Goal: Task Accomplishment & Management: Manage account settings

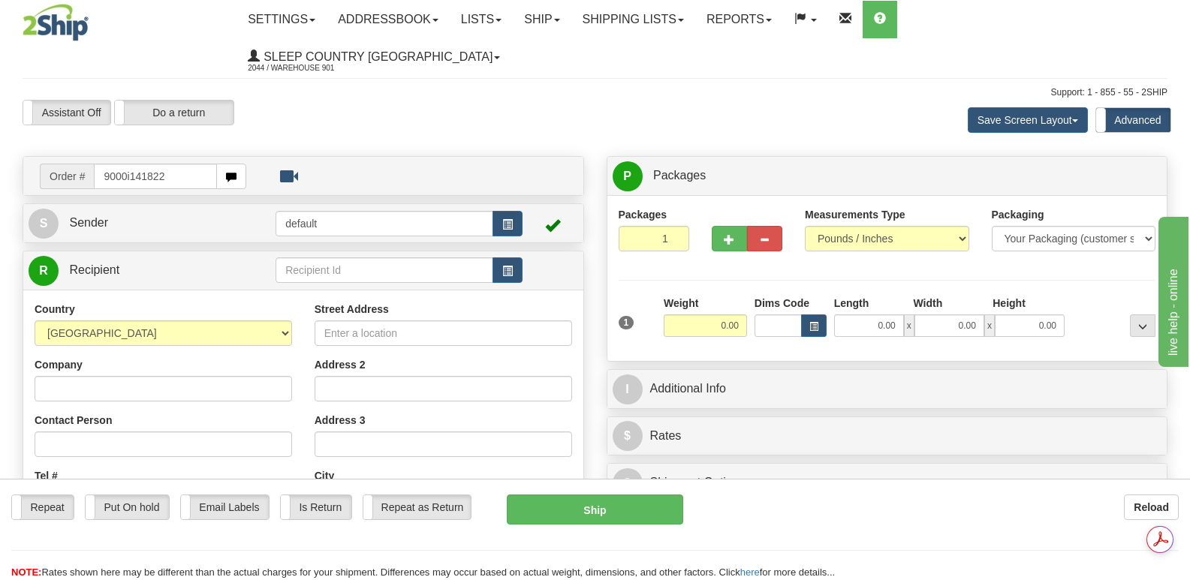
type input "9000i141822"
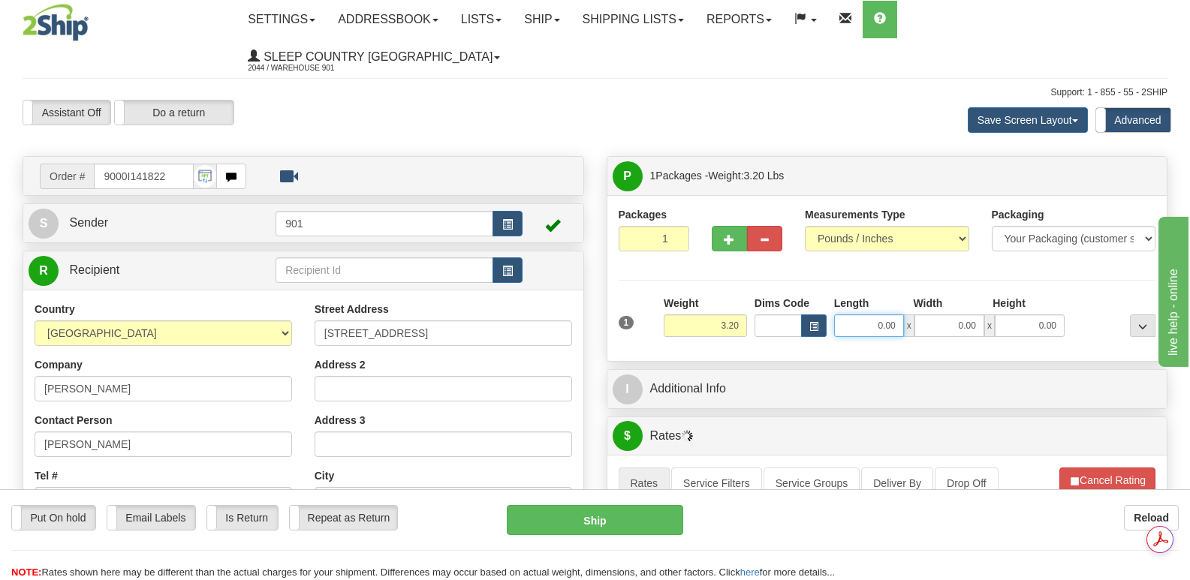
click at [850, 315] on input "0.00" at bounding box center [869, 326] width 70 height 23
type input "13.00"
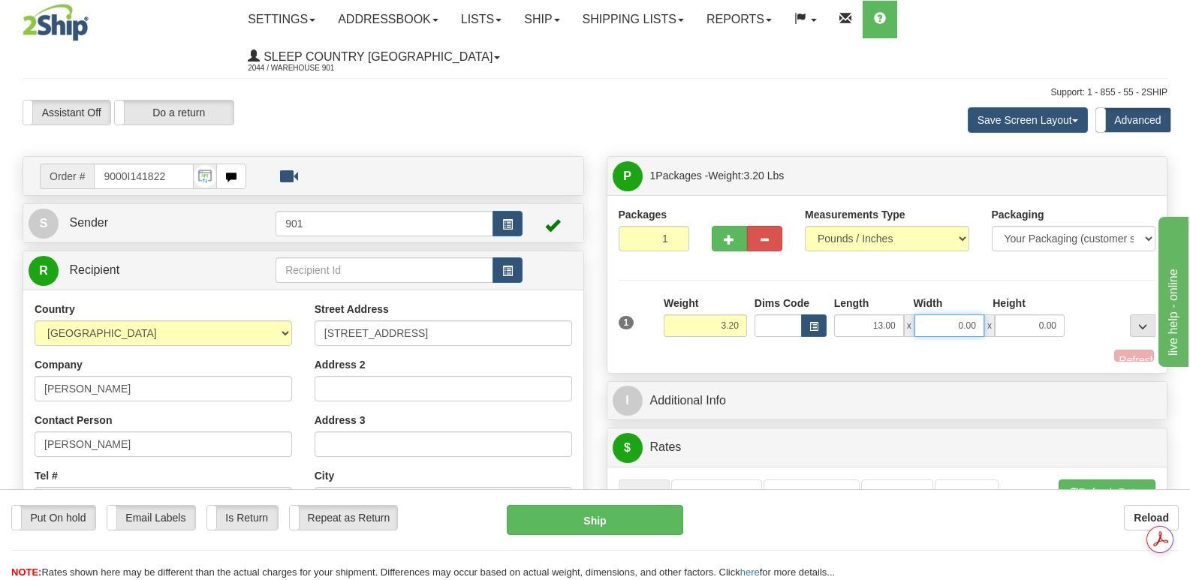
click at [926, 315] on input "0.00" at bounding box center [949, 326] width 70 height 23
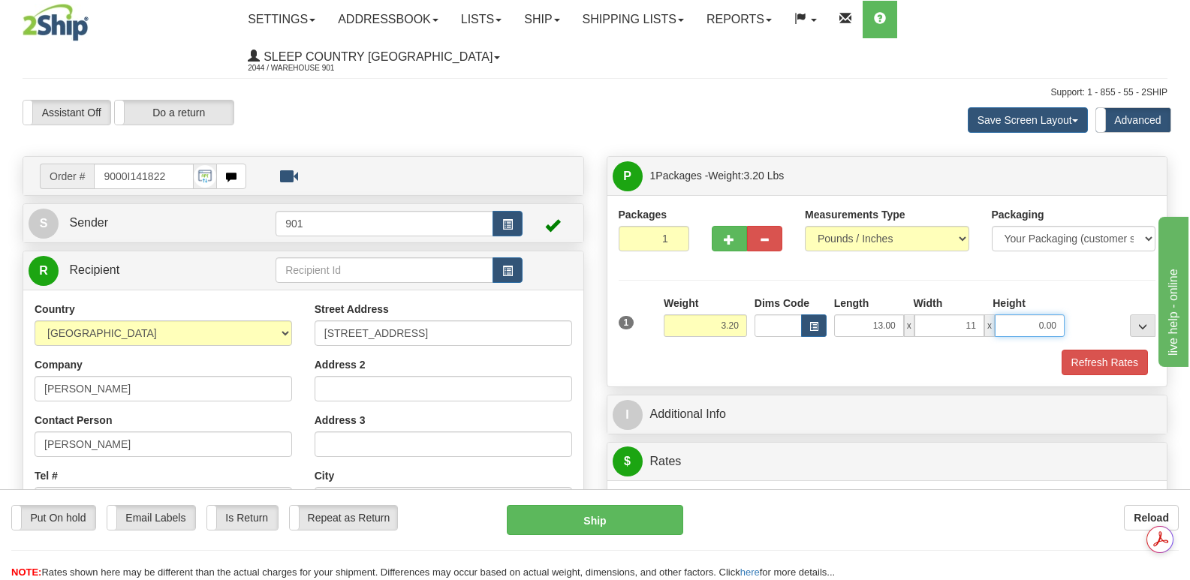
type input "11.00"
click at [1018, 315] on input "0.00" at bounding box center [1030, 326] width 70 height 23
type input "3.00"
click at [1116, 350] on button "Refresh Rates" at bounding box center [1104, 363] width 86 height 26
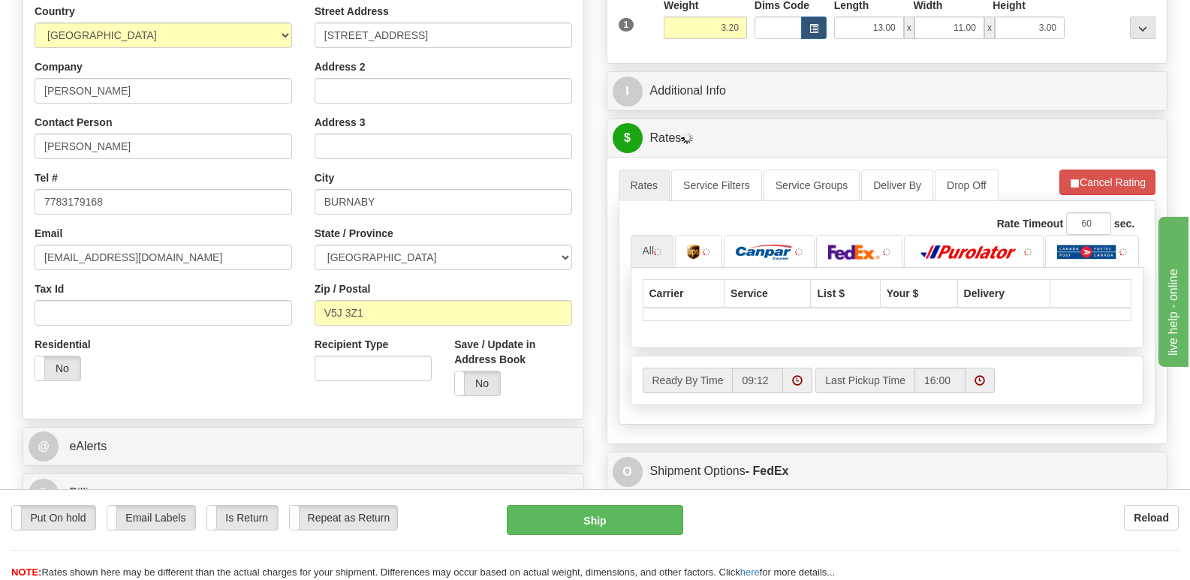
scroll to position [375, 0]
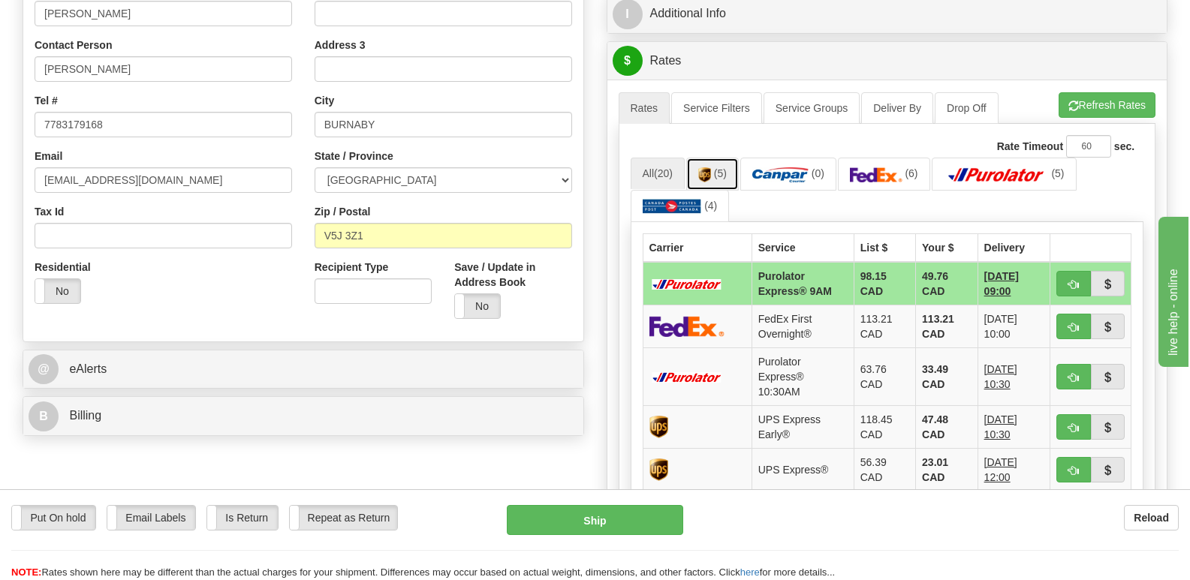
click at [704, 167] on img at bounding box center [704, 174] width 13 height 15
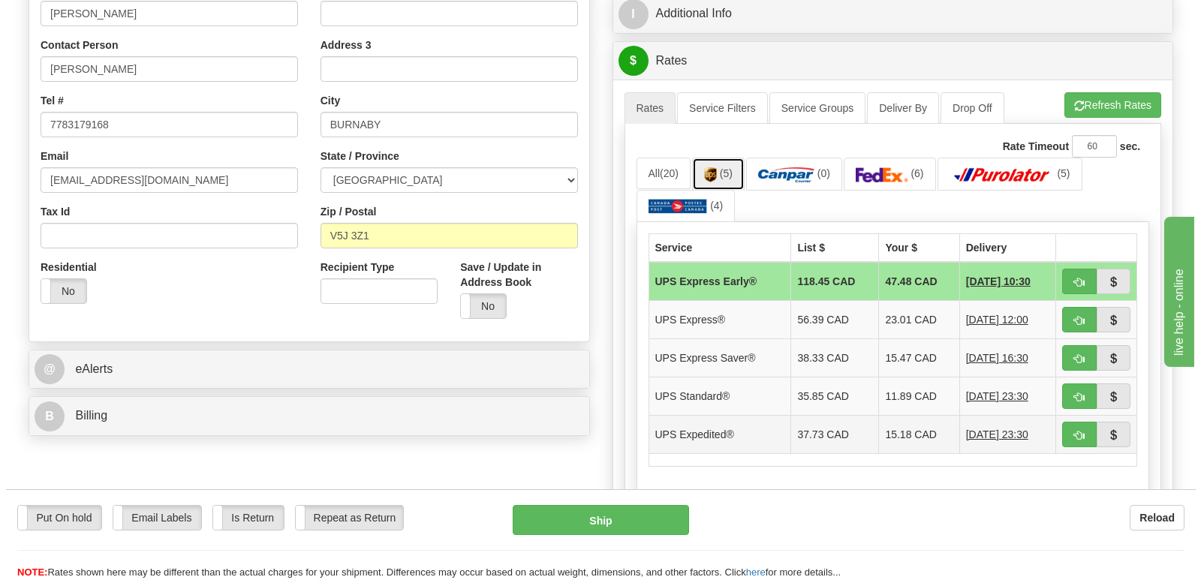
scroll to position [0, 0]
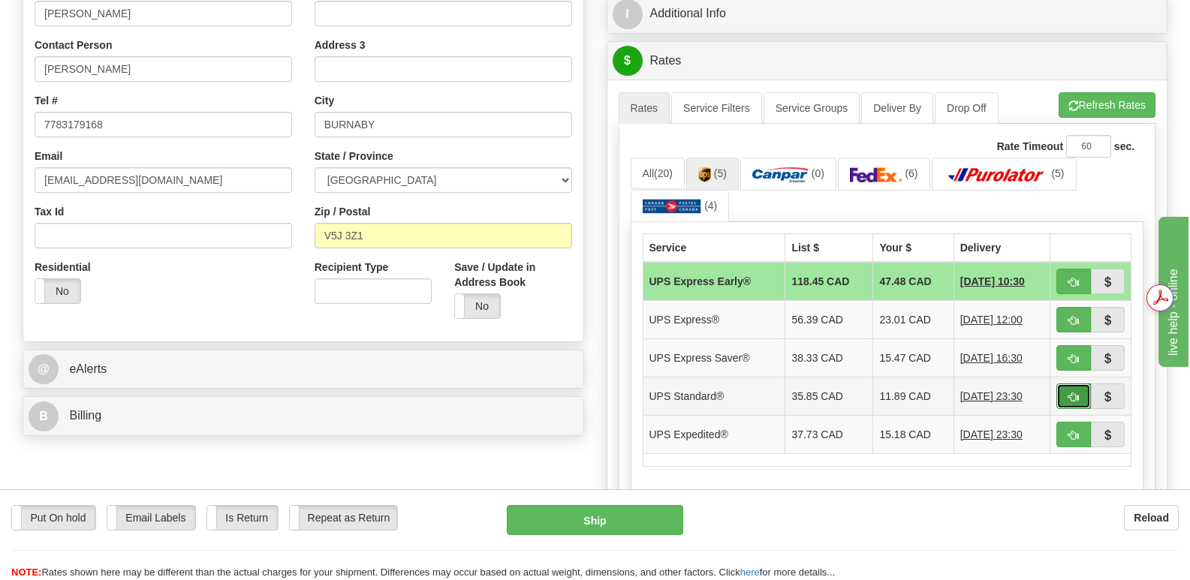
click at [1070, 393] on span "button" at bounding box center [1073, 398] width 11 height 10
type input "11"
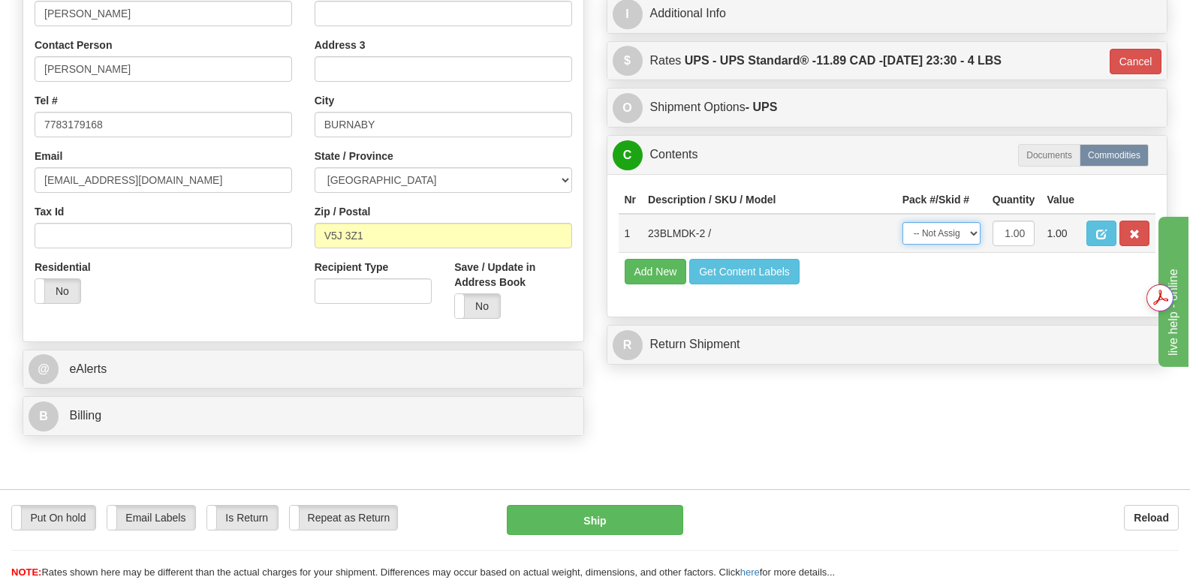
drag, startPoint x: 970, startPoint y: 198, endPoint x: 971, endPoint y: 206, distance: 8.4
click at [970, 222] on select "-- Not Assigned -- Package 1" at bounding box center [941, 233] width 78 height 23
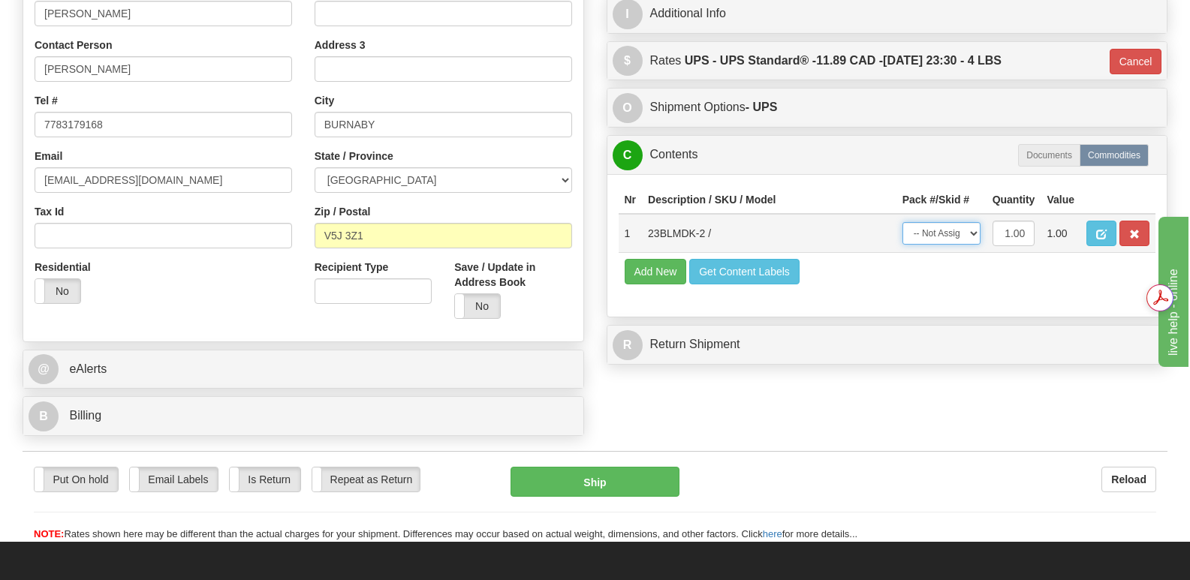
select select "0"
click at [902, 222] on select "-- Not Assigned -- Package 1" at bounding box center [941, 233] width 78 height 23
click at [572, 467] on button "Ship" at bounding box center [594, 482] width 168 height 30
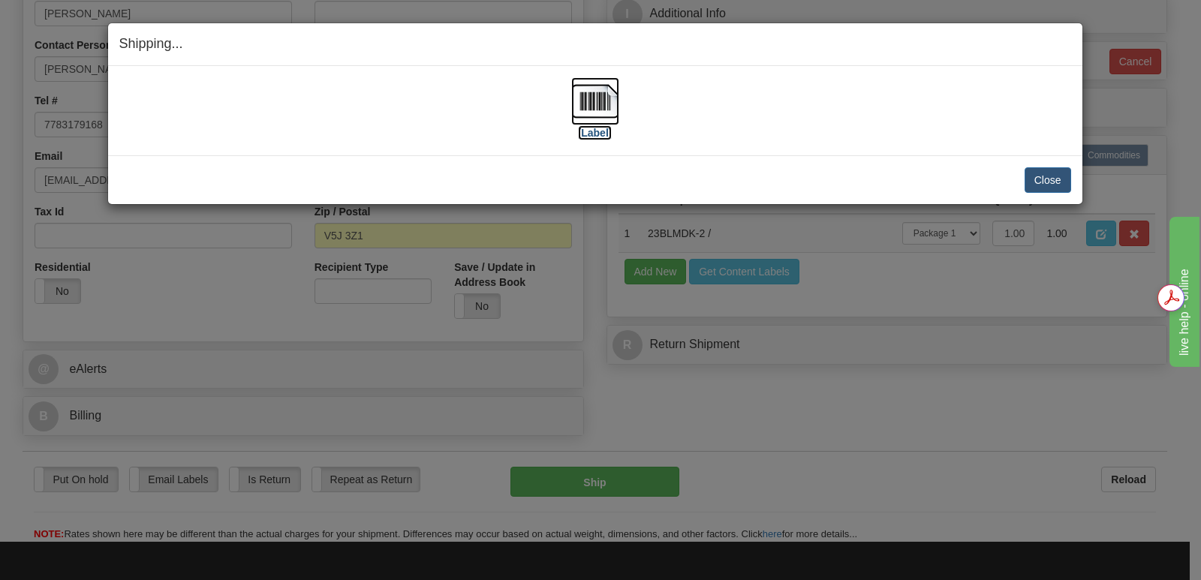
click at [586, 104] on img at bounding box center [595, 101] width 48 height 48
click at [1043, 178] on button "Close" at bounding box center [1048, 180] width 47 height 26
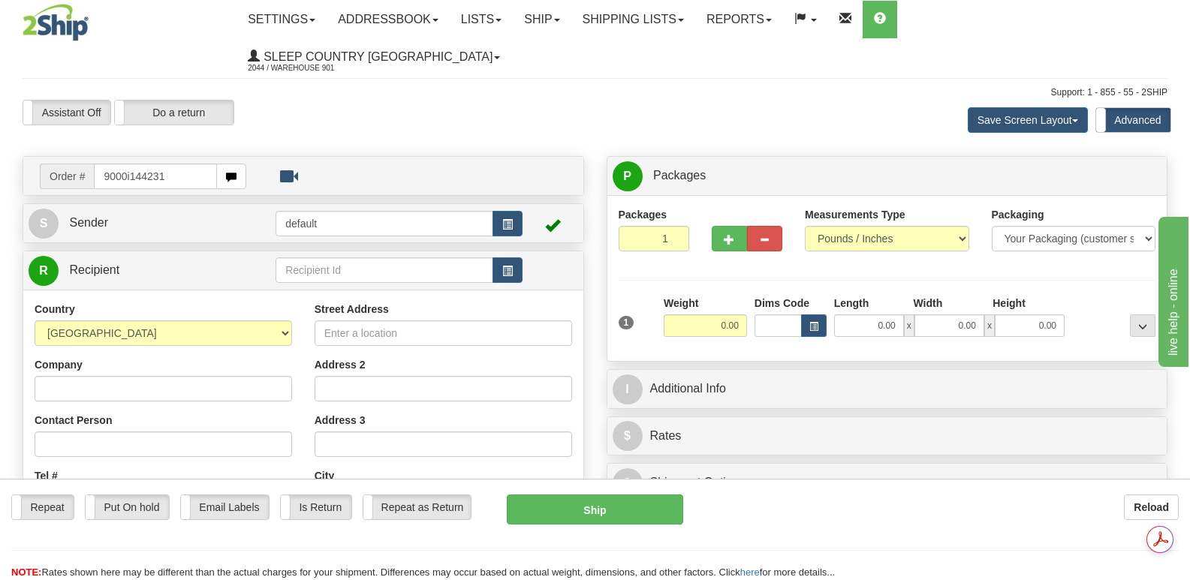
type input "9000i144231"
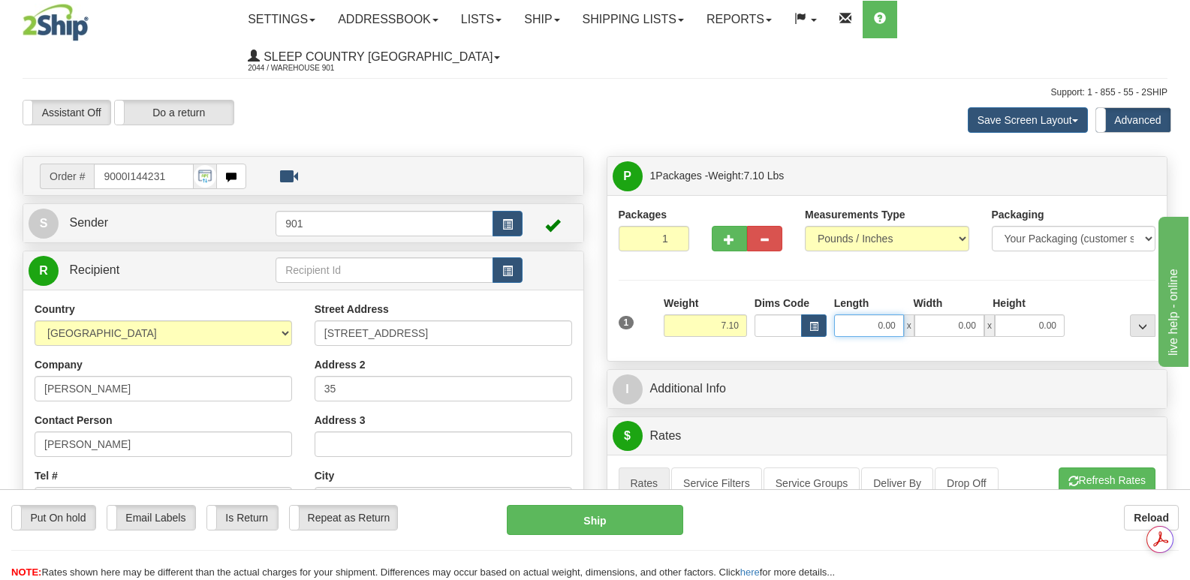
click at [847, 315] on input "0.00" at bounding box center [869, 326] width 70 height 23
type input "13.00"
click at [936, 315] on input "0.00" at bounding box center [949, 326] width 70 height 23
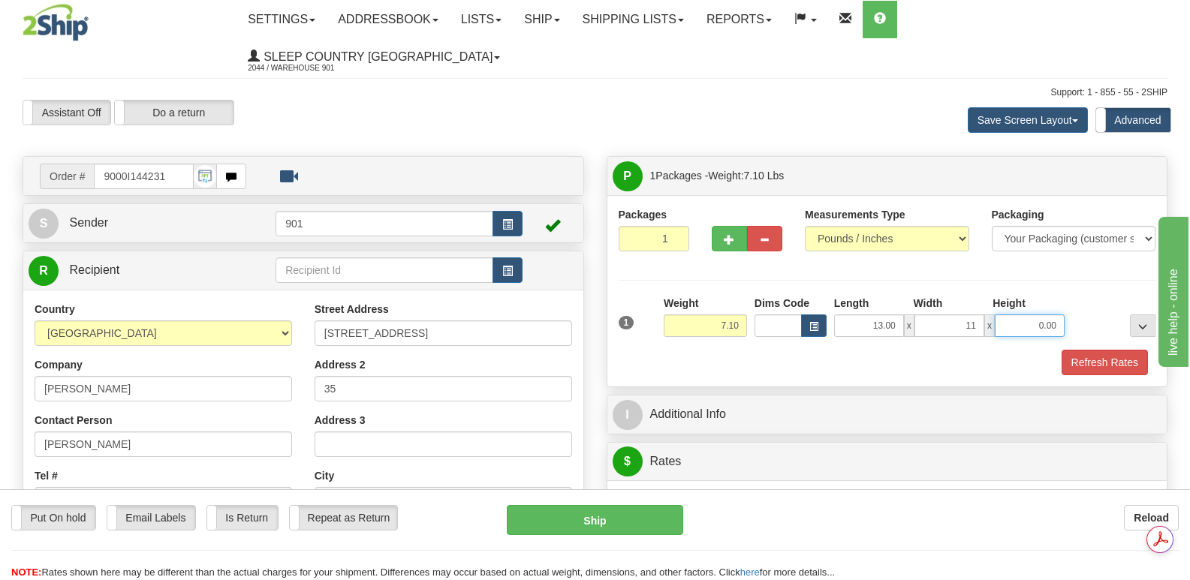
type input "11.00"
click at [1010, 315] on input "0.00" at bounding box center [1030, 326] width 70 height 23
type input "5.00"
drag, startPoint x: 1098, startPoint y: 324, endPoint x: 1086, endPoint y: 319, distance: 12.1
click at [1093, 350] on button "Refresh Rates" at bounding box center [1104, 363] width 86 height 26
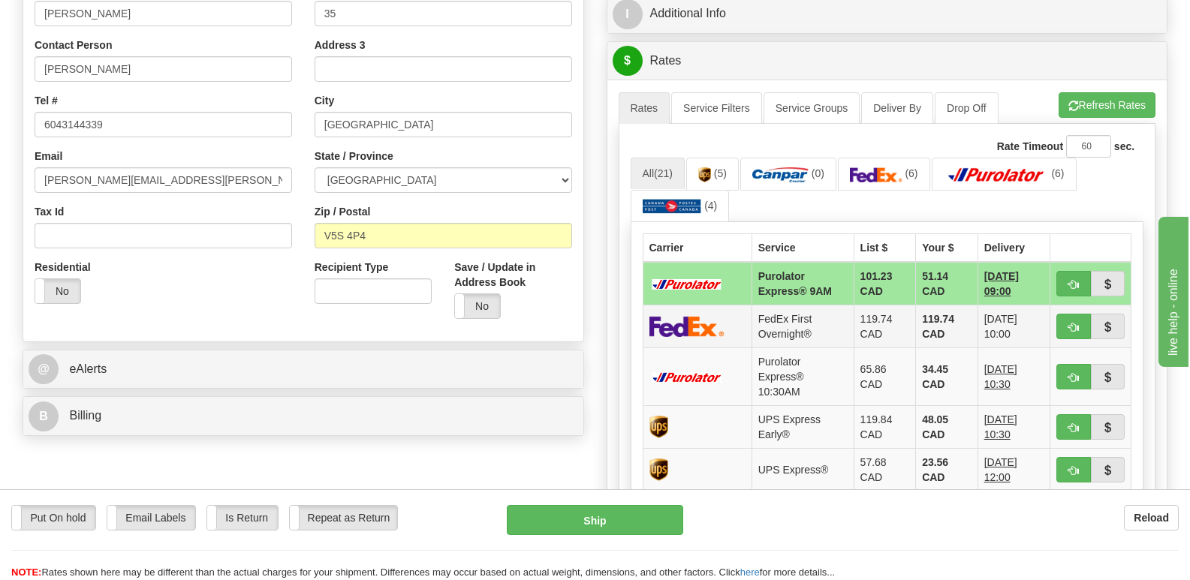
scroll to position [450, 0]
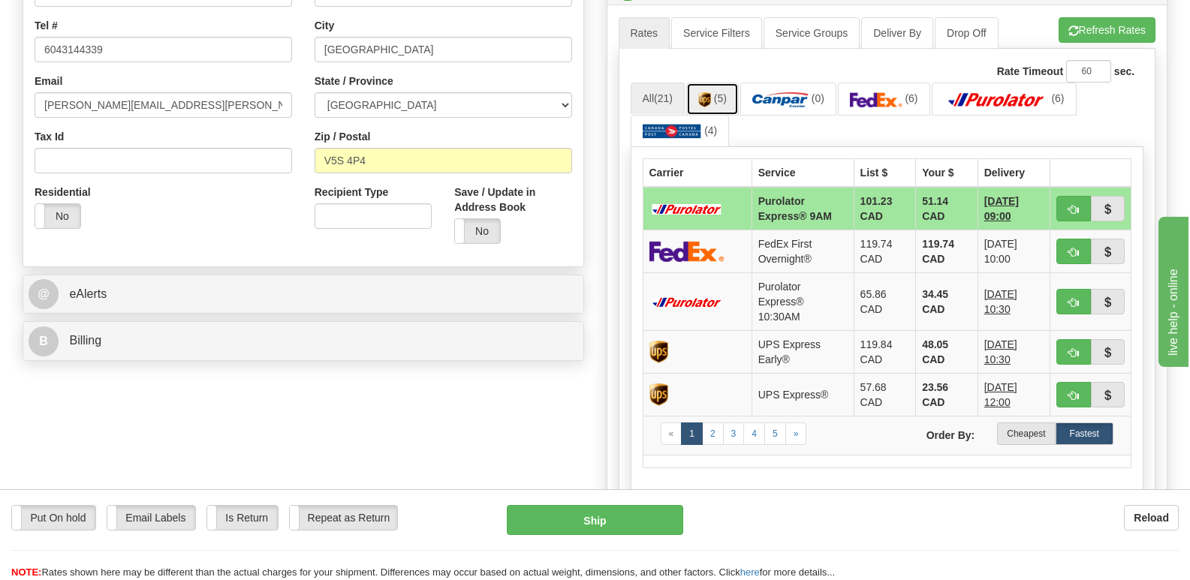
click at [718, 92] on span "(5)" at bounding box center [720, 98] width 13 height 12
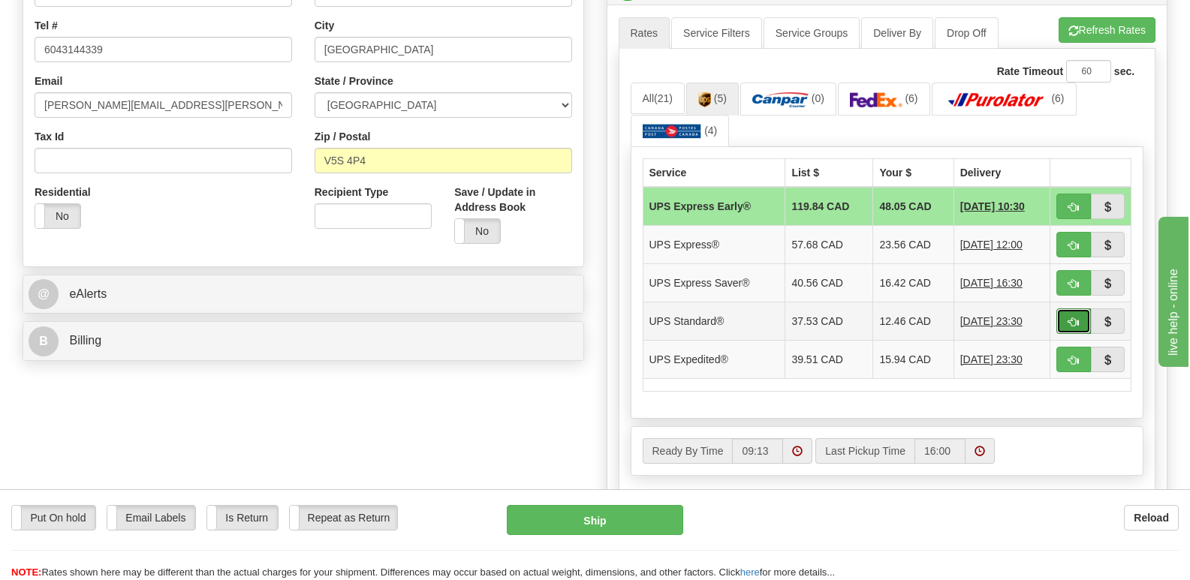
click at [1071, 318] on span "button" at bounding box center [1073, 323] width 11 height 10
type input "11"
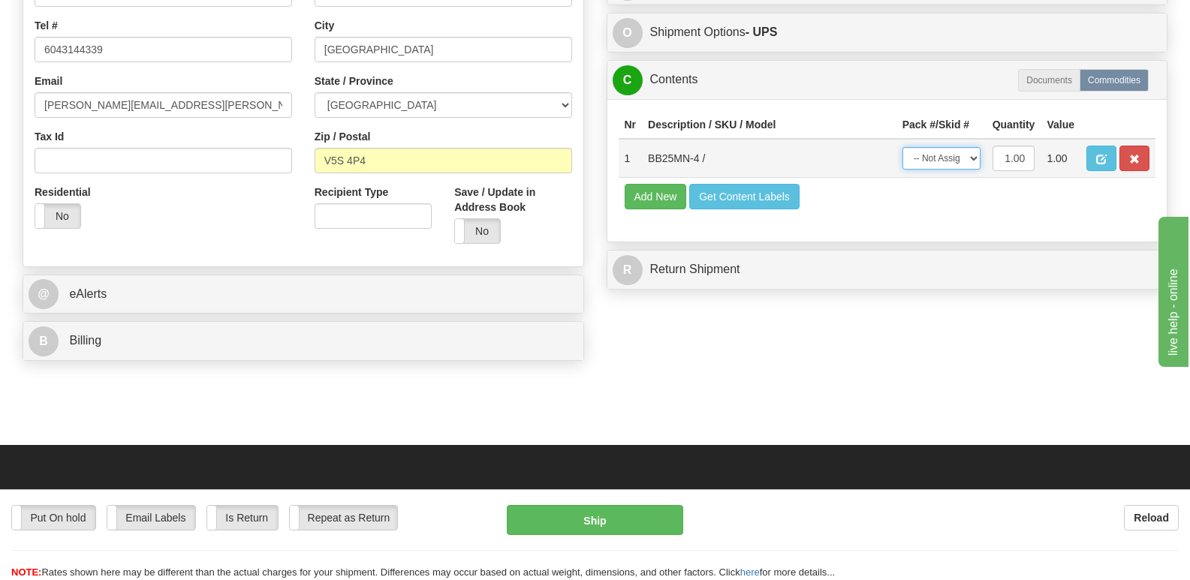
drag, startPoint x: 974, startPoint y: 121, endPoint x: 968, endPoint y: 127, distance: 9.0
click at [974, 147] on select "-- Not Assigned -- Package 1" at bounding box center [941, 158] width 78 height 23
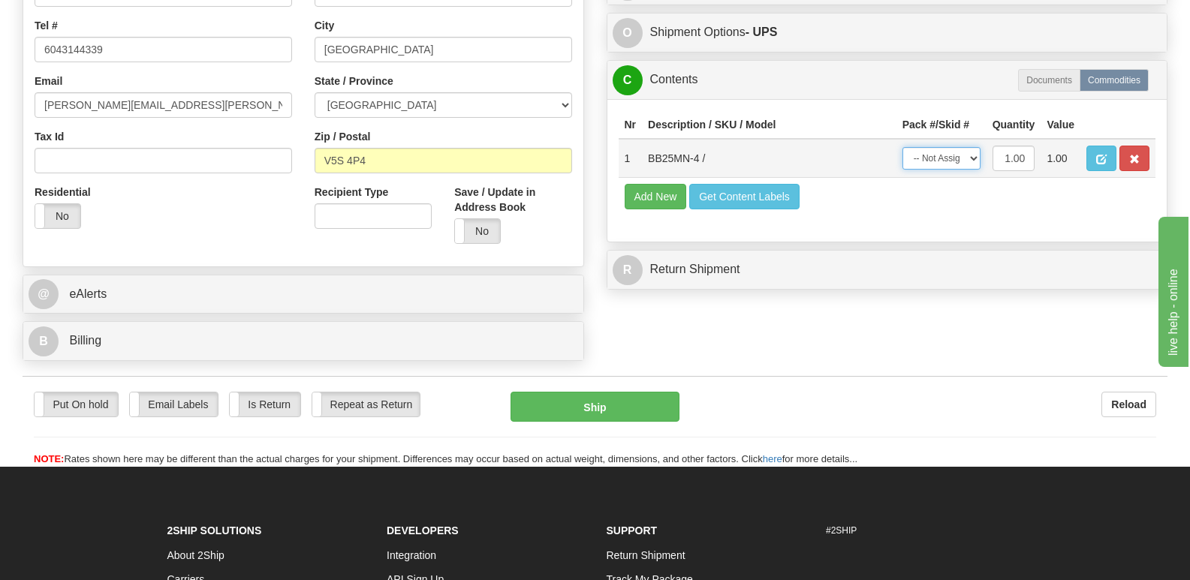
select select "0"
click at [902, 147] on select "-- Not Assigned -- Package 1" at bounding box center [941, 158] width 78 height 23
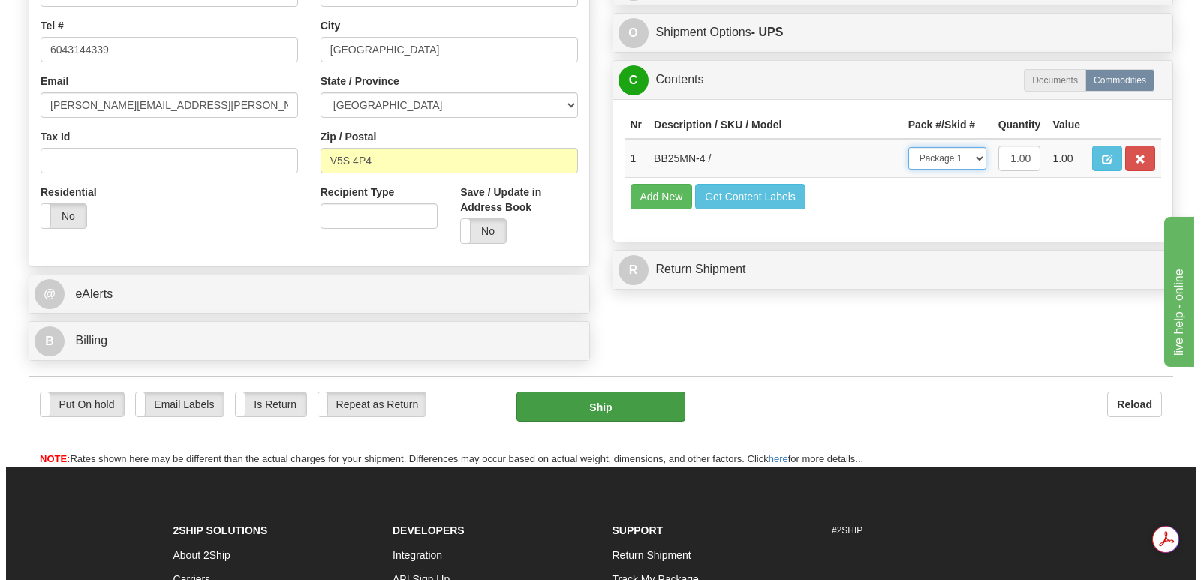
scroll to position [0, 0]
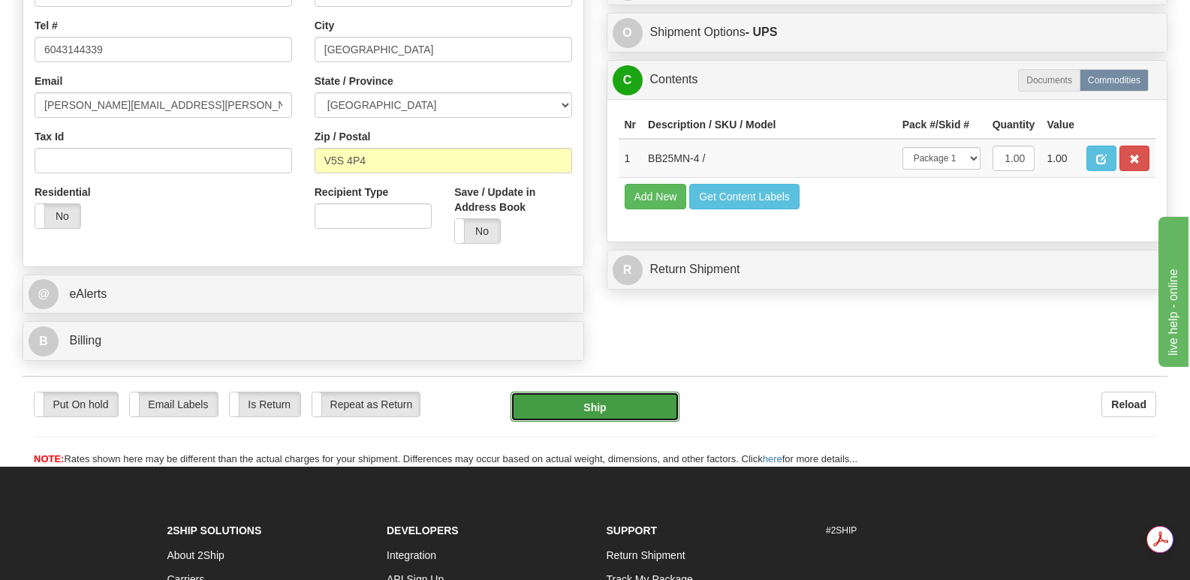
click at [590, 392] on button "Ship" at bounding box center [594, 407] width 168 height 30
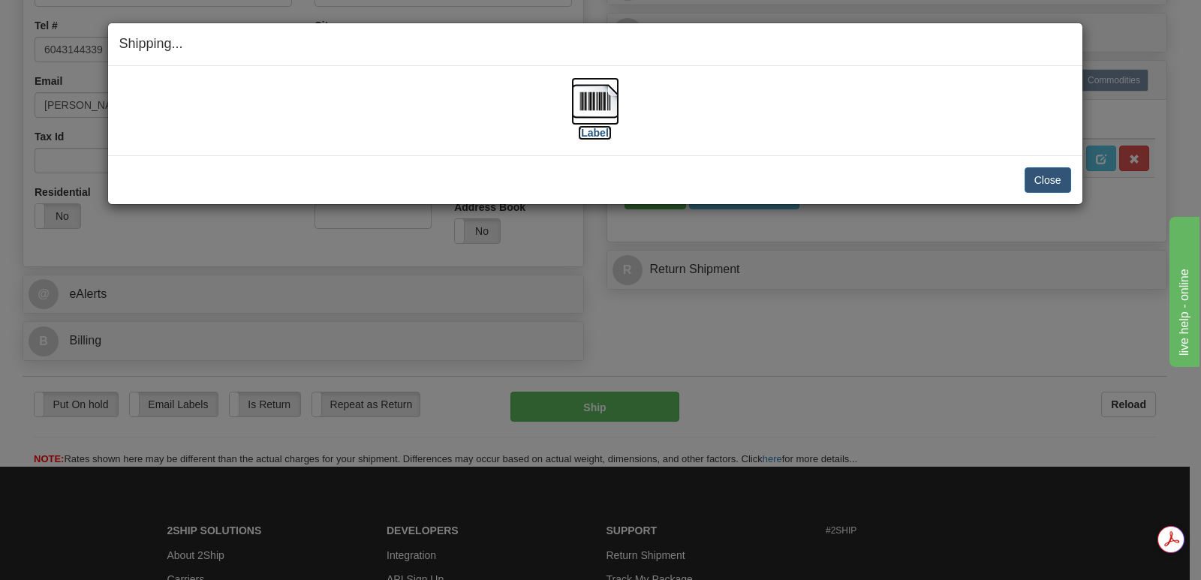
click at [603, 106] on img at bounding box center [595, 101] width 48 height 48
click at [1049, 177] on button "Close" at bounding box center [1048, 180] width 47 height 26
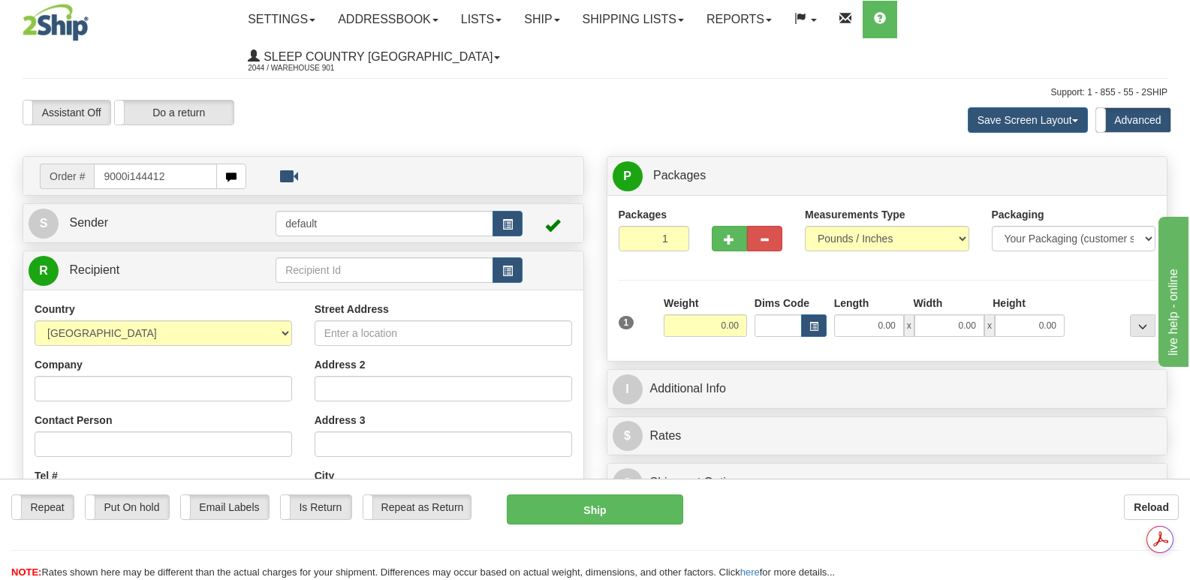
type input "9000i144412"
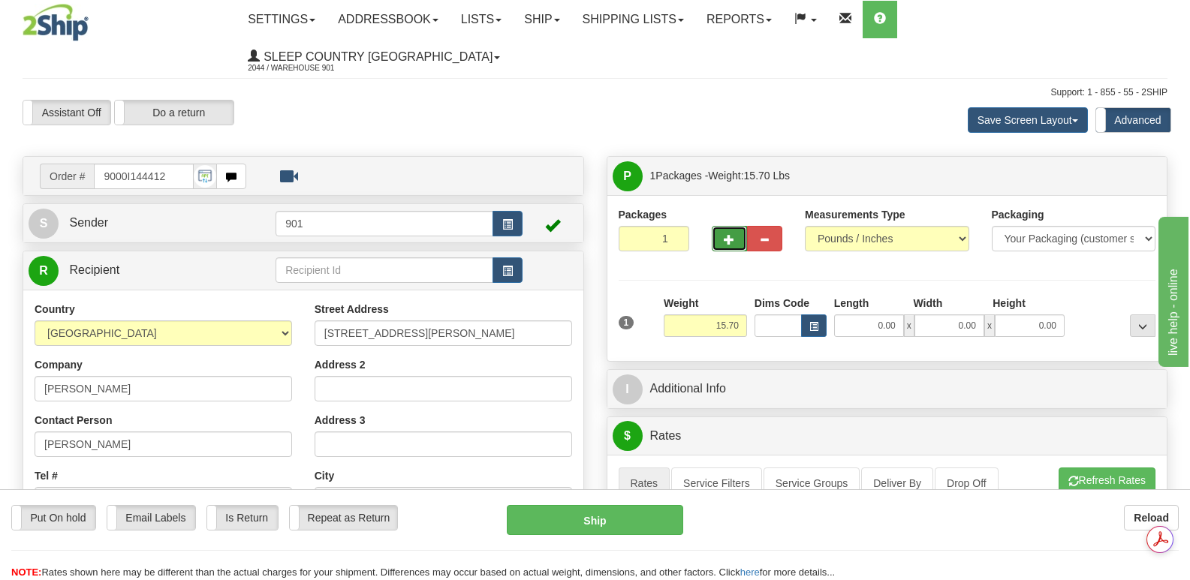
click at [725, 235] on span "button" at bounding box center [729, 240] width 11 height 10
click at [731, 235] on span "button" at bounding box center [729, 240] width 11 height 10
type input "3"
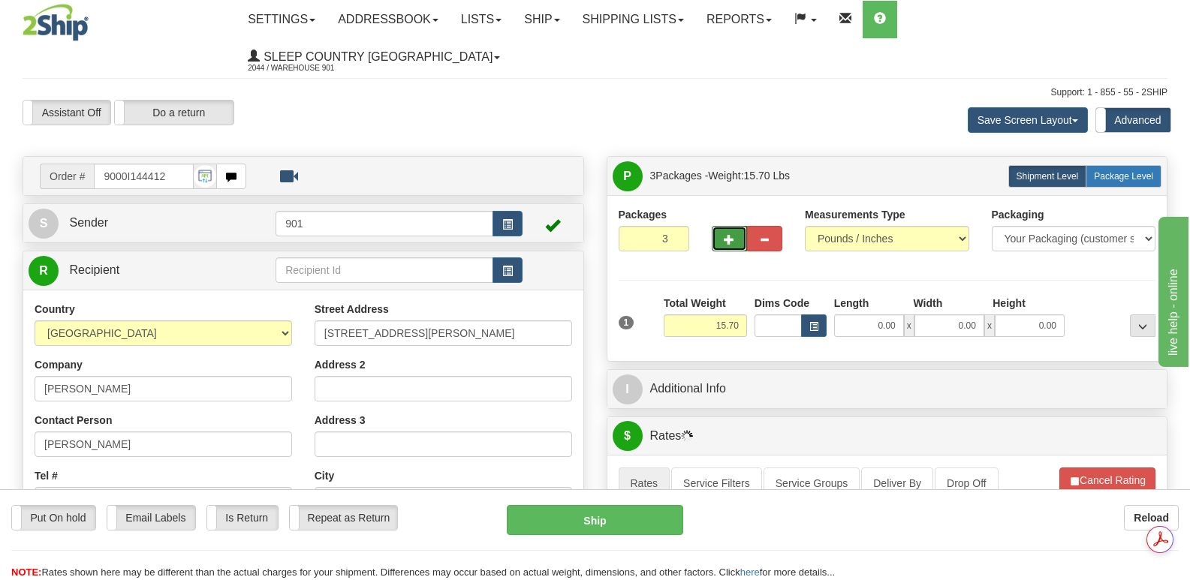
click at [1122, 171] on span "Package Level" at bounding box center [1123, 176] width 59 height 11
radio input "true"
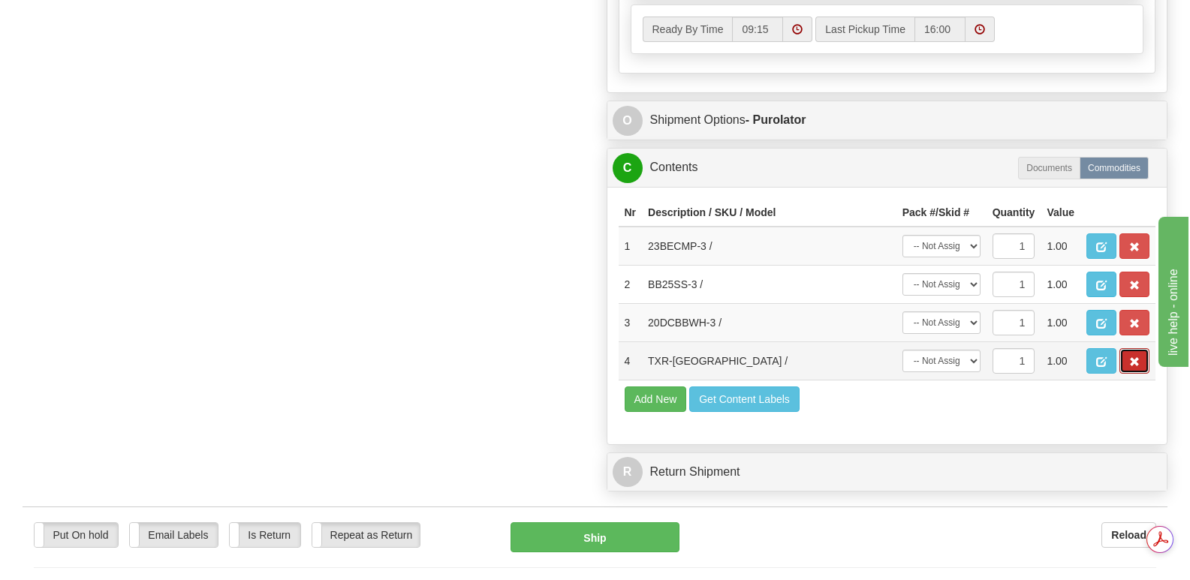
click at [1134, 357] on span "button" at bounding box center [1134, 362] width 11 height 10
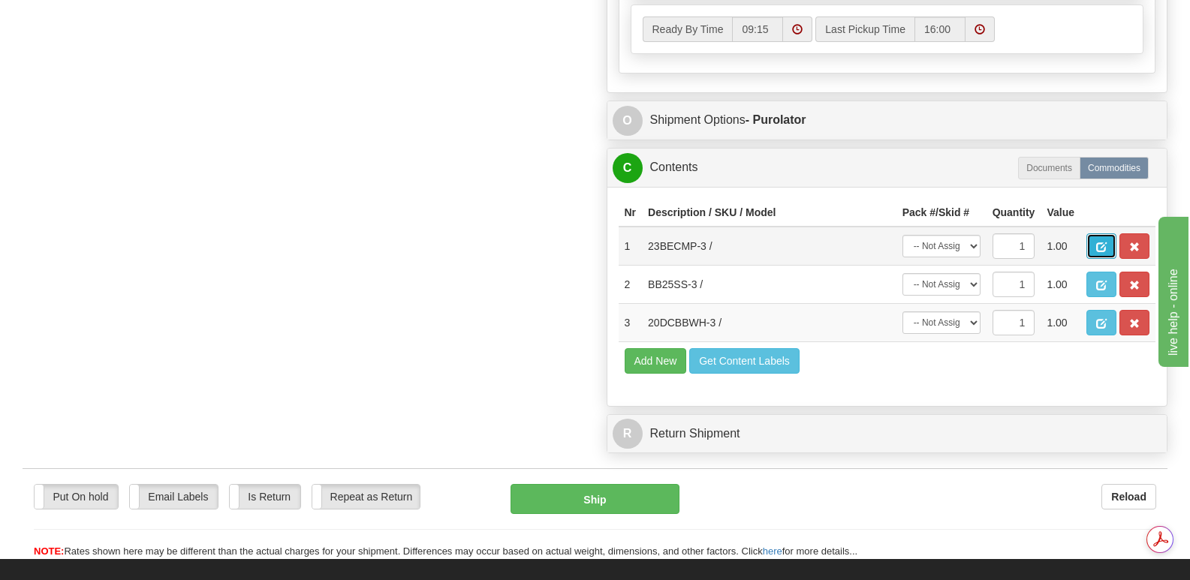
click at [1104, 242] on span "button" at bounding box center [1101, 247] width 11 height 10
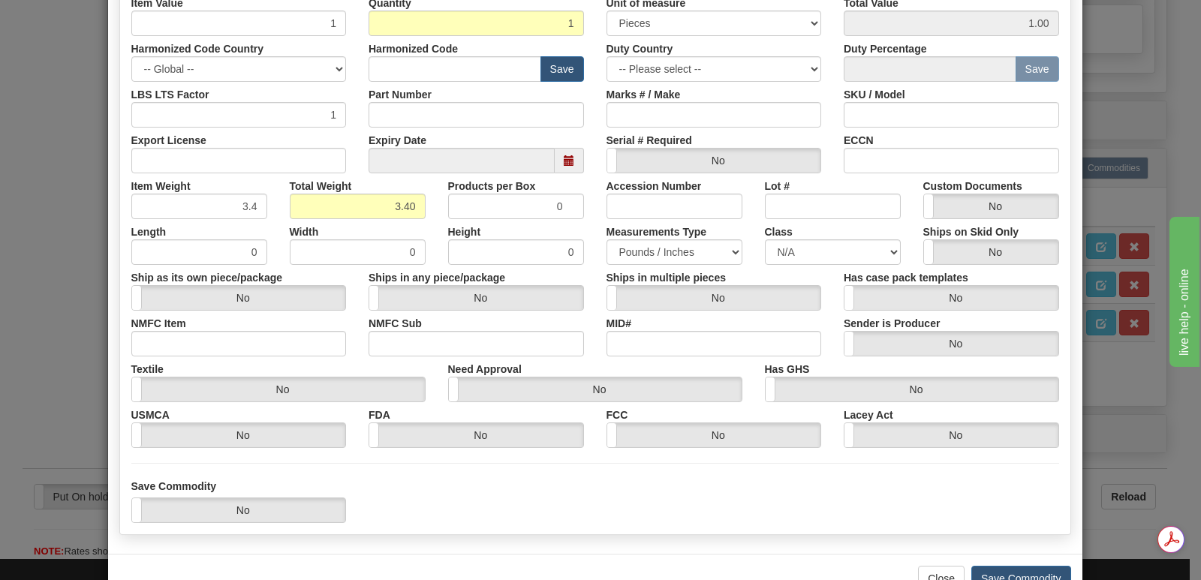
scroll to position [348, 0]
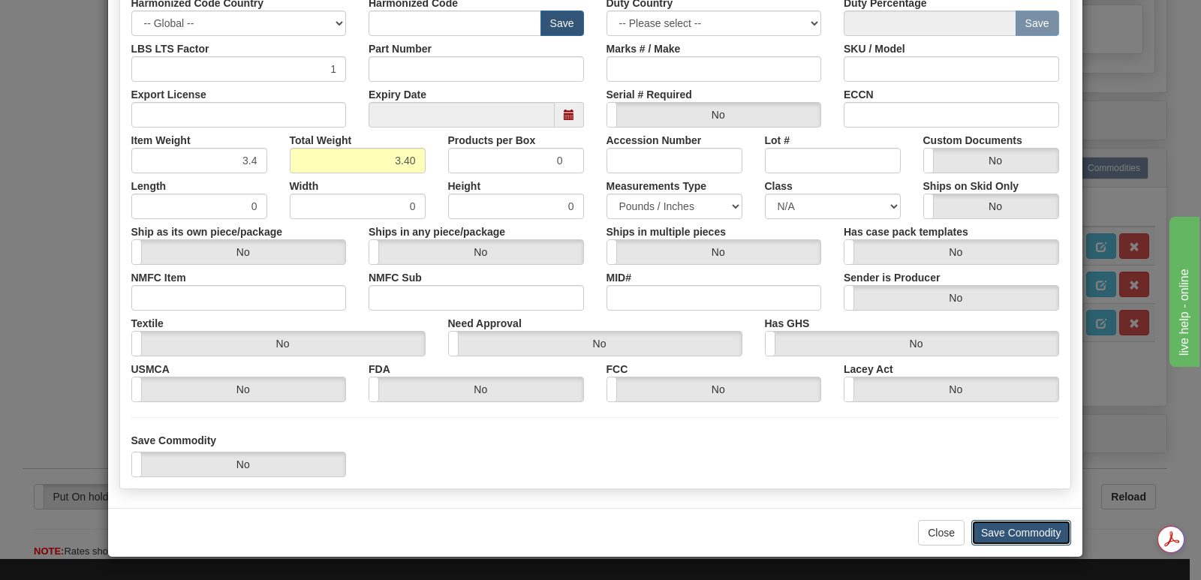
click at [993, 531] on button "Save Commodity" at bounding box center [1021, 533] width 100 height 26
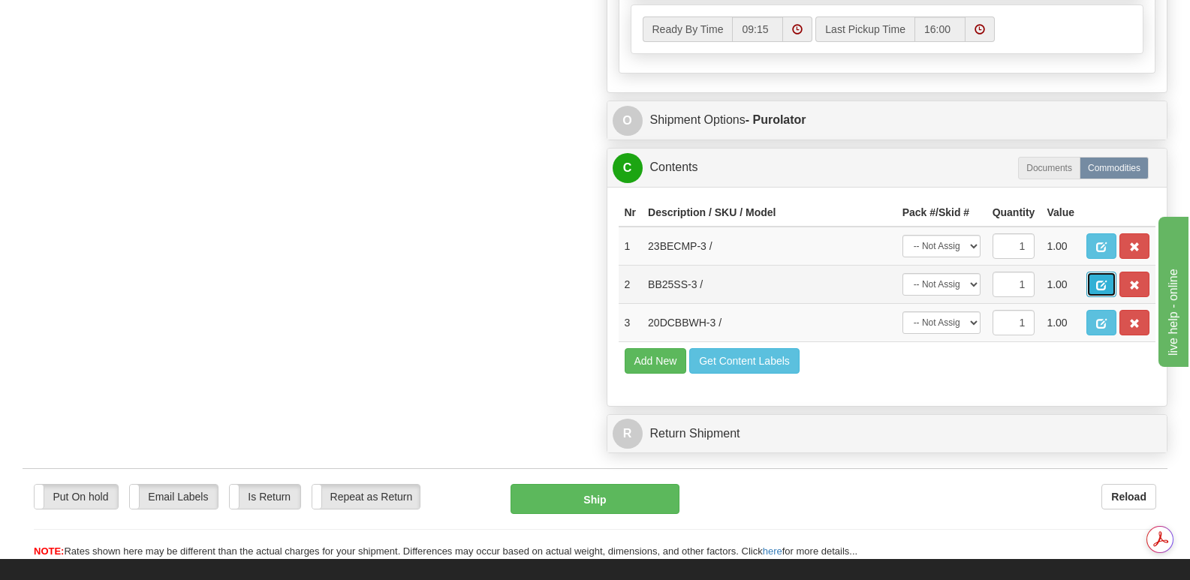
click at [1104, 281] on span "button" at bounding box center [1101, 286] width 11 height 10
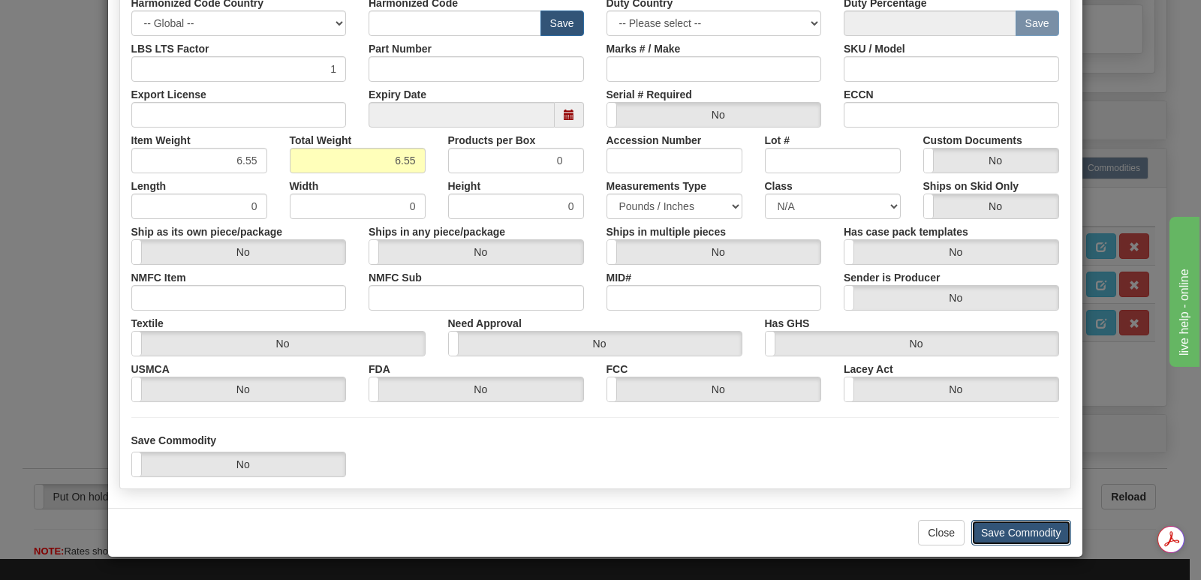
click at [1001, 530] on button "Save Commodity" at bounding box center [1021, 533] width 100 height 26
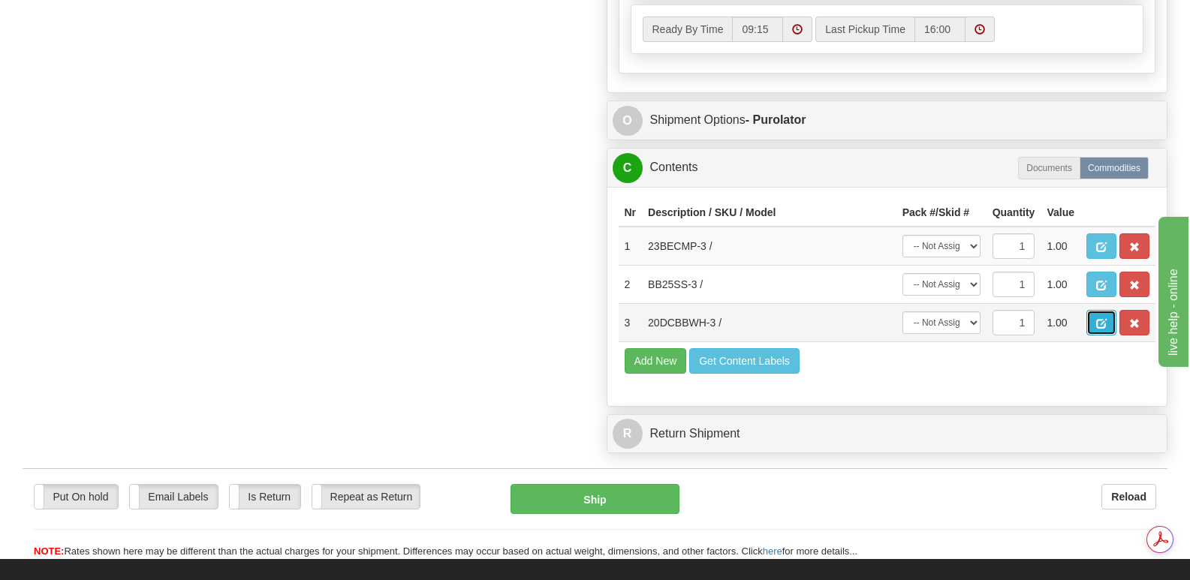
click at [1097, 319] on span "button" at bounding box center [1101, 324] width 11 height 10
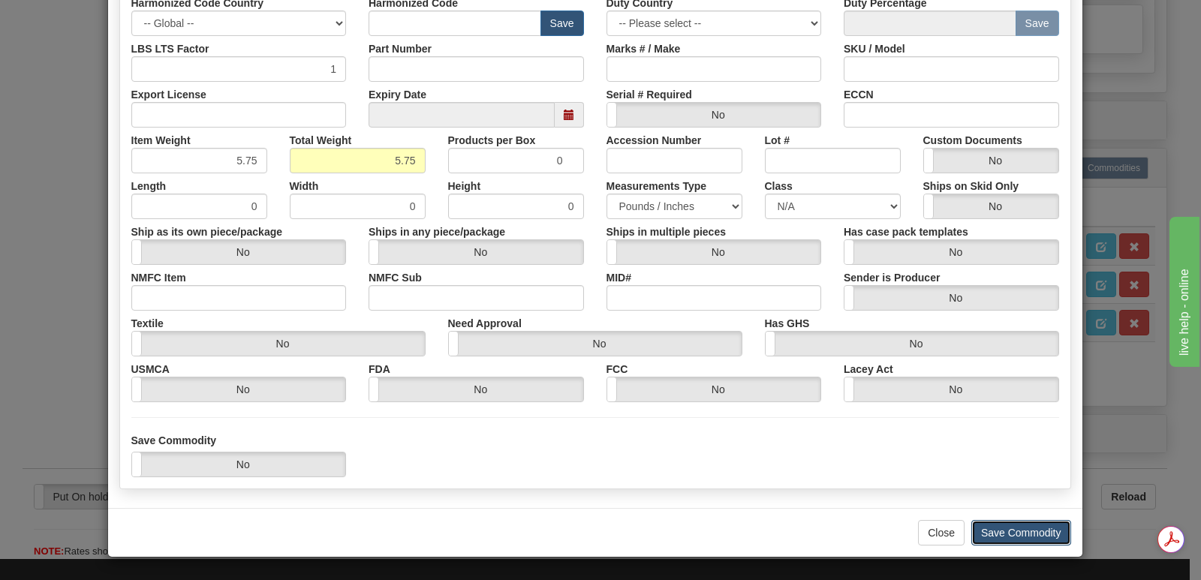
click at [992, 536] on button "Save Commodity" at bounding box center [1021, 533] width 100 height 26
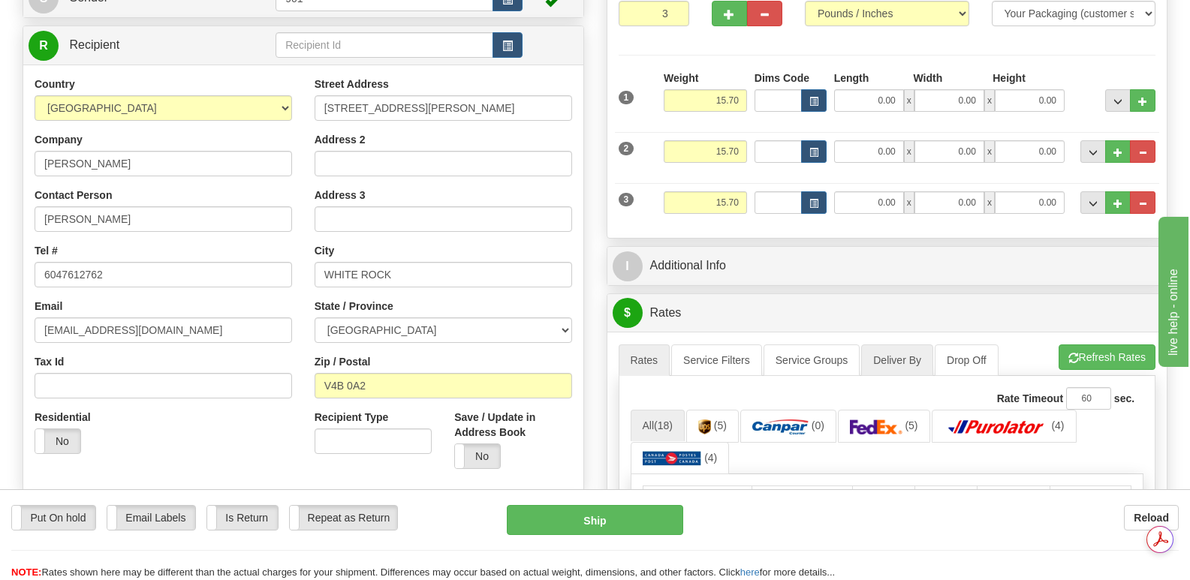
scroll to position [0, 0]
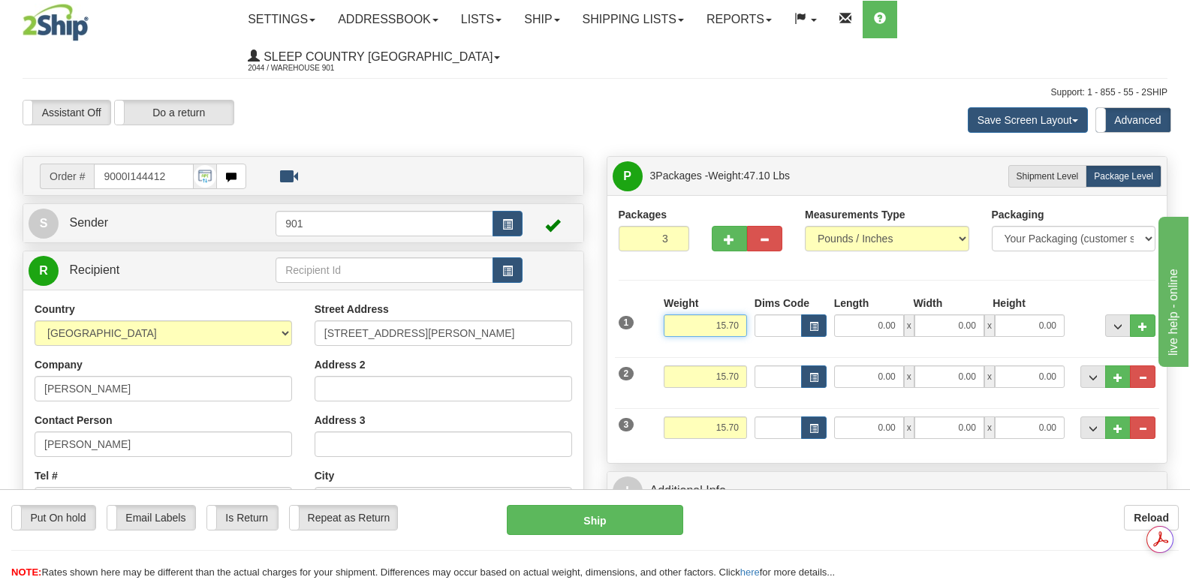
drag, startPoint x: 709, startPoint y: 288, endPoint x: 750, endPoint y: 291, distance: 41.4
click at [750, 296] on div "1 Weight 15.70 Dims Code x x" at bounding box center [887, 322] width 545 height 53
type input "3.40"
click at [851, 315] on input "0.00" at bounding box center [869, 326] width 70 height 23
type input "14.00"
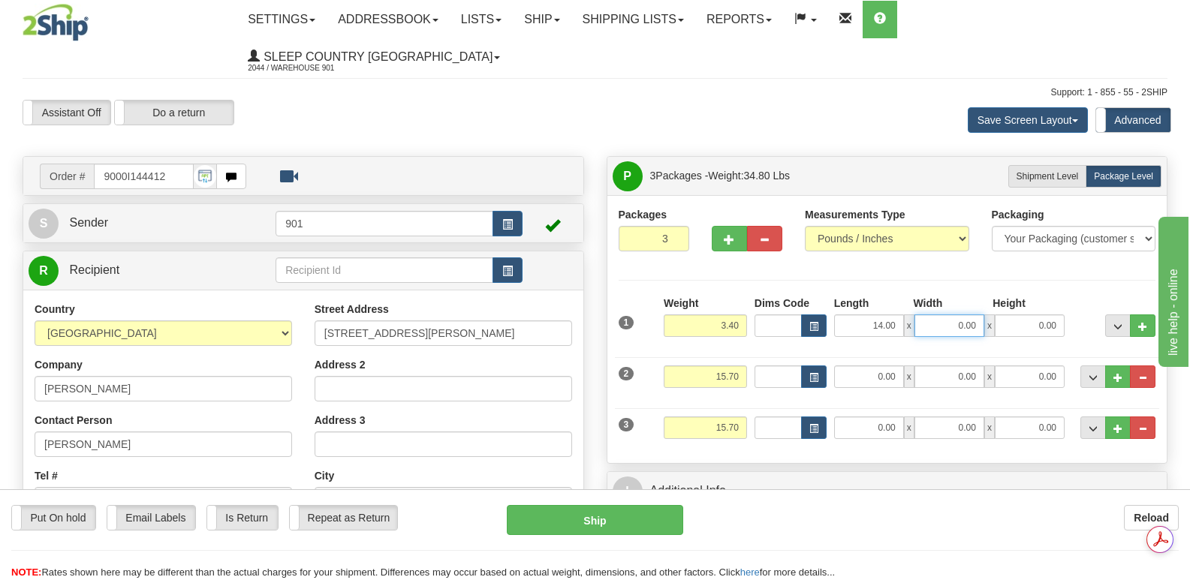
click at [929, 315] on input "0.00" at bounding box center [949, 326] width 70 height 23
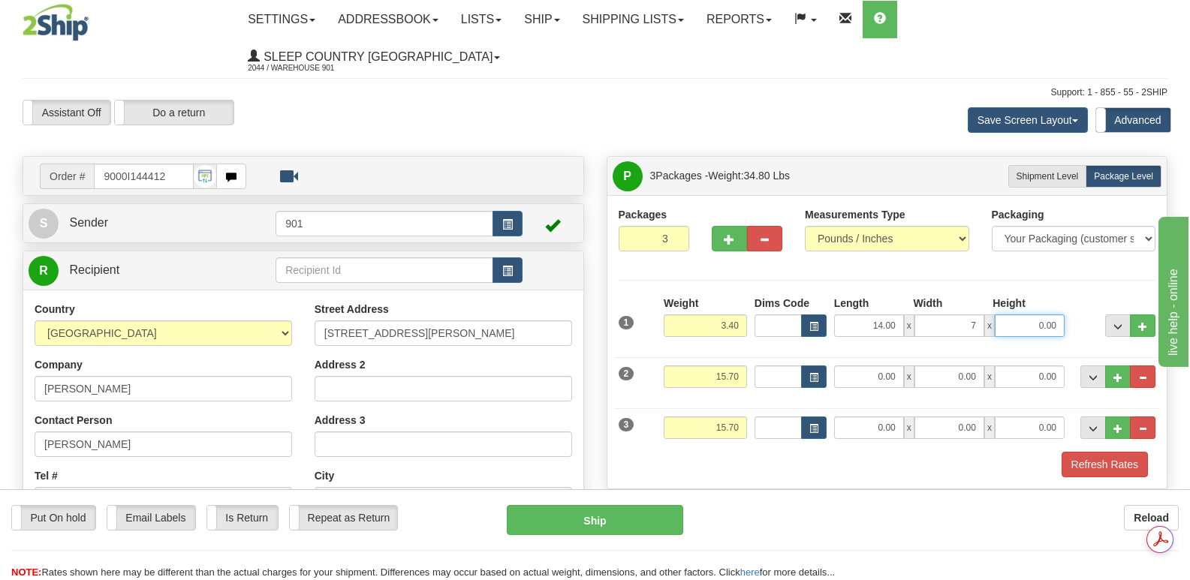
type input "7.00"
click at [1017, 315] on input "0.00" at bounding box center [1030, 326] width 70 height 23
type input "7.00"
drag, startPoint x: 700, startPoint y: 339, endPoint x: 763, endPoint y: 336, distance: 63.9
click at [762, 350] on div "2 Weight 15.70 Dims Code Length Width Height" at bounding box center [887, 375] width 545 height 50
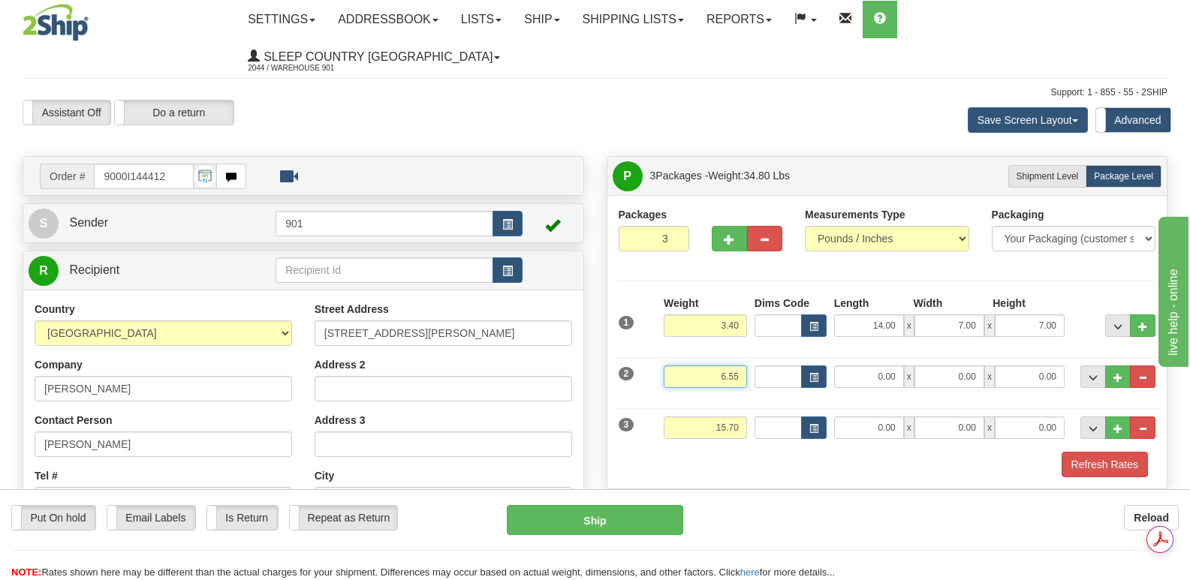
type input "6.55"
click at [854, 366] on input "0.00" at bounding box center [869, 377] width 70 height 23
type input "13.00"
click at [944, 366] on input "0.00" at bounding box center [949, 377] width 70 height 23
type input "11.00"
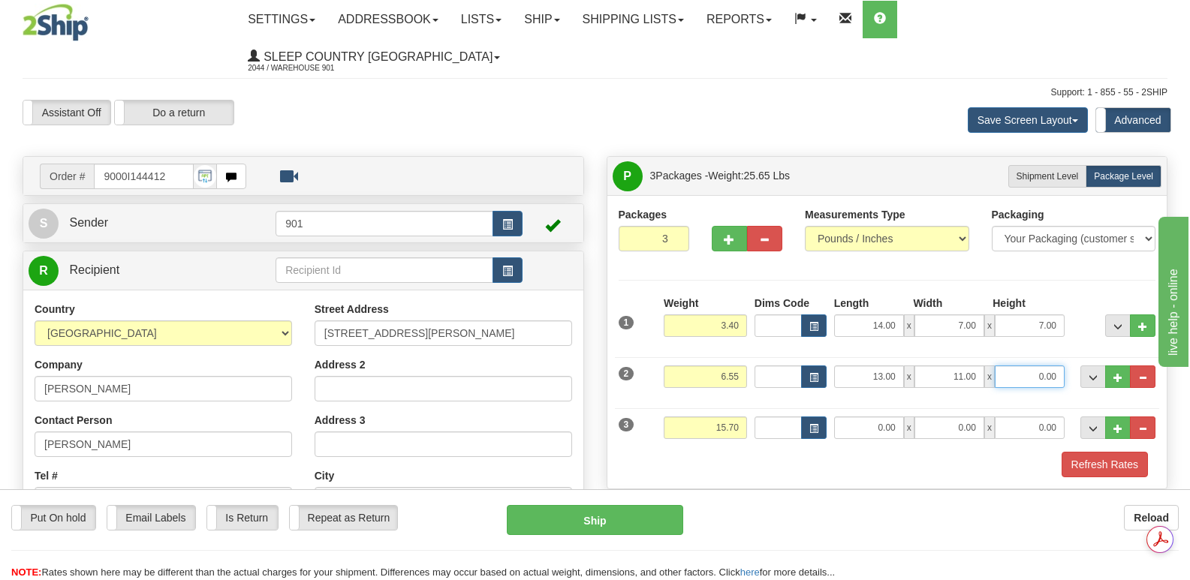
click at [1024, 366] on input "0.00" at bounding box center [1030, 377] width 70 height 23
type input "4.00"
drag, startPoint x: 706, startPoint y: 391, endPoint x: 745, endPoint y: 387, distance: 40.0
click at [745, 417] on input "15.70" at bounding box center [705, 428] width 83 height 23
type input "5.75"
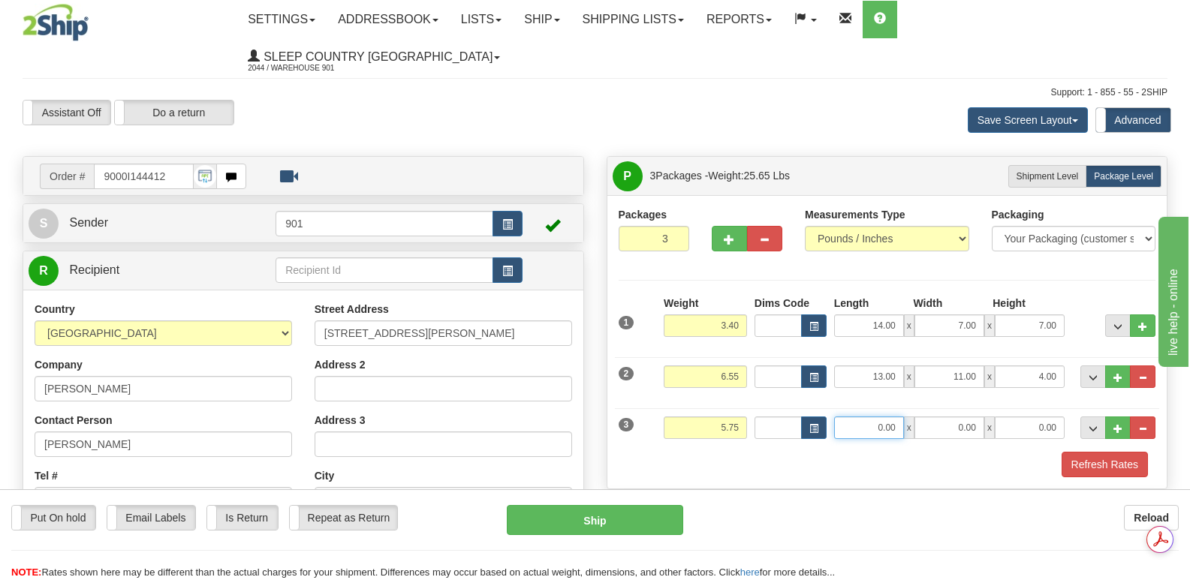
click at [854, 417] on input "0.00" at bounding box center [869, 428] width 70 height 23
type input "13.00"
click at [936, 417] on input "0.00" at bounding box center [949, 428] width 70 height 23
type input "11.00"
click at [1019, 417] on input "0.00" at bounding box center [1030, 428] width 70 height 23
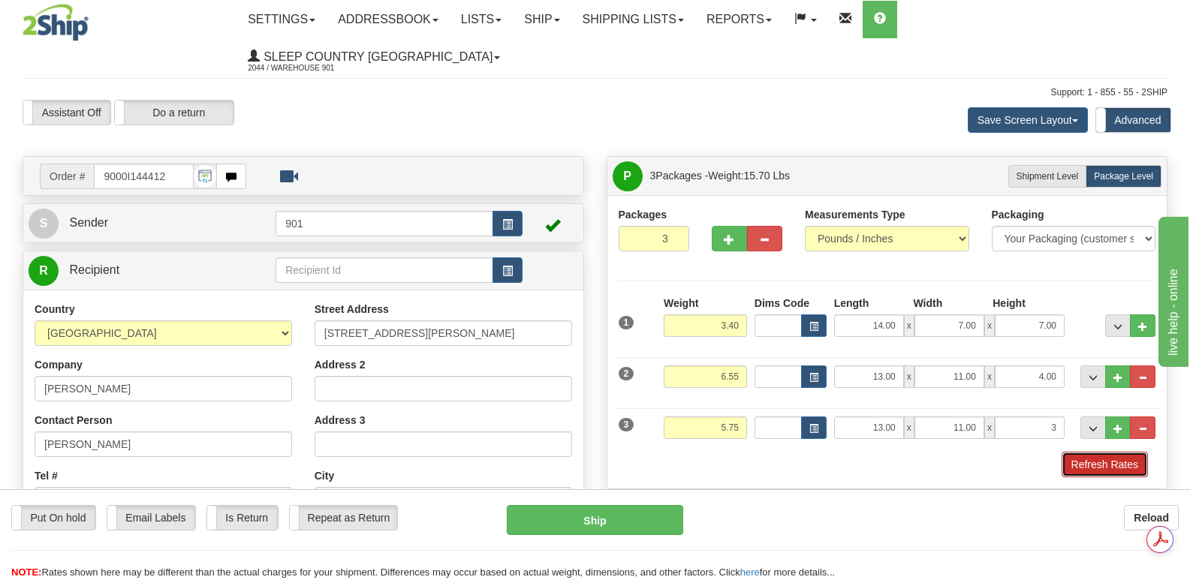
type input "3.00"
click at [1092, 452] on button "Refresh Rates" at bounding box center [1104, 465] width 86 height 26
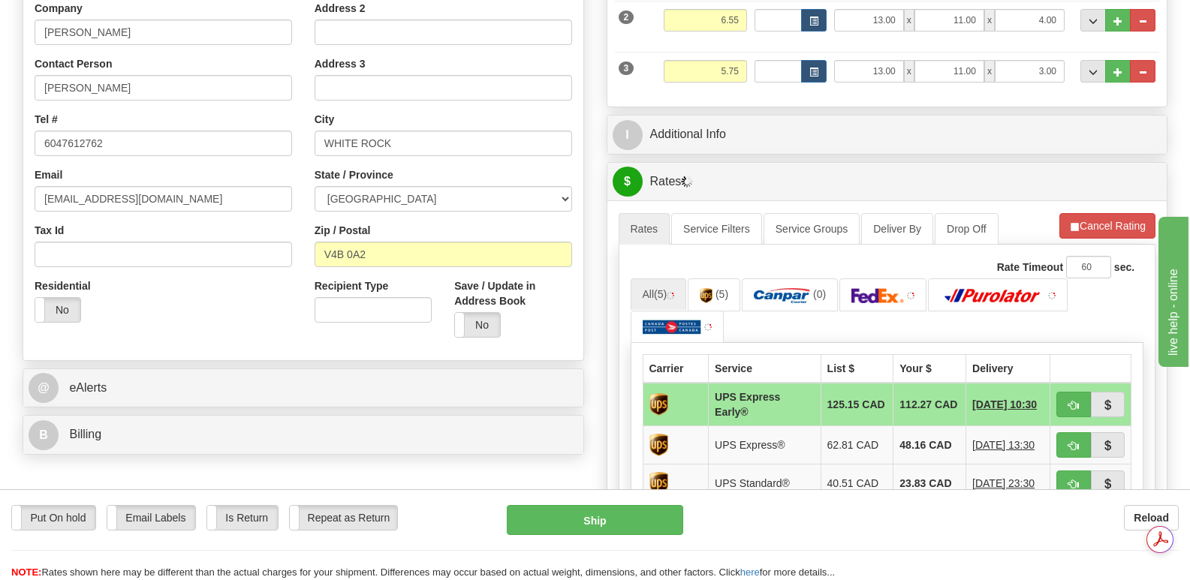
scroll to position [375, 0]
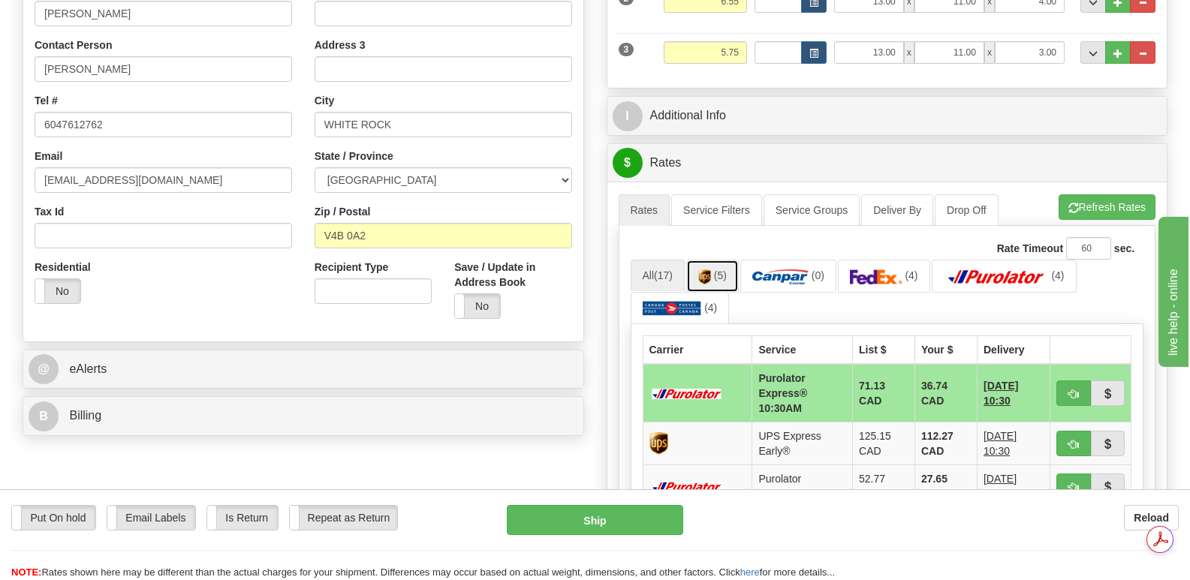
click at [711, 270] on img at bounding box center [704, 277] width 13 height 15
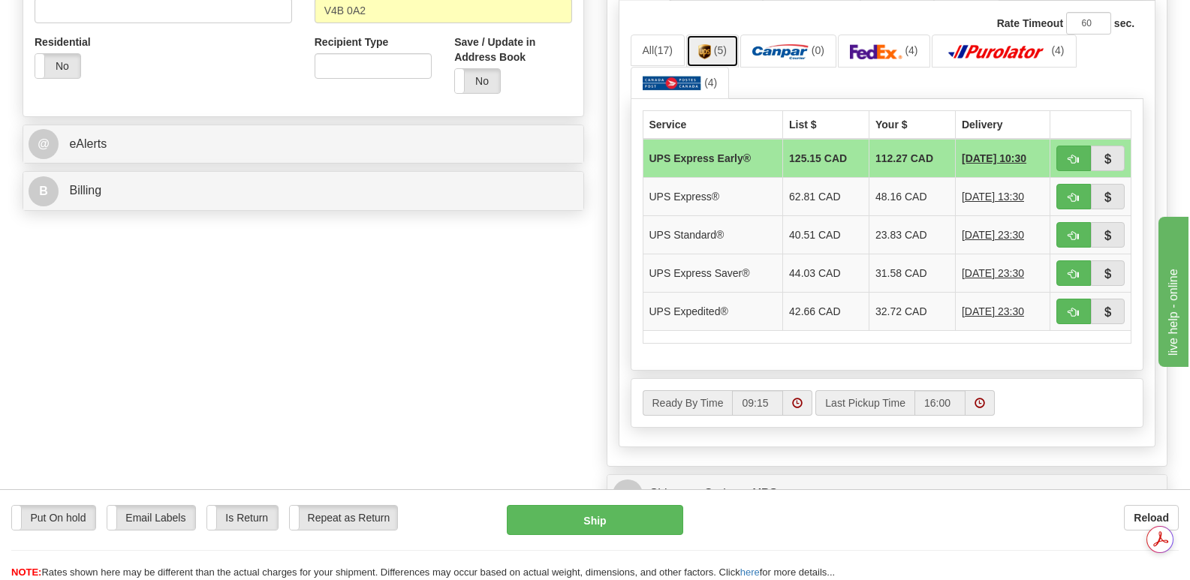
scroll to position [0, 0]
click at [889, 44] on img at bounding box center [876, 51] width 53 height 15
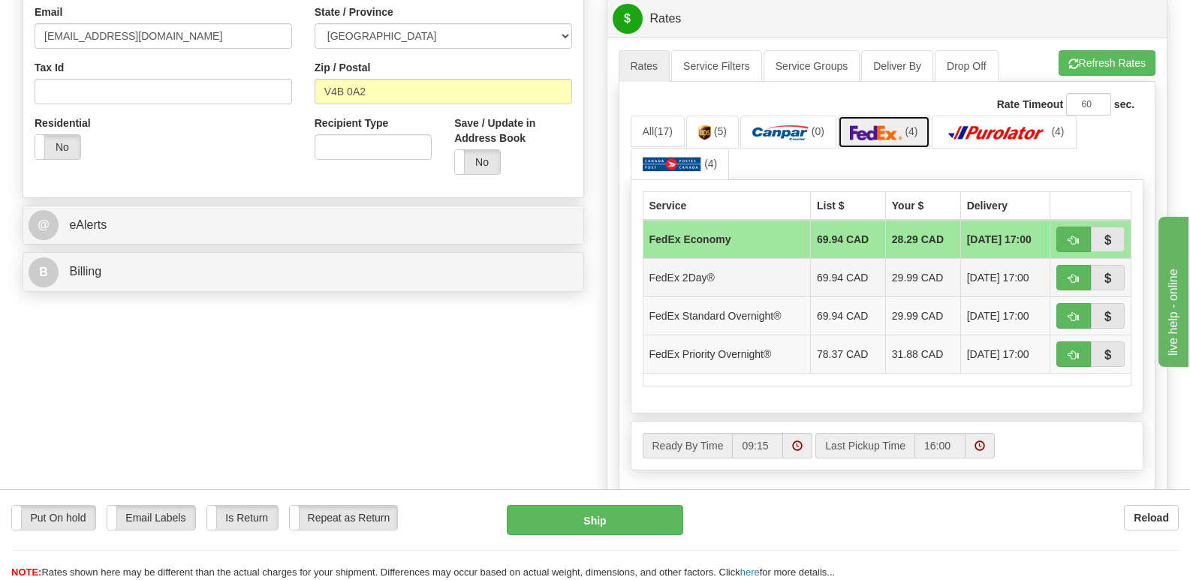
scroll to position [525, 0]
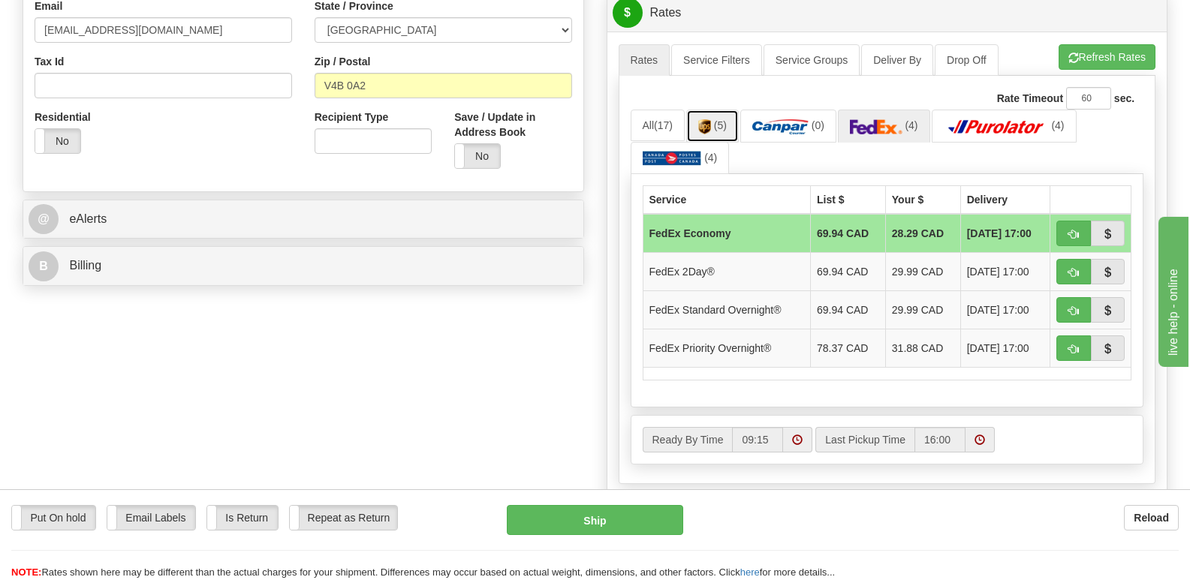
click at [706, 119] on img at bounding box center [704, 126] width 13 height 15
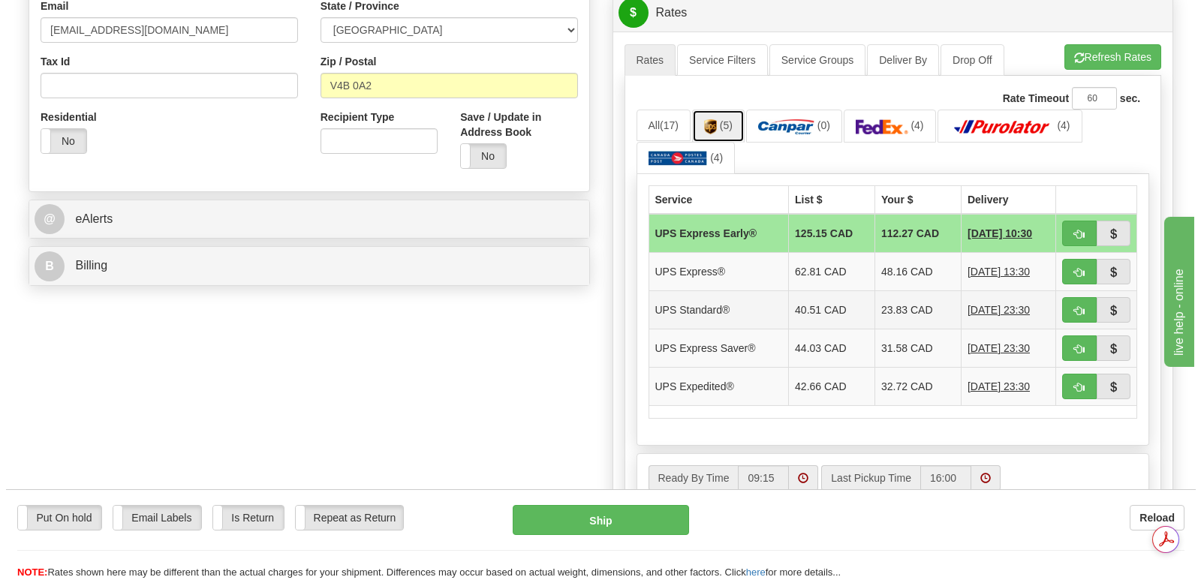
scroll to position [0, 0]
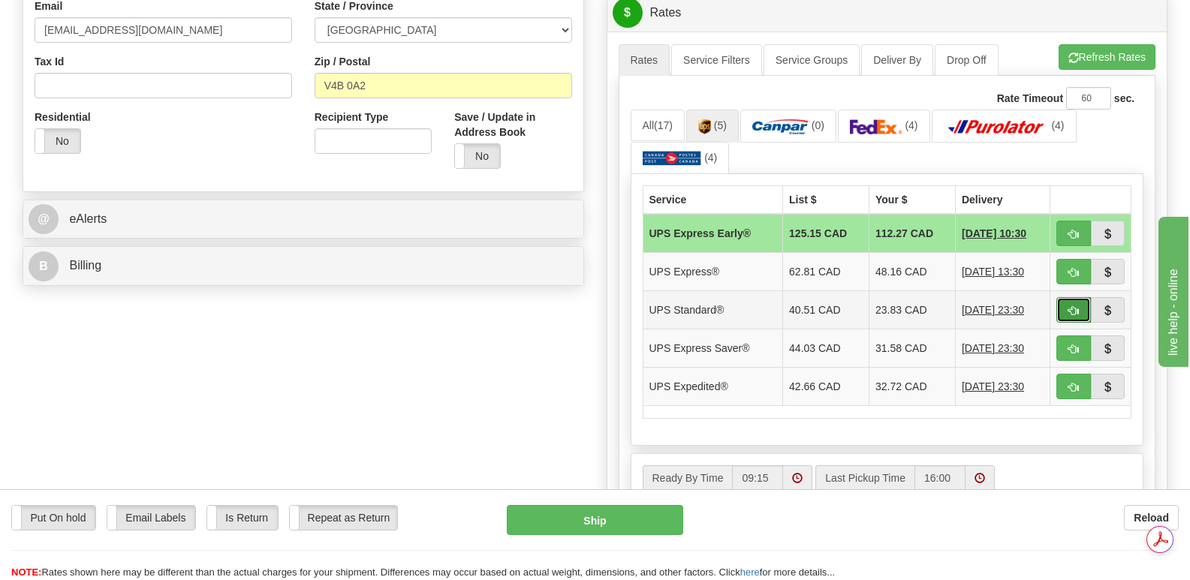
click at [1077, 306] on span "button" at bounding box center [1073, 311] width 11 height 10
type input "11"
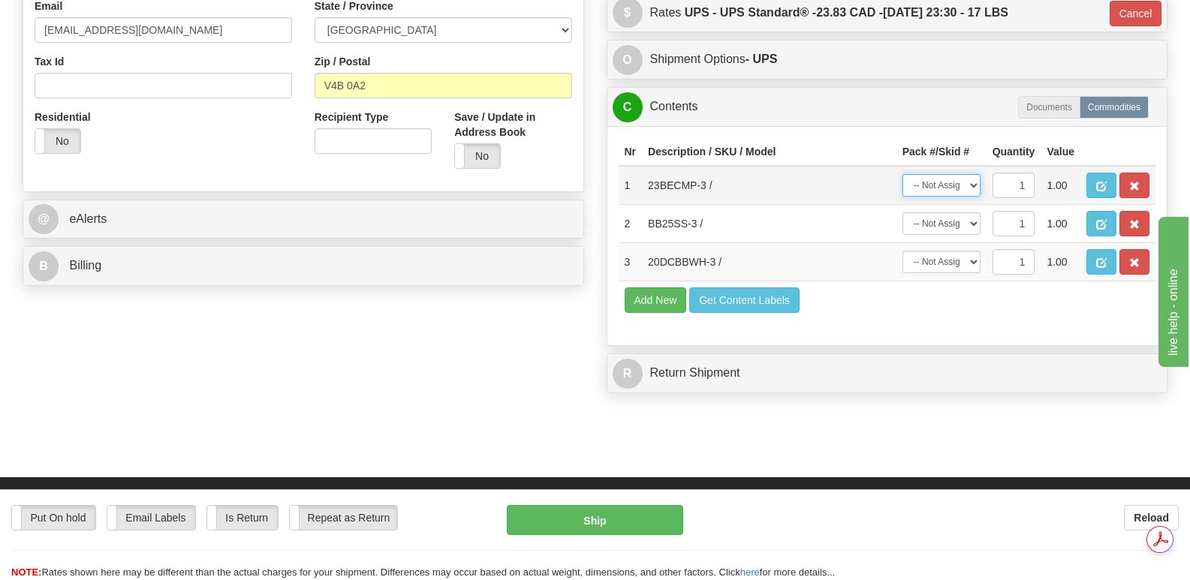
click at [974, 174] on select "-- Not Assigned -- Package 1 Package 2 Package 3" at bounding box center [941, 185] width 78 height 23
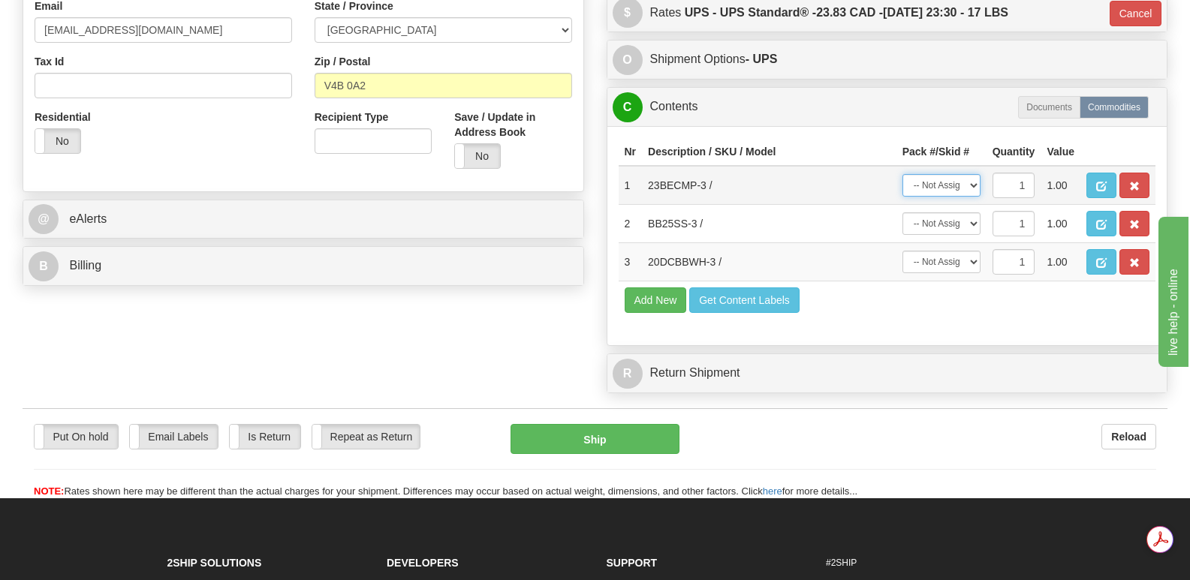
select select "0"
click at [902, 174] on select "-- Not Assigned -- Package 1 Package 2 Package 3" at bounding box center [941, 185] width 78 height 23
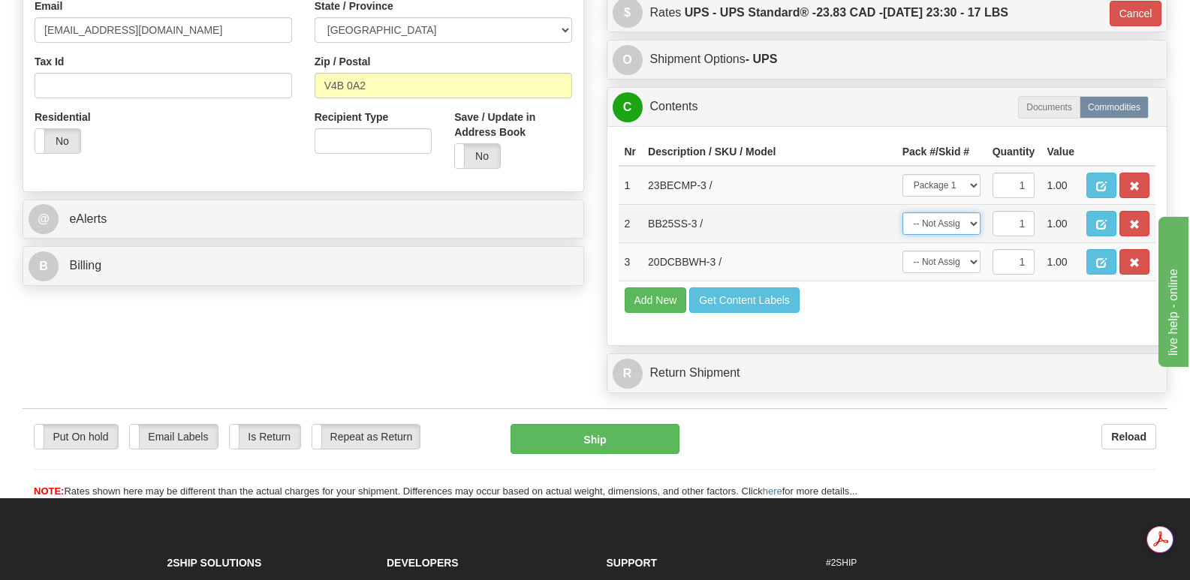
click at [972, 212] on select "-- Not Assigned -- Package 1 Package 2 Package 3" at bounding box center [941, 223] width 78 height 23
select select "1"
click at [902, 212] on select "-- Not Assigned -- Package 1 Package 2 Package 3" at bounding box center [941, 223] width 78 height 23
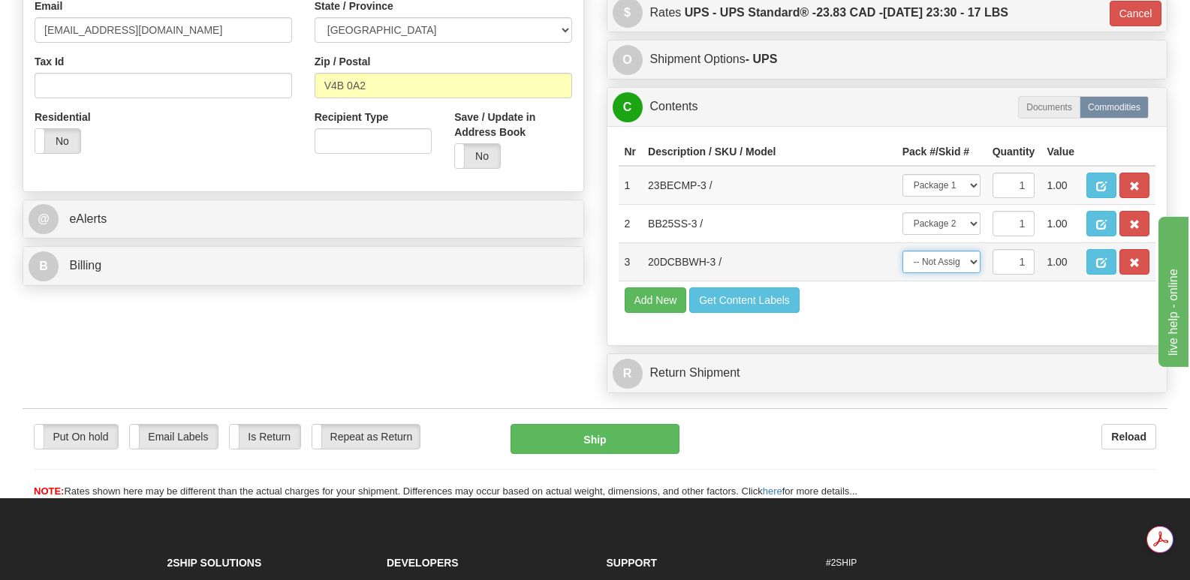
drag, startPoint x: 974, startPoint y: 227, endPoint x: 974, endPoint y: 237, distance: 10.5
click at [974, 251] on select "-- Not Assigned -- Package 1 Package 2 Package 3" at bounding box center [941, 262] width 78 height 23
select select "2"
click at [902, 251] on select "-- Not Assigned -- Package 1 Package 2 Package 3" at bounding box center [941, 262] width 78 height 23
click at [598, 424] on button "Ship" at bounding box center [594, 439] width 168 height 30
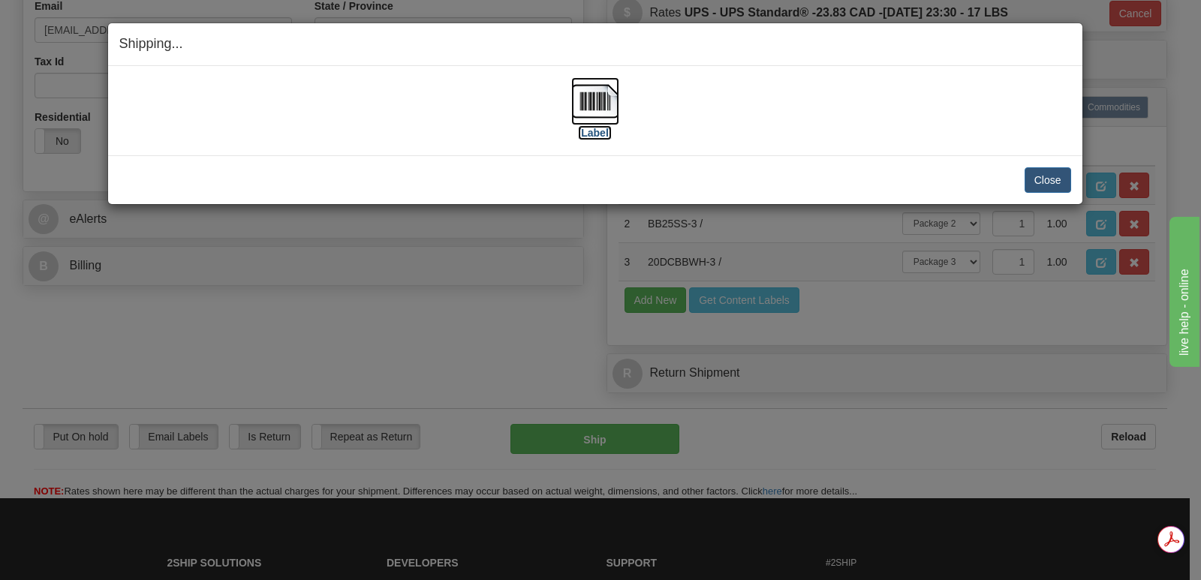
click at [587, 98] on img at bounding box center [595, 101] width 48 height 48
click at [1048, 176] on button "Close" at bounding box center [1048, 180] width 47 height 26
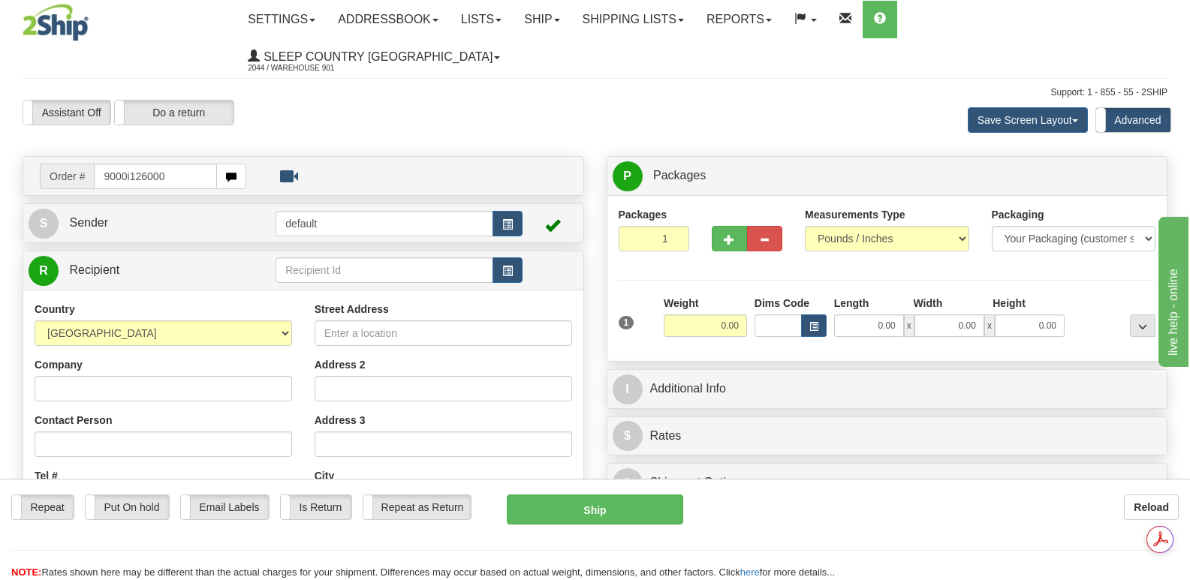
type input "9000i126000"
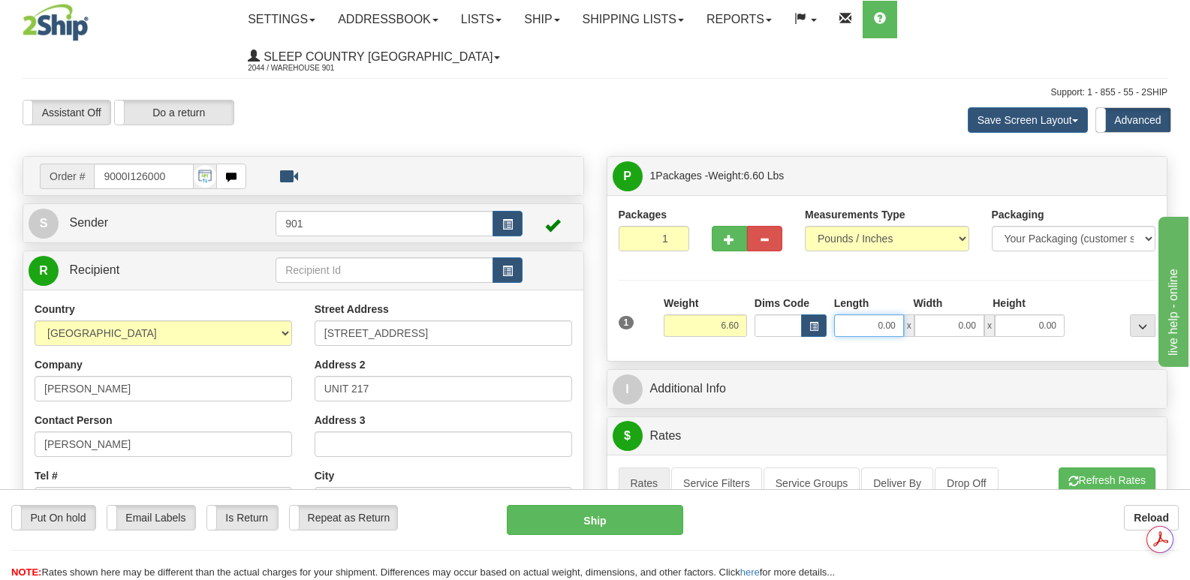
click at [851, 315] on input "0.00" at bounding box center [869, 326] width 70 height 23
type input "13.00"
click at [938, 315] on input "0.00" at bounding box center [949, 326] width 70 height 23
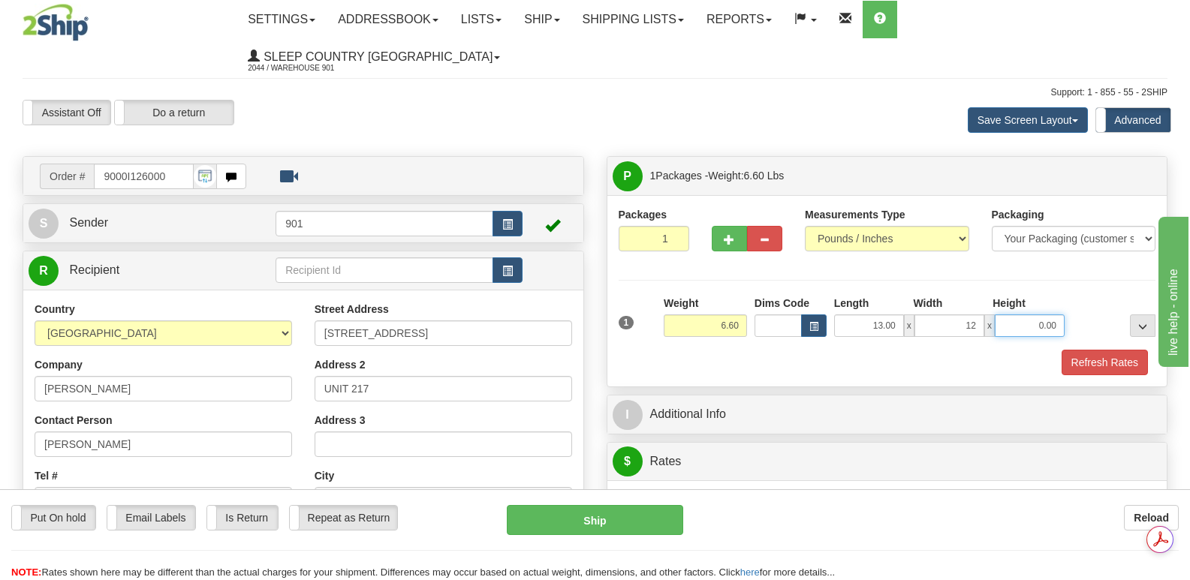
type input "12.00"
click at [1010, 315] on input "0.00" at bounding box center [1030, 326] width 70 height 23
type input "4.00"
drag, startPoint x: 1101, startPoint y: 327, endPoint x: 1094, endPoint y: 315, distance: 14.4
click at [1099, 350] on button "Refresh Rates" at bounding box center [1104, 363] width 86 height 26
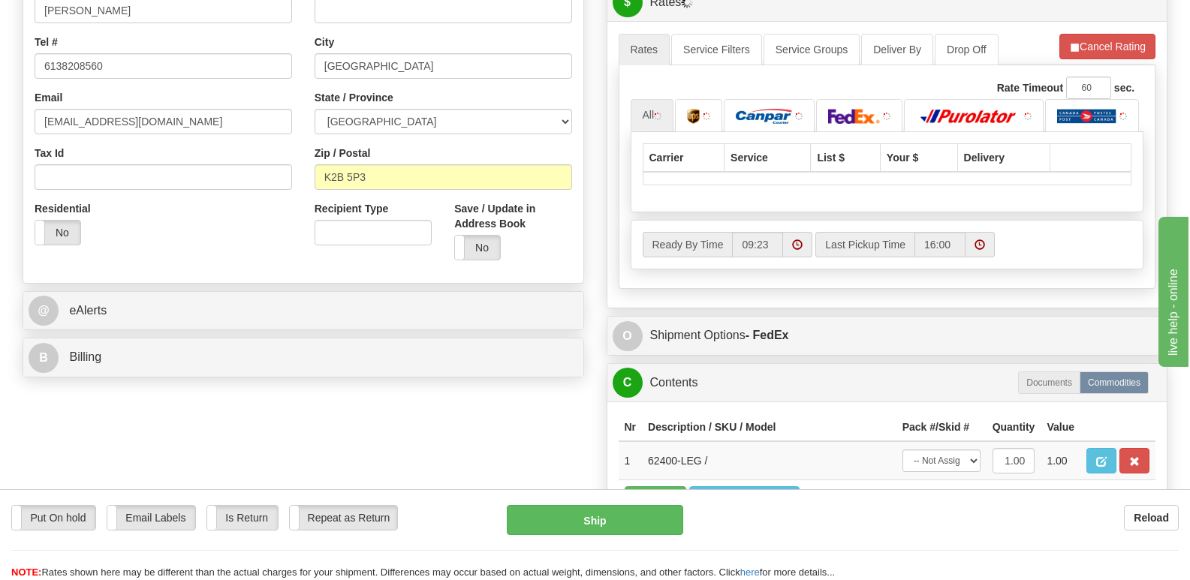
scroll to position [450, 0]
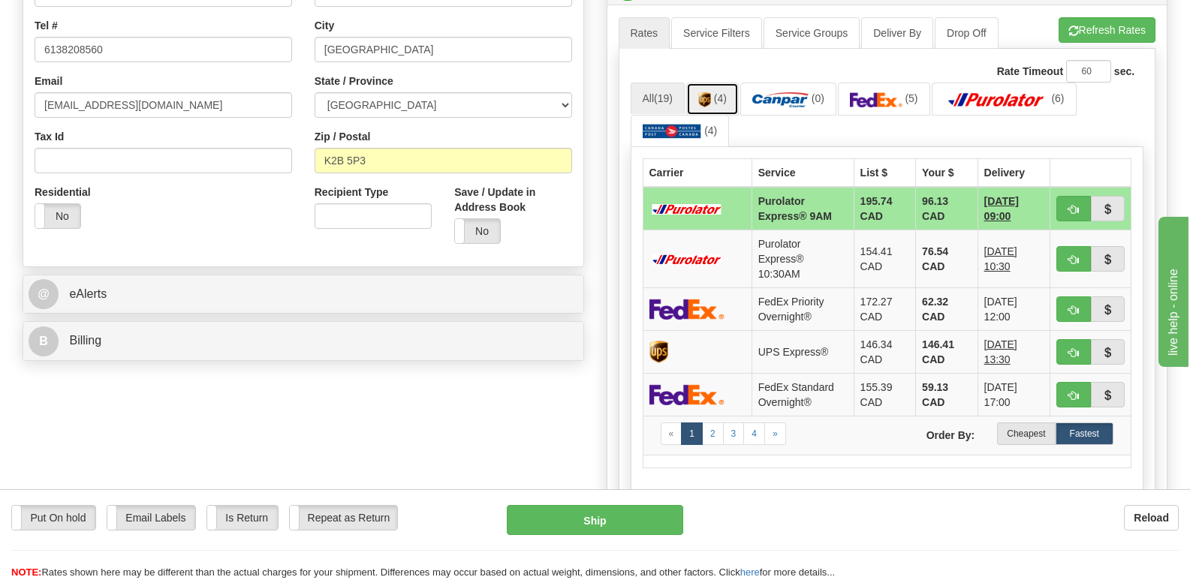
click at [709, 92] on img at bounding box center [704, 99] width 13 height 15
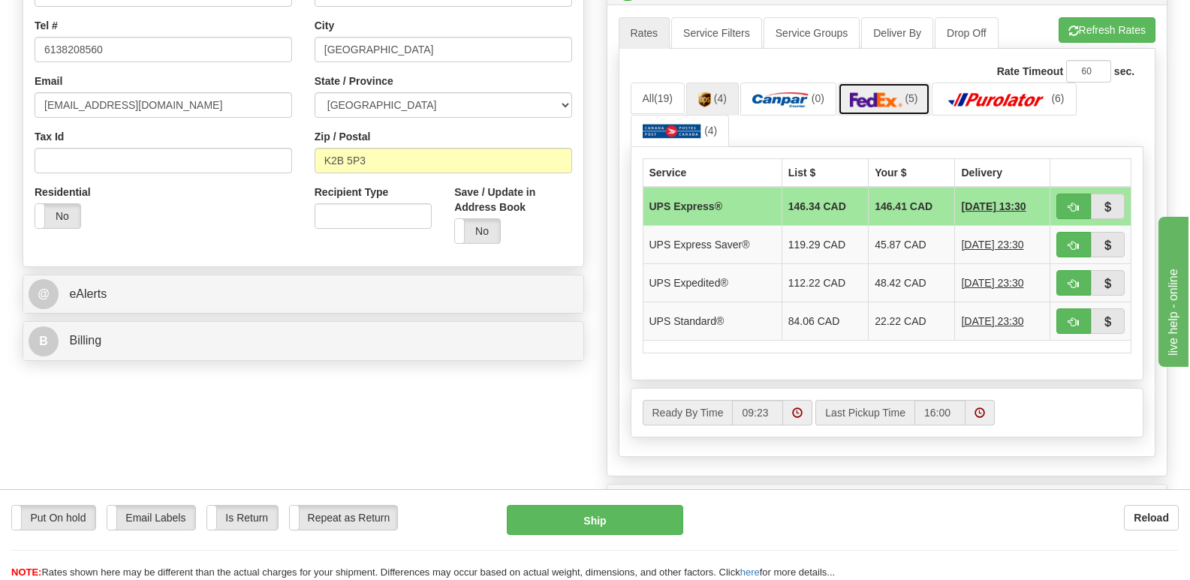
click at [883, 92] on img at bounding box center [876, 99] width 53 height 15
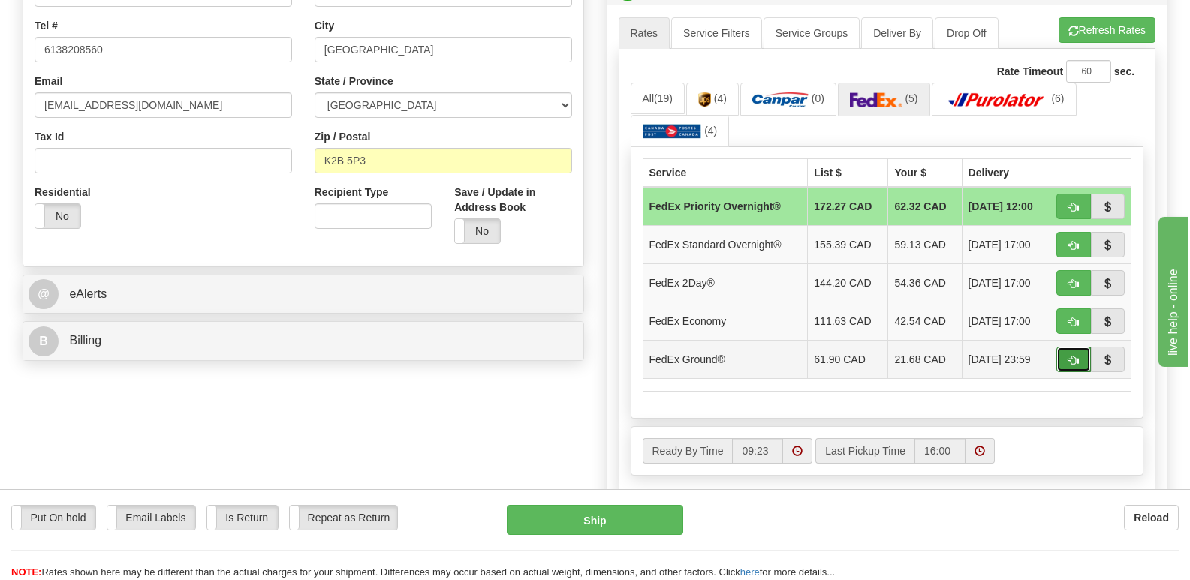
click at [1068, 356] on span "button" at bounding box center [1073, 361] width 11 height 10
type input "92"
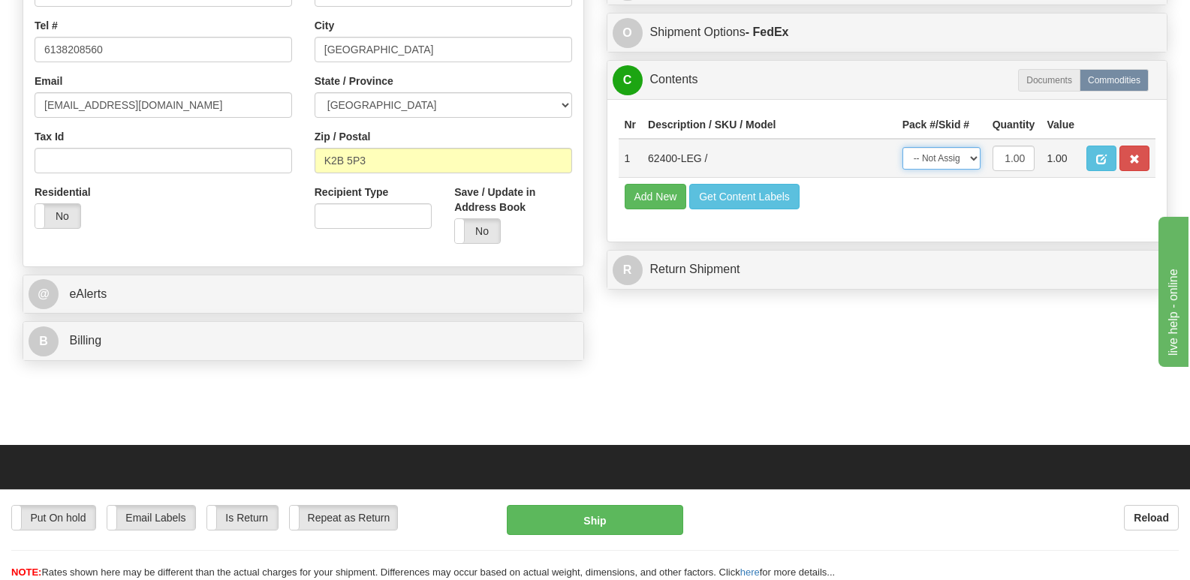
click at [973, 154] on select "-- Not Assigned -- Package 1" at bounding box center [941, 158] width 78 height 23
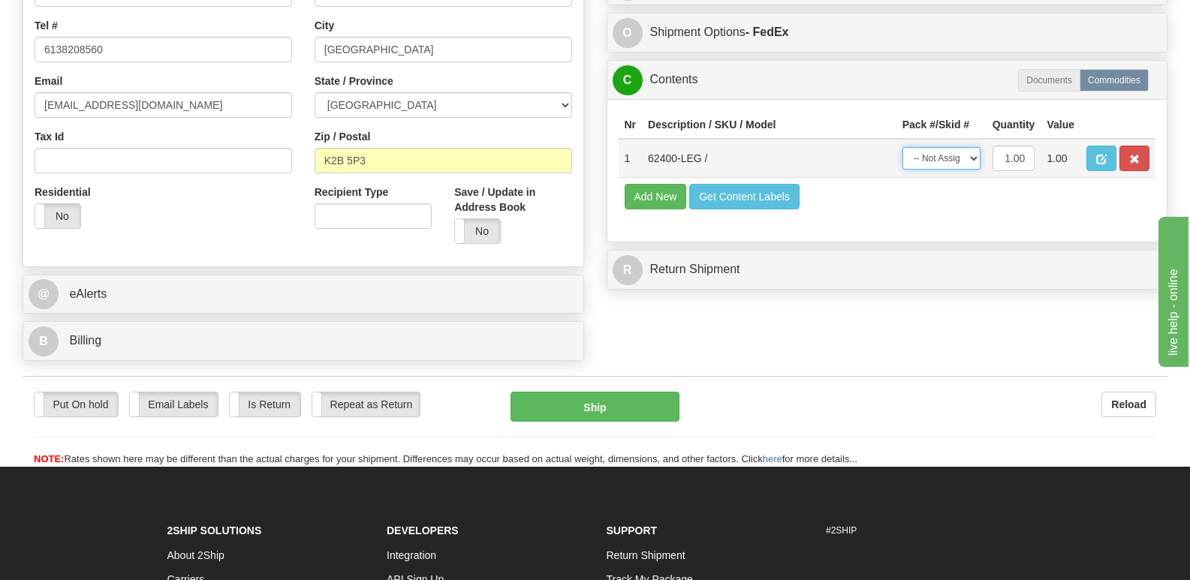
select select "0"
click at [902, 147] on select "-- Not Assigned -- Package 1" at bounding box center [941, 158] width 78 height 23
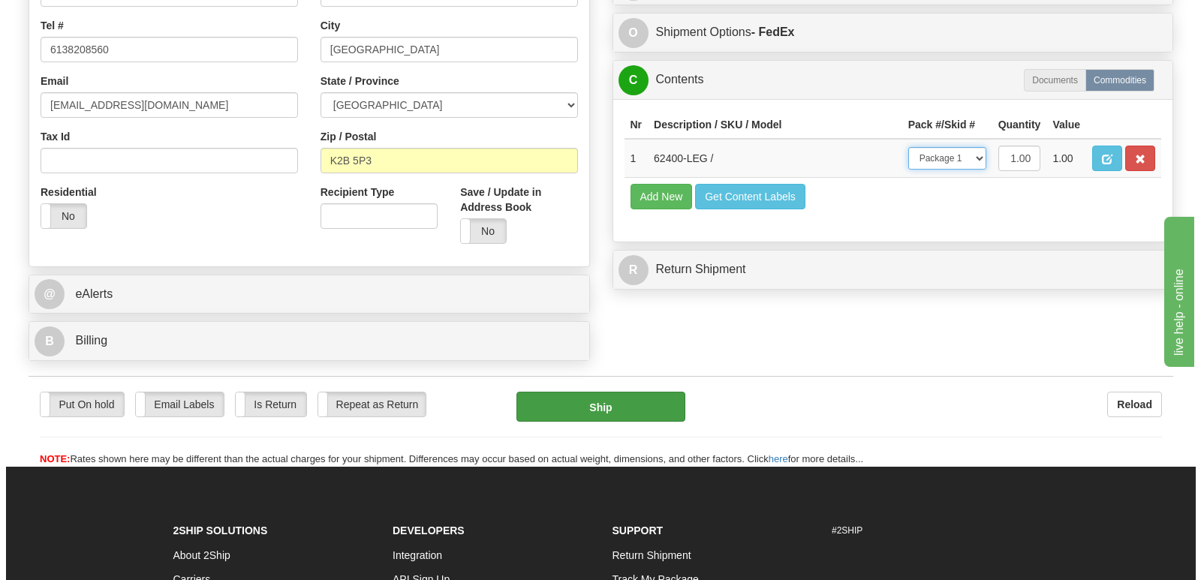
scroll to position [0, 0]
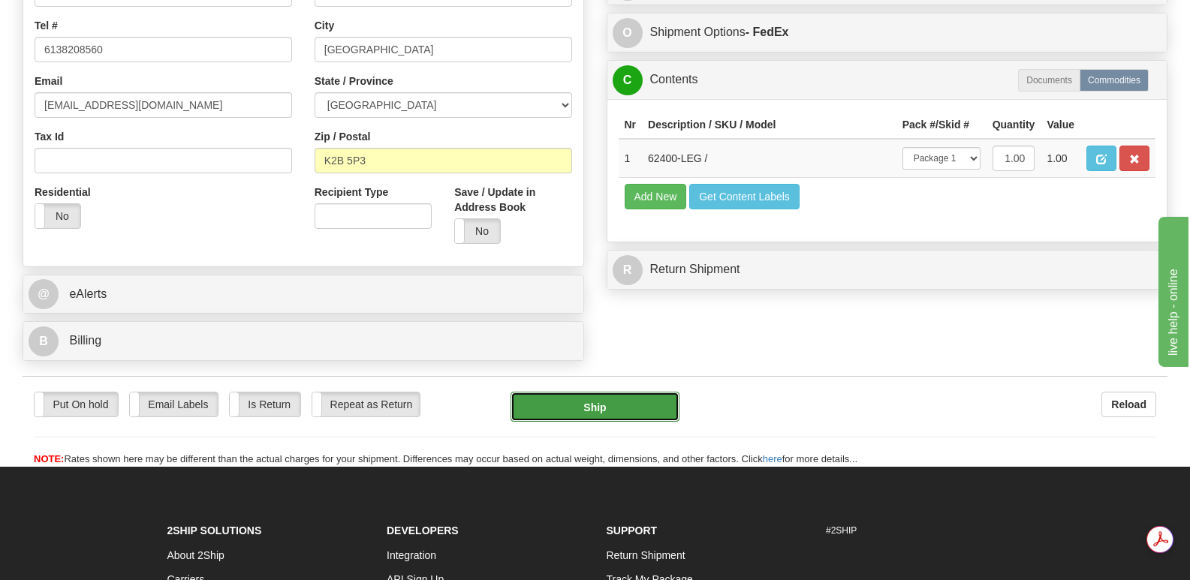
click at [611, 392] on button "Ship" at bounding box center [594, 407] width 168 height 30
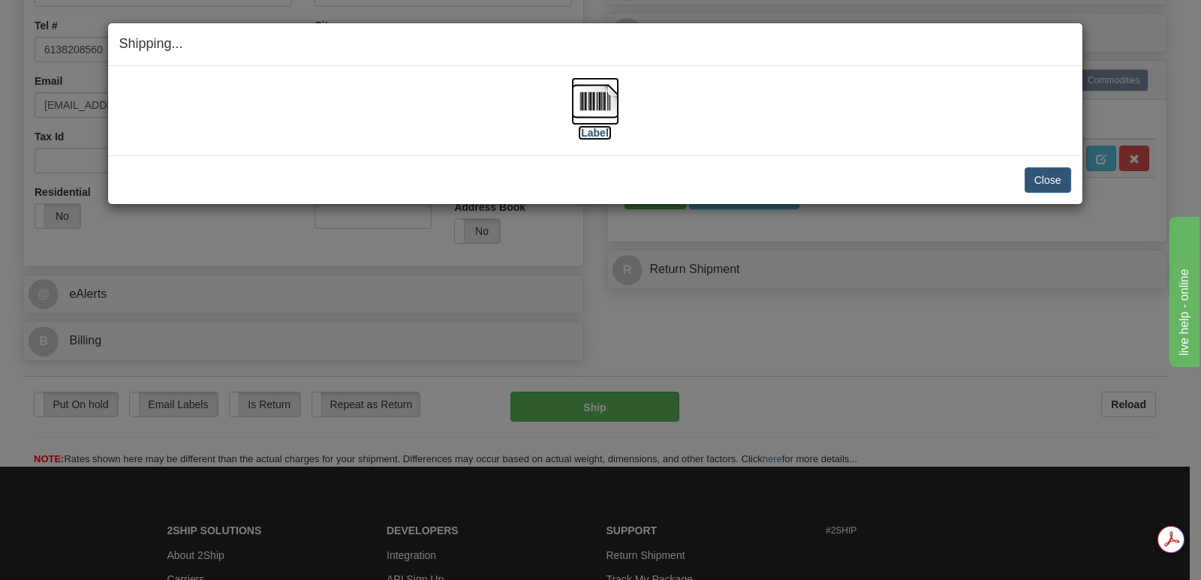
click at [589, 99] on img at bounding box center [595, 101] width 48 height 48
click at [1040, 182] on button "Close" at bounding box center [1048, 180] width 47 height 26
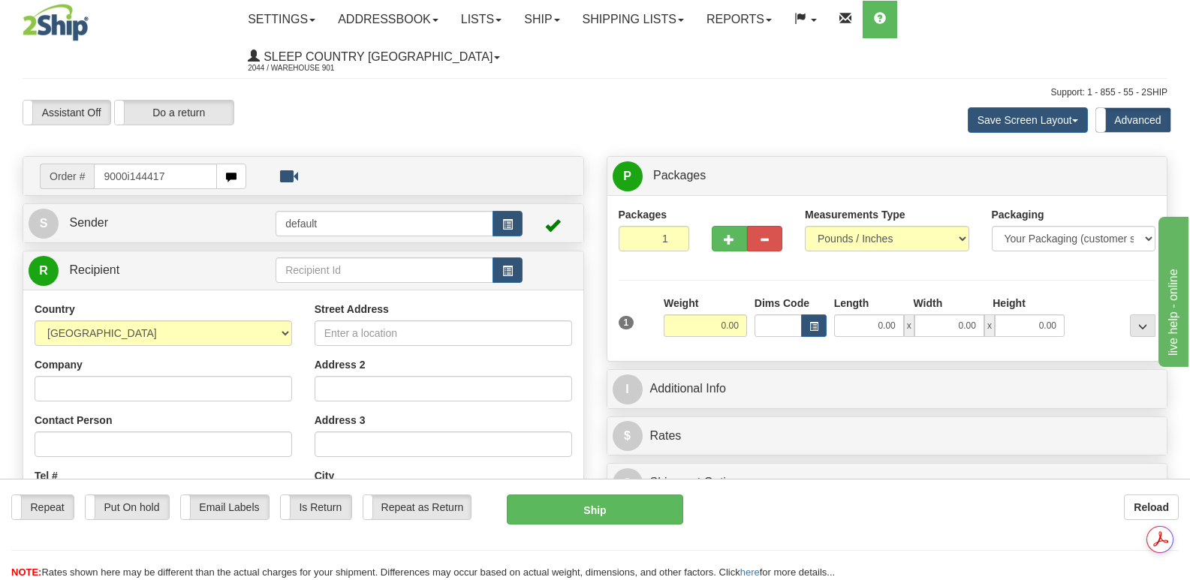
type input "9000i144417"
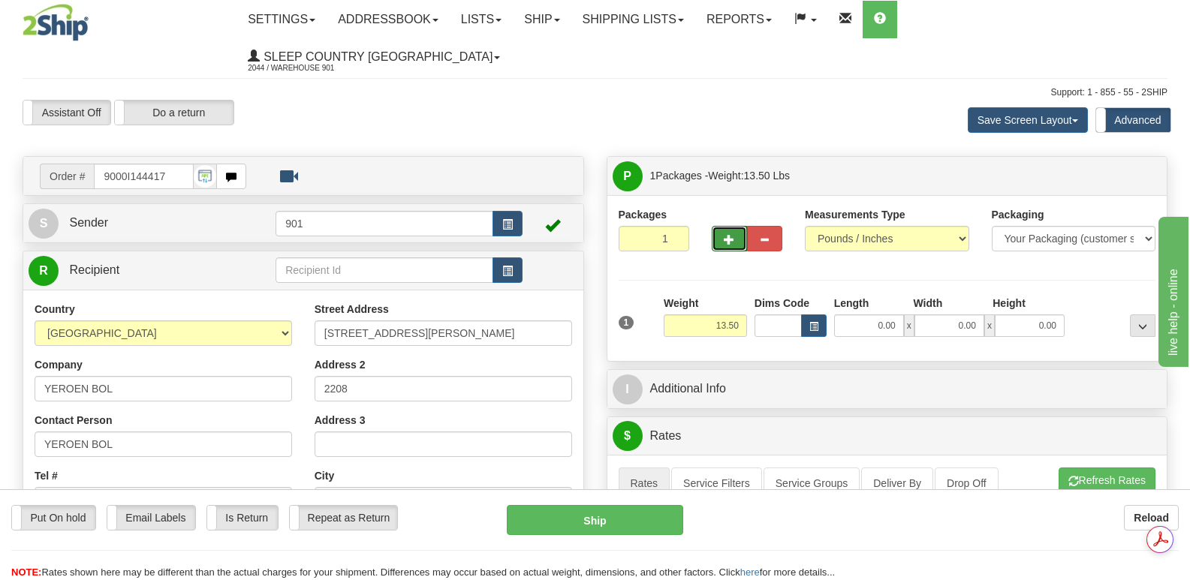
click at [727, 235] on span "button" at bounding box center [729, 240] width 11 height 10
type input "2"
click at [1125, 171] on span "Package Level" at bounding box center [1123, 176] width 59 height 11
radio input "true"
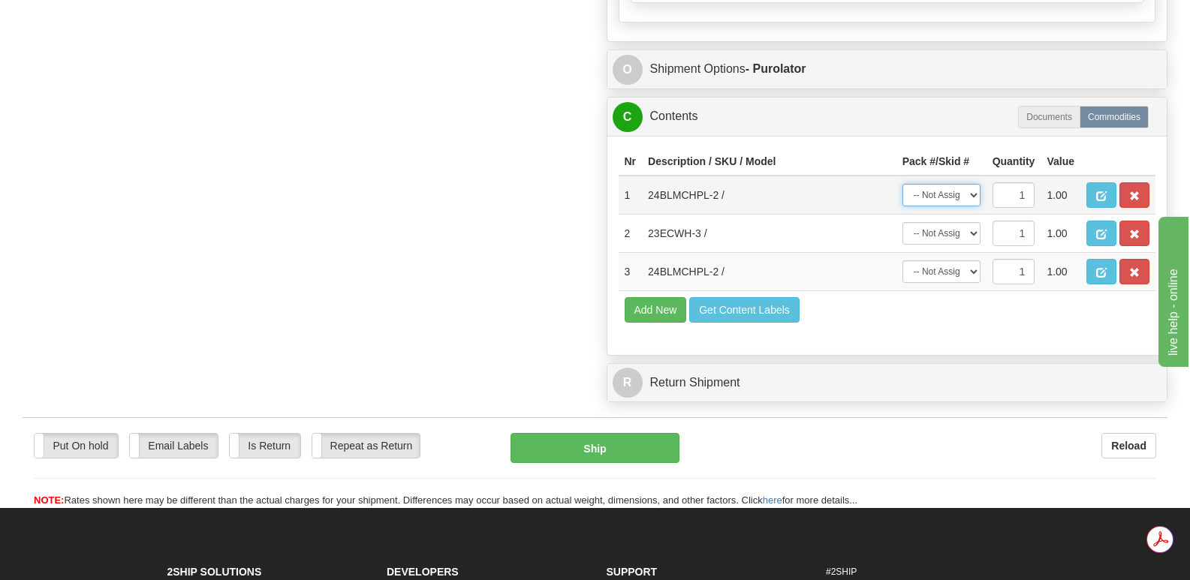
click at [972, 184] on select "-- Not Assigned -- Package 1 Package 2" at bounding box center [941, 195] width 78 height 23
select select "0"
click at [902, 184] on select "-- Not Assigned -- Package 1 Package 2" at bounding box center [941, 195] width 78 height 23
click at [974, 260] on select "-- Not Assigned -- Package 1 Package 2" at bounding box center [941, 271] width 78 height 23
select select "0"
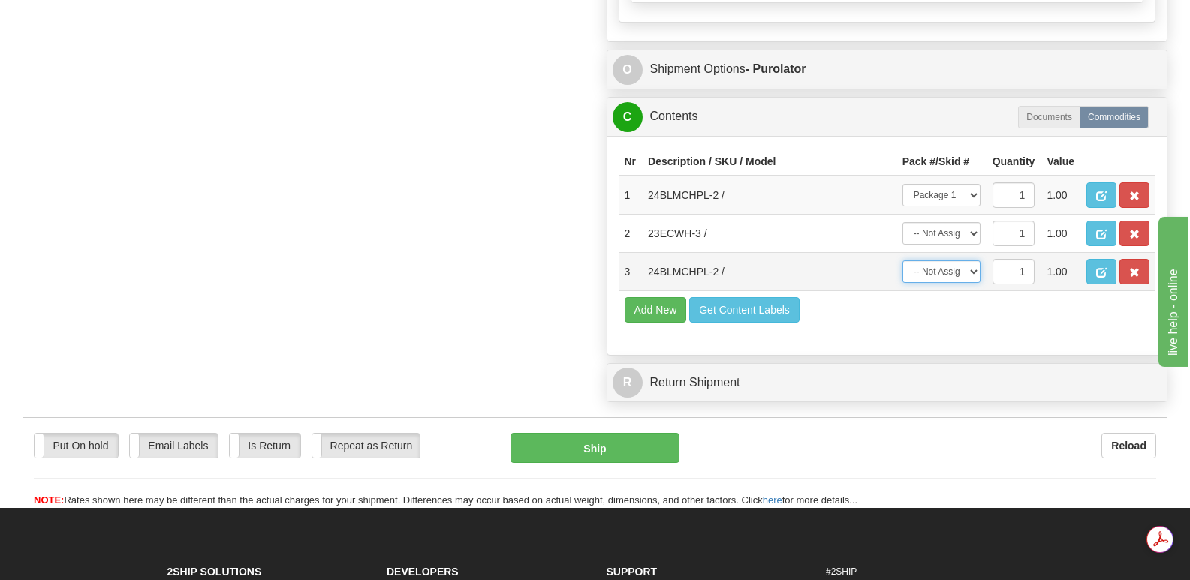
click at [902, 260] on select "-- Not Assigned -- Package 1 Package 2" at bounding box center [941, 271] width 78 height 23
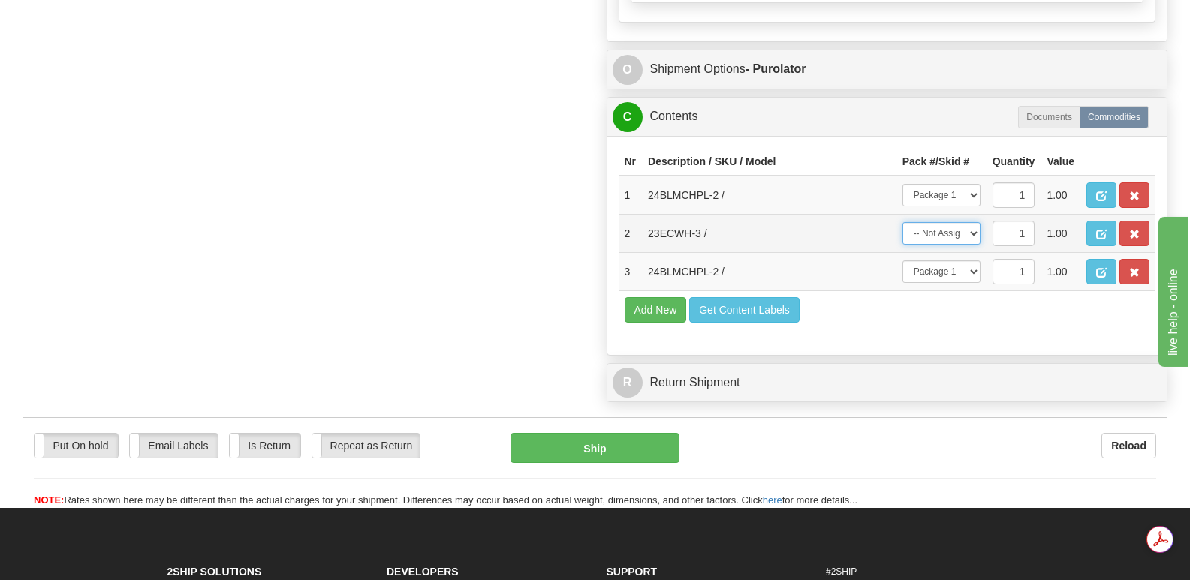
click at [971, 222] on select "-- Not Assigned -- Package 1 Package 2" at bounding box center [941, 233] width 78 height 23
select select "1"
click at [902, 222] on select "-- Not Assigned -- Package 1 Package 2" at bounding box center [941, 233] width 78 height 23
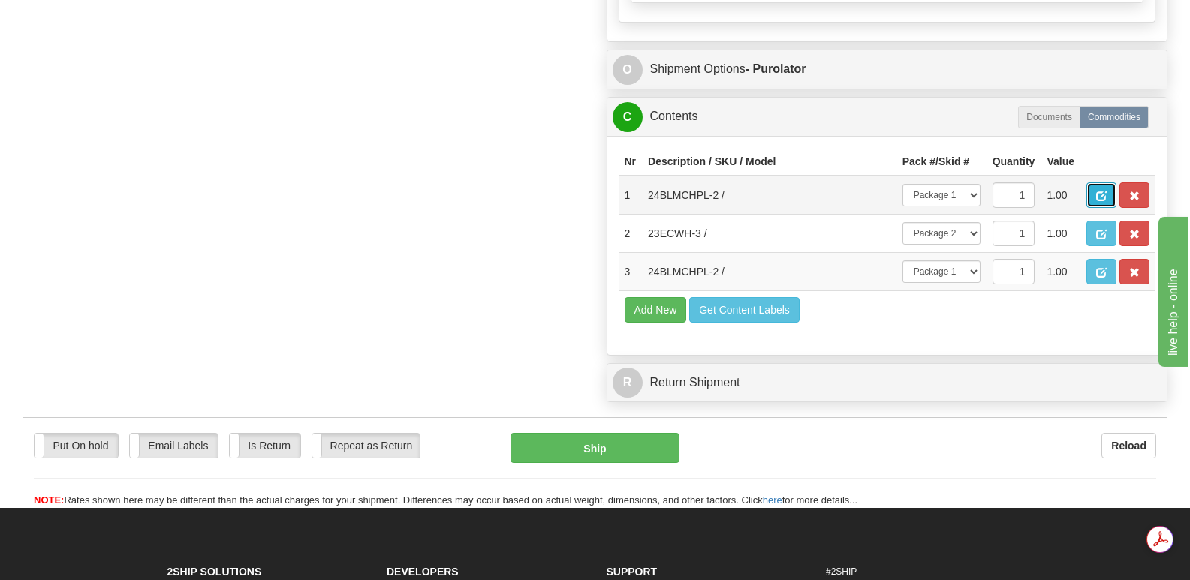
click at [1101, 191] on span "button" at bounding box center [1101, 196] width 11 height 10
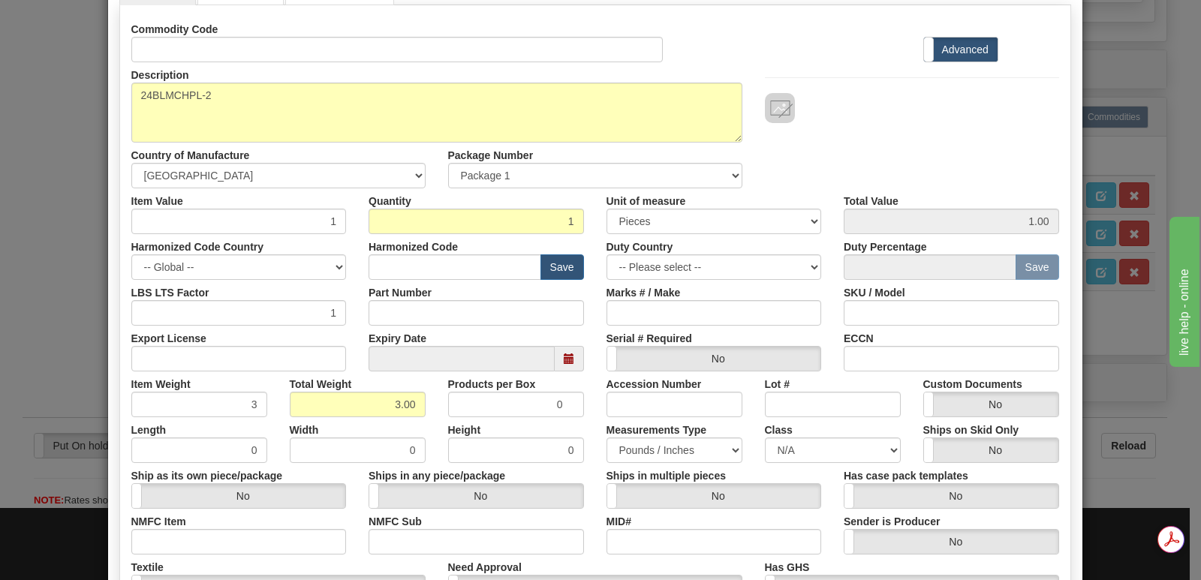
scroll to position [348, 0]
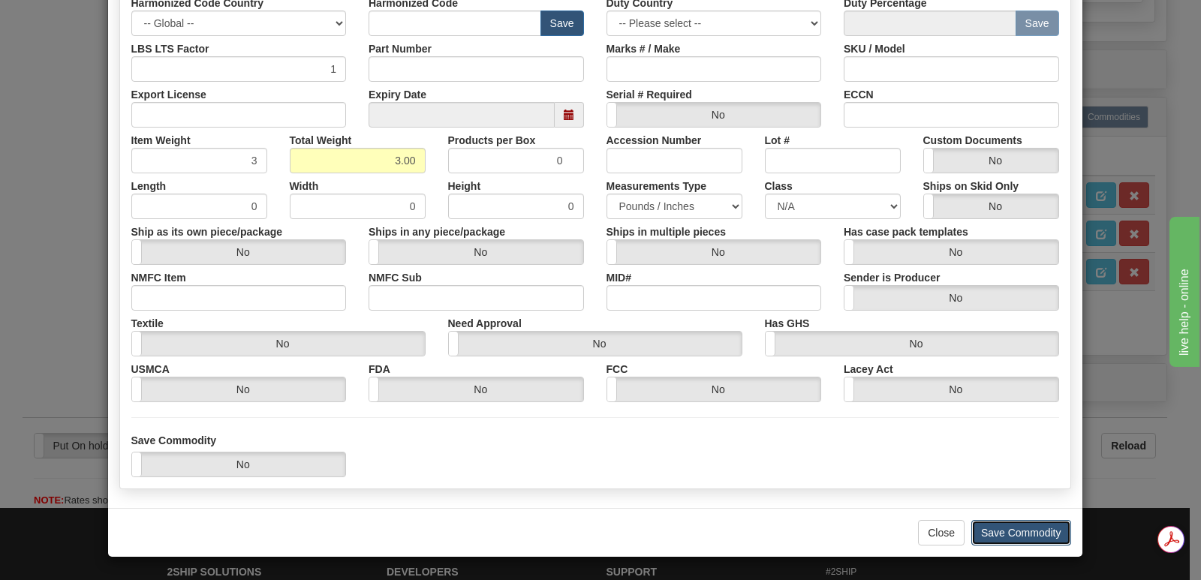
click at [994, 530] on button "Save Commodity" at bounding box center [1021, 533] width 100 height 26
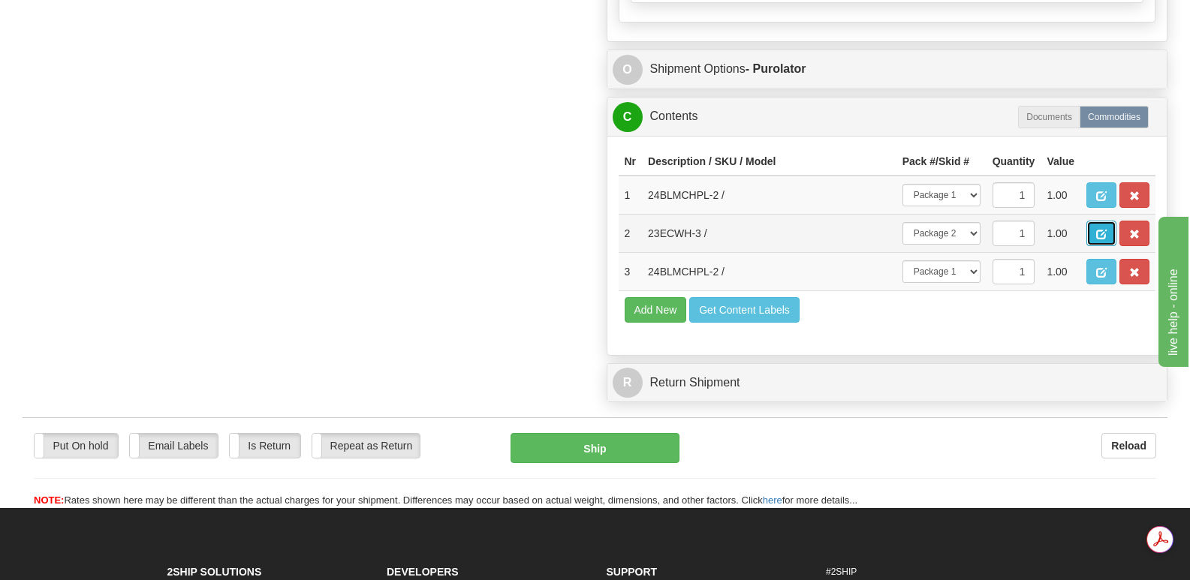
click at [1102, 230] on span "button" at bounding box center [1101, 235] width 11 height 10
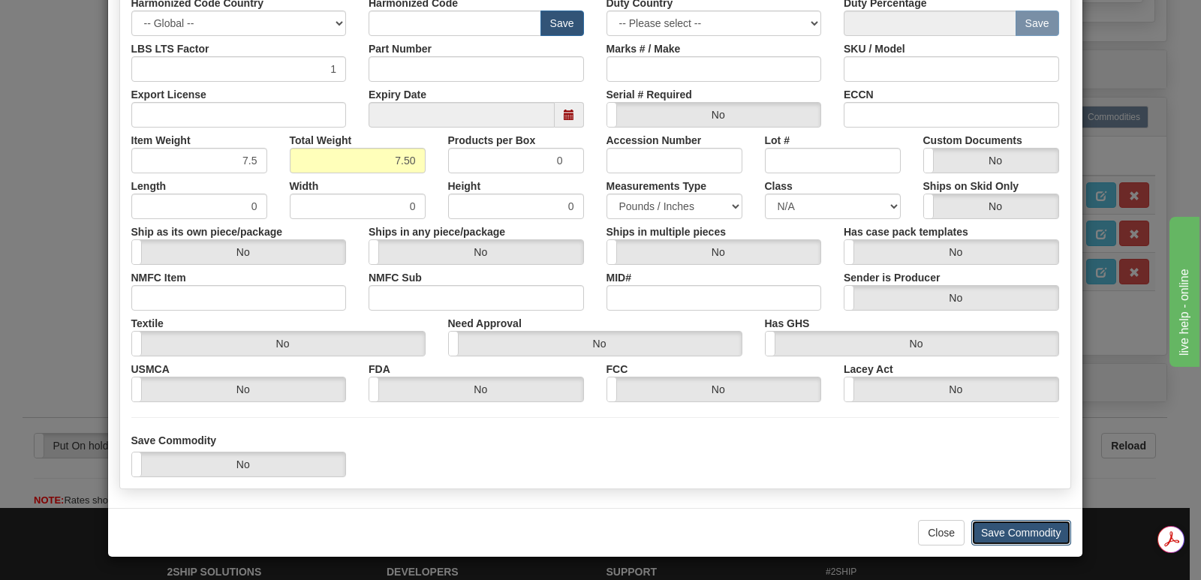
click at [997, 527] on button "Save Commodity" at bounding box center [1021, 533] width 100 height 26
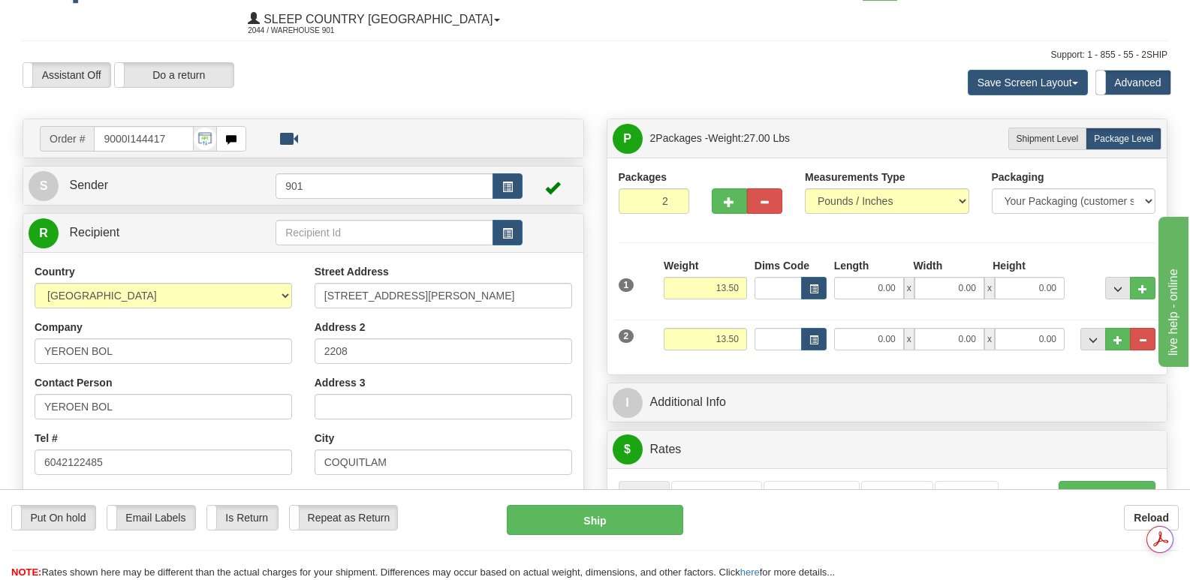
scroll to position [0, 0]
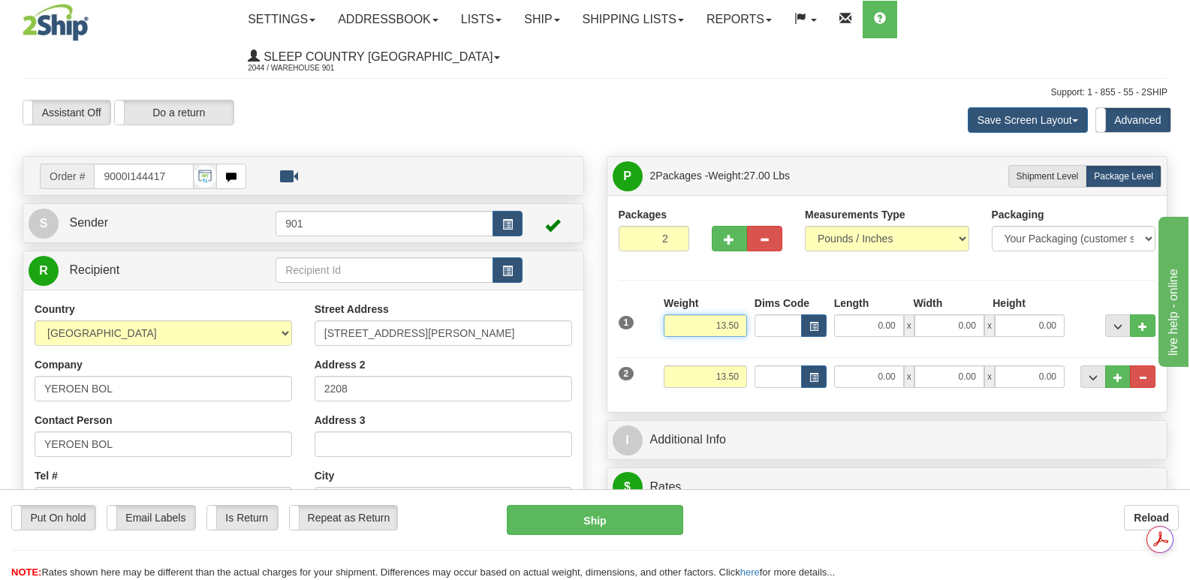
drag, startPoint x: 704, startPoint y: 290, endPoint x: 753, endPoint y: 289, distance: 48.8
click at [751, 296] on div "1 Weight 13.50 Dims Code x x" at bounding box center [887, 322] width 545 height 53
type input "6.00"
click at [854, 315] on input "0.00" at bounding box center [869, 326] width 70 height 23
type input "16.00"
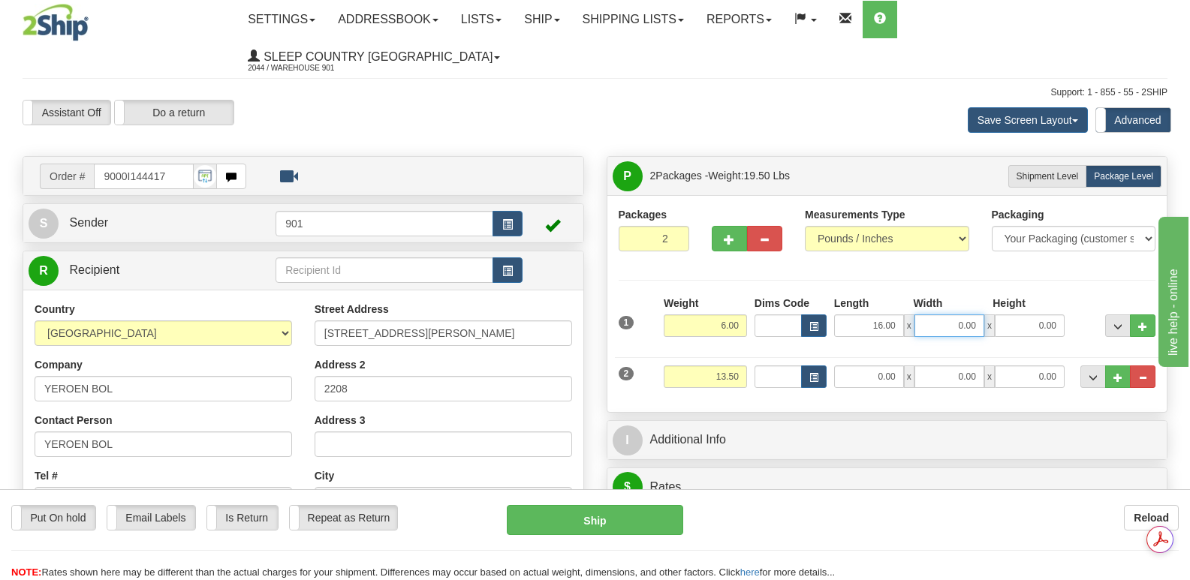
click at [931, 315] on input "0.00" at bounding box center [949, 326] width 70 height 23
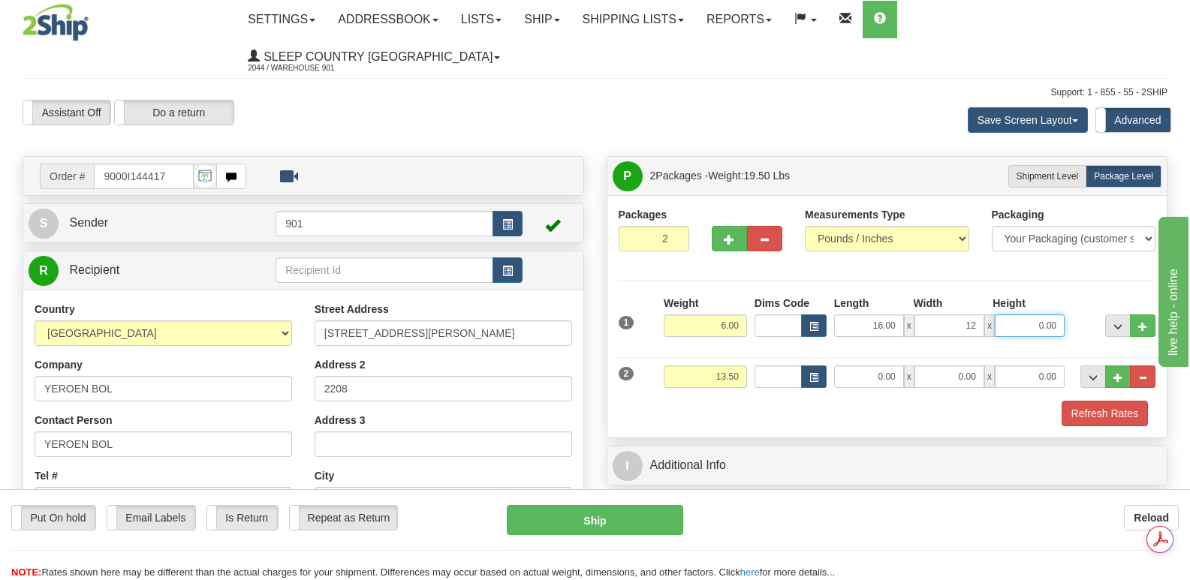
type input "12.00"
click at [1010, 315] on input "0.00" at bounding box center [1030, 326] width 70 height 23
type input "6.00"
drag, startPoint x: 710, startPoint y: 345, endPoint x: 760, endPoint y: 345, distance: 49.5
click at [760, 350] on div "2 Weight 13.50 Dims Code Length Width Height" at bounding box center [887, 375] width 545 height 50
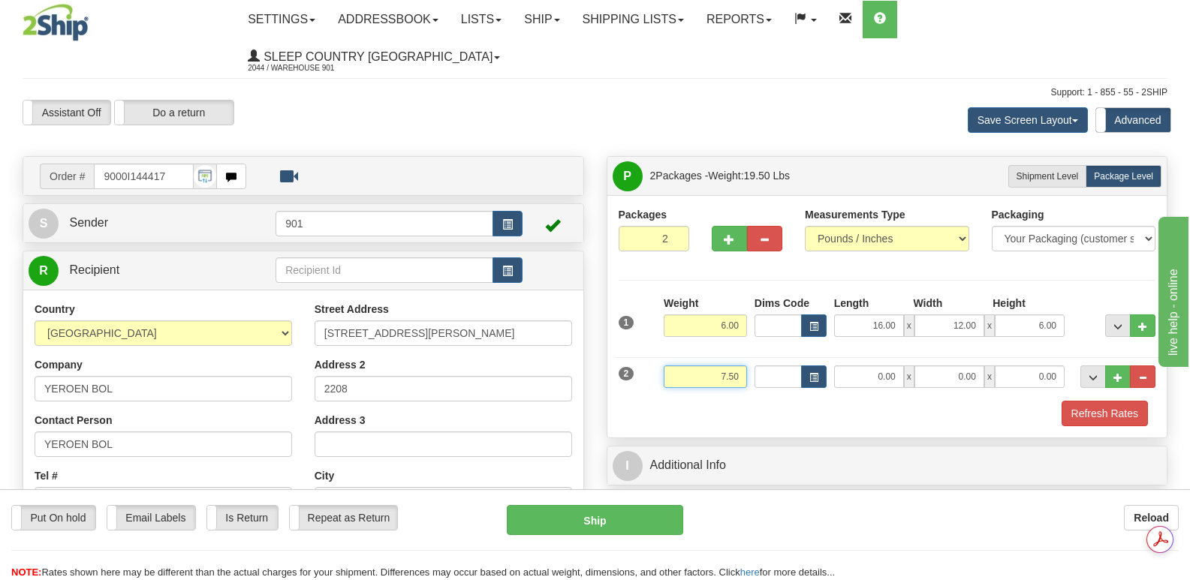
type input "7.50"
click at [863, 366] on input "0.00" at bounding box center [869, 377] width 70 height 23
type input "13.00"
click at [948, 366] on input "0.00" at bounding box center [949, 377] width 70 height 23
type input "11.00"
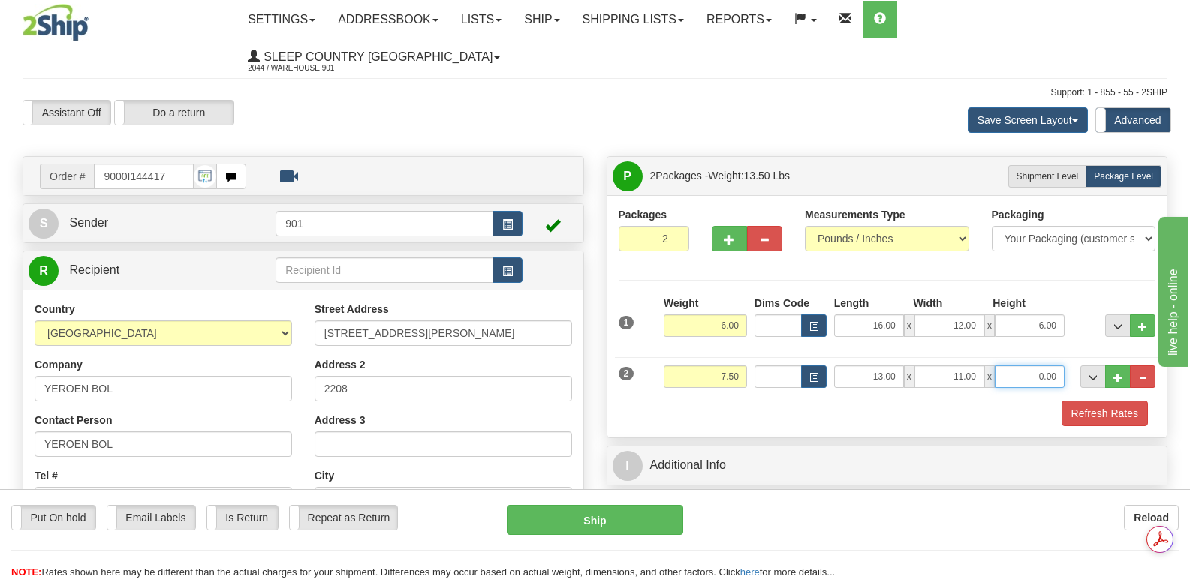
click at [1020, 366] on input "0.00" at bounding box center [1030, 377] width 70 height 23
type input "5.00"
click at [1105, 401] on button "Refresh Rates" at bounding box center [1104, 414] width 86 height 26
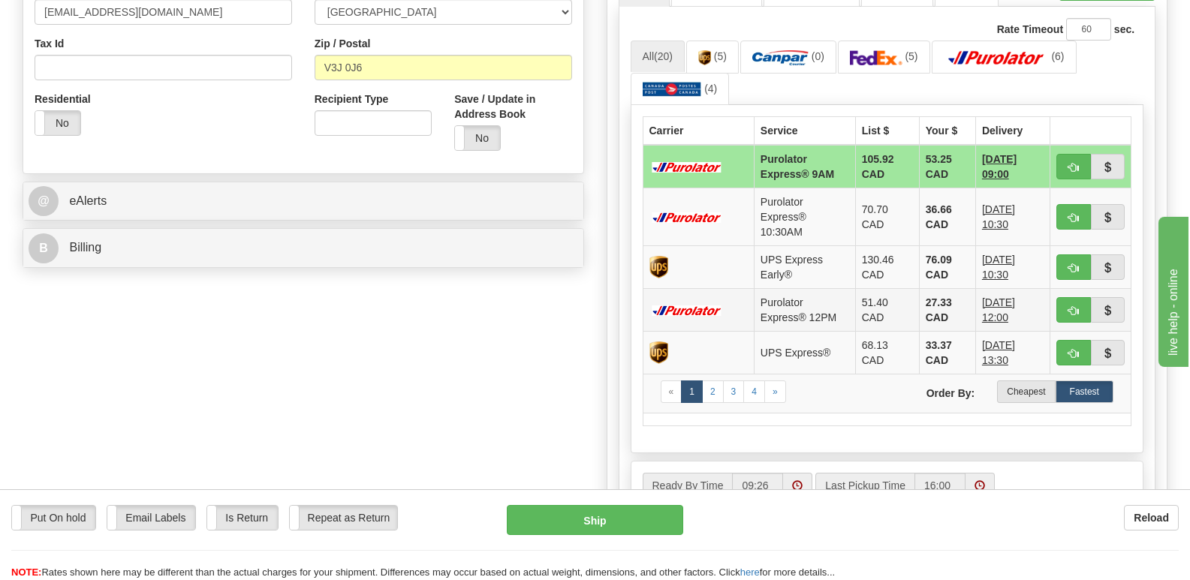
scroll to position [375, 0]
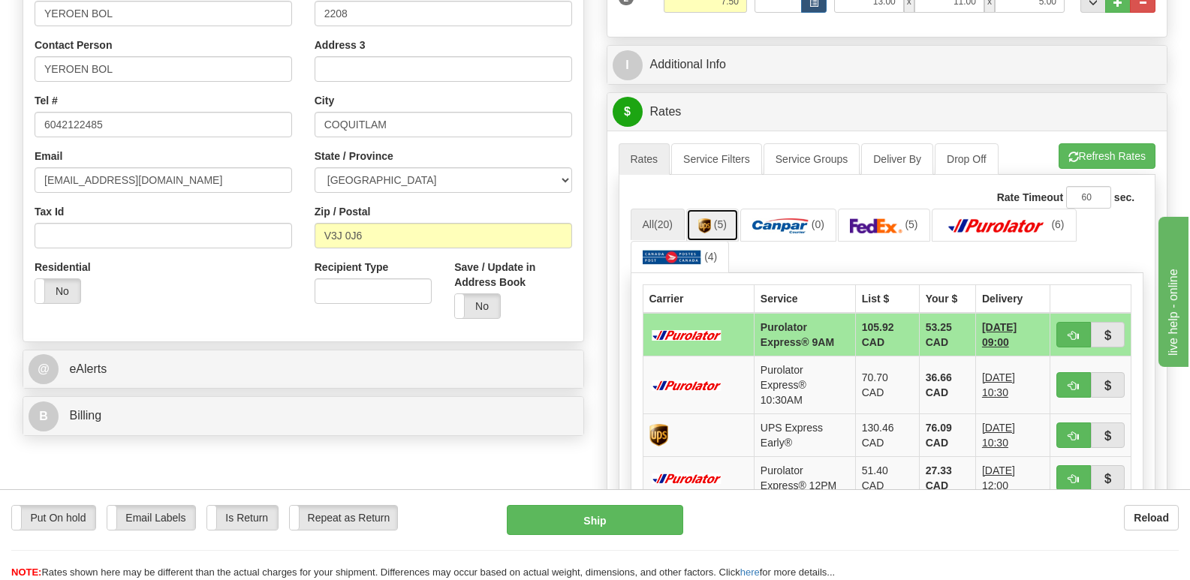
click at [711, 218] on img at bounding box center [704, 225] width 13 height 15
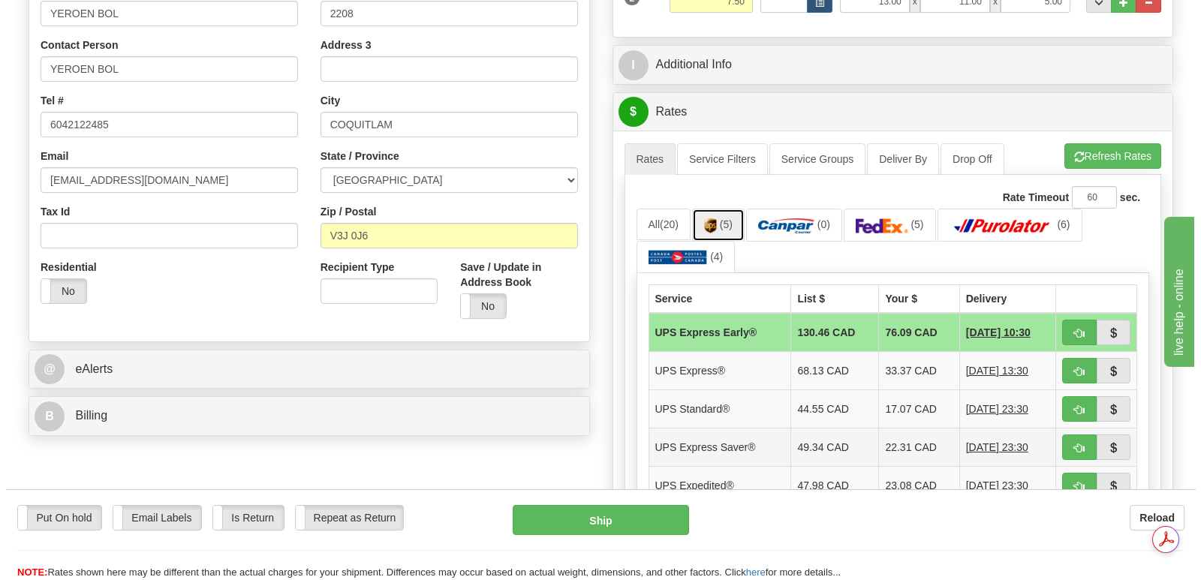
scroll to position [0, 0]
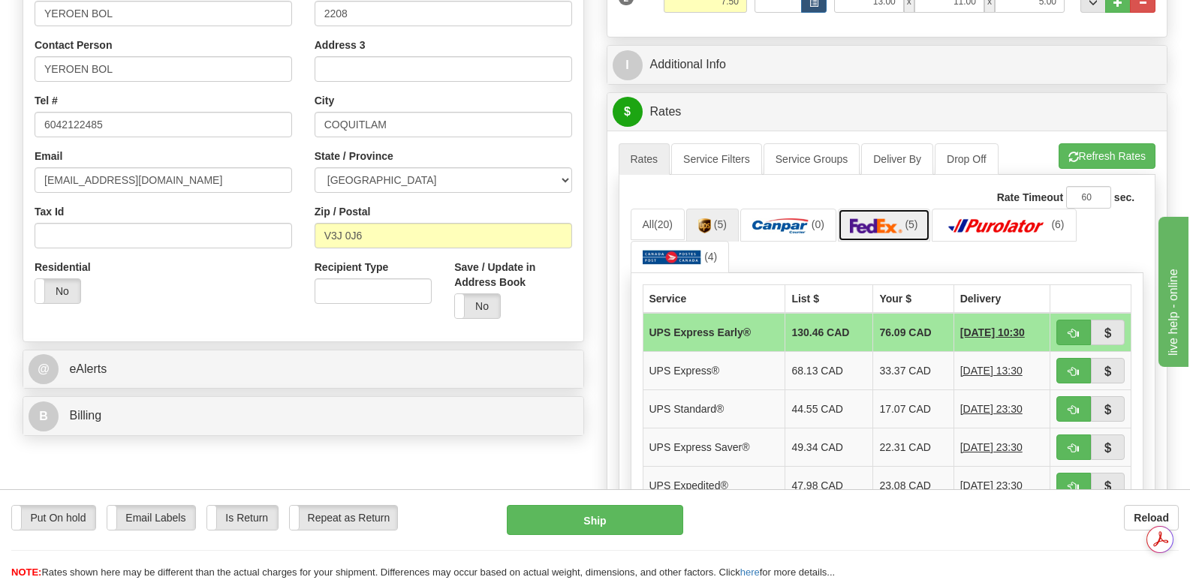
click at [884, 218] on img at bounding box center [876, 225] width 53 height 15
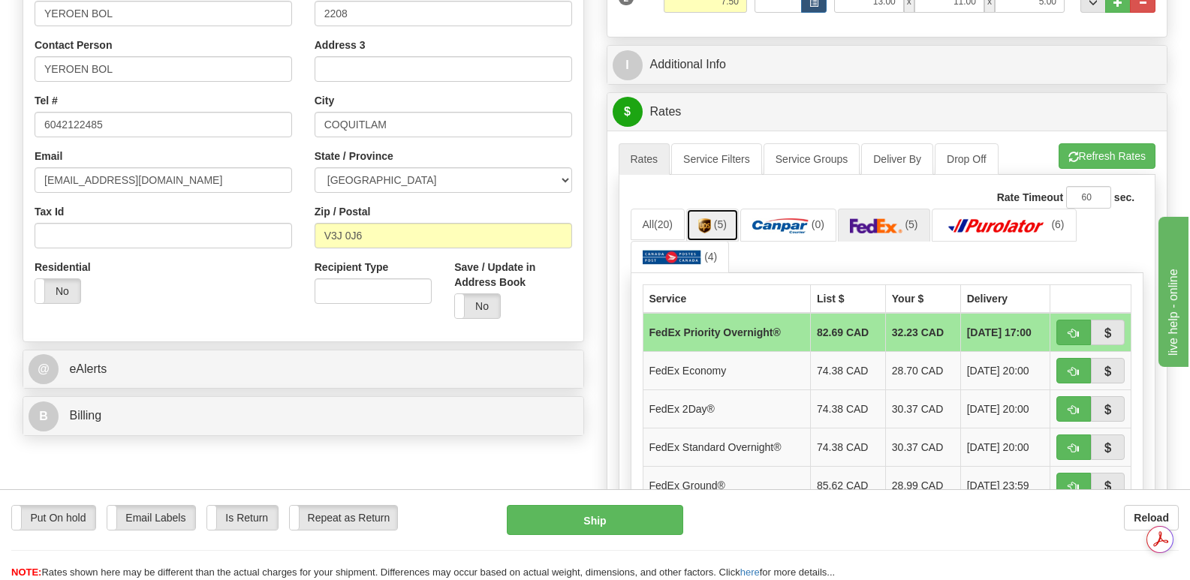
click at [715, 209] on link "(5)" at bounding box center [712, 225] width 53 height 32
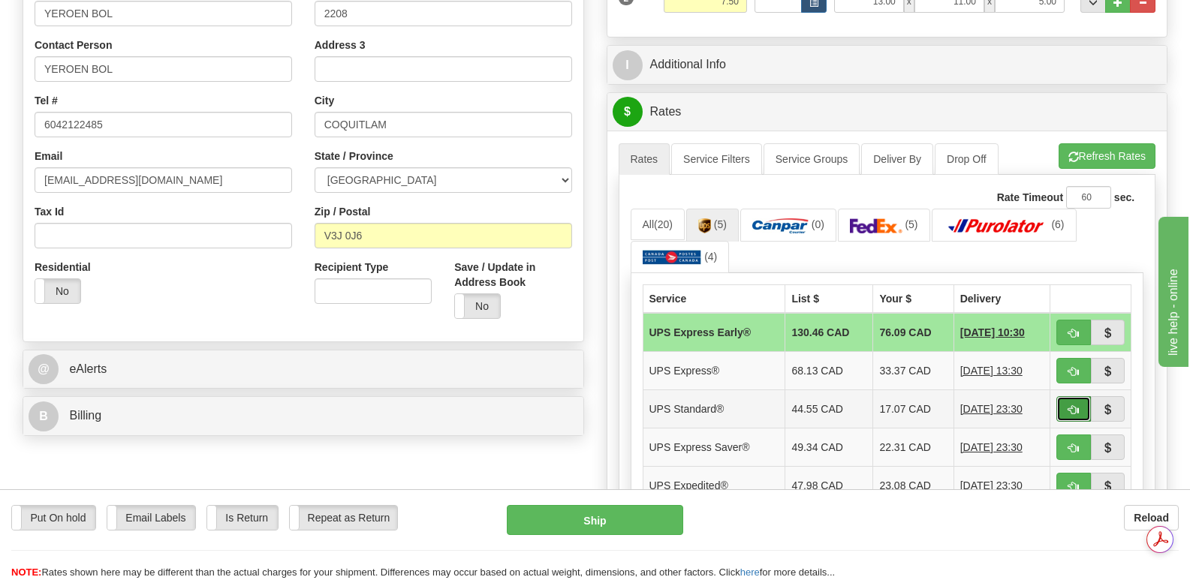
click at [1070, 405] on span "button" at bounding box center [1073, 410] width 11 height 10
type input "11"
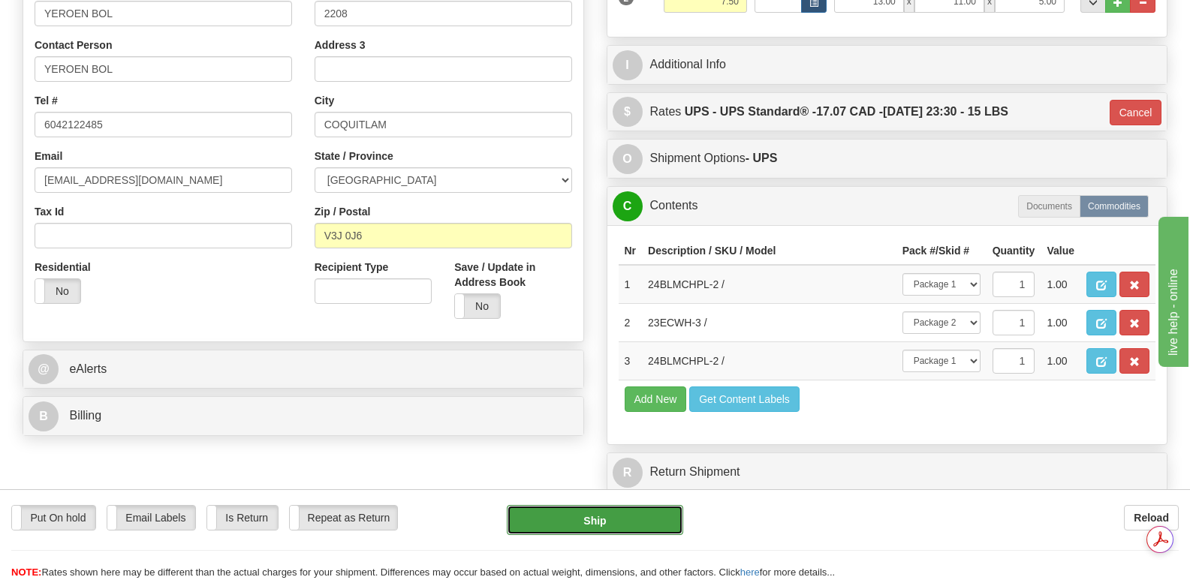
click at [588, 516] on button "Ship" at bounding box center [595, 520] width 176 height 30
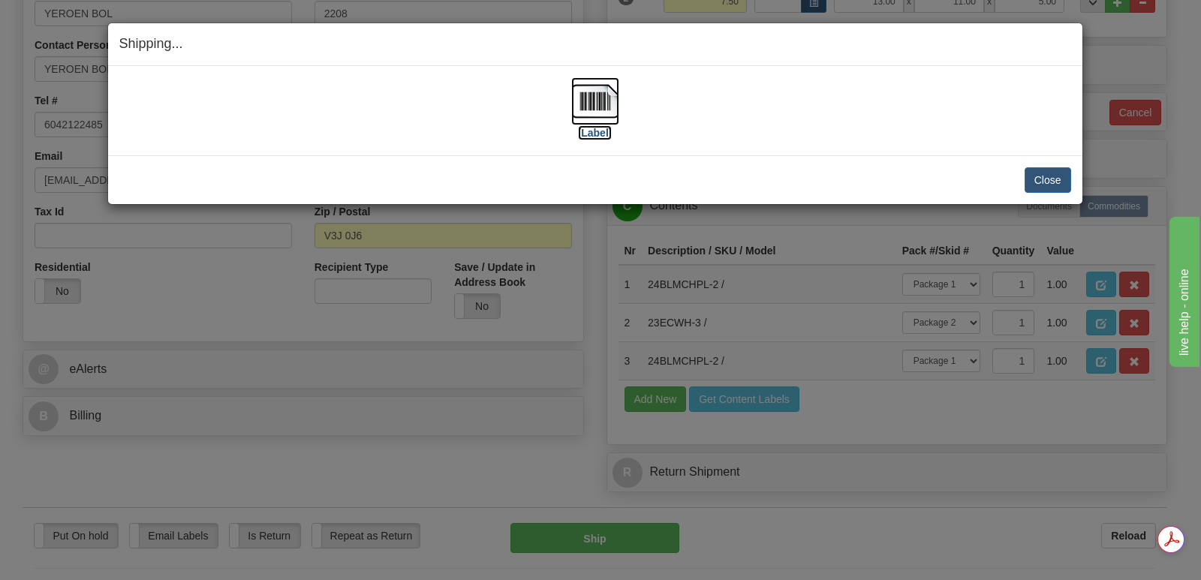
click at [595, 98] on img at bounding box center [595, 101] width 48 height 48
click at [1049, 177] on button "Close" at bounding box center [1048, 180] width 47 height 26
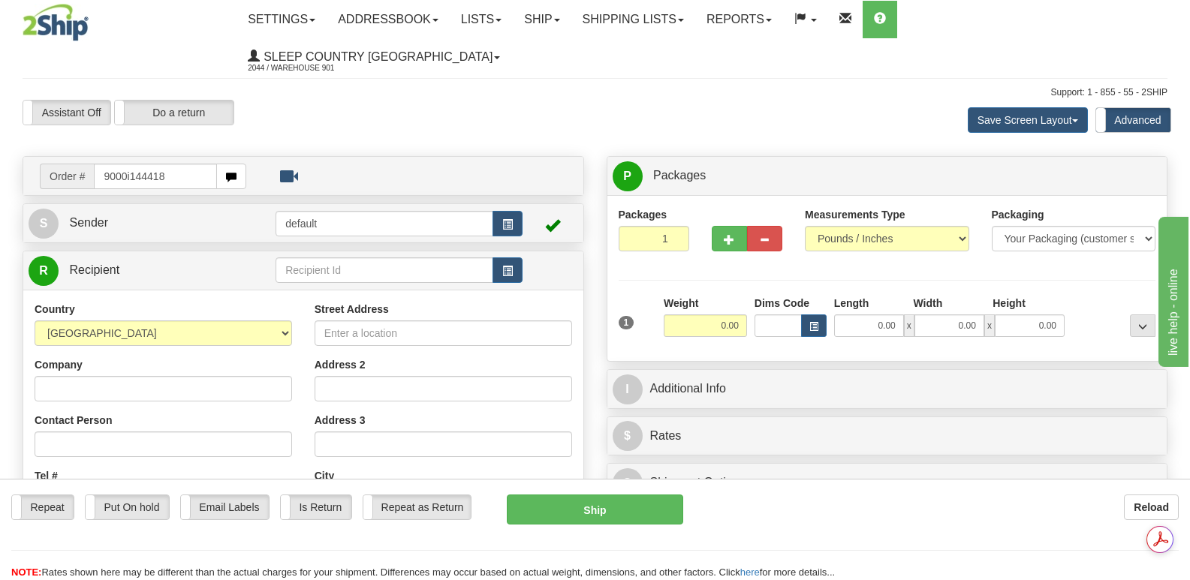
type input "9000i144418"
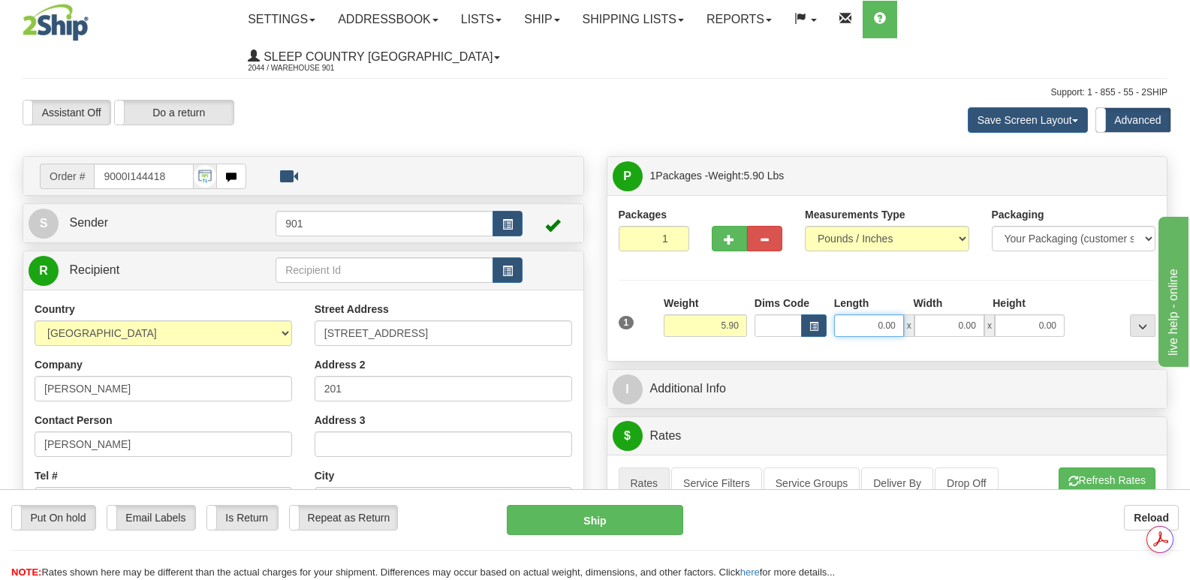
click at [851, 315] on input "0.00" at bounding box center [869, 326] width 70 height 23
type input "25.00"
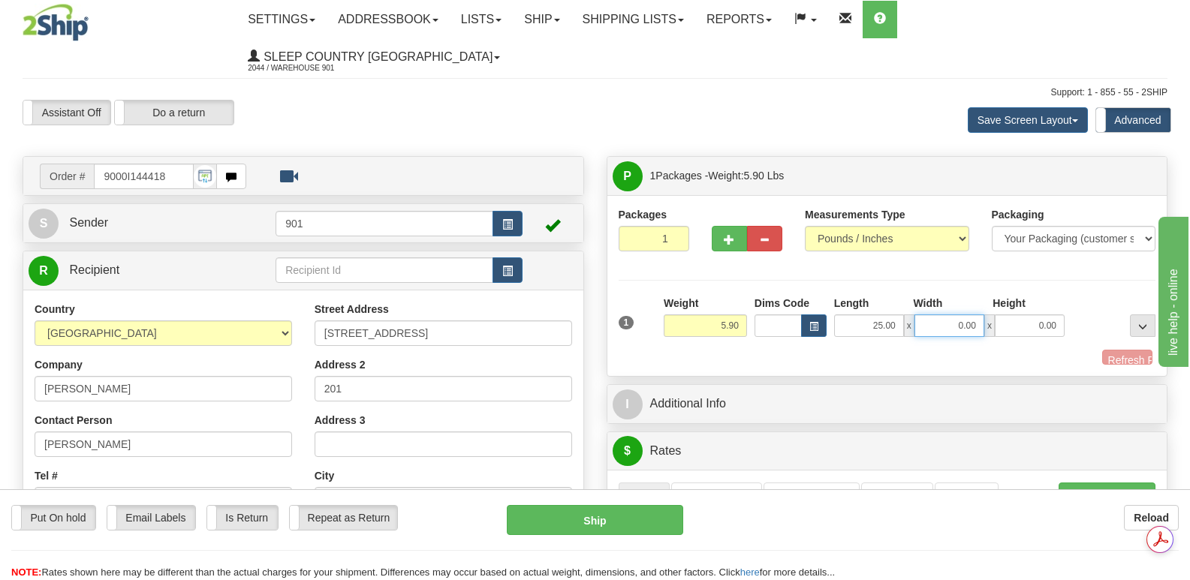
click at [929, 315] on input "0.00" at bounding box center [949, 326] width 70 height 23
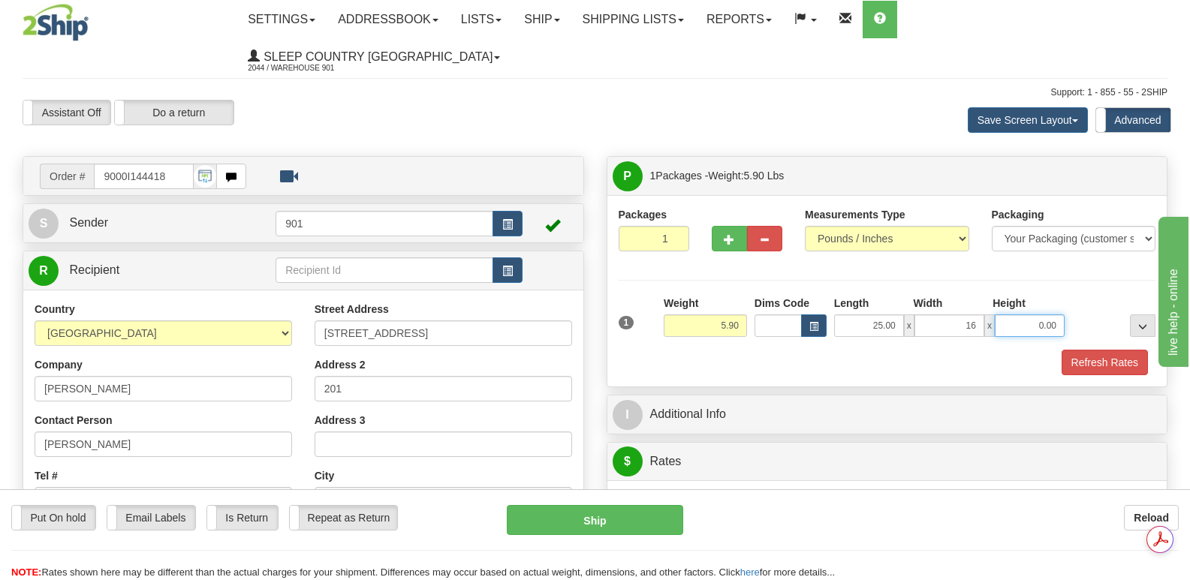
type input "16.00"
click at [1014, 315] on input "0.00" at bounding box center [1030, 326] width 70 height 23
type input "5.00"
click at [1098, 350] on button "Refresh Rates" at bounding box center [1104, 363] width 86 height 26
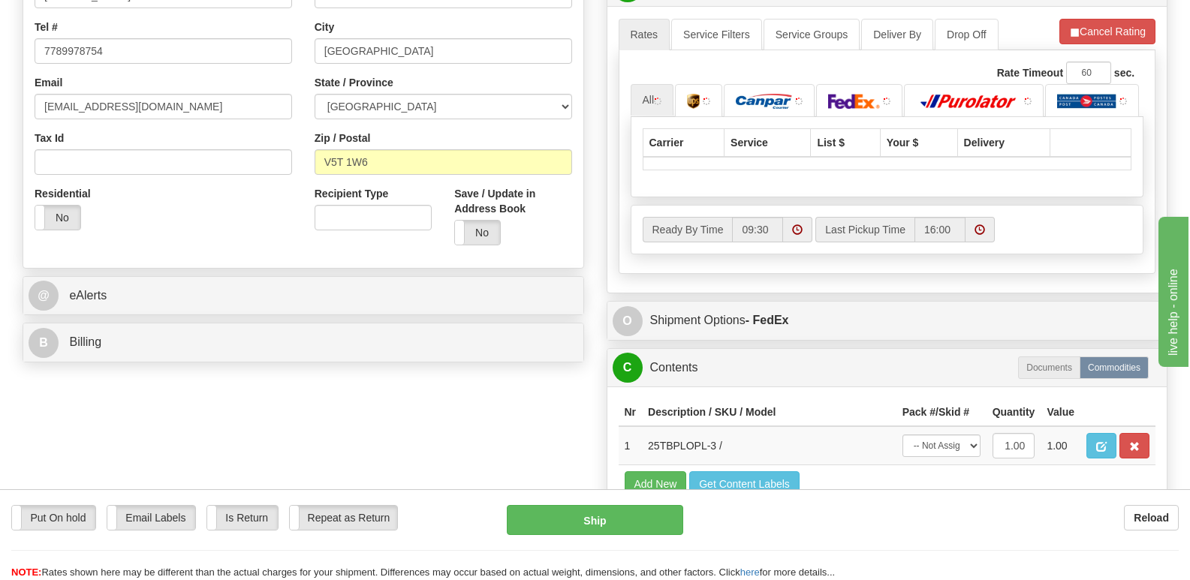
scroll to position [450, 0]
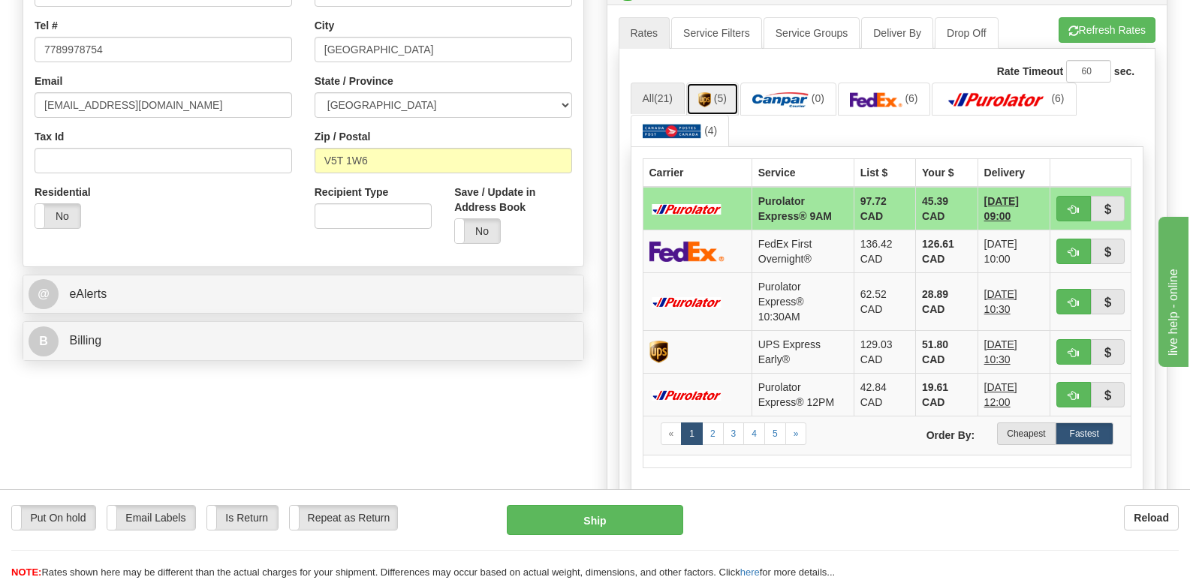
click at [715, 83] on link "(5)" at bounding box center [712, 99] width 53 height 32
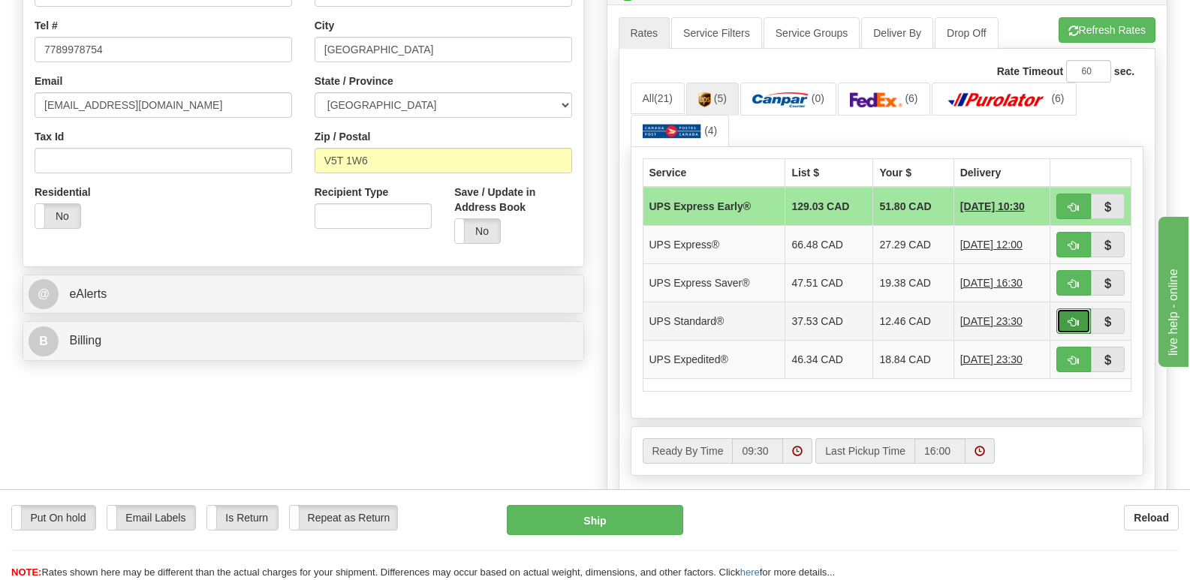
click at [1073, 318] on span "button" at bounding box center [1073, 323] width 11 height 10
type input "11"
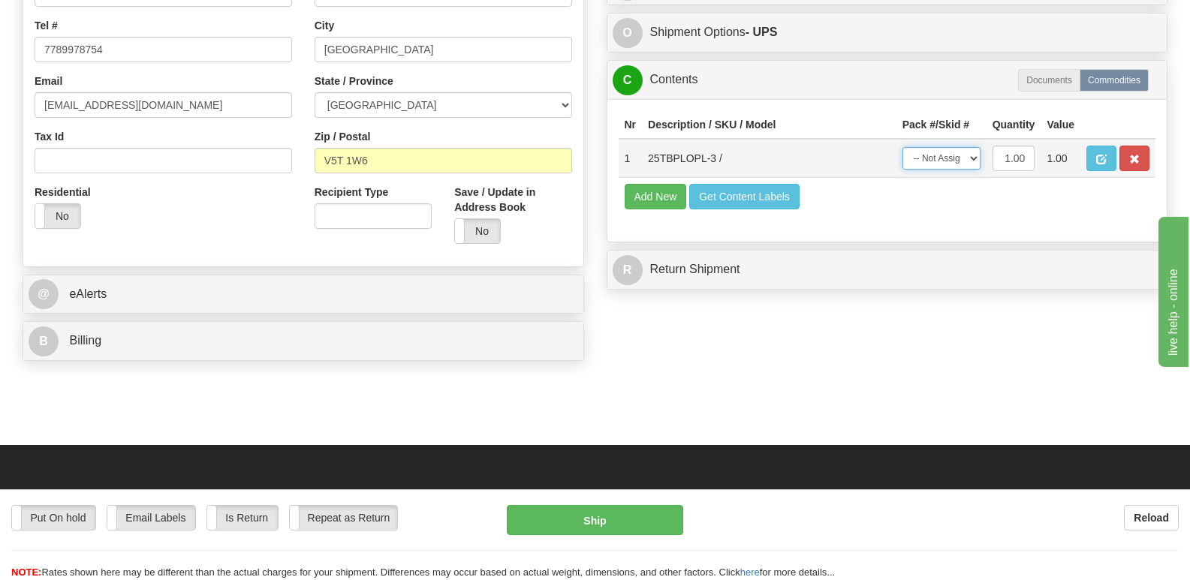
click at [974, 147] on select "-- Not Assigned -- Package 1" at bounding box center [941, 158] width 78 height 23
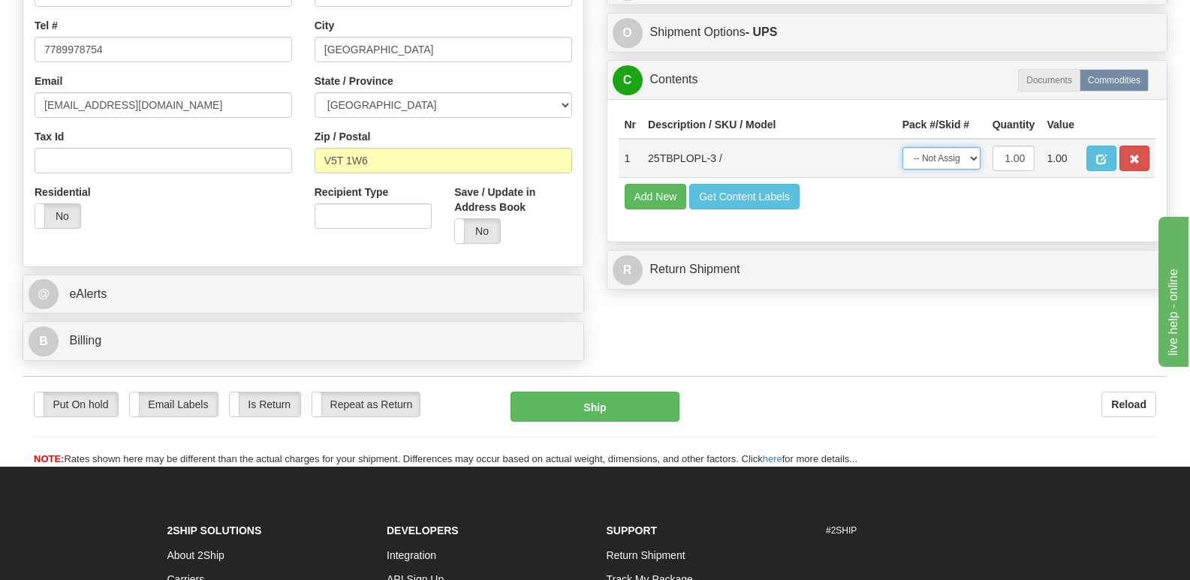
select select "0"
click at [902, 147] on select "-- Not Assigned -- Package 1" at bounding box center [941, 158] width 78 height 23
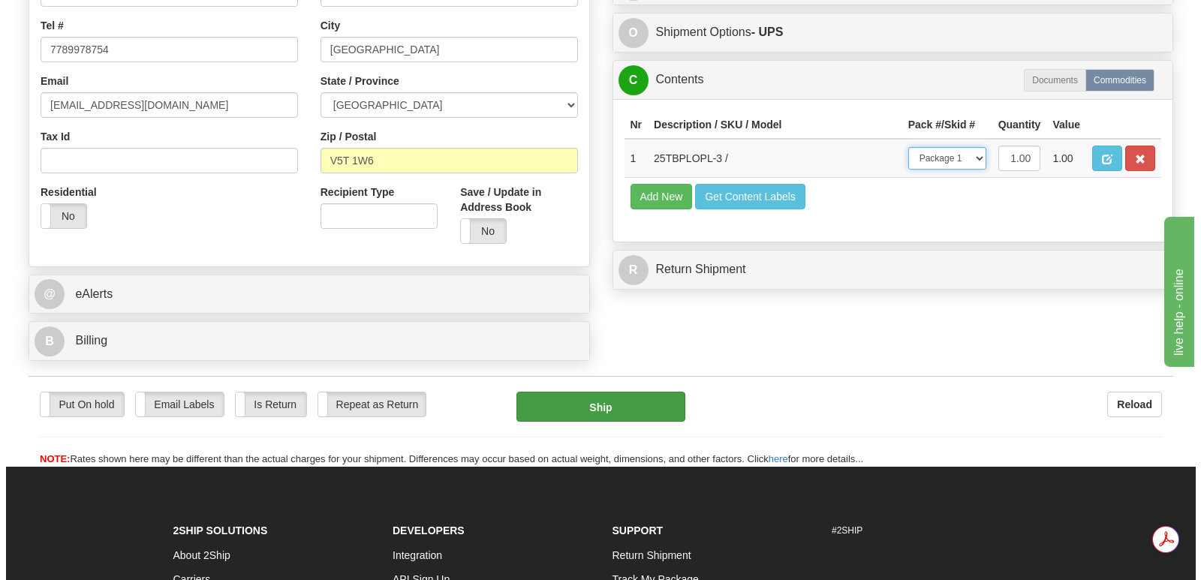
scroll to position [0, 0]
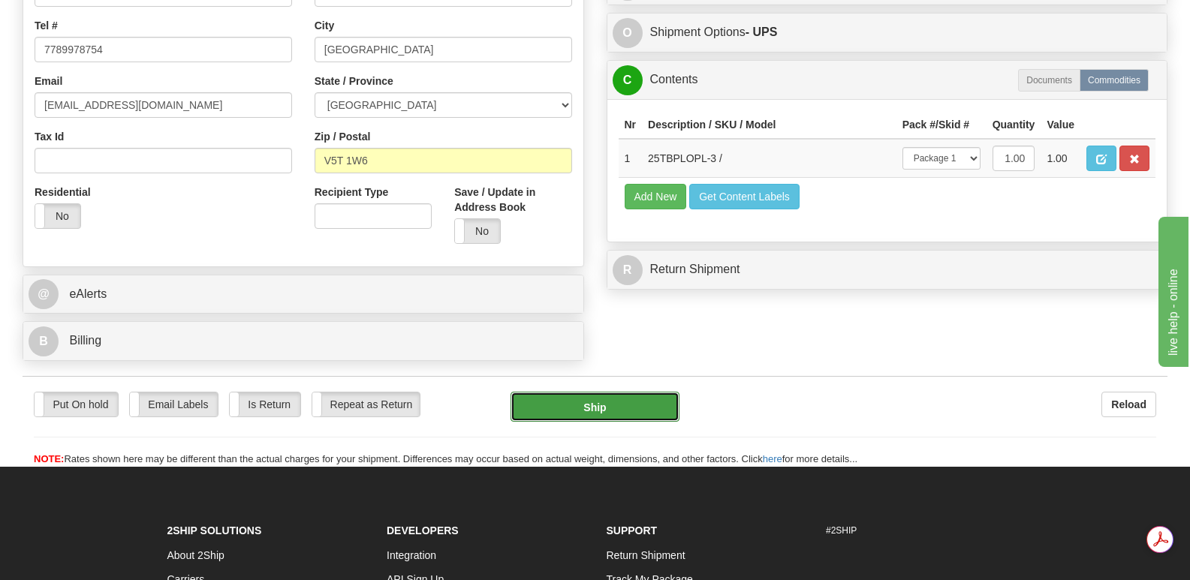
click at [612, 392] on button "Ship" at bounding box center [594, 407] width 168 height 30
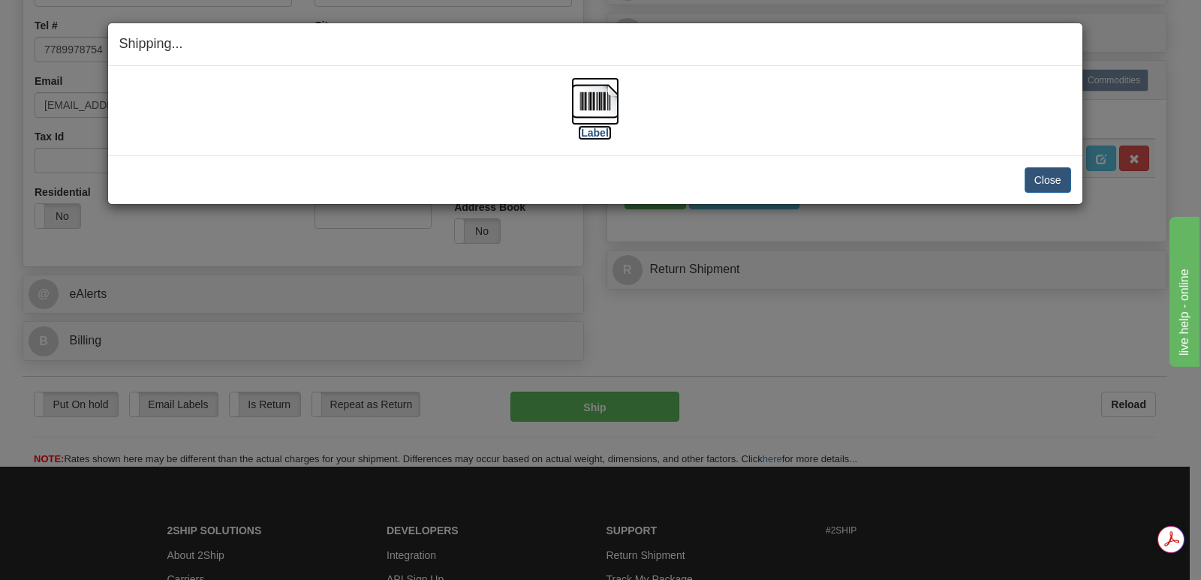
click at [599, 95] on img at bounding box center [595, 101] width 48 height 48
click at [1034, 176] on button "Close" at bounding box center [1048, 180] width 47 height 26
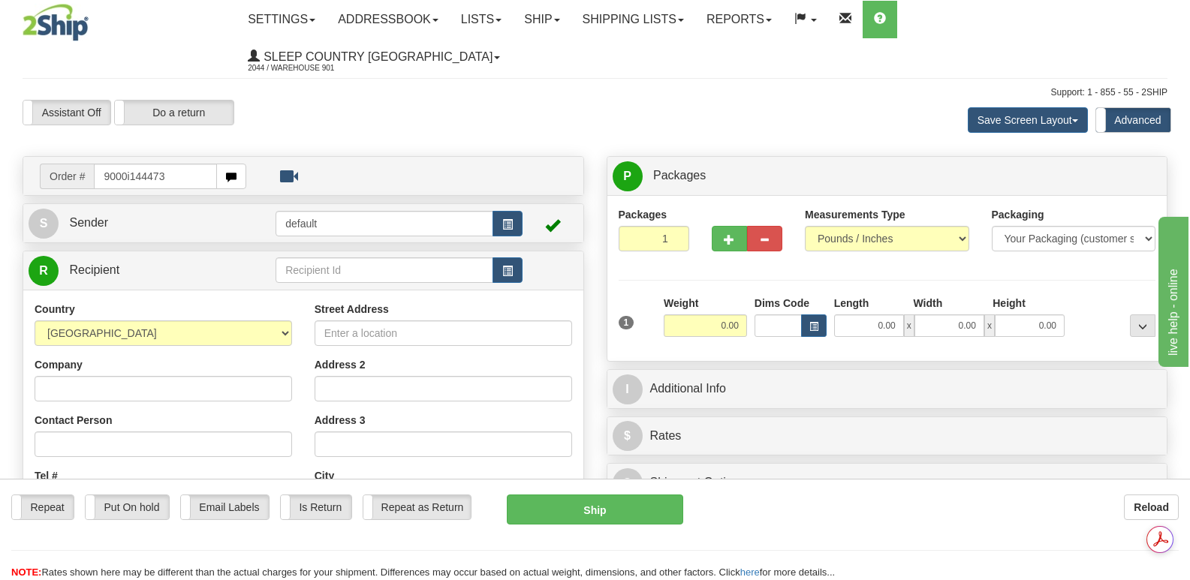
type input "9000i144473"
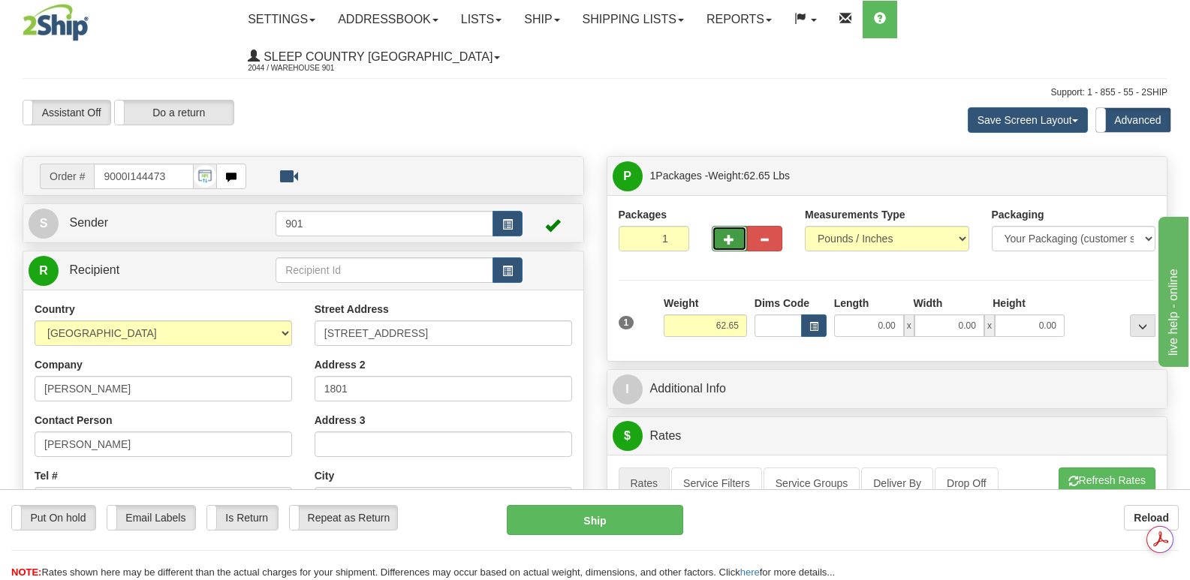
click at [728, 235] on span "button" at bounding box center [729, 240] width 11 height 10
type input "2"
click at [1113, 171] on span "Package Level" at bounding box center [1123, 176] width 59 height 11
radio input "true"
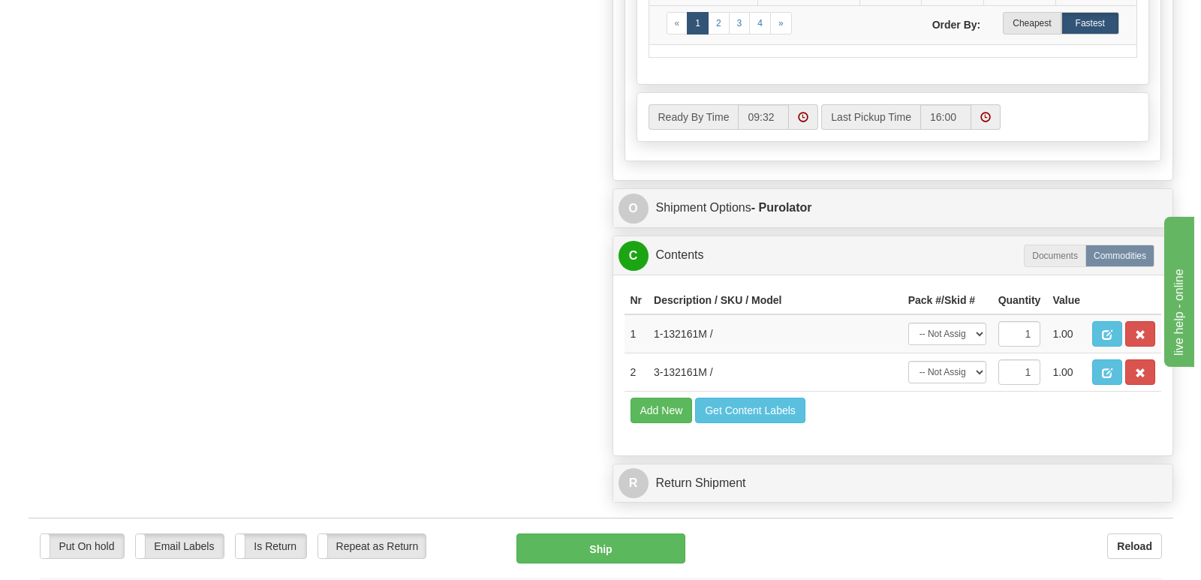
scroll to position [976, 0]
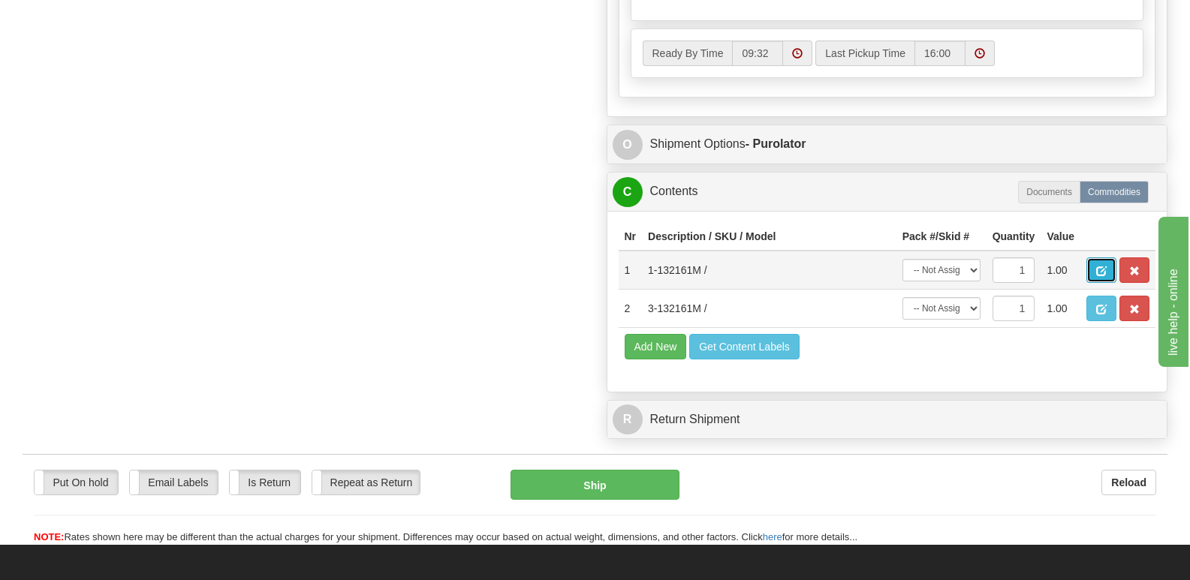
click at [1102, 266] on span "button" at bounding box center [1101, 271] width 11 height 10
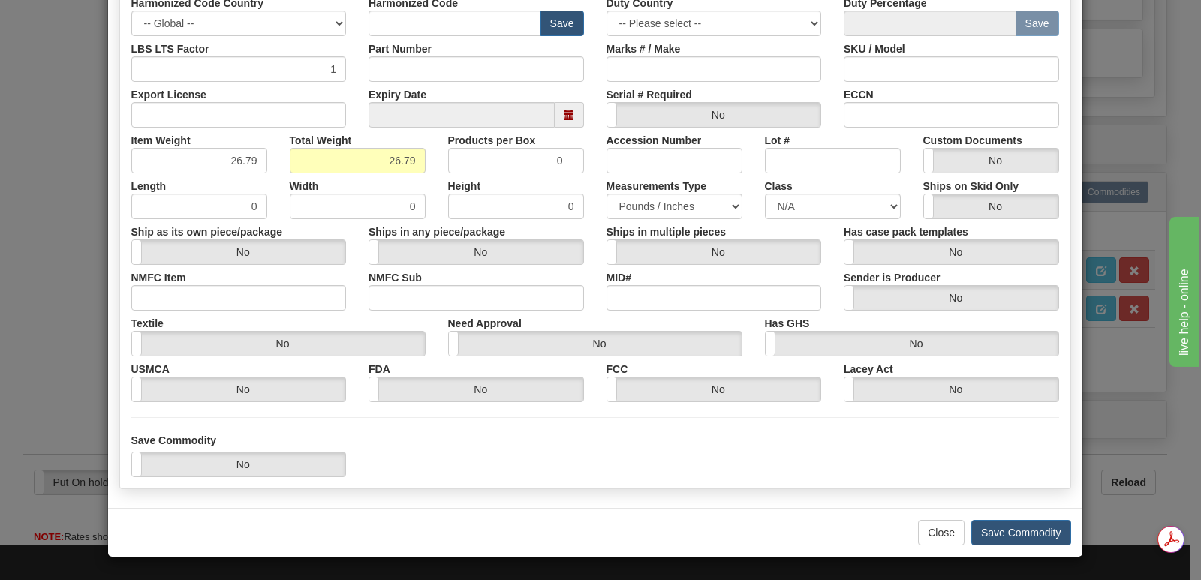
scroll to position [0, 0]
click at [1014, 528] on button "Save Commodity" at bounding box center [1021, 533] width 100 height 26
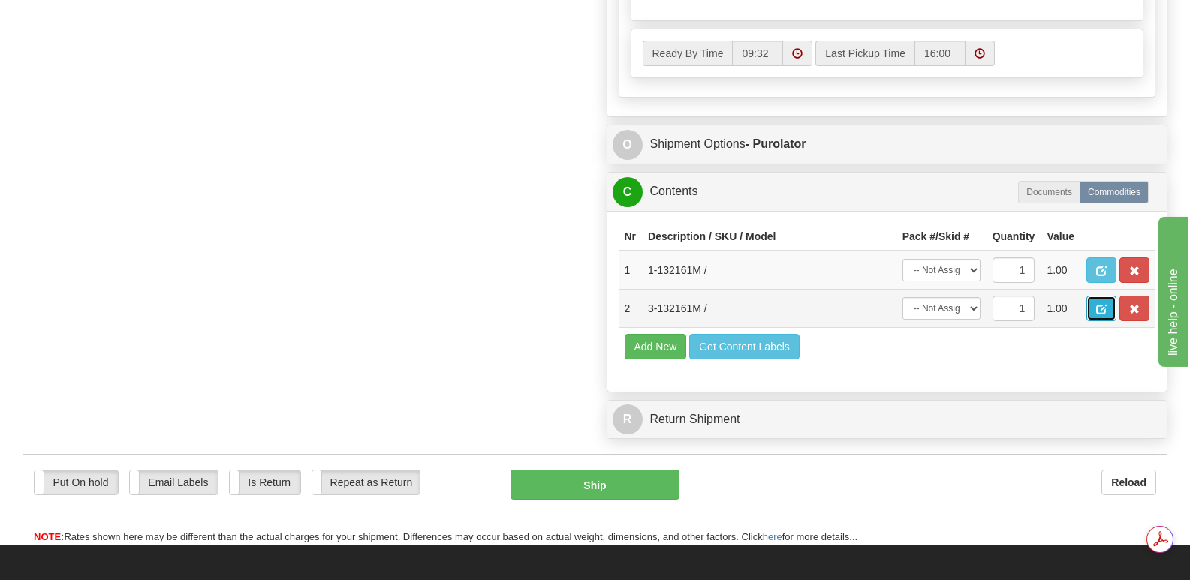
click at [1102, 296] on button "button" at bounding box center [1101, 309] width 30 height 26
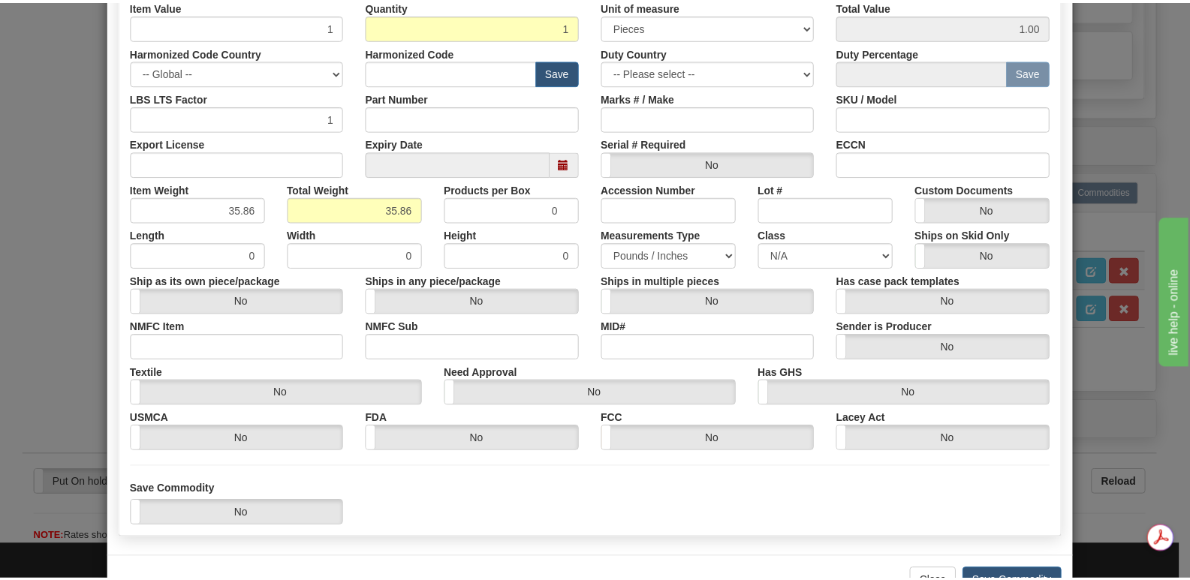
scroll to position [348, 0]
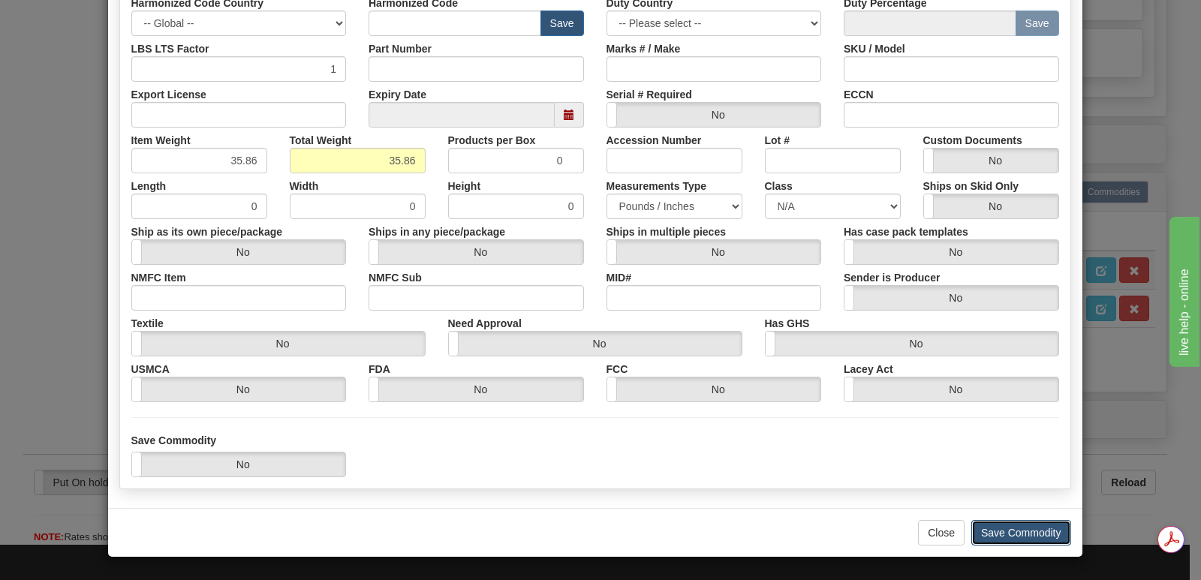
click at [980, 526] on button "Save Commodity" at bounding box center [1021, 533] width 100 height 26
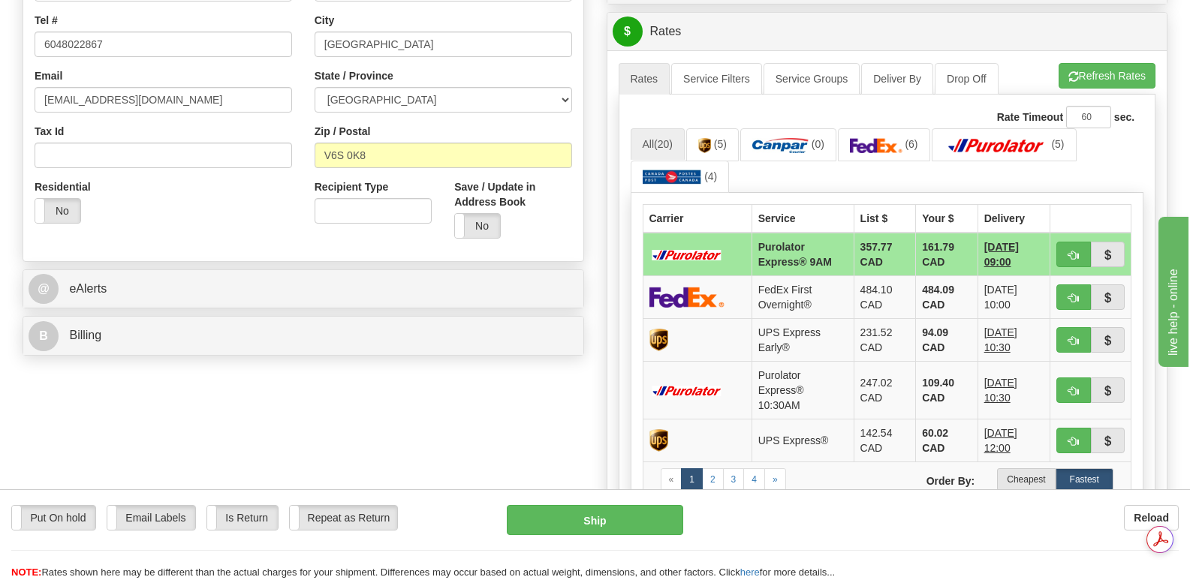
scroll to position [150, 0]
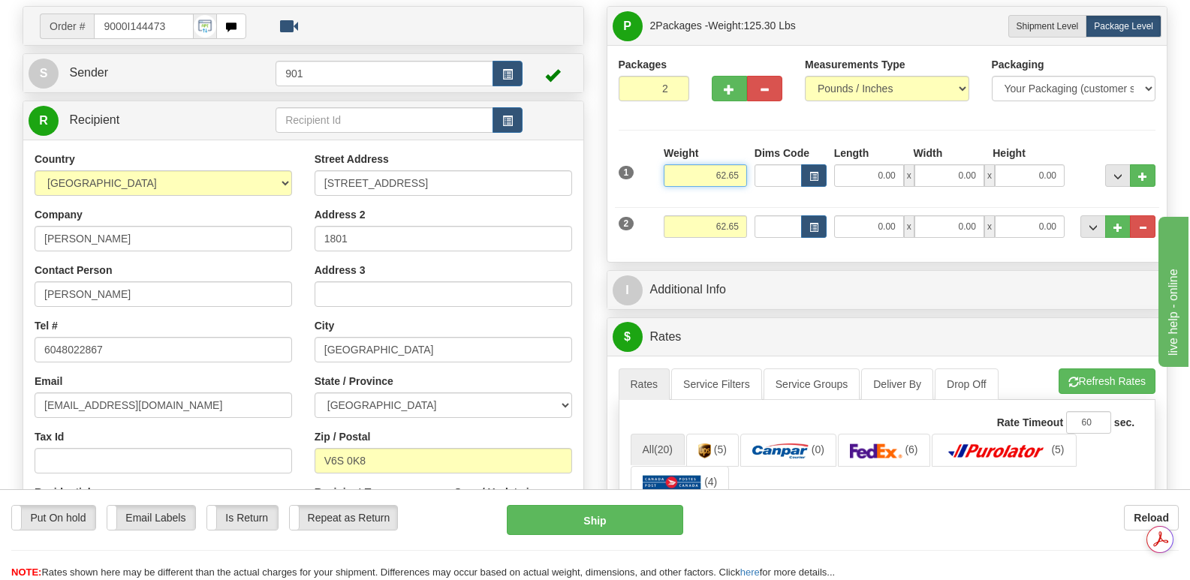
drag, startPoint x: 702, startPoint y: 134, endPoint x: 745, endPoint y: 139, distance: 43.8
click at [745, 164] on input "62.65" at bounding box center [705, 175] width 83 height 23
type input "26.79"
click at [848, 164] on input "0.00" at bounding box center [869, 175] width 70 height 23
type input "40.00"
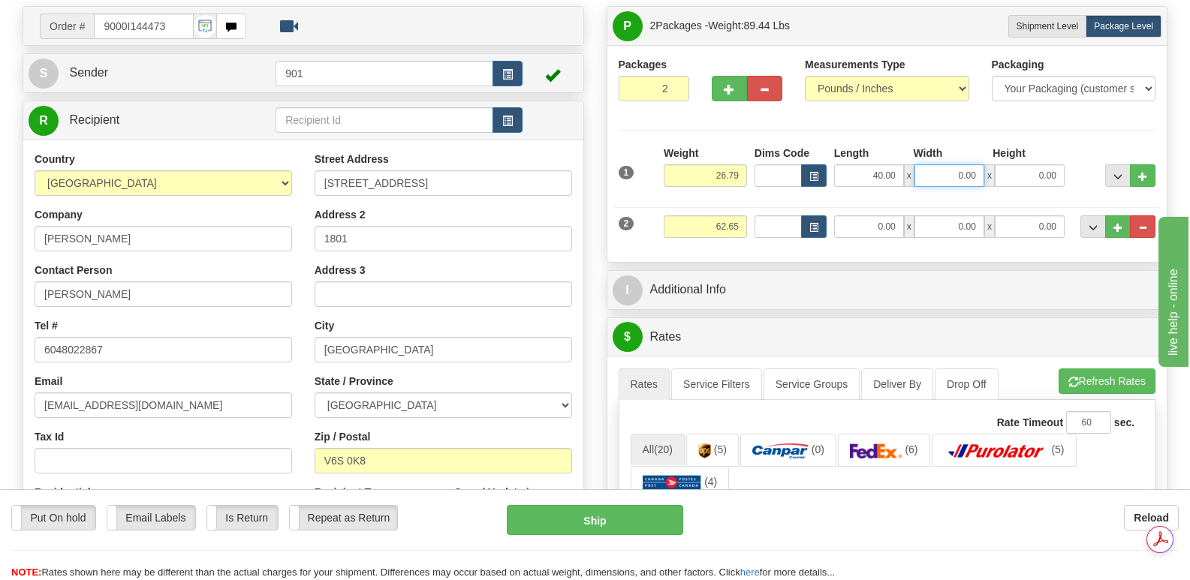
click at [942, 164] on input "0.00" at bounding box center [949, 175] width 70 height 23
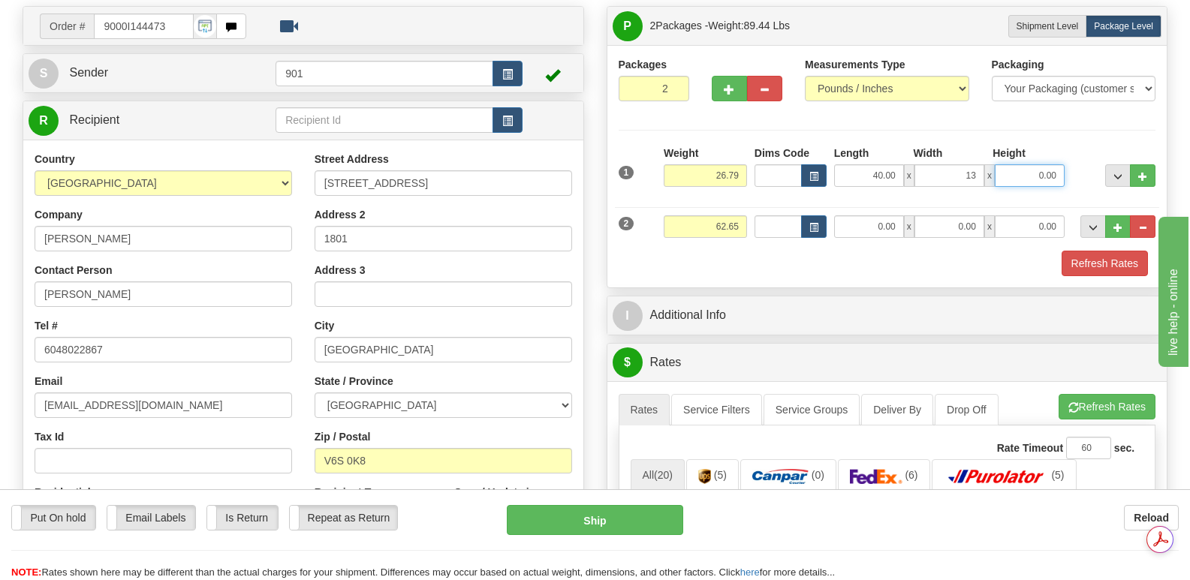
type input "13.00"
click at [1007, 164] on input "0.00" at bounding box center [1030, 175] width 70 height 23
type input "13.00"
drag, startPoint x: 700, startPoint y: 189, endPoint x: 754, endPoint y: 185, distance: 53.4
click at [753, 200] on div "2 Weight 62.65 Dims Code Length Width Height" at bounding box center [887, 225] width 545 height 50
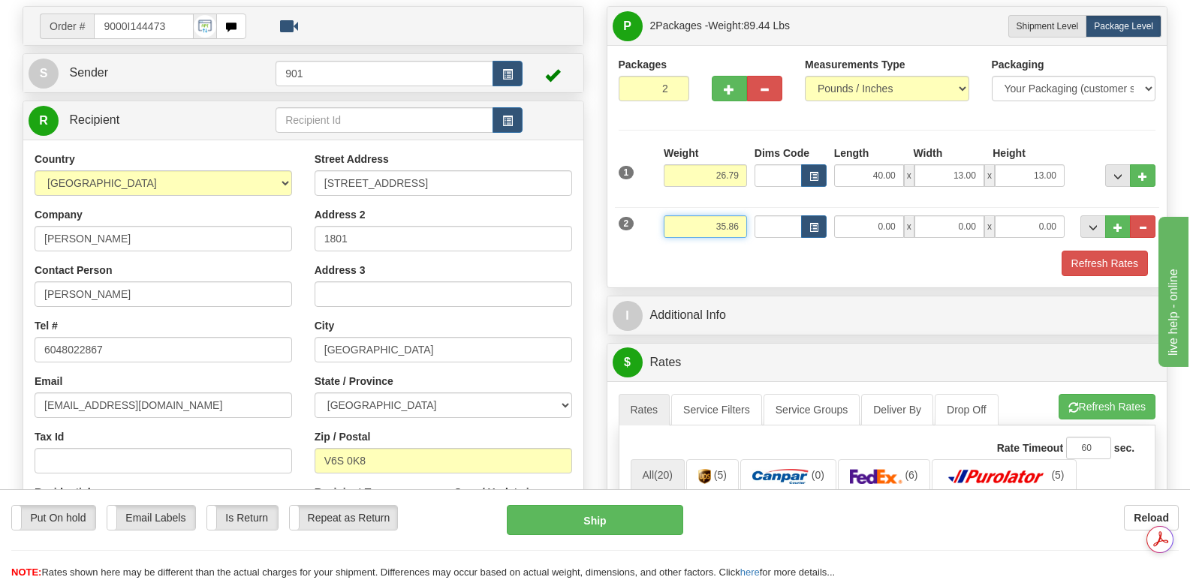
type input "35.86"
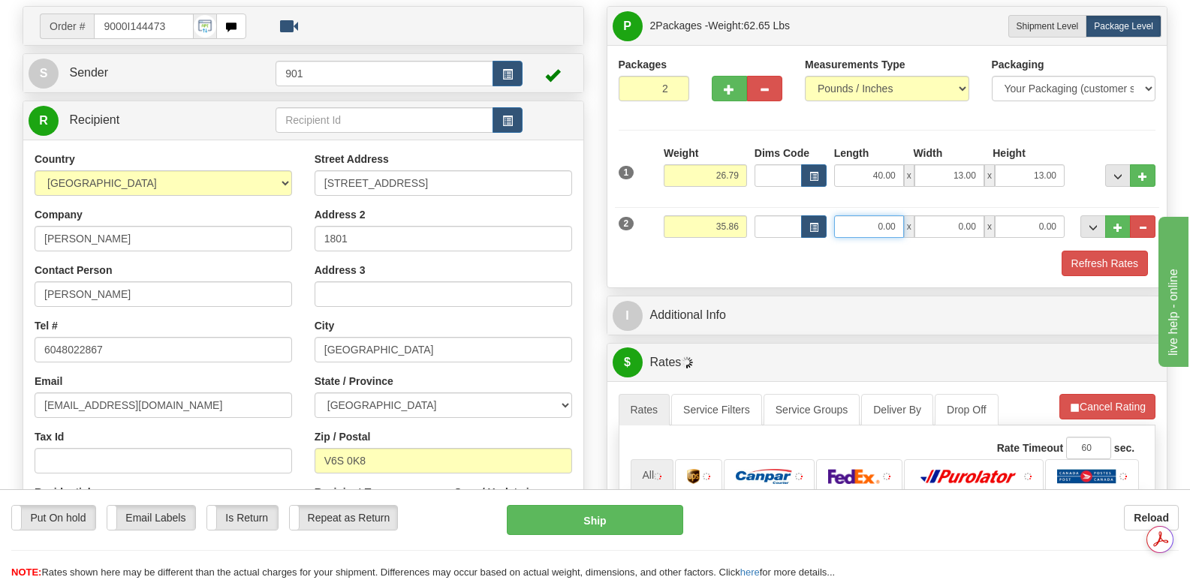
click at [852, 215] on input "0.00" at bounding box center [869, 226] width 70 height 23
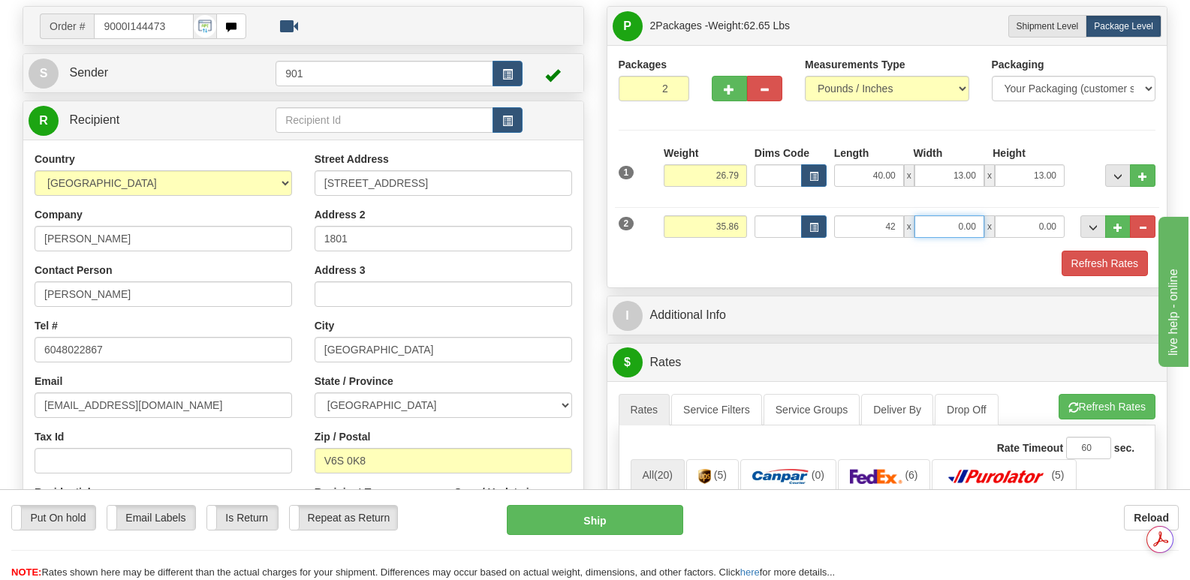
type input "42.00"
click at [932, 215] on input "0.00" at bounding box center [949, 226] width 70 height 23
type input "15.00"
click at [1007, 215] on input "0.00" at bounding box center [1030, 226] width 70 height 23
type input "15.00"
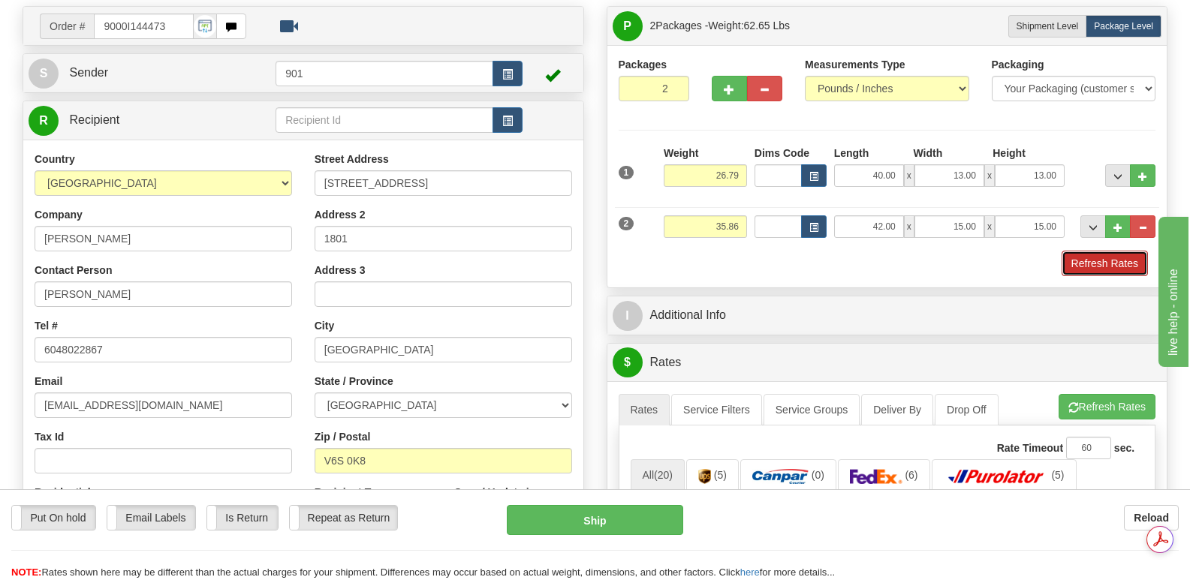
click at [1094, 251] on button "Refresh Rates" at bounding box center [1104, 264] width 86 height 26
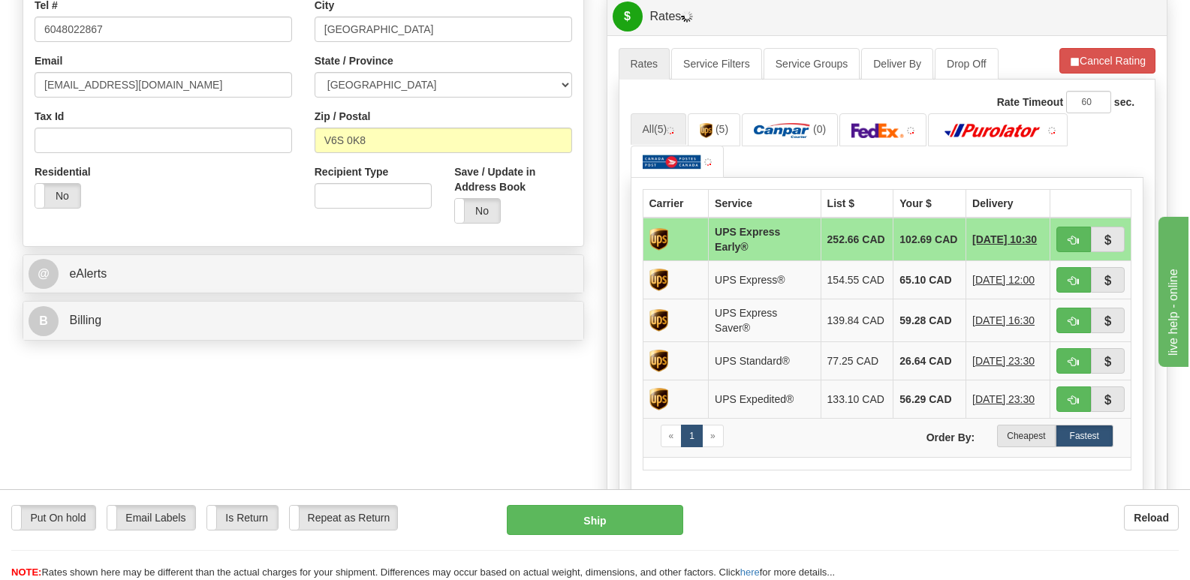
scroll to position [525, 0]
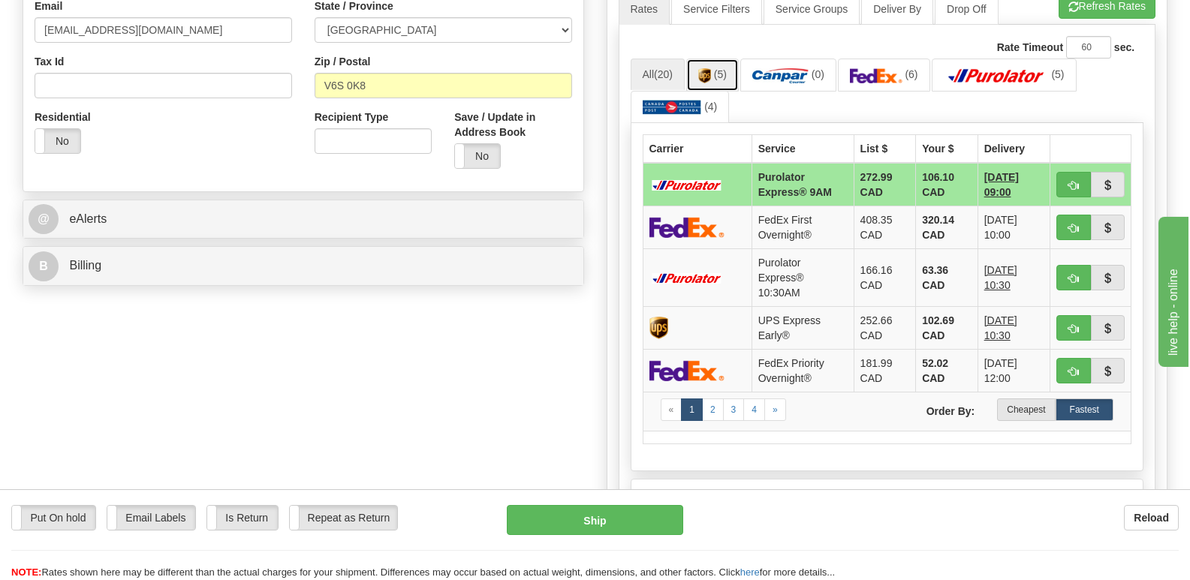
click at [711, 68] on img at bounding box center [704, 75] width 13 height 15
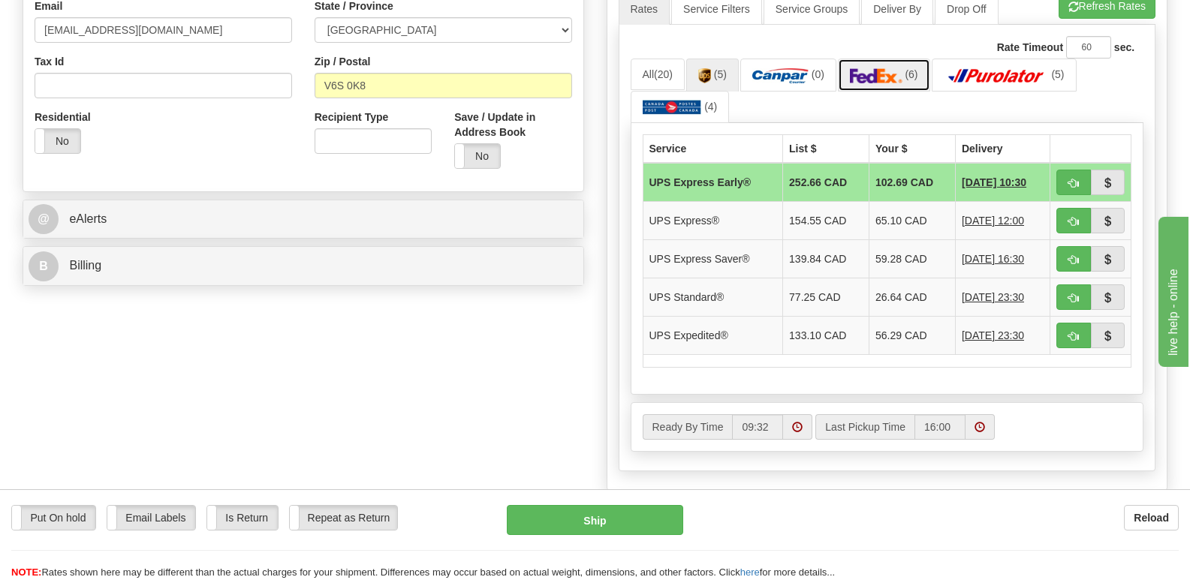
click at [869, 68] on img at bounding box center [876, 75] width 53 height 15
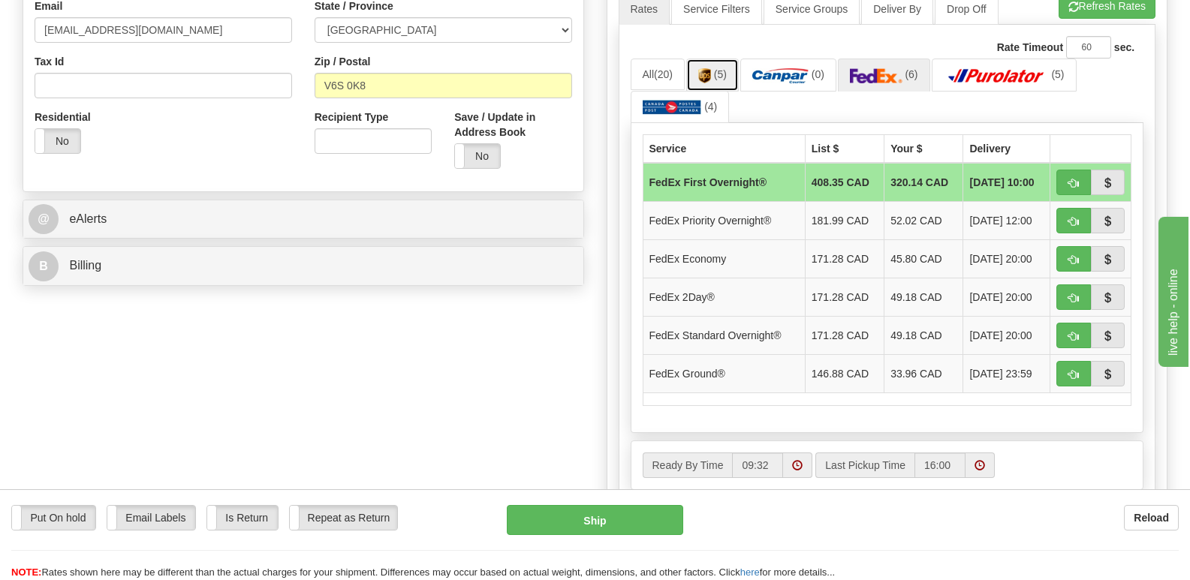
click at [715, 59] on link "(5)" at bounding box center [712, 75] width 53 height 32
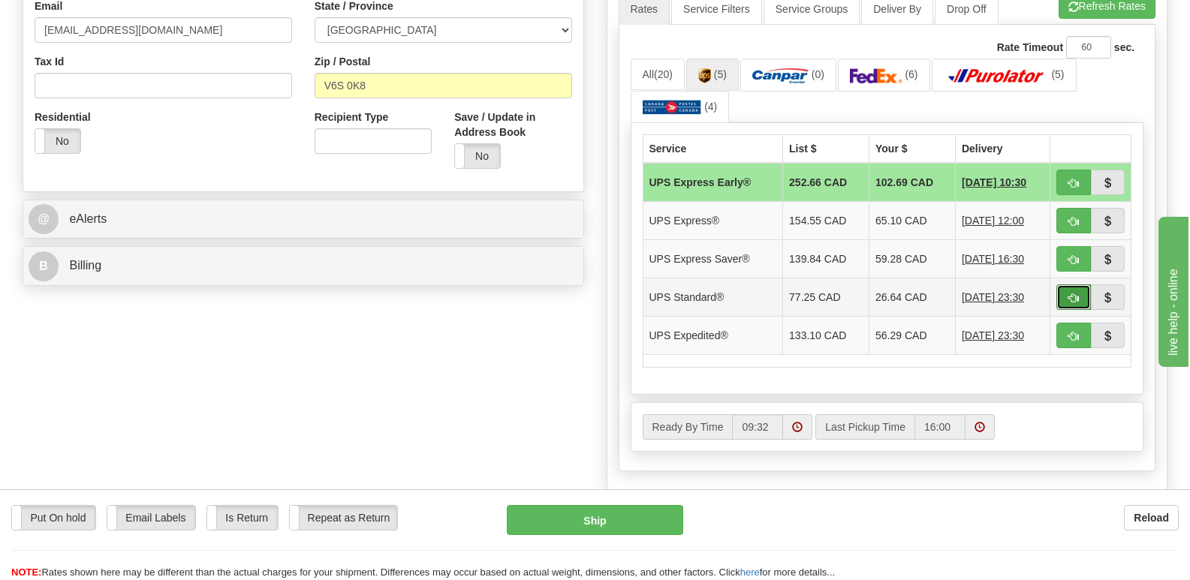
click at [1074, 294] on span "button" at bounding box center [1073, 299] width 11 height 10
type input "11"
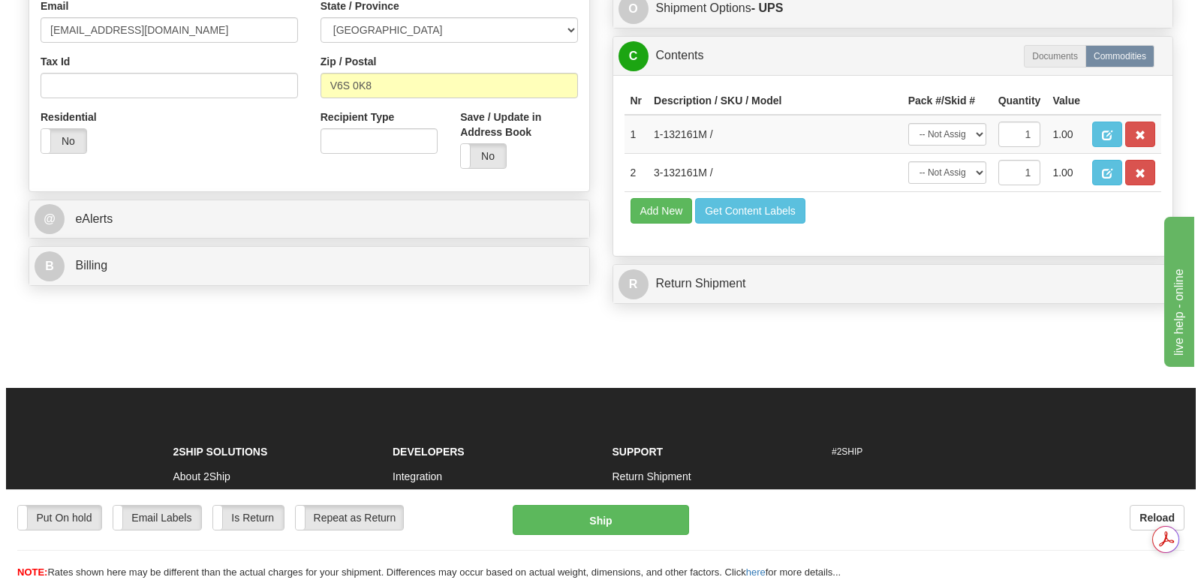
scroll to position [0, 0]
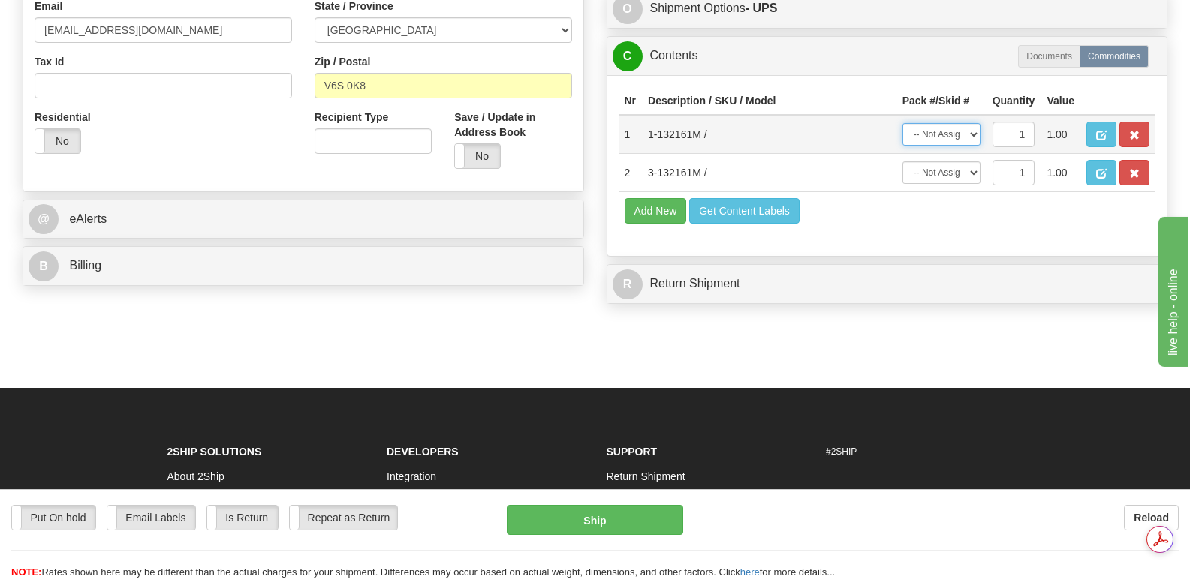
click at [976, 123] on select "-- Not Assigned -- Package 1 Package 2" at bounding box center [941, 134] width 78 height 23
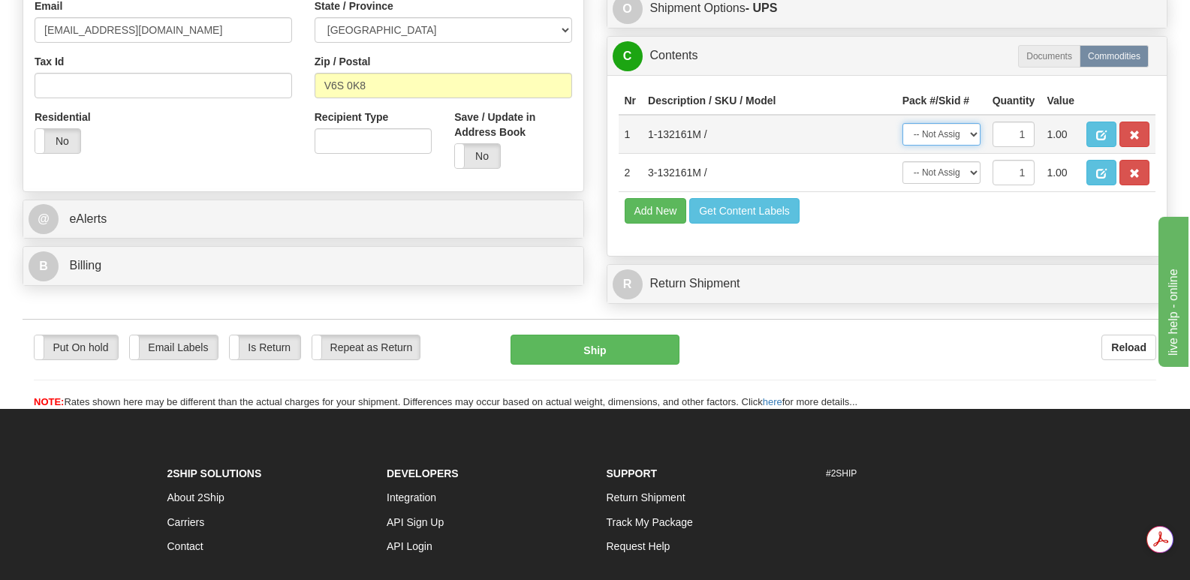
select select "0"
click at [902, 123] on select "-- Not Assigned -- Package 1 Package 2" at bounding box center [941, 134] width 78 height 23
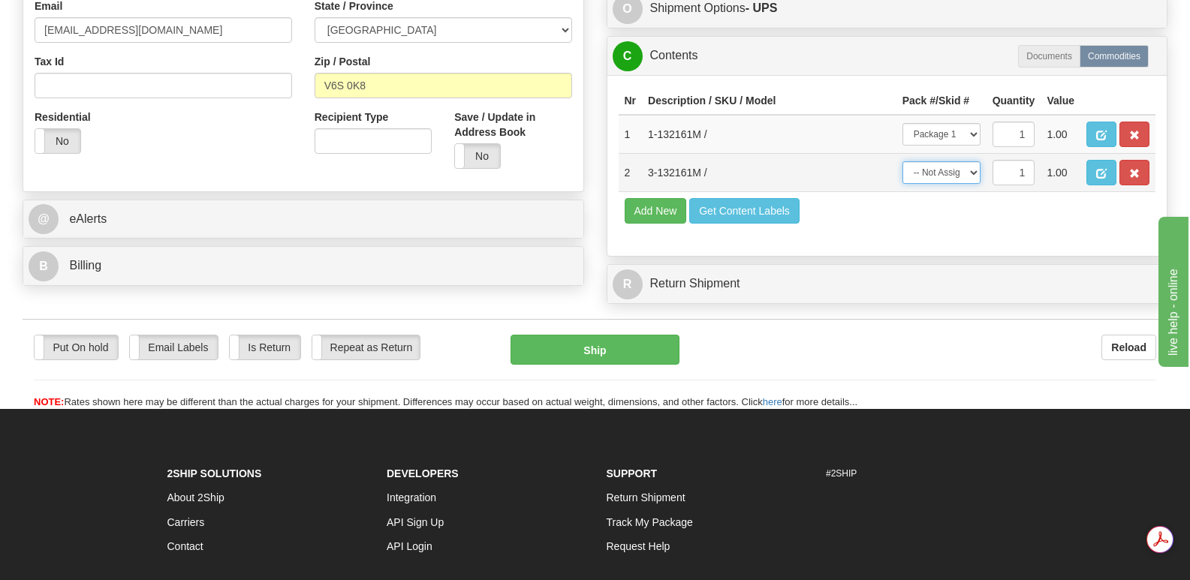
drag, startPoint x: 975, startPoint y: 136, endPoint x: 972, endPoint y: 147, distance: 11.7
click at [975, 161] on select "-- Not Assigned -- Package 1 Package 2" at bounding box center [941, 172] width 78 height 23
select select "1"
click at [902, 161] on select "-- Not Assigned -- Package 1 Package 2" at bounding box center [941, 172] width 78 height 23
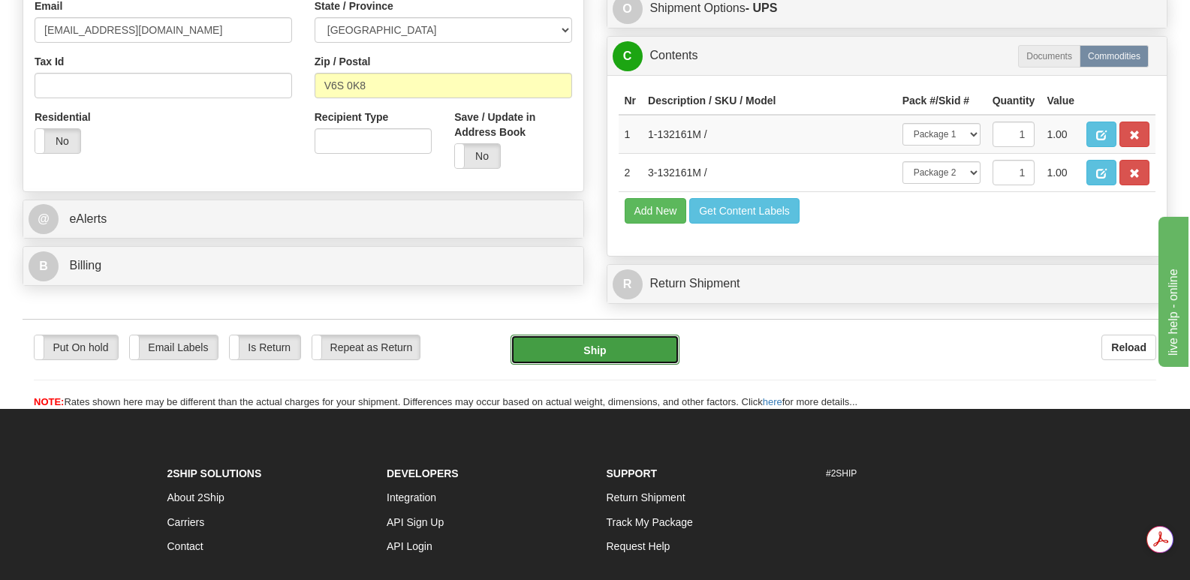
click at [584, 335] on button "Ship" at bounding box center [594, 350] width 168 height 30
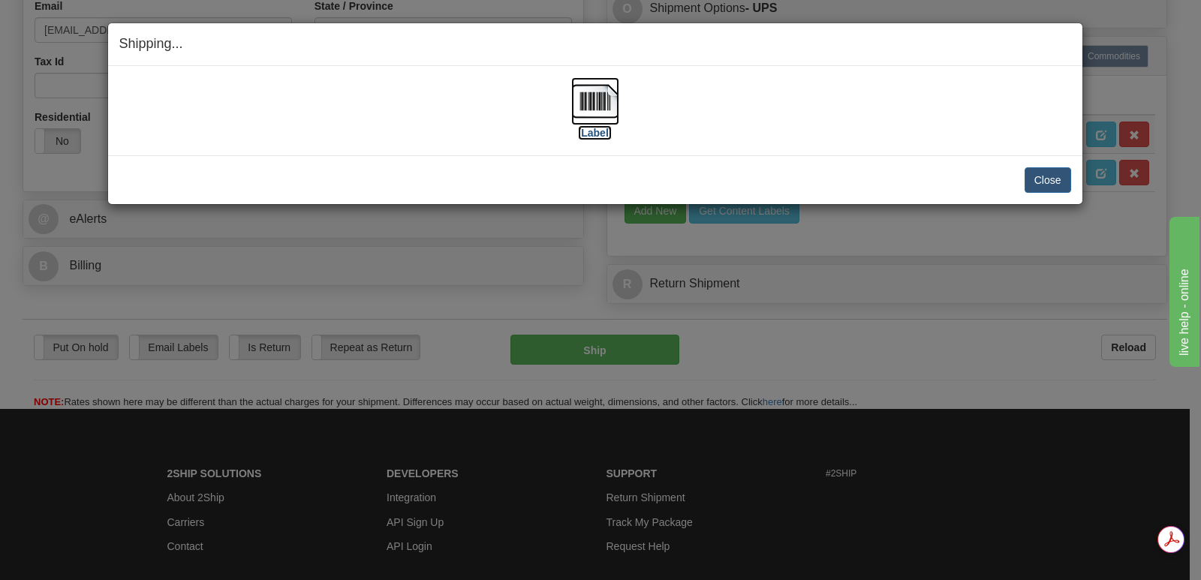
click at [599, 92] on img at bounding box center [595, 101] width 48 height 48
click at [1043, 176] on button "Close" at bounding box center [1048, 180] width 47 height 26
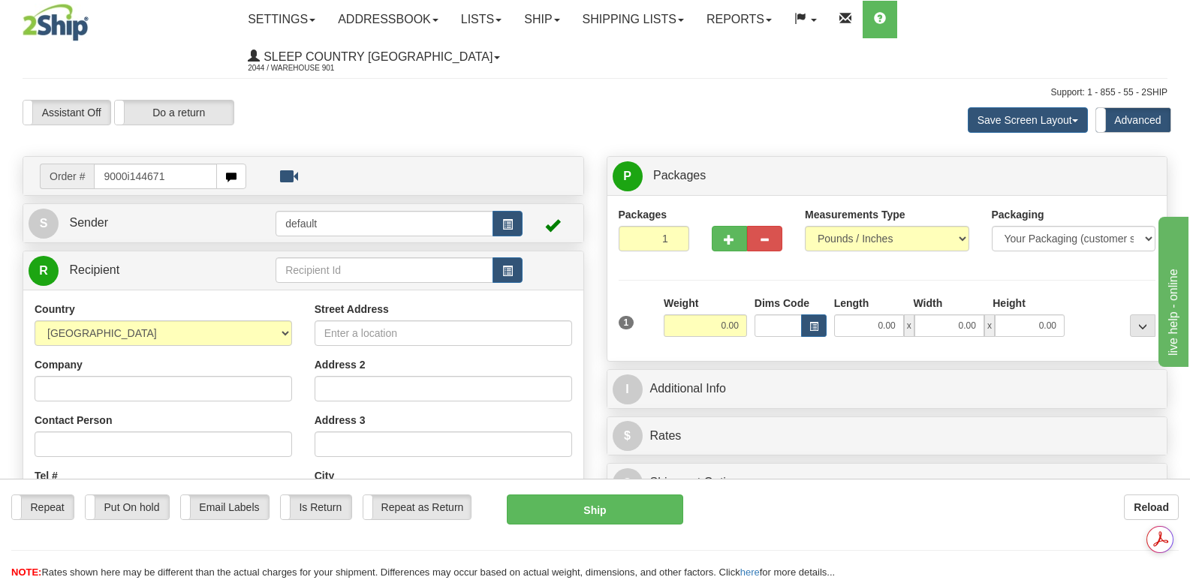
type input "9000i144671"
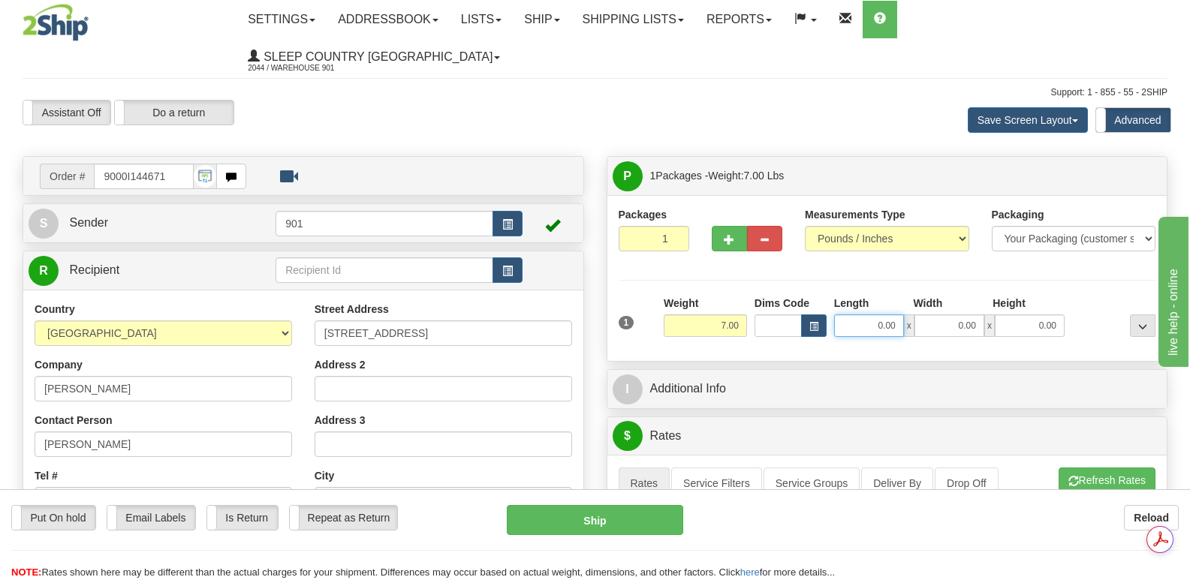
click at [845, 315] on input "0.00" at bounding box center [869, 326] width 70 height 23
type input "24.00"
click at [929, 315] on input "0.00" at bounding box center [949, 326] width 70 height 23
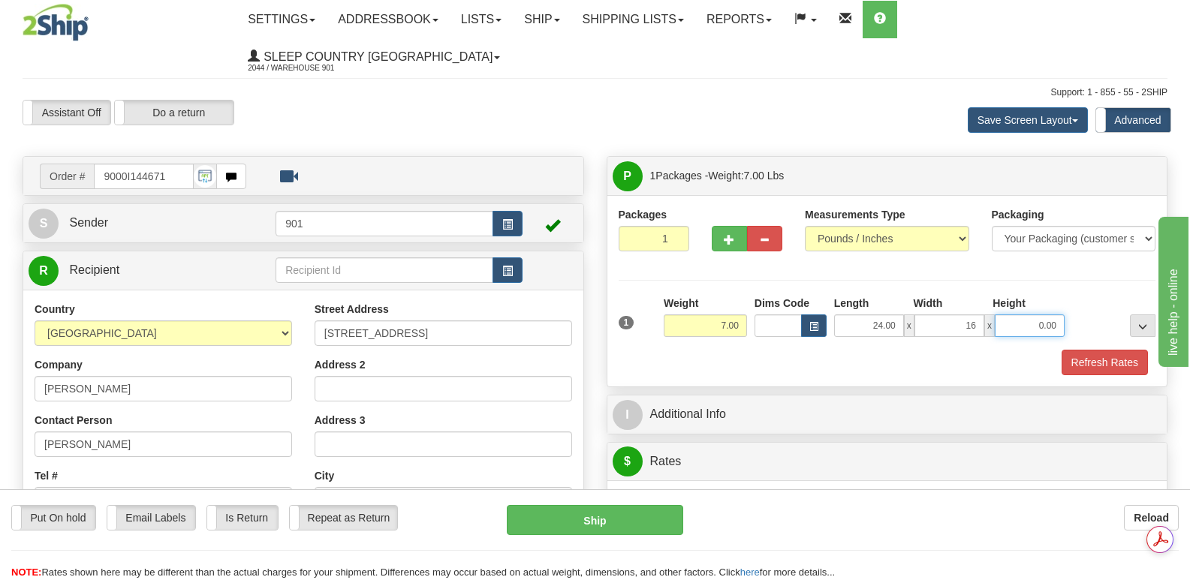
type input "16.00"
click at [1019, 315] on input "0.00" at bounding box center [1030, 326] width 70 height 23
type input "10.00"
click at [1084, 350] on button "Refresh Rates" at bounding box center [1104, 363] width 86 height 26
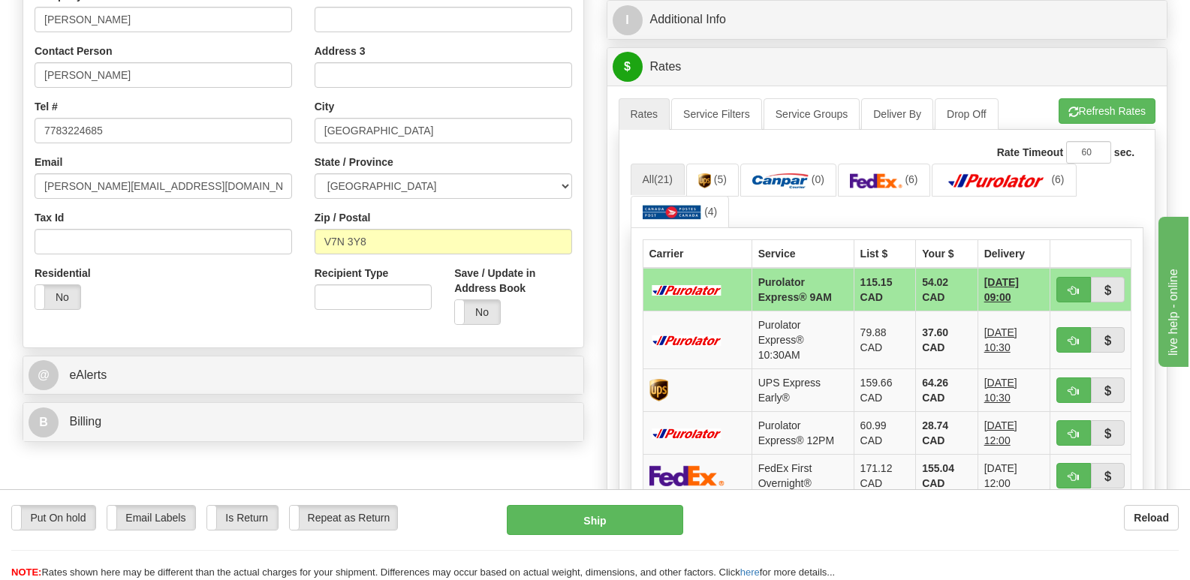
scroll to position [375, 0]
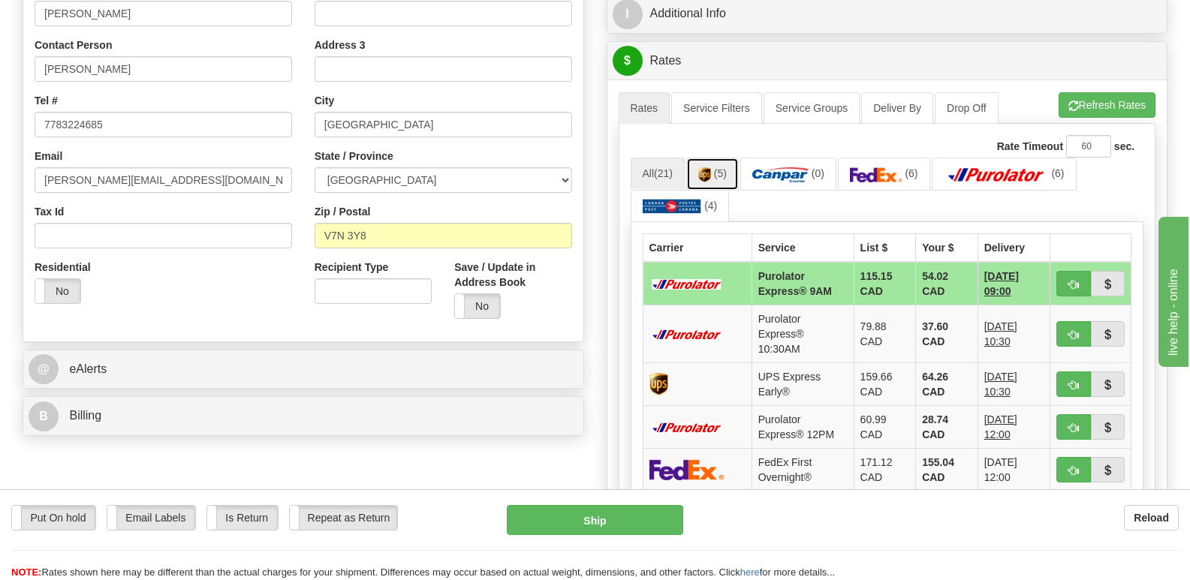
click at [715, 158] on link "(5)" at bounding box center [712, 174] width 53 height 32
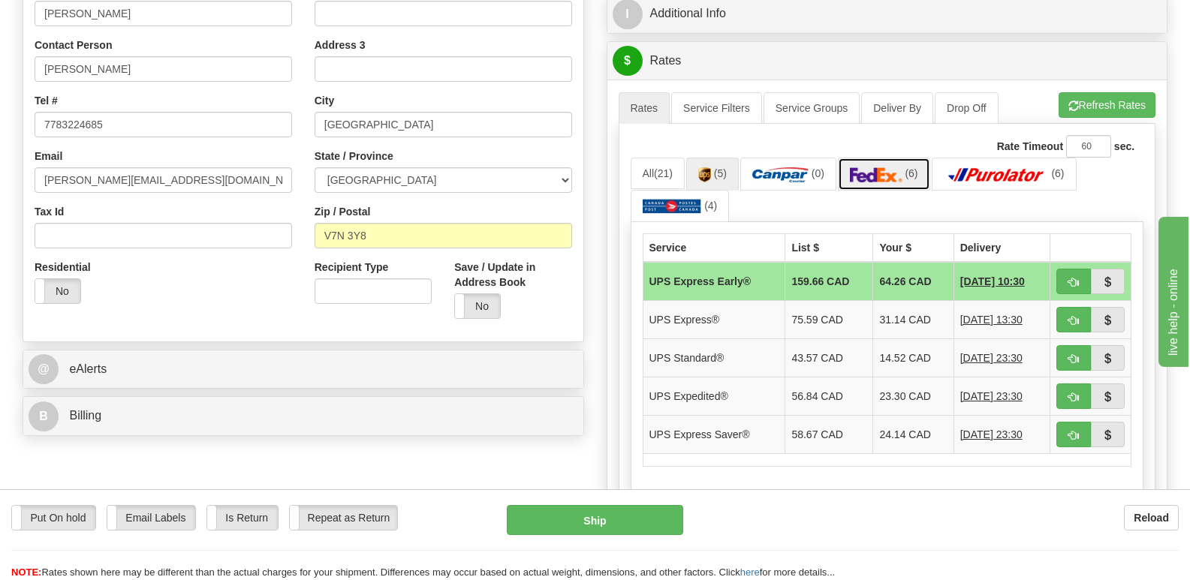
click at [880, 167] on img at bounding box center [876, 174] width 53 height 15
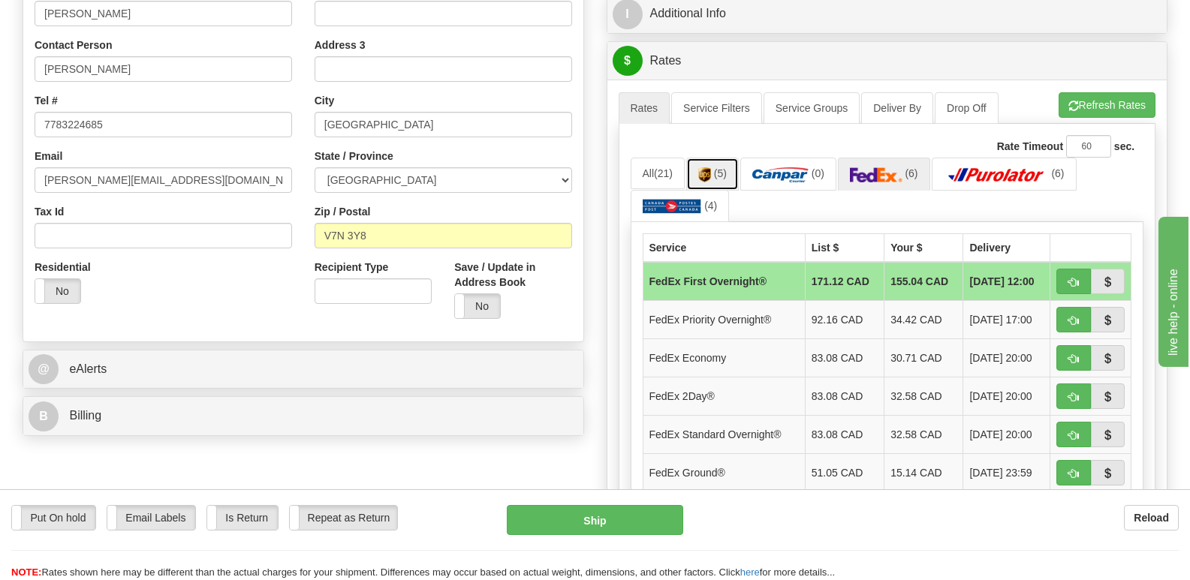
click at [709, 167] on img at bounding box center [704, 174] width 13 height 15
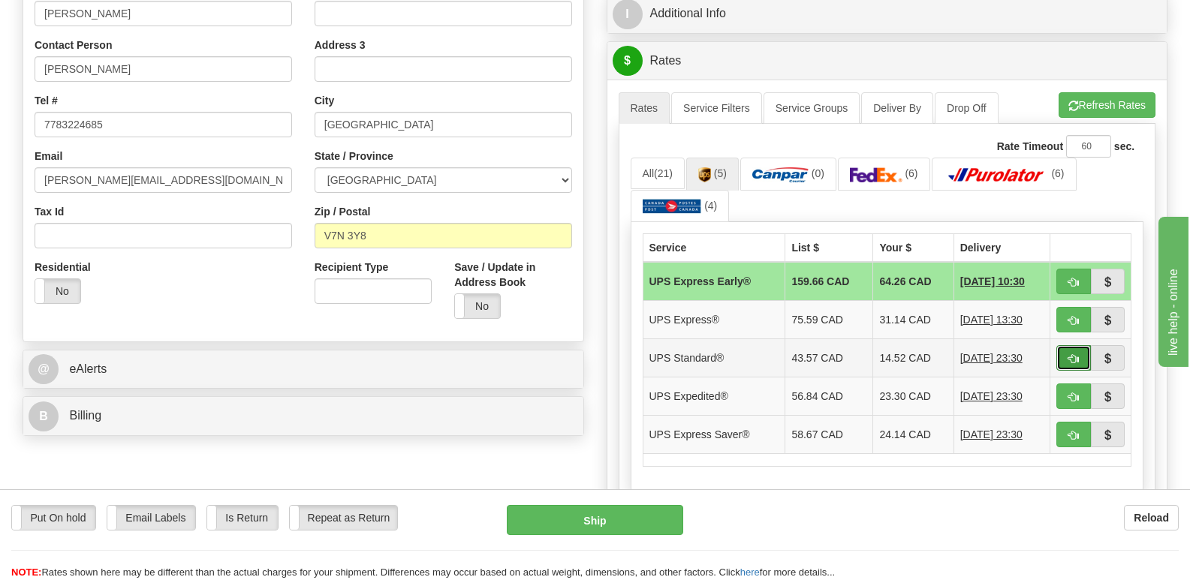
click at [1073, 354] on span "button" at bounding box center [1073, 359] width 11 height 10
type input "11"
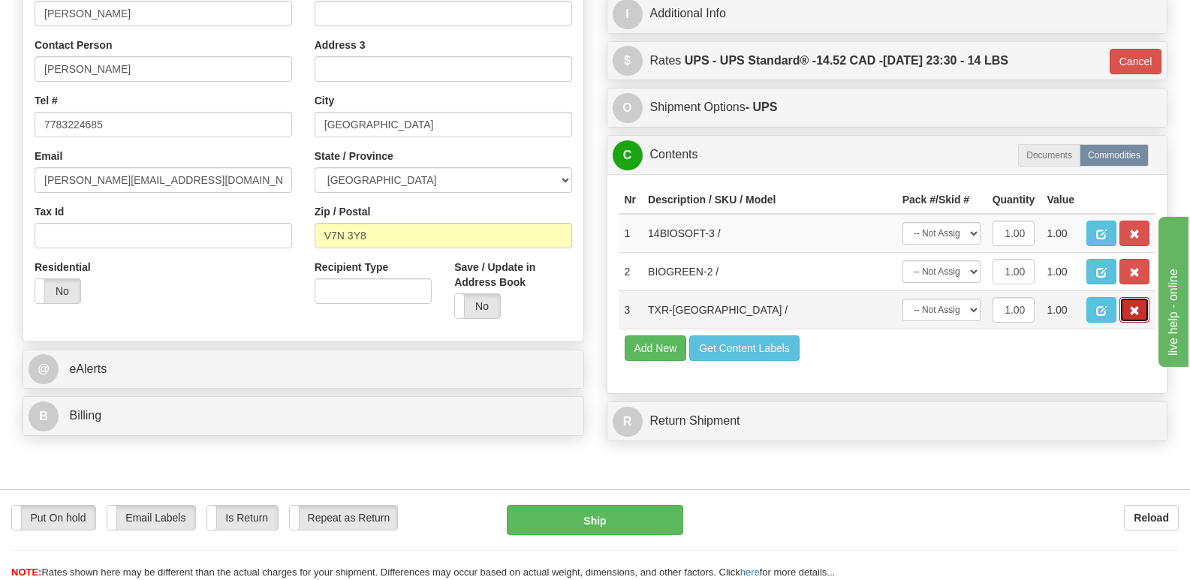
click at [1134, 306] on span "button" at bounding box center [1134, 311] width 11 height 10
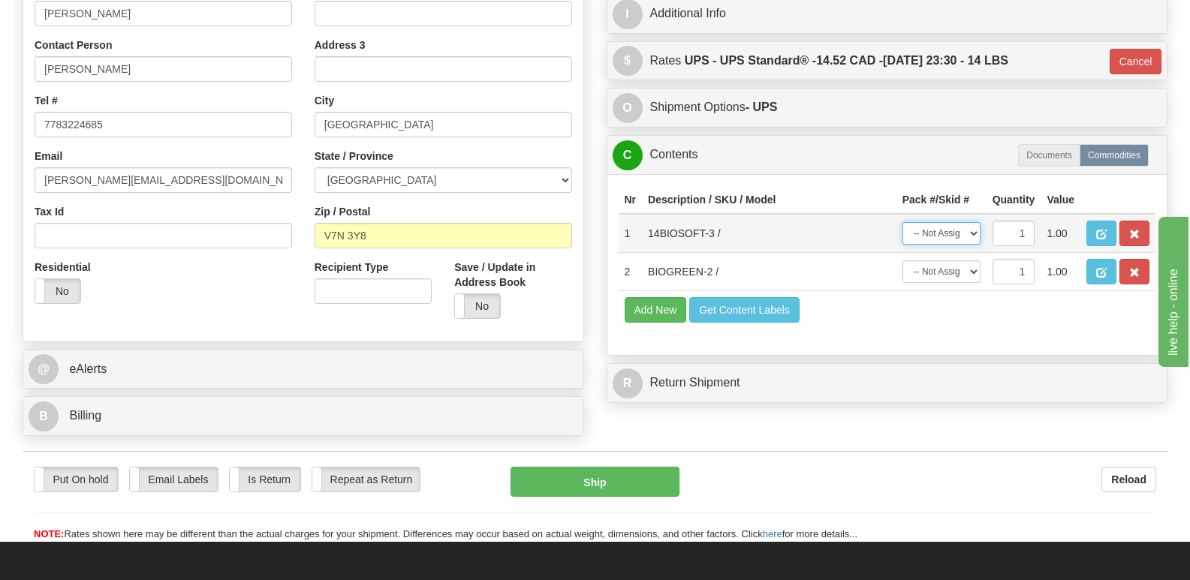
click at [972, 222] on select "-- Not Assigned -- Package 1" at bounding box center [941, 233] width 78 height 23
select select "0"
click at [902, 222] on select "-- Not Assigned -- Package 1" at bounding box center [941, 233] width 78 height 23
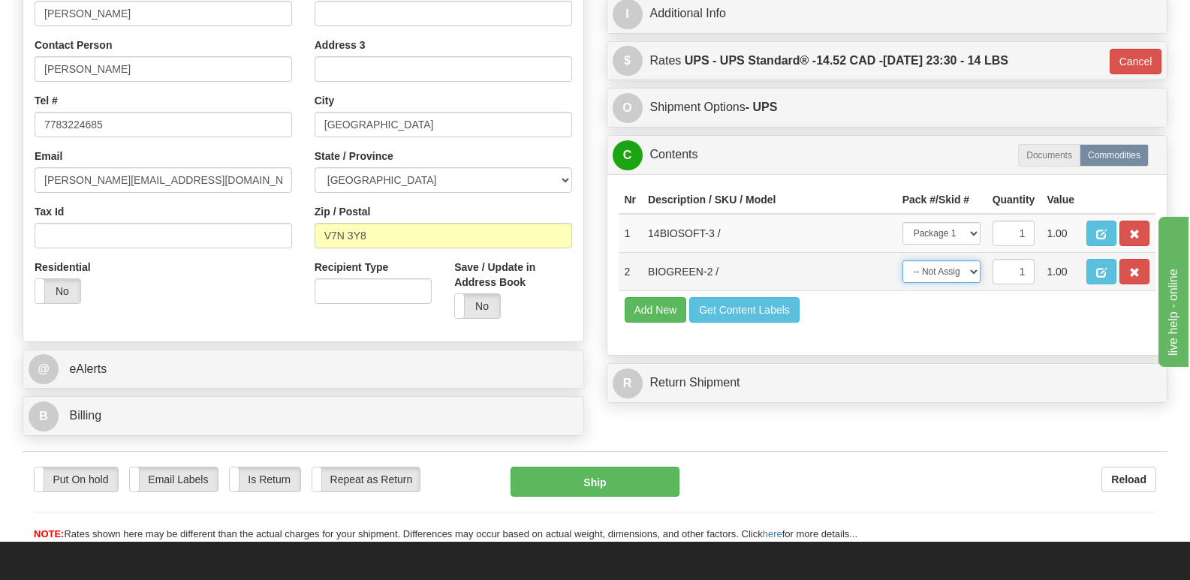
click at [975, 260] on select "-- Not Assigned -- Package 1" at bounding box center [941, 271] width 78 height 23
select select "0"
click at [902, 260] on select "-- Not Assigned -- Package 1" at bounding box center [941, 271] width 78 height 23
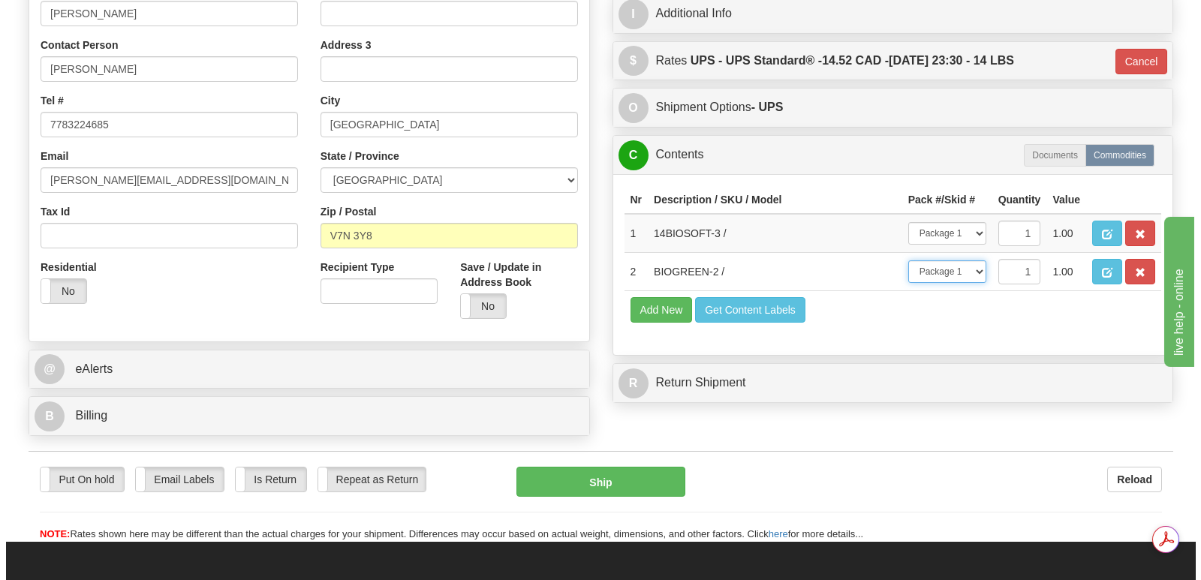
scroll to position [0, 0]
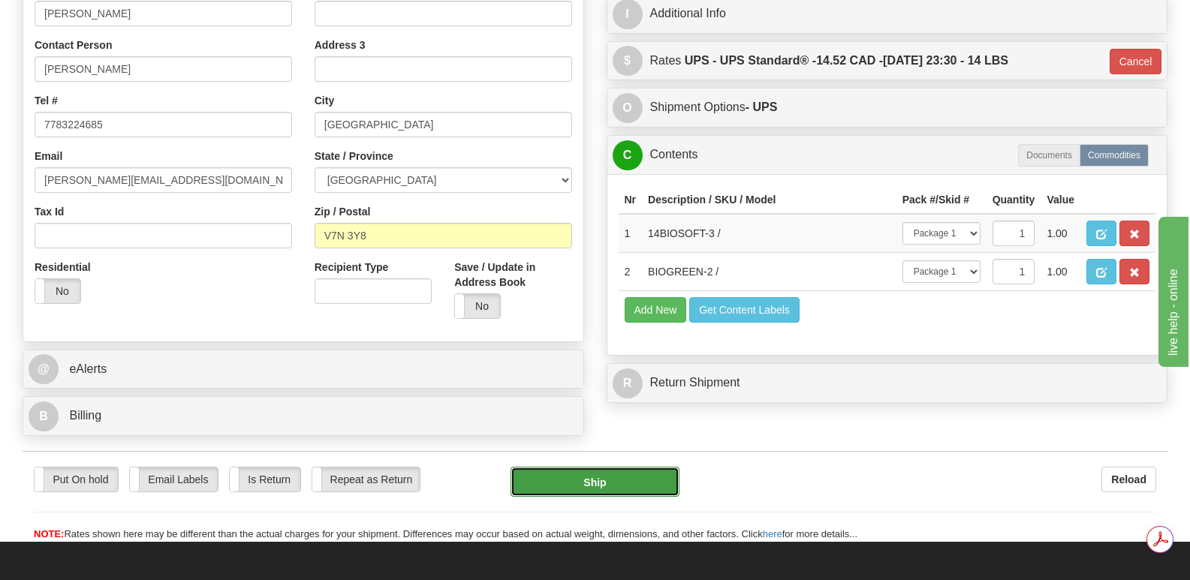
click at [598, 467] on button "Ship" at bounding box center [594, 482] width 168 height 30
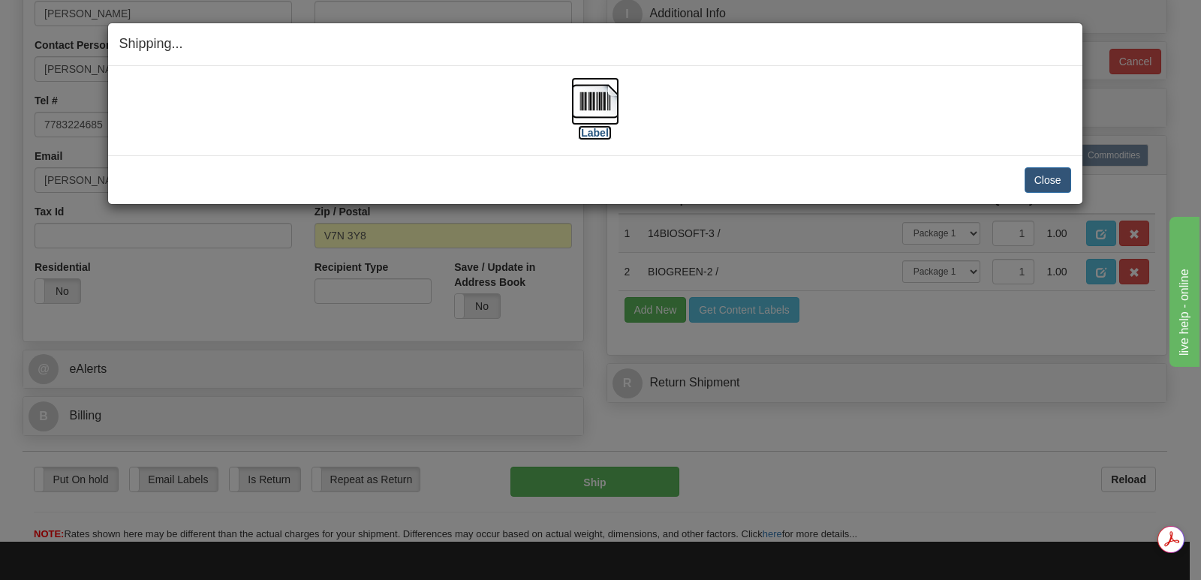
click at [595, 98] on img at bounding box center [595, 101] width 48 height 48
click at [1044, 176] on button "Close" at bounding box center [1048, 180] width 47 height 26
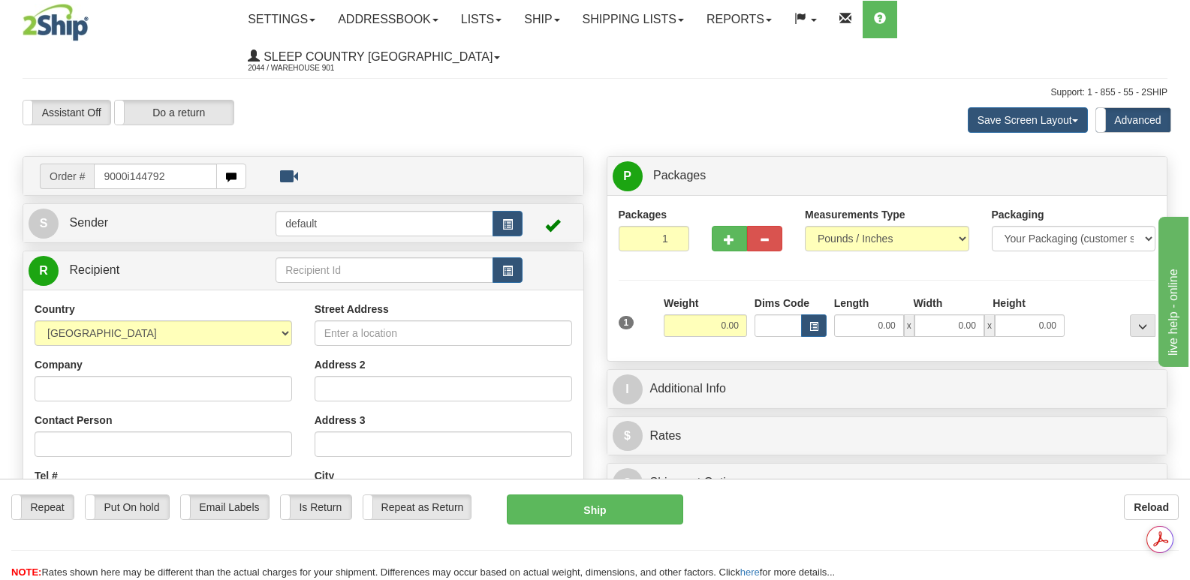
type input "9000i144792"
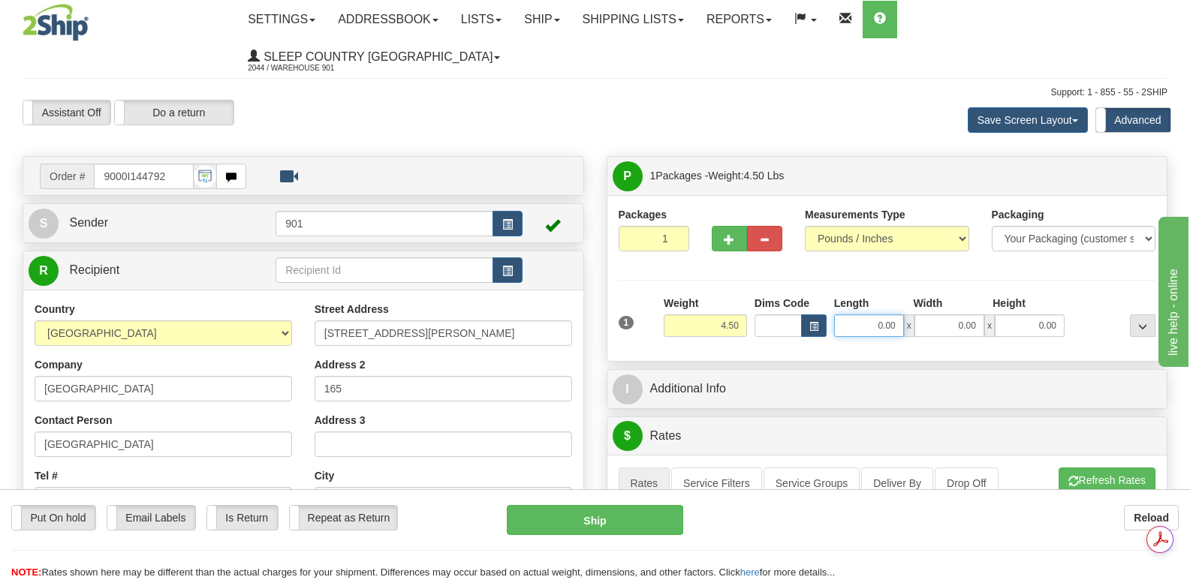
click at [856, 315] on input "0.00" at bounding box center [869, 326] width 70 height 23
type input "22.00"
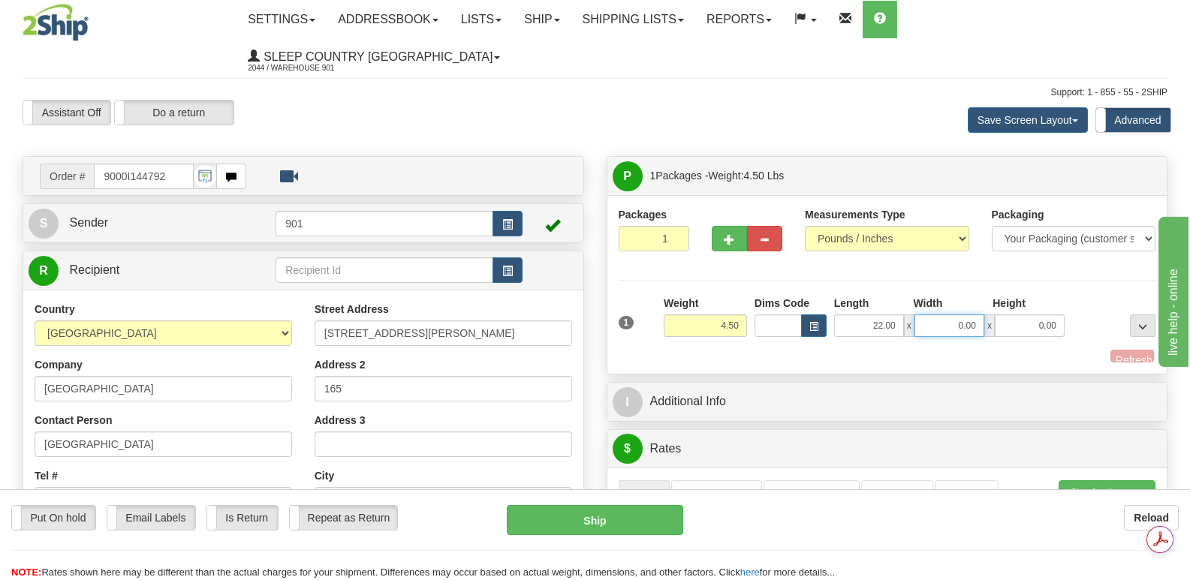
click at [926, 315] on input "0.00" at bounding box center [949, 326] width 70 height 23
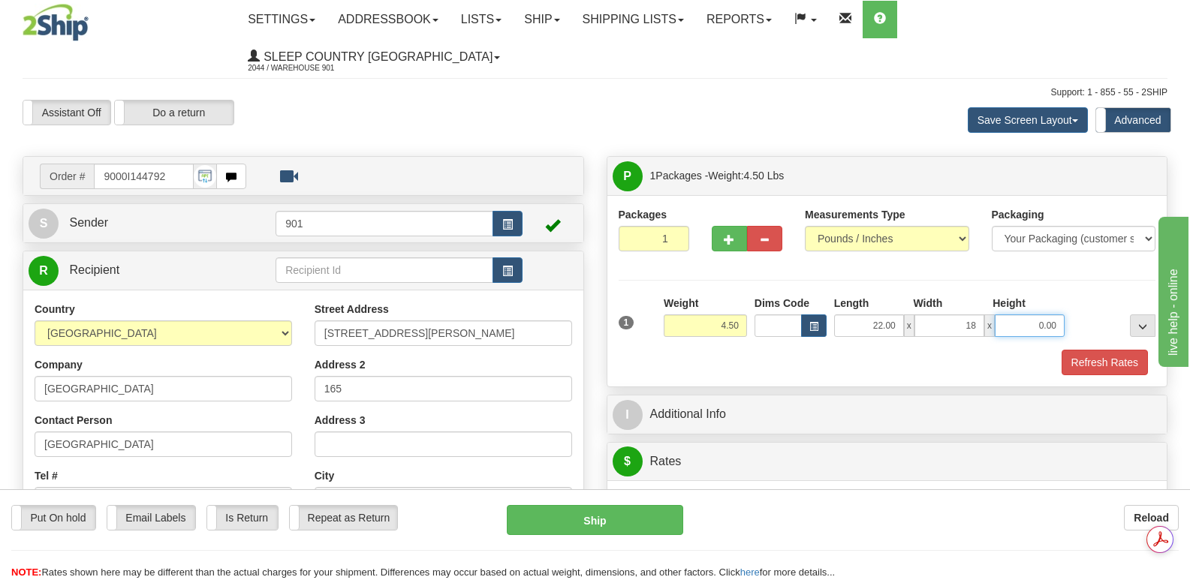
type input "18.00"
click at [1015, 315] on input "0.00" at bounding box center [1030, 326] width 70 height 23
type input "7.00"
click at [1105, 350] on button "Refresh Rates" at bounding box center [1104, 363] width 86 height 26
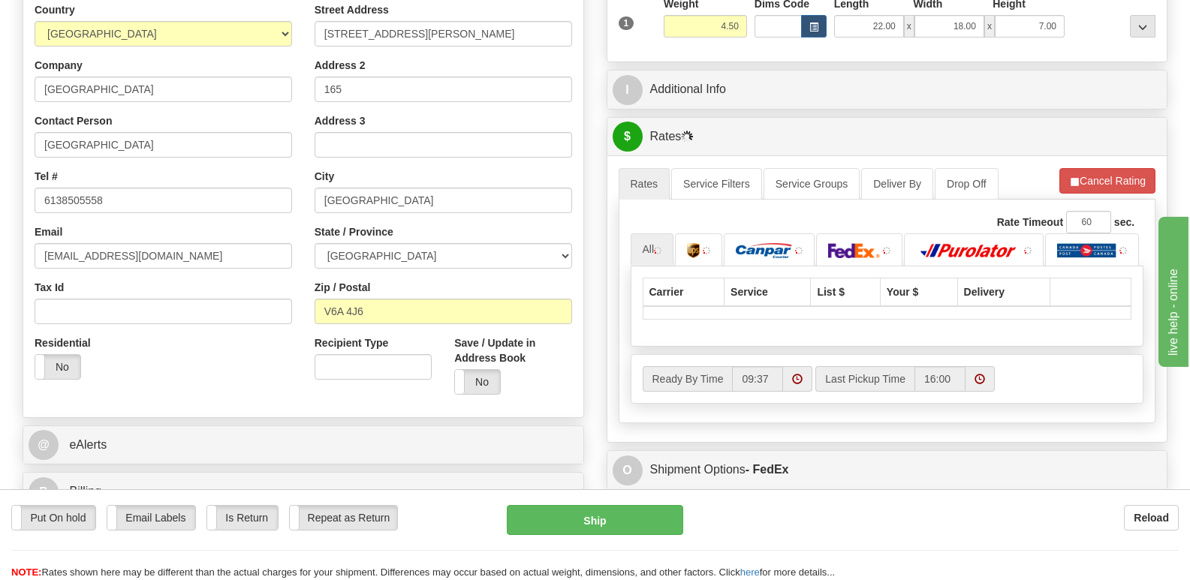
scroll to position [300, 0]
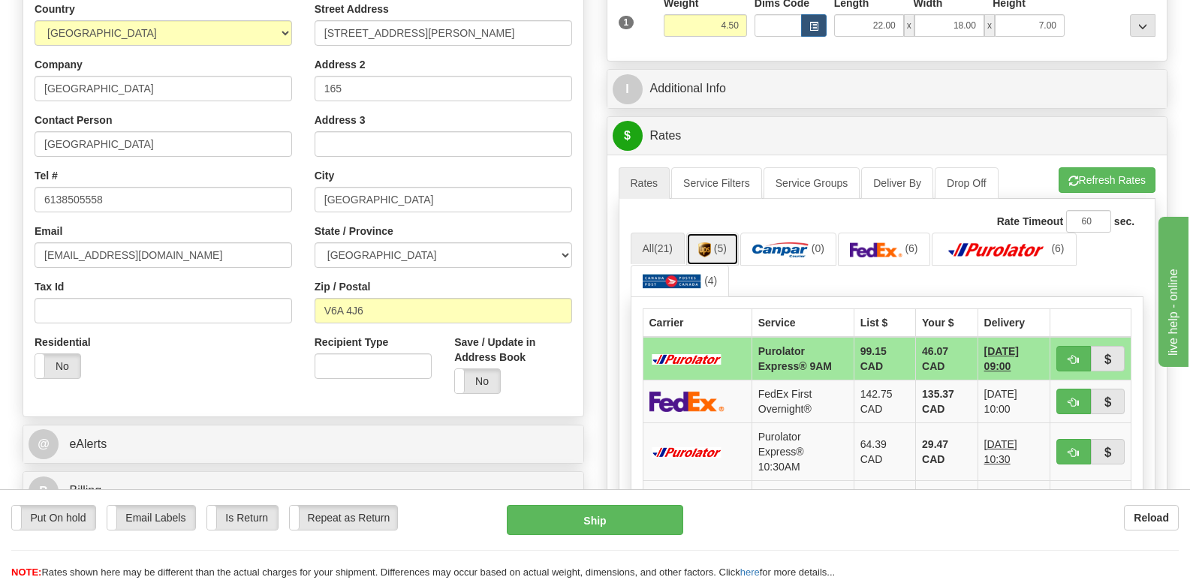
click at [709, 242] on img at bounding box center [704, 249] width 13 height 15
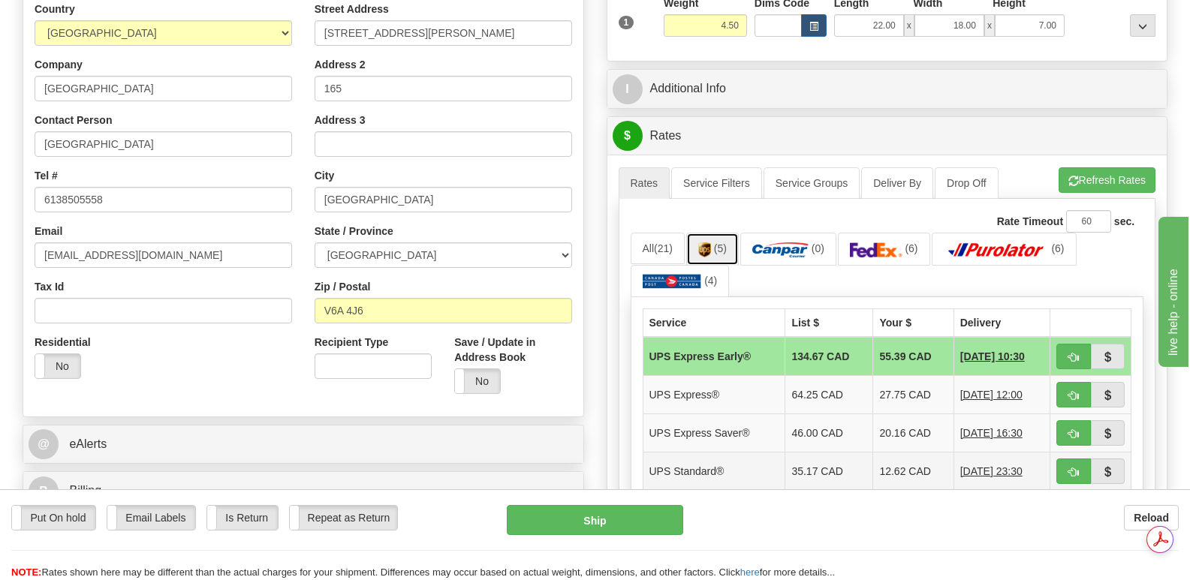
scroll to position [0, 0]
click at [892, 242] on img at bounding box center [876, 249] width 53 height 15
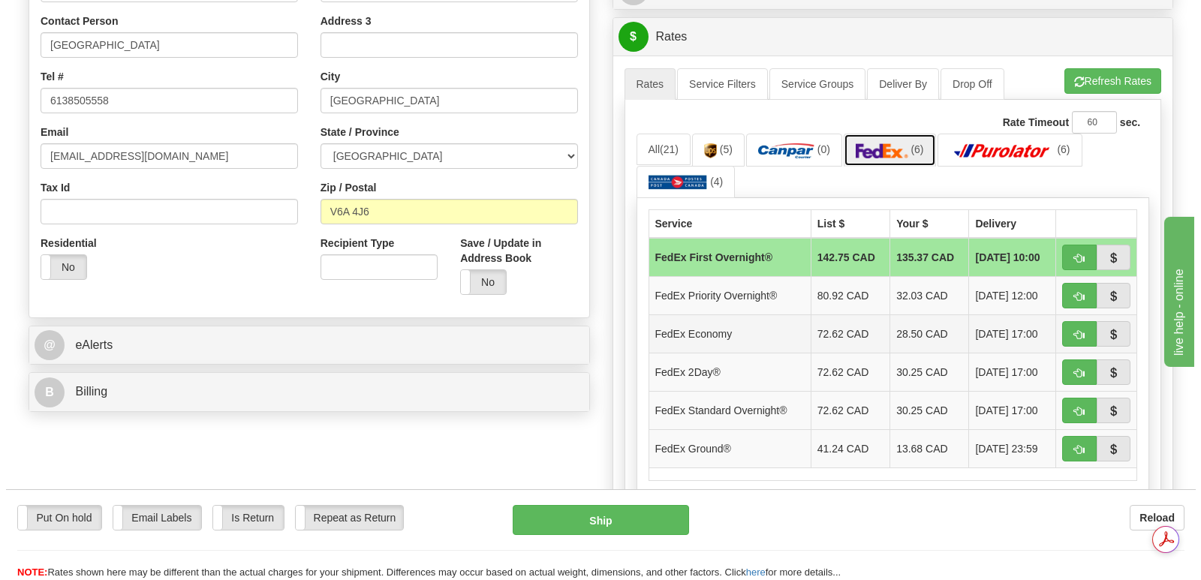
scroll to position [375, 0]
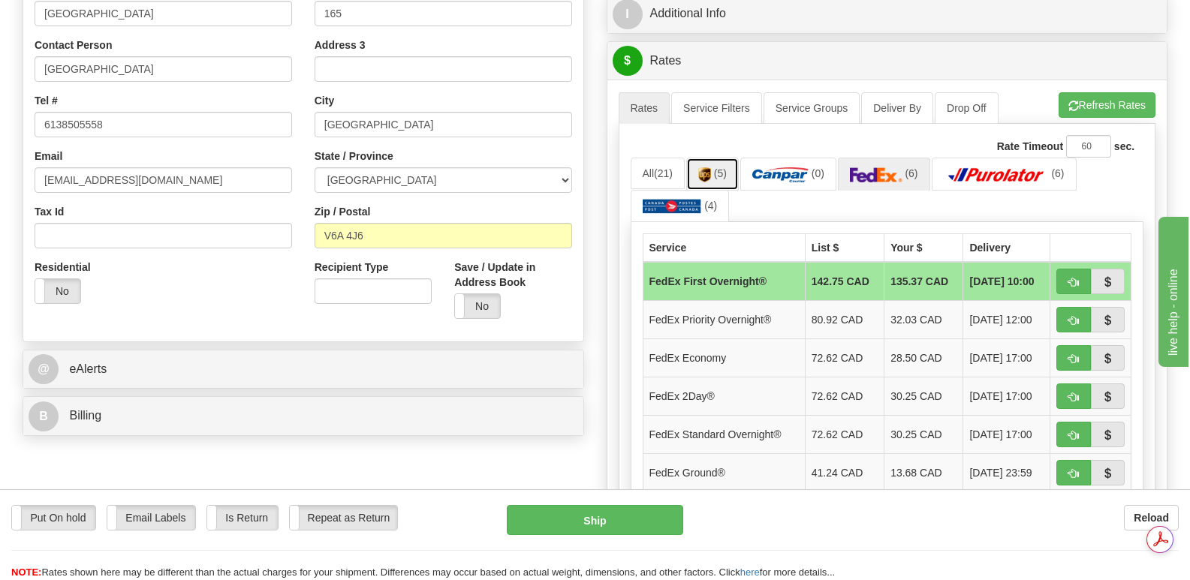
click at [708, 167] on img at bounding box center [704, 174] width 13 height 15
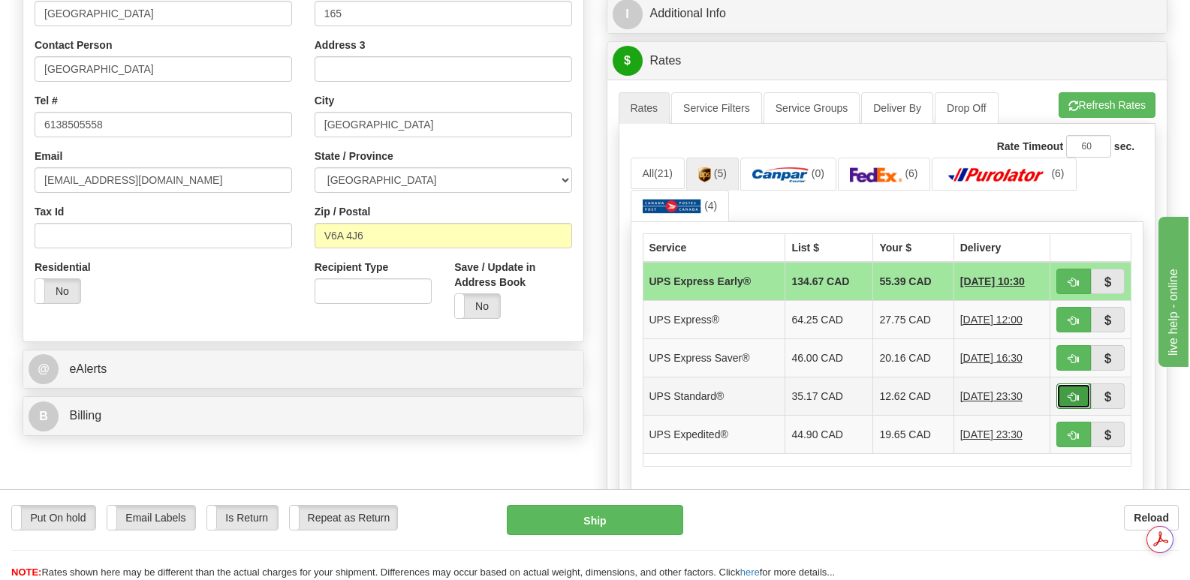
click at [1074, 393] on span "button" at bounding box center [1073, 398] width 11 height 10
type input "11"
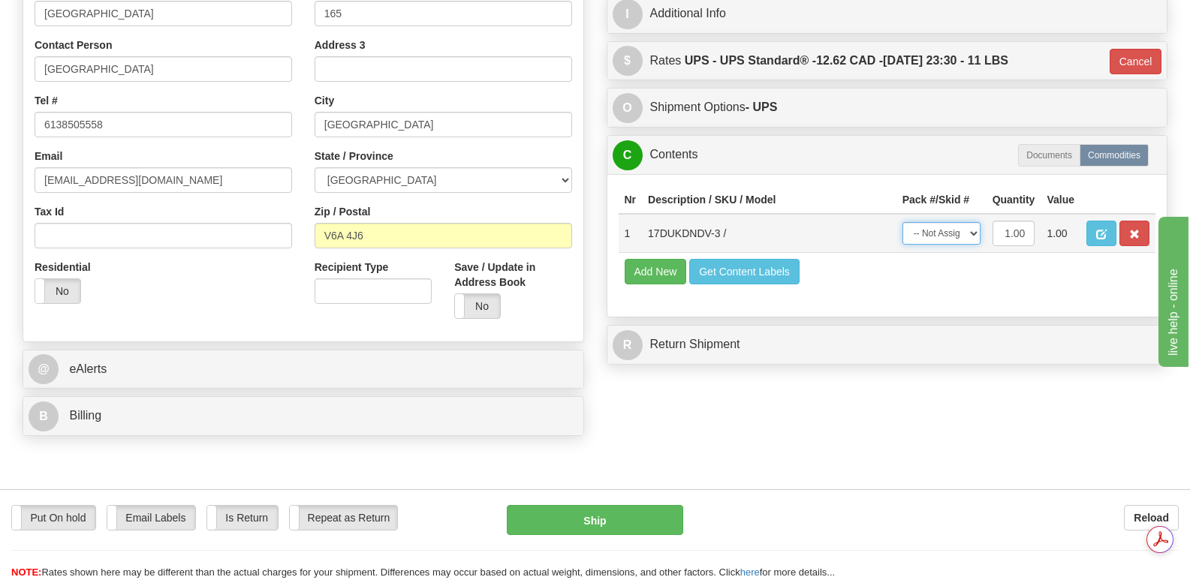
click at [976, 222] on select "-- Not Assigned -- Package 1" at bounding box center [941, 233] width 78 height 23
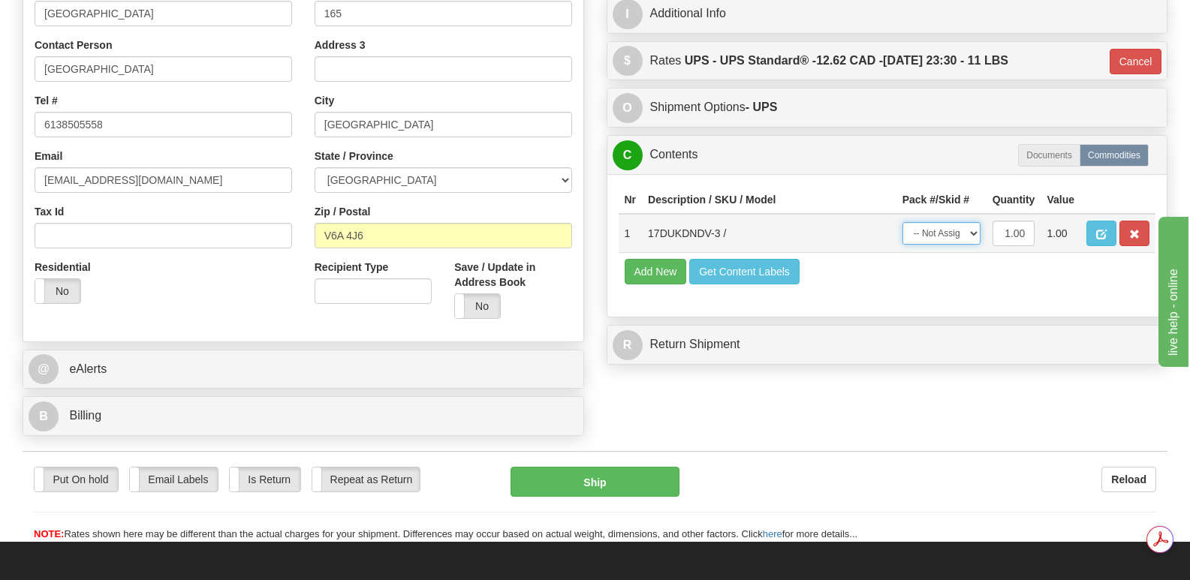
select select "0"
click at [902, 222] on select "-- Not Assigned -- Package 1" at bounding box center [941, 233] width 78 height 23
click at [611, 467] on button "Ship" at bounding box center [594, 482] width 168 height 30
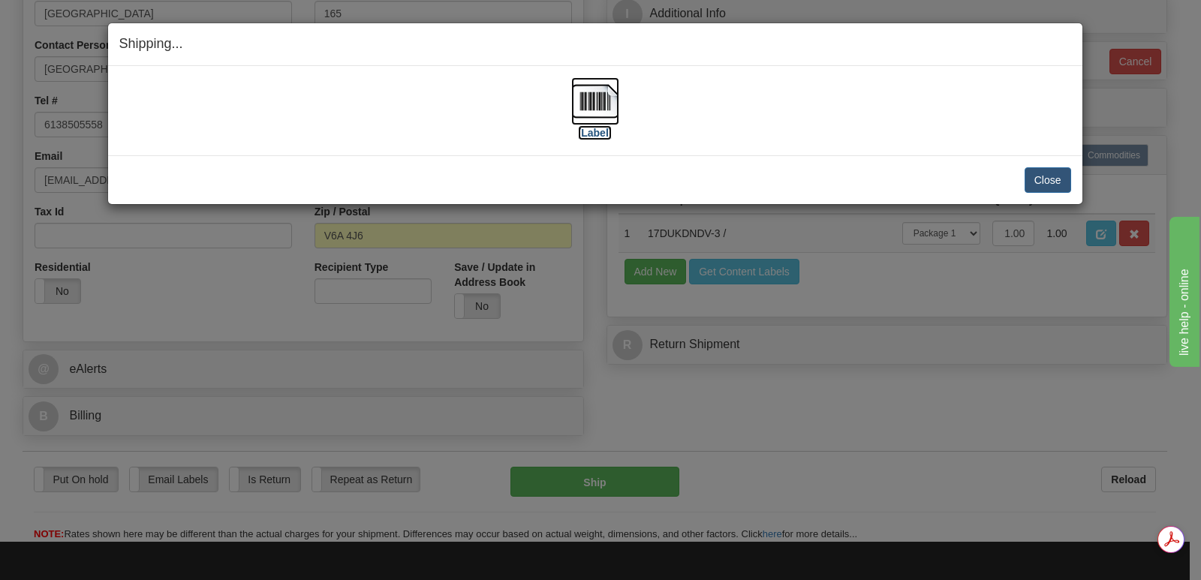
click at [601, 95] on img at bounding box center [595, 101] width 48 height 48
click at [1049, 176] on button "Close" at bounding box center [1048, 180] width 47 height 26
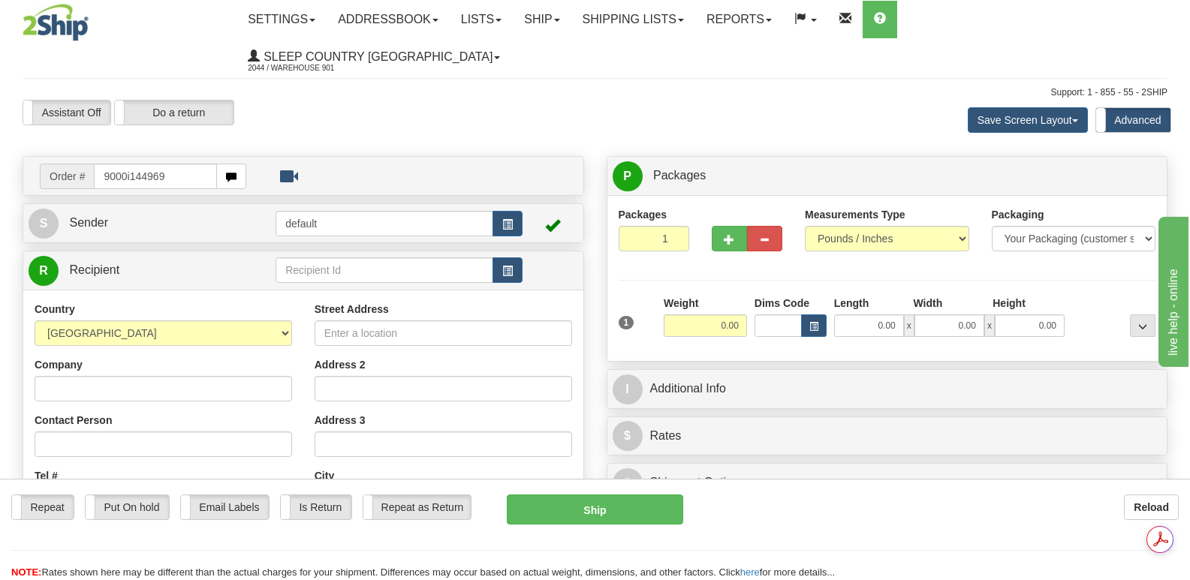
type input "9000i144969"
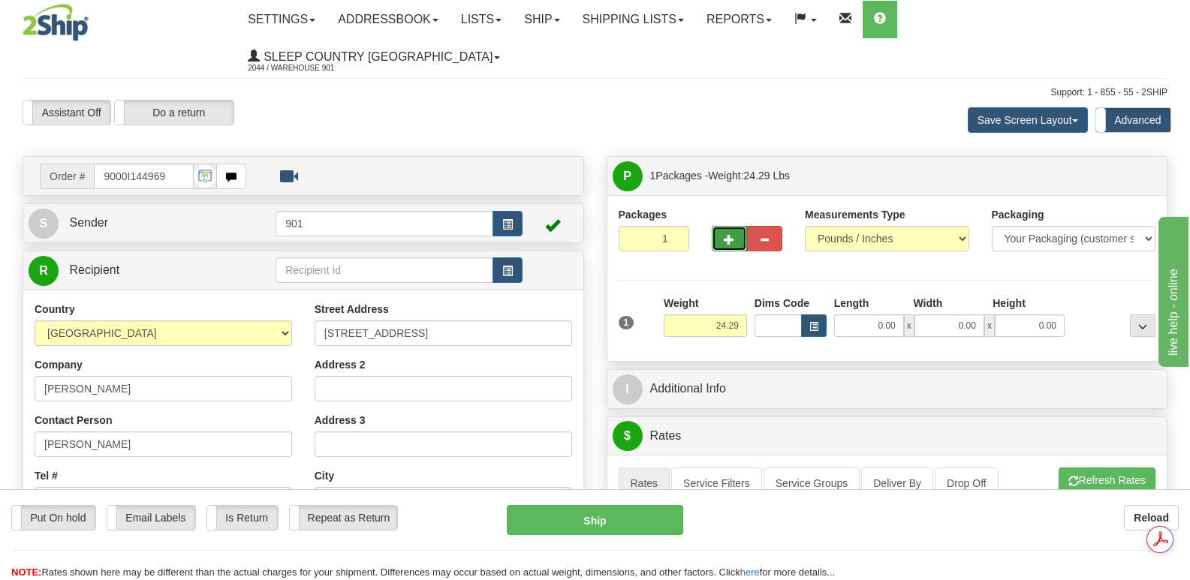
click at [730, 235] on span "button" at bounding box center [729, 240] width 11 height 10
click at [729, 235] on span "button" at bounding box center [729, 240] width 11 height 10
type input "3"
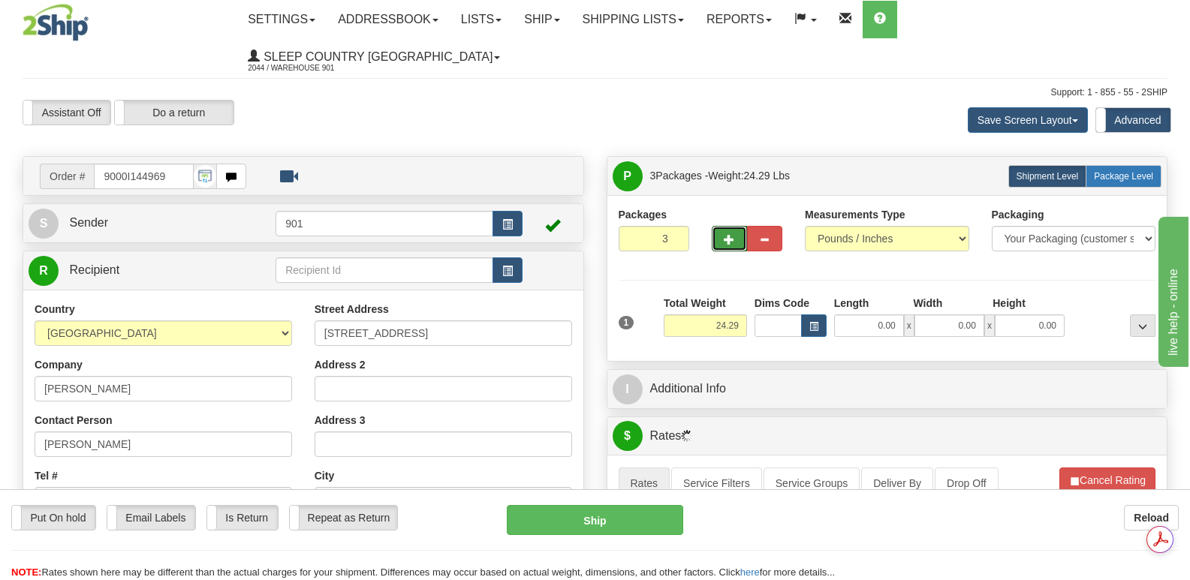
click at [1116, 171] on span "Package Level" at bounding box center [1123, 176] width 59 height 11
radio input "true"
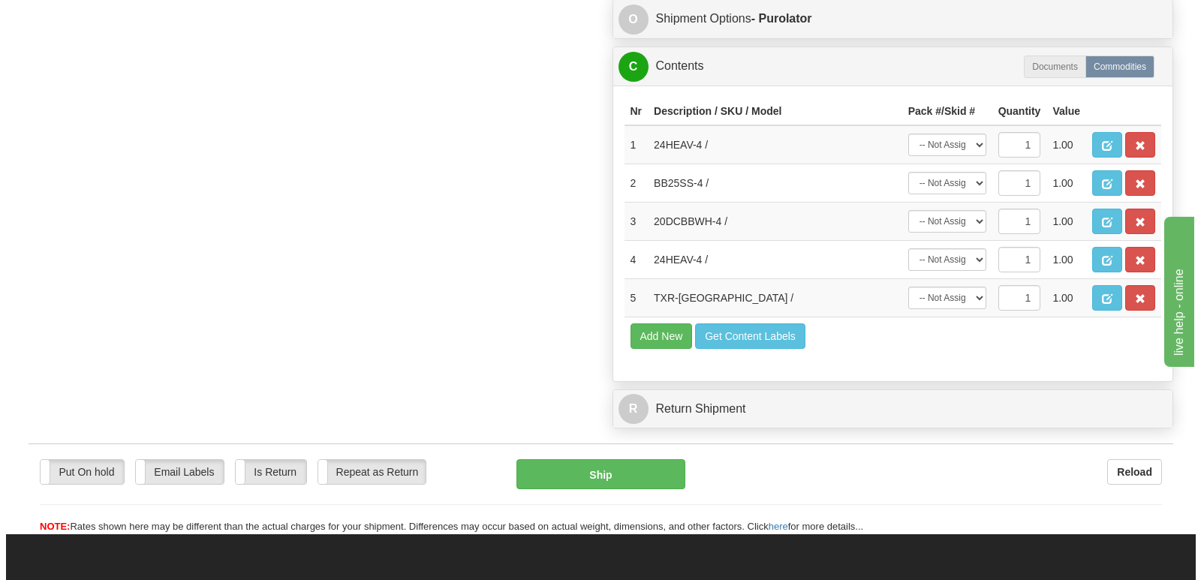
scroll to position [1126, 0]
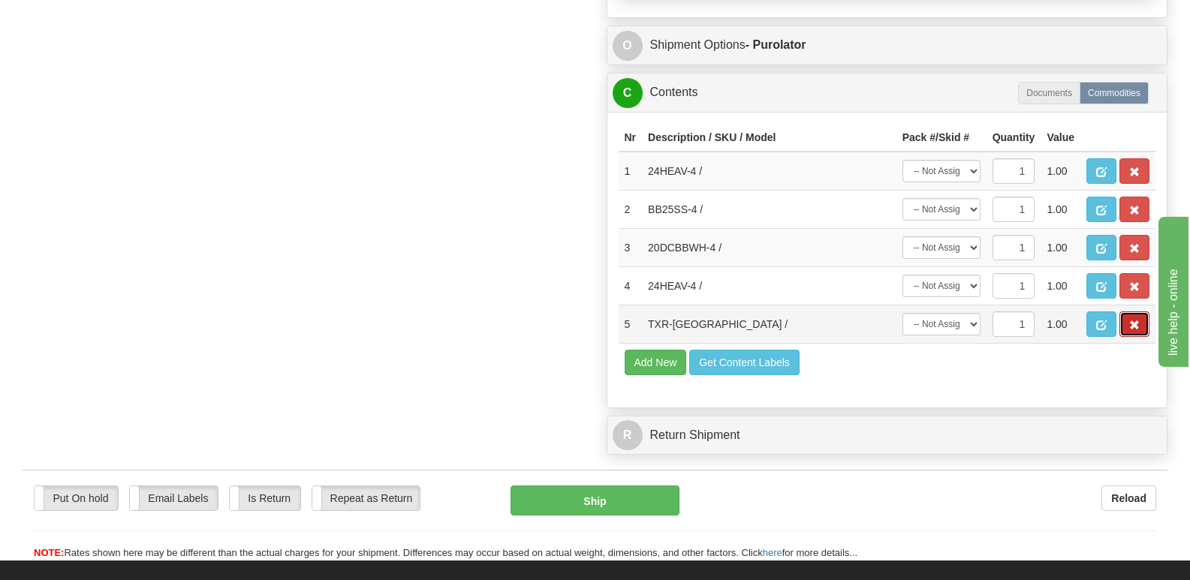
click at [1131, 321] on span "button" at bounding box center [1134, 326] width 11 height 10
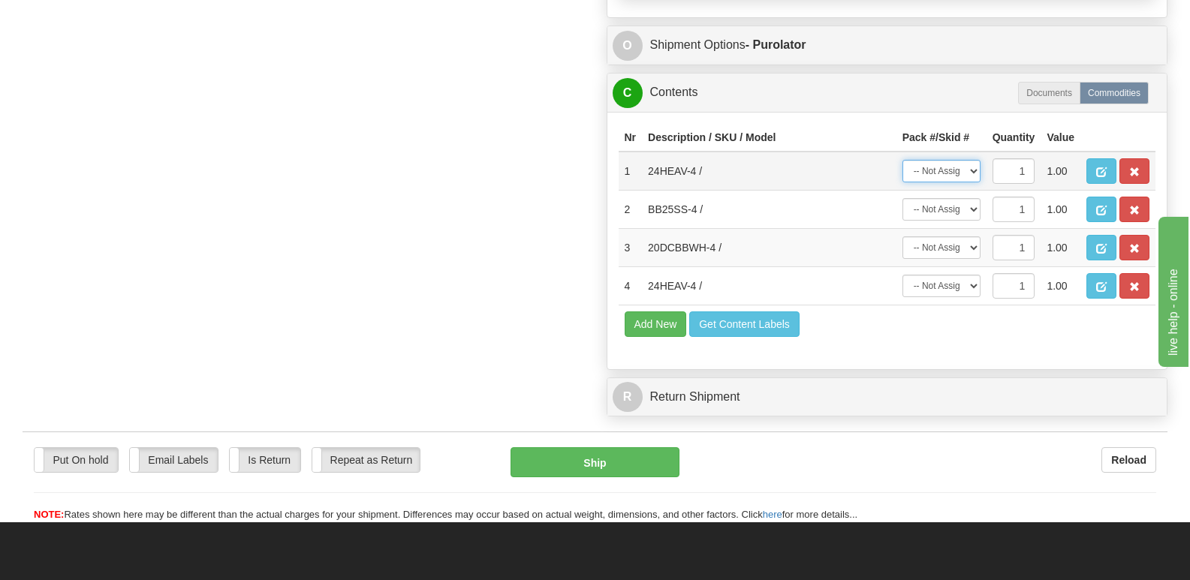
click at [973, 160] on select "-- Not Assigned -- Package 1 Package 2 Package 3" at bounding box center [941, 171] width 78 height 23
select select "0"
click at [902, 160] on select "-- Not Assigned -- Package 1 Package 2 Package 3" at bounding box center [941, 171] width 78 height 23
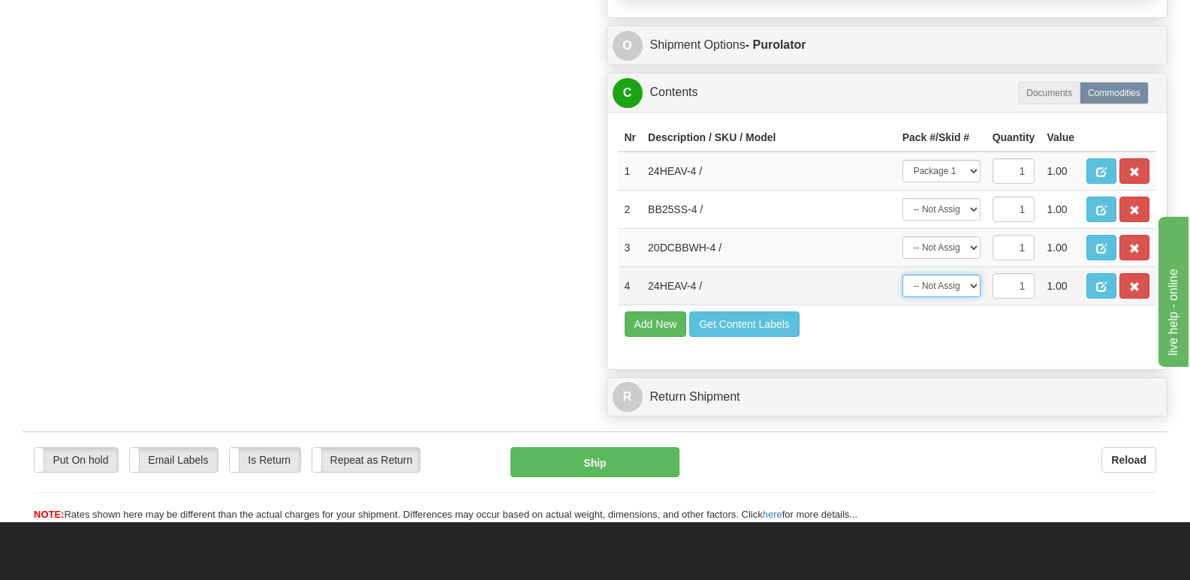
click at [974, 275] on select "-- Not Assigned -- Package 1 Package 2 Package 3" at bounding box center [941, 286] width 78 height 23
select select "0"
click at [902, 275] on select "-- Not Assigned -- Package 1 Package 2 Package 3" at bounding box center [941, 286] width 78 height 23
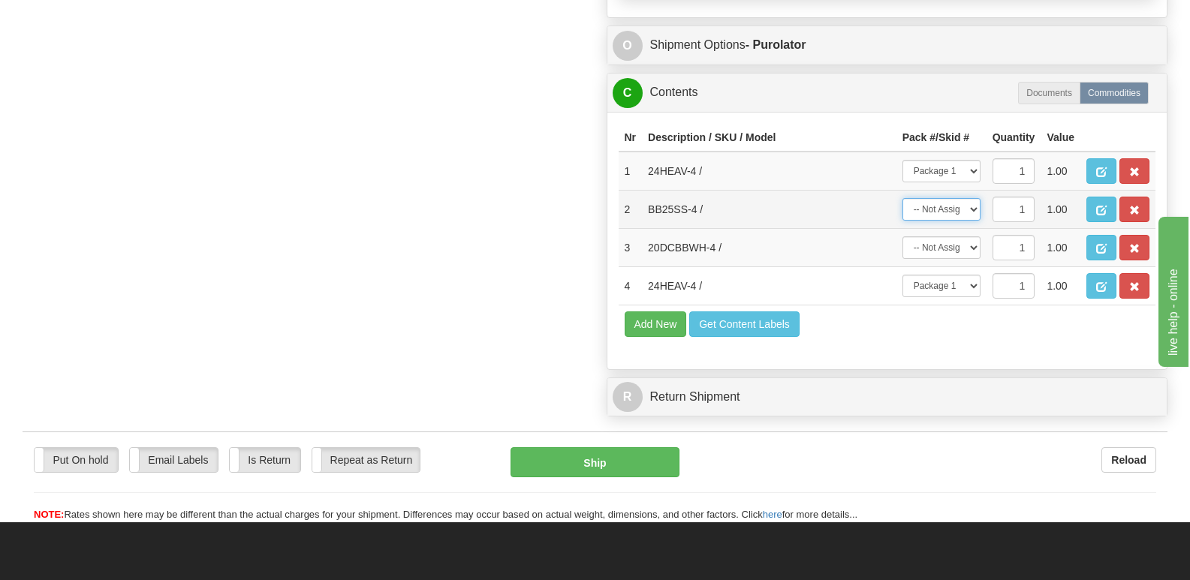
click at [974, 198] on select "-- Not Assigned -- Package 1 Package 2 Package 3" at bounding box center [941, 209] width 78 height 23
select select "1"
click at [902, 198] on select "-- Not Assigned -- Package 1 Package 2 Package 3" at bounding box center [941, 209] width 78 height 23
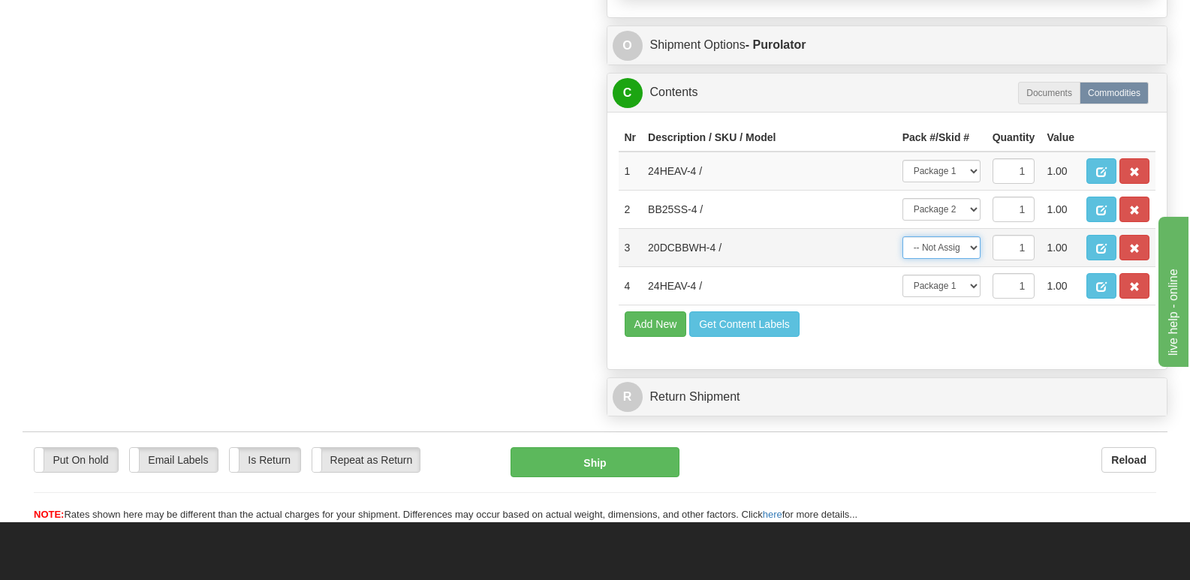
click at [972, 236] on select "-- Not Assigned -- Package 1 Package 2 Package 3" at bounding box center [941, 247] width 78 height 23
select select "2"
click at [902, 236] on select "-- Not Assigned -- Package 1 Package 2 Package 3" at bounding box center [941, 247] width 78 height 23
click at [1102, 167] on span "button" at bounding box center [1101, 172] width 11 height 10
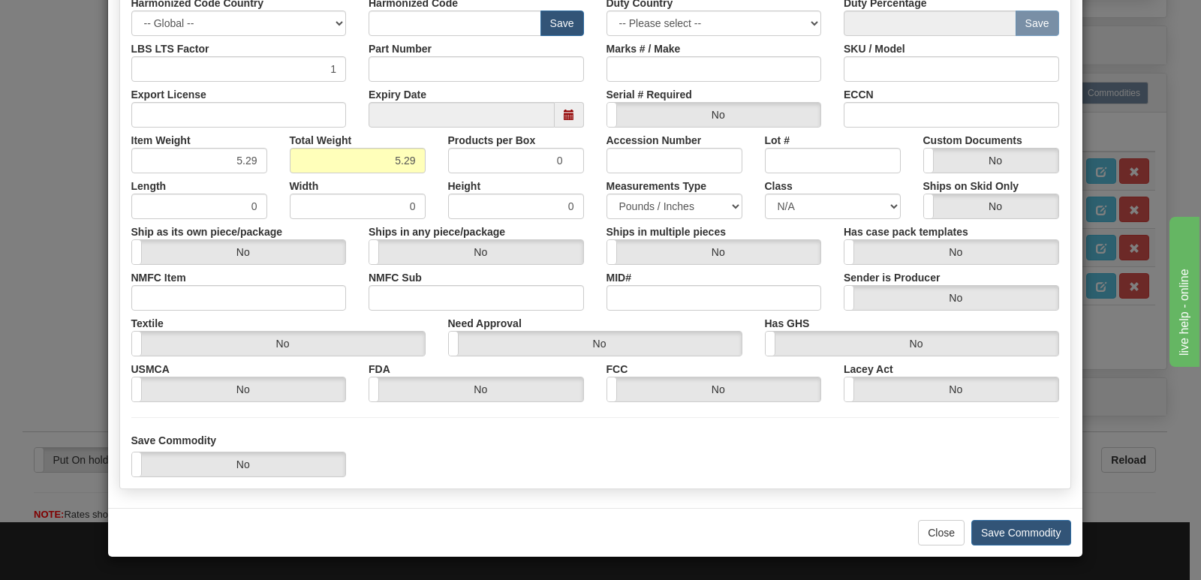
scroll to position [0, 0]
click at [986, 531] on button "Save Commodity" at bounding box center [1021, 533] width 100 height 26
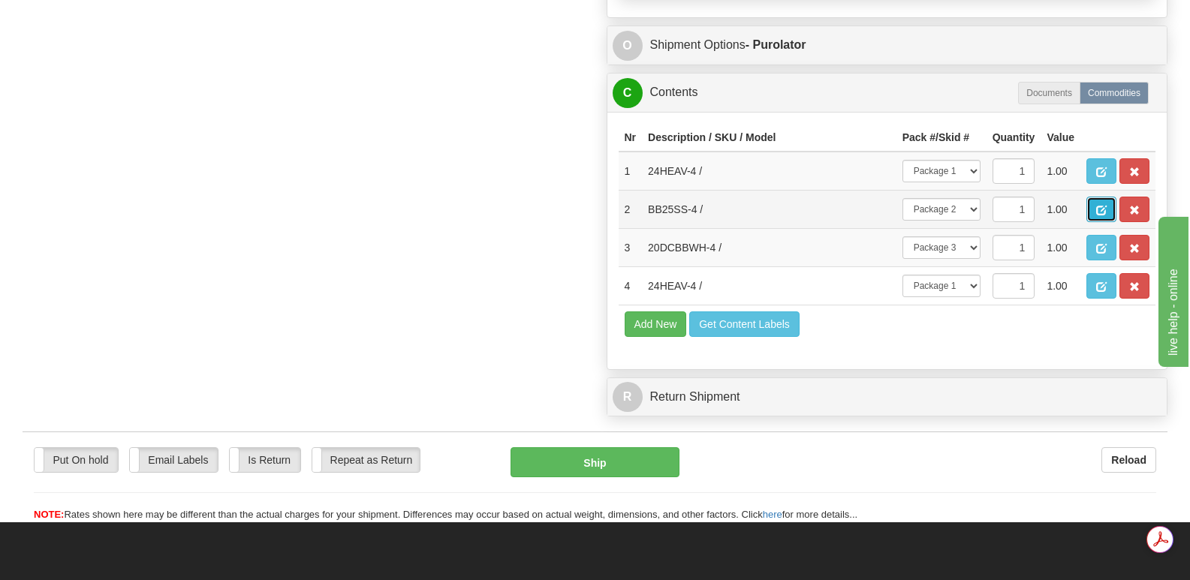
click at [1101, 206] on span "button" at bounding box center [1101, 211] width 11 height 10
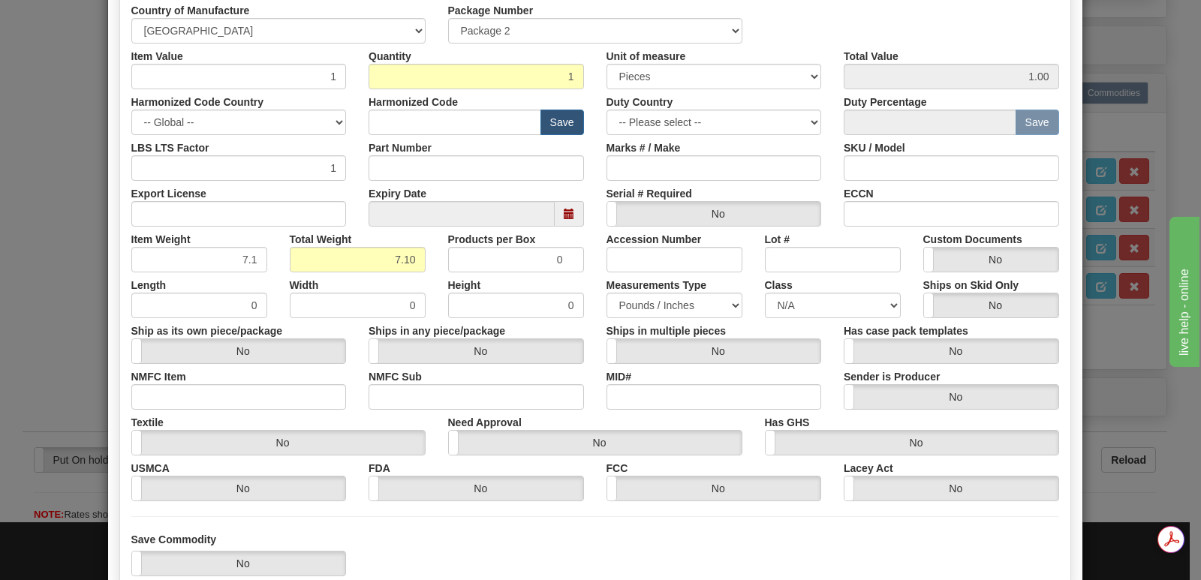
scroll to position [348, 0]
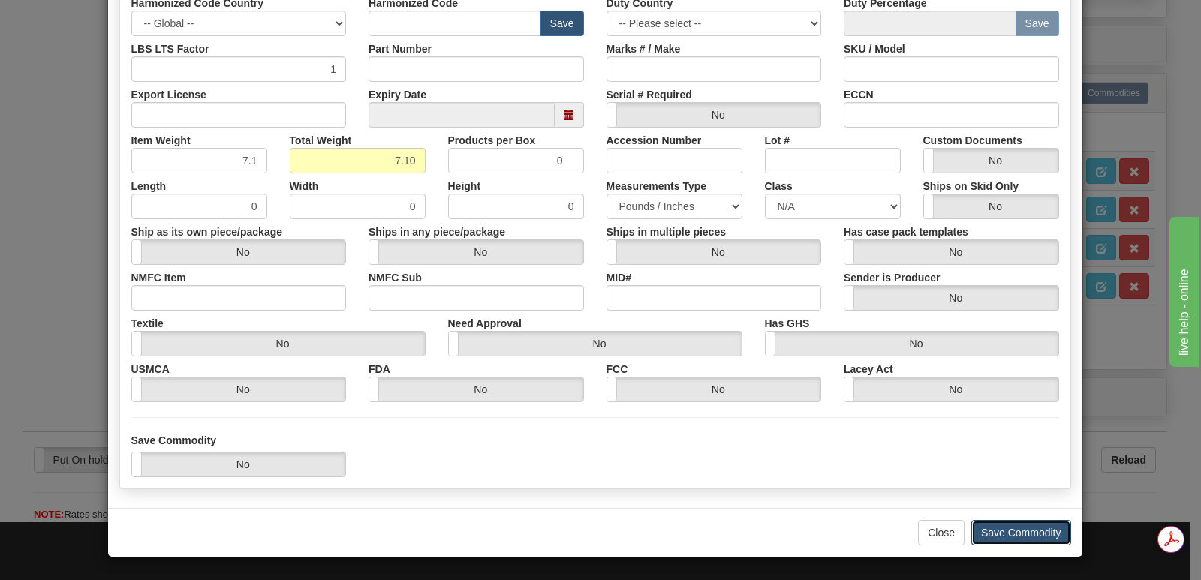
click at [994, 530] on button "Save Commodity" at bounding box center [1021, 533] width 100 height 26
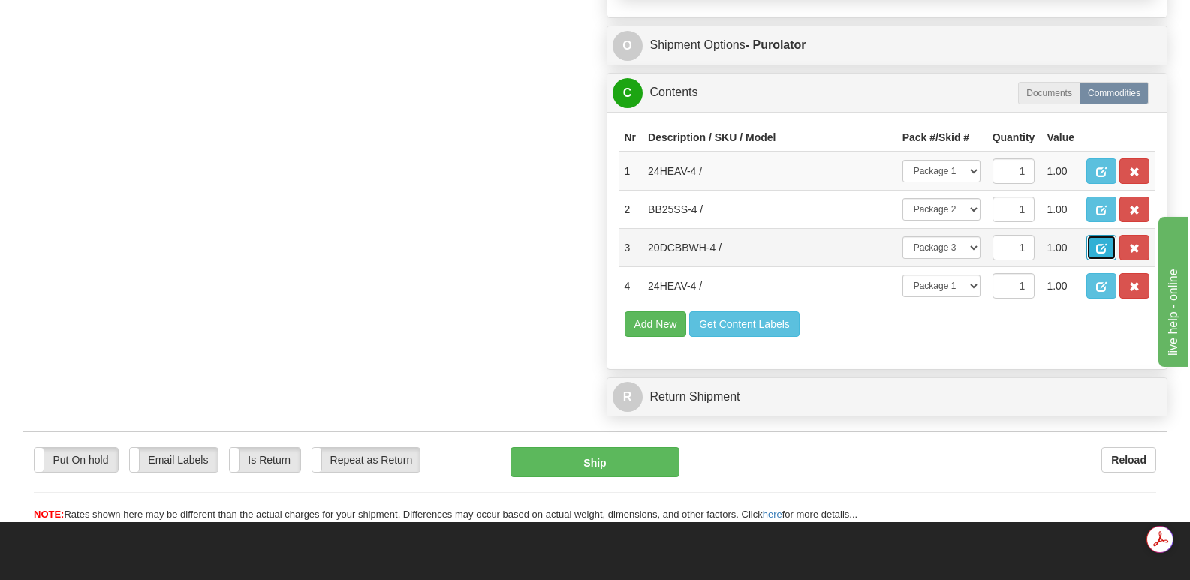
click at [1098, 244] on span "button" at bounding box center [1101, 249] width 11 height 10
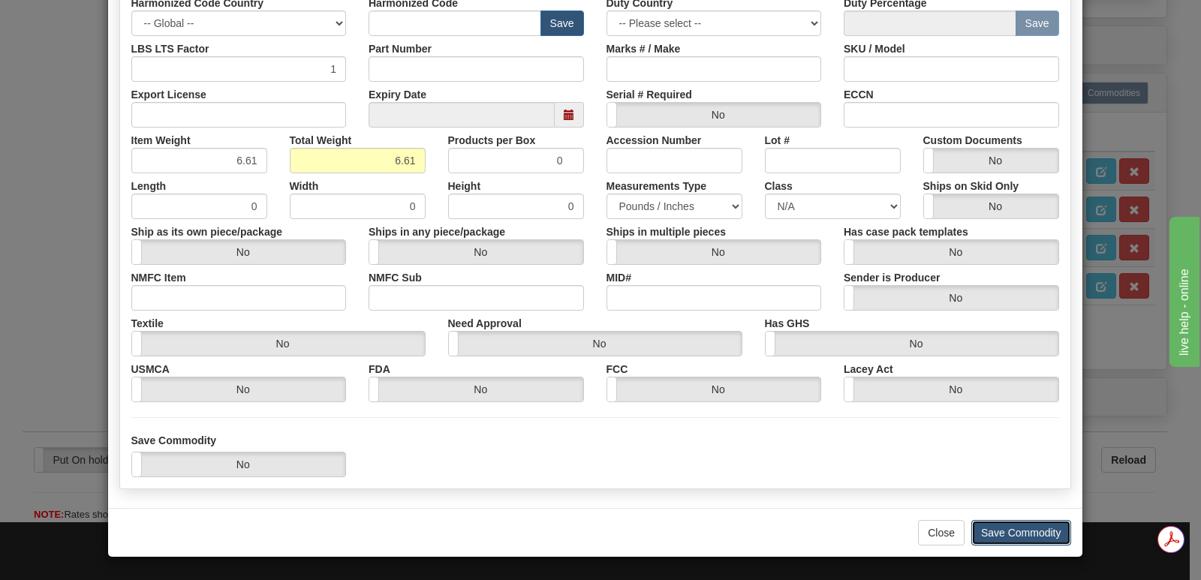
click at [990, 528] on button "Save Commodity" at bounding box center [1021, 533] width 100 height 26
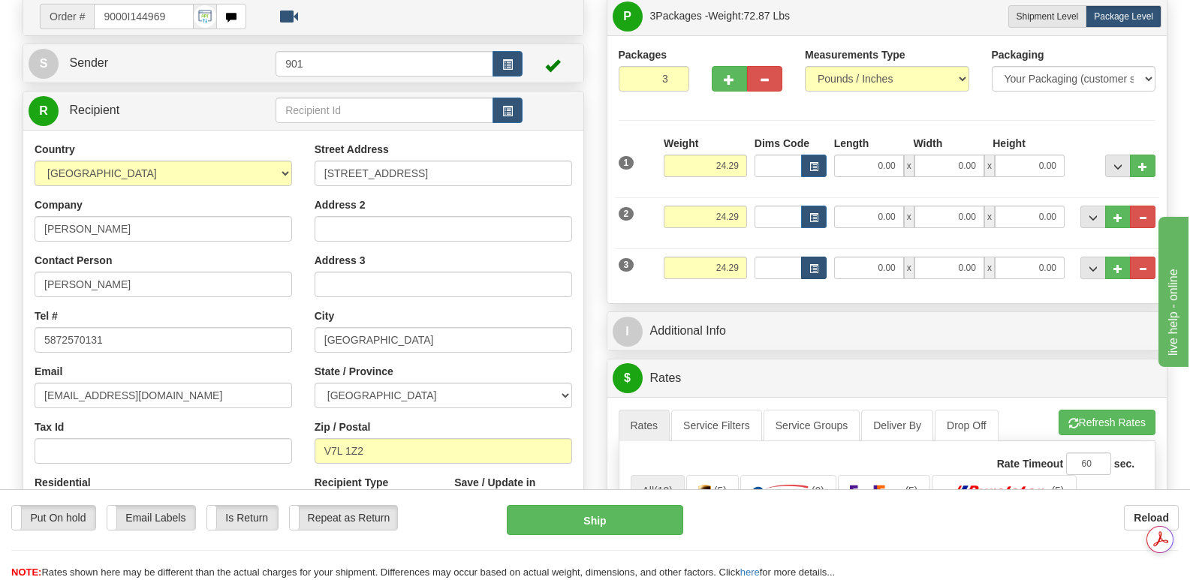
scroll to position [0, 0]
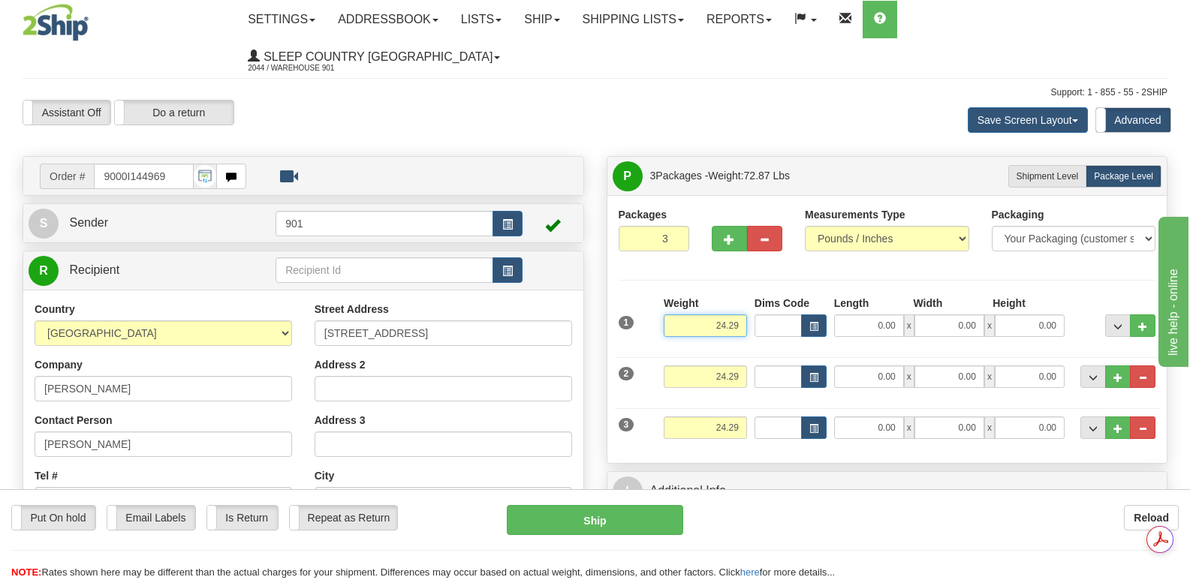
drag, startPoint x: 695, startPoint y: 290, endPoint x: 751, endPoint y: 284, distance: 56.6
click at [748, 296] on div "Weight 24.29" at bounding box center [705, 322] width 91 height 53
type input "10.00"
click at [847, 315] on input "0.00" at bounding box center [869, 326] width 70 height 23
type input "13.00"
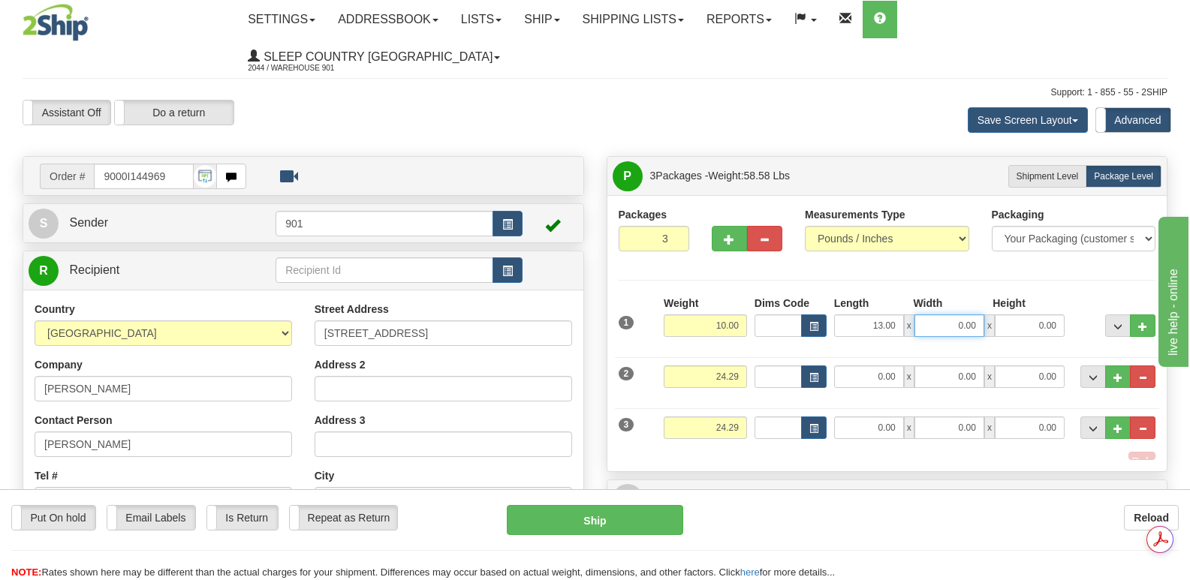
click at [933, 315] on input "0.00" at bounding box center [949, 326] width 70 height 23
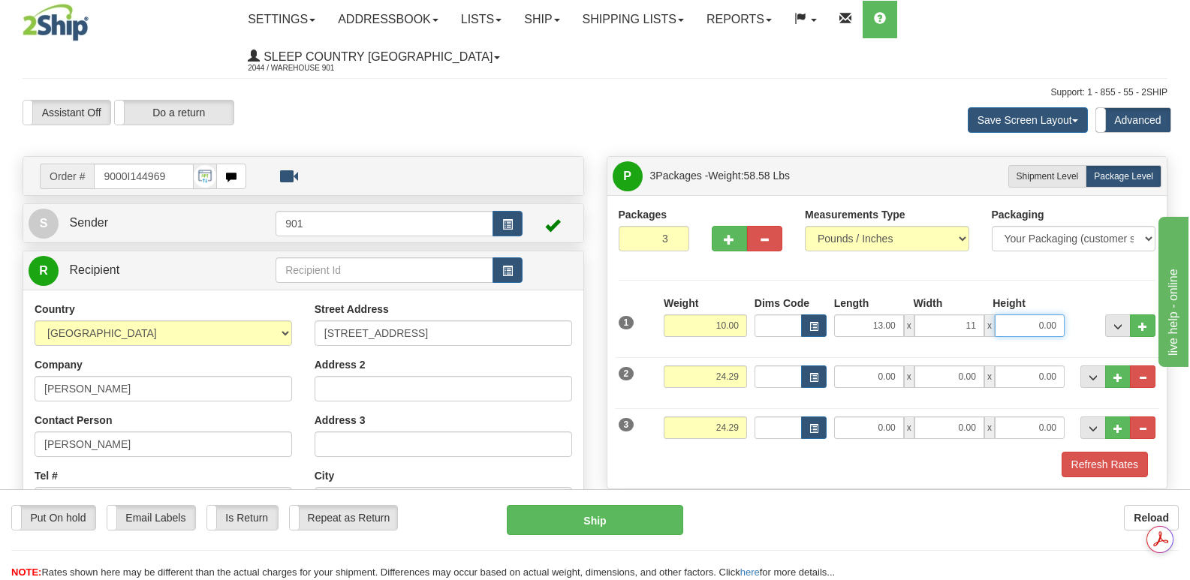
type input "11.00"
click at [1014, 315] on input "0.00" at bounding box center [1030, 326] width 70 height 23
type input "3.00"
drag, startPoint x: 697, startPoint y: 336, endPoint x: 745, endPoint y: 338, distance: 48.8
click at [745, 366] on input "24.29" at bounding box center [705, 377] width 83 height 23
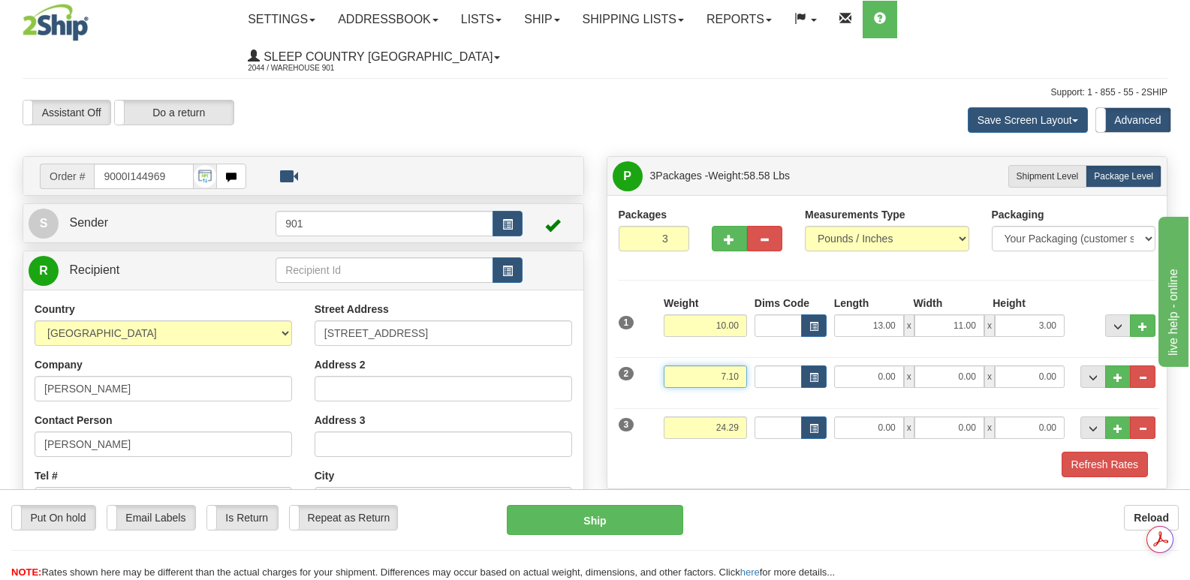
type input "7.10"
click at [850, 366] on input "0.00" at bounding box center [869, 377] width 70 height 23
type input "13.00"
click at [936, 366] on input "0.00" at bounding box center [949, 377] width 70 height 23
type input "11.00"
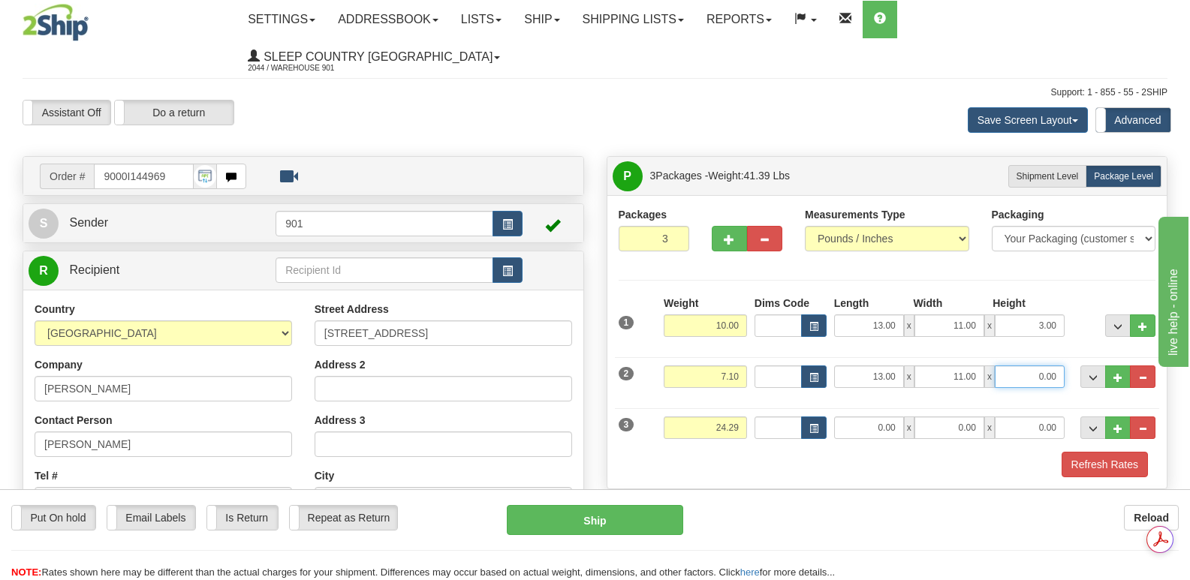
click at [1013, 366] on input "0.00" at bounding box center [1030, 377] width 70 height 23
type input "5.00"
drag, startPoint x: 706, startPoint y: 393, endPoint x: 752, endPoint y: 388, distance: 46.8
click at [752, 401] on div "3 Weight 24.29 Dims Code Length Width Height" at bounding box center [887, 426] width 545 height 50
type input "6.61"
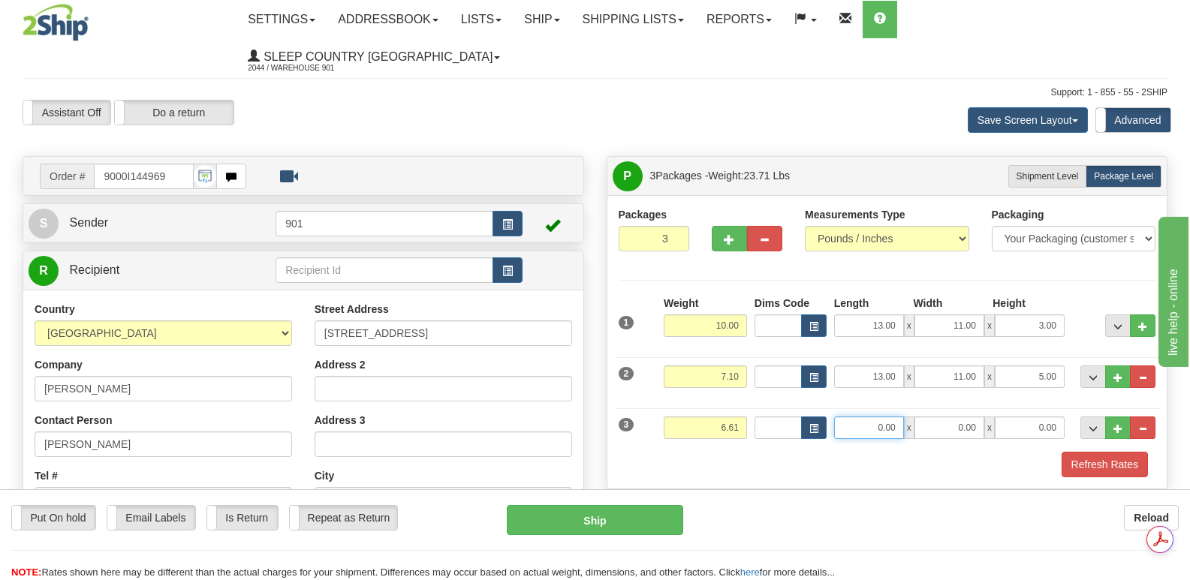
click at [870, 417] on input "0.00" at bounding box center [869, 428] width 70 height 23
type input "19.00"
click at [926, 417] on input "0.00" at bounding box center [949, 428] width 70 height 23
type input "16.00"
click at [1013, 417] on input "0.00" at bounding box center [1030, 428] width 70 height 23
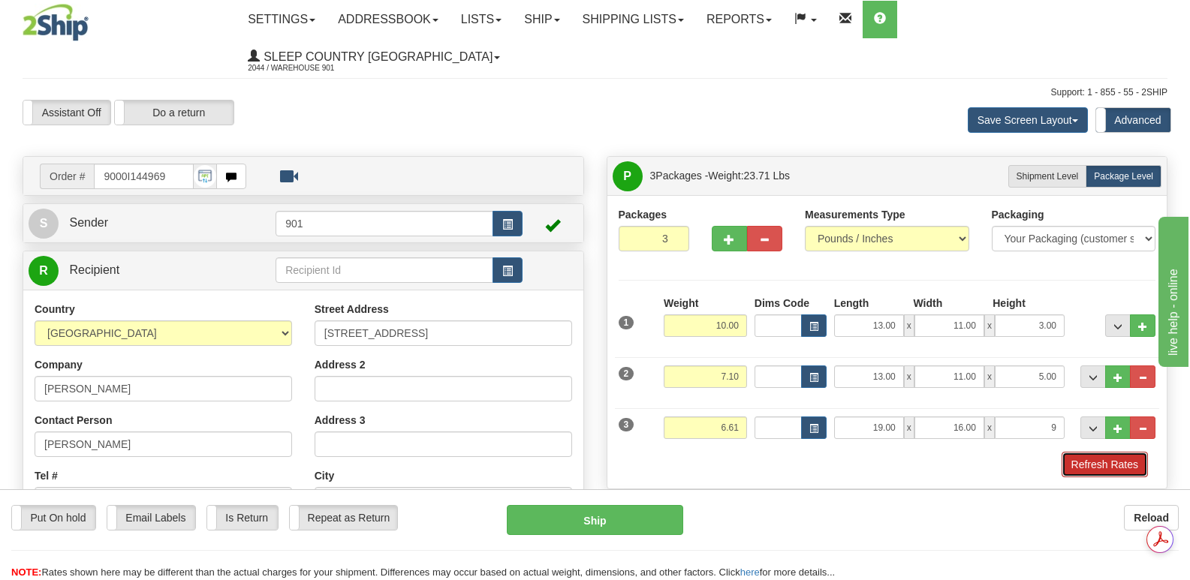
type input "9.00"
click at [1087, 452] on button "Refresh Rates" at bounding box center [1104, 465] width 86 height 26
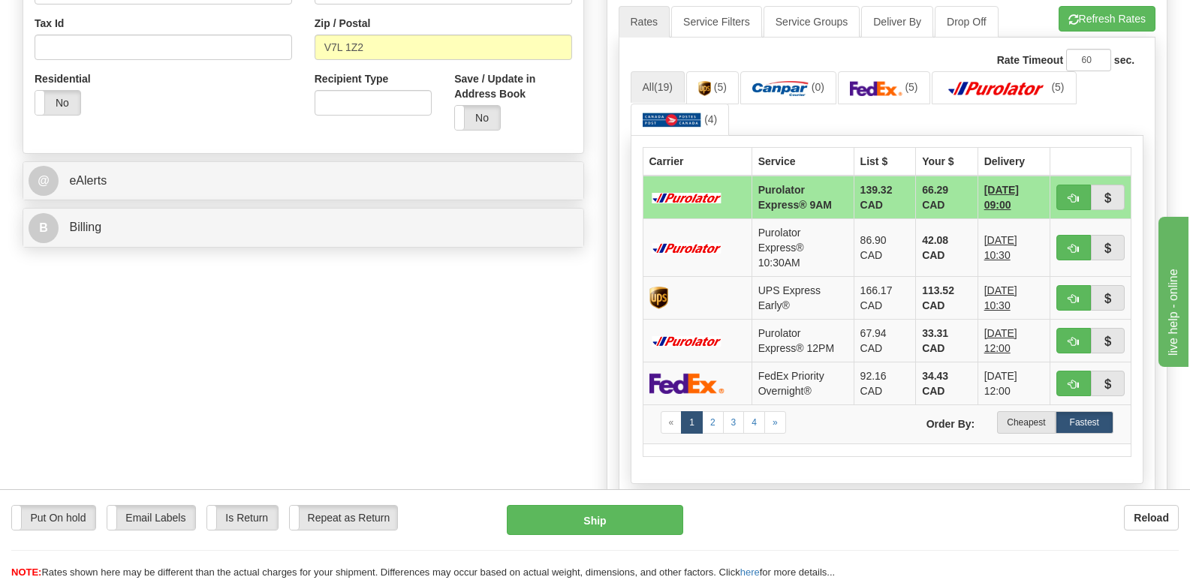
scroll to position [601, 0]
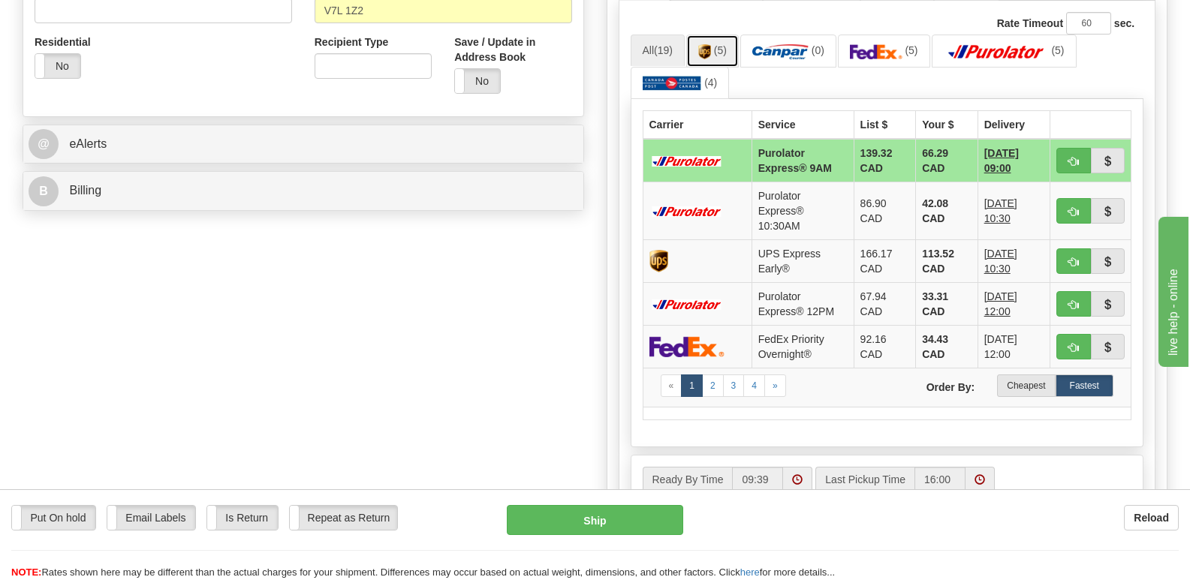
click at [710, 44] on img at bounding box center [704, 51] width 13 height 15
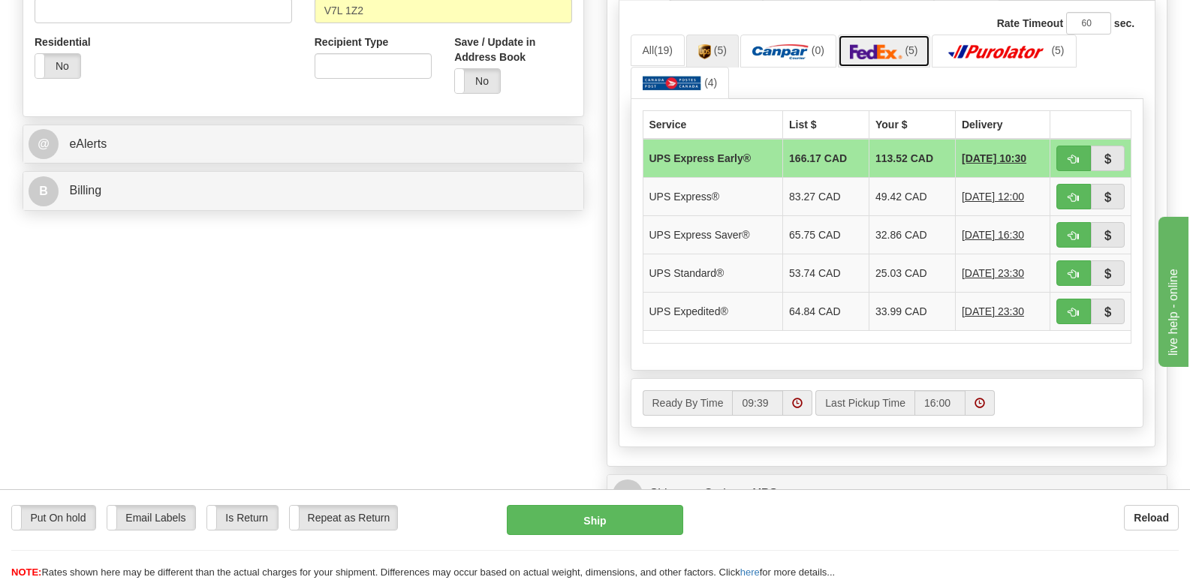
click at [878, 44] on img at bounding box center [876, 51] width 53 height 15
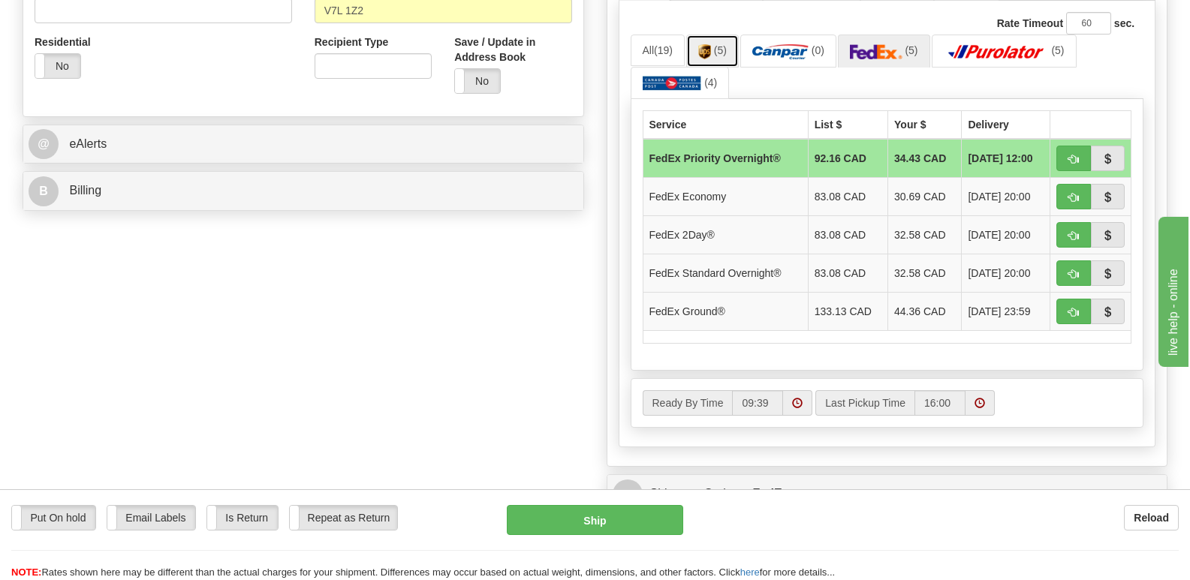
click at [705, 44] on img at bounding box center [704, 51] width 13 height 15
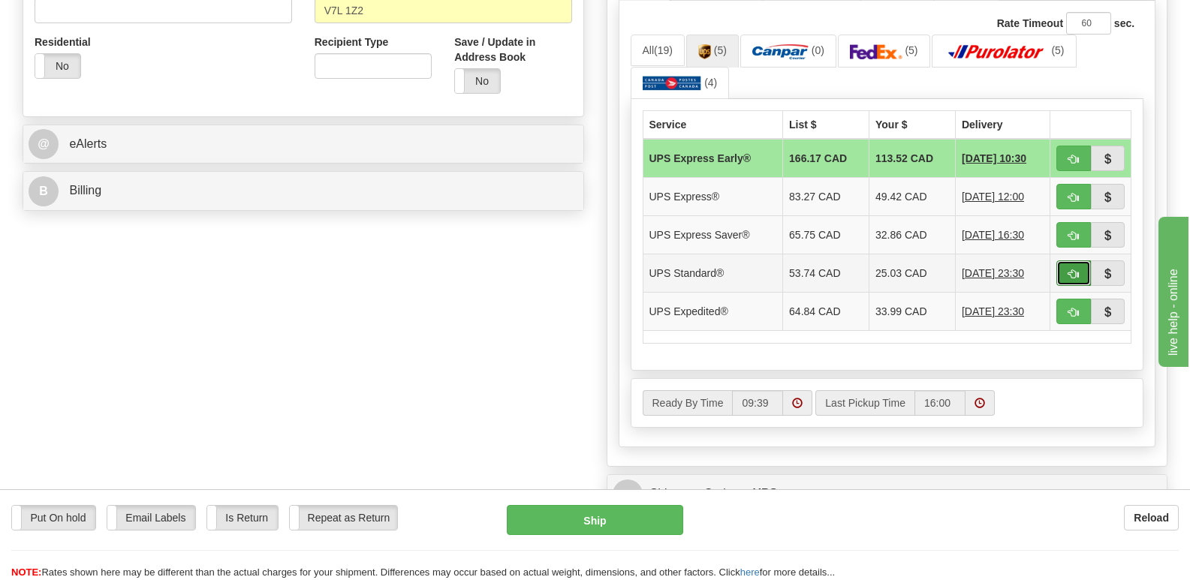
click at [1075, 270] on span "button" at bounding box center [1073, 275] width 11 height 10
type input "11"
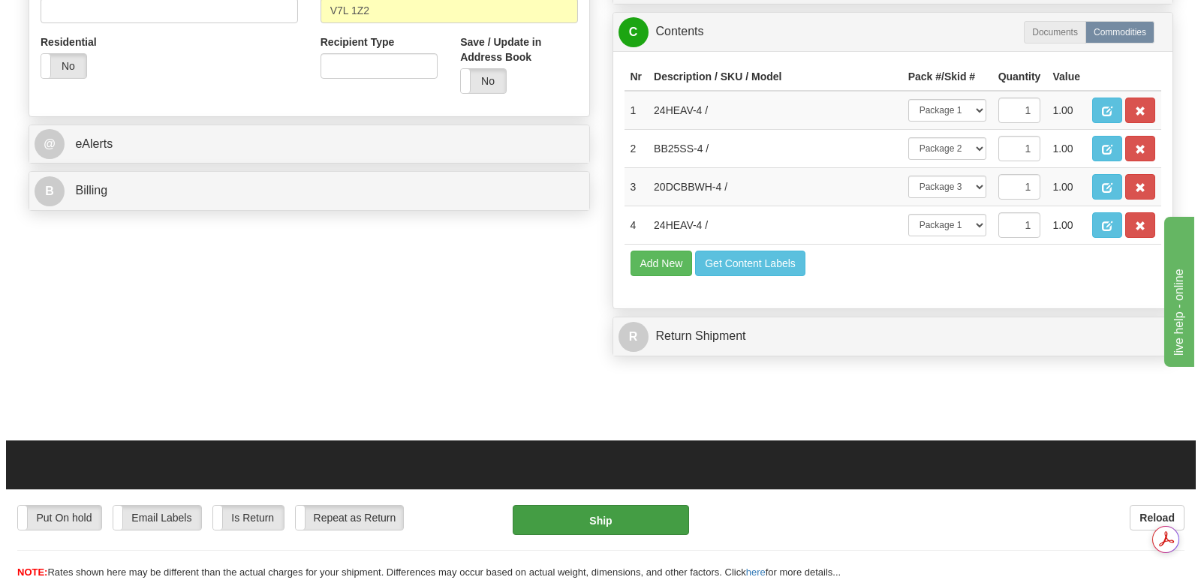
scroll to position [0, 0]
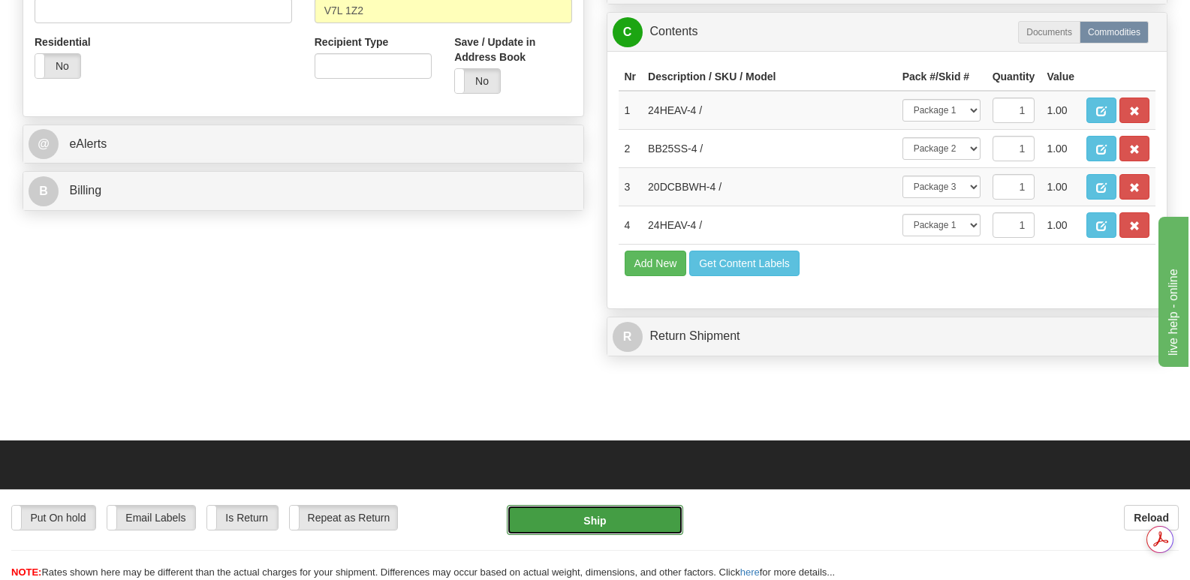
click at [593, 516] on button "Ship" at bounding box center [595, 520] width 176 height 30
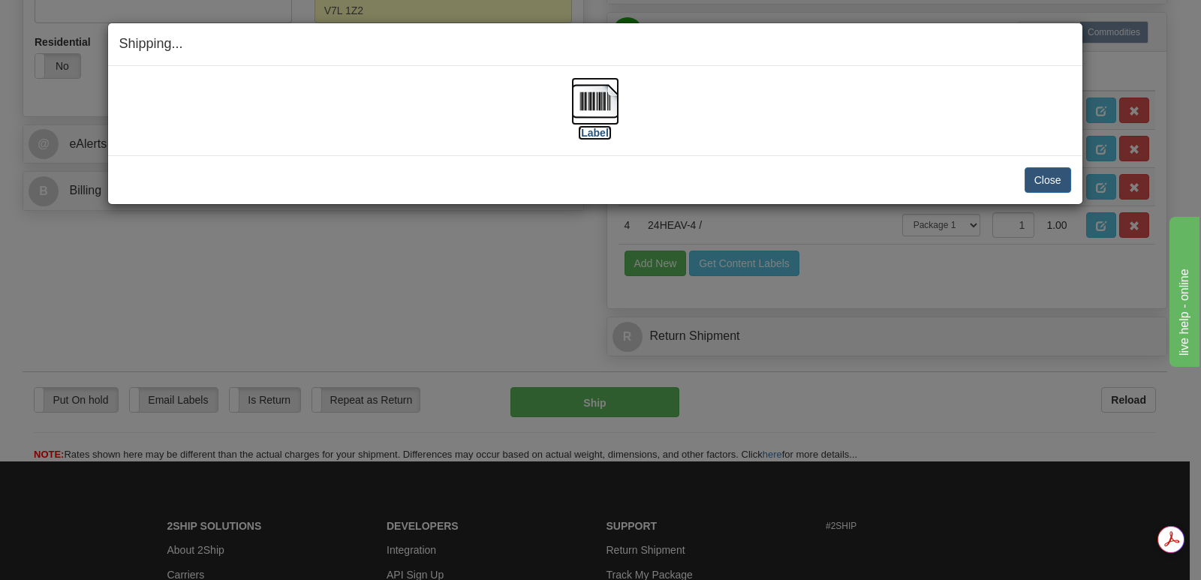
click at [597, 99] on img at bounding box center [595, 101] width 48 height 48
click at [1051, 173] on button "Close" at bounding box center [1048, 180] width 47 height 26
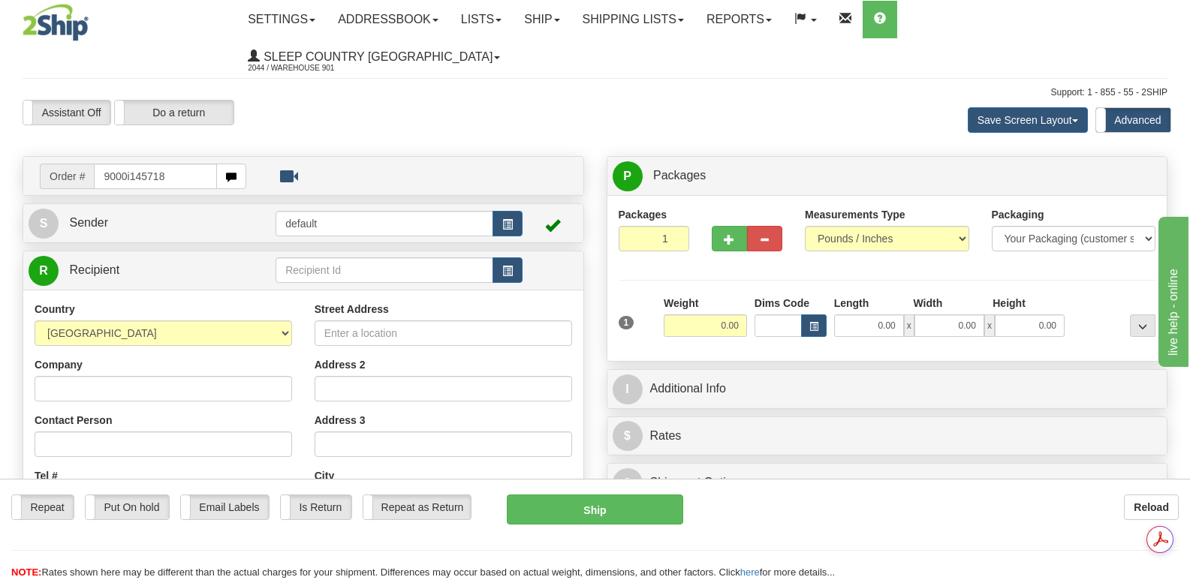
type input "9000i145718"
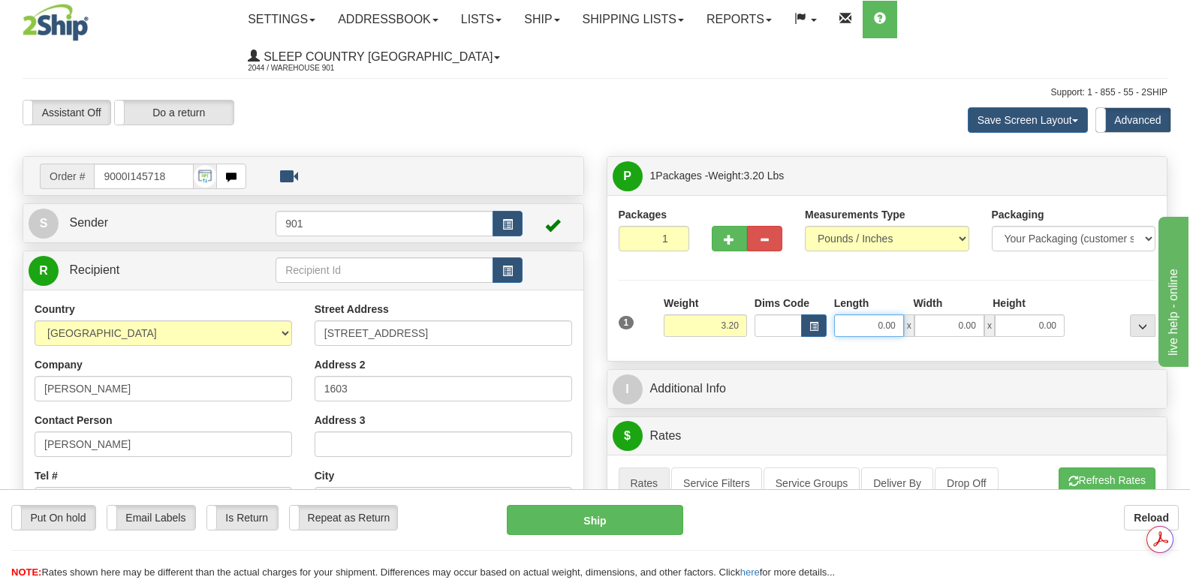
click at [860, 315] on input "0.00" at bounding box center [869, 326] width 70 height 23
type input "13.00"
click at [930, 315] on input "0.00" at bounding box center [949, 326] width 70 height 23
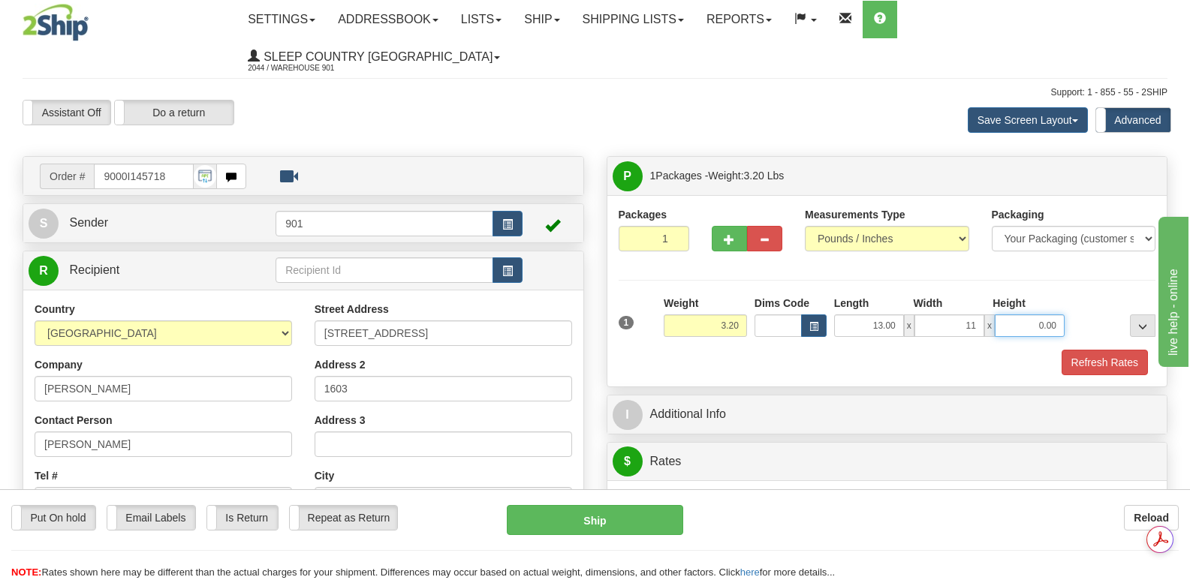
type input "11.00"
click at [1025, 315] on input "0.00" at bounding box center [1030, 326] width 70 height 23
type input "3.00"
click at [1110, 350] on button "Refresh Rates" at bounding box center [1104, 363] width 86 height 26
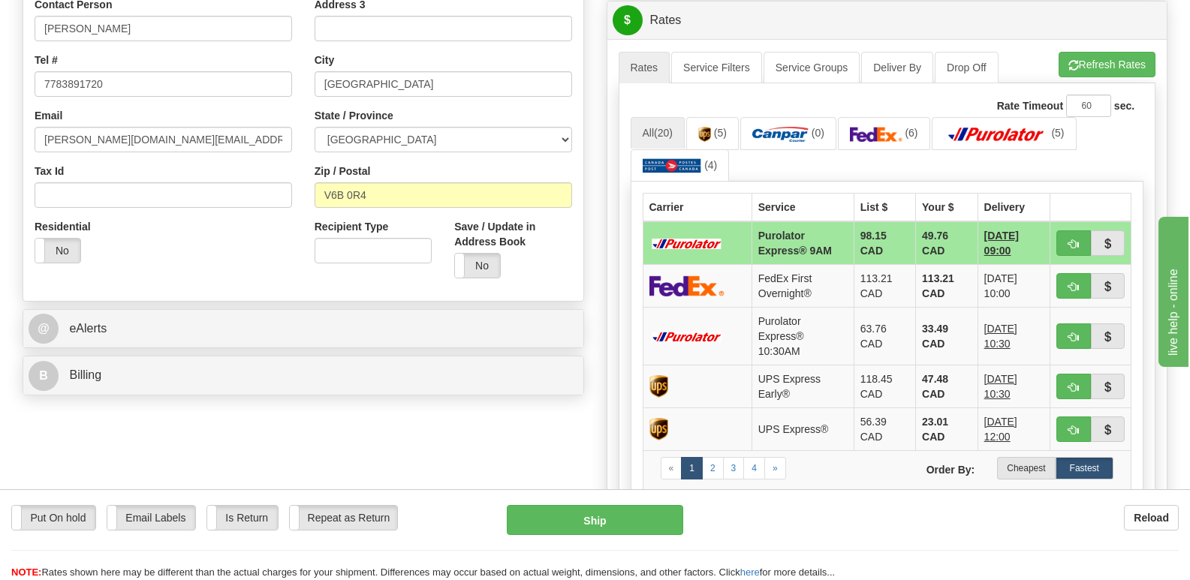
scroll to position [450, 0]
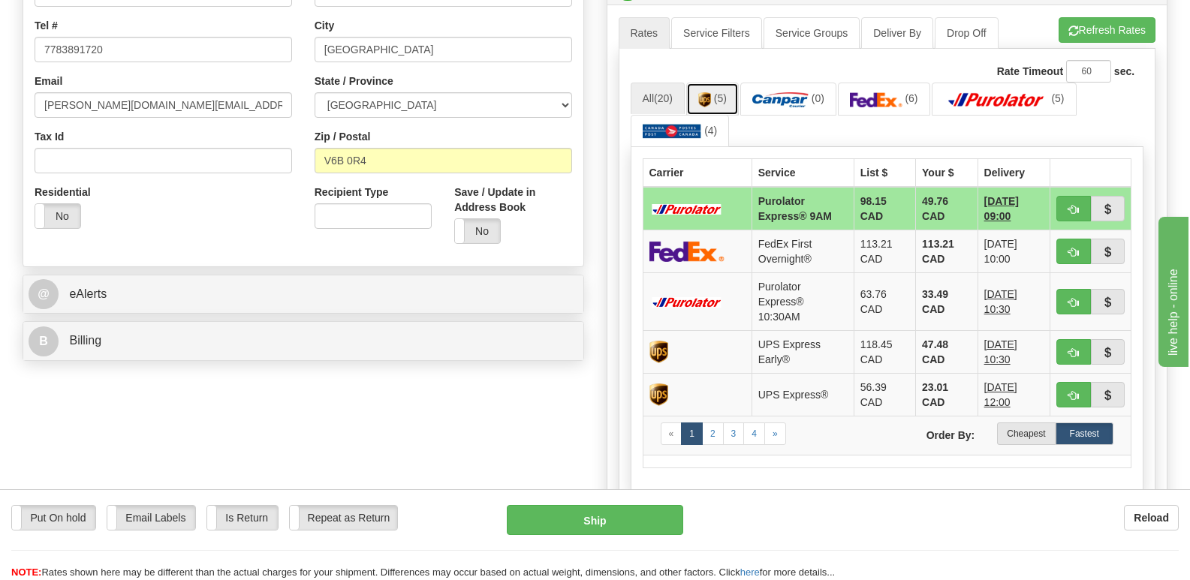
click at [704, 92] on img at bounding box center [704, 99] width 13 height 15
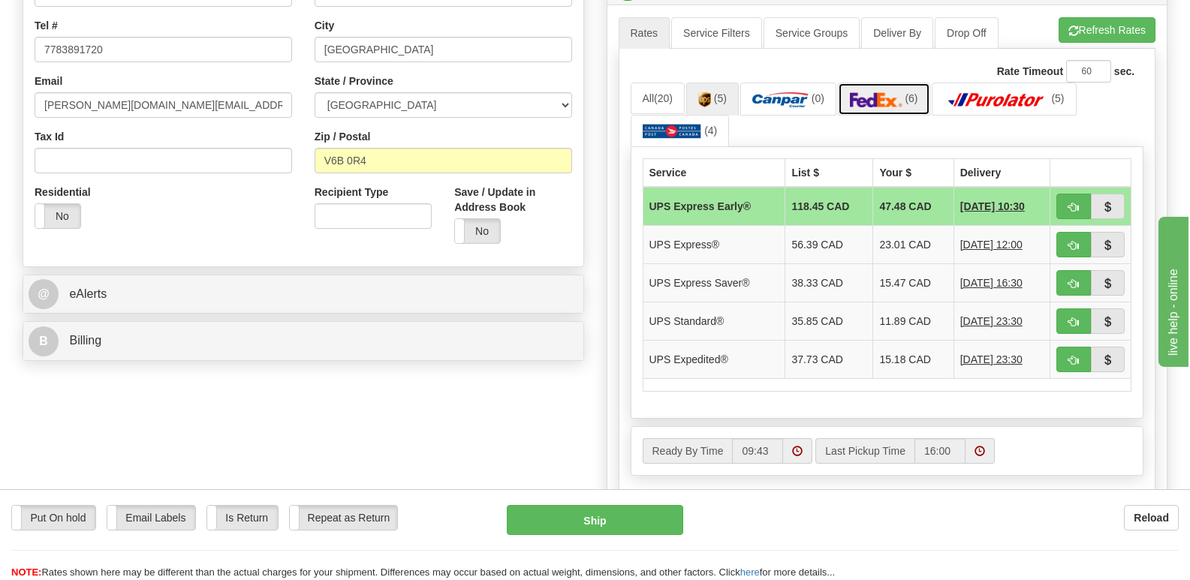
click at [879, 92] on img at bounding box center [876, 99] width 53 height 15
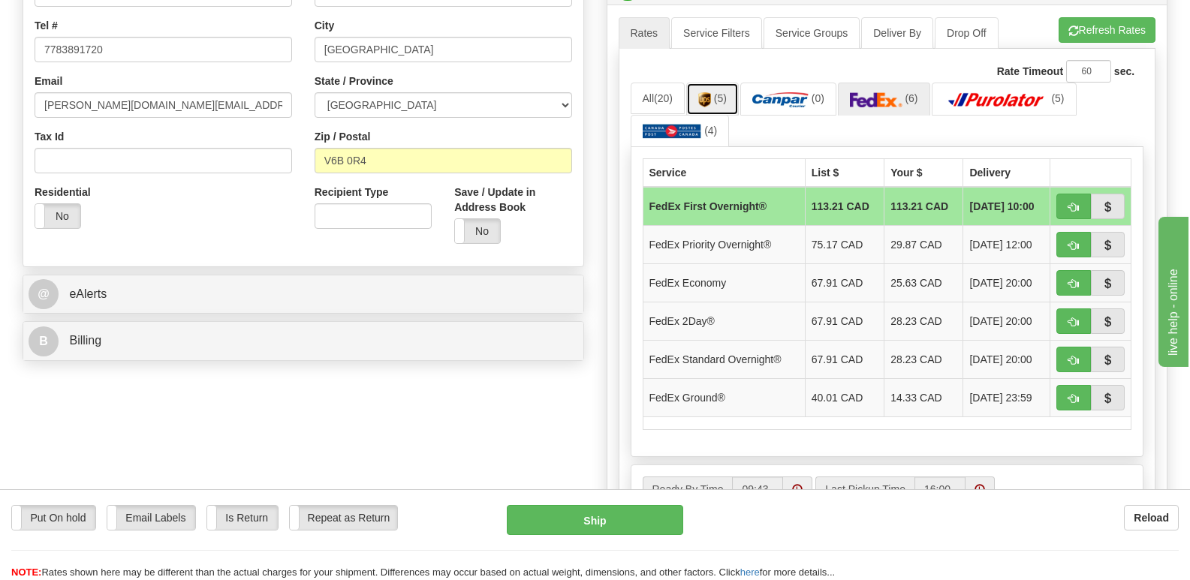
click at [715, 83] on link "(5)" at bounding box center [712, 99] width 53 height 32
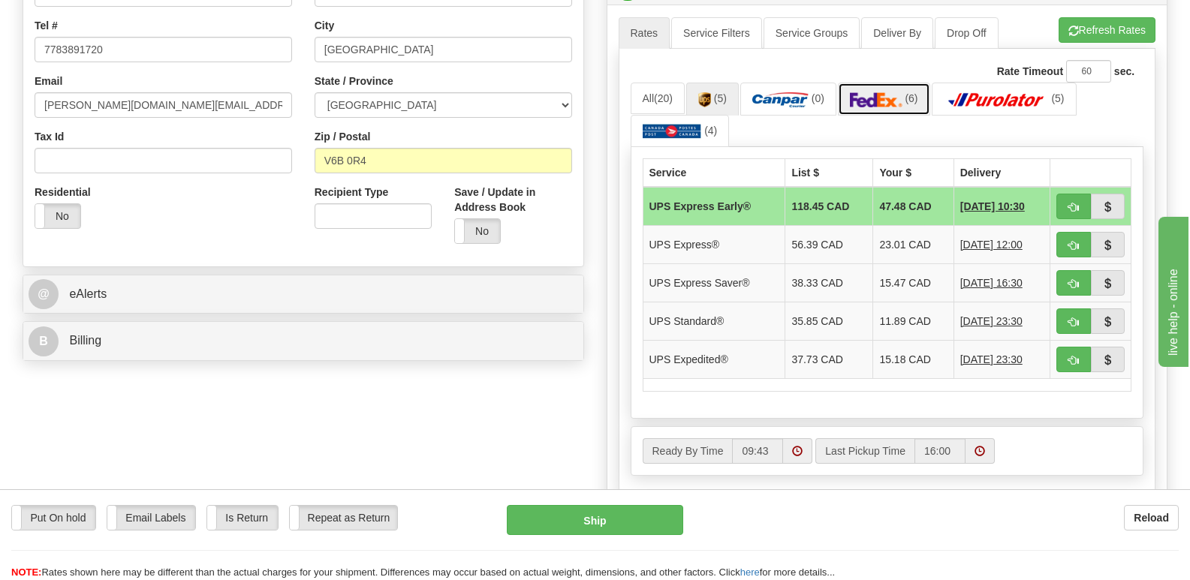
click at [887, 92] on img at bounding box center [876, 99] width 53 height 15
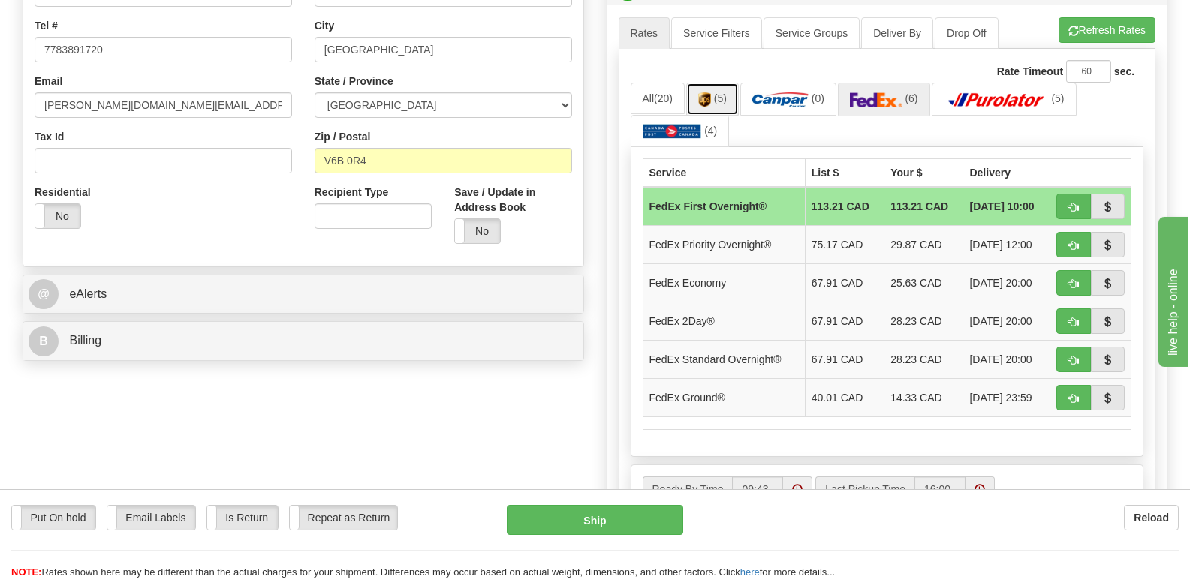
click at [711, 92] on img at bounding box center [704, 99] width 13 height 15
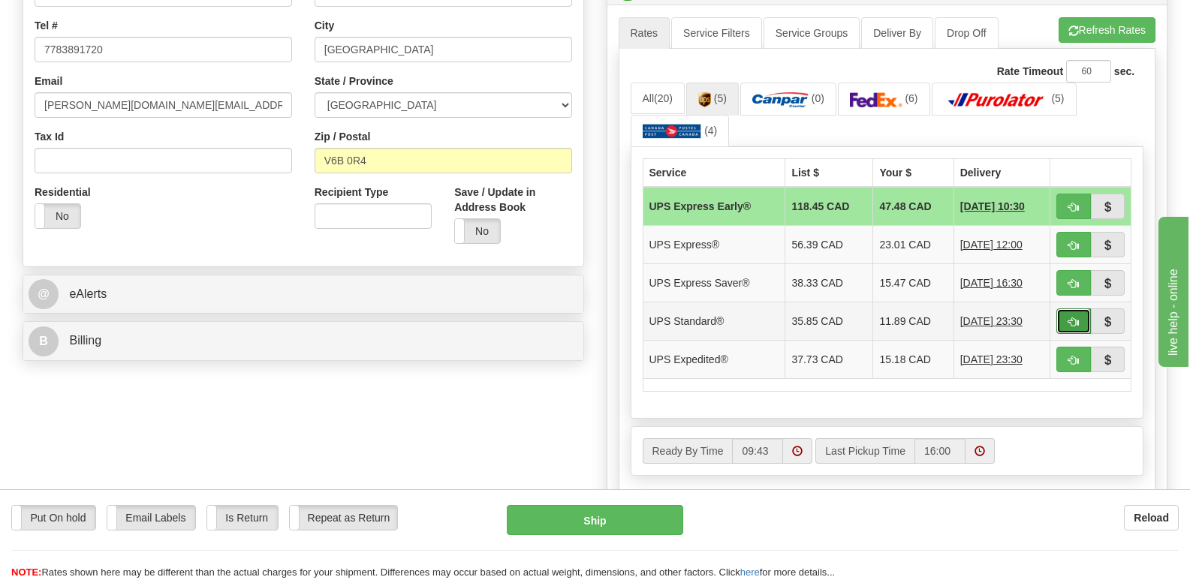
click at [1073, 318] on span "button" at bounding box center [1073, 323] width 11 height 10
type input "11"
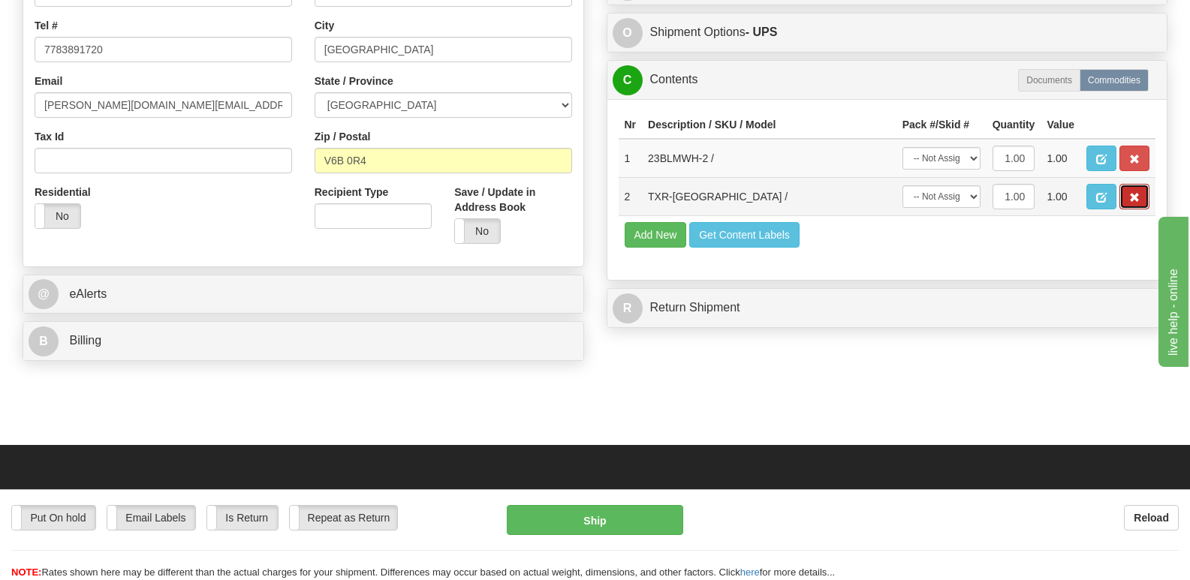
click at [1134, 193] on span "button" at bounding box center [1134, 198] width 11 height 10
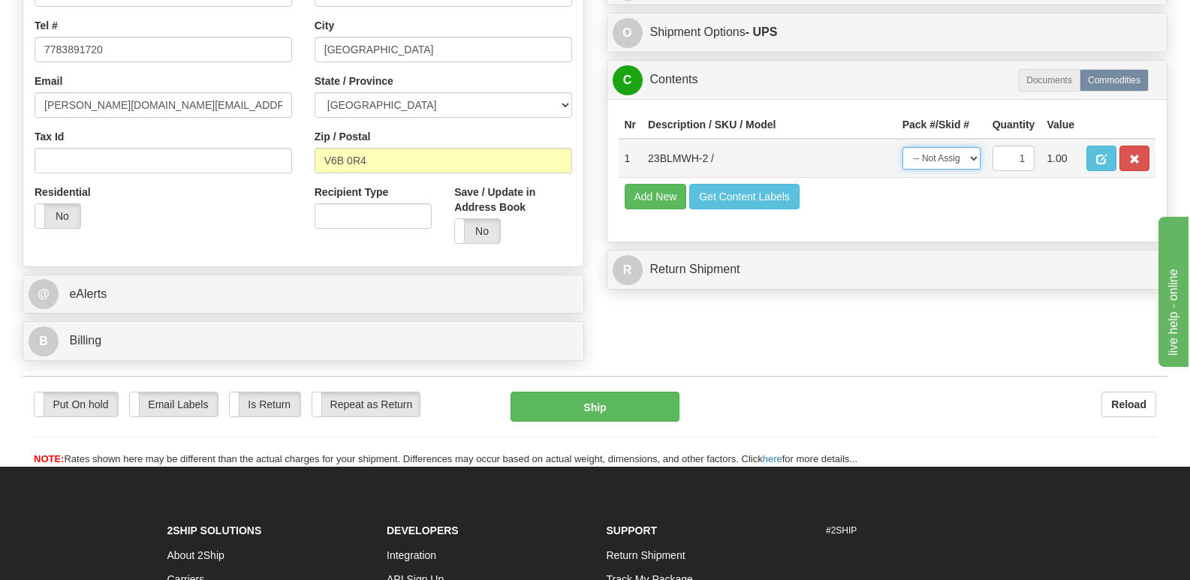
click at [974, 147] on select "-- Not Assigned -- Package 1" at bounding box center [941, 158] width 78 height 23
select select "0"
click at [902, 147] on select "-- Not Assigned -- Package 1" at bounding box center [941, 158] width 78 height 23
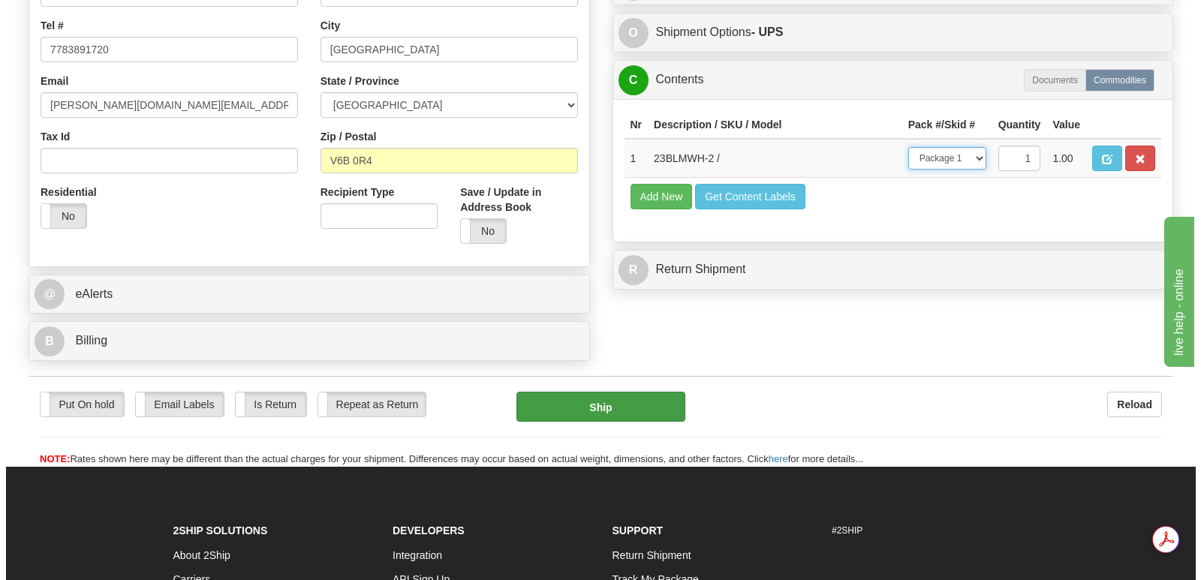
scroll to position [0, 0]
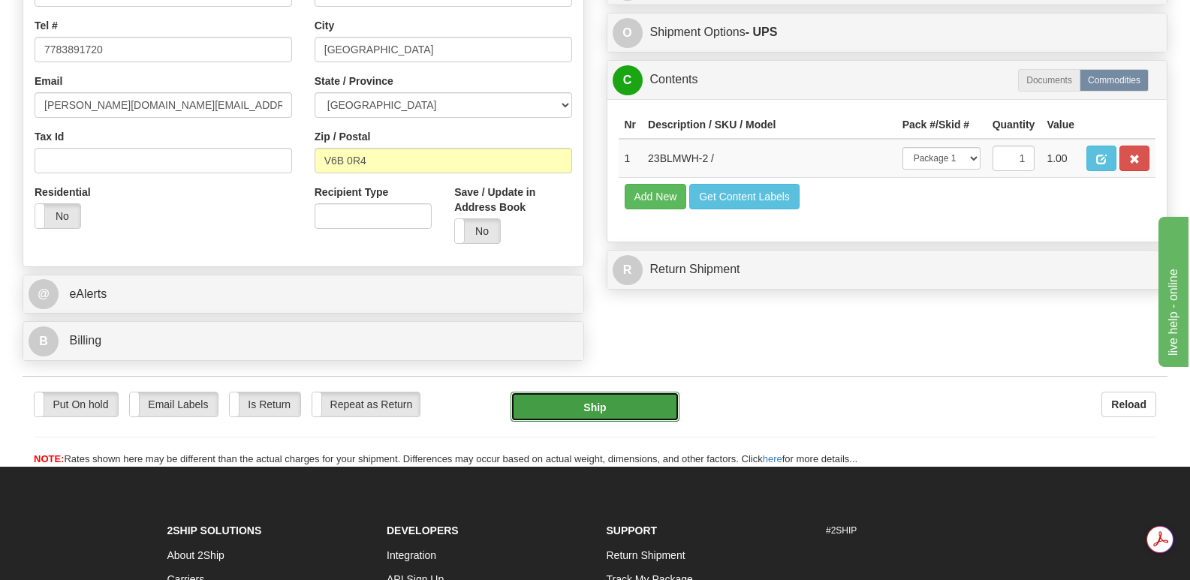
click at [601, 392] on button "Ship" at bounding box center [594, 407] width 168 height 30
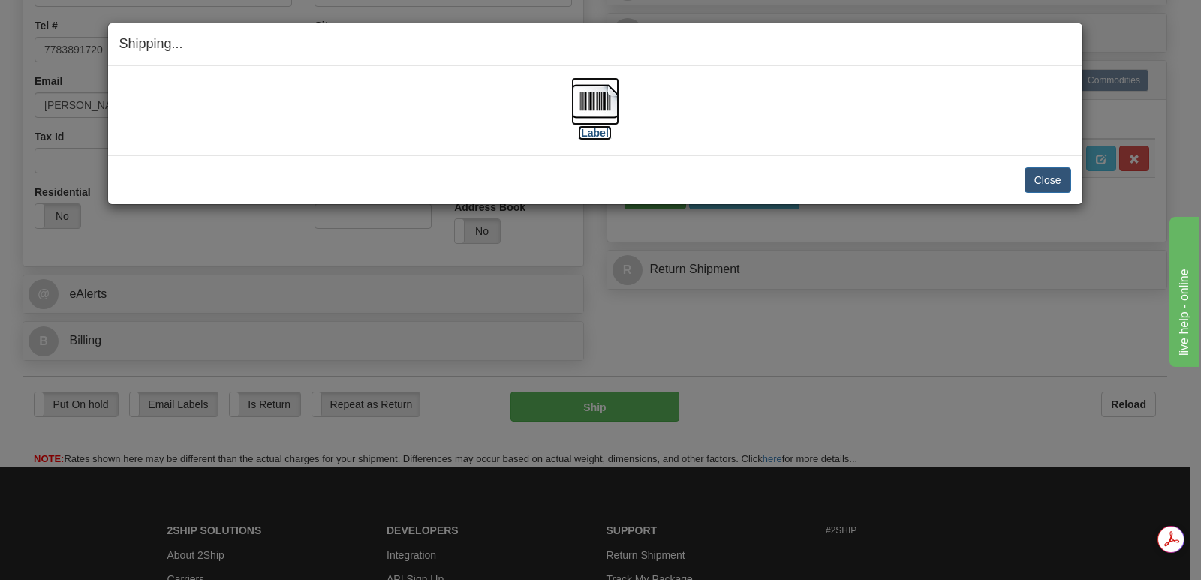
click at [588, 96] on img at bounding box center [595, 101] width 48 height 48
click at [1043, 173] on button "Close" at bounding box center [1048, 180] width 47 height 26
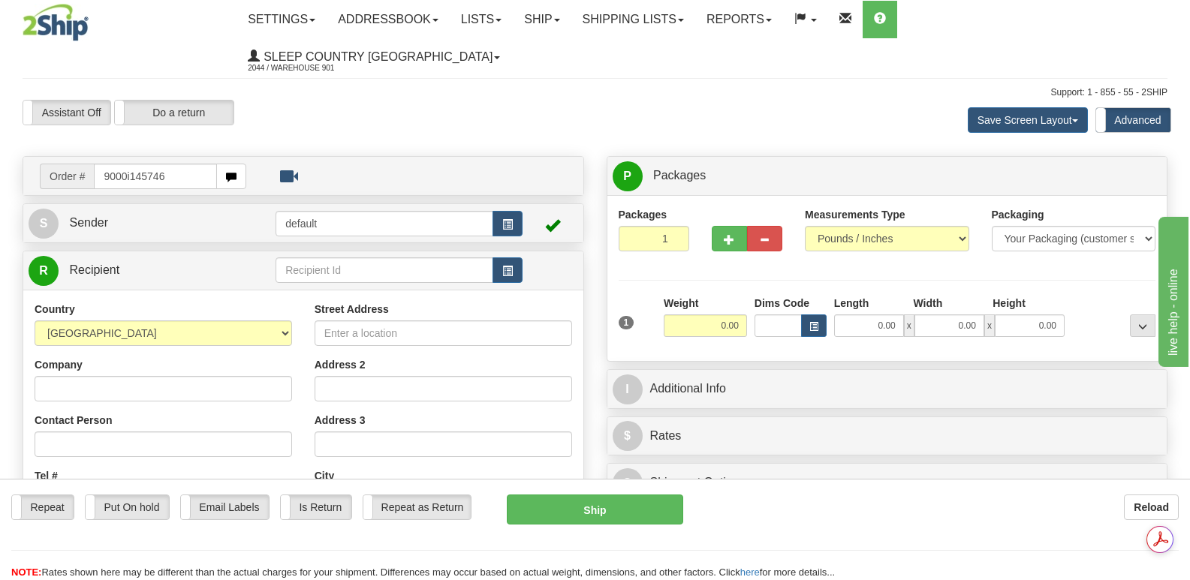
type input "9000i145746"
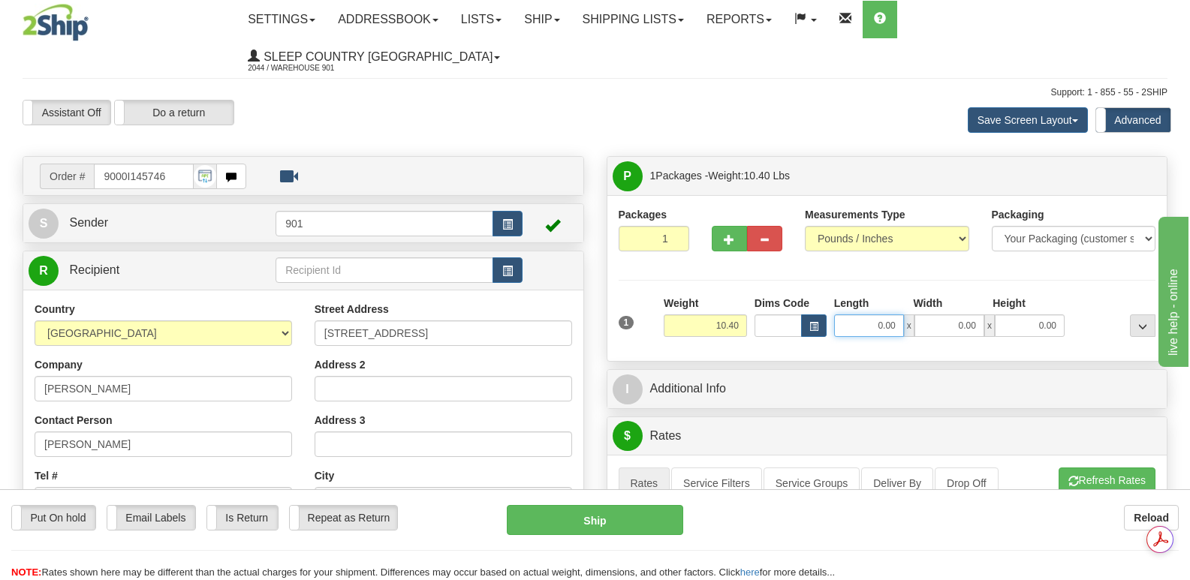
click at [844, 315] on input "0.00" at bounding box center [869, 326] width 70 height 23
type input "15.00"
click at [929, 315] on input "0.00" at bounding box center [949, 326] width 70 height 23
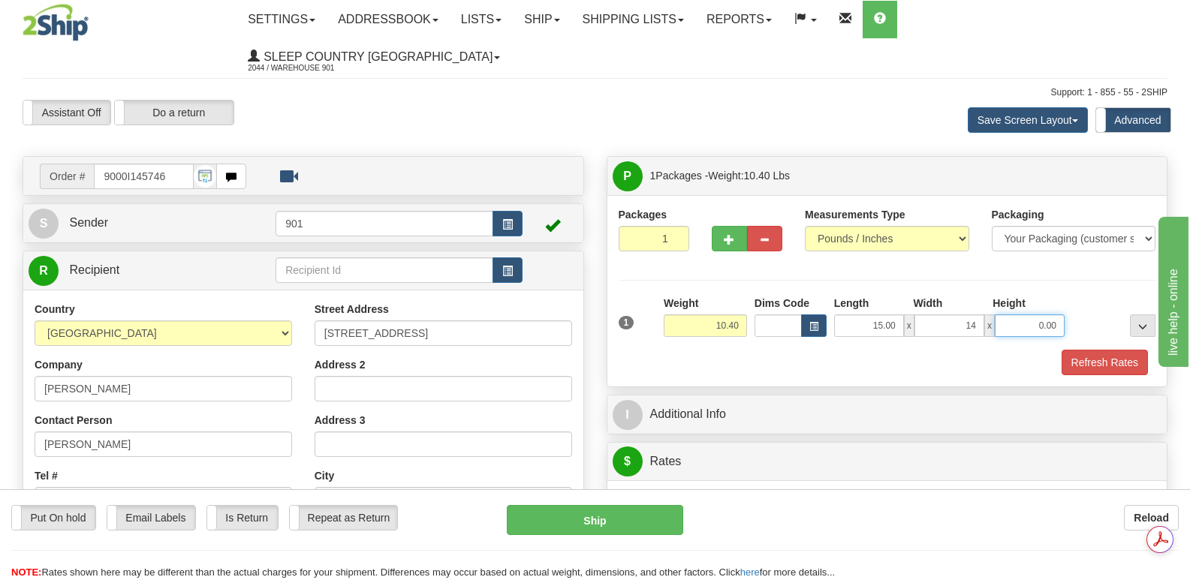
type input "14.00"
click at [1011, 315] on input "0.00" at bounding box center [1030, 326] width 70 height 23
type input "7.00"
click at [1110, 350] on button "Refresh Rates" at bounding box center [1104, 363] width 86 height 26
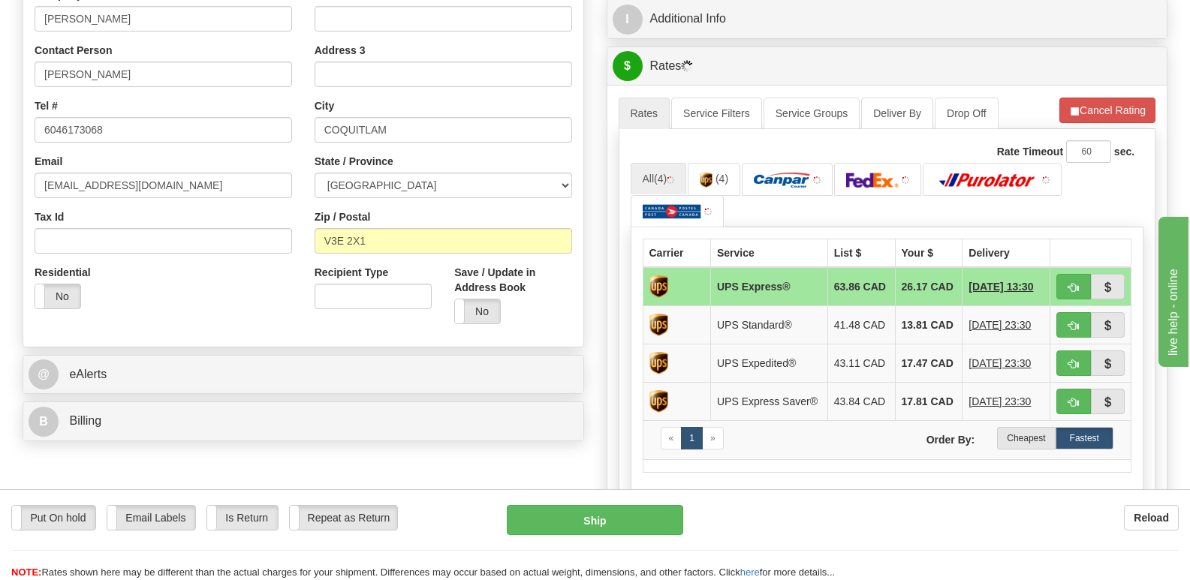
scroll to position [375, 0]
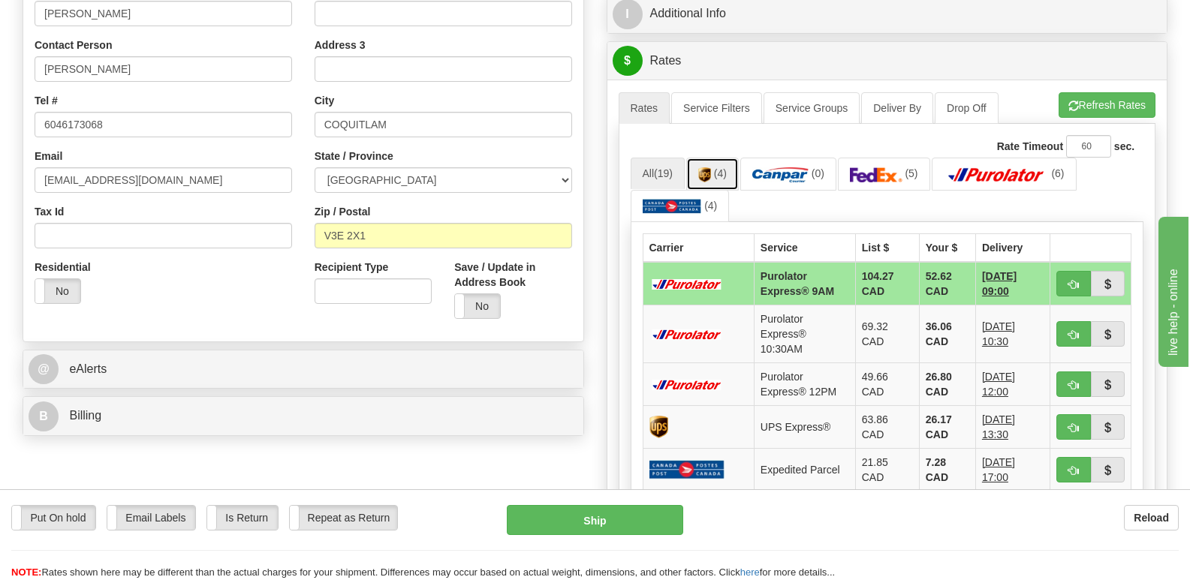
click at [715, 158] on link "(4)" at bounding box center [712, 174] width 53 height 32
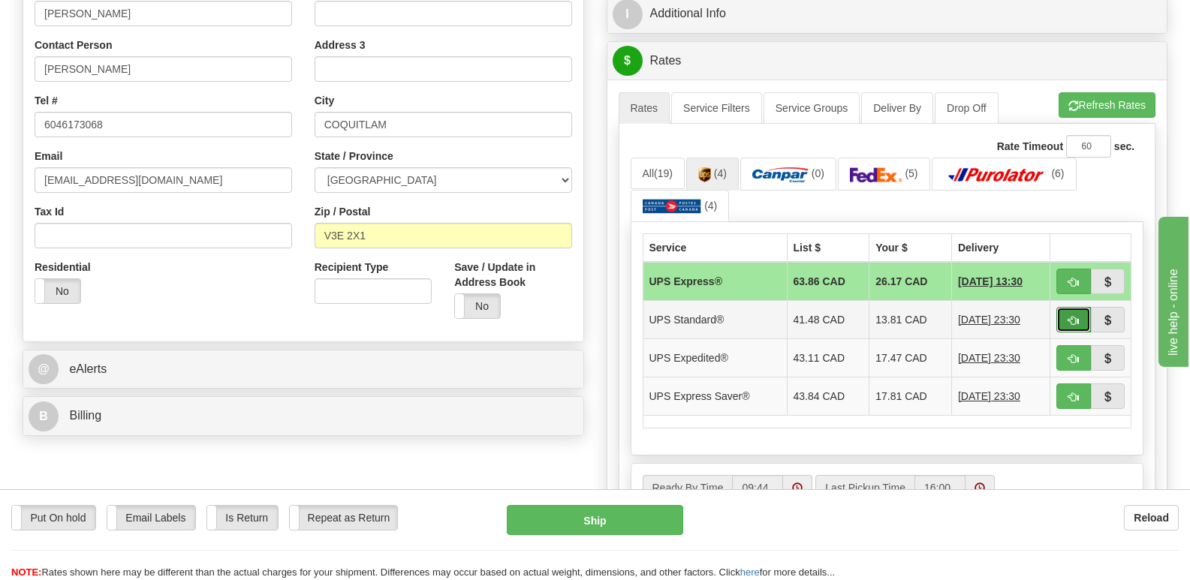
click at [1073, 316] on span "button" at bounding box center [1073, 321] width 11 height 10
type input "11"
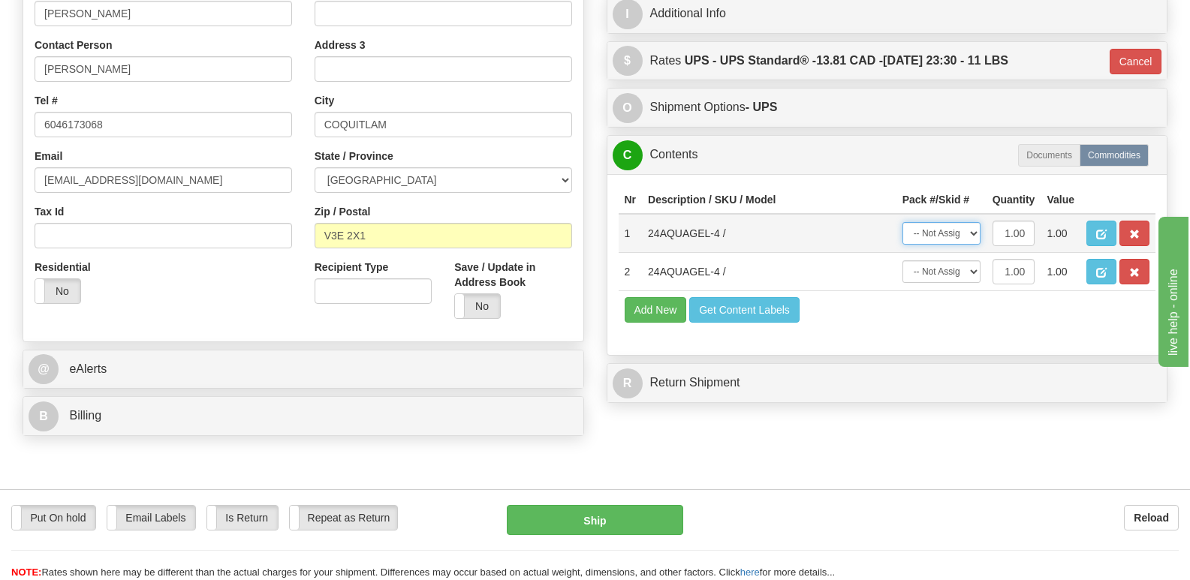
drag, startPoint x: 973, startPoint y: 196, endPoint x: 970, endPoint y: 206, distance: 10.9
click at [972, 222] on select "-- Not Assigned -- Package 1" at bounding box center [941, 233] width 78 height 23
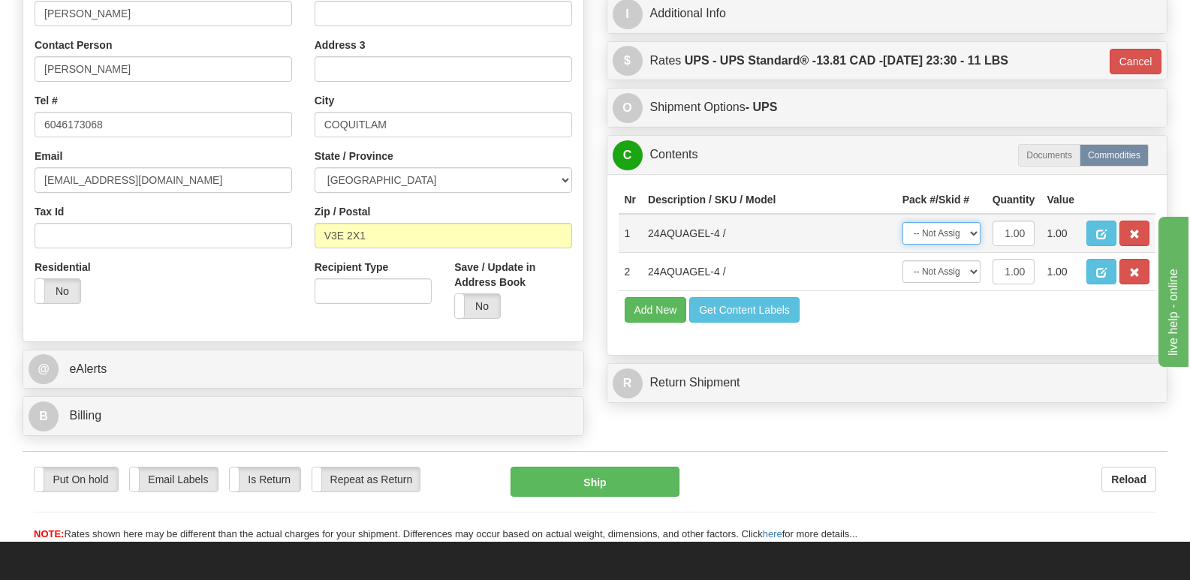
select select "0"
click at [902, 222] on select "-- Not Assigned -- Package 1" at bounding box center [941, 233] width 78 height 23
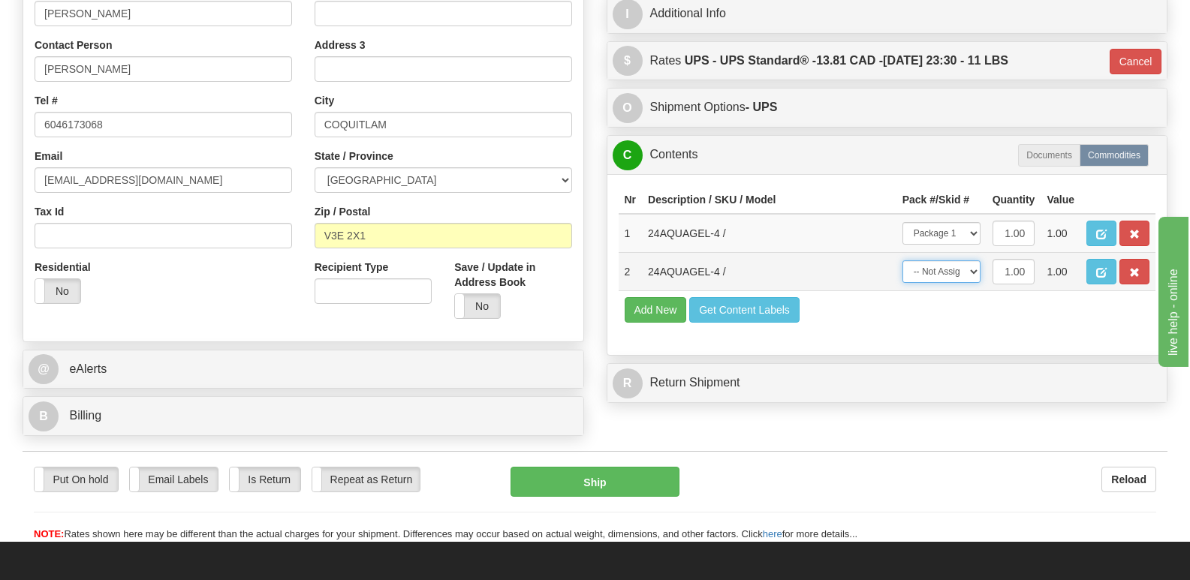
click at [974, 260] on select "-- Not Assigned -- Package 1" at bounding box center [941, 271] width 78 height 23
select select "0"
click at [902, 260] on select "-- Not Assigned -- Package 1" at bounding box center [941, 271] width 78 height 23
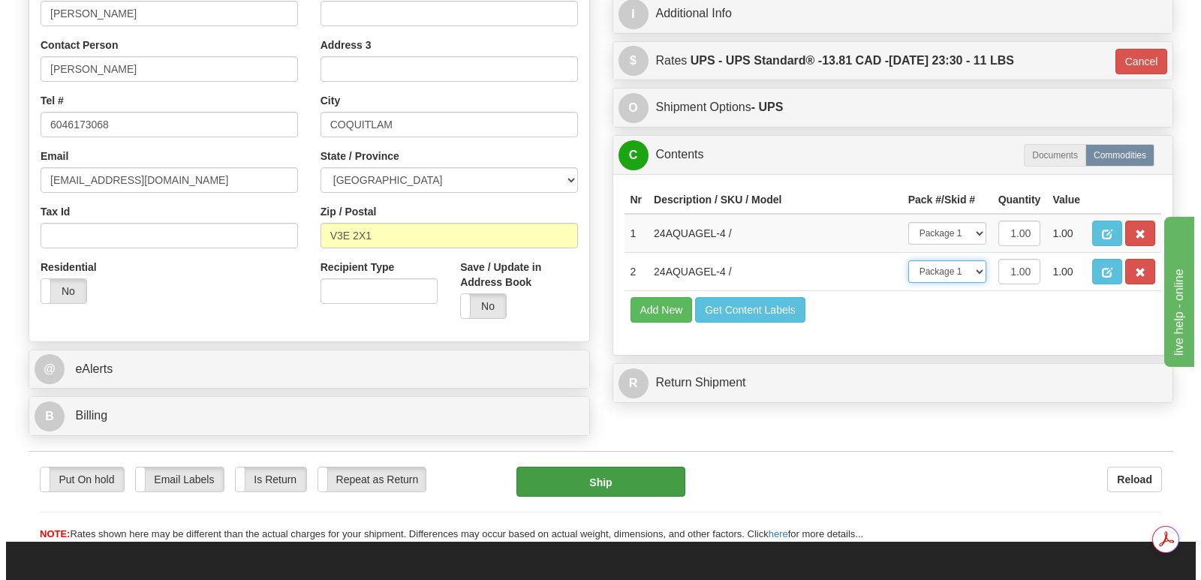
scroll to position [0, 0]
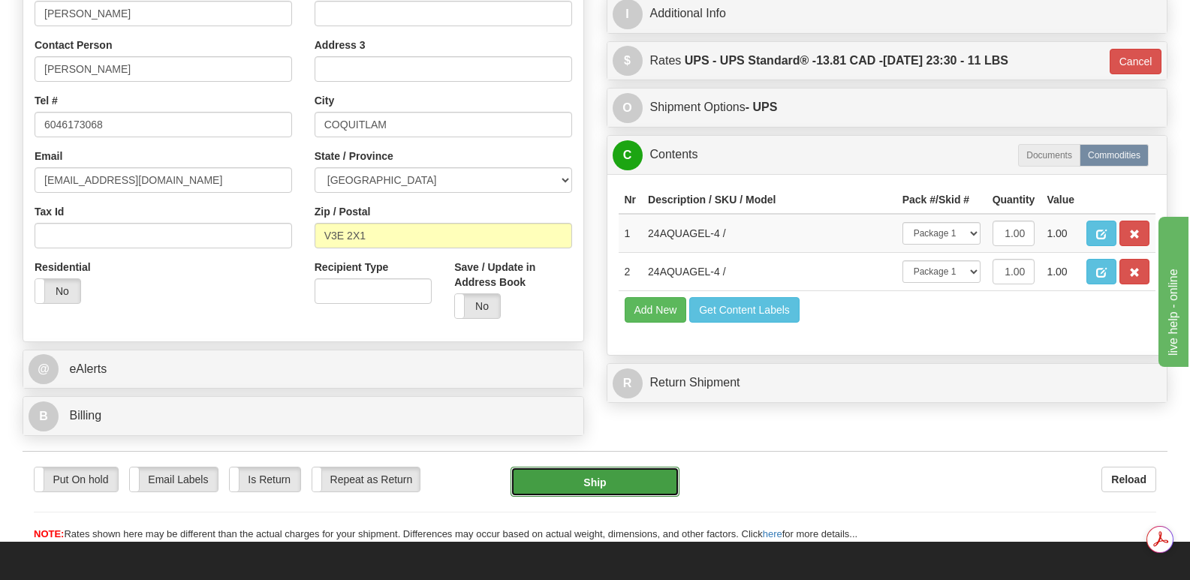
click at [601, 467] on button "Ship" at bounding box center [594, 482] width 168 height 30
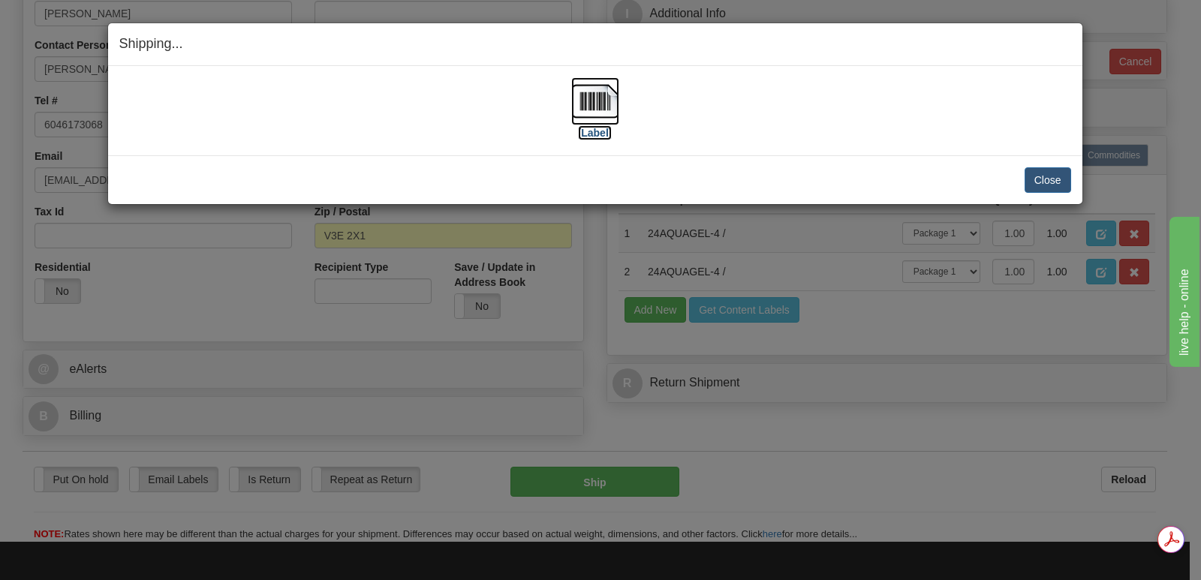
click at [604, 99] on img at bounding box center [595, 101] width 48 height 48
click at [1044, 176] on button "Close" at bounding box center [1048, 180] width 47 height 26
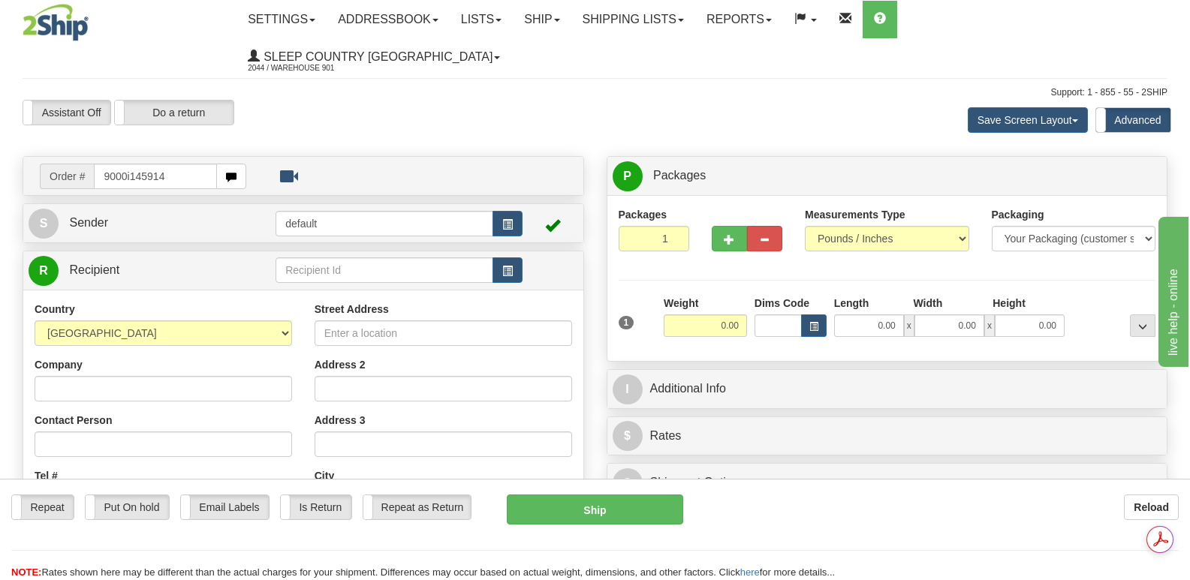
type input "9000i145914"
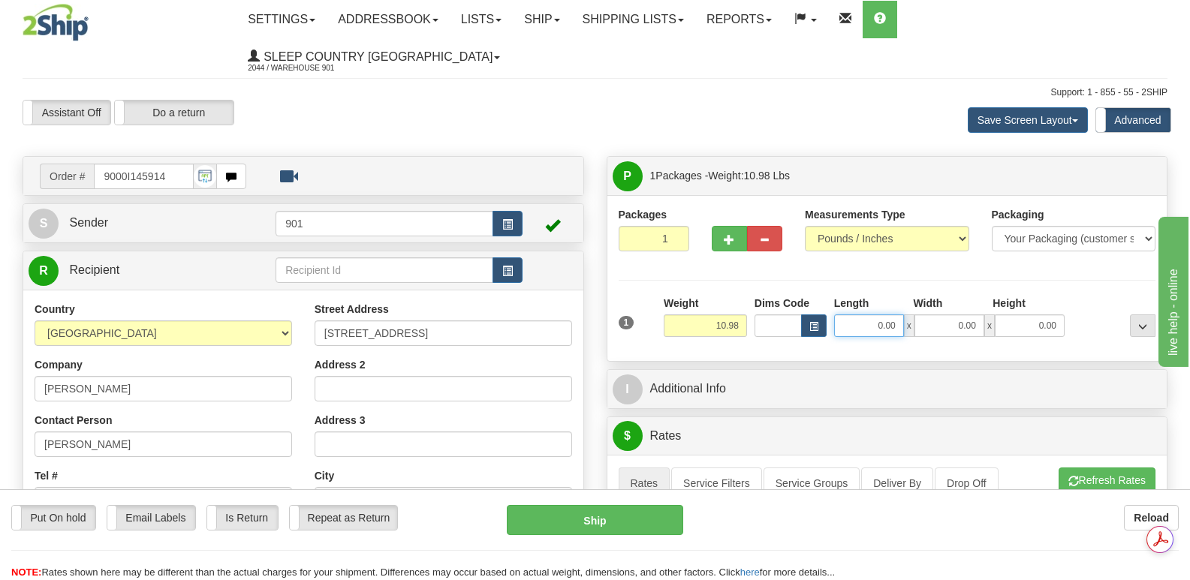
click at [846, 315] on input "0.00" at bounding box center [869, 326] width 70 height 23
type input "16.00"
click at [935, 315] on input "0.00" at bounding box center [949, 326] width 70 height 23
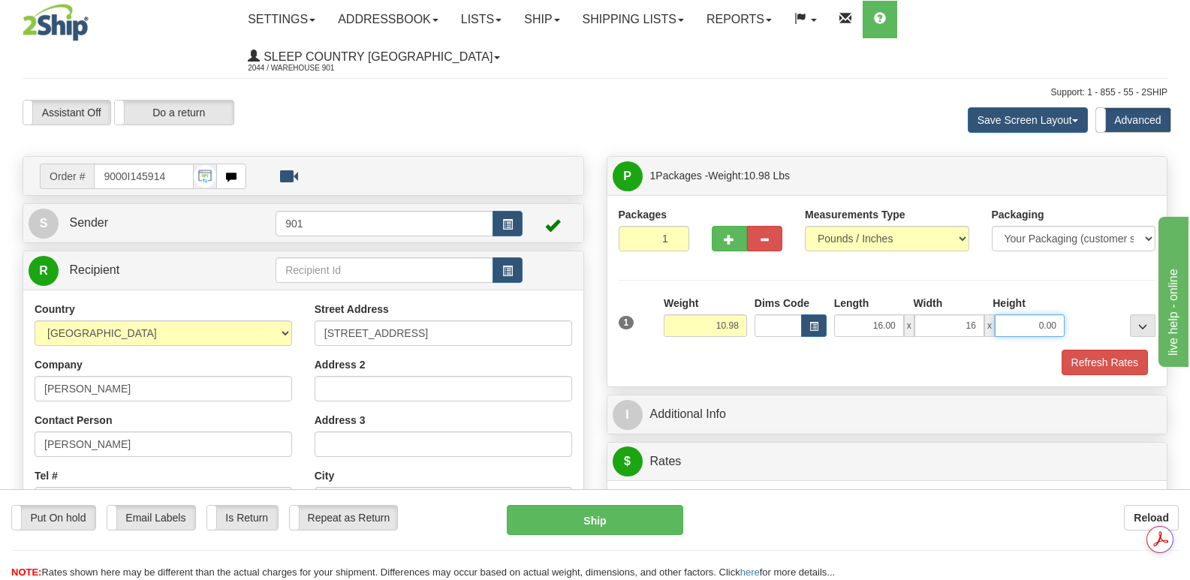
type input "16.00"
click at [1008, 315] on input "0.00" at bounding box center [1030, 326] width 70 height 23
type input "8.00"
click at [1093, 350] on button "Refresh Rates" at bounding box center [1104, 363] width 86 height 26
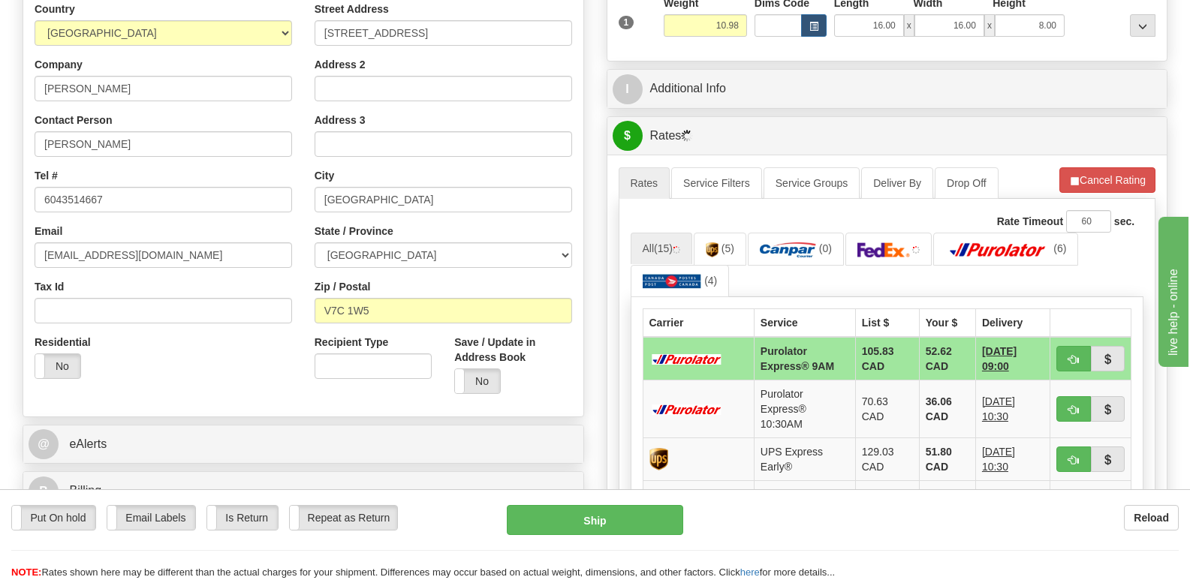
scroll to position [375, 0]
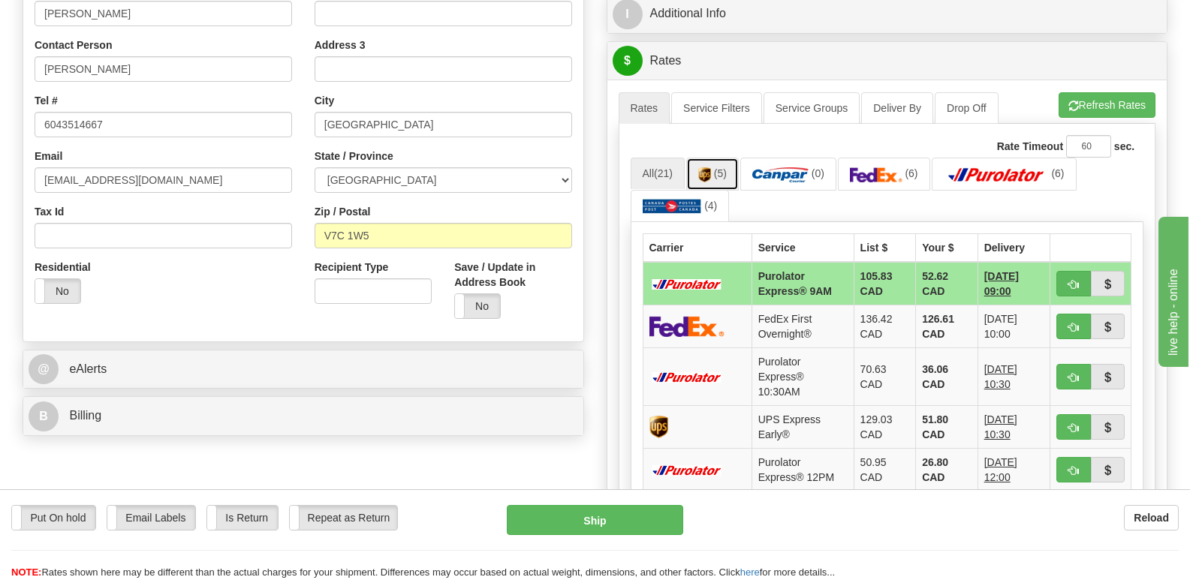
click at [714, 158] on link "(5)" at bounding box center [712, 174] width 53 height 32
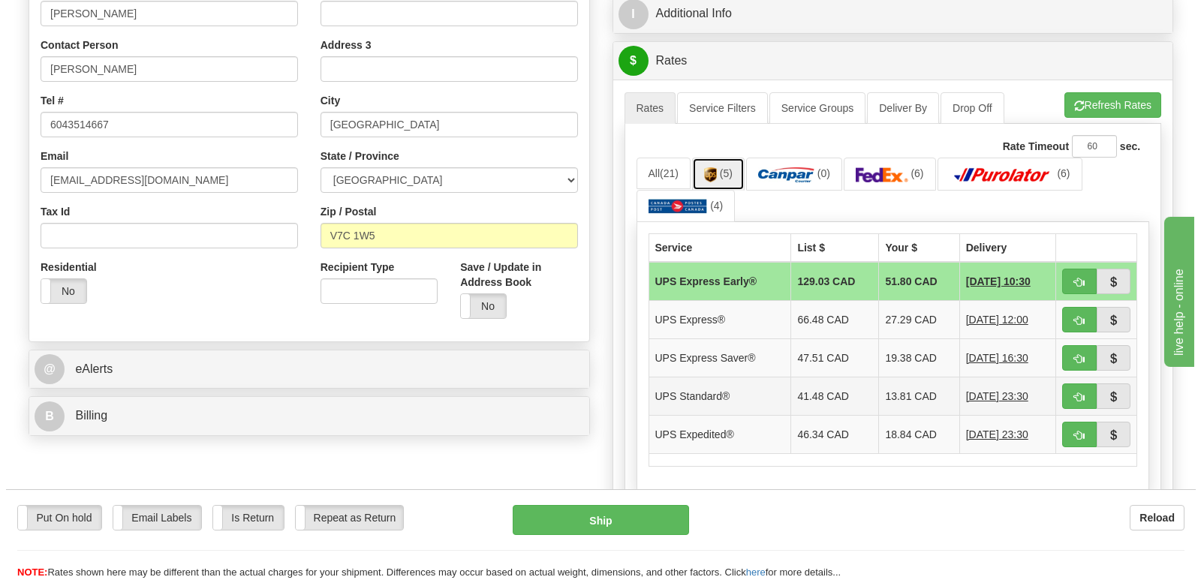
scroll to position [0, 0]
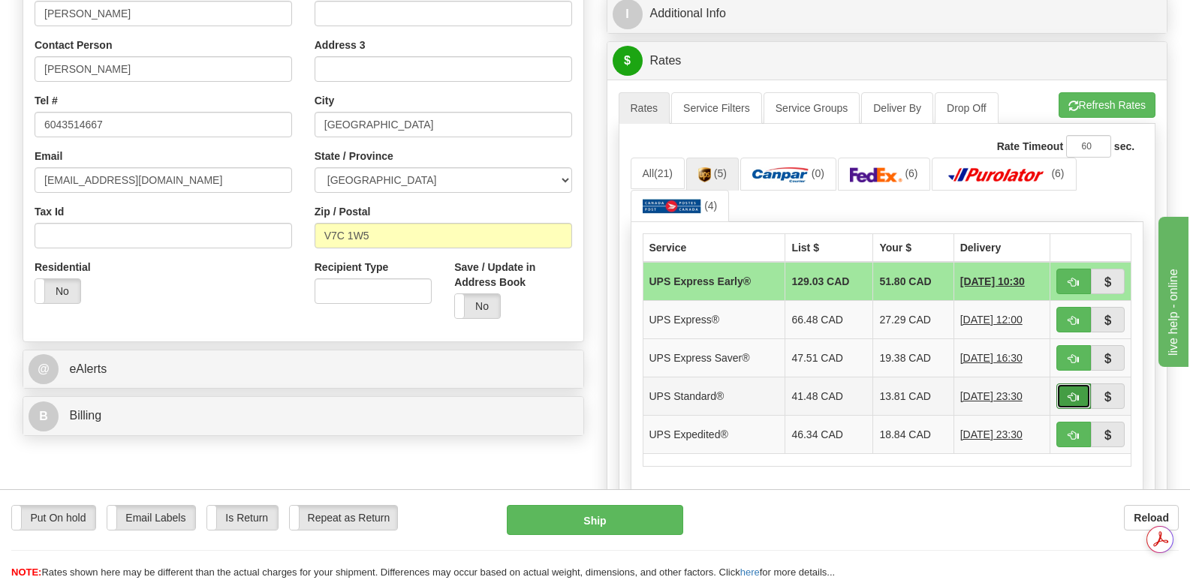
click at [1071, 393] on span "button" at bounding box center [1073, 398] width 11 height 10
type input "11"
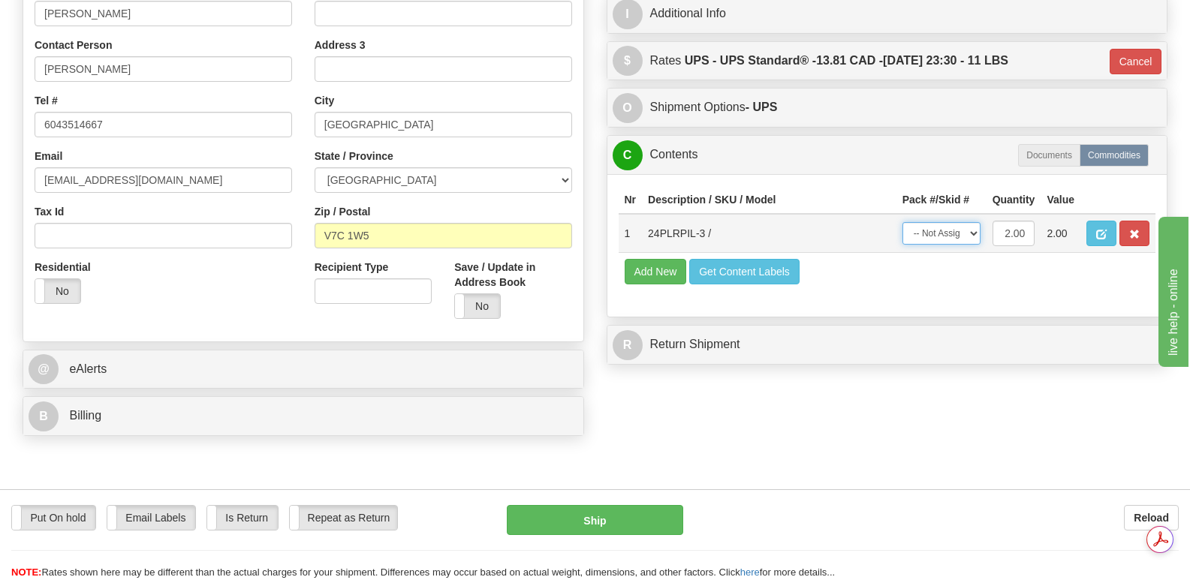
click at [974, 222] on select "-- Not Assigned -- Package 1" at bounding box center [941, 233] width 78 height 23
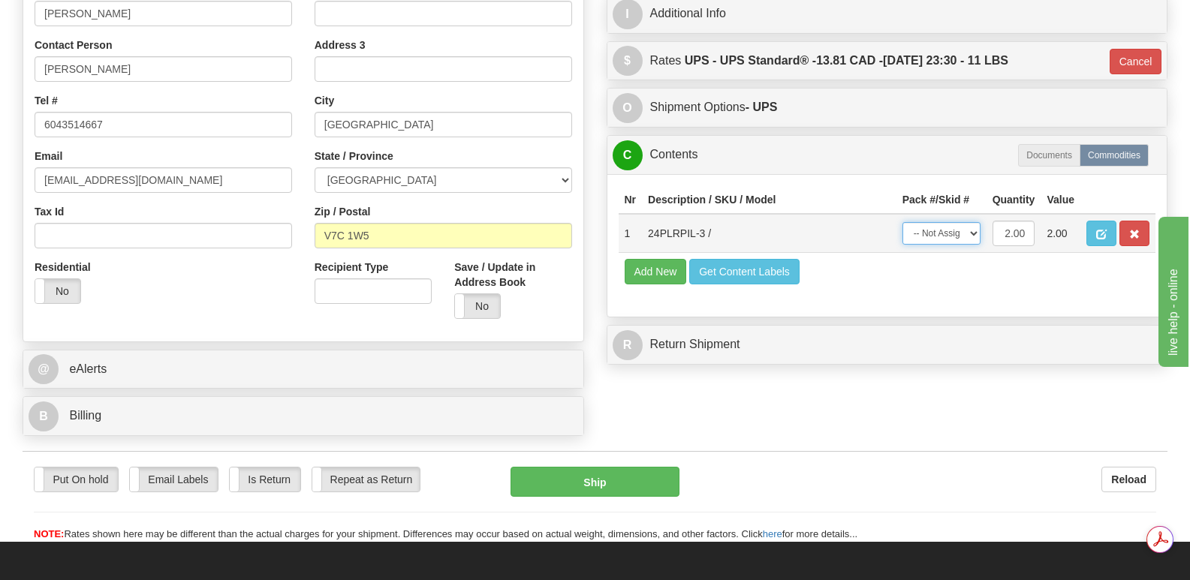
select select "0"
click at [902, 222] on select "-- Not Assigned -- Package 1" at bounding box center [941, 233] width 78 height 23
click at [601, 467] on button "Ship" at bounding box center [594, 482] width 168 height 30
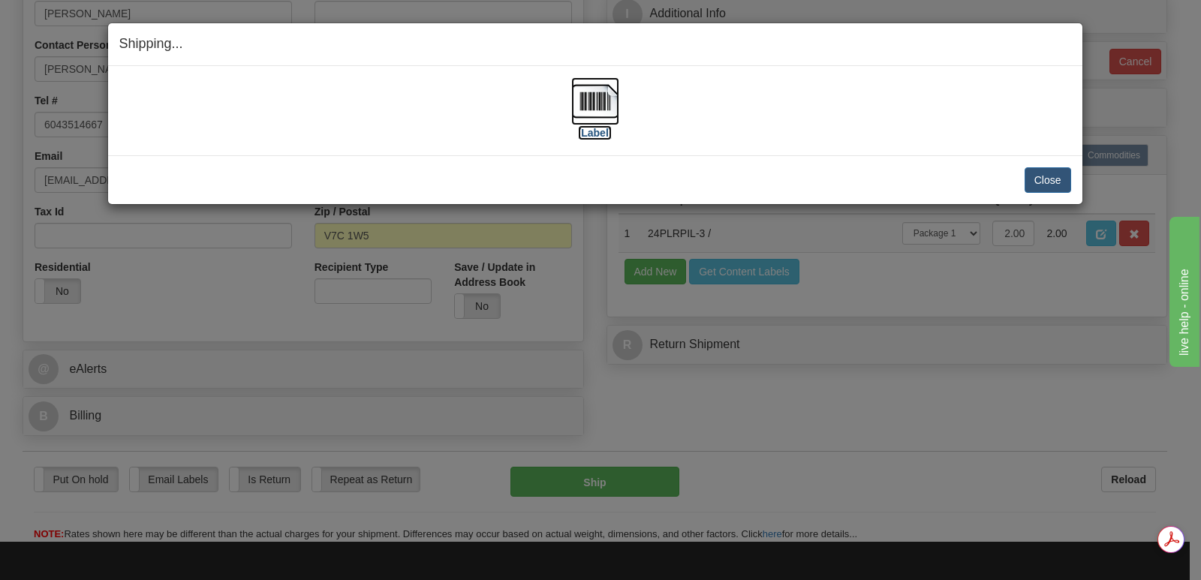
click at [592, 98] on img at bounding box center [595, 101] width 48 height 48
click at [1046, 176] on button "Close" at bounding box center [1048, 180] width 47 height 26
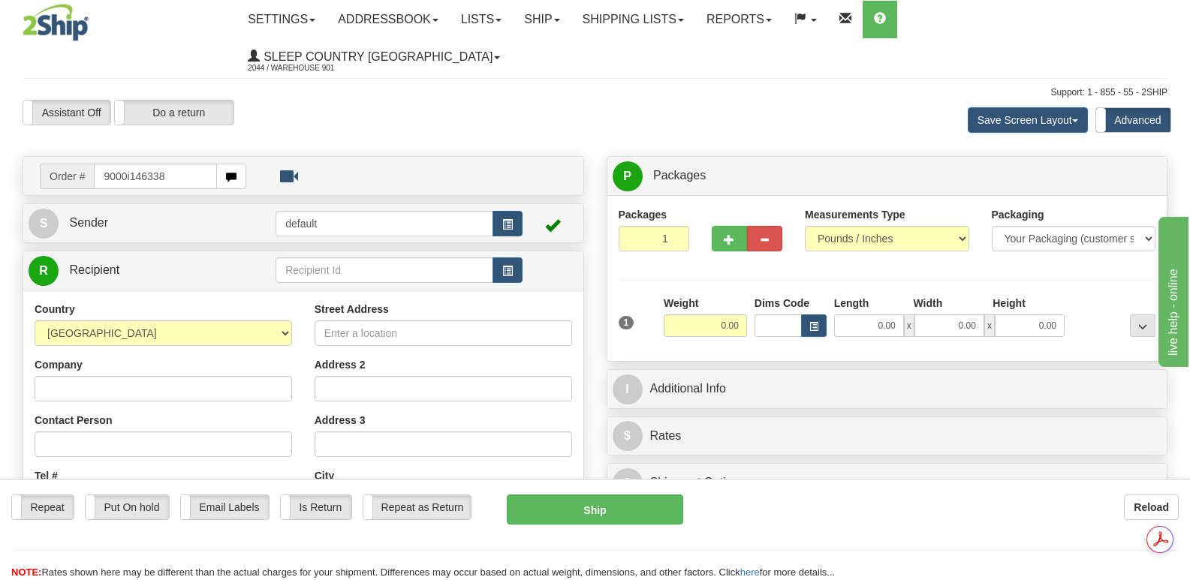
type input "9000i146338"
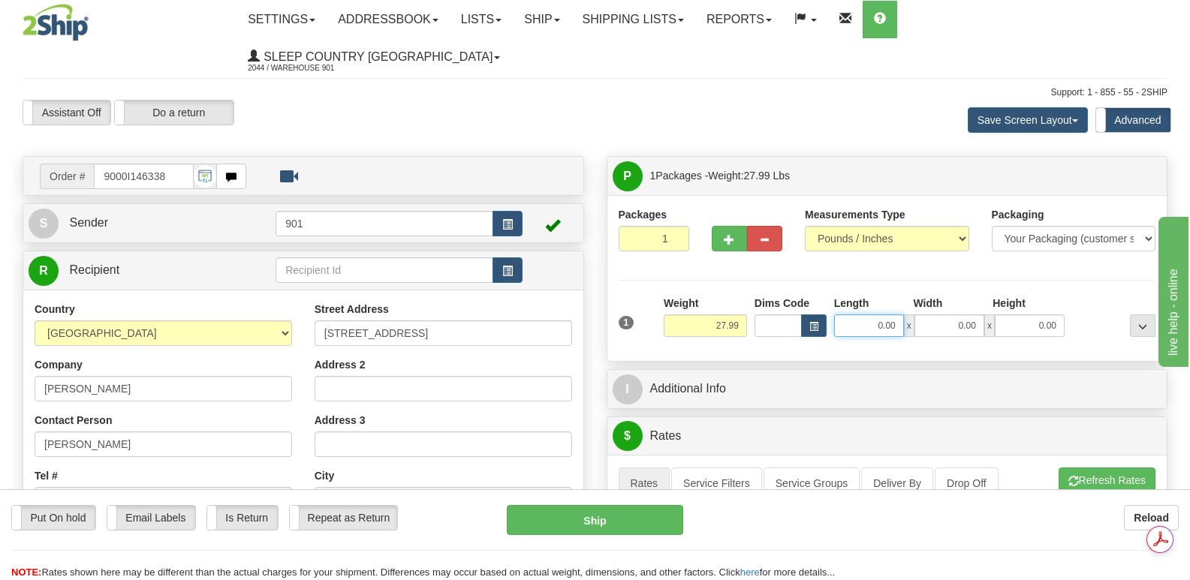
click at [849, 315] on input "0.00" at bounding box center [869, 326] width 70 height 23
type input "40.00"
click at [937, 315] on input "0.00" at bounding box center [949, 326] width 70 height 23
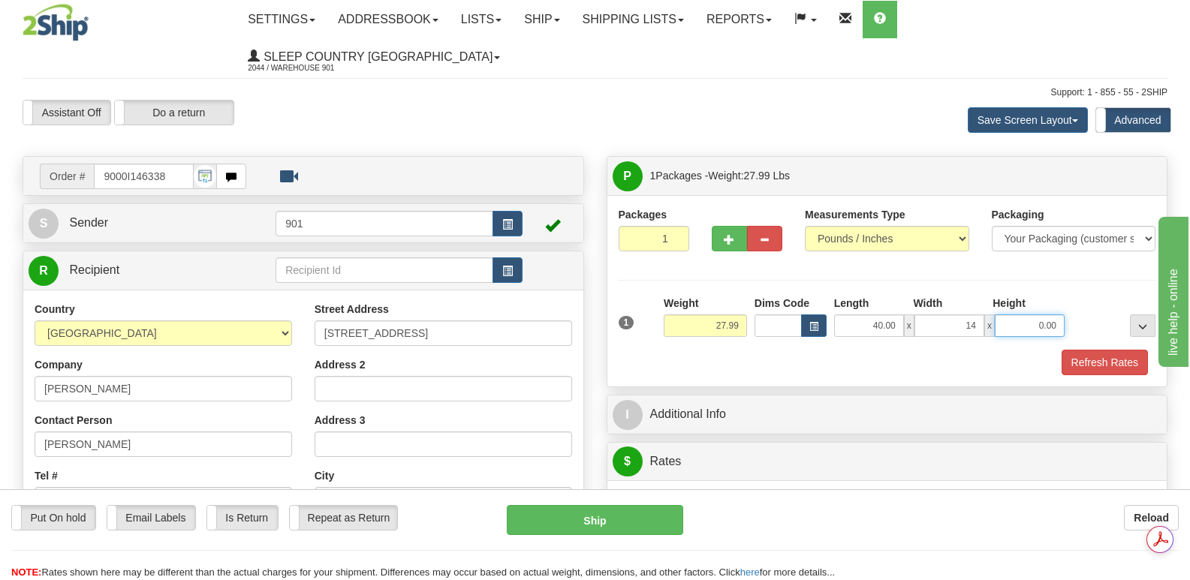
type input "14.00"
click at [1006, 315] on input "0.00" at bounding box center [1030, 326] width 70 height 23
type input "14.00"
click at [1103, 350] on button "Refresh Rates" at bounding box center [1104, 363] width 86 height 26
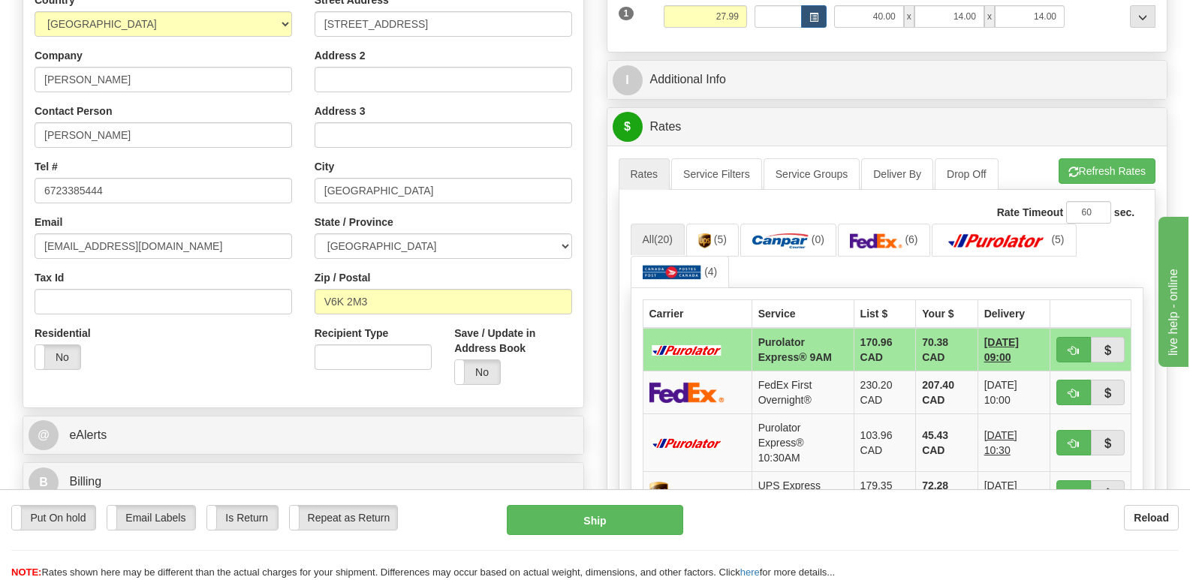
scroll to position [375, 0]
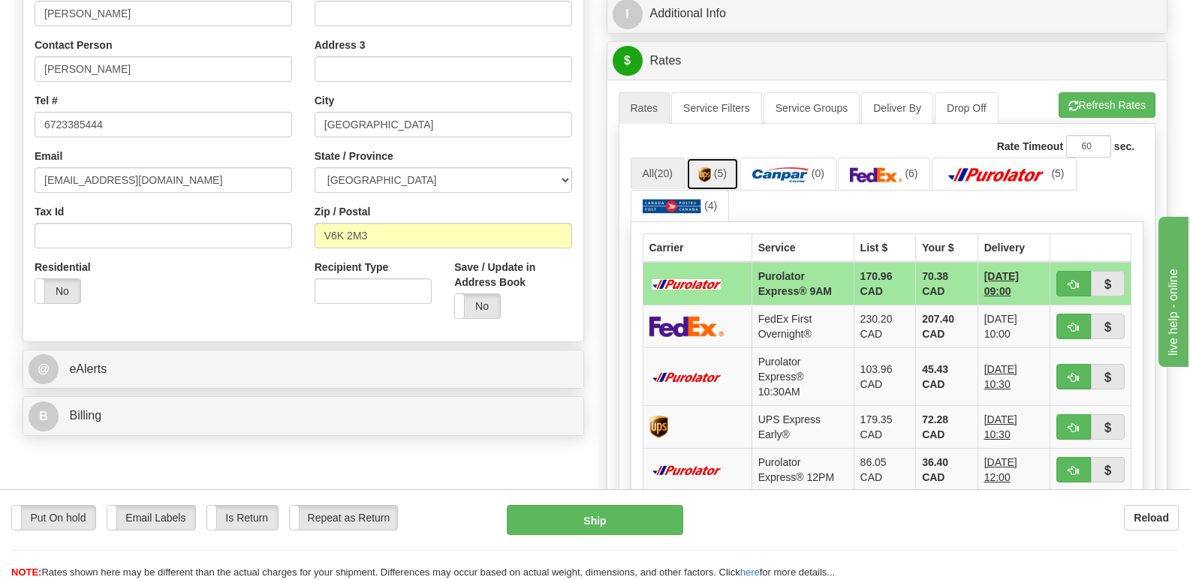
click at [711, 167] on img at bounding box center [704, 174] width 13 height 15
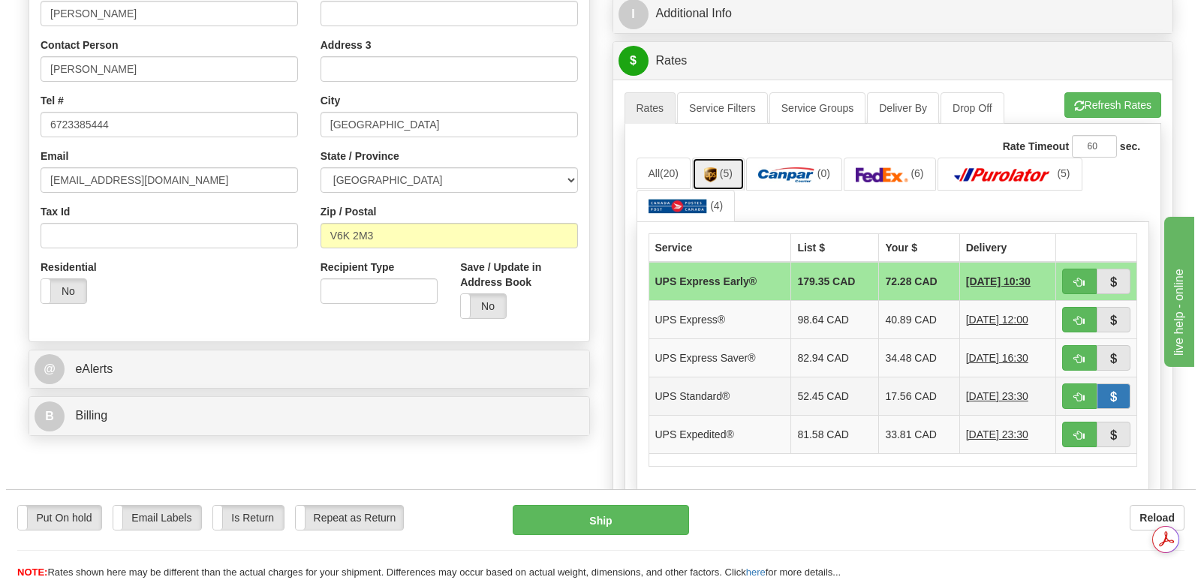
scroll to position [0, 0]
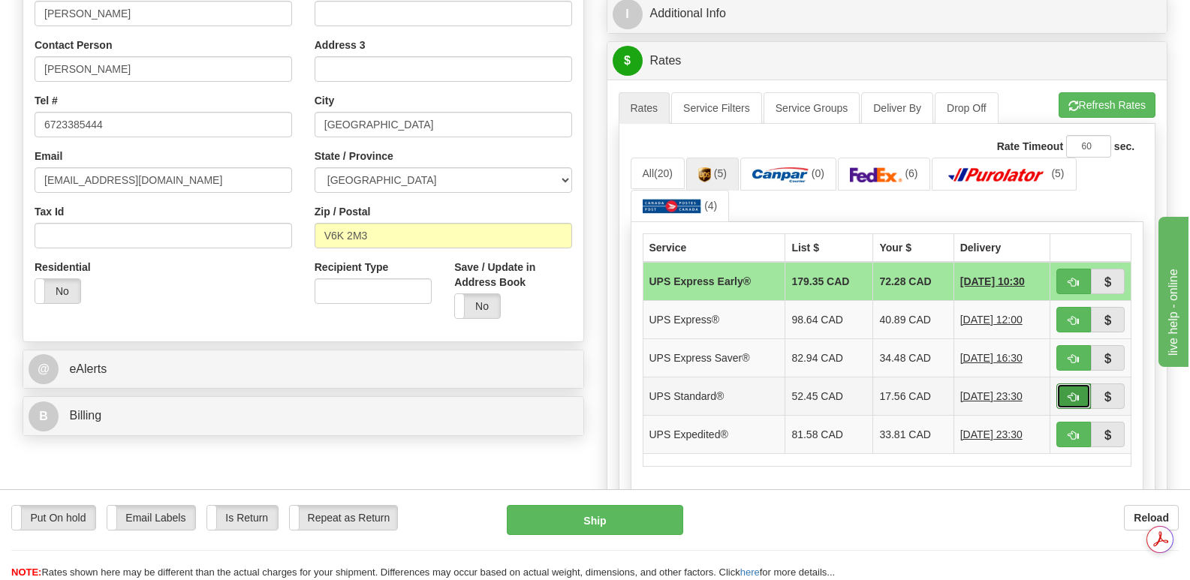
click at [1072, 384] on button "button" at bounding box center [1073, 397] width 35 height 26
type input "11"
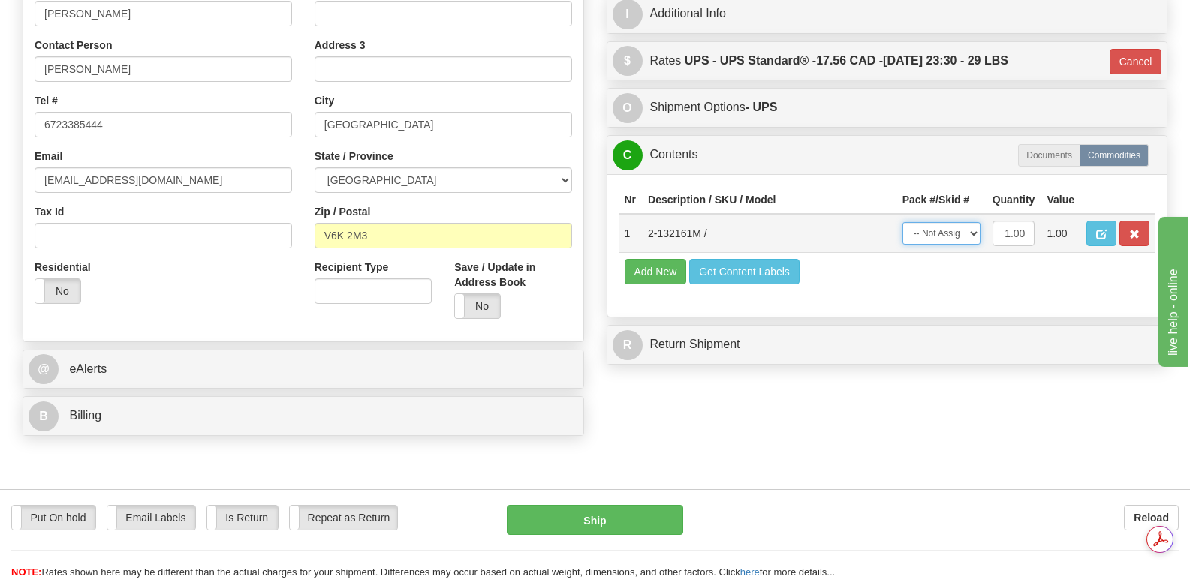
click at [971, 222] on select "-- Not Assigned -- Package 1" at bounding box center [941, 233] width 78 height 23
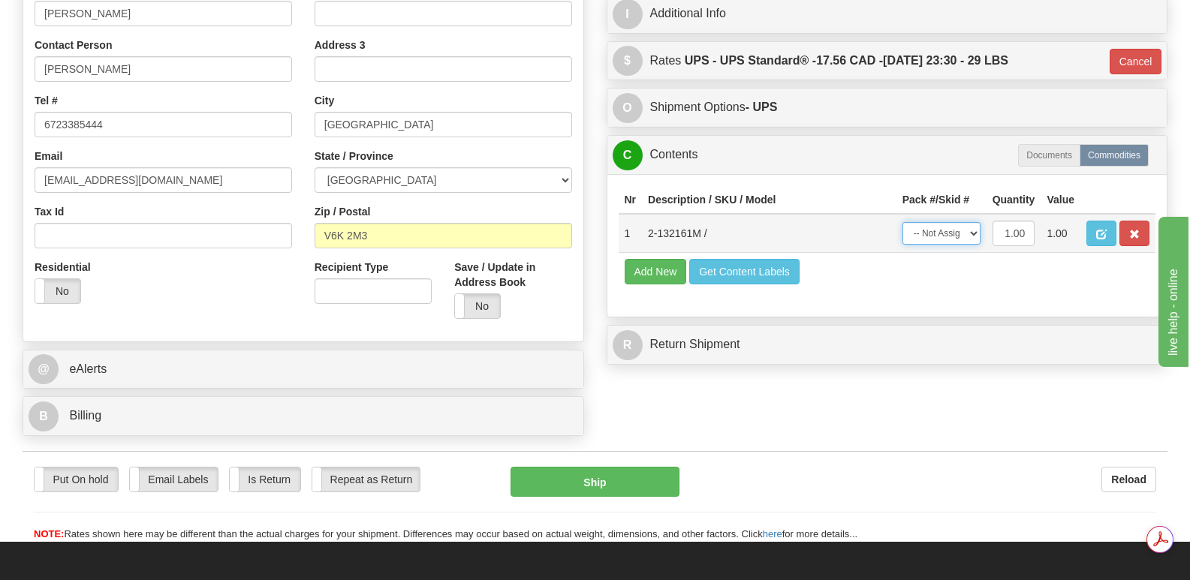
select select "0"
click at [902, 222] on select "-- Not Assigned -- Package 1" at bounding box center [941, 233] width 78 height 23
click at [576, 467] on button "Ship" at bounding box center [594, 482] width 168 height 30
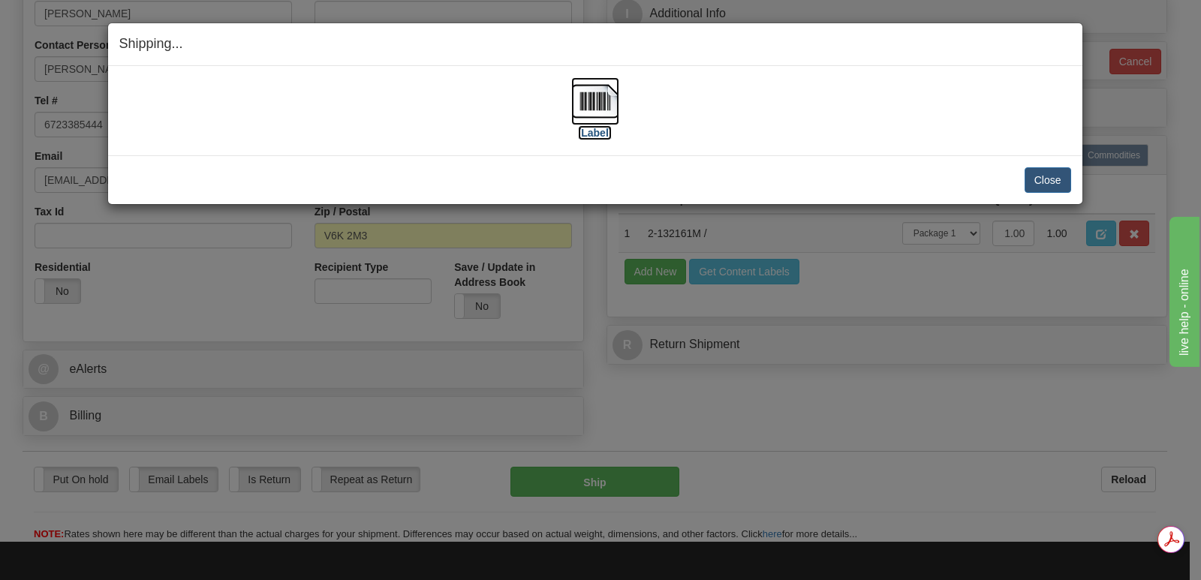
click at [591, 100] on img at bounding box center [595, 101] width 48 height 48
click at [1043, 175] on button "Close" at bounding box center [1048, 180] width 47 height 26
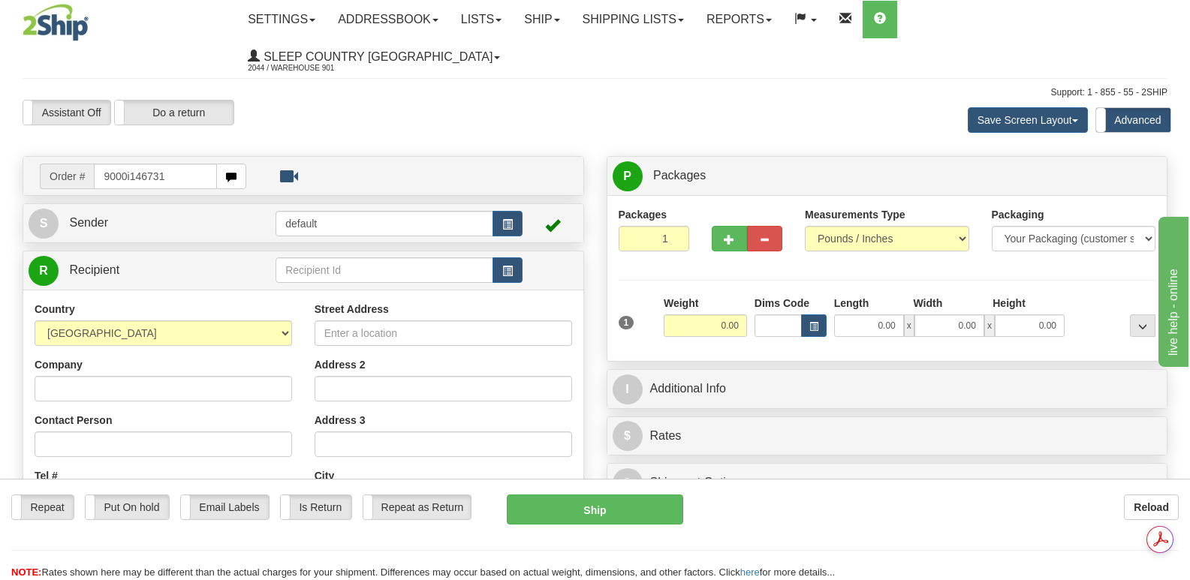
type input "9000i146731"
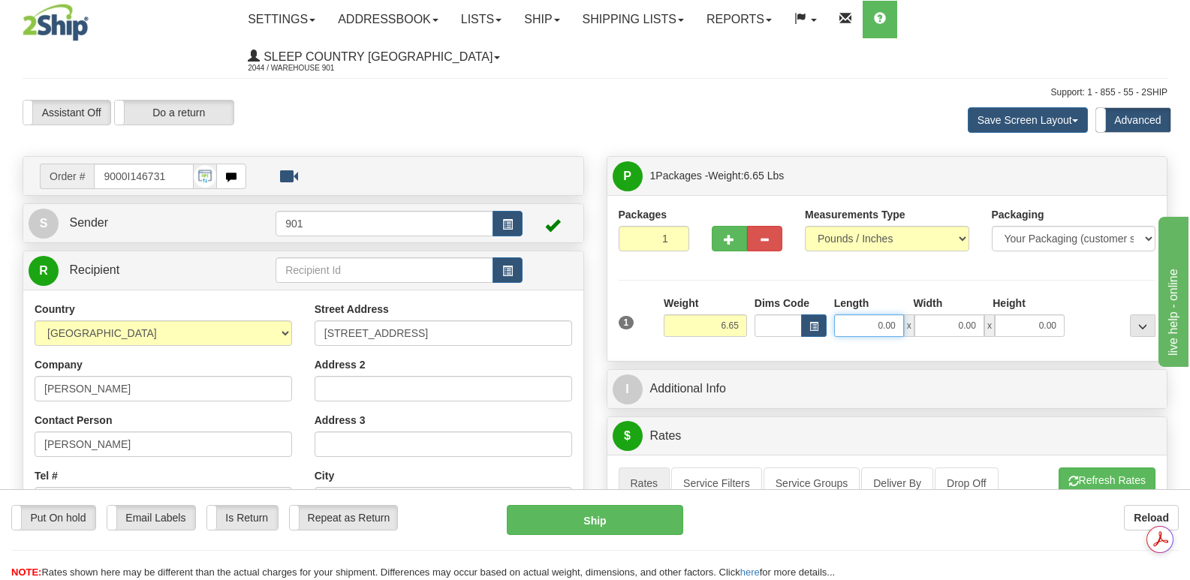
click at [845, 315] on input "0.00" at bounding box center [869, 326] width 70 height 23
type input "13.00"
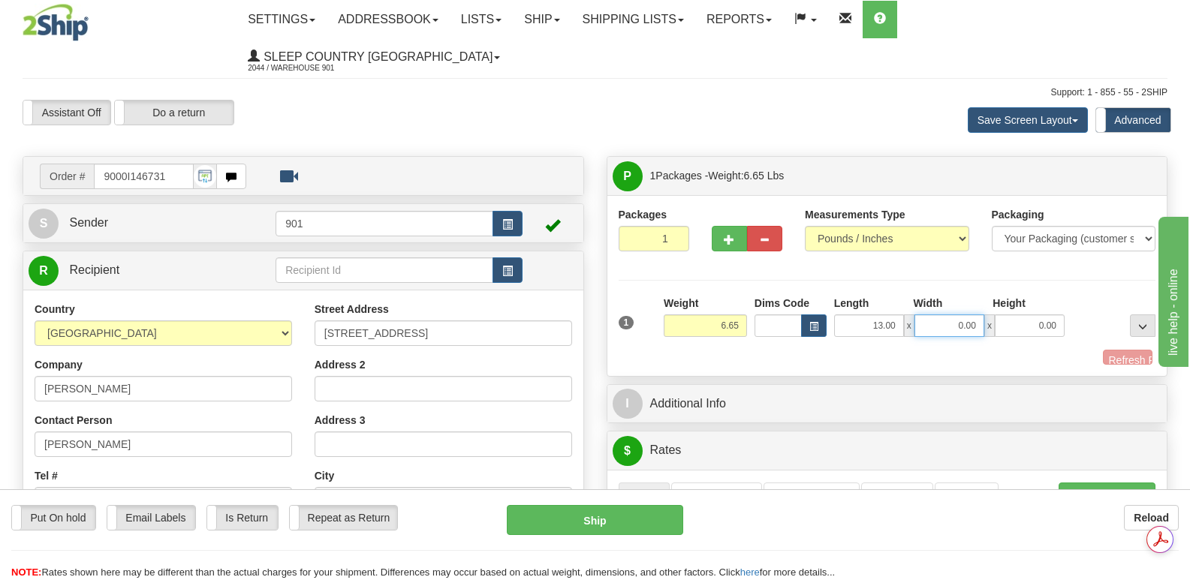
click at [941, 315] on input "0.00" at bounding box center [949, 326] width 70 height 23
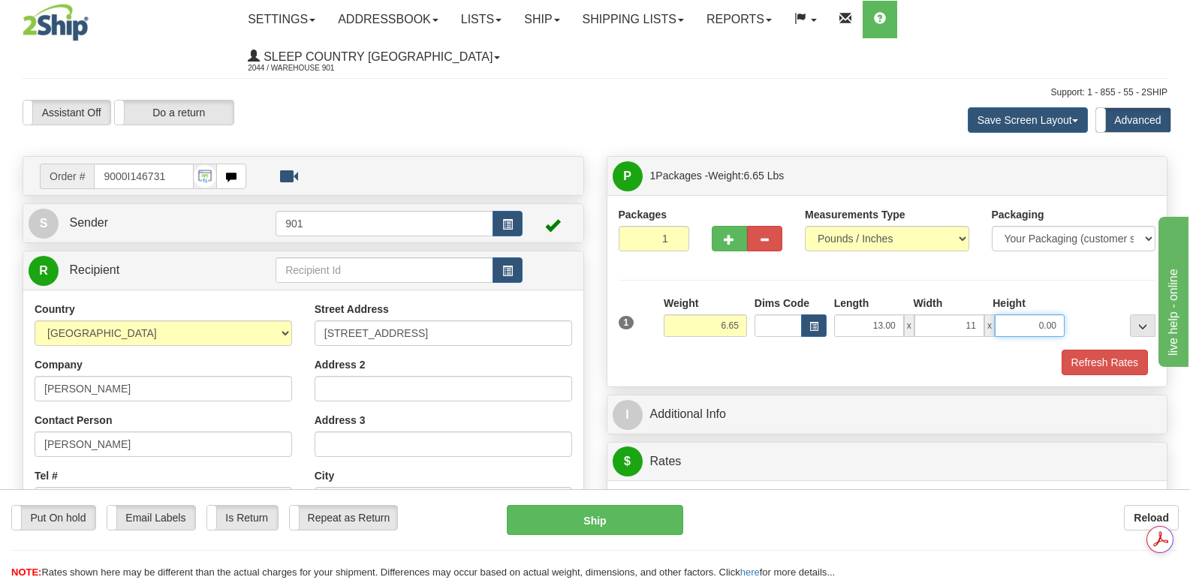
type input "11.00"
click at [1011, 315] on input "0.00" at bounding box center [1030, 326] width 70 height 23
type input "3.00"
click at [1095, 350] on button "Refresh Rates" at bounding box center [1104, 363] width 86 height 26
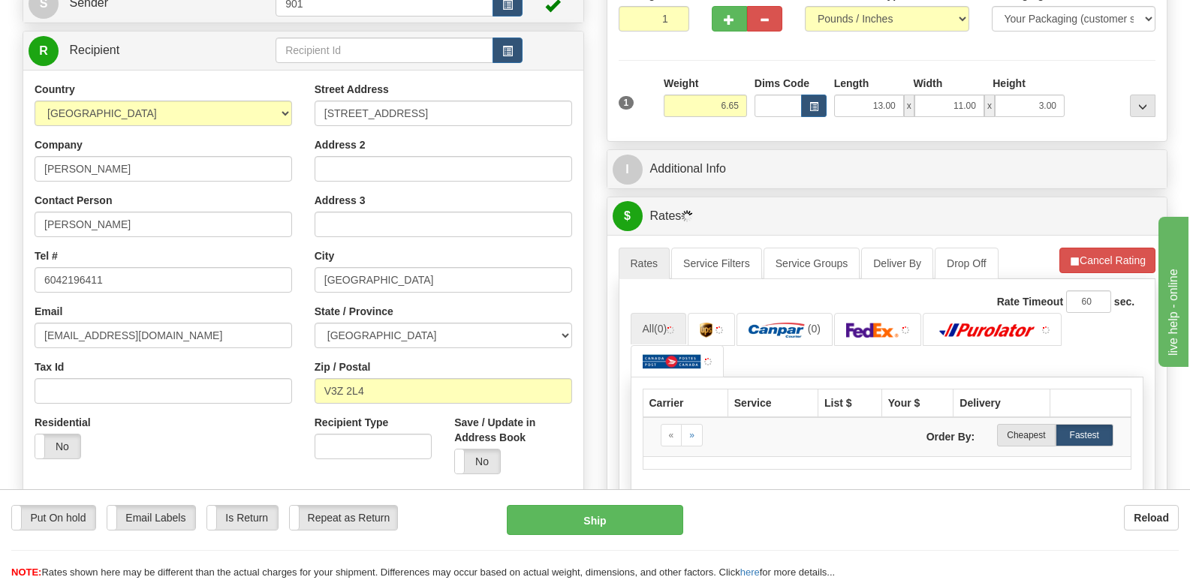
scroll to position [375, 0]
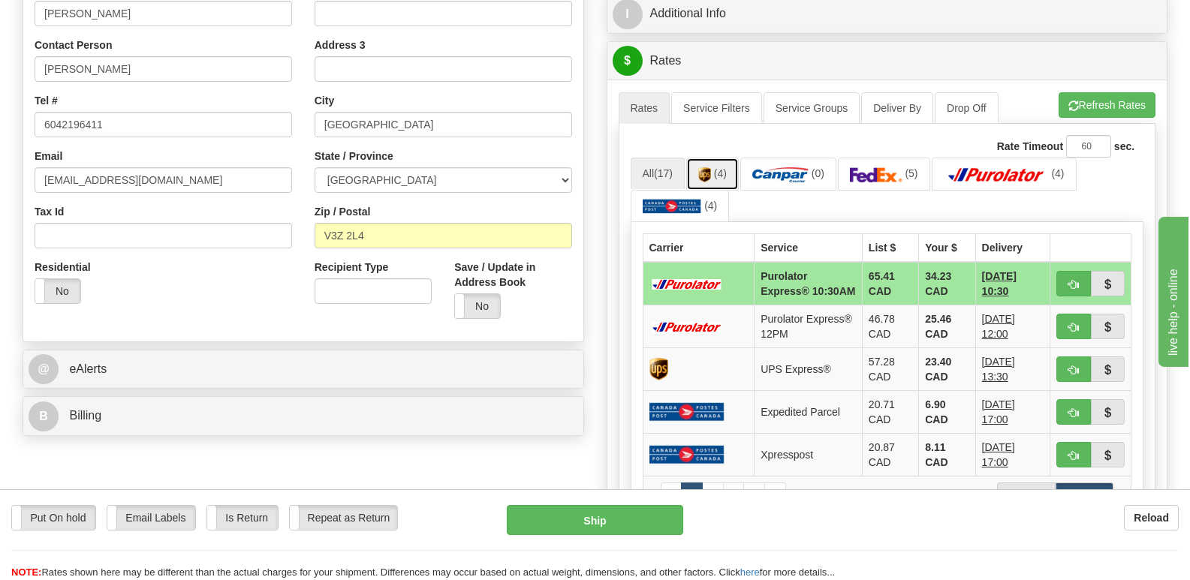
click at [714, 158] on link "(4)" at bounding box center [712, 174] width 53 height 32
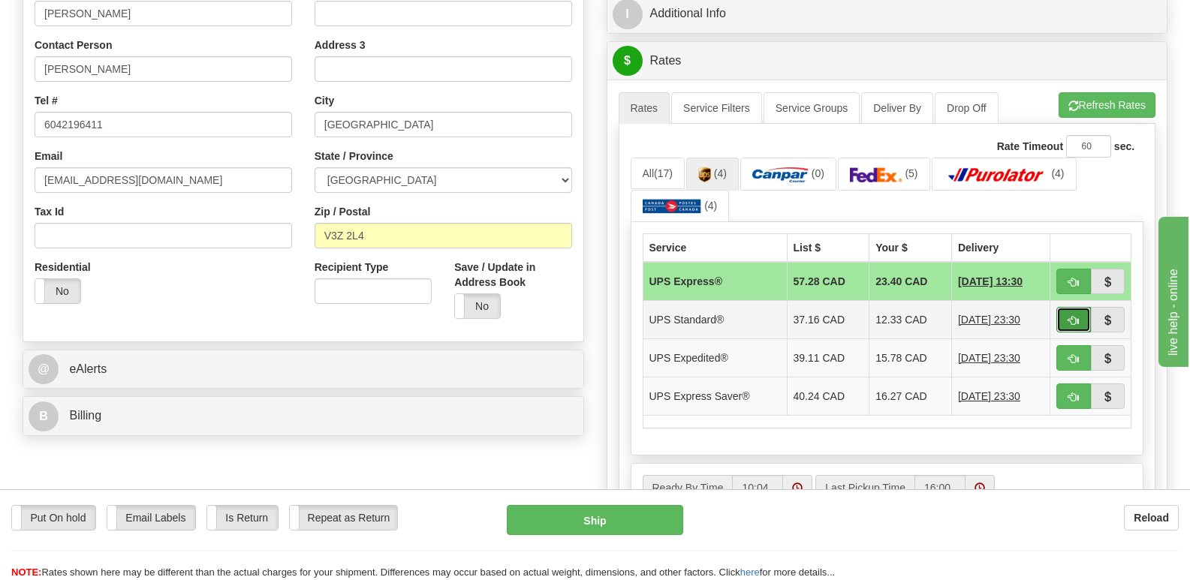
click at [1073, 316] on span "button" at bounding box center [1073, 321] width 11 height 10
type input "11"
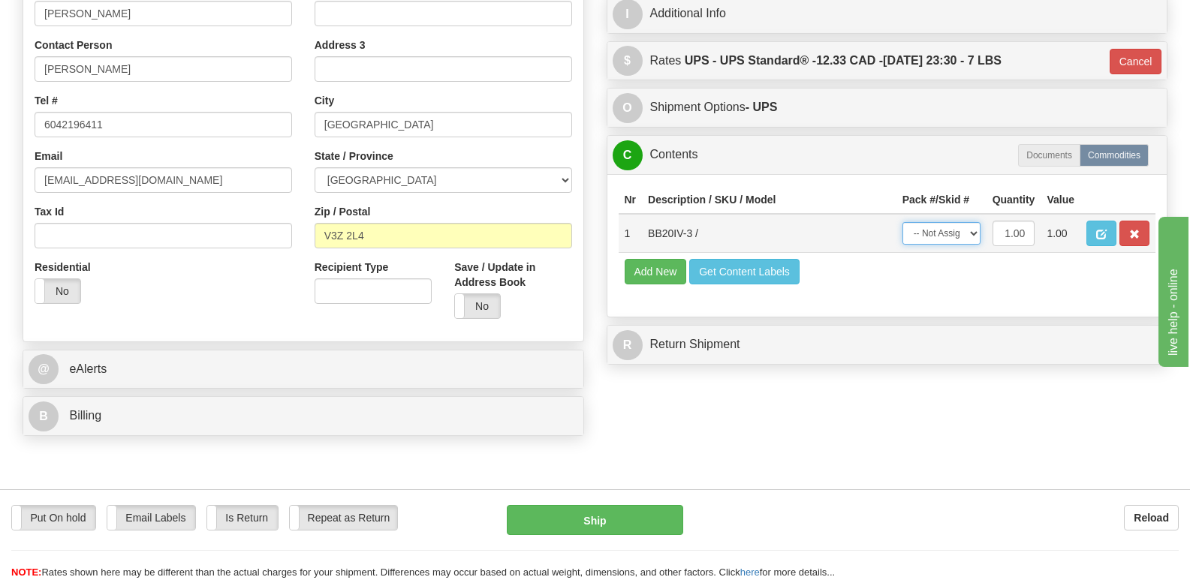
click at [971, 222] on select "-- Not Assigned -- Package 1" at bounding box center [941, 233] width 78 height 23
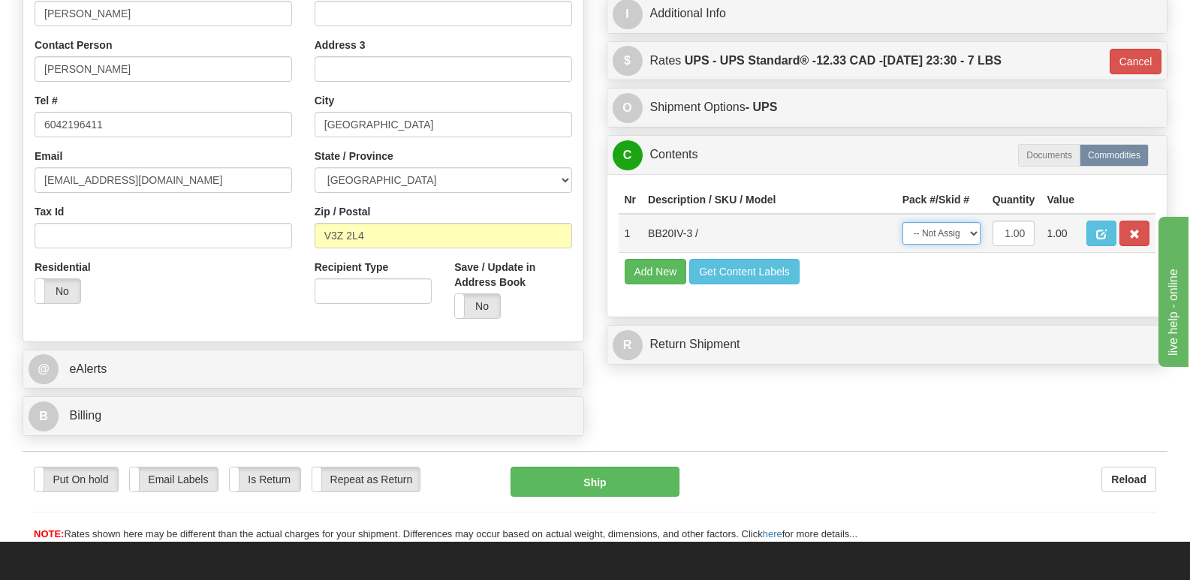
select select "0"
click at [902, 222] on select "-- Not Assigned -- Package 1" at bounding box center [941, 233] width 78 height 23
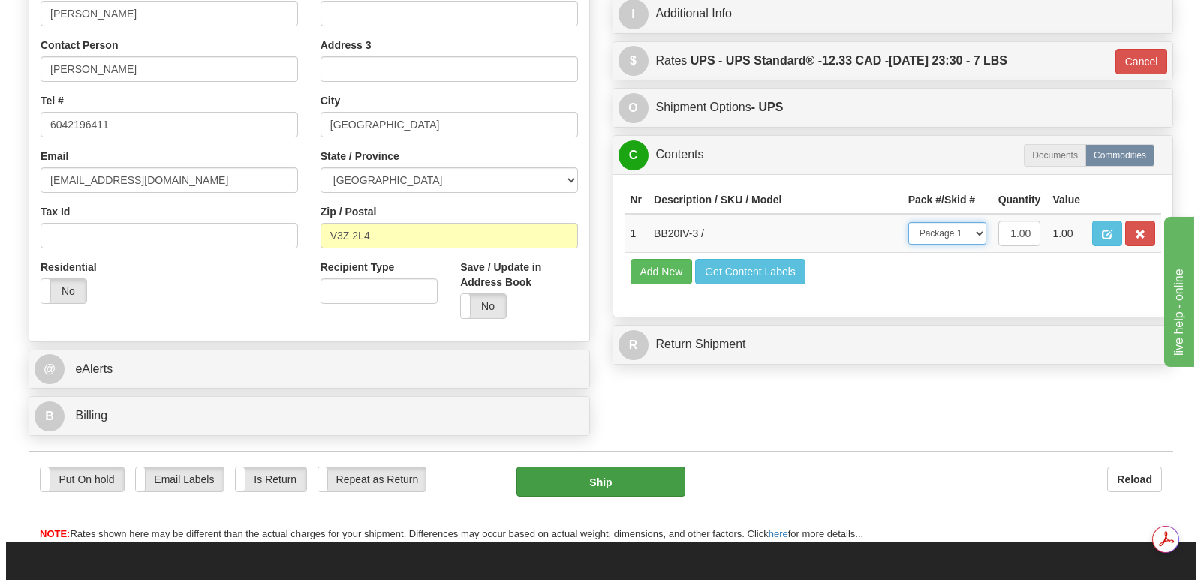
scroll to position [0, 0]
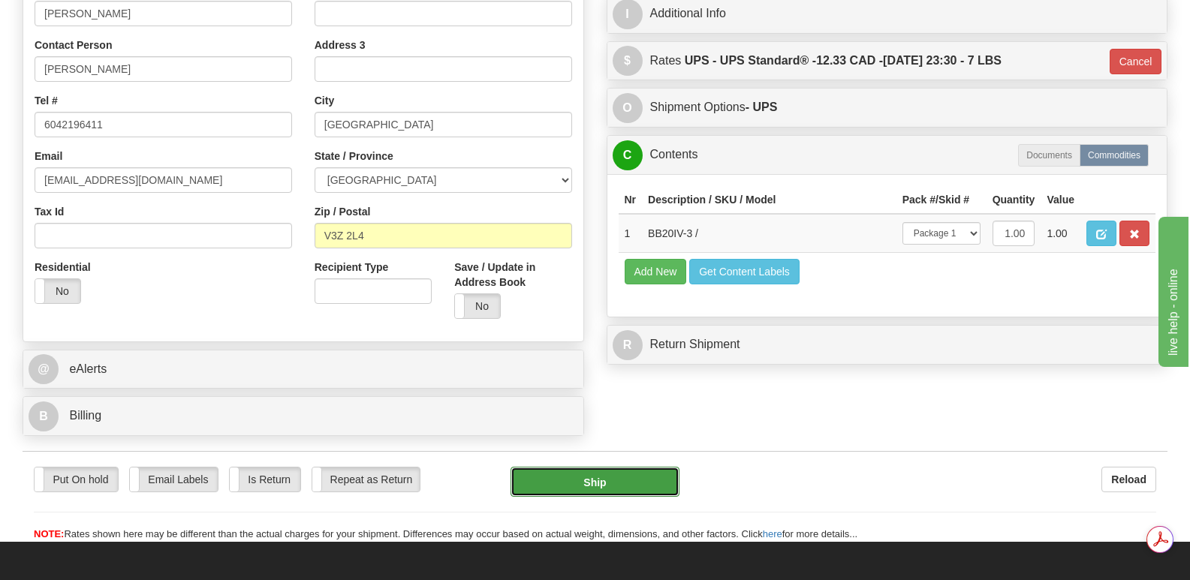
click at [604, 467] on button "Ship" at bounding box center [594, 482] width 168 height 30
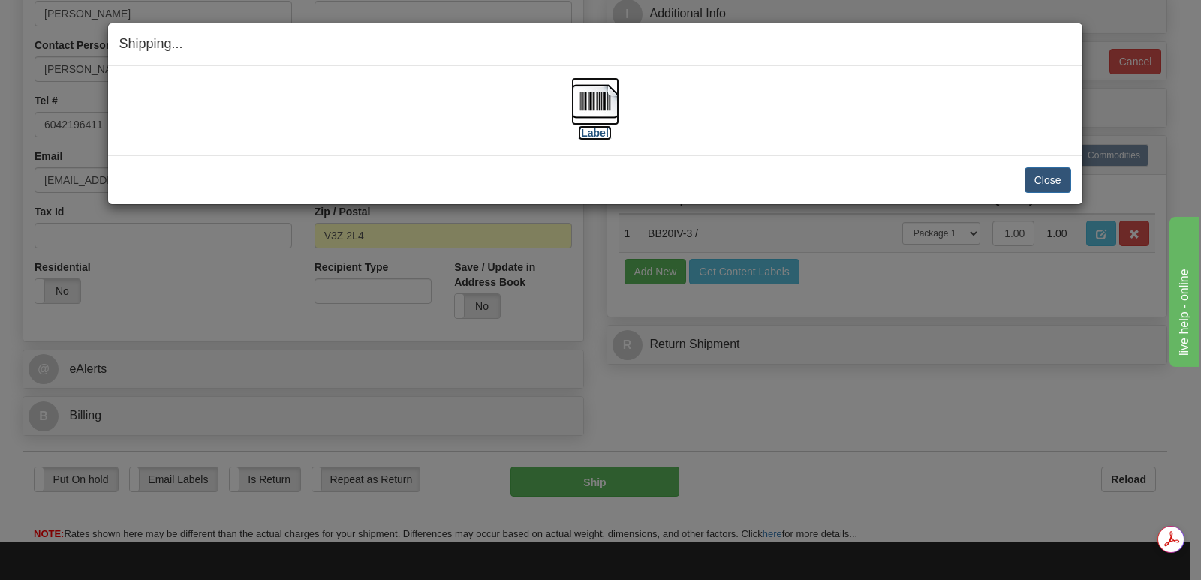
click at [604, 100] on img at bounding box center [595, 101] width 48 height 48
click at [1043, 175] on button "Close" at bounding box center [1048, 180] width 47 height 26
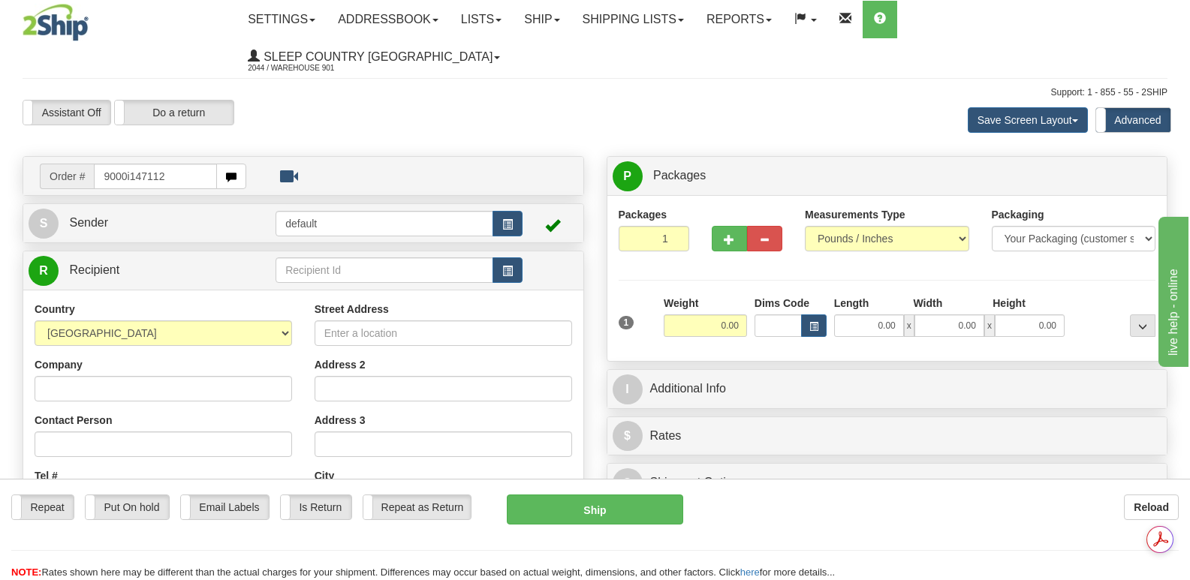
type input "9000i147112"
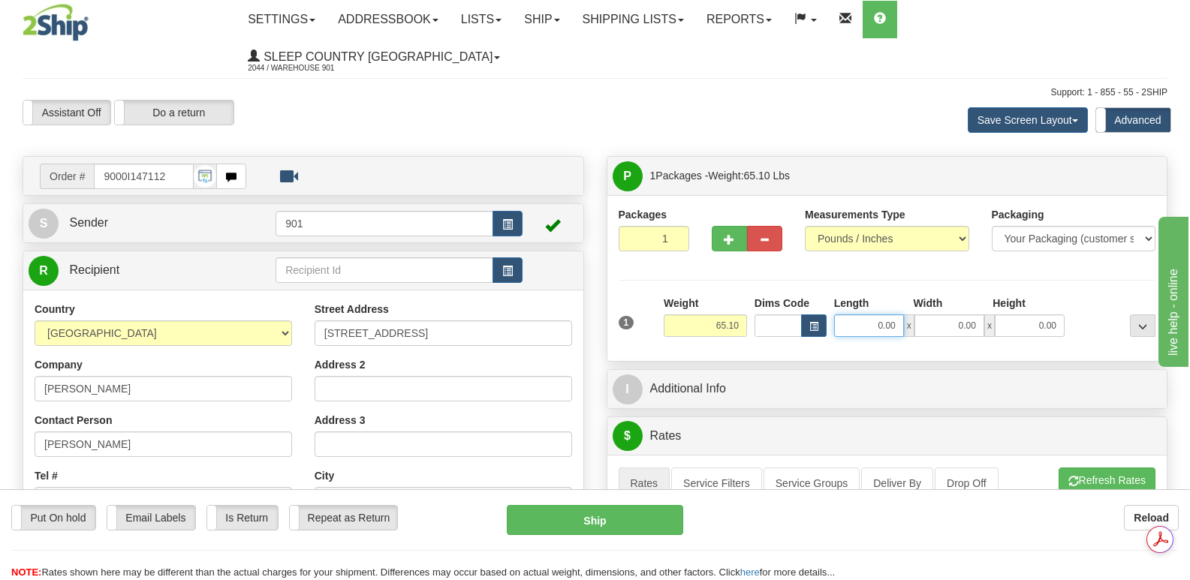
click at [848, 315] on input "0.00" at bounding box center [869, 326] width 70 height 23
type input "73.00"
click at [928, 315] on input "0.00" at bounding box center [949, 326] width 70 height 23
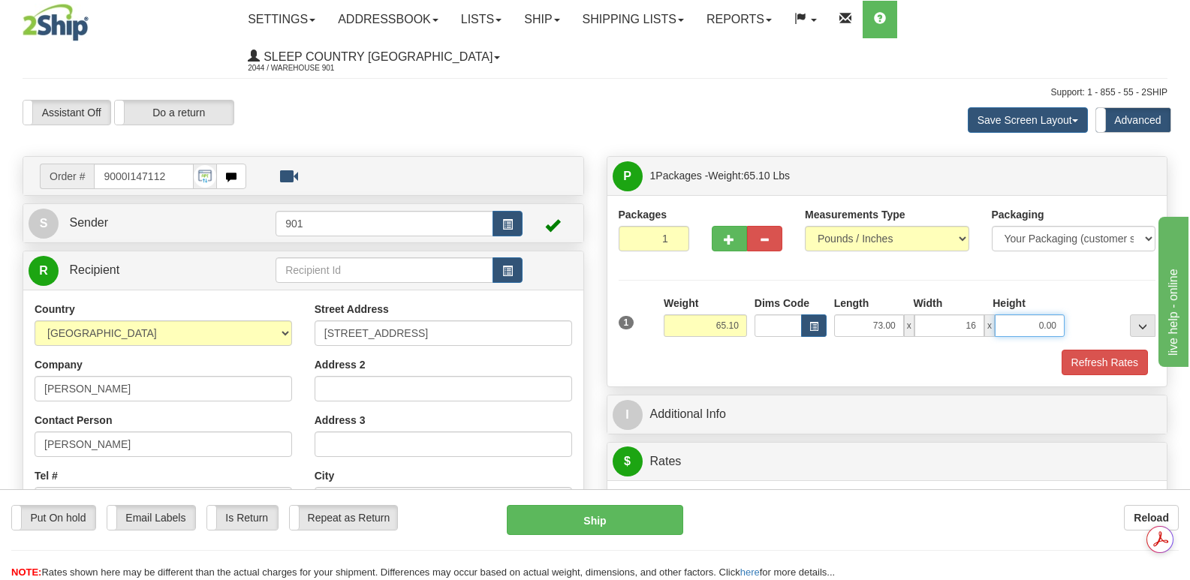
type input "16.00"
click at [1018, 315] on input "0.00" at bounding box center [1030, 326] width 70 height 23
type input "10.00"
click at [1089, 350] on button "Refresh Rates" at bounding box center [1104, 363] width 86 height 26
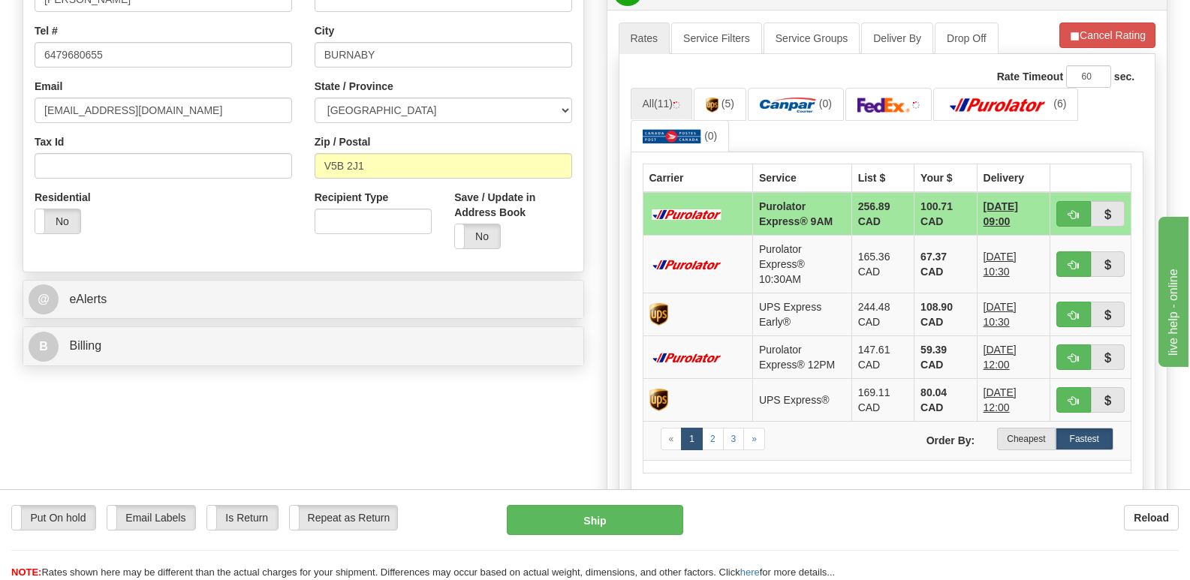
scroll to position [450, 0]
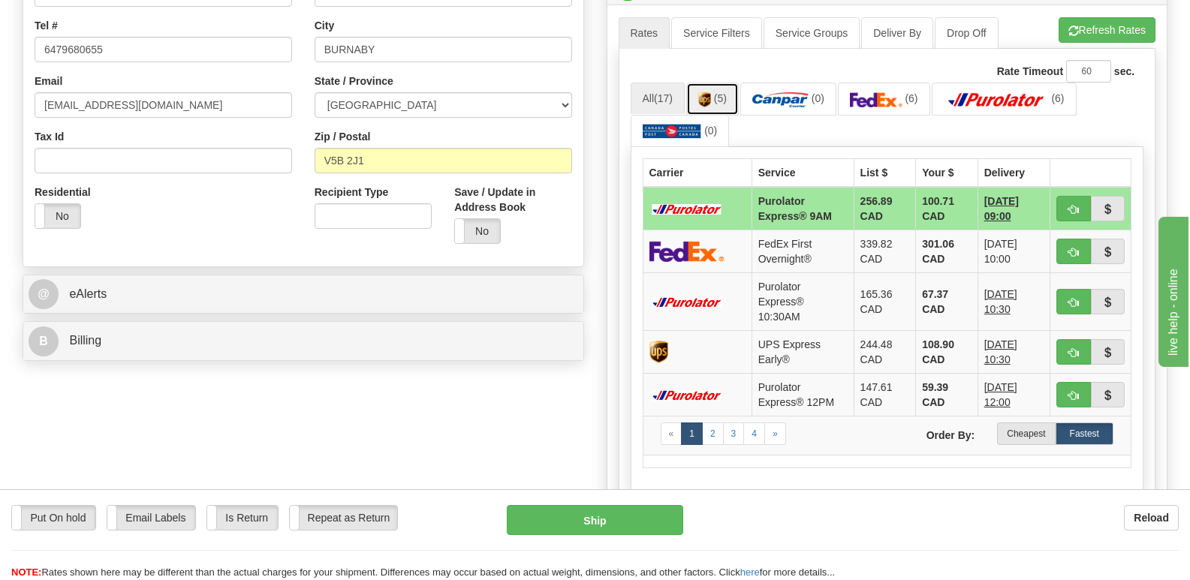
click at [711, 92] on img at bounding box center [704, 99] width 13 height 15
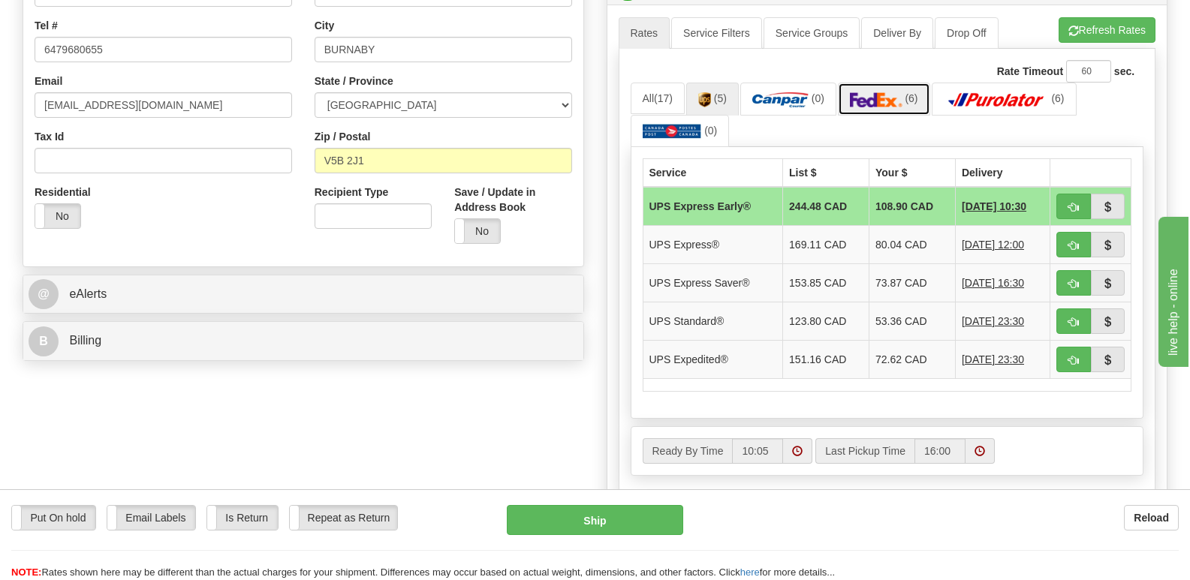
click at [887, 92] on img at bounding box center [876, 99] width 53 height 15
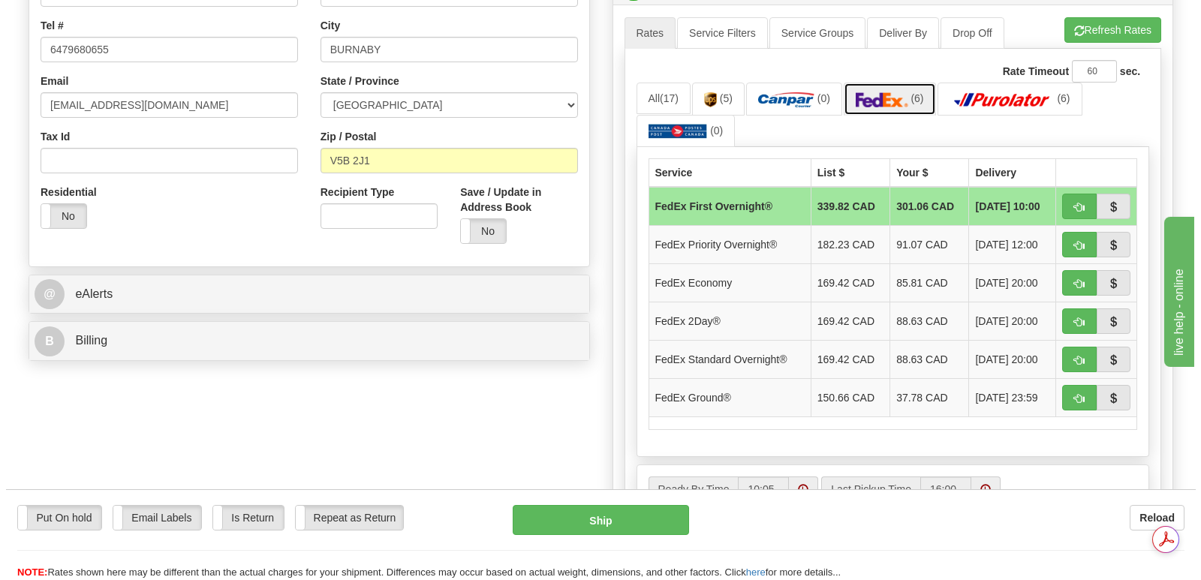
scroll to position [0, 0]
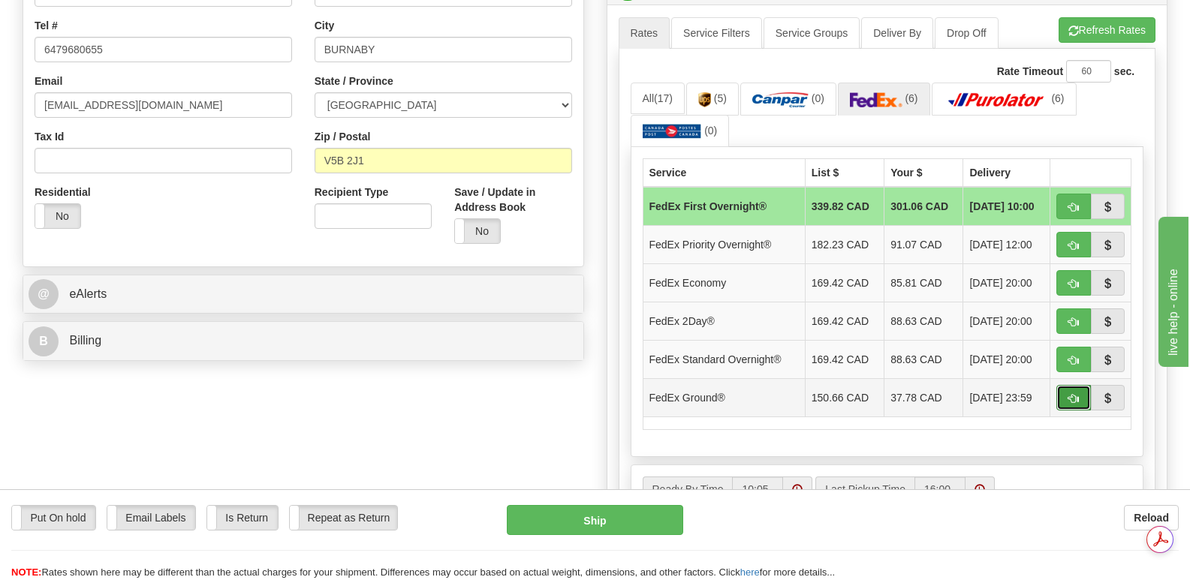
click at [1072, 394] on span "button" at bounding box center [1073, 399] width 11 height 10
type input "92"
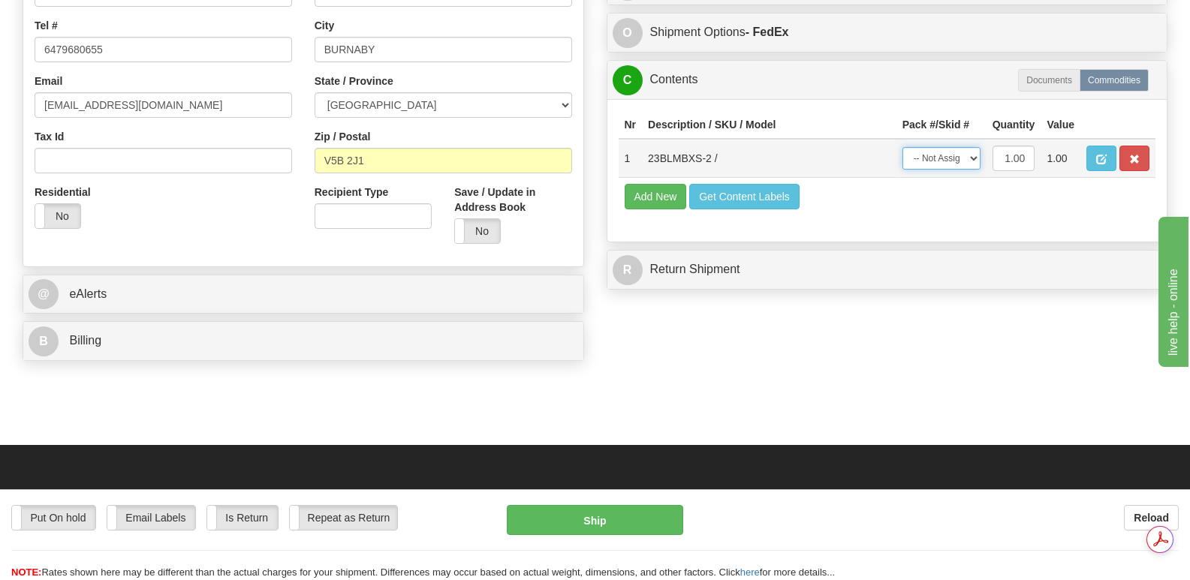
click at [972, 150] on select "-- Not Assigned -- Package 1" at bounding box center [941, 158] width 78 height 23
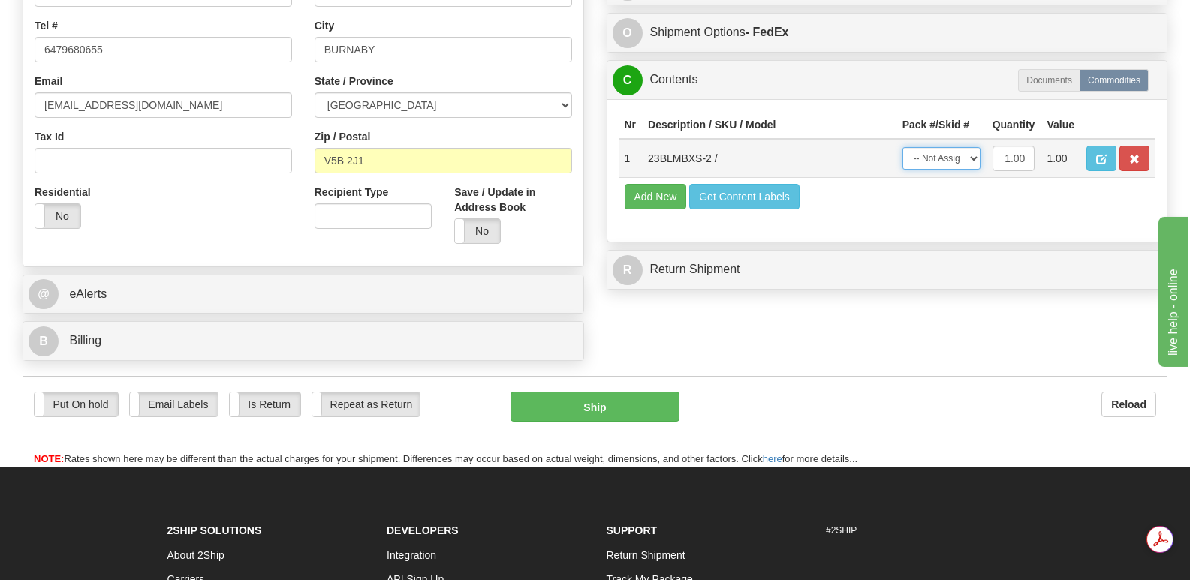
select select "0"
click at [902, 147] on select "-- Not Assigned -- Package 1" at bounding box center [941, 158] width 78 height 23
click at [613, 392] on button "Ship" at bounding box center [594, 407] width 168 height 30
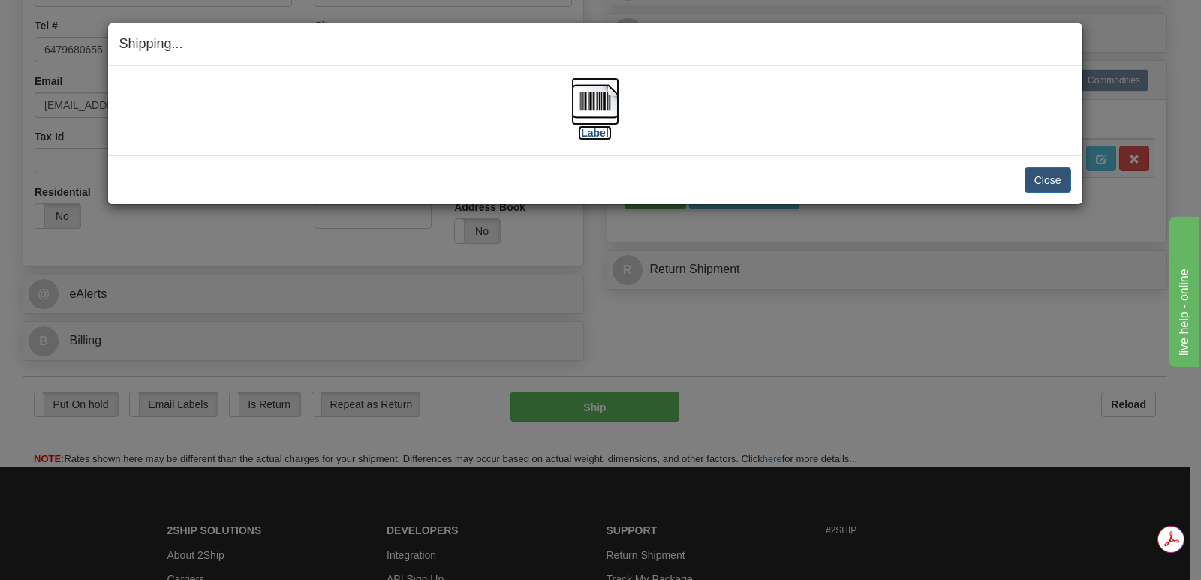
click at [607, 99] on img at bounding box center [595, 101] width 48 height 48
click at [1043, 177] on button "Close" at bounding box center [1048, 180] width 47 height 26
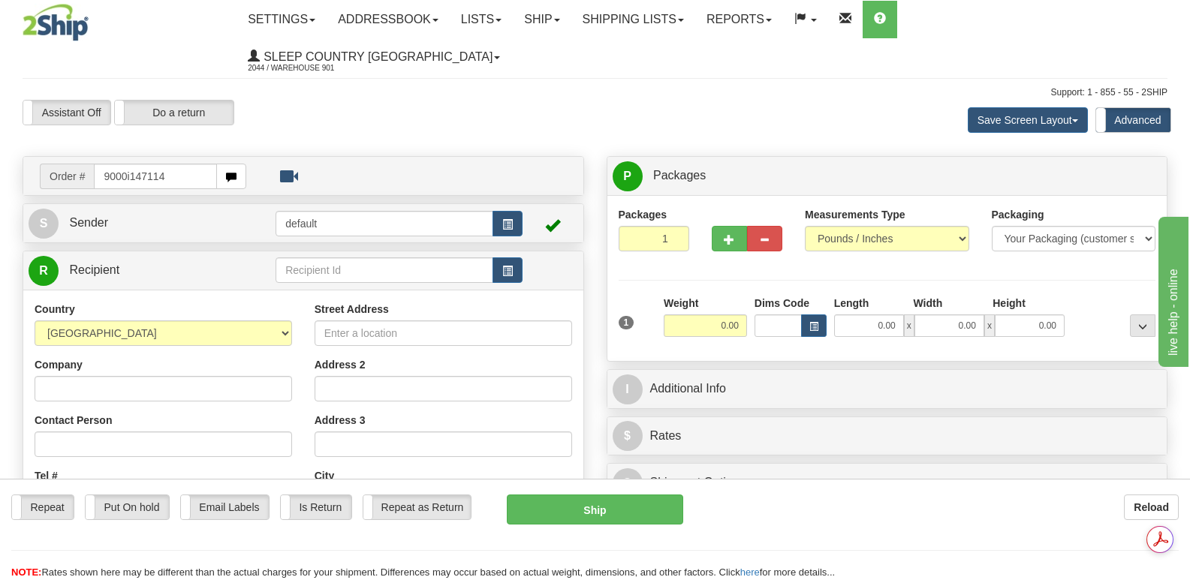
type input "9000i147114"
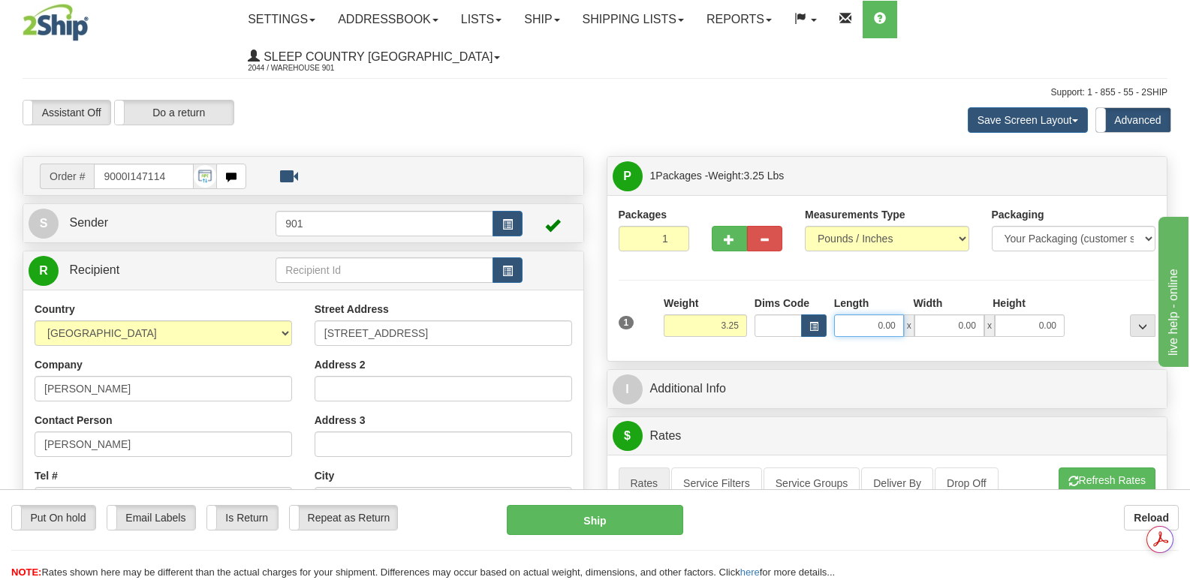
click at [845, 315] on input "0.00" at bounding box center [869, 326] width 70 height 23
type input "26.00"
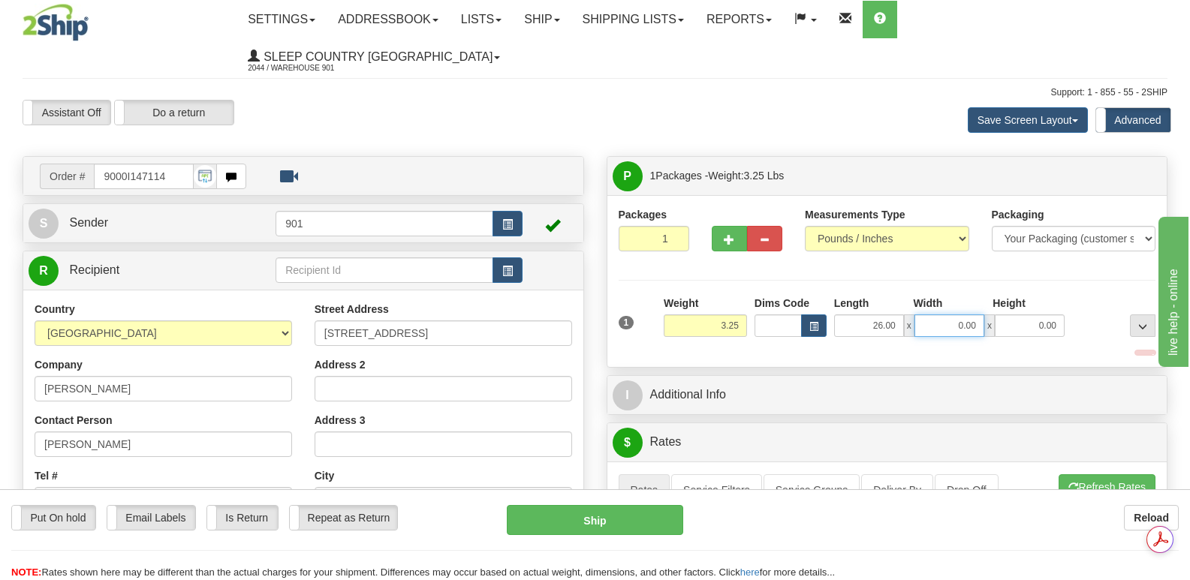
click at [931, 315] on input "0.00" at bounding box center [949, 326] width 70 height 23
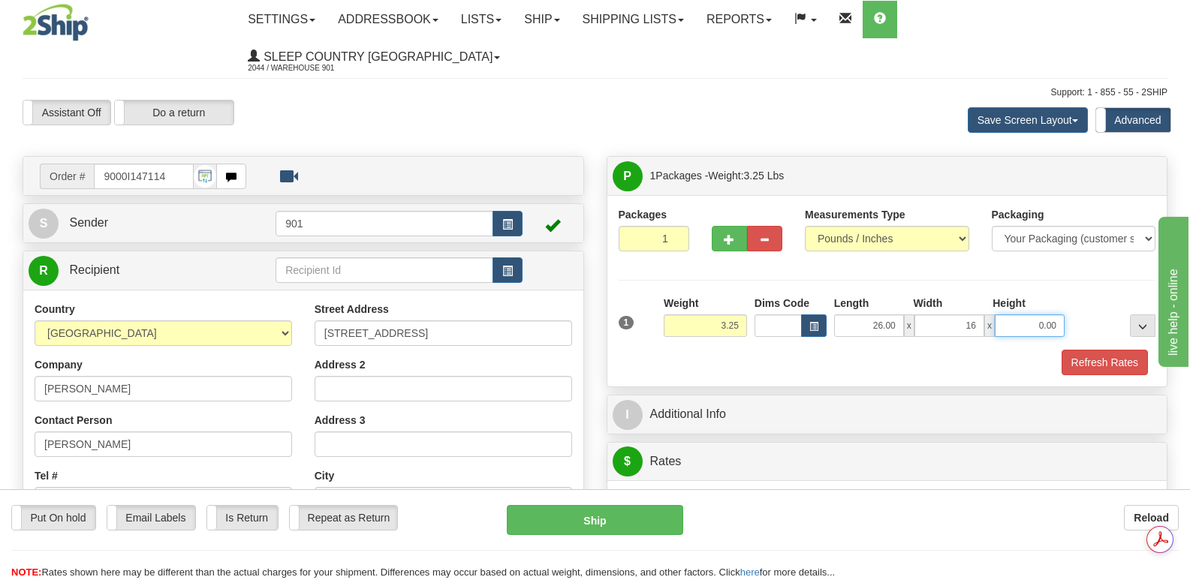
type input "16.00"
click at [1014, 315] on input "0.00" at bounding box center [1030, 326] width 70 height 23
type input "6.00"
click at [1094, 350] on button "Refresh Rates" at bounding box center [1104, 363] width 86 height 26
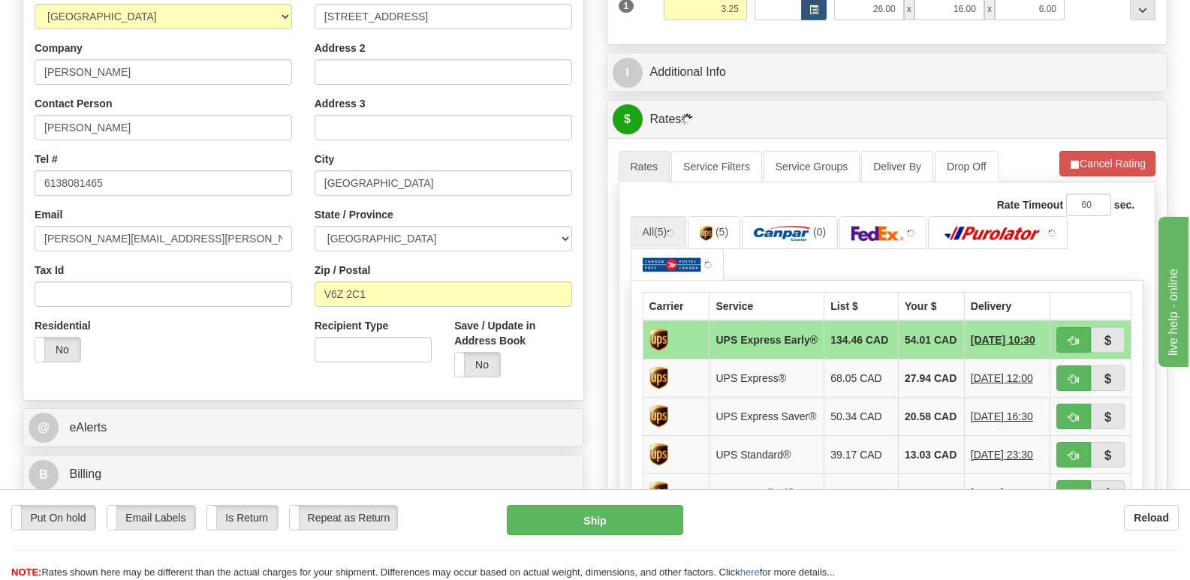
scroll to position [450, 0]
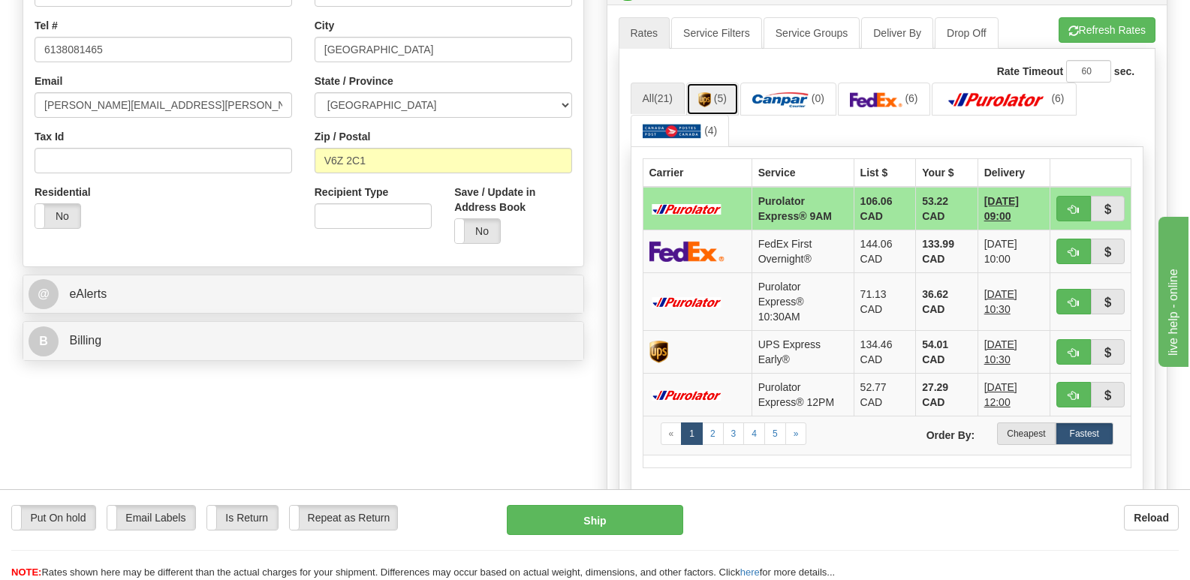
click at [706, 92] on img at bounding box center [704, 99] width 13 height 15
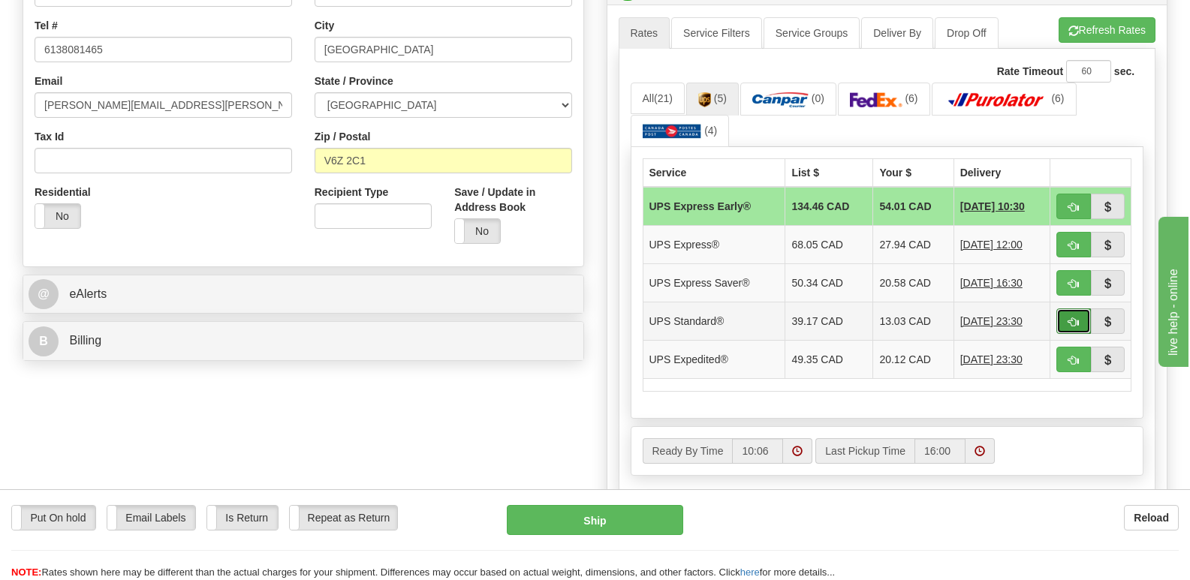
click at [1069, 309] on button "button" at bounding box center [1073, 322] width 35 height 26
type input "11"
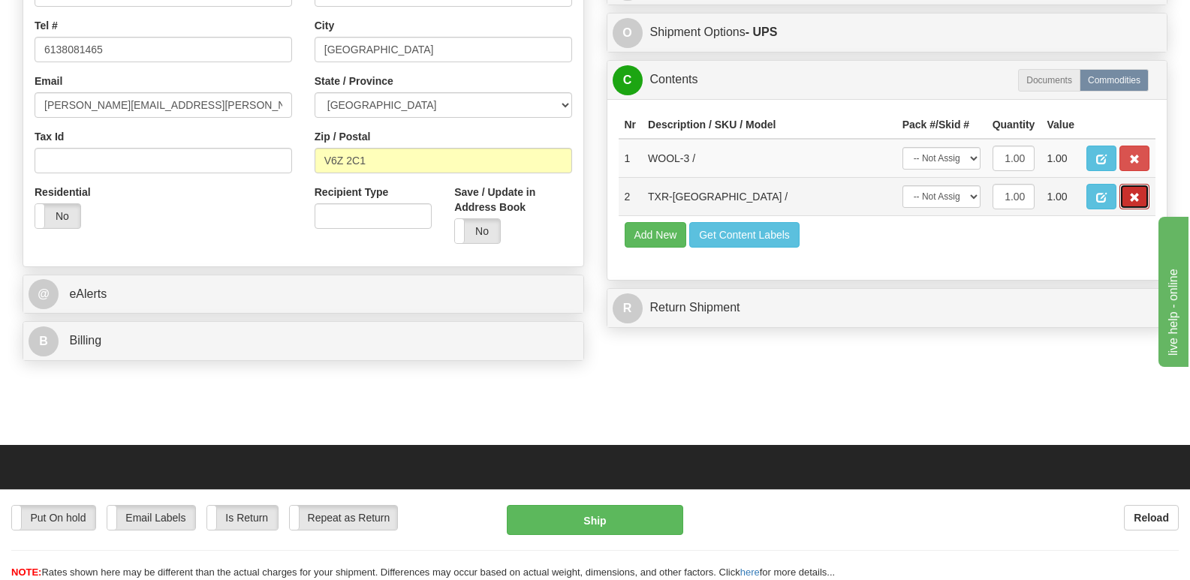
click at [1137, 193] on span "button" at bounding box center [1134, 198] width 11 height 10
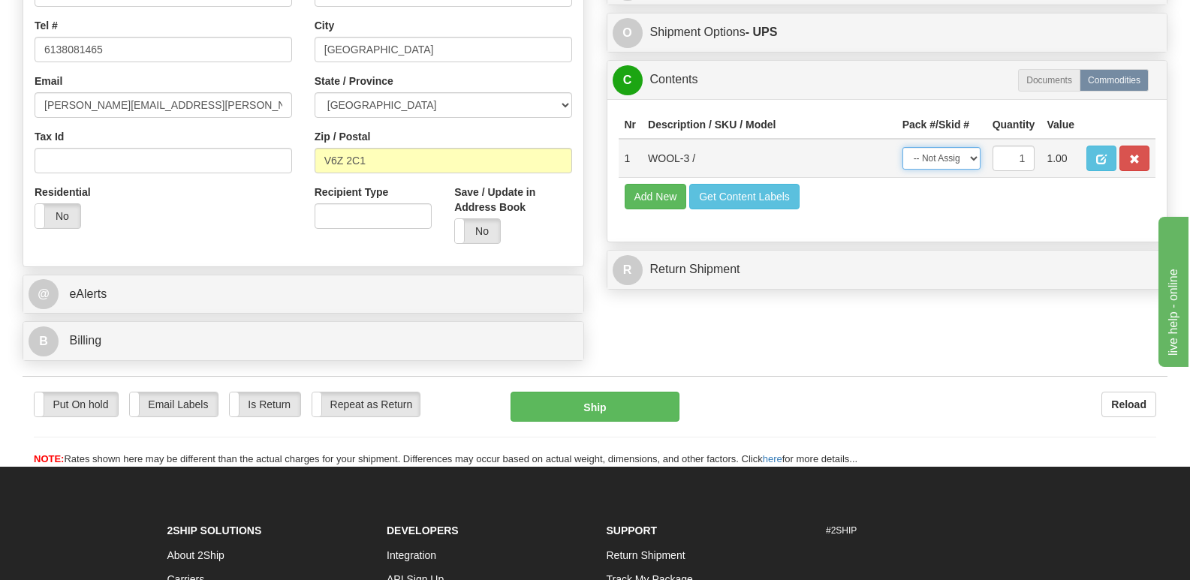
click at [971, 147] on select "-- Not Assigned -- Package 1" at bounding box center [941, 158] width 78 height 23
select select "0"
click at [902, 147] on select "-- Not Assigned -- Package 1" at bounding box center [941, 158] width 78 height 23
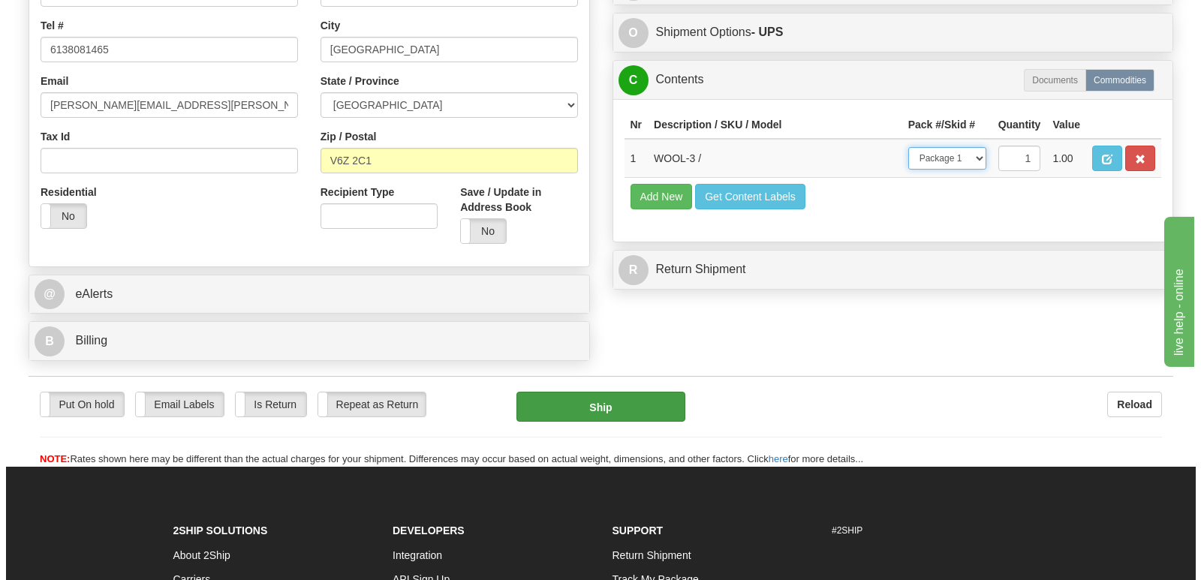
scroll to position [0, 0]
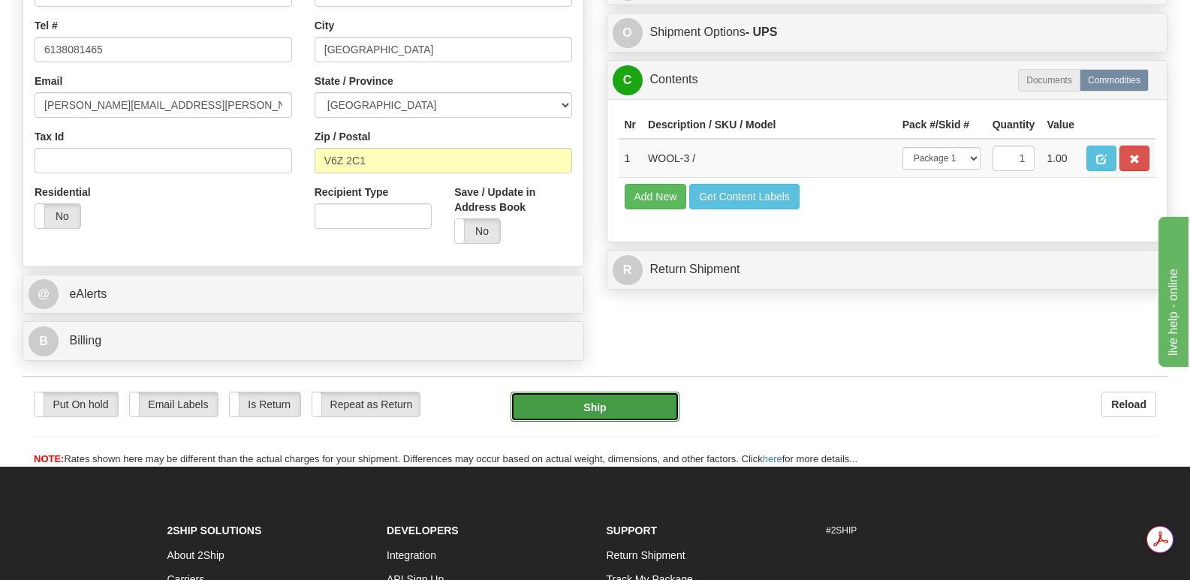
click at [620, 392] on button "Ship" at bounding box center [594, 407] width 168 height 30
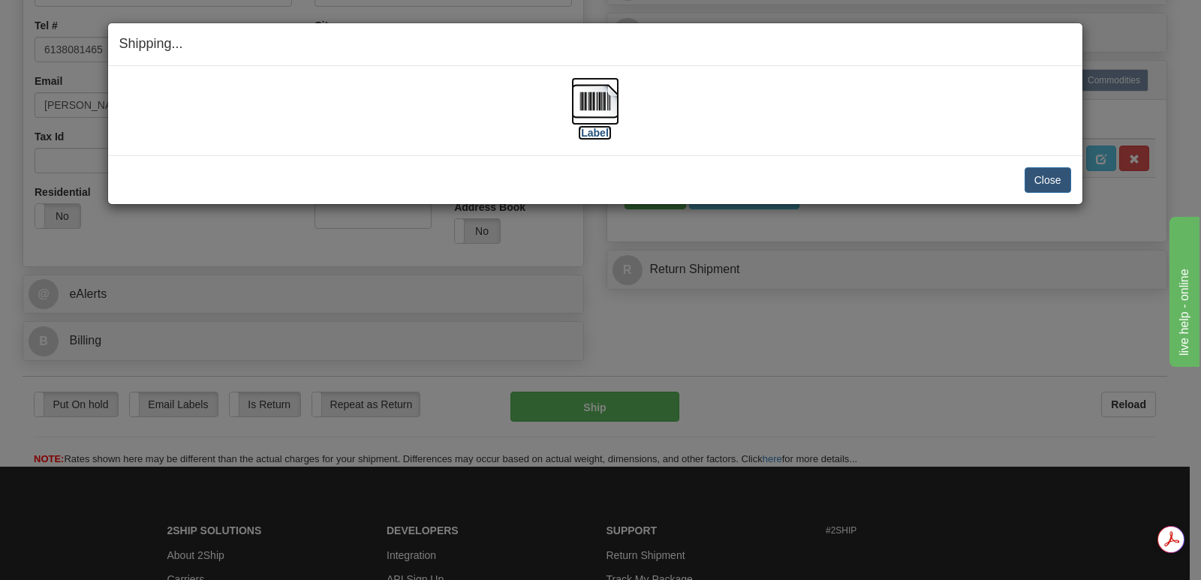
click at [594, 95] on img at bounding box center [595, 101] width 48 height 48
click at [1045, 175] on button "Close" at bounding box center [1048, 180] width 47 height 26
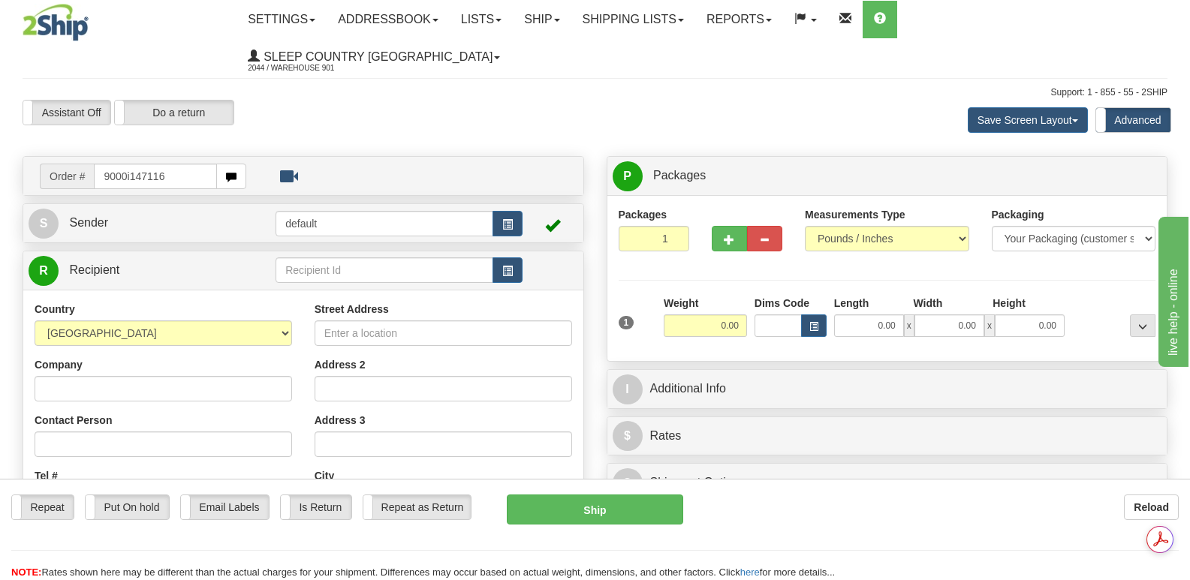
type input "9000i147116"
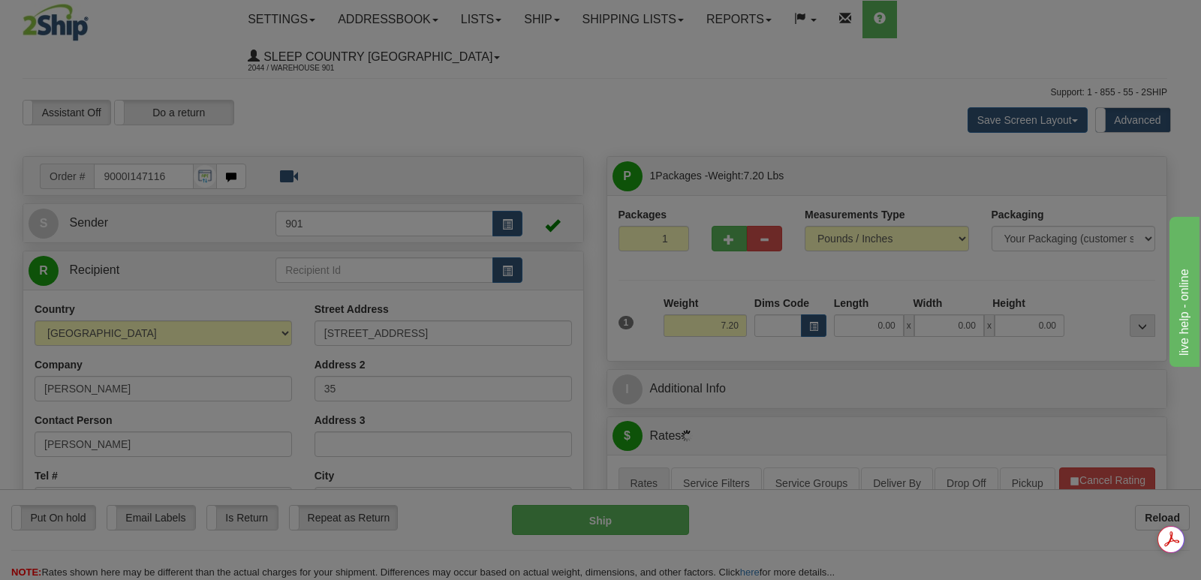
type input "LANGLEY"
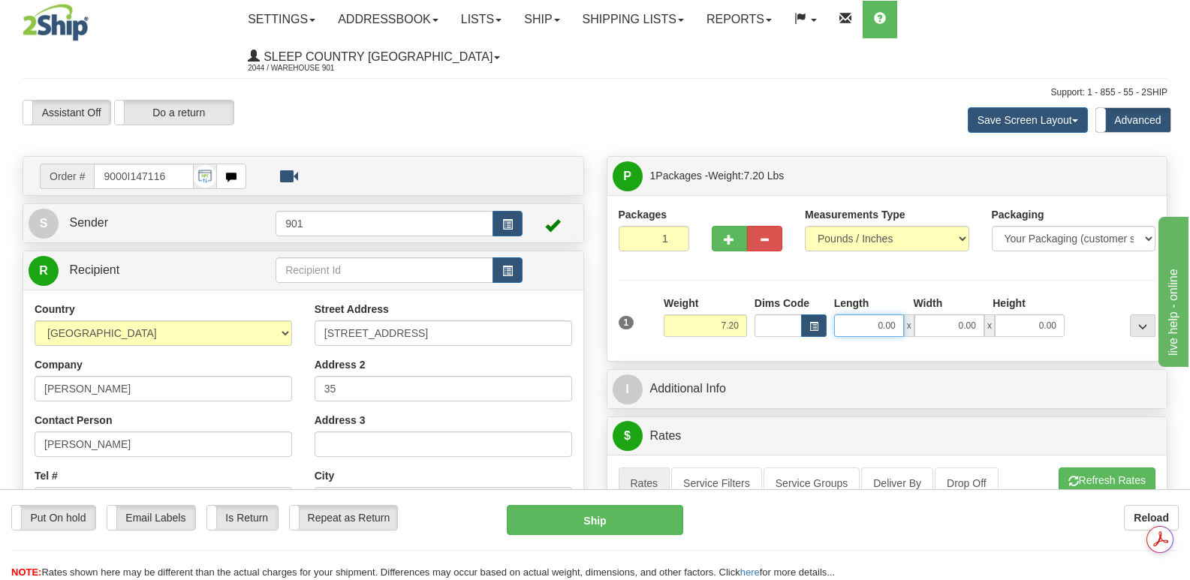
click at [850, 315] on input "0.00" at bounding box center [869, 326] width 70 height 23
type input "18.00"
click at [933, 315] on input "0.00" at bounding box center [949, 326] width 70 height 23
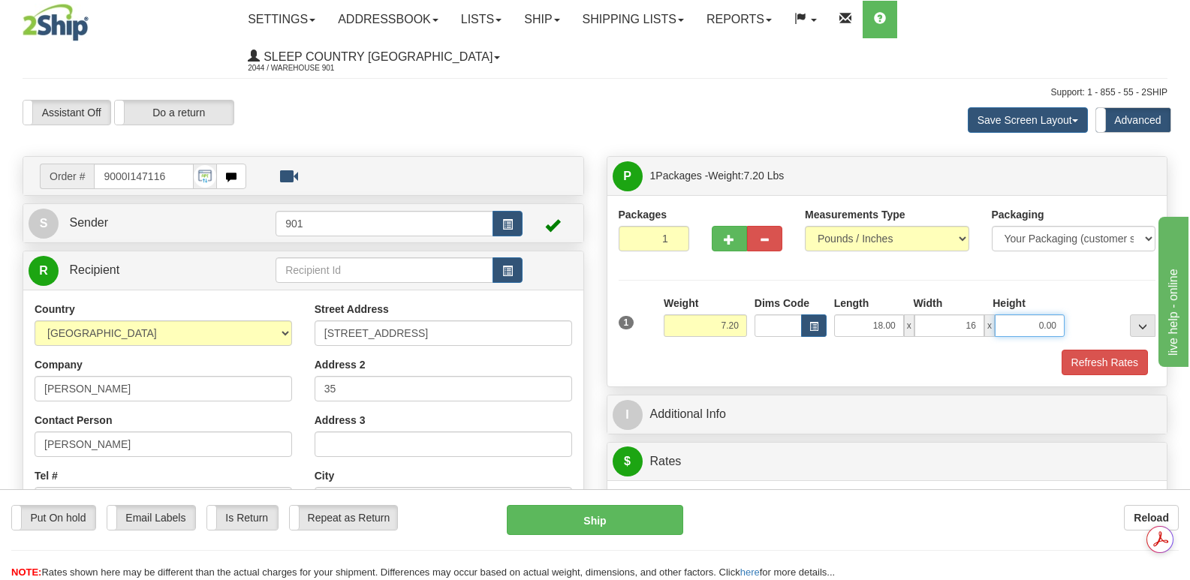
type input "16.00"
click at [1012, 315] on input "0.00" at bounding box center [1030, 326] width 70 height 23
type input "8.00"
click at [1106, 350] on button "Refresh Rates" at bounding box center [1104, 363] width 86 height 26
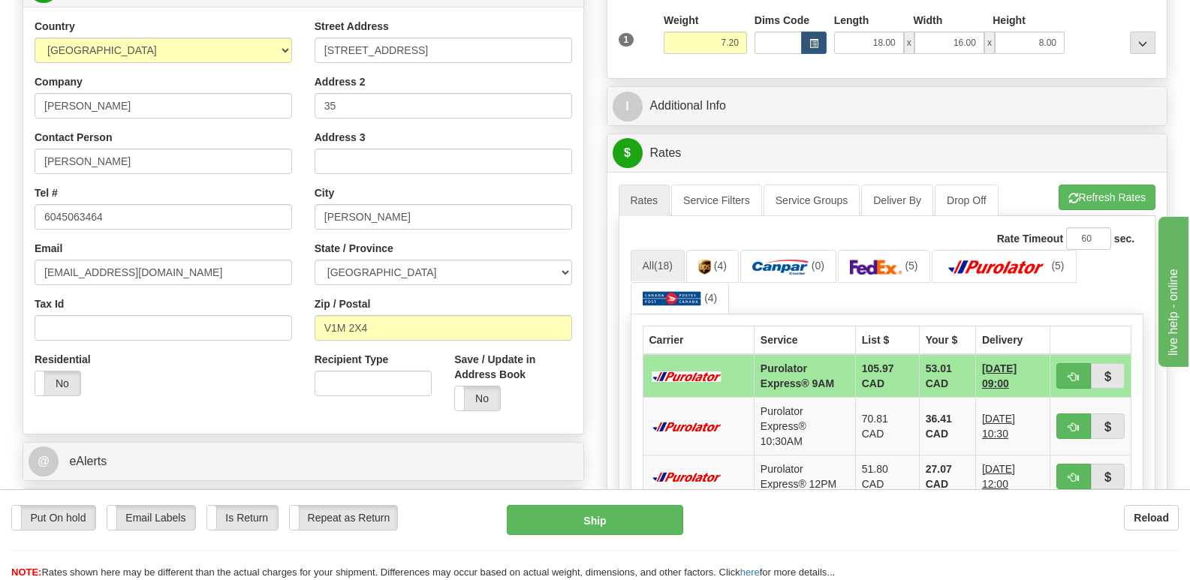
scroll to position [375, 0]
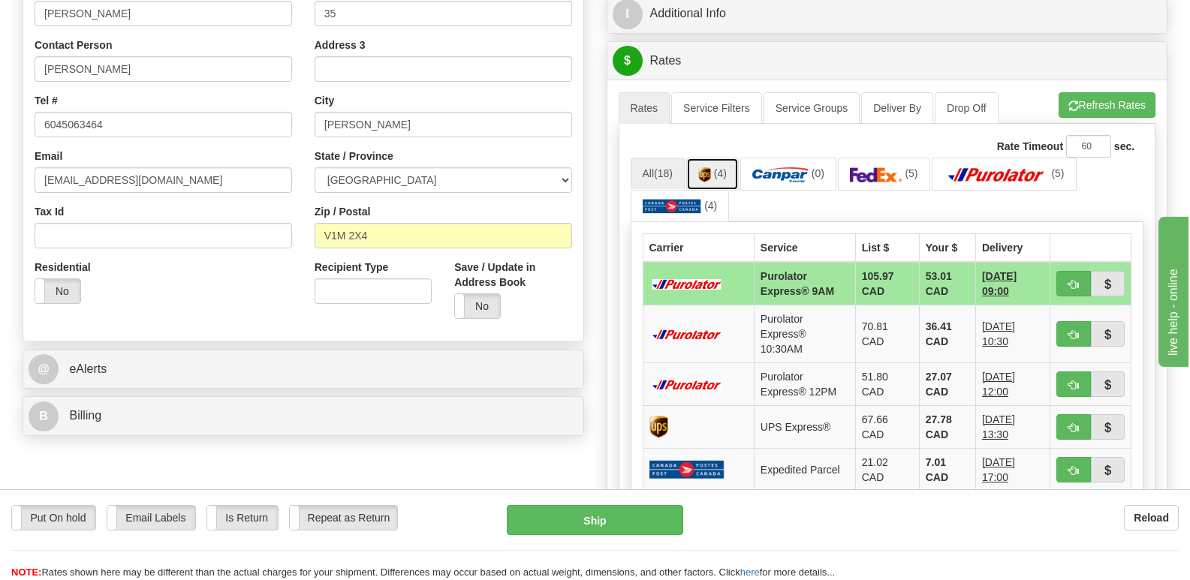
click at [710, 167] on img at bounding box center [704, 174] width 13 height 15
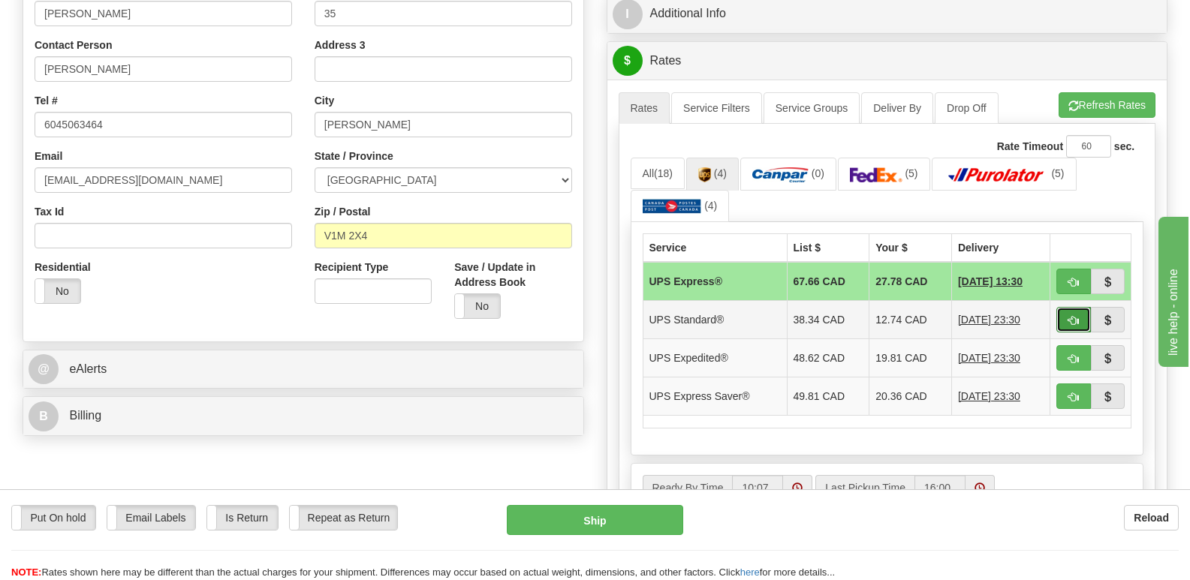
click at [1067, 307] on button "button" at bounding box center [1073, 320] width 35 height 26
type input "11"
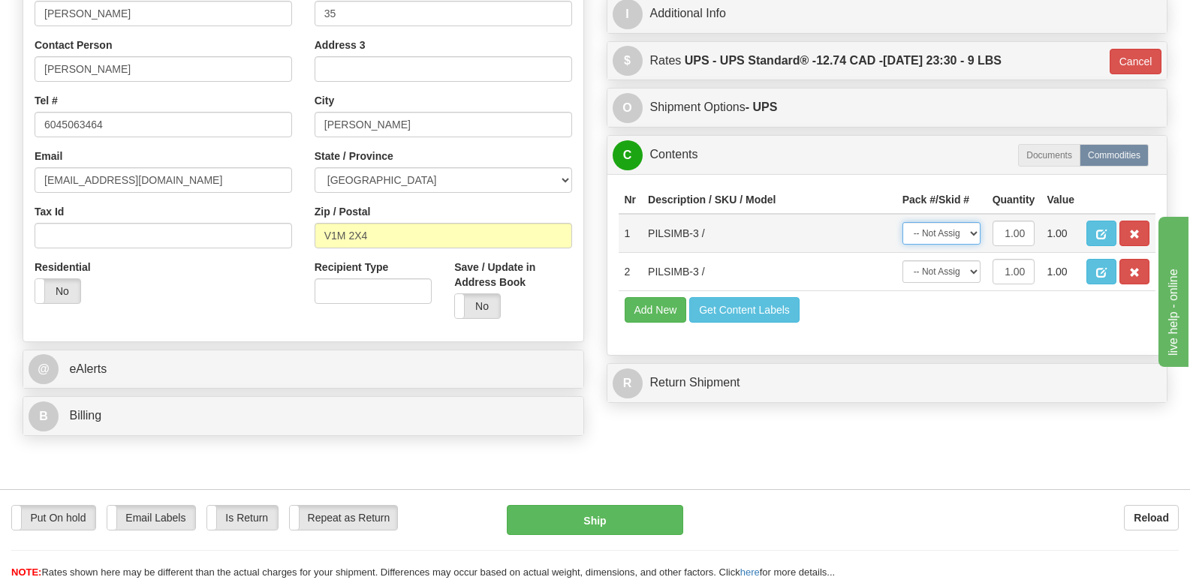
click at [971, 222] on select "-- Not Assigned -- Package 1" at bounding box center [941, 233] width 78 height 23
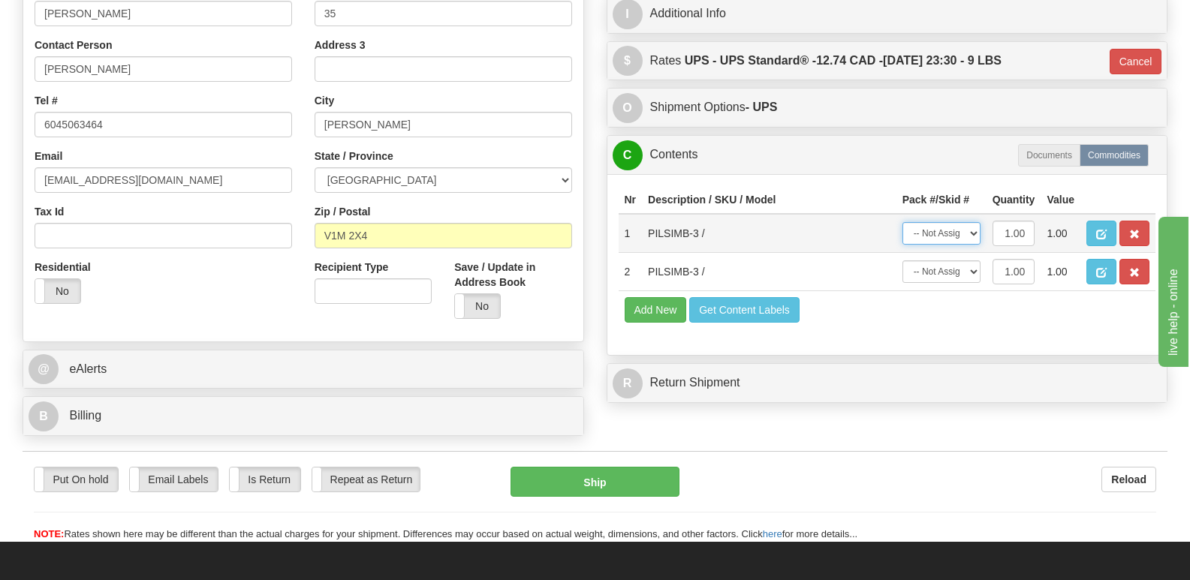
select select "0"
click at [902, 222] on select "-- Not Assigned -- Package 1" at bounding box center [941, 233] width 78 height 23
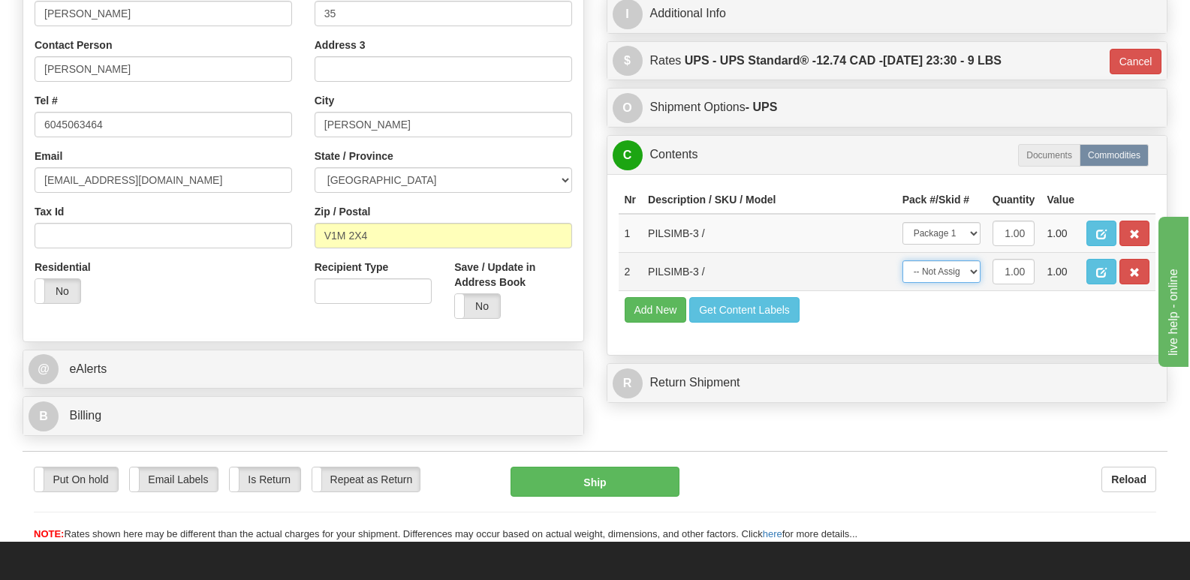
click at [975, 260] on select "-- Not Assigned -- Package 1" at bounding box center [941, 271] width 78 height 23
select select "0"
click at [902, 260] on select "-- Not Assigned -- Package 1" at bounding box center [941, 271] width 78 height 23
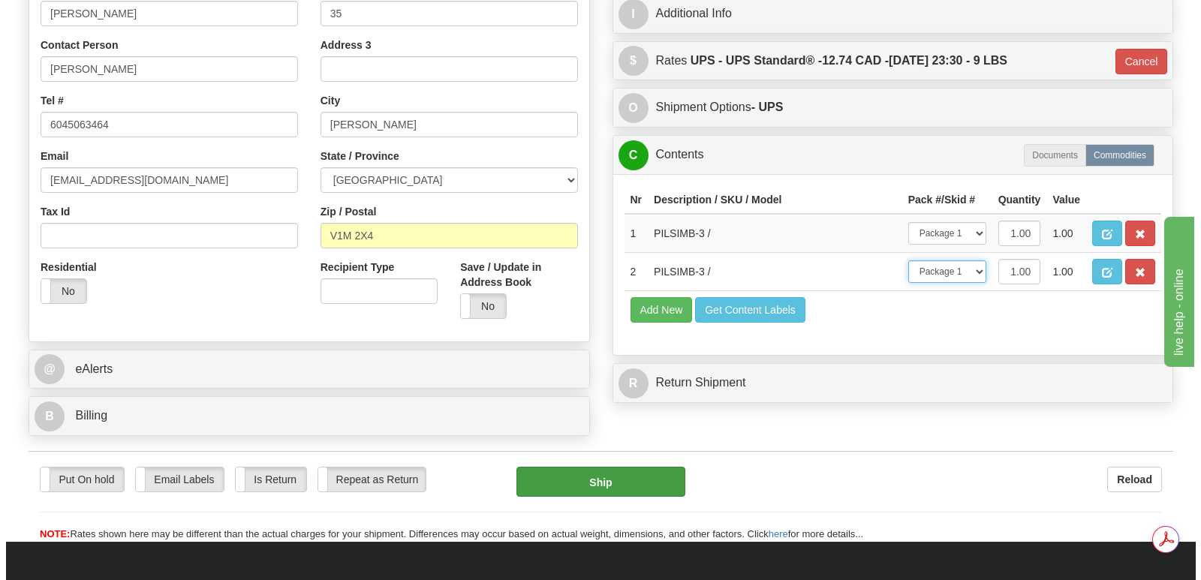
scroll to position [0, 0]
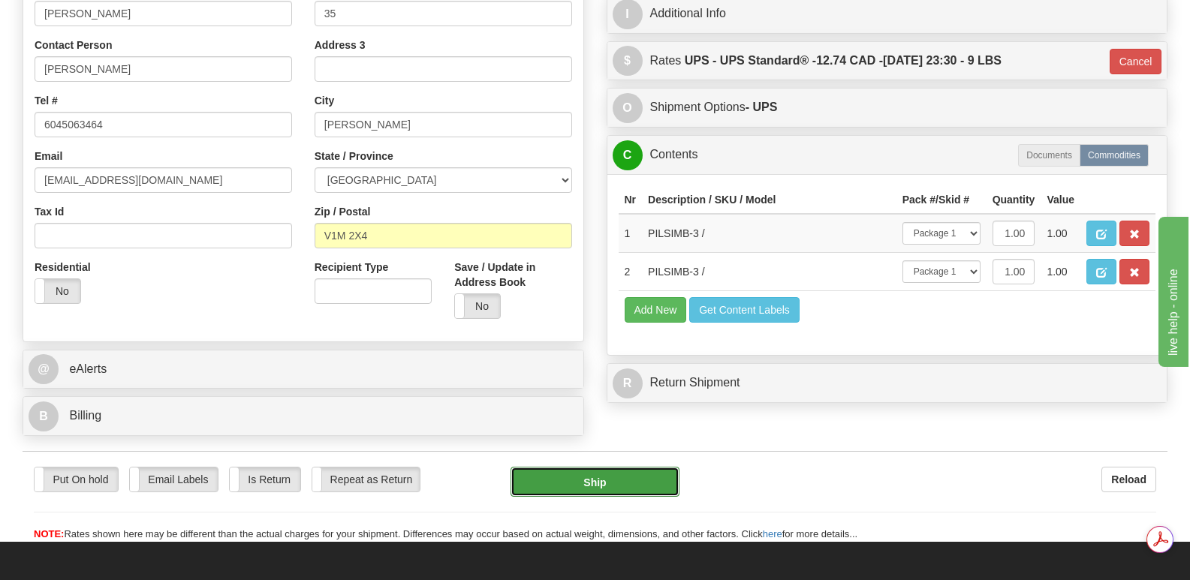
click at [619, 467] on button "Ship" at bounding box center [594, 482] width 168 height 30
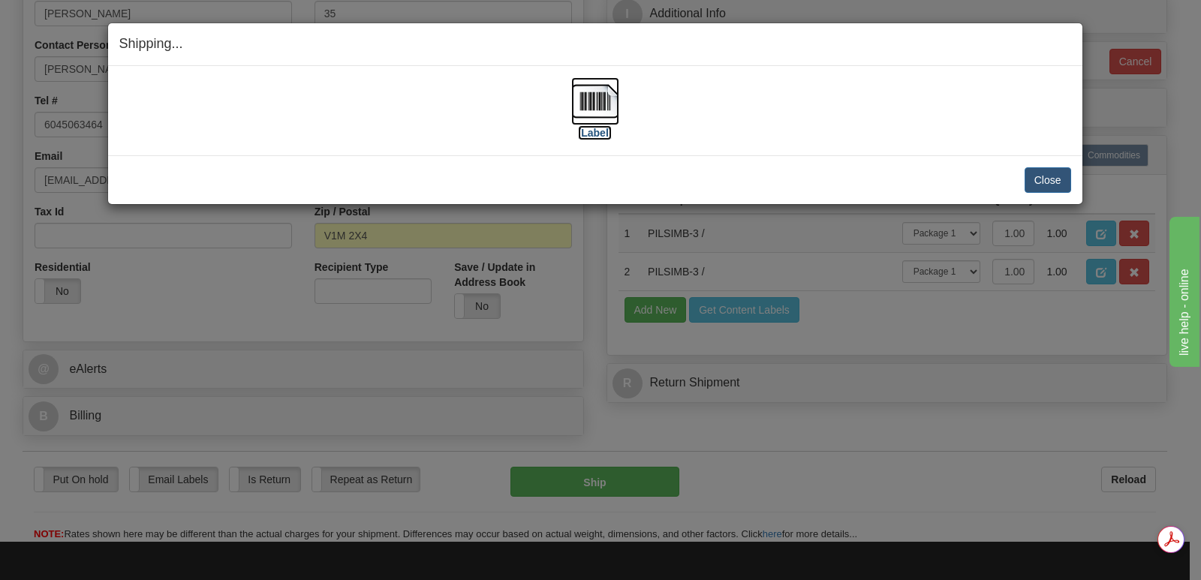
click at [595, 98] on img at bounding box center [595, 101] width 48 height 48
click at [1047, 176] on button "Close" at bounding box center [1048, 180] width 47 height 26
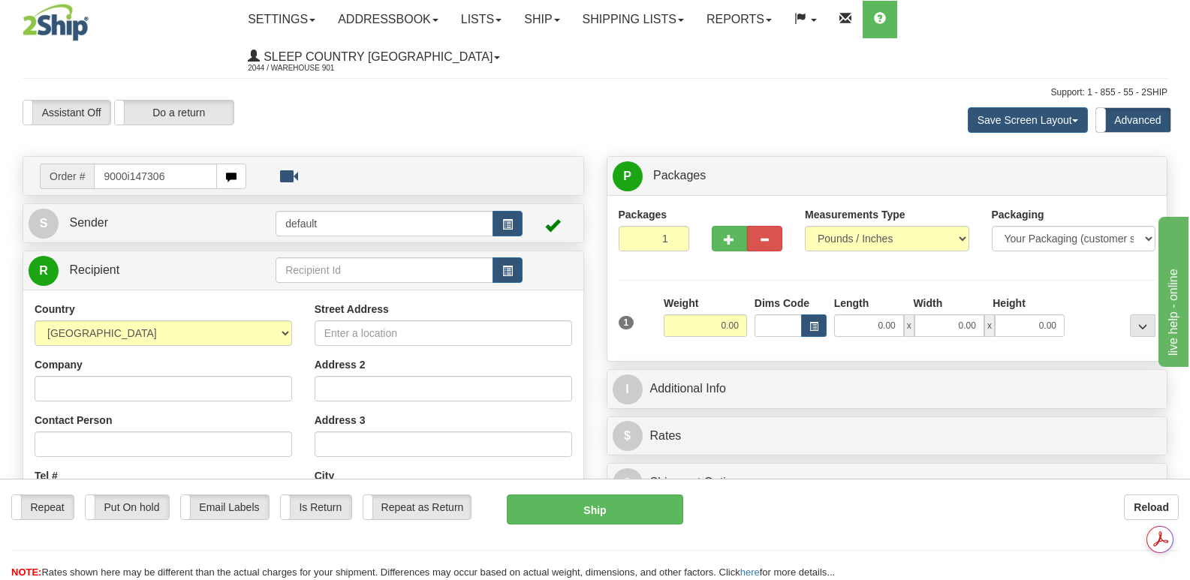
type input "9000i147306"
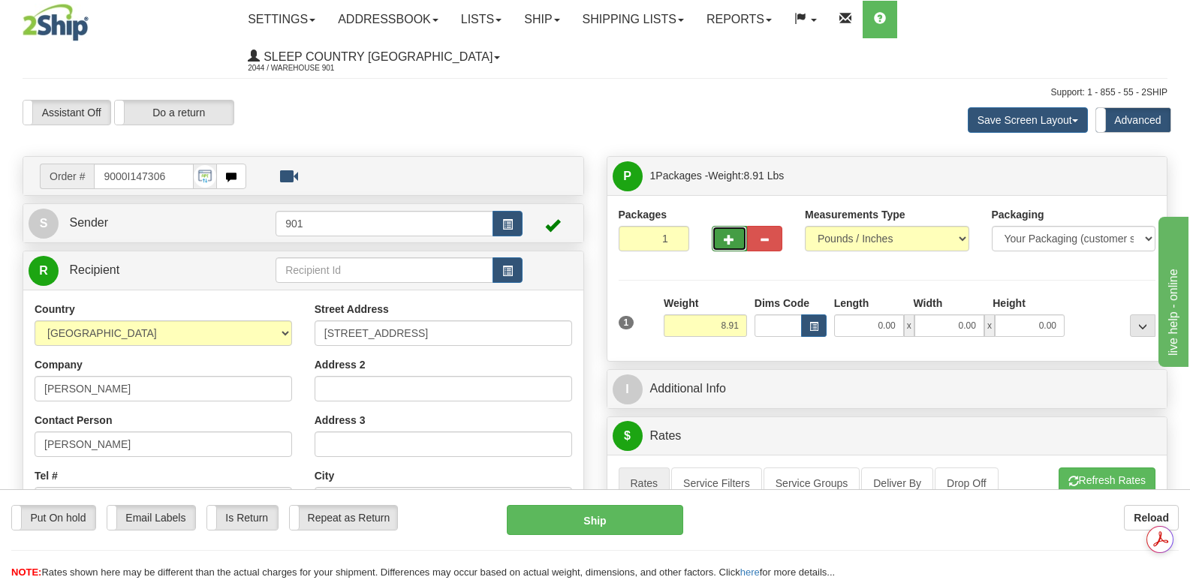
click at [726, 235] on span "button" at bounding box center [729, 240] width 11 height 10
type input "2"
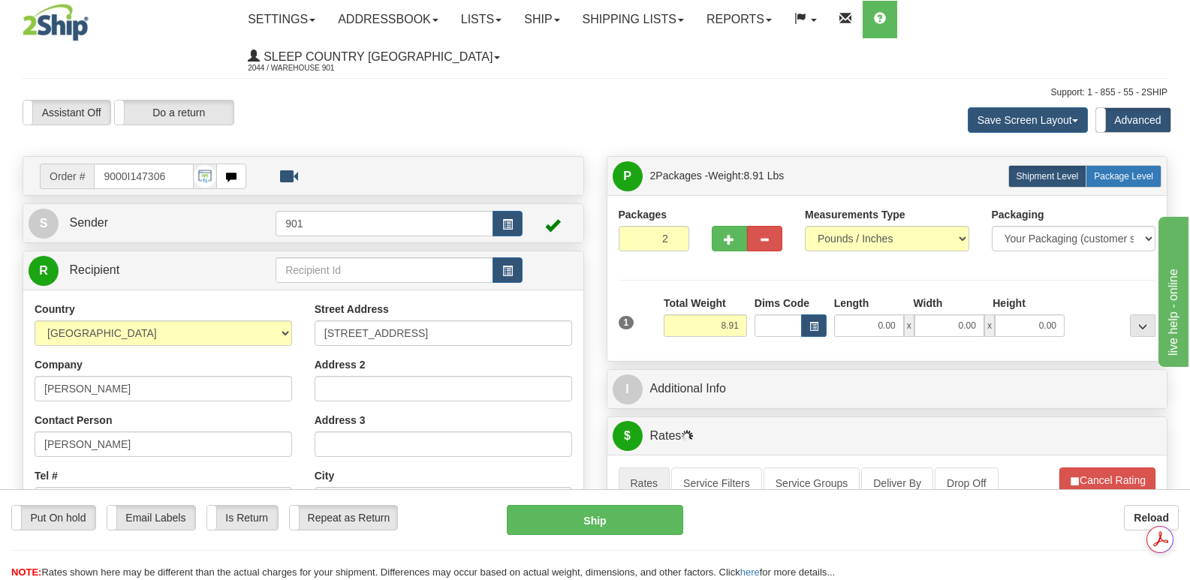
click at [1124, 171] on span "Package Level" at bounding box center [1123, 176] width 59 height 11
radio input "true"
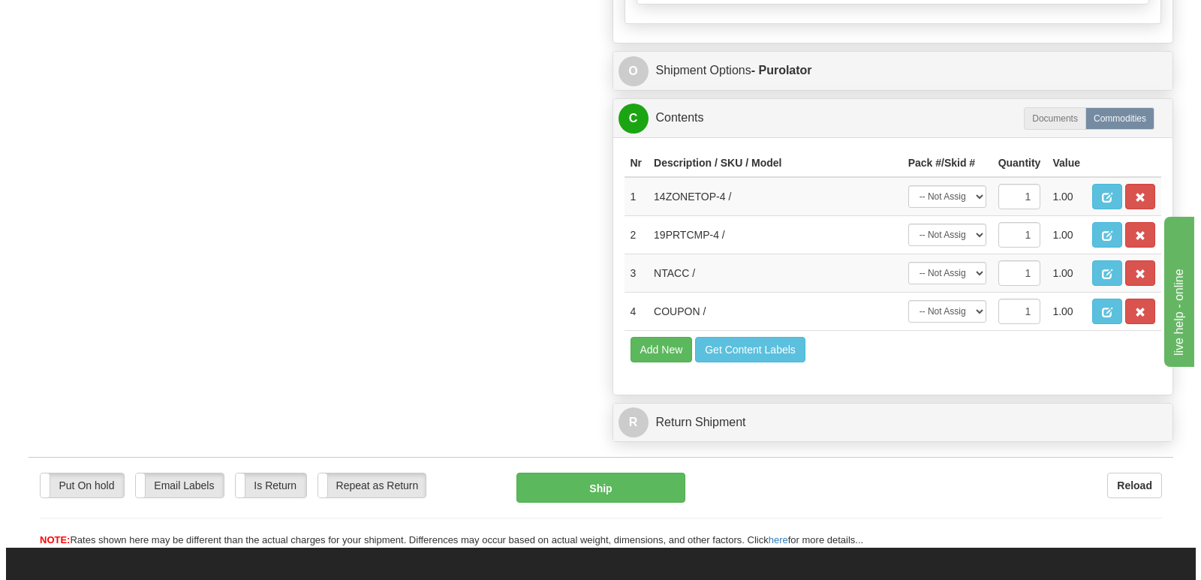
scroll to position [1051, 0]
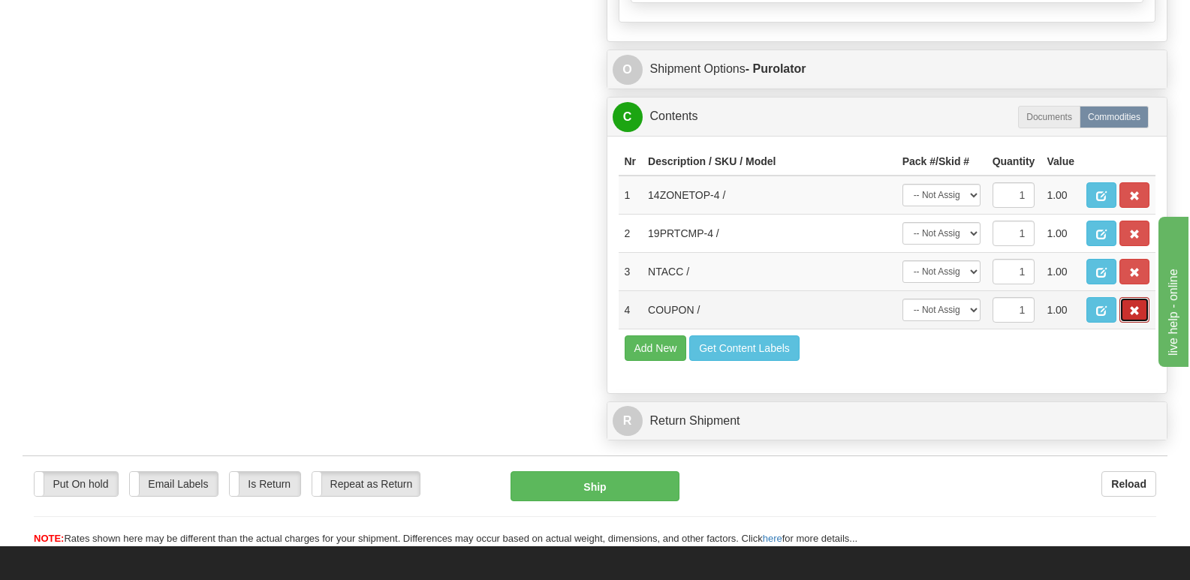
click at [1132, 297] on button "button" at bounding box center [1134, 310] width 30 height 26
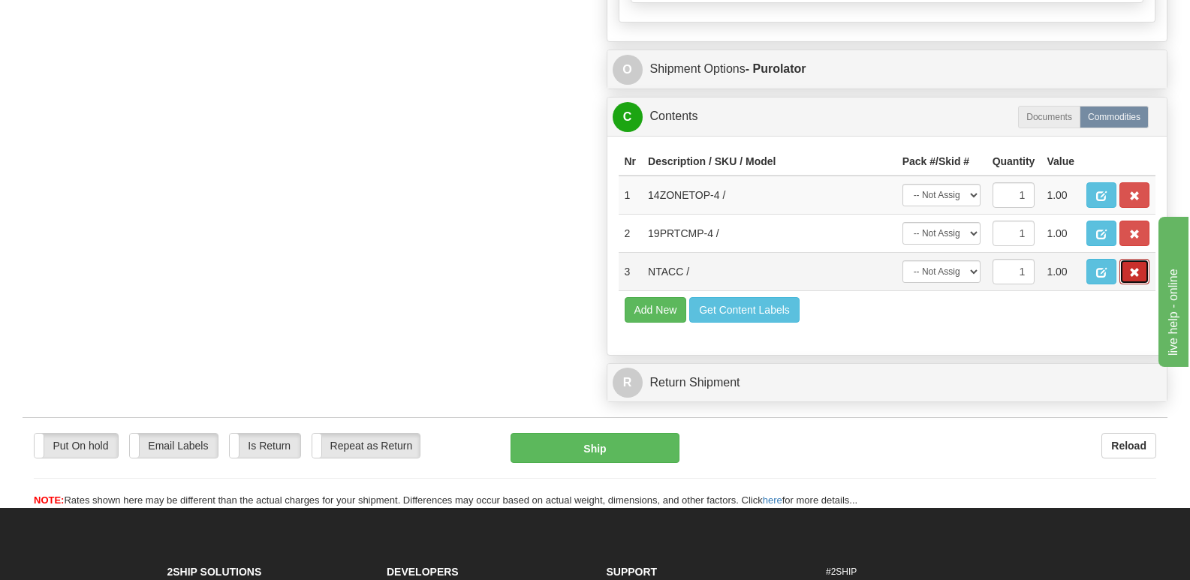
click at [1130, 259] on button "button" at bounding box center [1134, 272] width 30 height 26
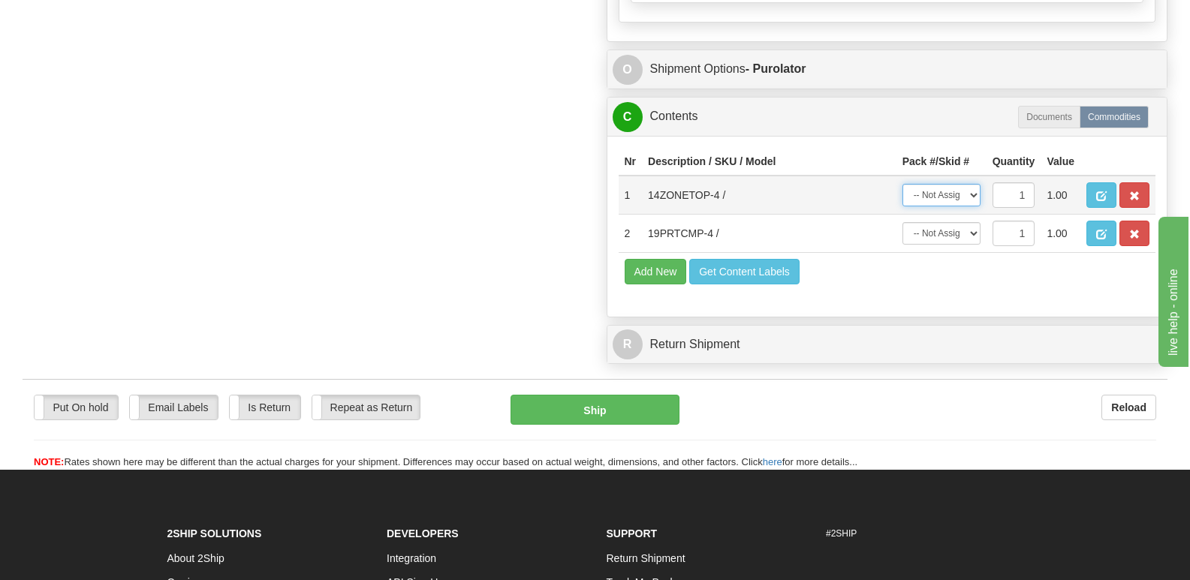
click at [974, 184] on select "-- Not Assigned -- Package 1 Package 2" at bounding box center [941, 195] width 78 height 23
select select "0"
click at [902, 184] on select "-- Not Assigned -- Package 1 Package 2" at bounding box center [941, 195] width 78 height 23
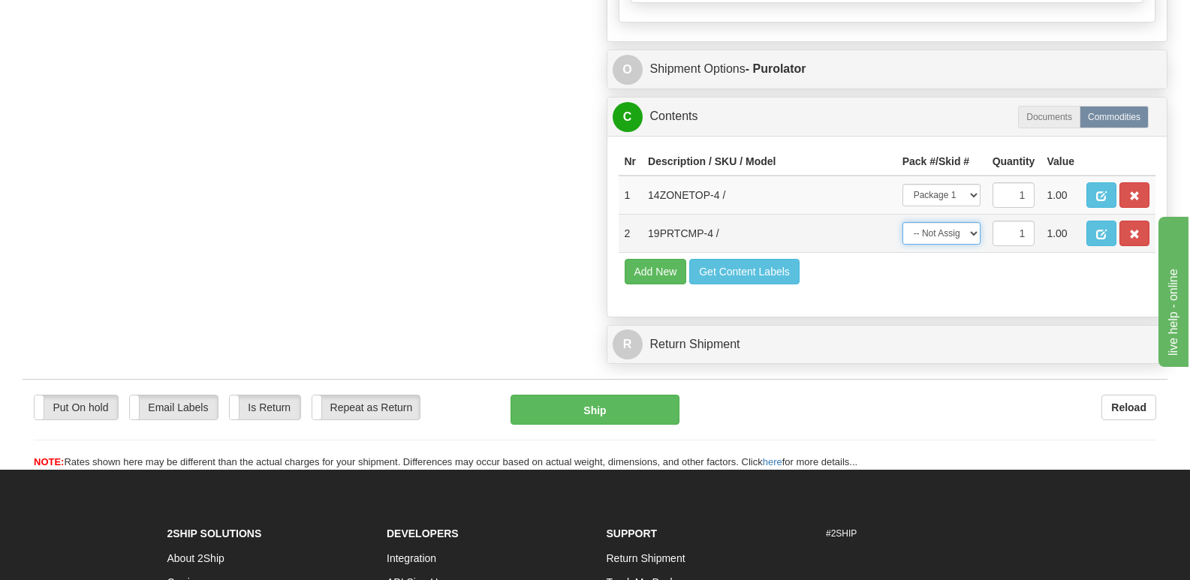
click at [977, 222] on select "-- Not Assigned -- Package 1 Package 2" at bounding box center [941, 233] width 78 height 23
select select "1"
click at [902, 222] on select "-- Not Assigned -- Package 1 Package 2" at bounding box center [941, 233] width 78 height 23
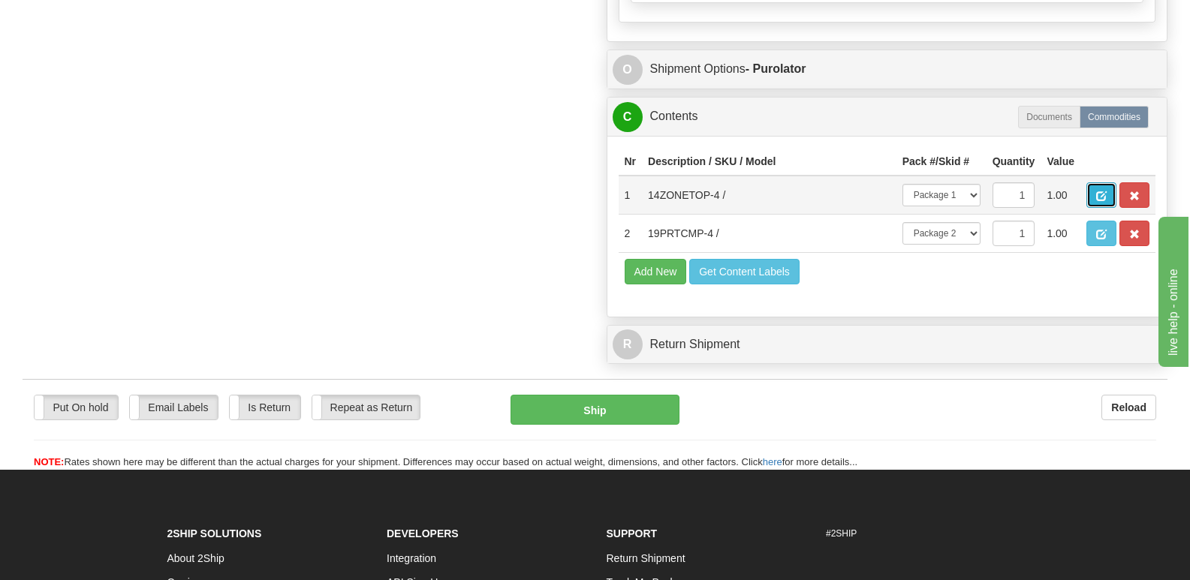
click at [1102, 191] on span "button" at bounding box center [1101, 196] width 11 height 10
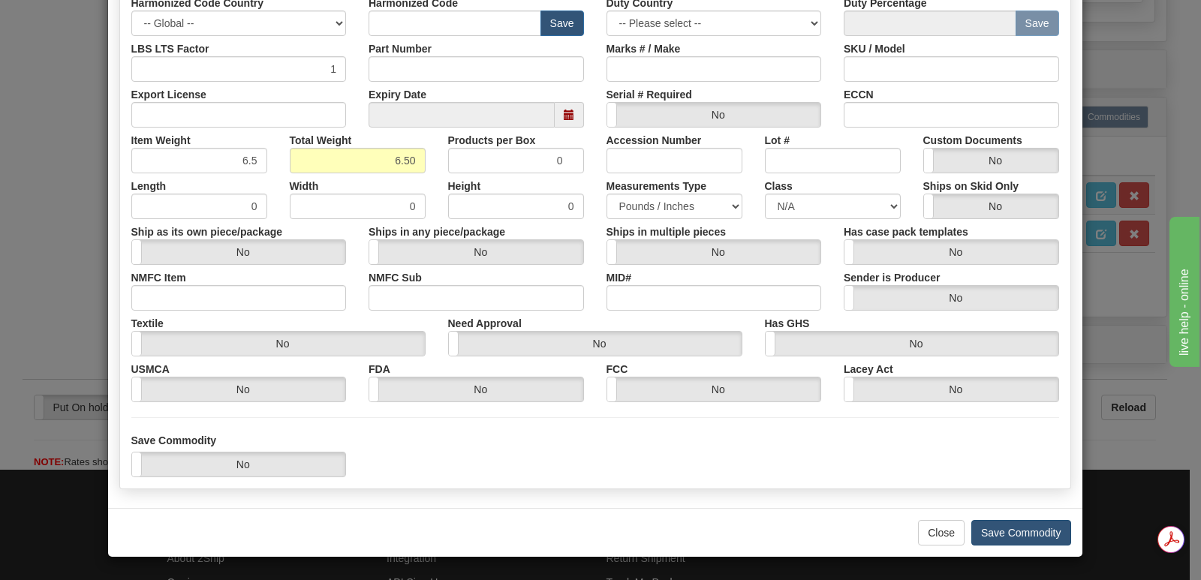
scroll to position [0, 0]
click at [1001, 528] on button "Save Commodity" at bounding box center [1021, 533] width 100 height 26
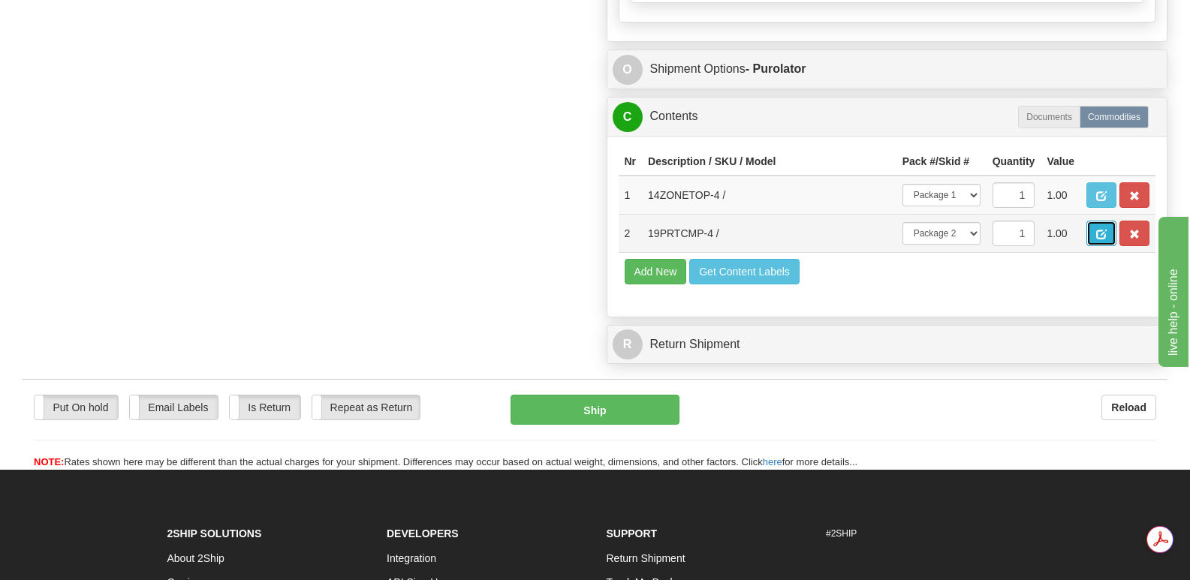
click at [1100, 221] on button "button" at bounding box center [1101, 234] width 30 height 26
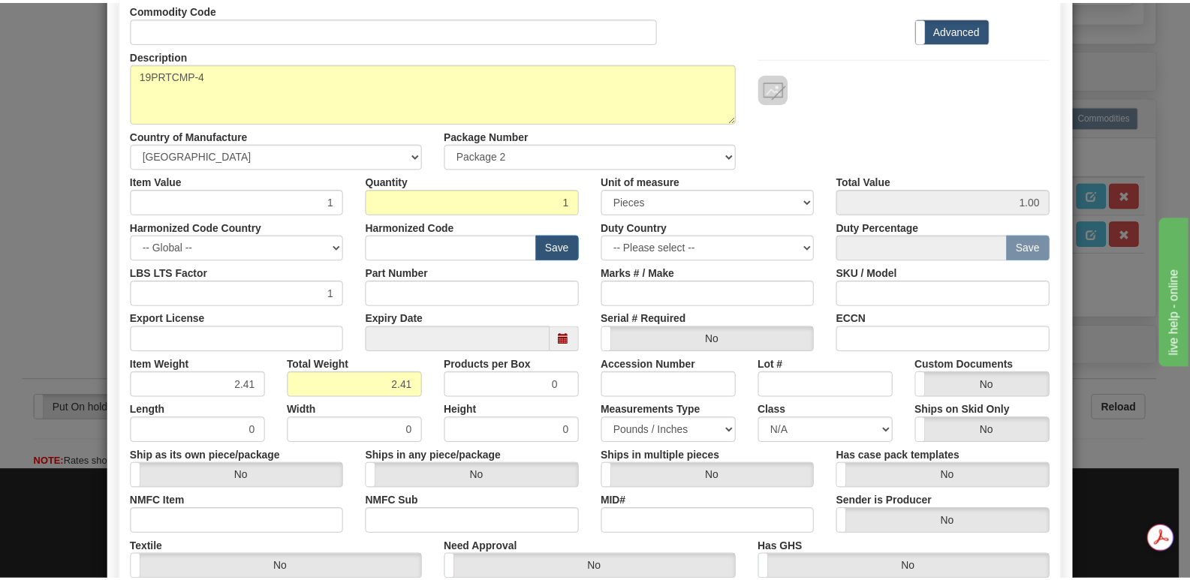
scroll to position [348, 0]
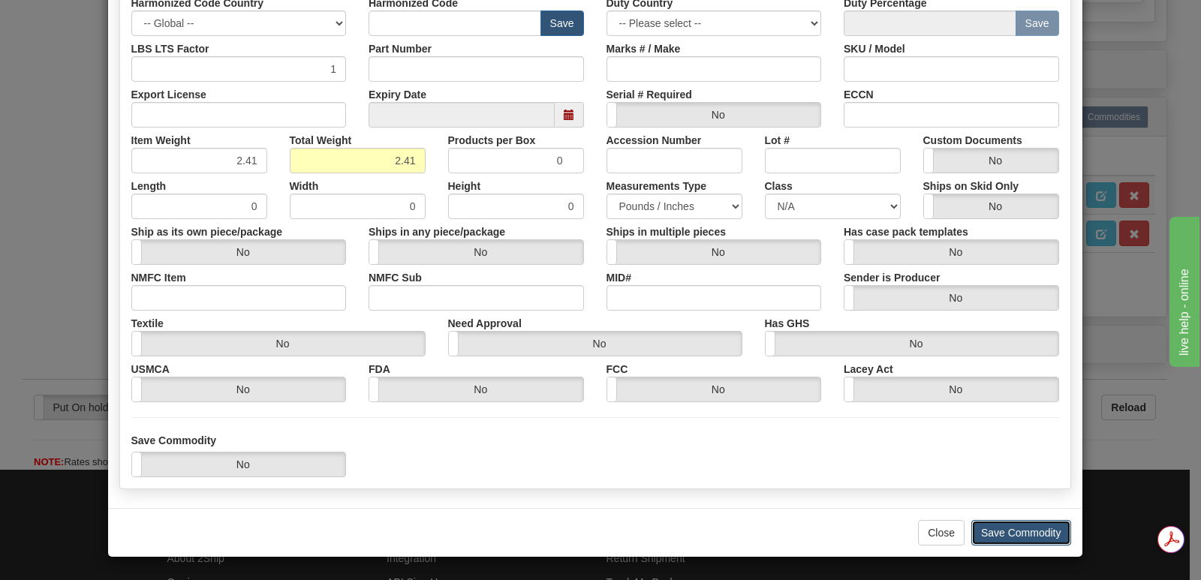
click at [987, 532] on button "Save Commodity" at bounding box center [1021, 533] width 100 height 26
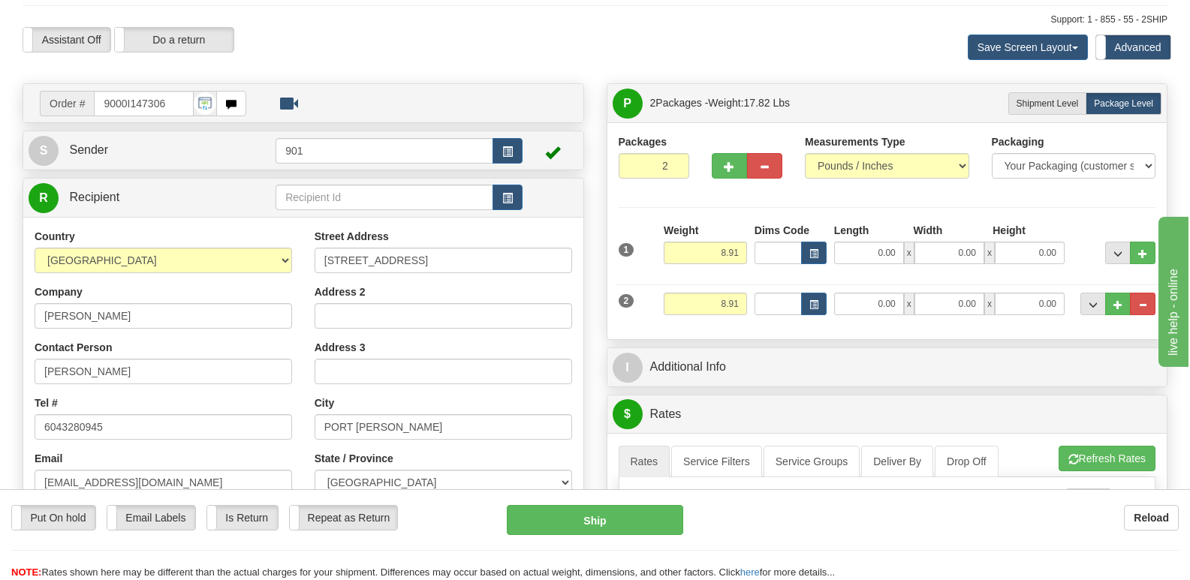
scroll to position [0, 0]
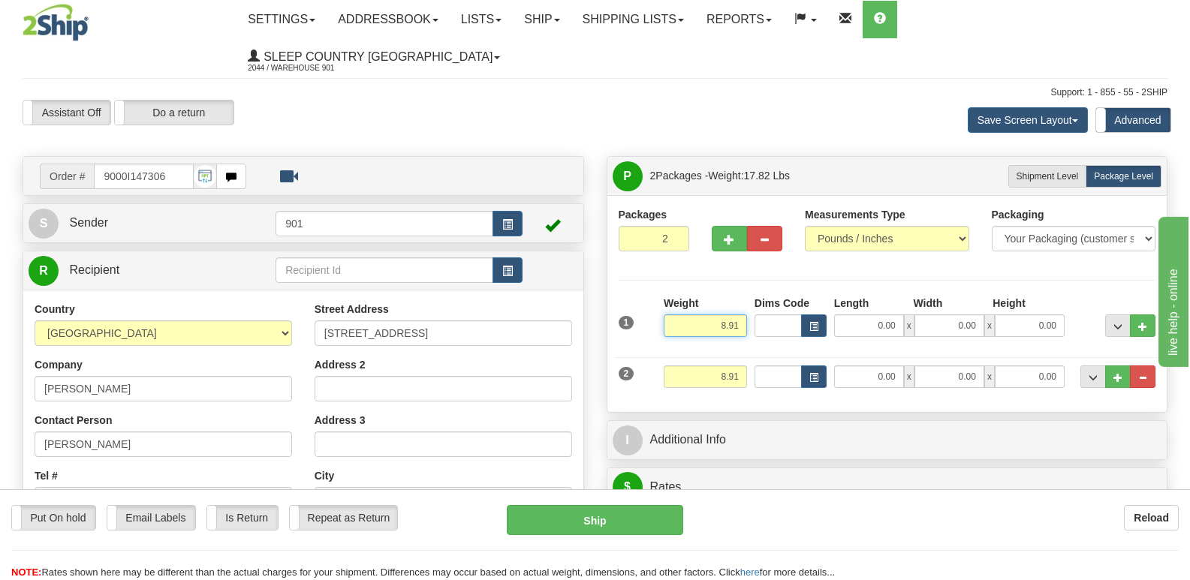
drag, startPoint x: 710, startPoint y: 288, endPoint x: 746, endPoint y: 291, distance: 36.2
click at [746, 315] on input "8.91" at bounding box center [705, 326] width 83 height 23
type input "6.50"
click at [849, 315] on input "0.00" at bounding box center [869, 326] width 70 height 23
type input "22.00"
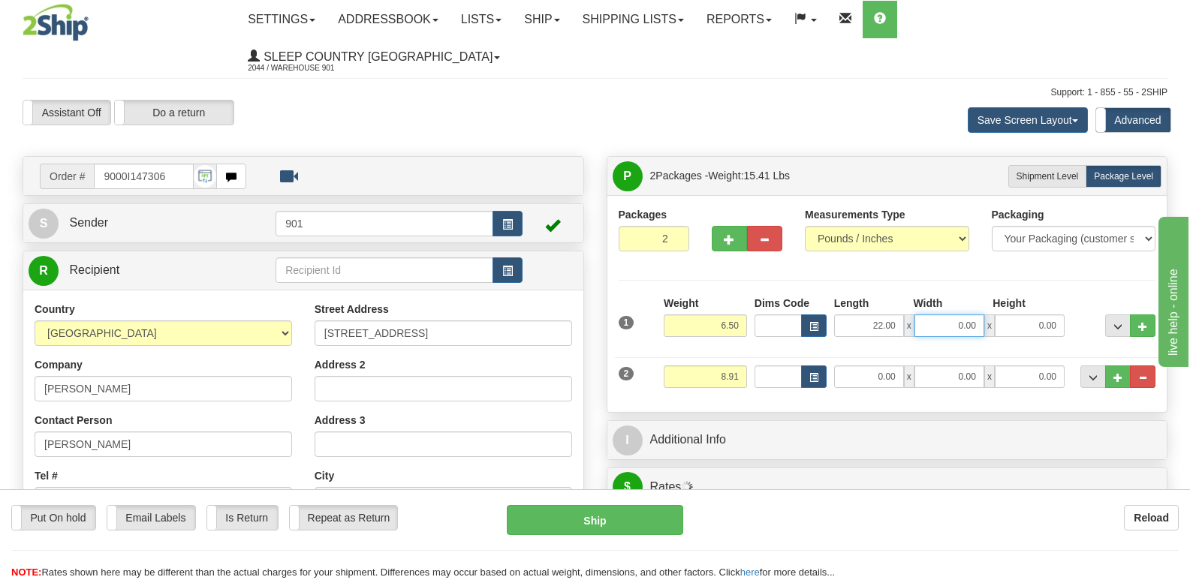
click at [937, 315] on input "0.00" at bounding box center [949, 326] width 70 height 23
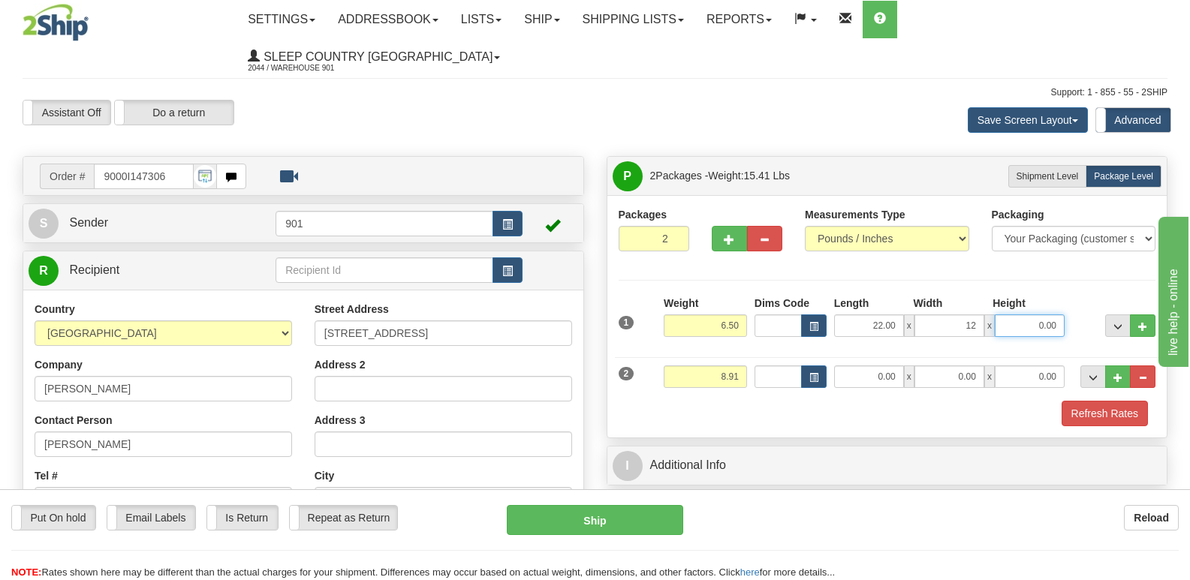
type input "12.00"
click at [1008, 315] on input "0.00" at bounding box center [1030, 326] width 70 height 23
type input "12.00"
drag, startPoint x: 704, startPoint y: 345, endPoint x: 744, endPoint y: 344, distance: 39.8
click at [744, 366] on input "8.91" at bounding box center [705, 377] width 83 height 23
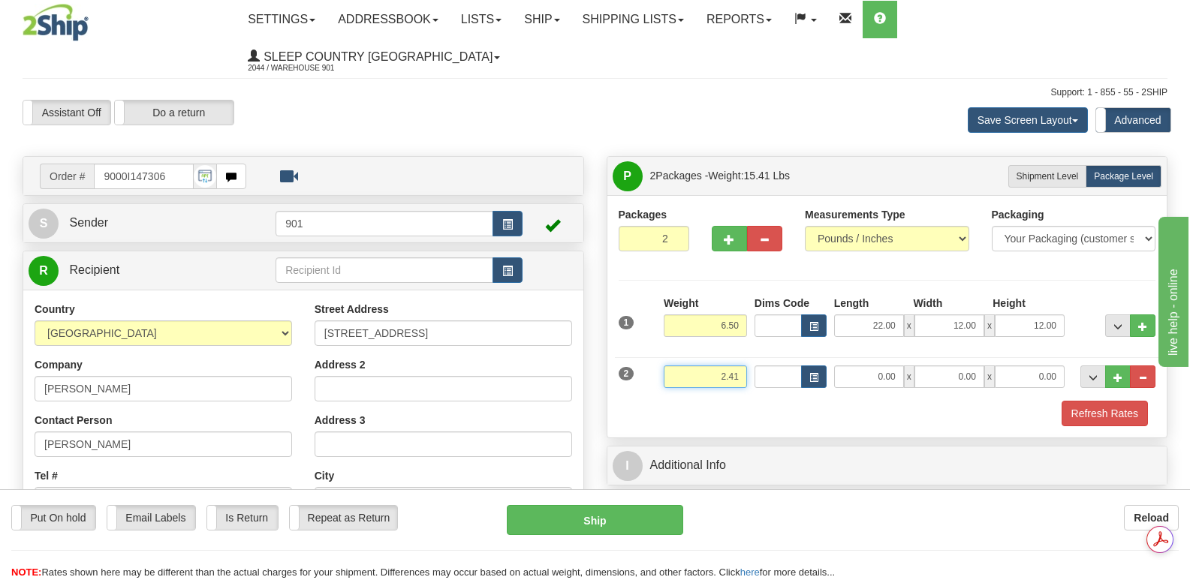
type input "2.41"
click at [871, 366] on input "0.00" at bounding box center [869, 377] width 70 height 23
type input "8.00"
click at [938, 366] on input "0.00" at bounding box center [949, 377] width 70 height 23
type input "7.00"
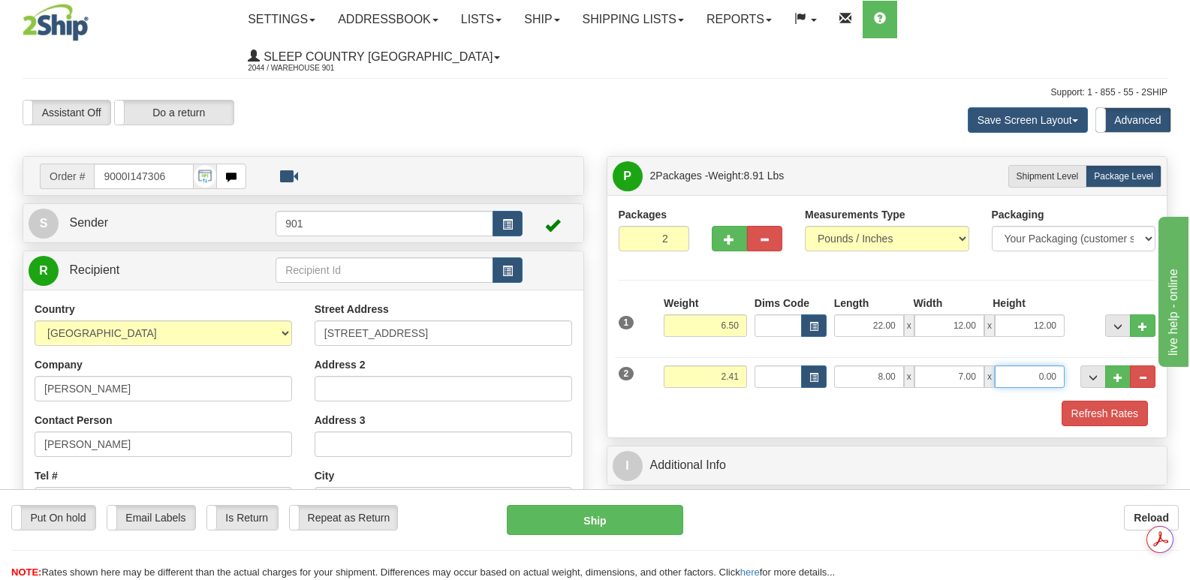
click at [1010, 366] on input "0.00" at bounding box center [1030, 377] width 70 height 23
type input "6.00"
click at [1099, 401] on button "Refresh Rates" at bounding box center [1104, 414] width 86 height 26
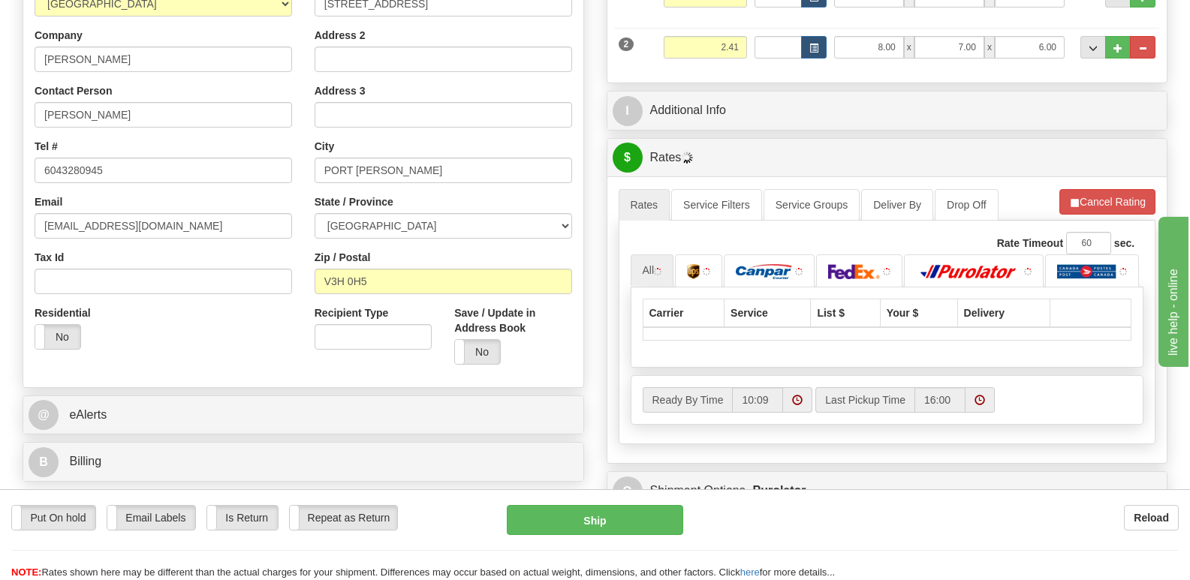
scroll to position [375, 0]
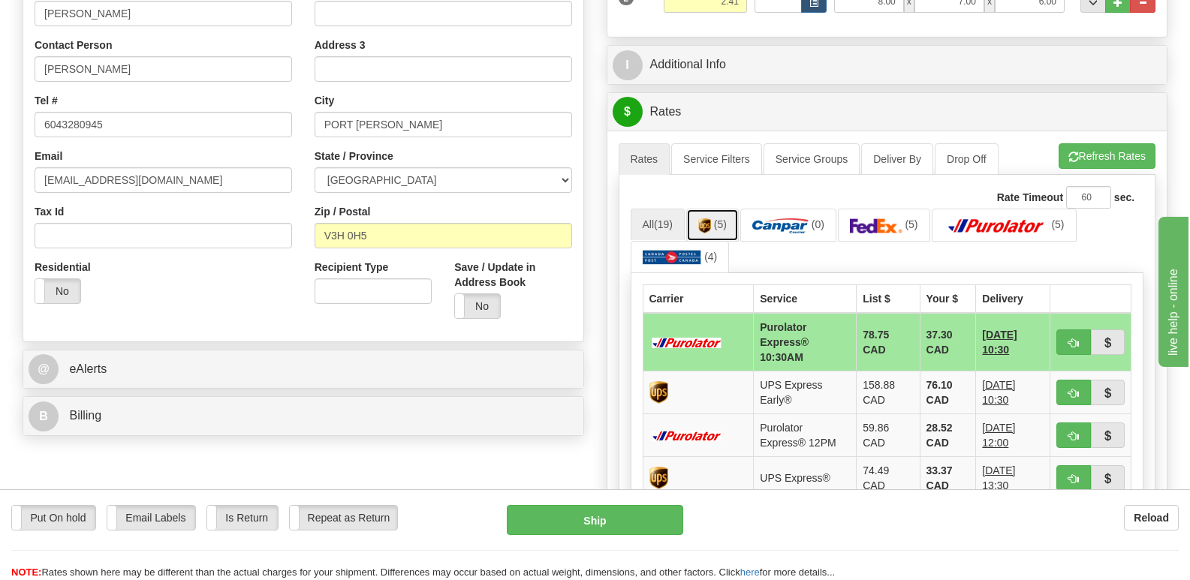
click at [717, 209] on link "(5)" at bounding box center [712, 225] width 53 height 32
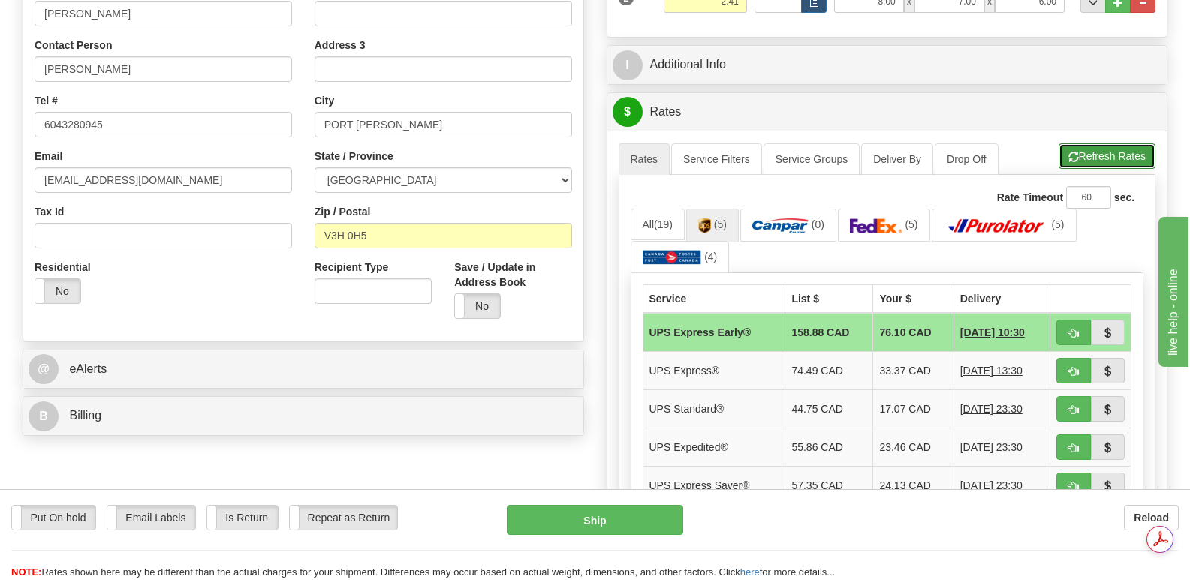
click at [1092, 143] on button "Refresh Rates" at bounding box center [1106, 156] width 97 height 26
click at [888, 209] on link "(5)" at bounding box center [884, 225] width 92 height 32
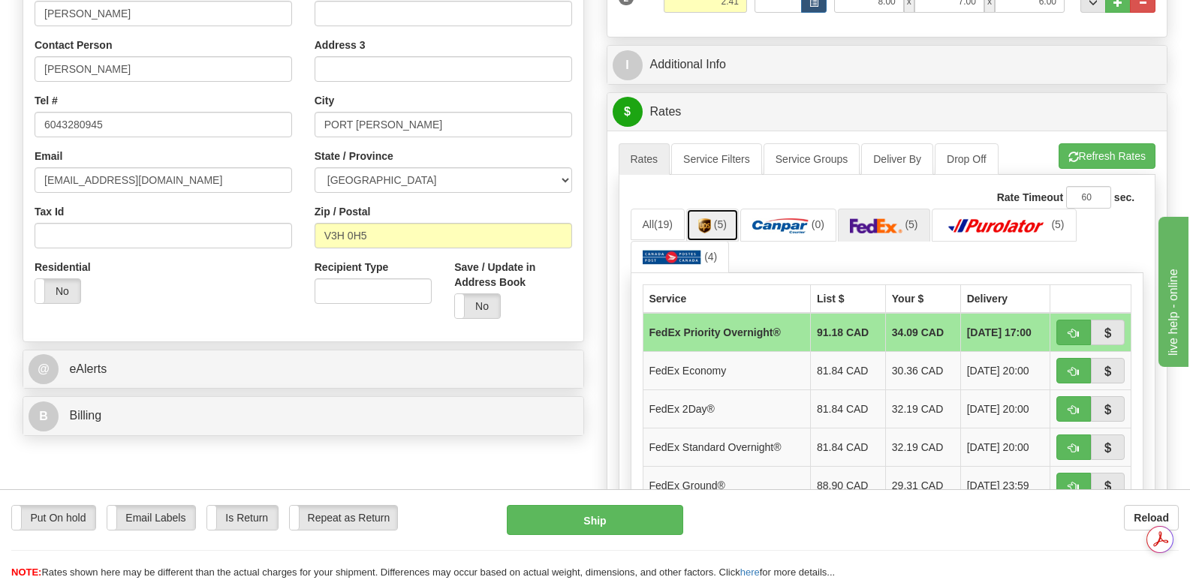
click at [708, 209] on link "(5)" at bounding box center [712, 225] width 53 height 32
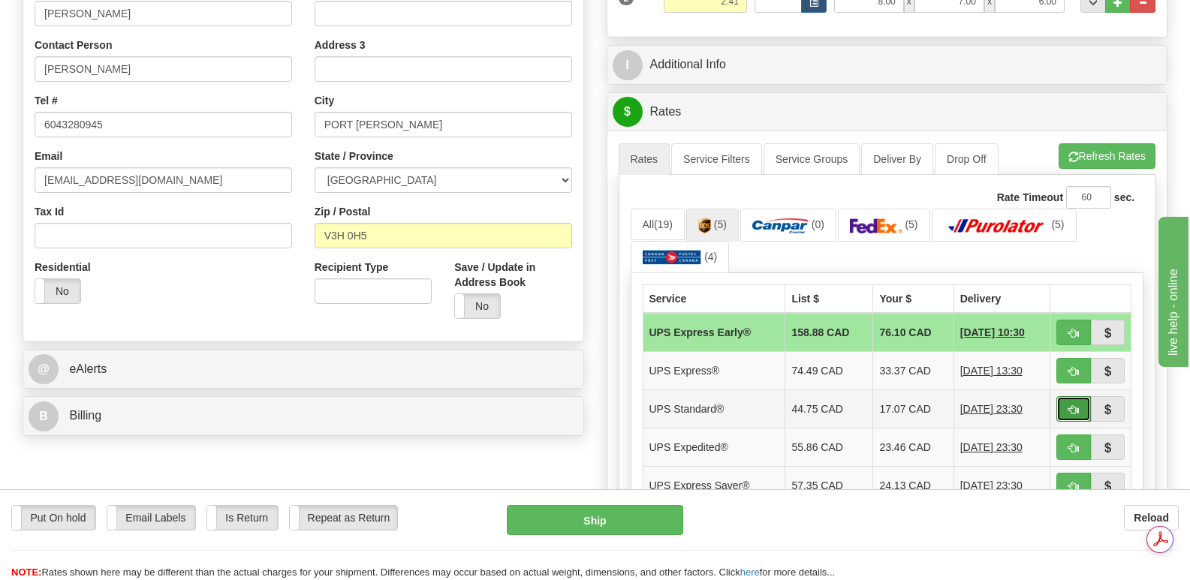
click at [1073, 405] on span "button" at bounding box center [1073, 410] width 11 height 10
type input "11"
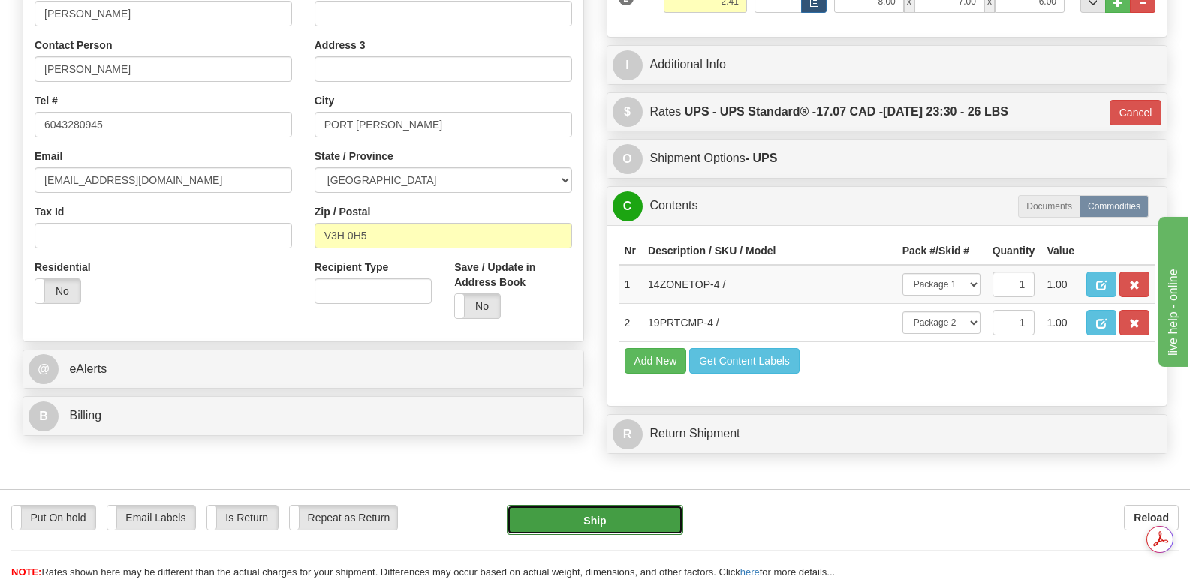
click at [619, 512] on button "Ship" at bounding box center [595, 520] width 176 height 30
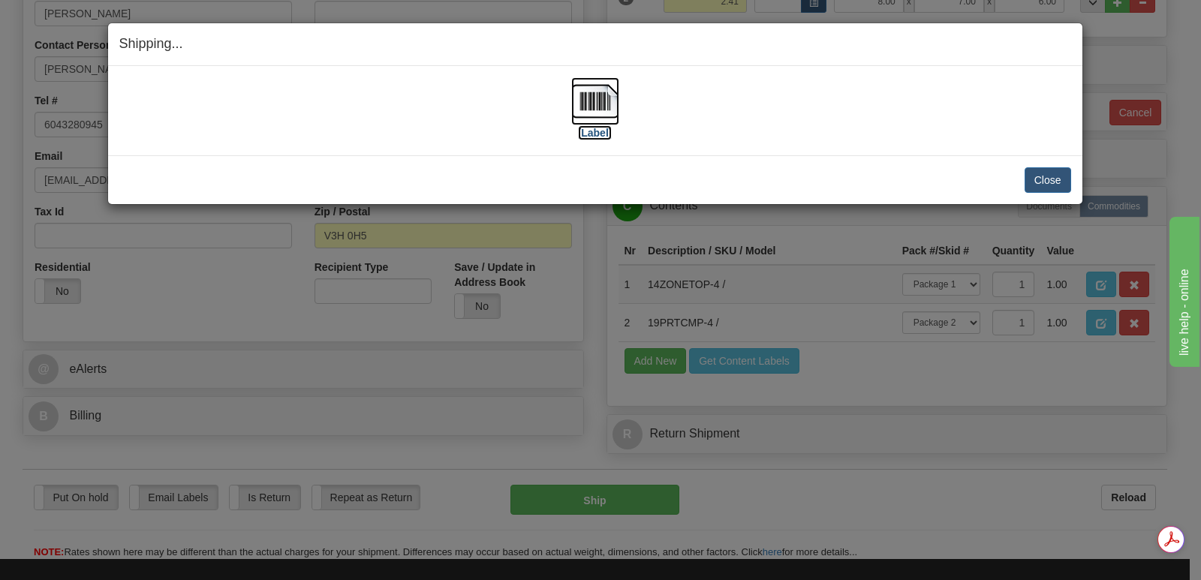
click at [602, 95] on img at bounding box center [595, 101] width 48 height 48
click at [1037, 177] on button "Close" at bounding box center [1048, 180] width 47 height 26
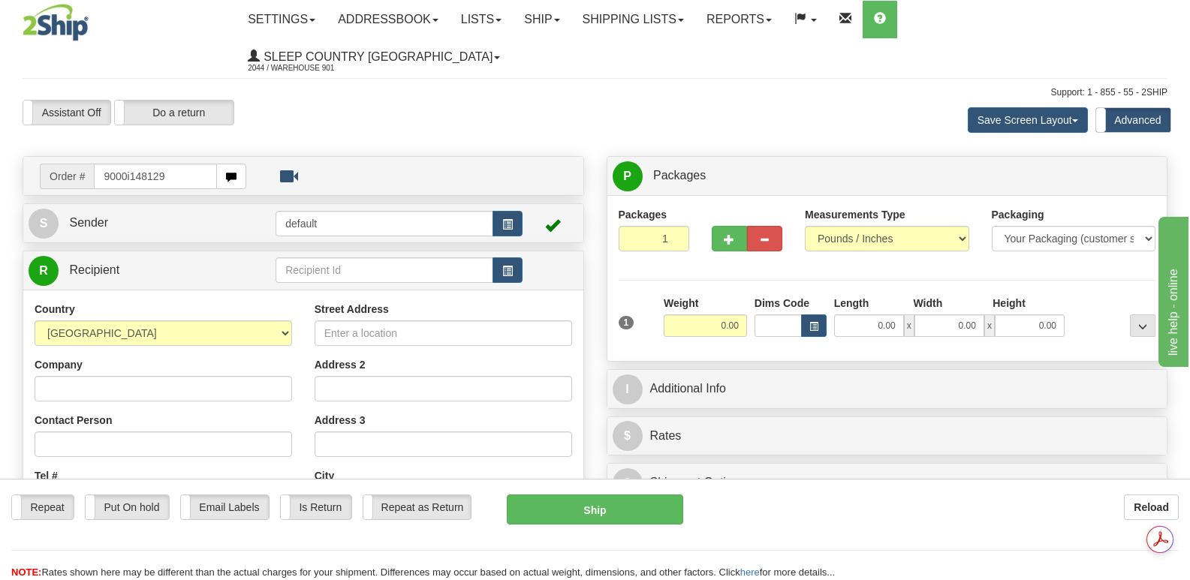
type input "9000i148129"
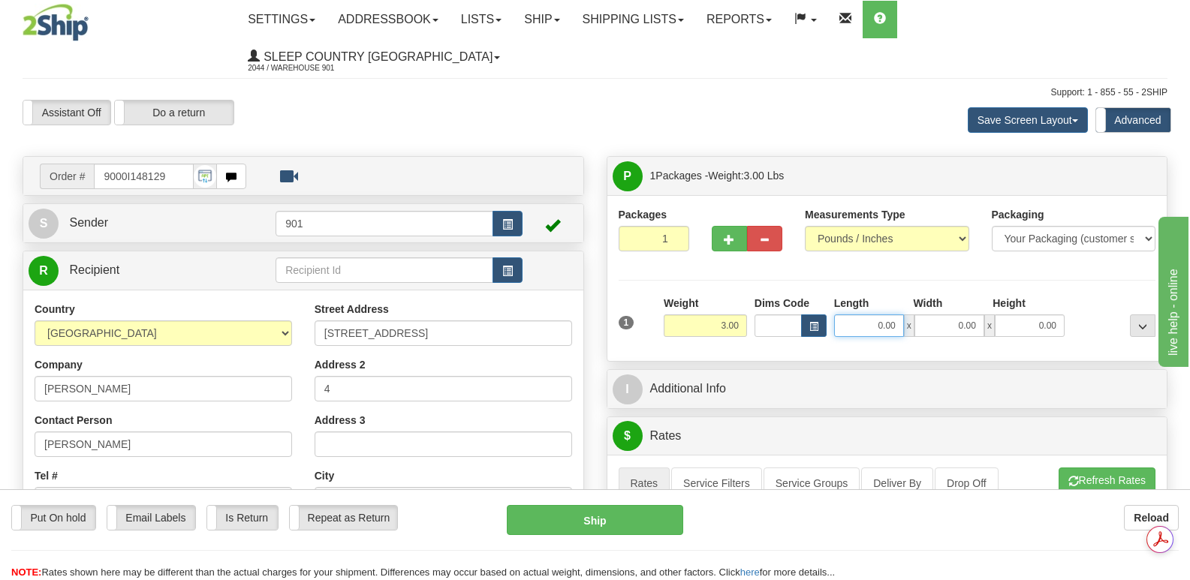
click at [847, 315] on input "0.00" at bounding box center [869, 326] width 70 height 23
type input "13.00"
click at [935, 315] on input "0.00" at bounding box center [949, 326] width 70 height 23
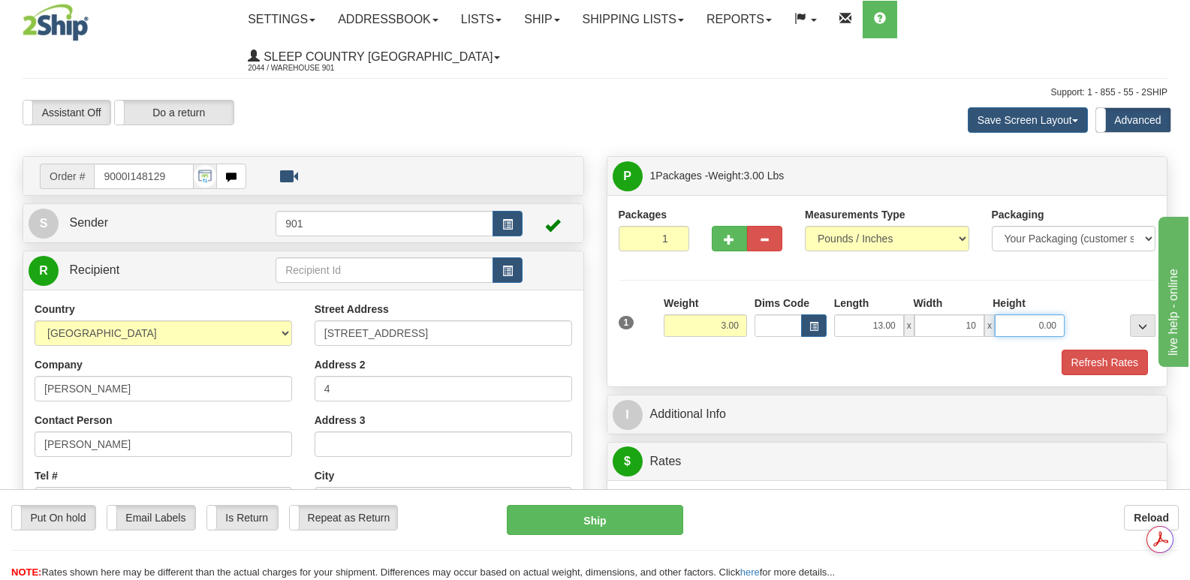
type input "10.00"
click at [1016, 315] on input "0.00" at bounding box center [1030, 326] width 70 height 23
type input "2.00"
click at [1100, 350] on button "Refresh Rates" at bounding box center [1104, 363] width 86 height 26
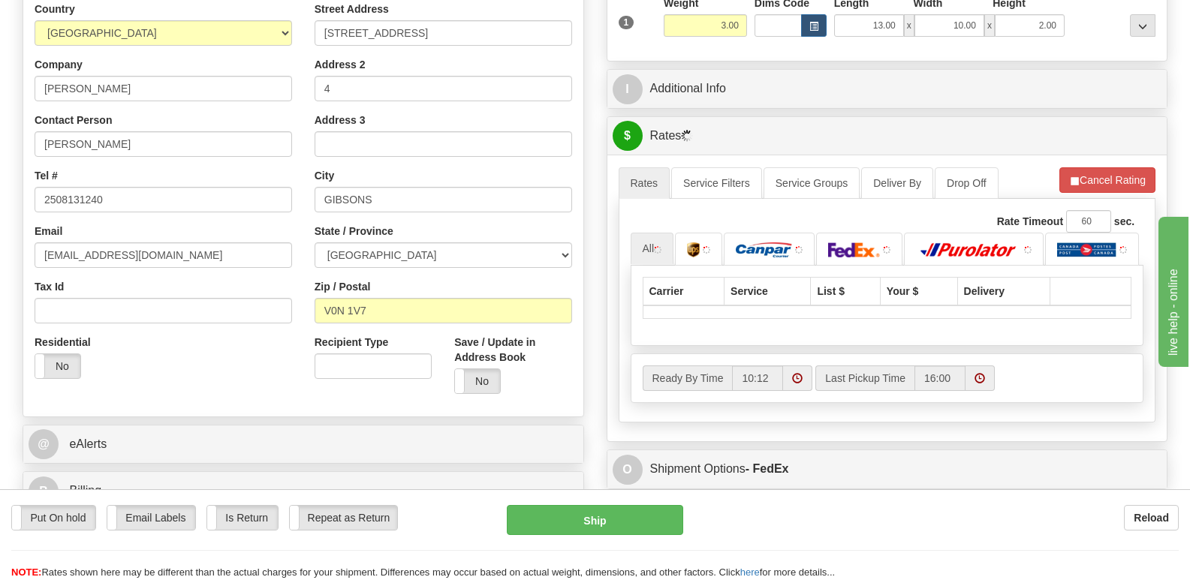
scroll to position [450, 0]
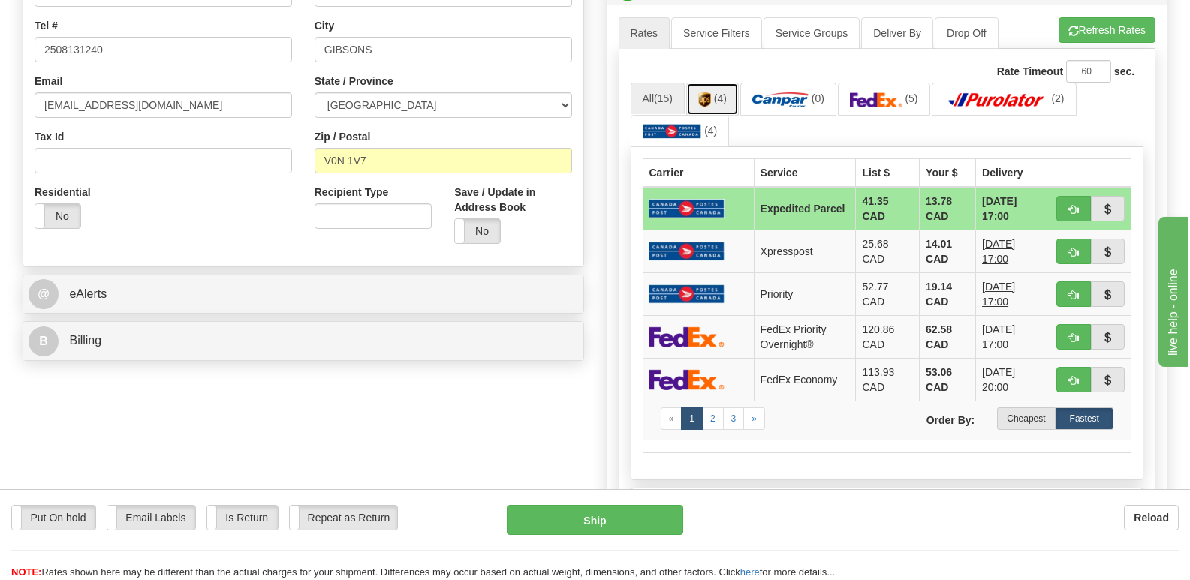
click at [709, 92] on img at bounding box center [704, 99] width 13 height 15
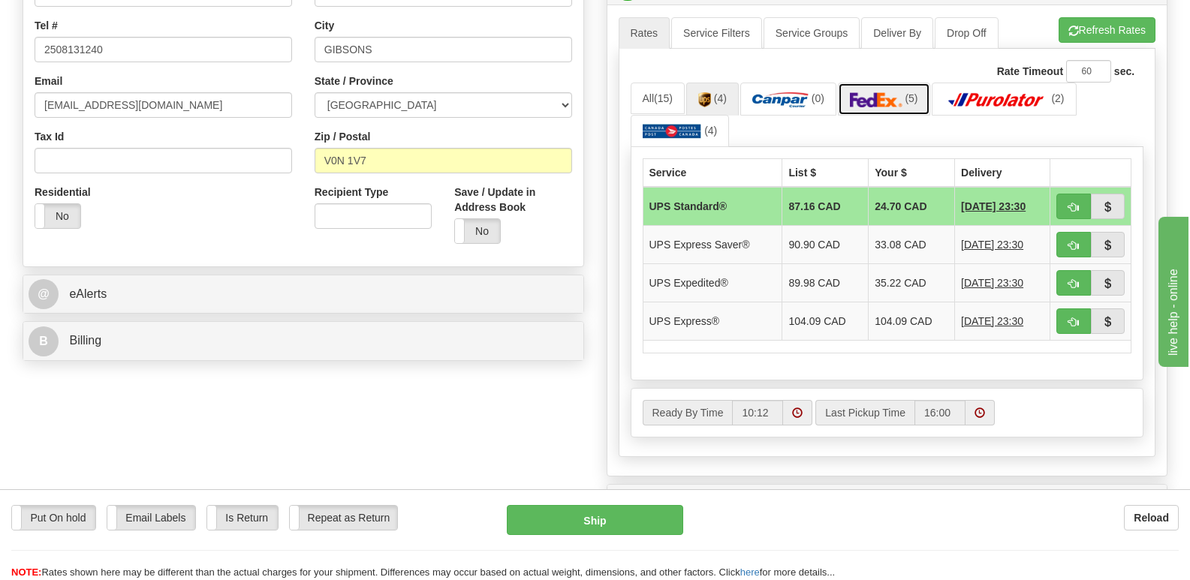
click at [888, 92] on img at bounding box center [876, 99] width 53 height 15
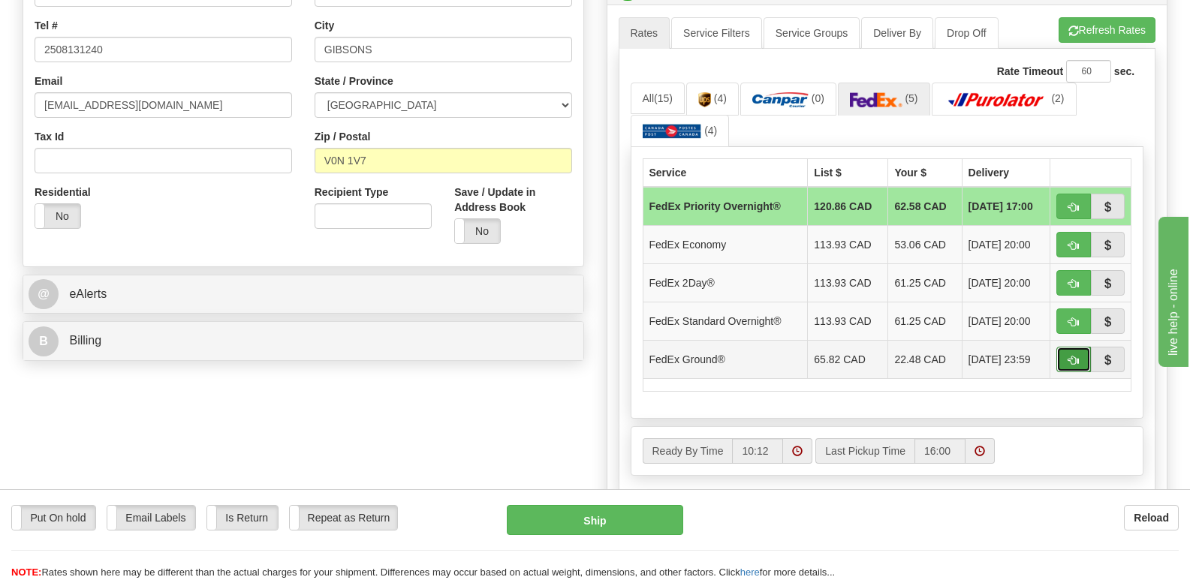
click at [1071, 356] on span "button" at bounding box center [1073, 361] width 11 height 10
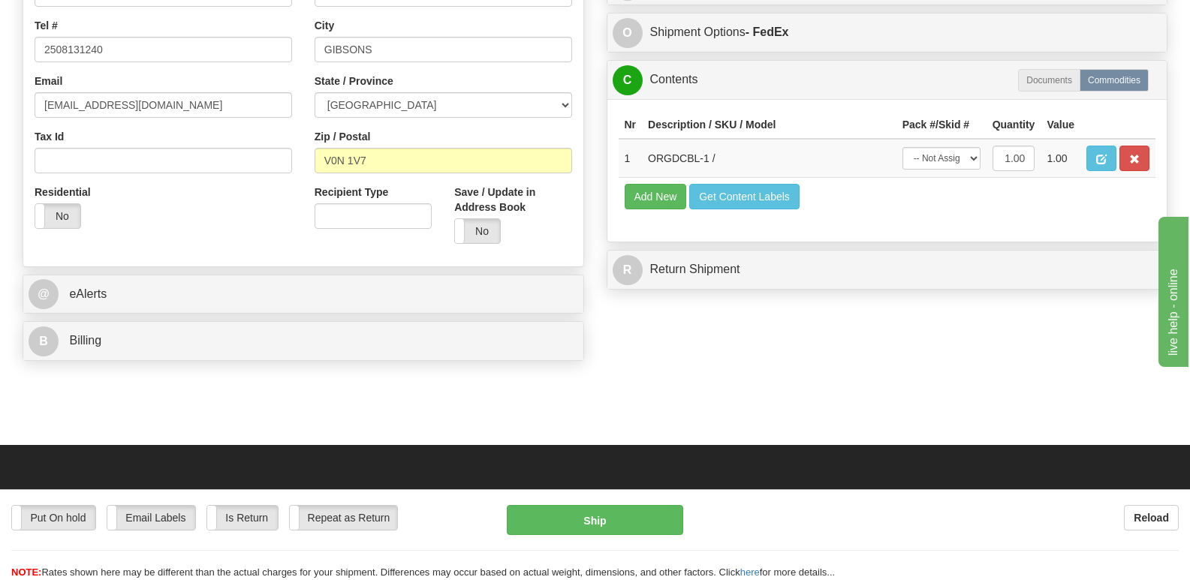
type input "92"
click at [973, 147] on select "-- Not Assigned -- Package 1" at bounding box center [941, 158] width 78 height 23
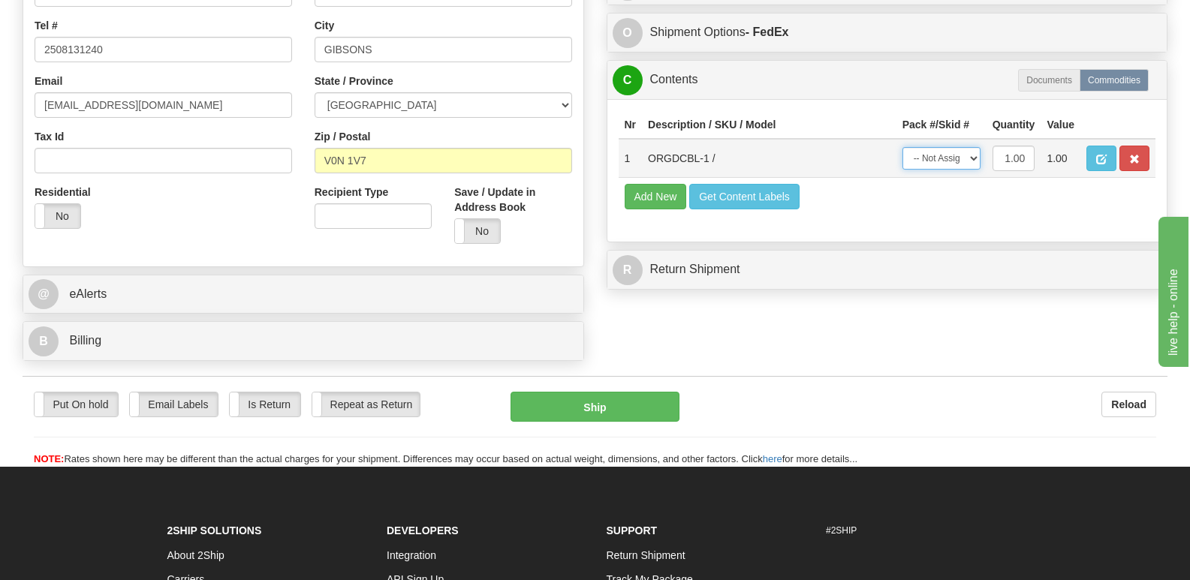
select select "0"
click at [902, 147] on select "-- Not Assigned -- Package 1" at bounding box center [941, 158] width 78 height 23
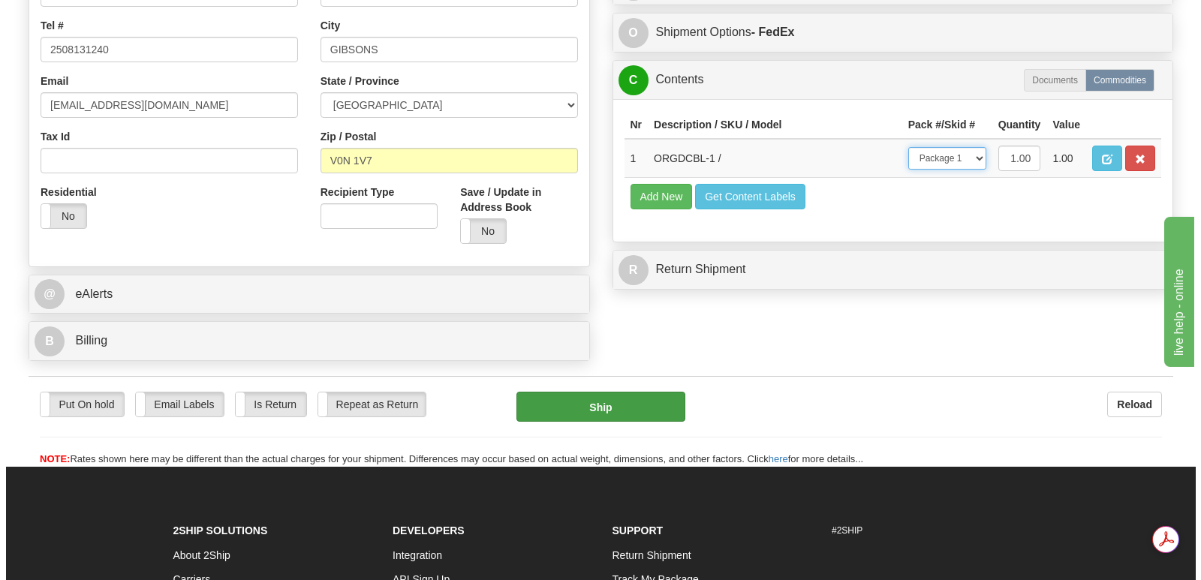
scroll to position [0, 0]
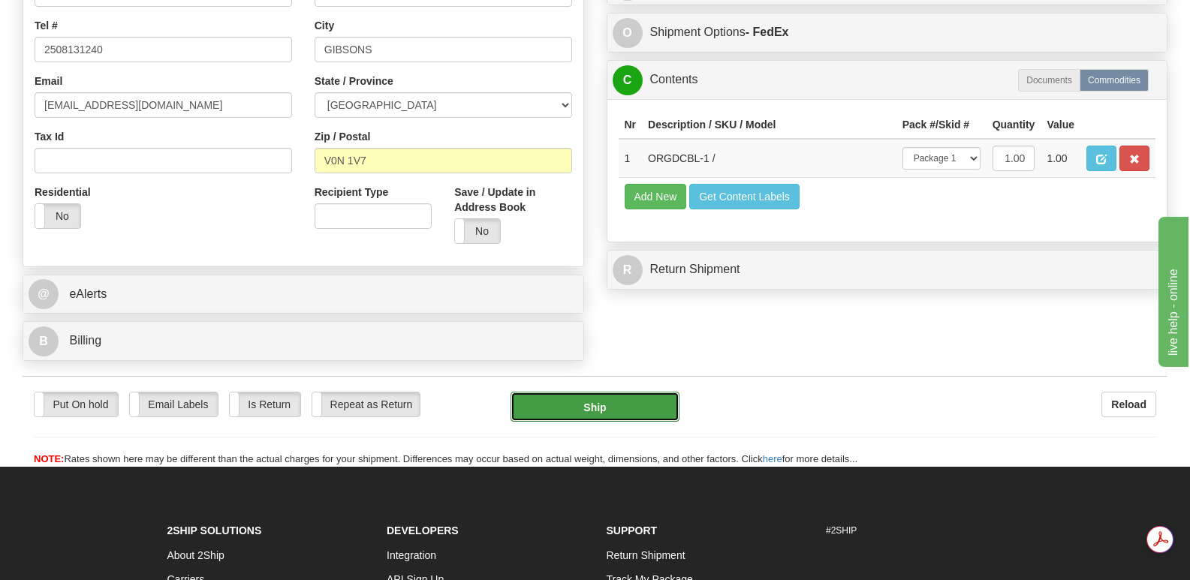
click at [598, 392] on button "Ship" at bounding box center [594, 407] width 168 height 30
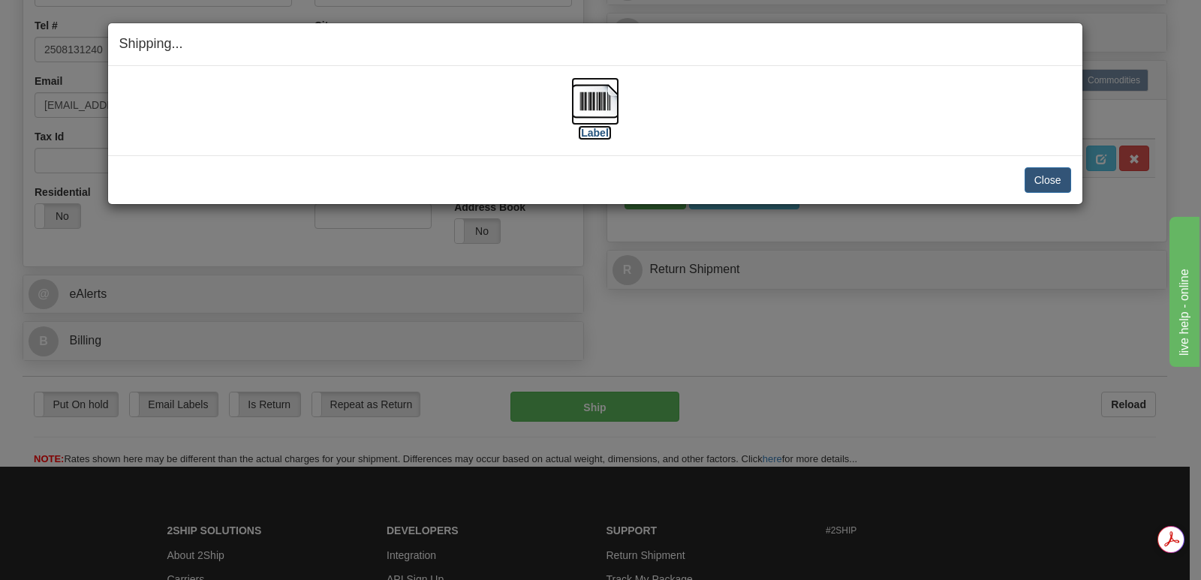
click at [602, 98] on img at bounding box center [595, 101] width 48 height 48
click at [1051, 175] on button "Close" at bounding box center [1048, 180] width 47 height 26
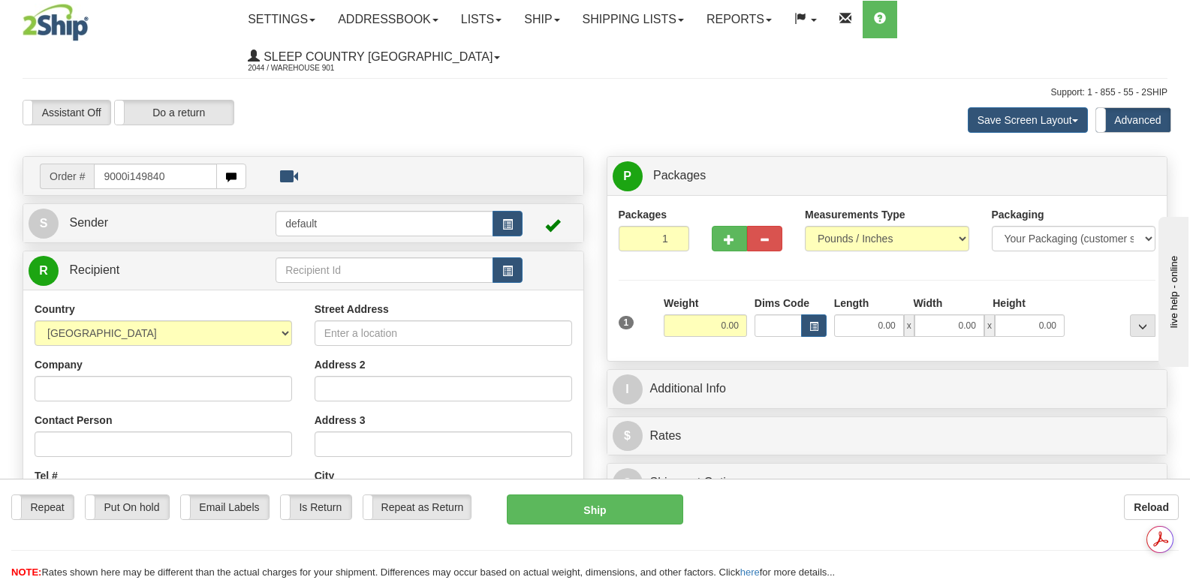
type input "9000i149840"
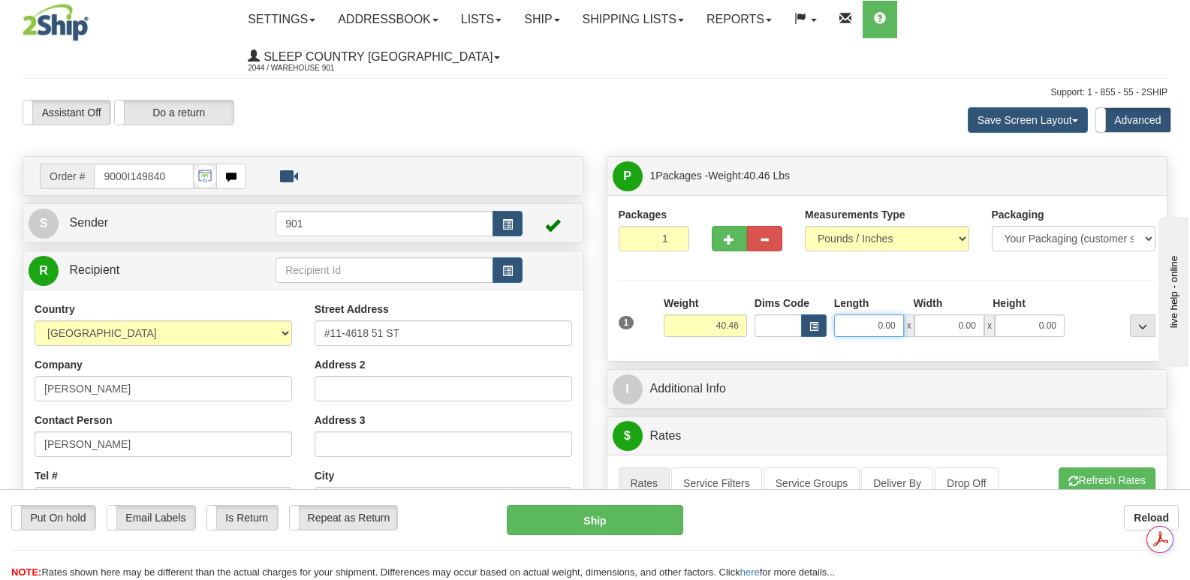
click at [848, 315] on input "0.00" at bounding box center [869, 326] width 70 height 23
type input "40.00"
click at [929, 315] on input "0.00" at bounding box center [949, 326] width 70 height 23
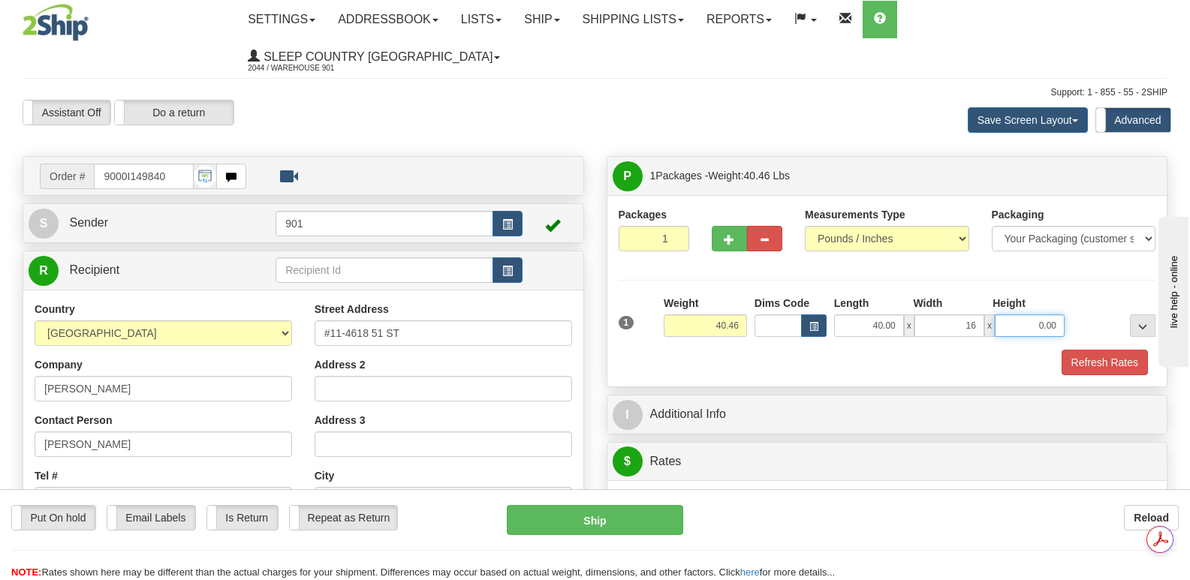
type input "16.00"
click at [1016, 315] on input "0.00" at bounding box center [1030, 326] width 70 height 23
type input "16.00"
click at [1105, 350] on button "Refresh Rates" at bounding box center [1104, 363] width 86 height 26
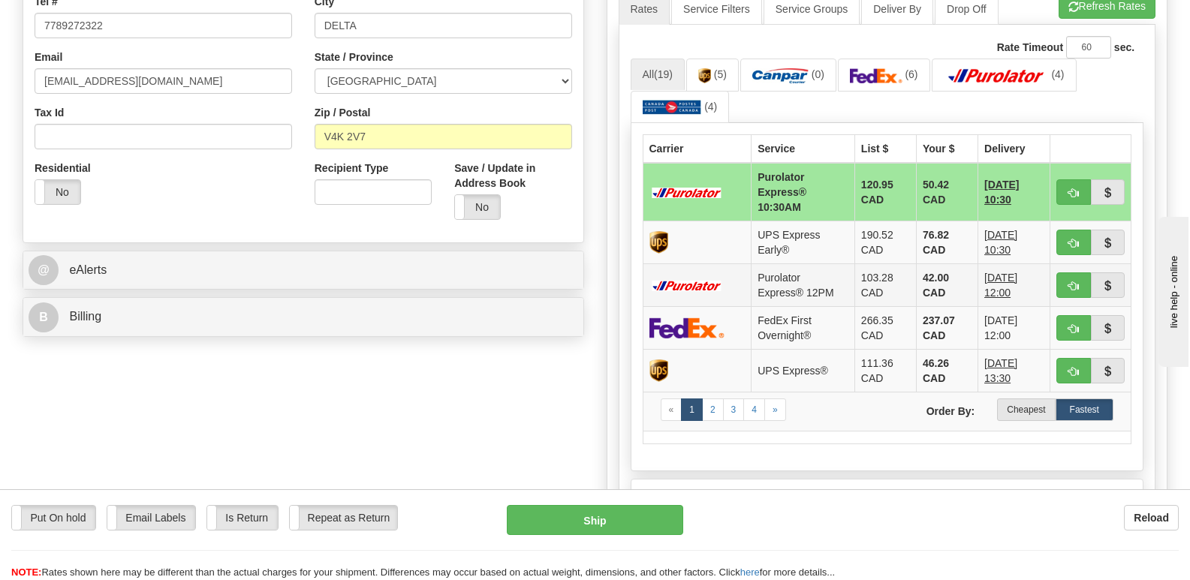
scroll to position [450, 0]
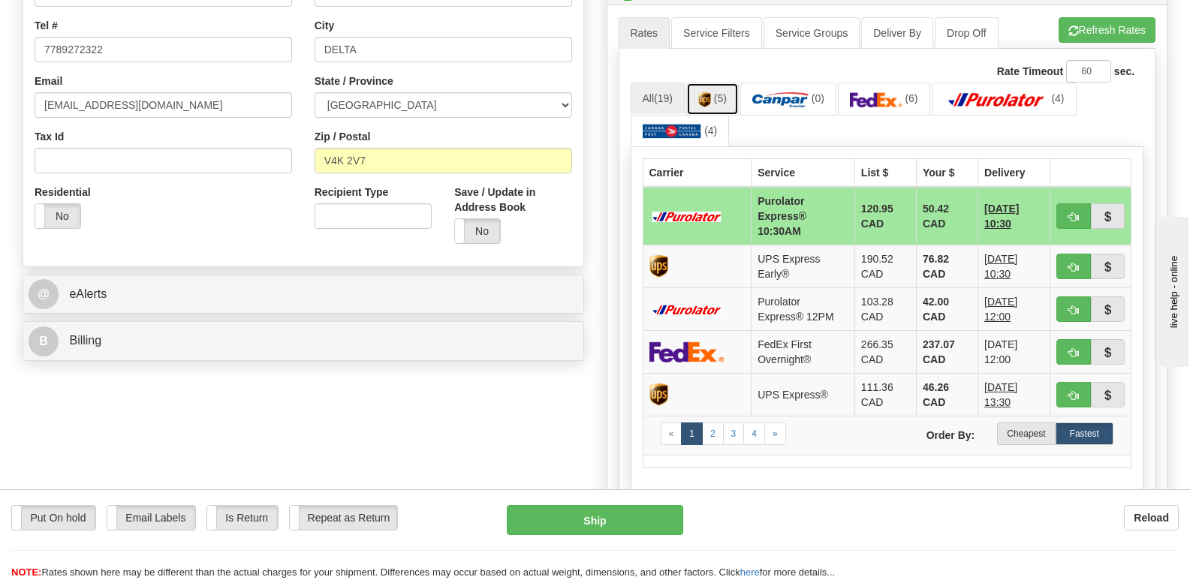
click at [715, 83] on link "(5)" at bounding box center [712, 99] width 53 height 32
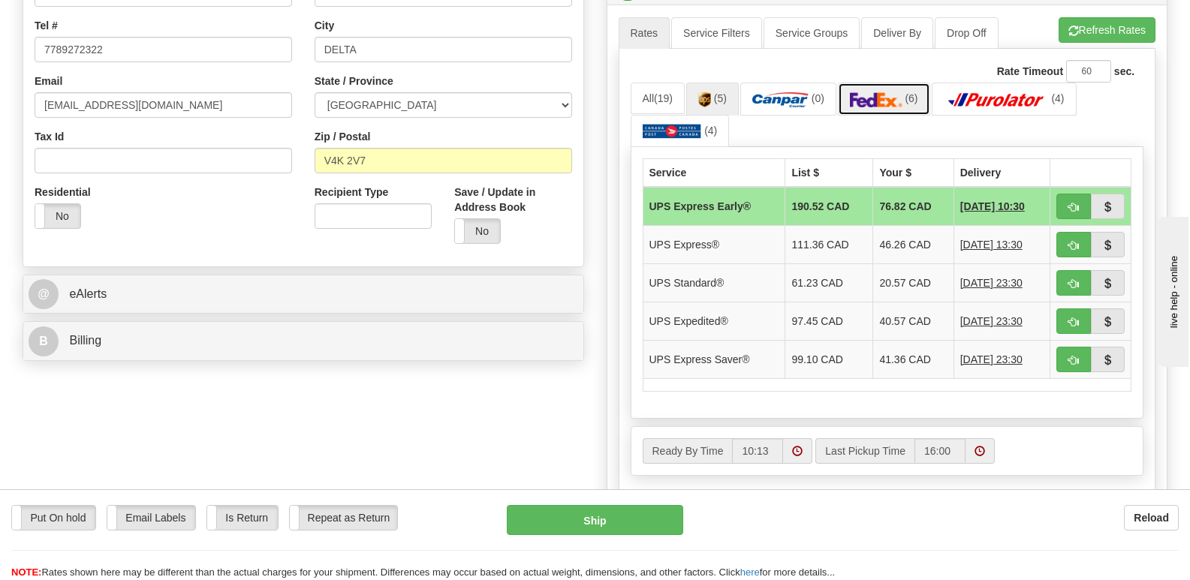
click at [887, 92] on img at bounding box center [876, 99] width 53 height 15
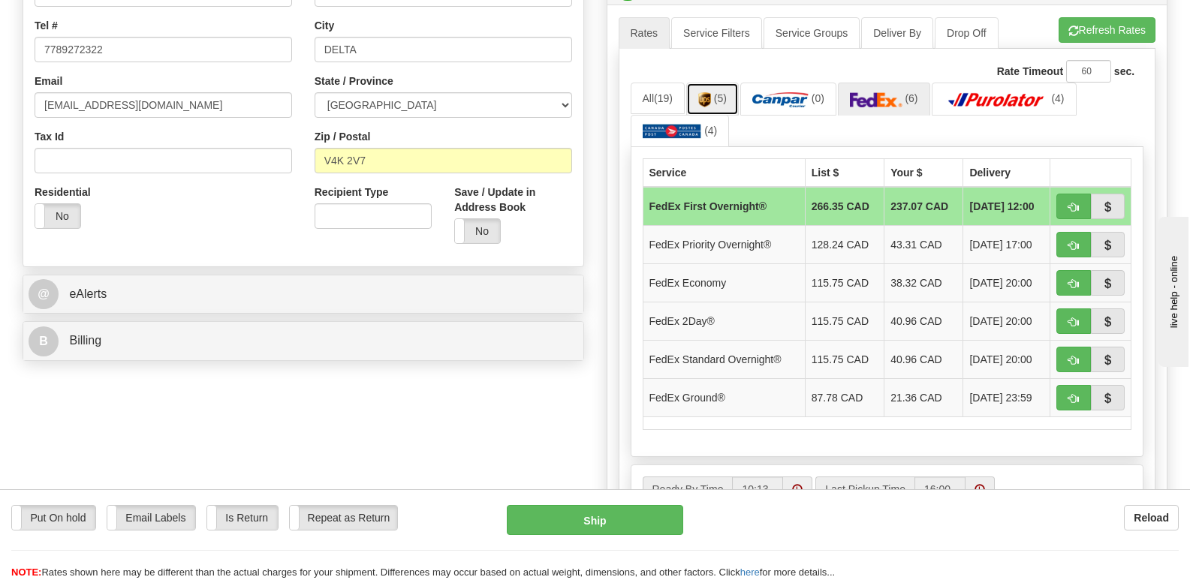
click at [711, 92] on img at bounding box center [704, 99] width 13 height 15
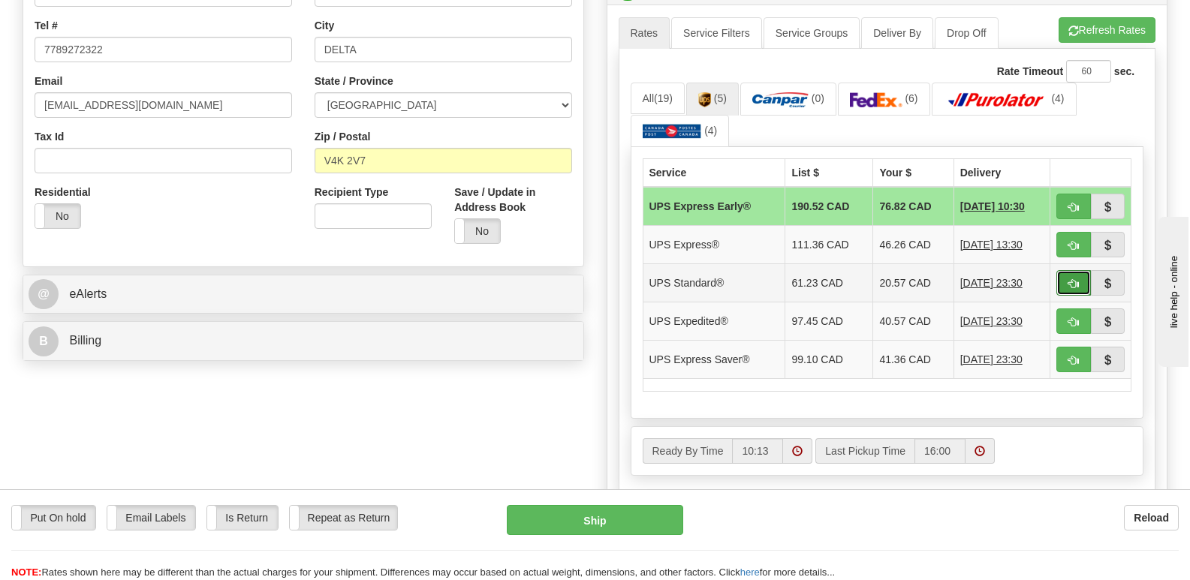
click at [1069, 279] on span "button" at bounding box center [1073, 284] width 11 height 10
type input "11"
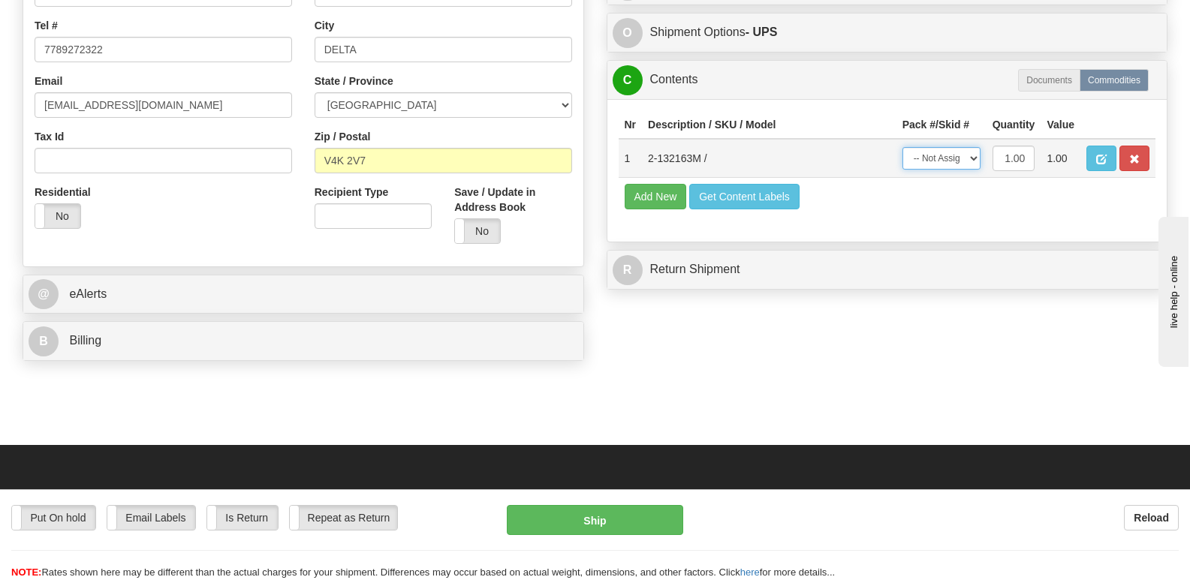
click at [976, 147] on select "-- Not Assigned -- Package 1" at bounding box center [941, 158] width 78 height 23
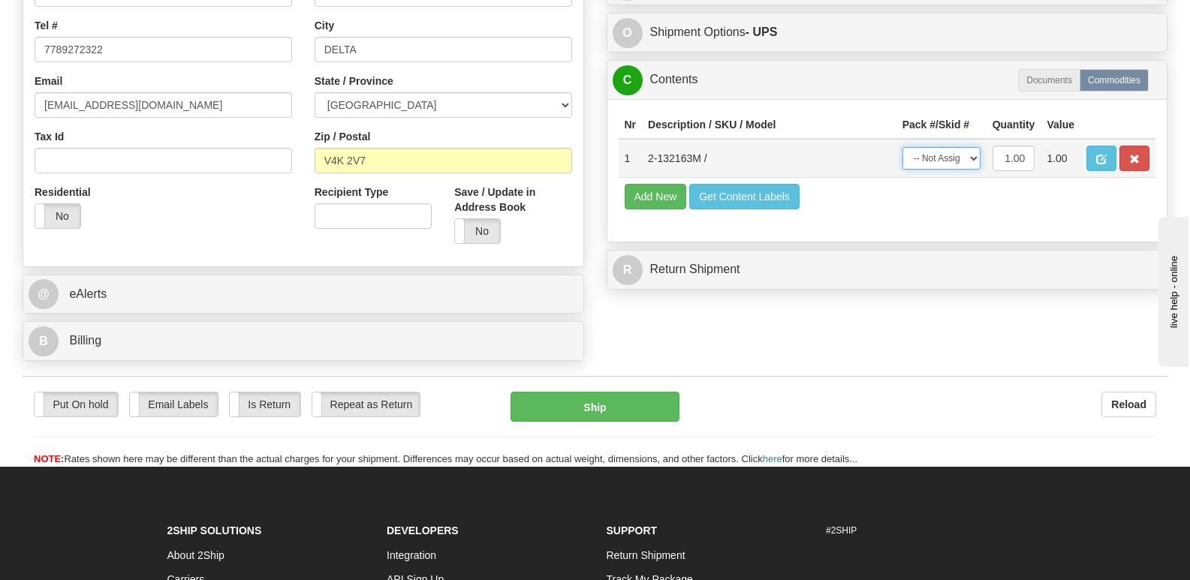
select select "0"
click at [902, 147] on select "-- Not Assigned -- Package 1" at bounding box center [941, 158] width 78 height 23
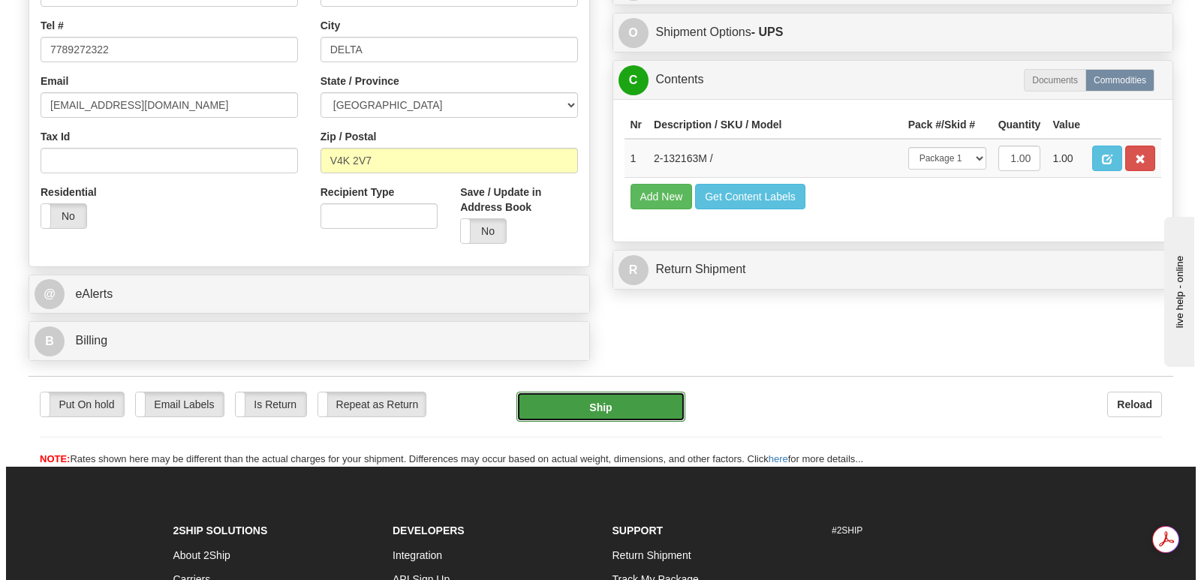
scroll to position [0, 0]
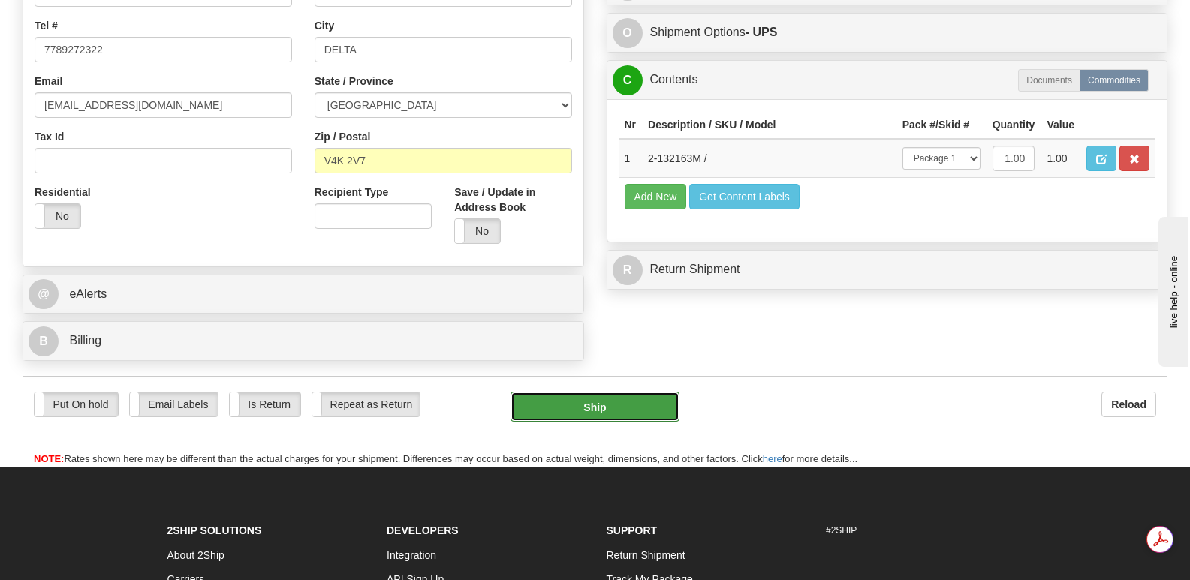
click at [601, 392] on button "Ship" at bounding box center [594, 407] width 168 height 30
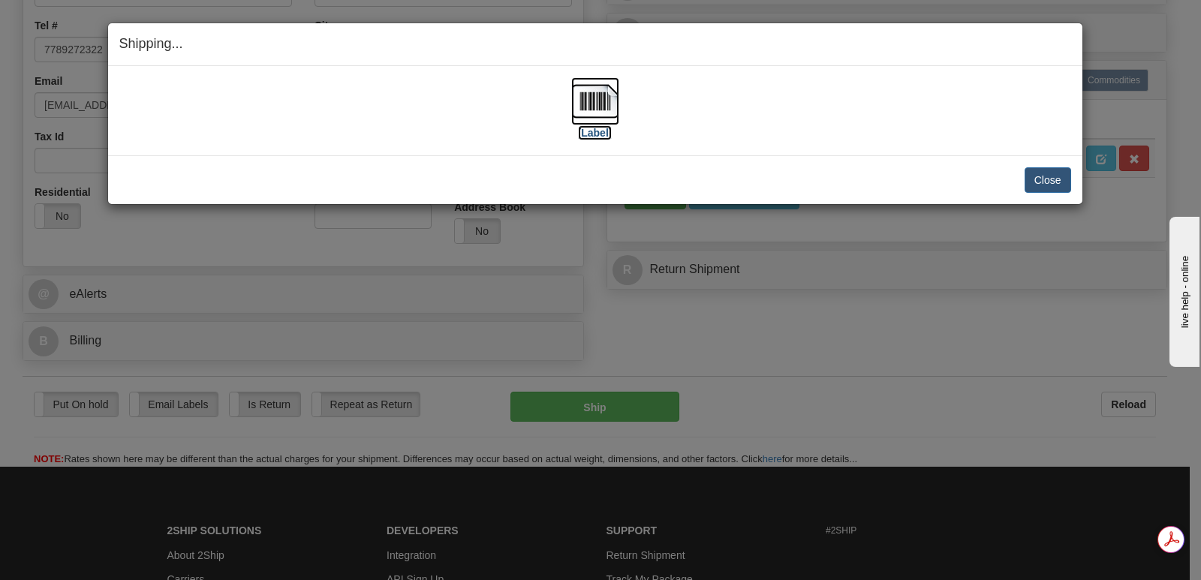
click at [597, 96] on img at bounding box center [595, 101] width 48 height 48
click at [1052, 177] on button "Close" at bounding box center [1048, 180] width 47 height 26
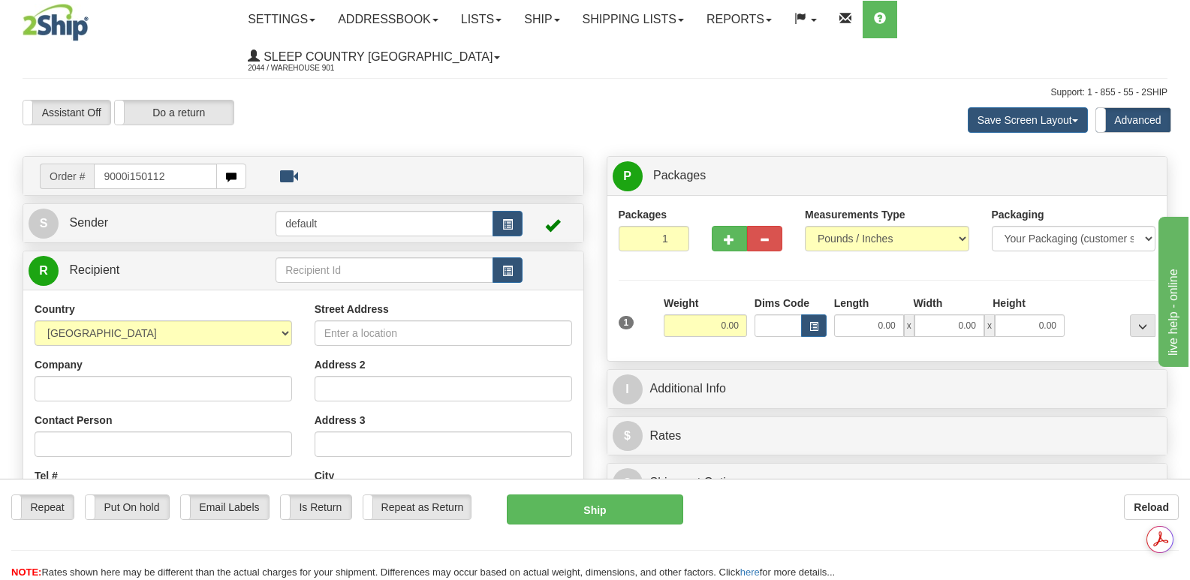
type input "9000i150112"
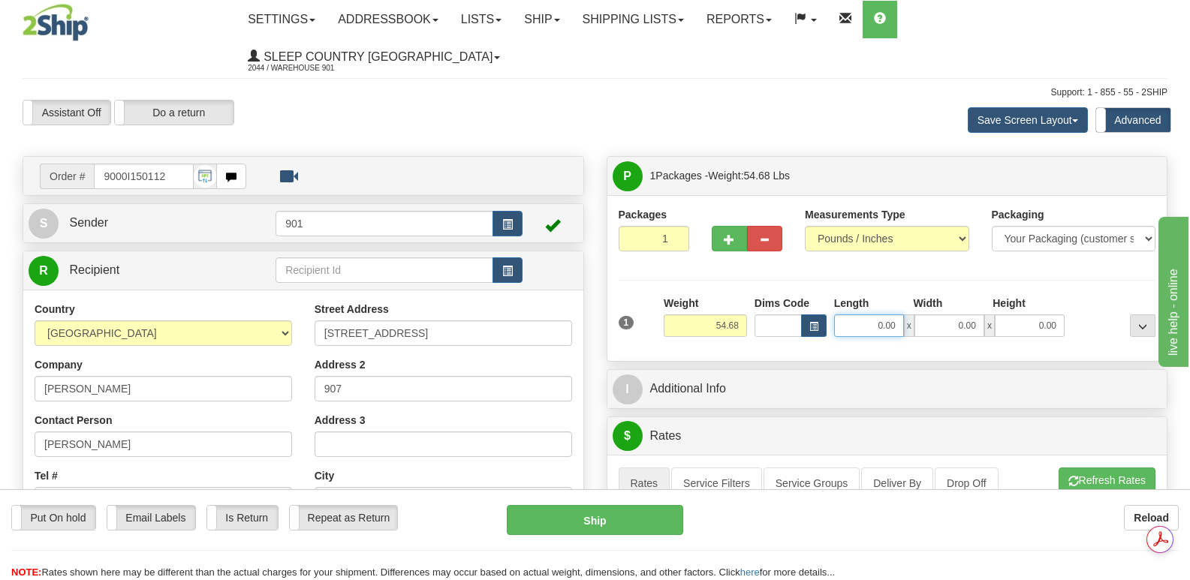
click at [848, 315] on input "0.00" at bounding box center [869, 326] width 70 height 23
type input "42.00"
click at [930, 315] on input "0.00" at bounding box center [949, 326] width 70 height 23
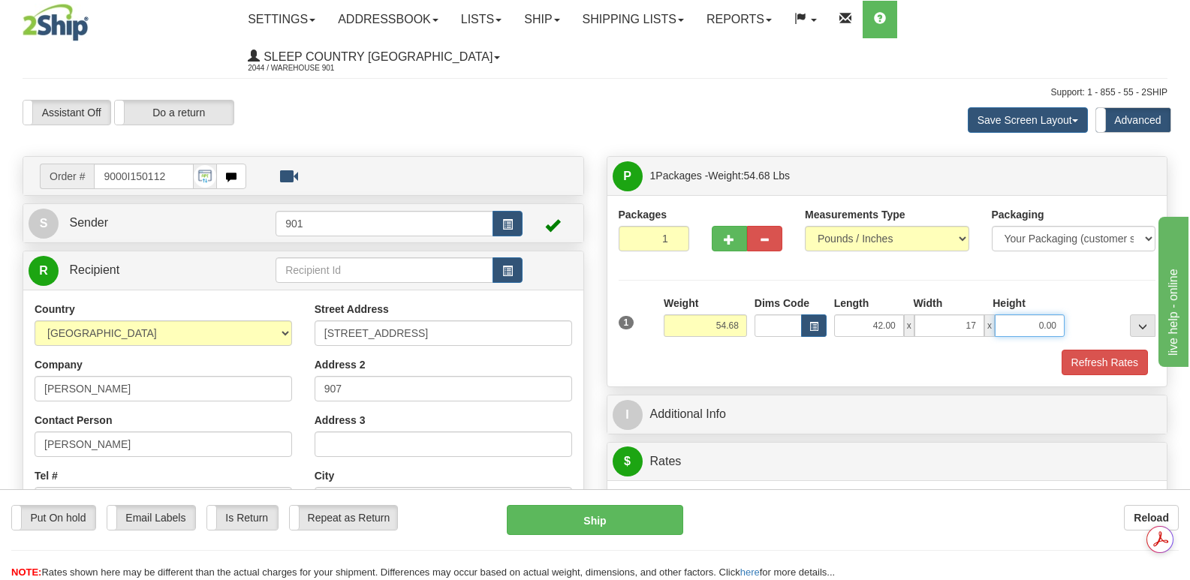
type input "17.00"
click at [1002, 315] on input "0.00" at bounding box center [1030, 326] width 70 height 23
type input "17.00"
drag, startPoint x: 1113, startPoint y: 321, endPoint x: 1083, endPoint y: 302, distance: 34.8
click at [1112, 350] on button "Refresh Rates" at bounding box center [1104, 363] width 86 height 26
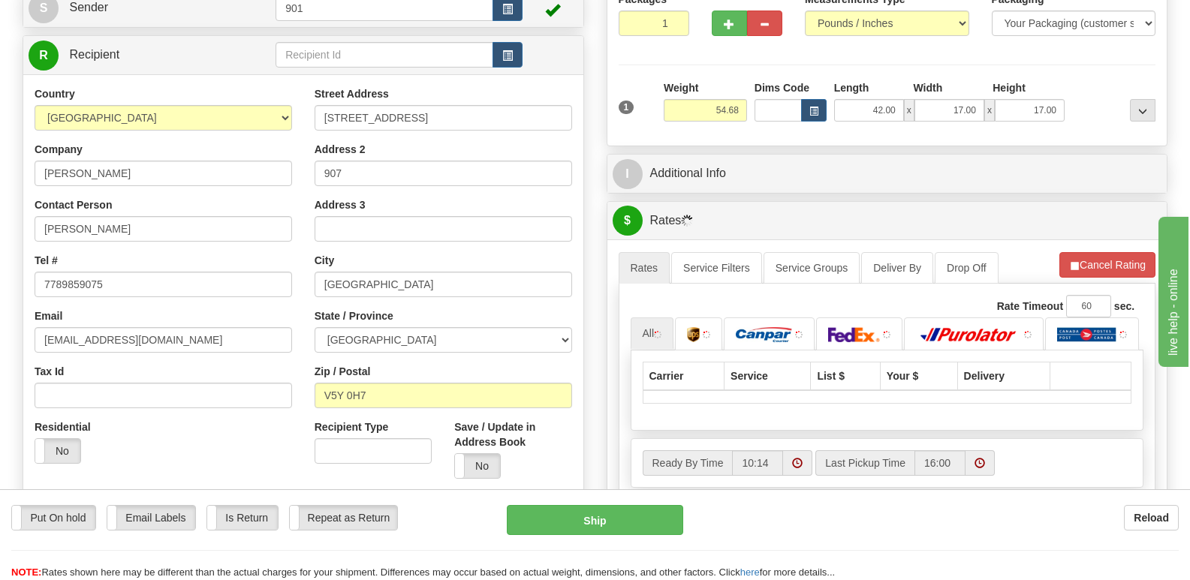
scroll to position [300, 0]
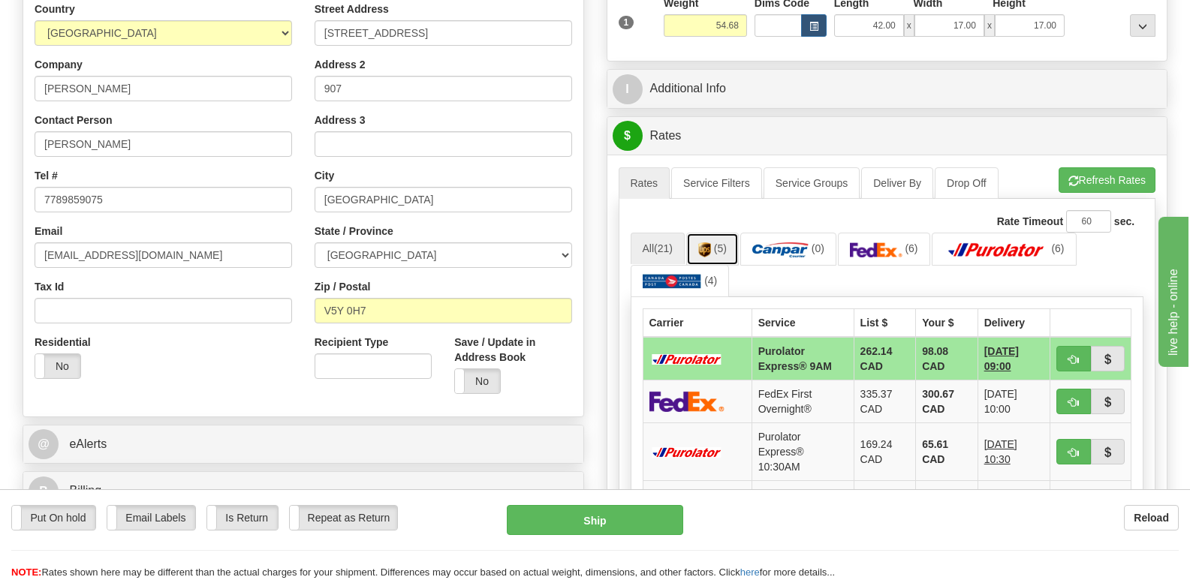
click at [707, 242] on img at bounding box center [704, 249] width 13 height 15
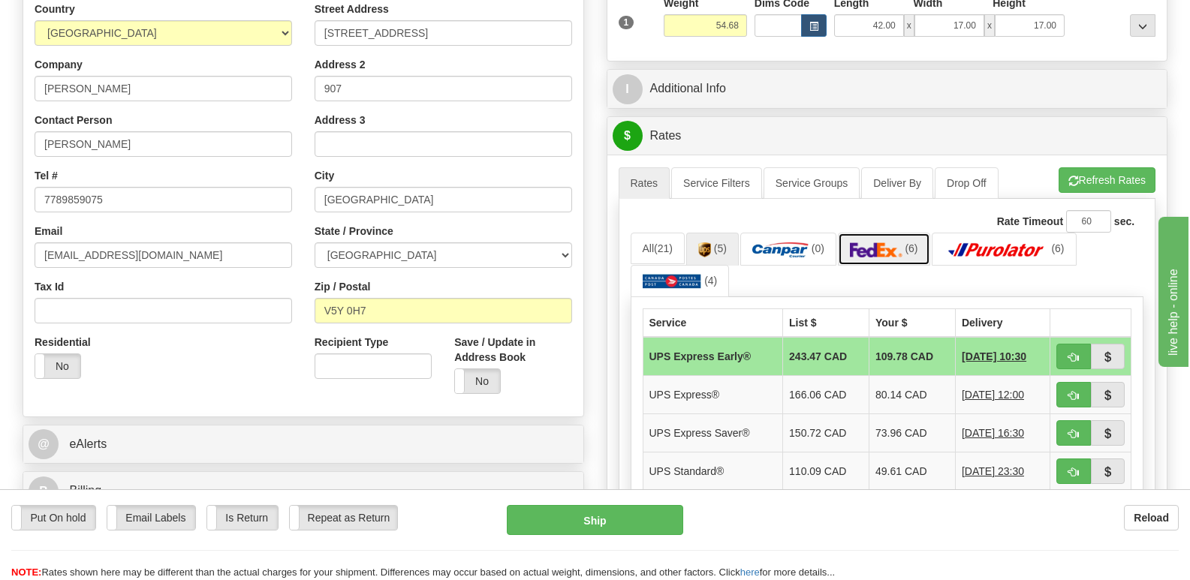
click at [877, 242] on img at bounding box center [876, 249] width 53 height 15
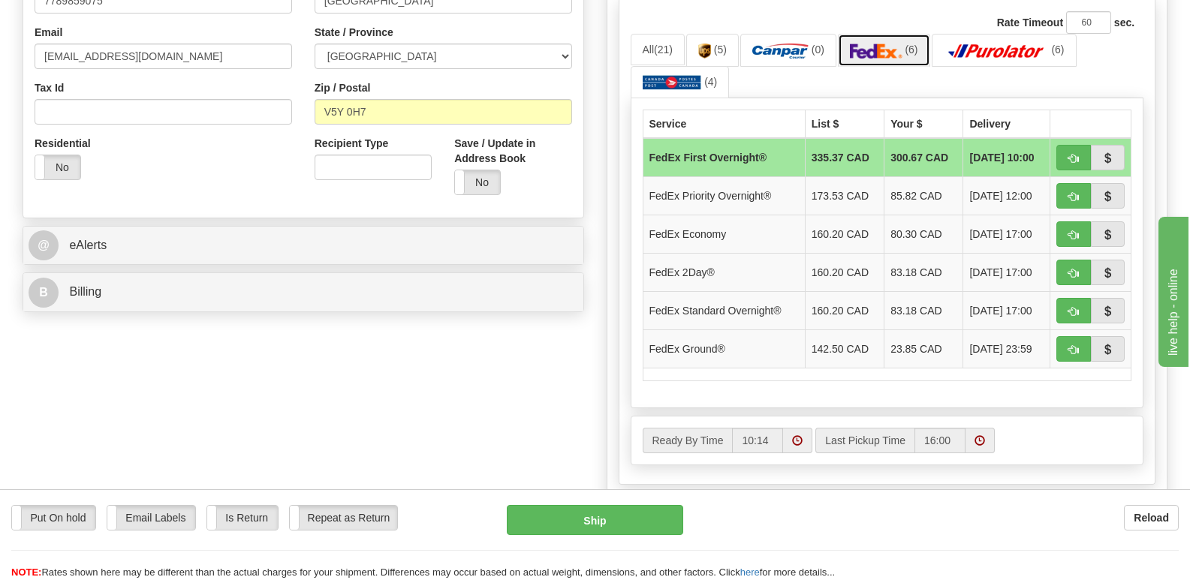
scroll to position [601, 0]
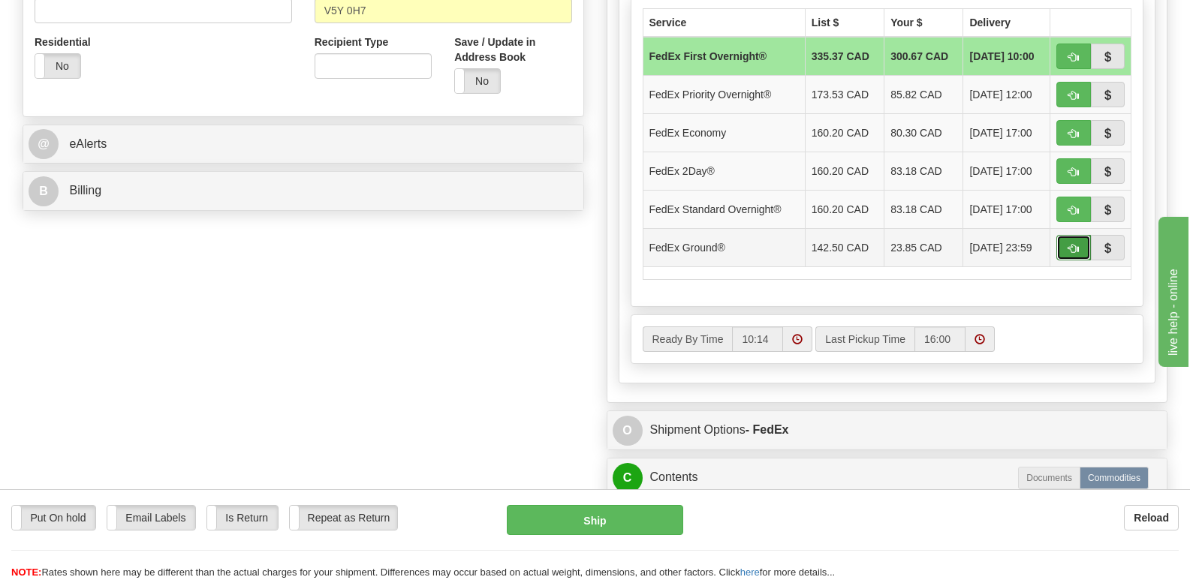
click at [1067, 235] on button "button" at bounding box center [1073, 248] width 35 height 26
type input "92"
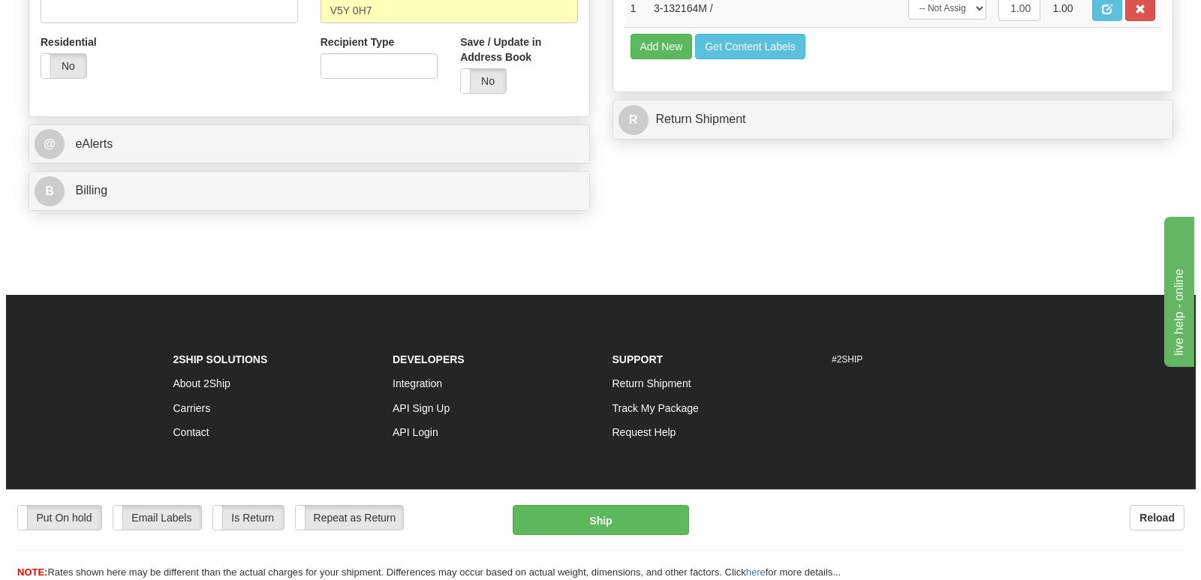
scroll to position [592, 0]
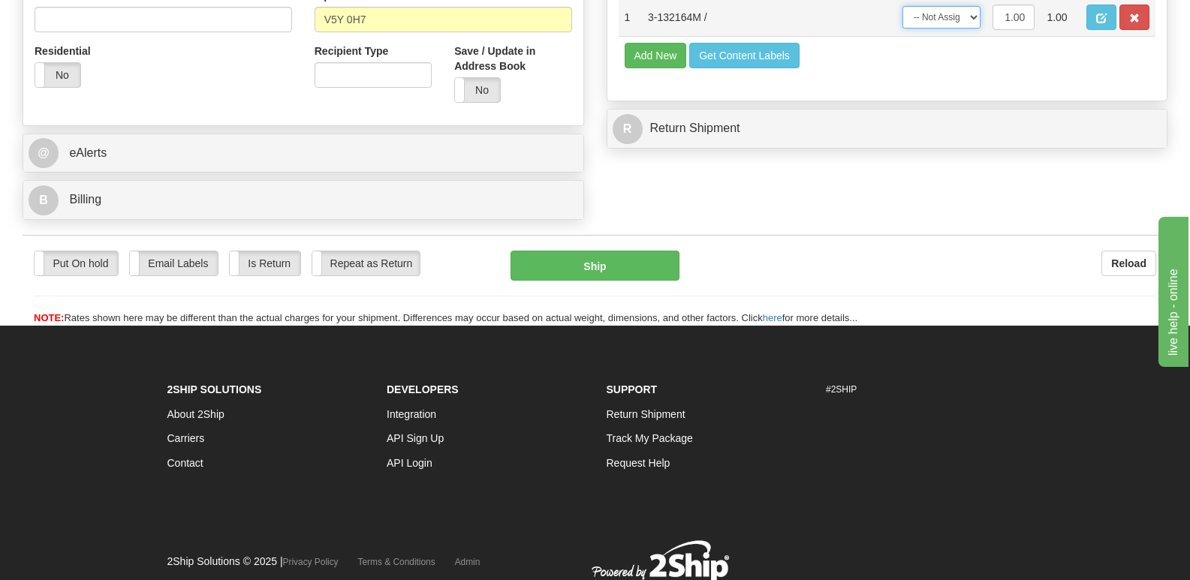
click at [974, 12] on select "-- Not Assigned -- Package 1" at bounding box center [941, 17] width 78 height 23
select select "0"
click at [902, 6] on select "-- Not Assigned -- Package 1" at bounding box center [941, 17] width 78 height 23
click at [597, 251] on button "Ship" at bounding box center [594, 266] width 168 height 30
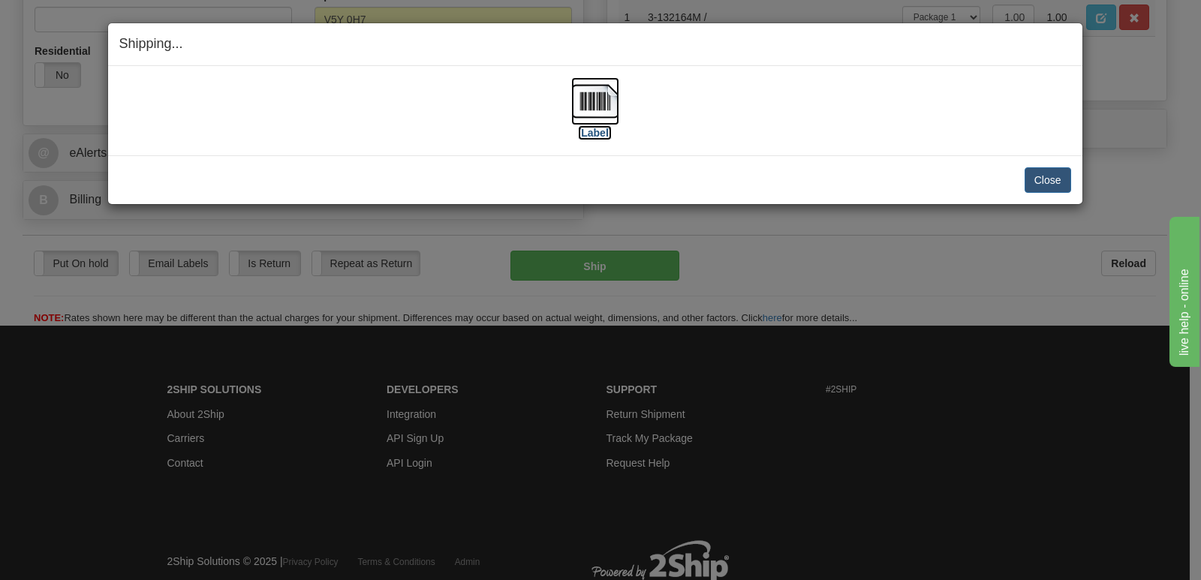
click at [593, 101] on img at bounding box center [595, 101] width 48 height 48
click at [1043, 178] on button "Close" at bounding box center [1048, 180] width 47 height 26
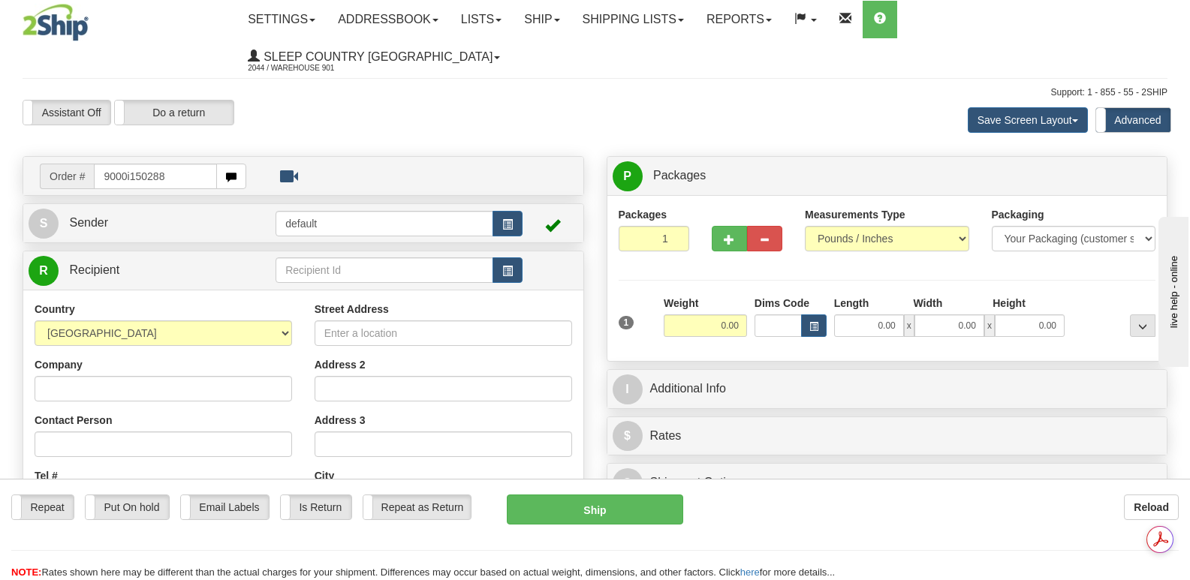
type input "9000i150288"
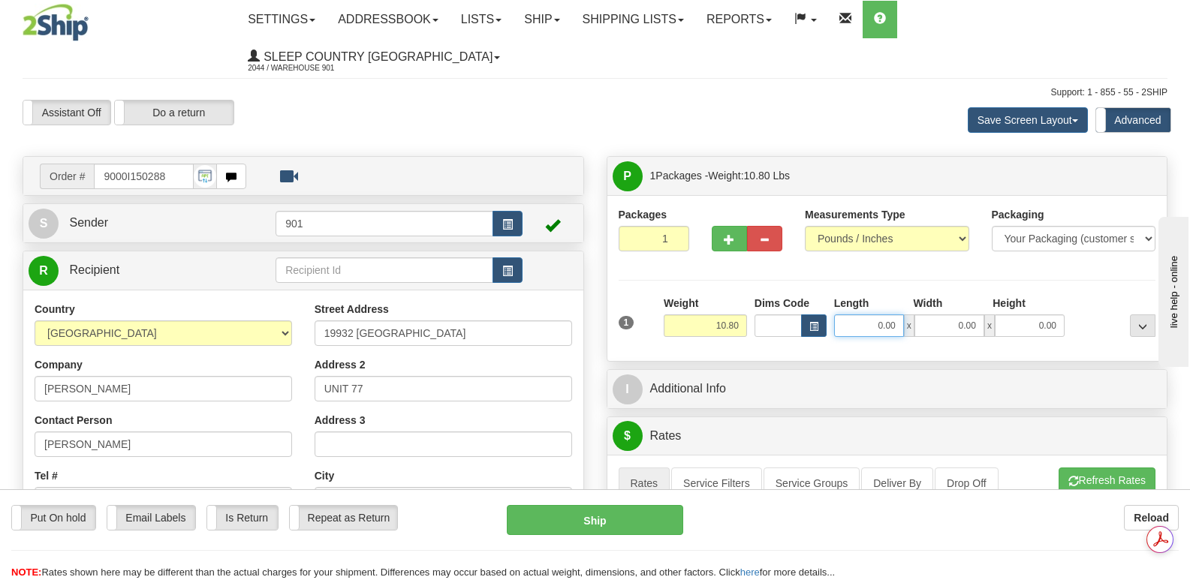
click at [851, 315] on input "0.00" at bounding box center [869, 326] width 70 height 23
type input "11.00"
click at [939, 315] on input "0.00" at bounding box center [949, 326] width 70 height 23
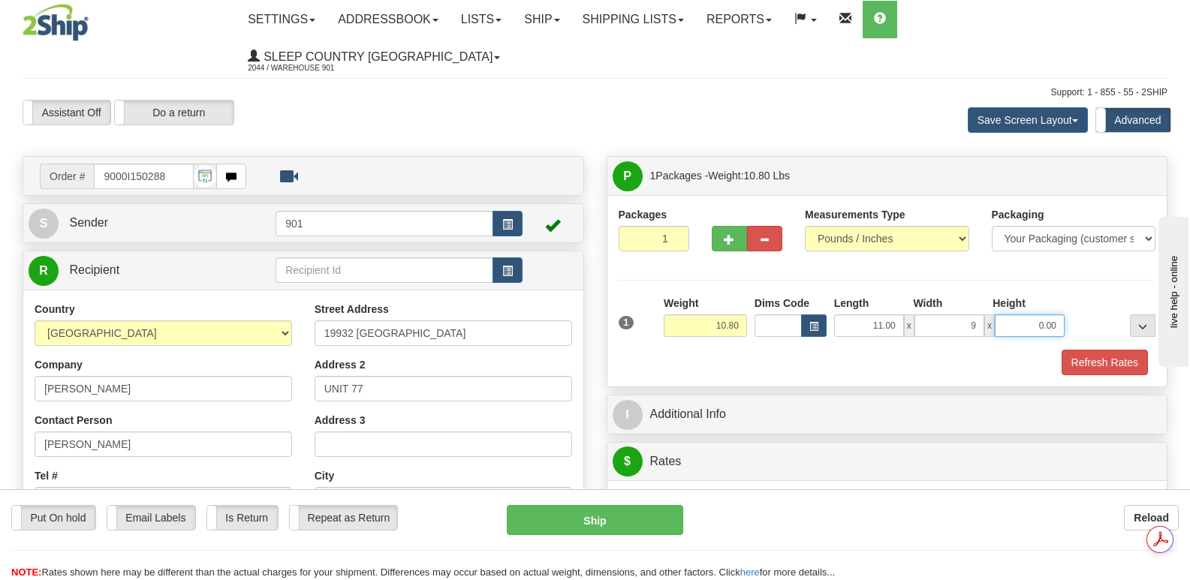
type input "9.00"
click at [1028, 315] on input "0.00" at bounding box center [1030, 326] width 70 height 23
type input "9.00"
click at [1106, 350] on button "Refresh Rates" at bounding box center [1104, 363] width 86 height 26
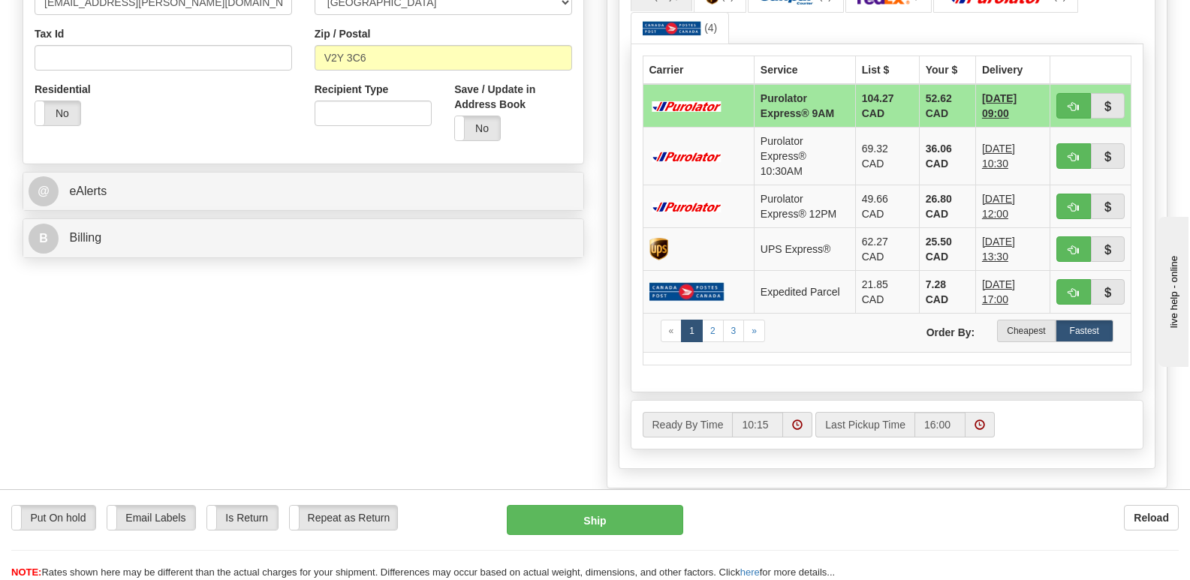
scroll to position [375, 0]
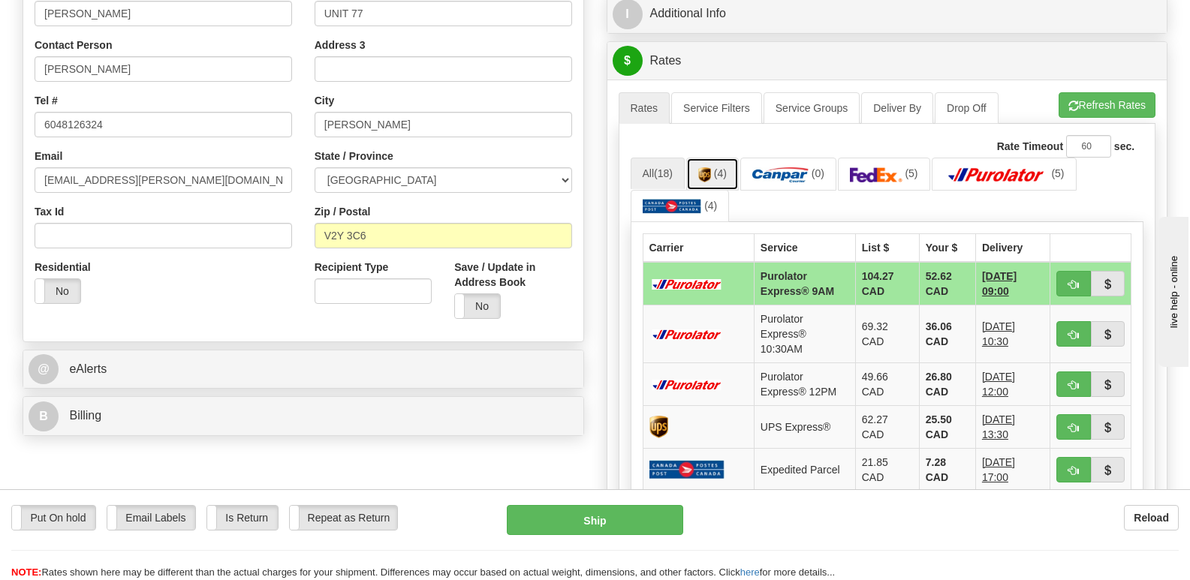
click at [708, 167] on img at bounding box center [704, 174] width 13 height 15
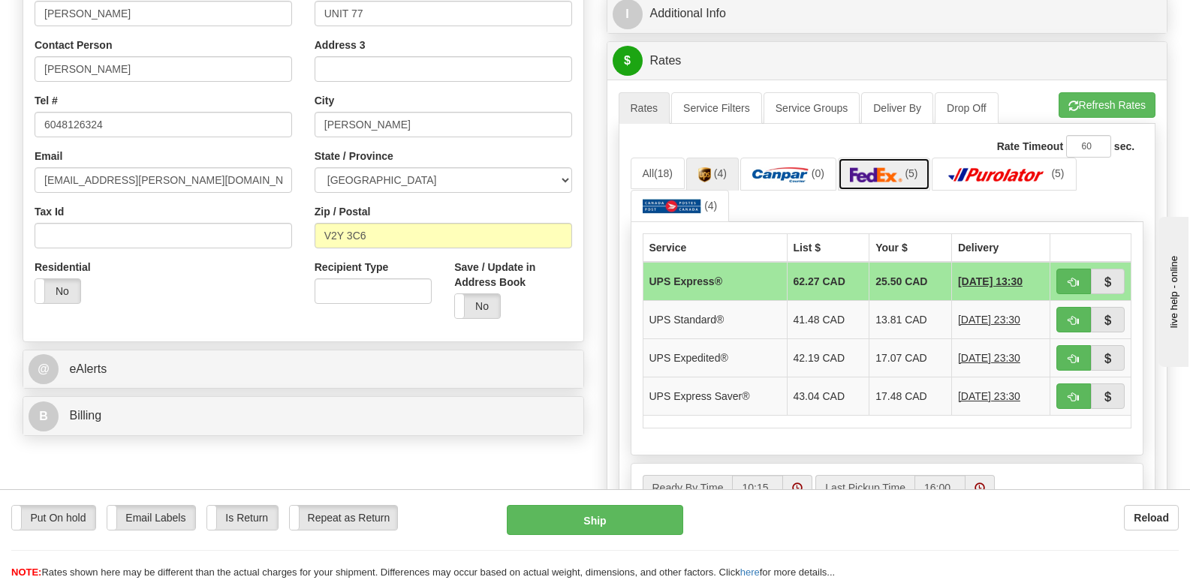
click at [894, 167] on img at bounding box center [876, 174] width 53 height 15
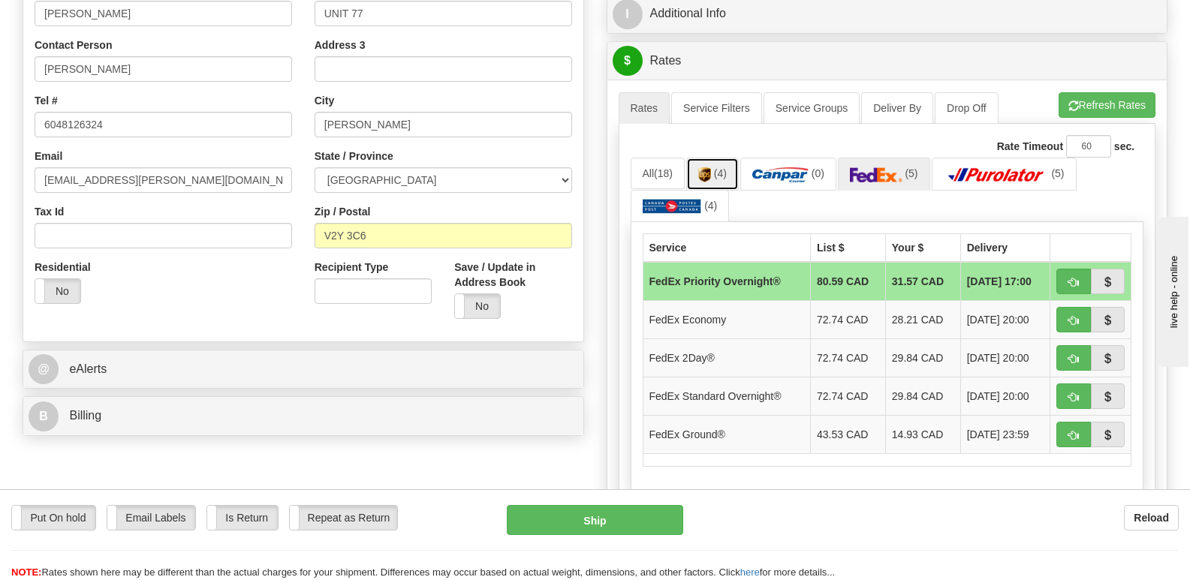
click at [703, 167] on img at bounding box center [704, 174] width 13 height 15
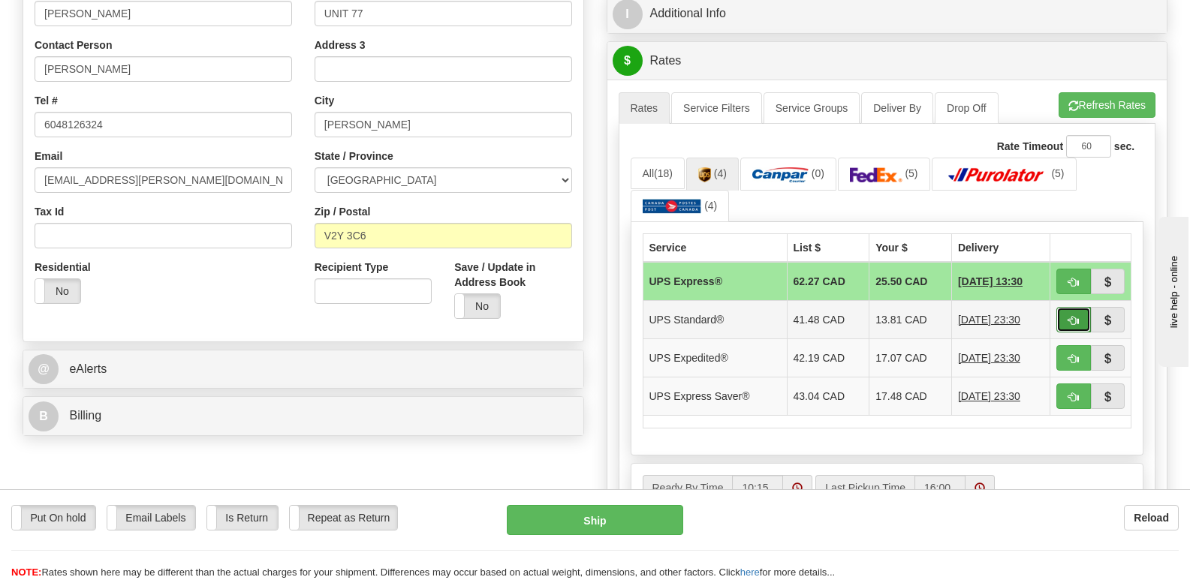
click at [1075, 316] on span "button" at bounding box center [1073, 321] width 11 height 10
type input "11"
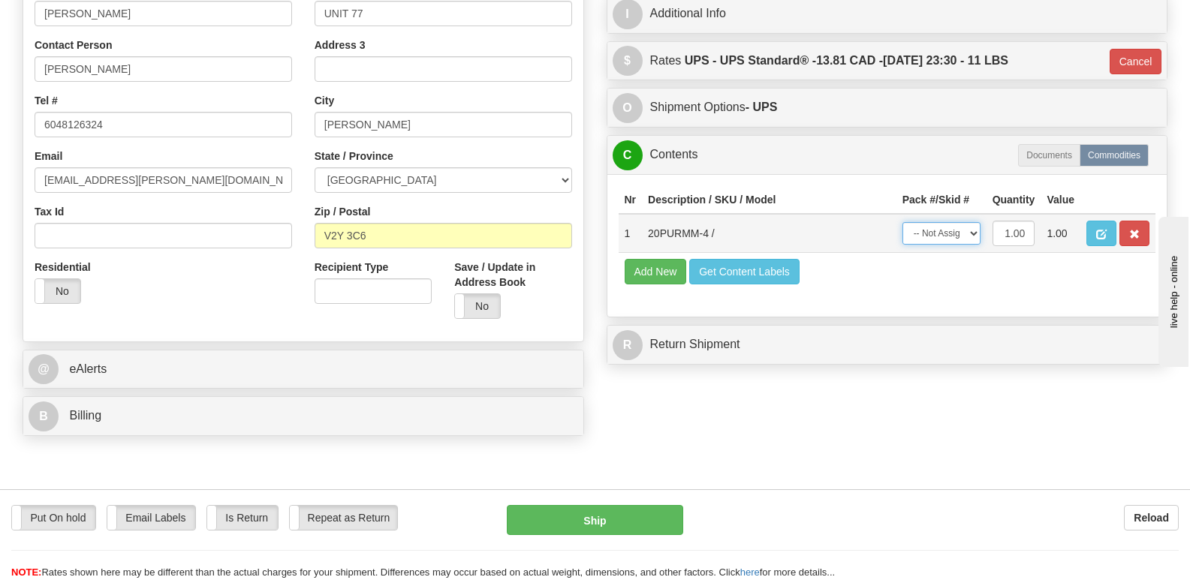
click at [971, 222] on select "-- Not Assigned -- Package 1" at bounding box center [941, 233] width 78 height 23
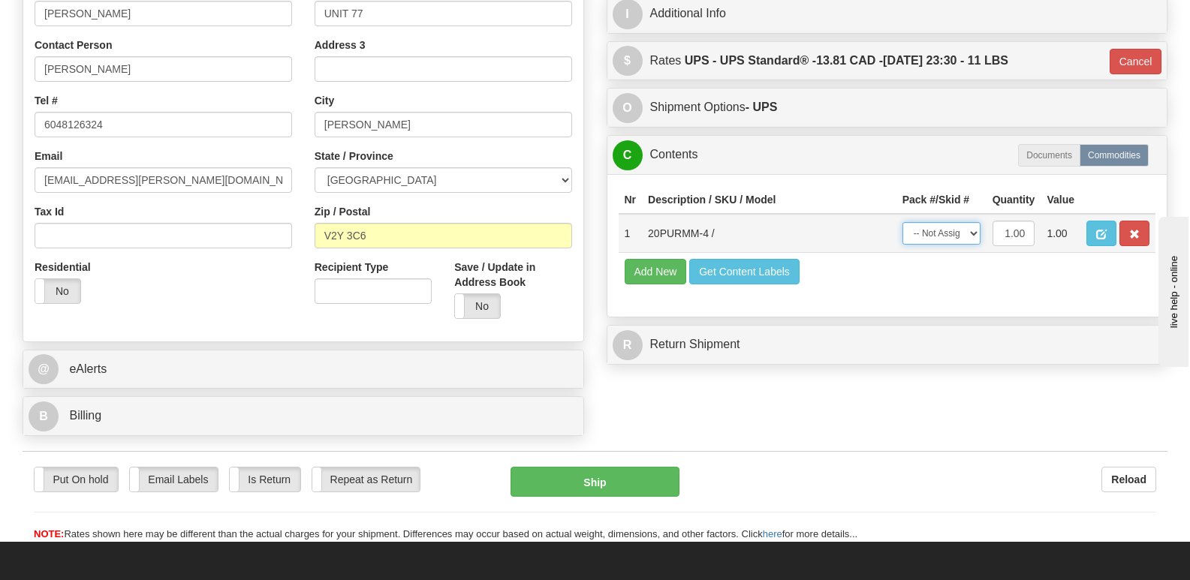
select select "0"
click at [902, 222] on select "-- Not Assigned -- Package 1" at bounding box center [941, 233] width 78 height 23
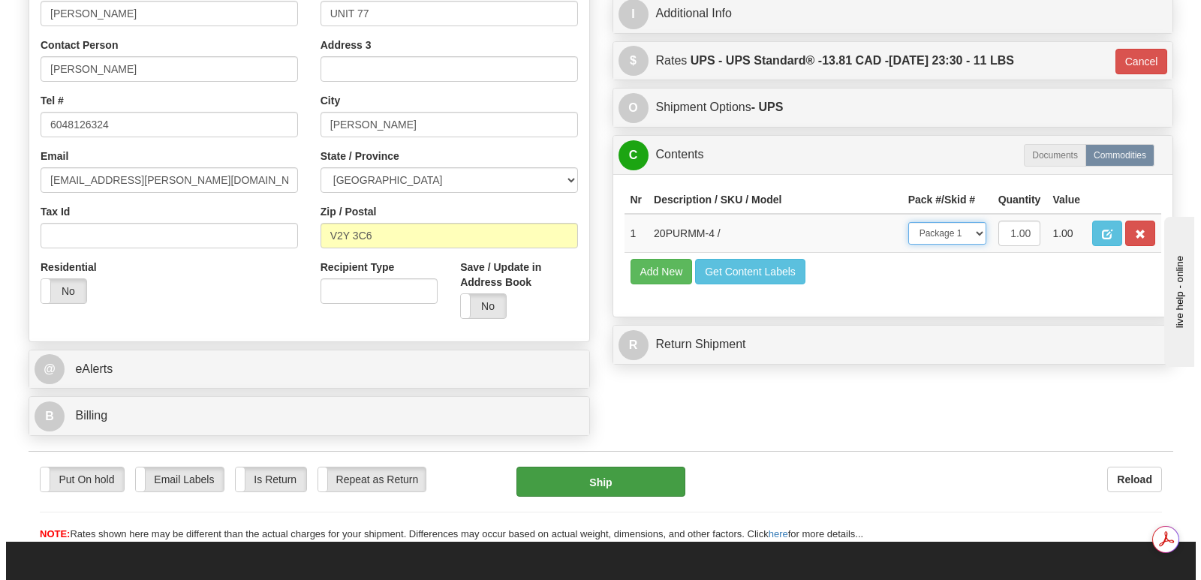
scroll to position [0, 0]
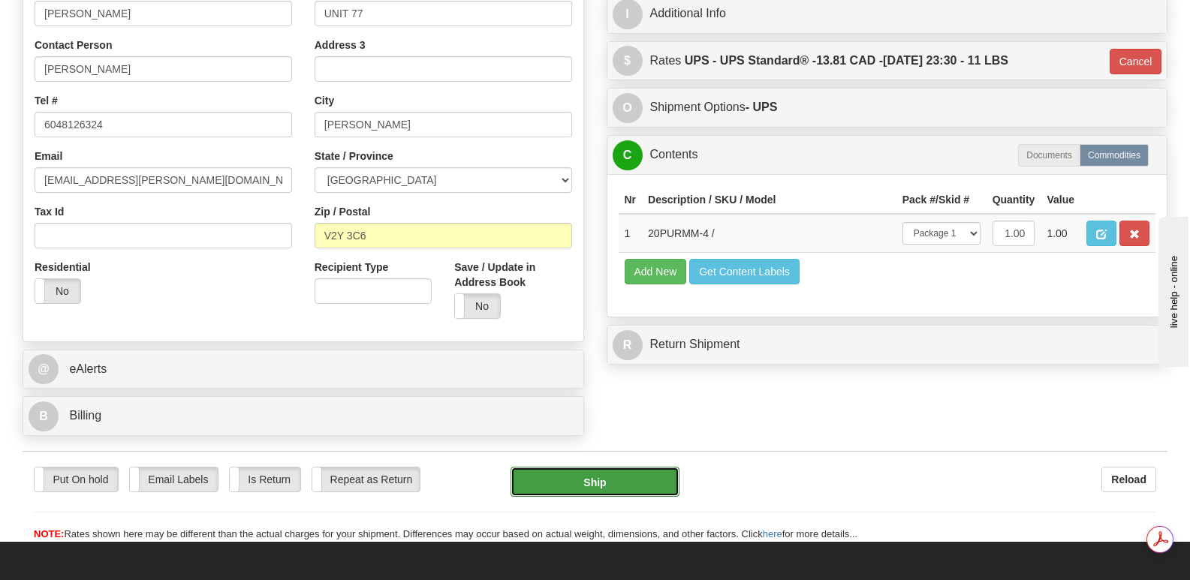
click at [603, 467] on button "Ship" at bounding box center [594, 482] width 168 height 30
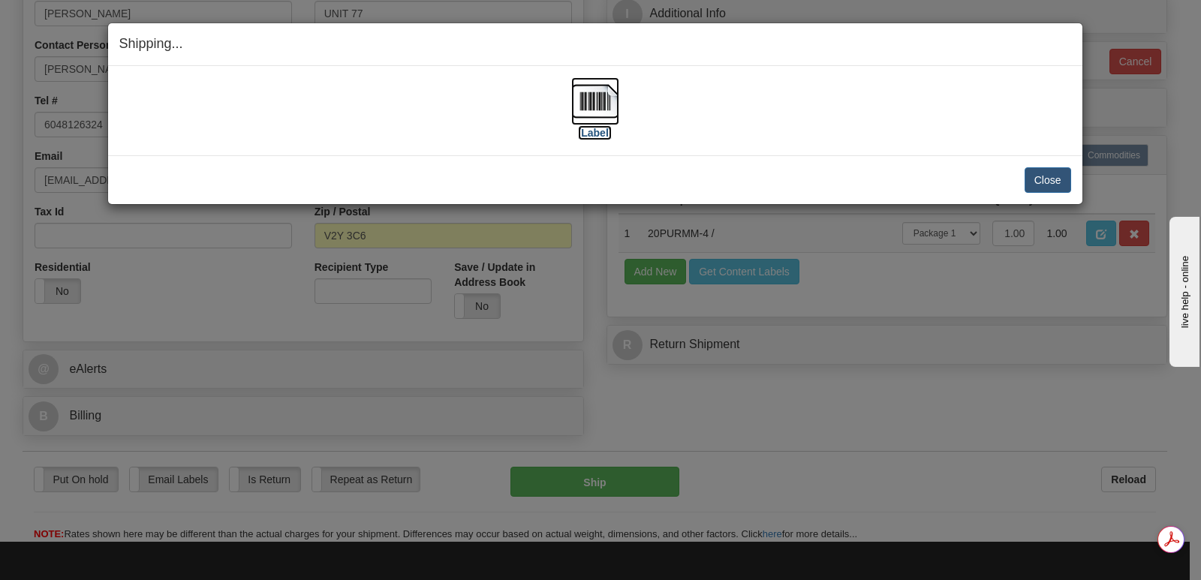
click at [594, 97] on img at bounding box center [595, 101] width 48 height 48
click at [1048, 173] on button "Close" at bounding box center [1048, 180] width 47 height 26
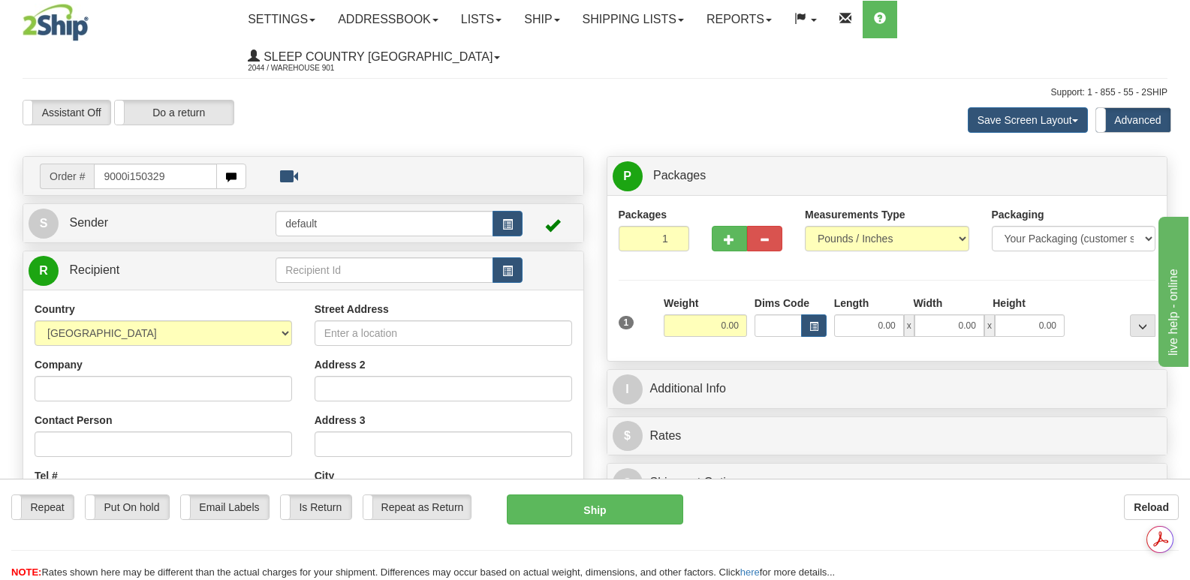
type input "9000i150329"
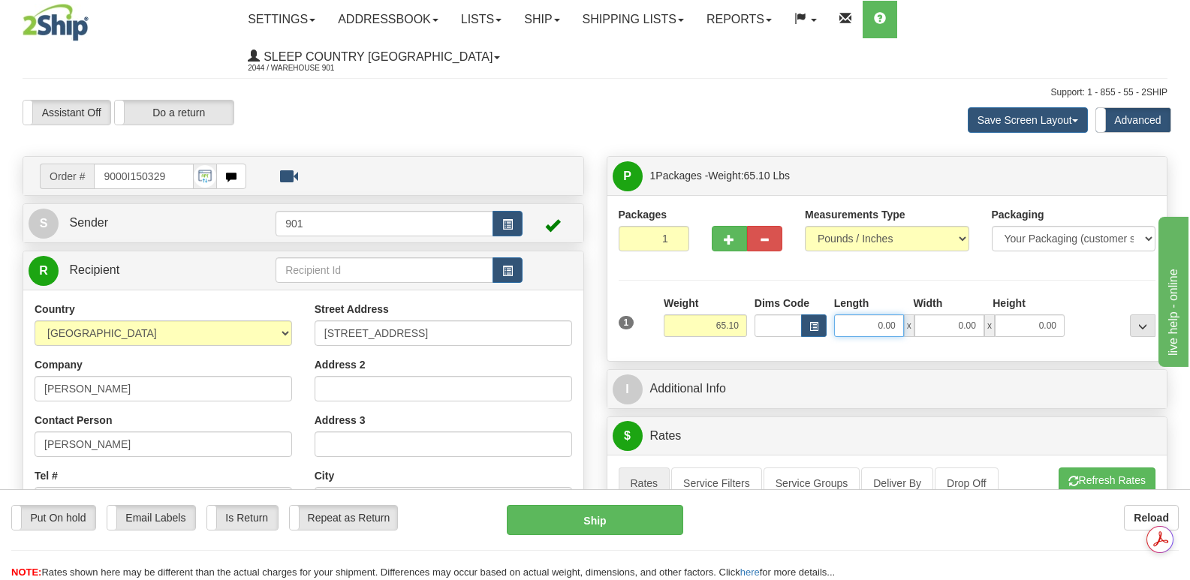
click at [841, 315] on input "0.00" at bounding box center [869, 326] width 70 height 23
type input "73.00"
click at [938, 315] on input "0.00" at bounding box center [949, 326] width 70 height 23
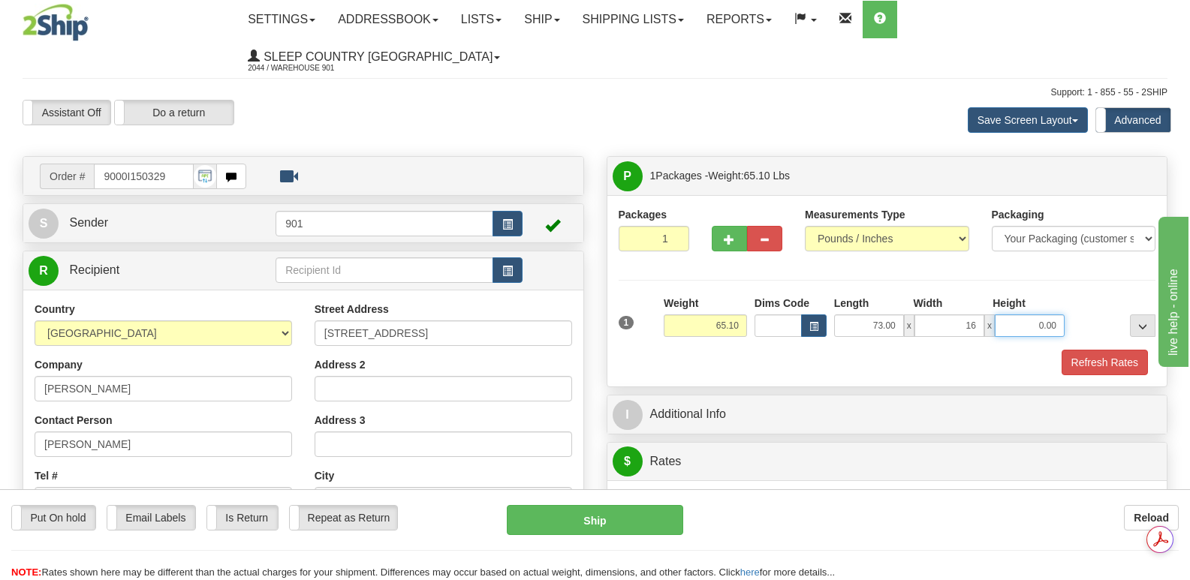
type input "16.00"
click at [1015, 315] on input "0.00" at bounding box center [1030, 326] width 70 height 23
type input "10.00"
click at [1098, 350] on button "Refresh Rates" at bounding box center [1104, 363] width 86 height 26
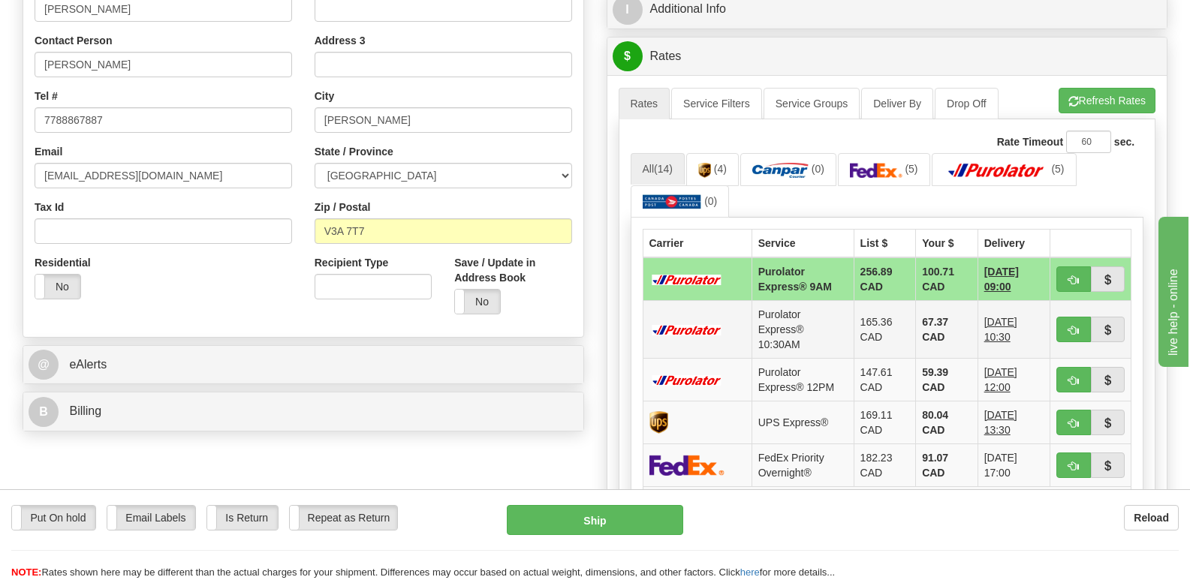
scroll to position [375, 0]
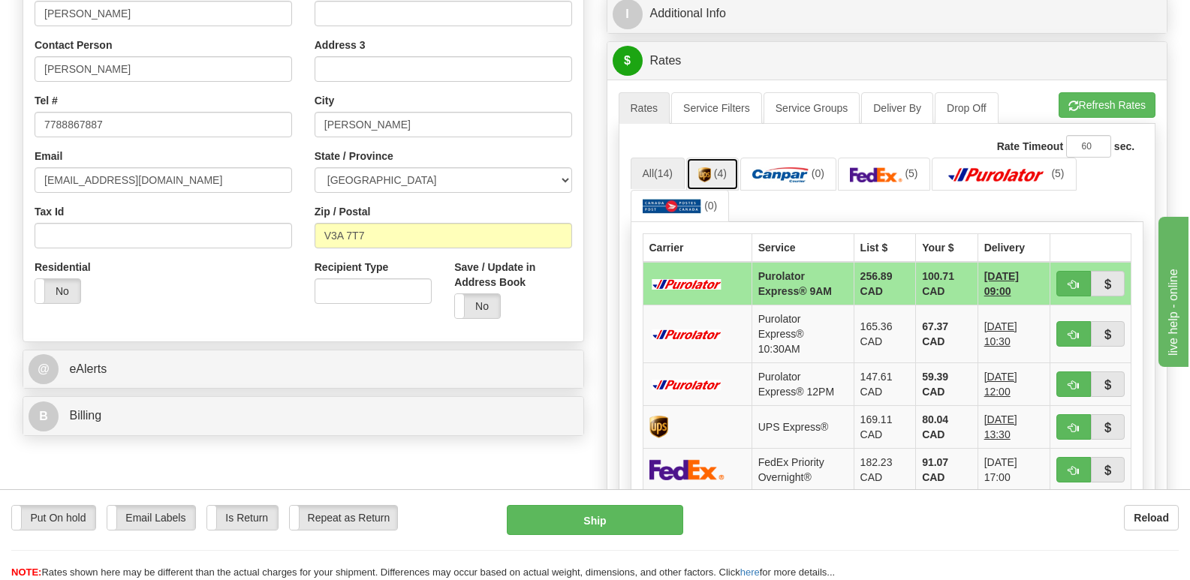
click at [709, 167] on img at bounding box center [704, 174] width 13 height 15
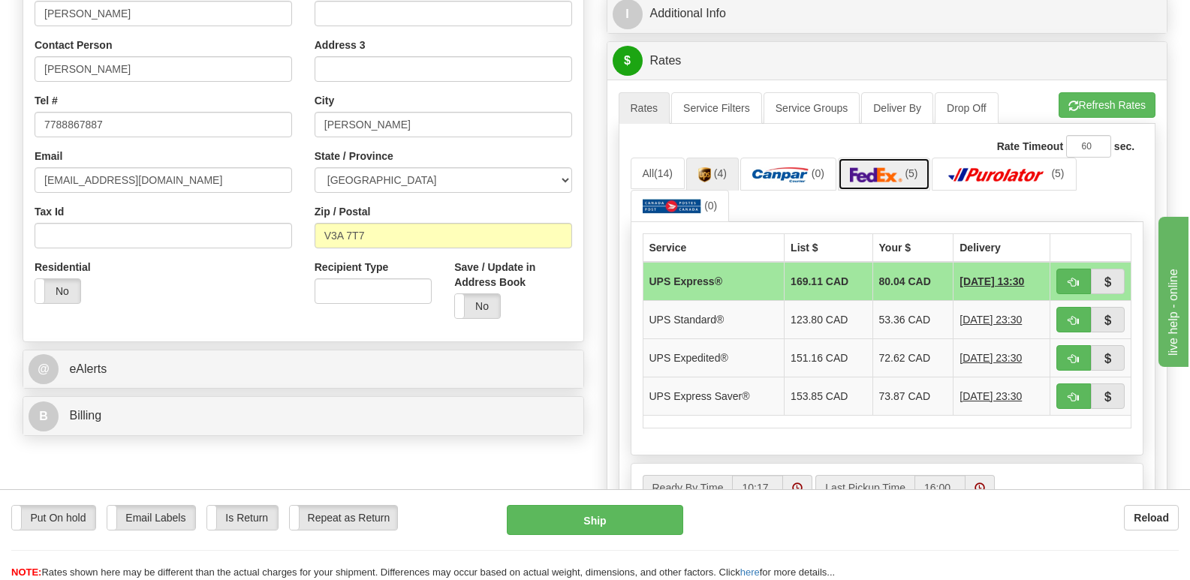
click at [875, 167] on img at bounding box center [876, 174] width 53 height 15
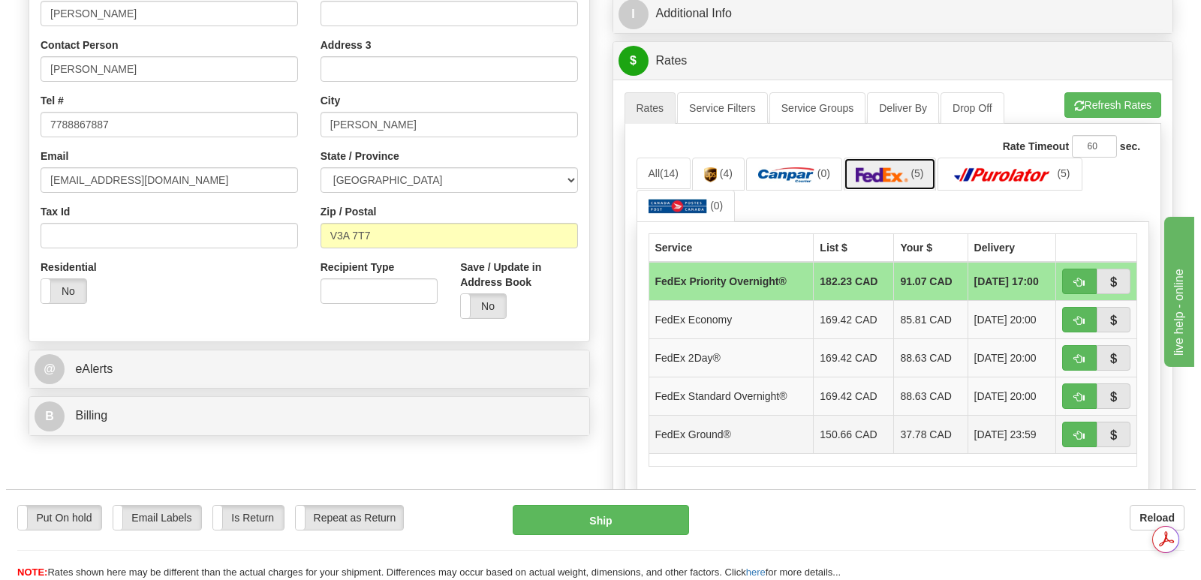
scroll to position [0, 0]
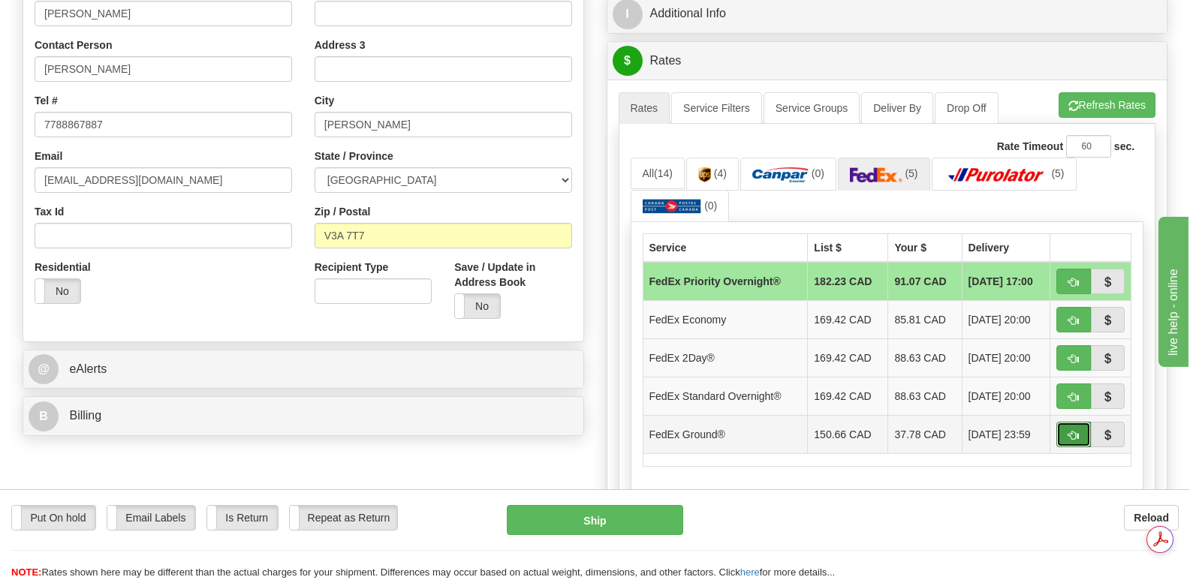
click at [1069, 431] on span "button" at bounding box center [1073, 436] width 11 height 10
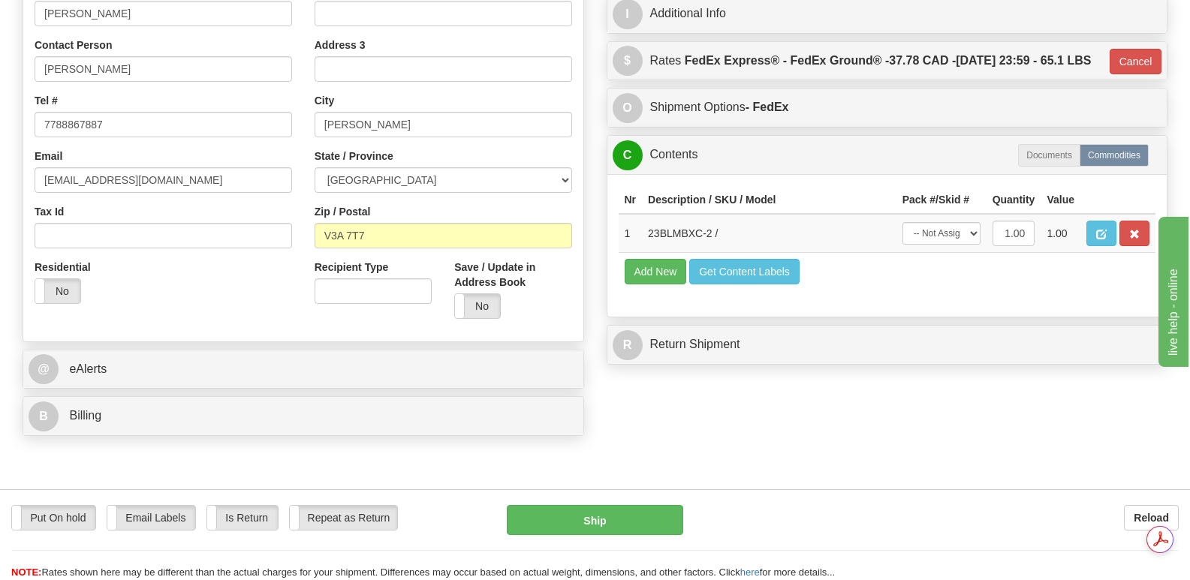
type input "92"
click at [974, 226] on select "-- Not Assigned -- Package 1" at bounding box center [941, 233] width 78 height 23
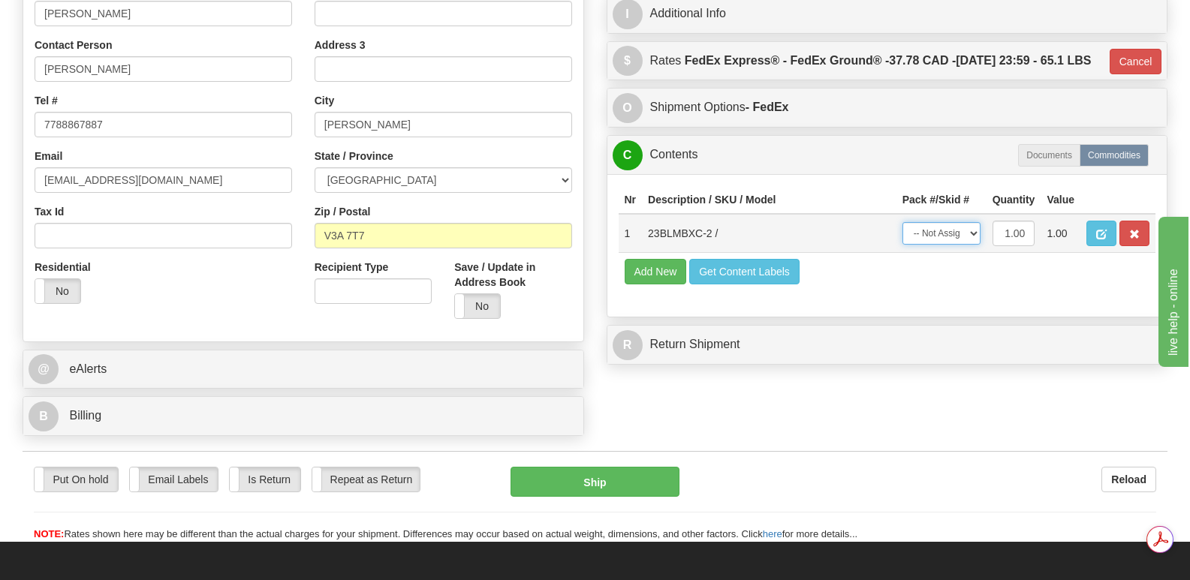
select select "0"
click at [902, 222] on select "-- Not Assigned -- Package 1" at bounding box center [941, 233] width 78 height 23
click at [619, 467] on button "Ship" at bounding box center [594, 482] width 168 height 30
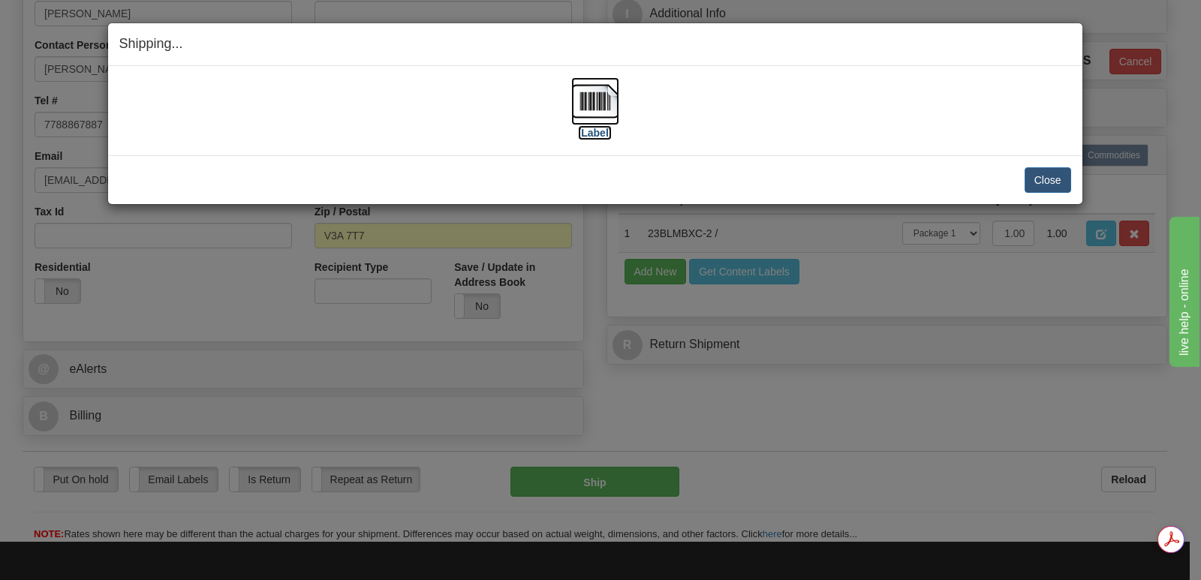
click at [599, 92] on img at bounding box center [595, 101] width 48 height 48
click at [1043, 176] on button "Close" at bounding box center [1048, 180] width 47 height 26
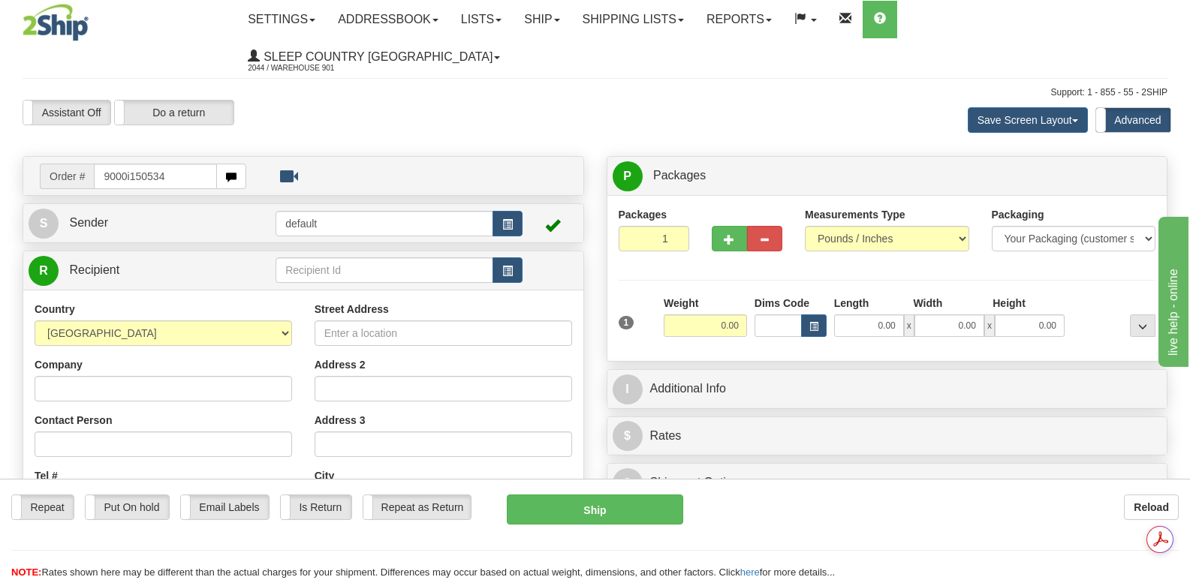
type input "9000i150534"
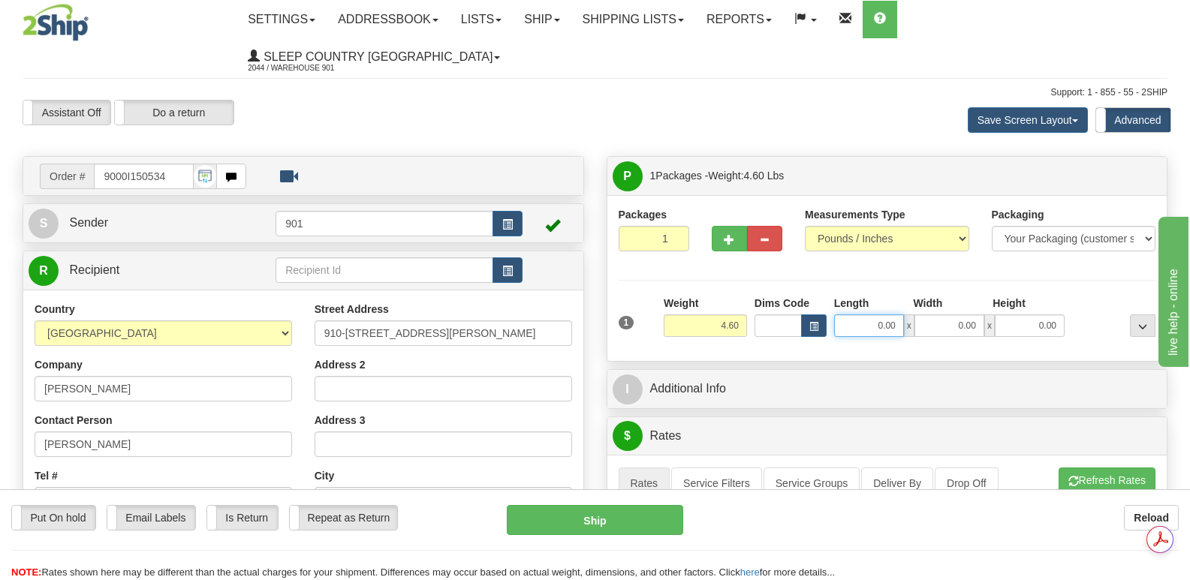
click at [842, 315] on input "0.00" at bounding box center [869, 326] width 70 height 23
type input "20.00"
click at [936, 315] on input "0.00" at bounding box center [949, 326] width 70 height 23
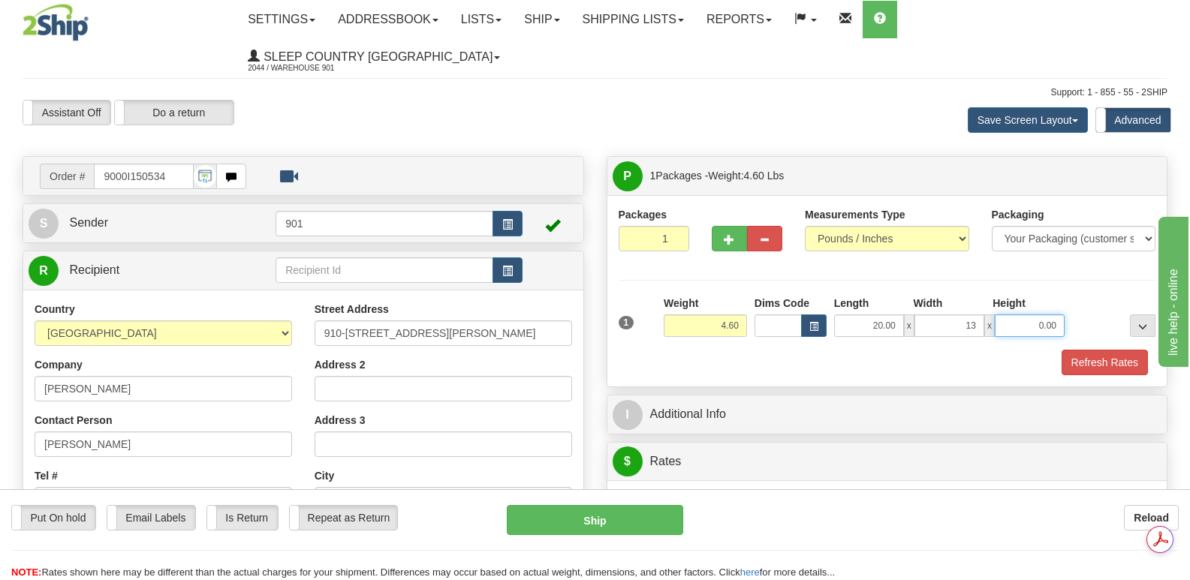
type input "13.00"
click at [1010, 315] on input "0.00" at bounding box center [1030, 326] width 70 height 23
type input "4.00"
click at [1104, 350] on button "Refresh Rates" at bounding box center [1104, 363] width 86 height 26
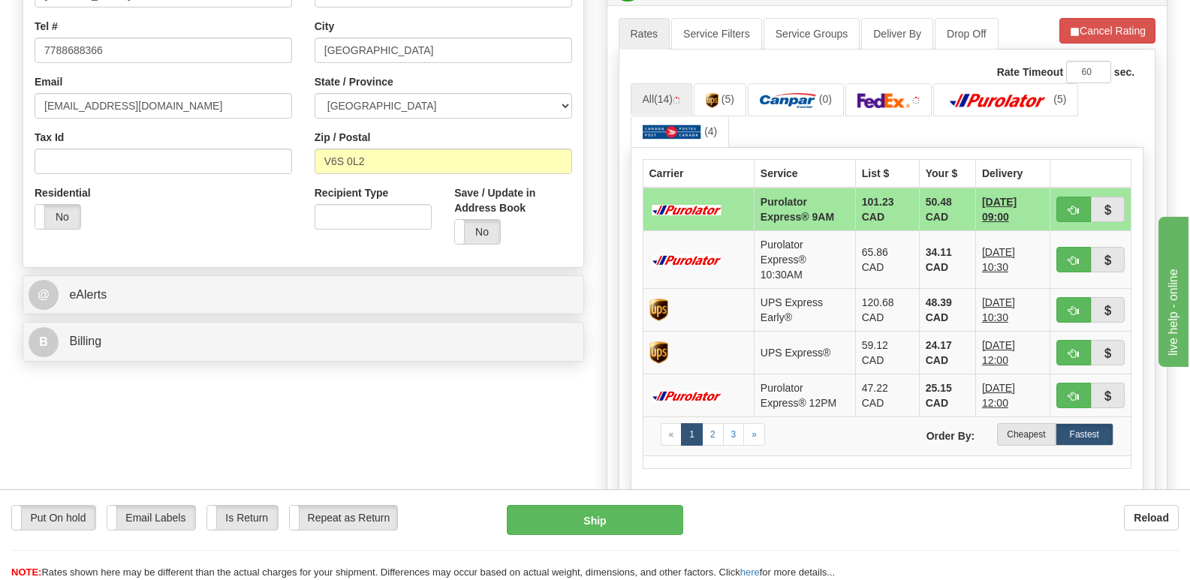
scroll to position [450, 0]
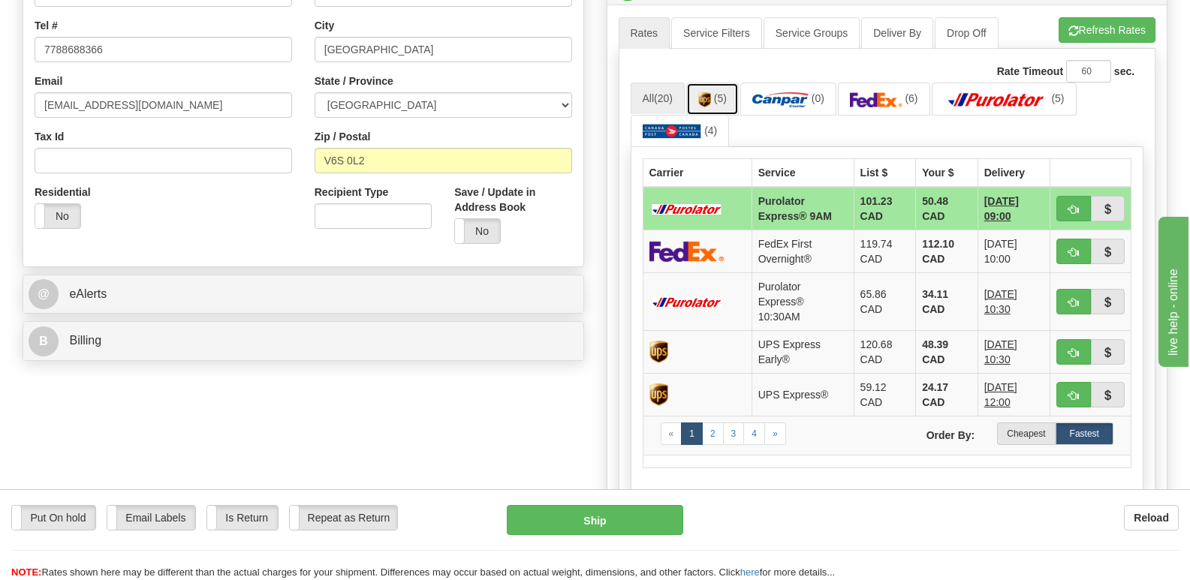
click at [710, 92] on img at bounding box center [704, 99] width 13 height 15
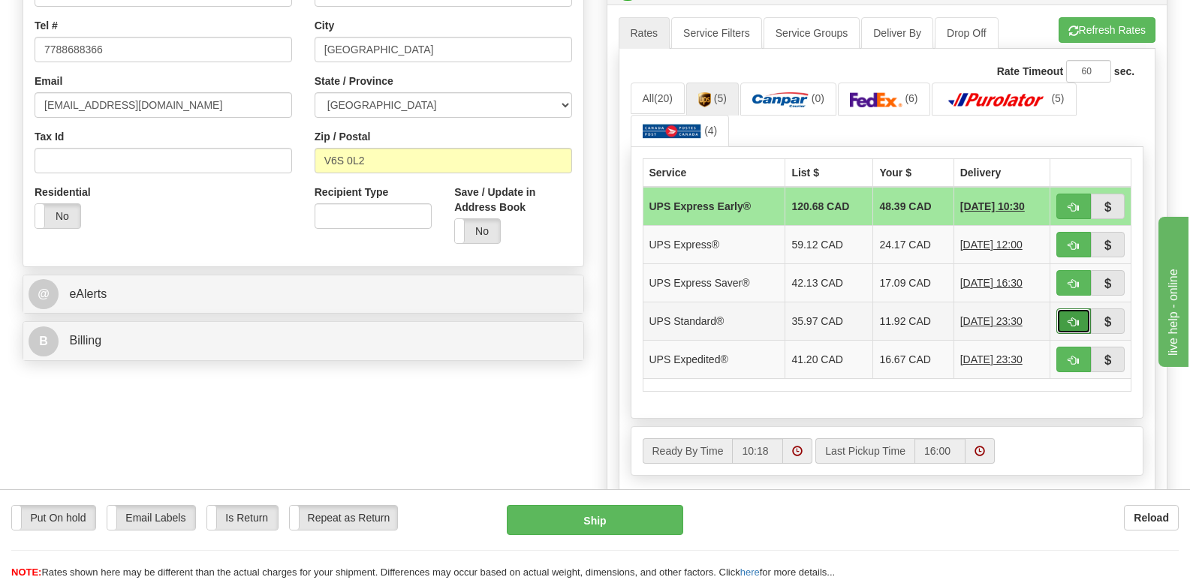
click at [1074, 309] on button "button" at bounding box center [1073, 322] width 35 height 26
type input "11"
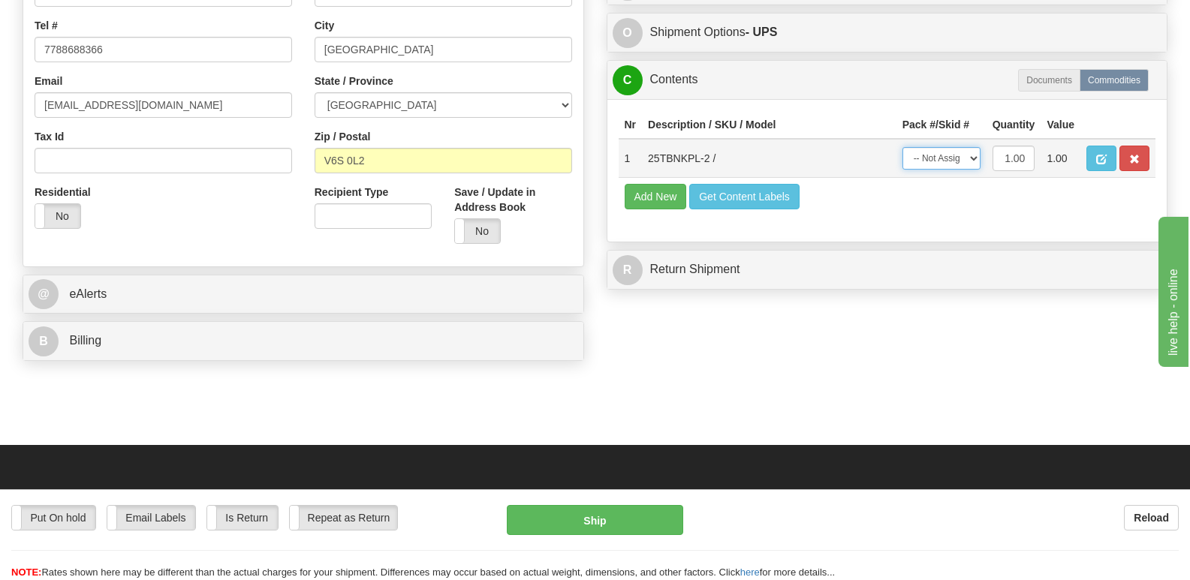
click at [972, 147] on select "-- Not Assigned -- Package 1" at bounding box center [941, 158] width 78 height 23
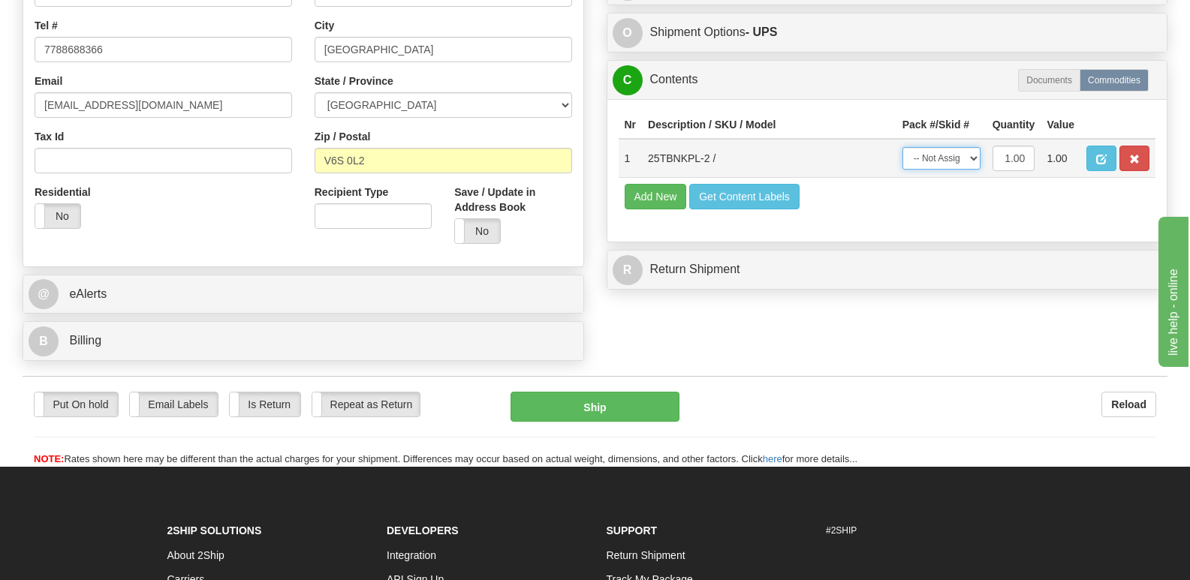
select select "0"
click at [902, 147] on select "-- Not Assigned -- Package 1" at bounding box center [941, 158] width 78 height 23
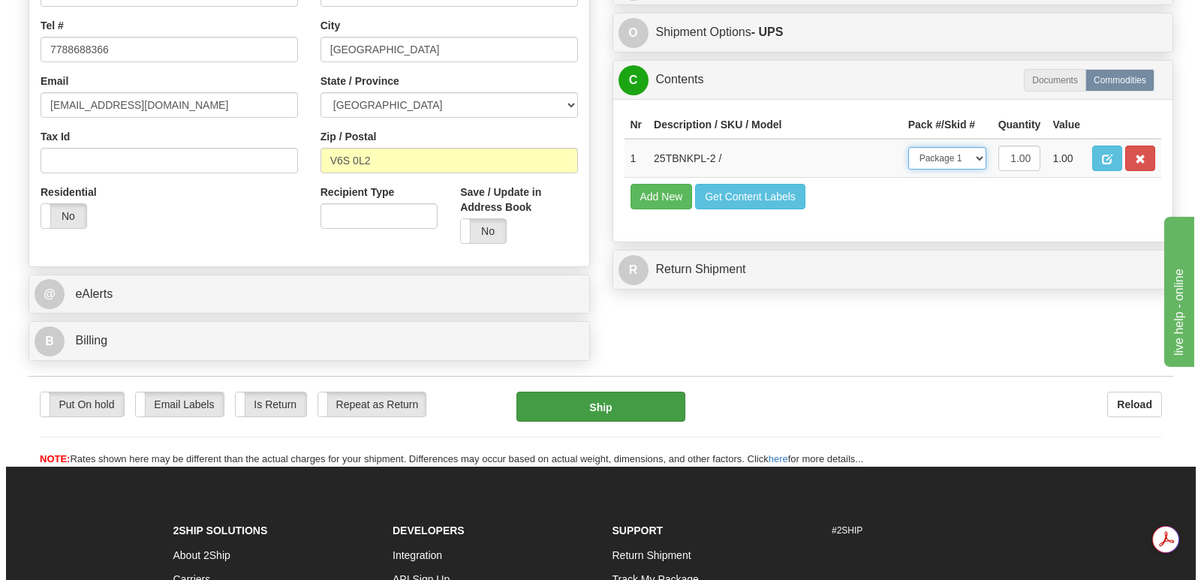
scroll to position [0, 0]
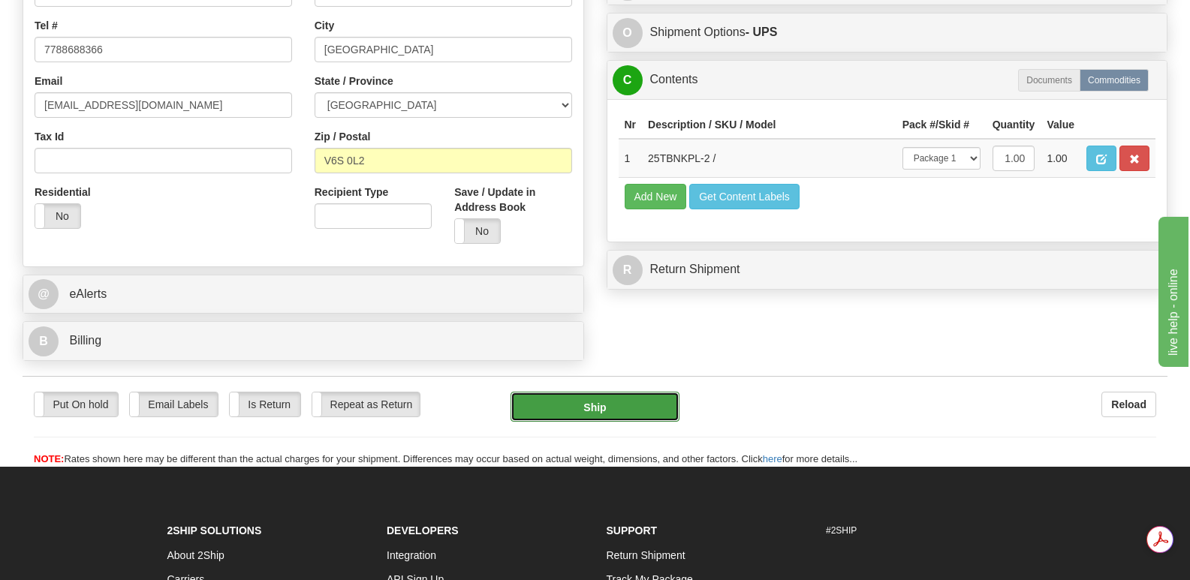
click at [608, 392] on button "Ship" at bounding box center [594, 407] width 168 height 30
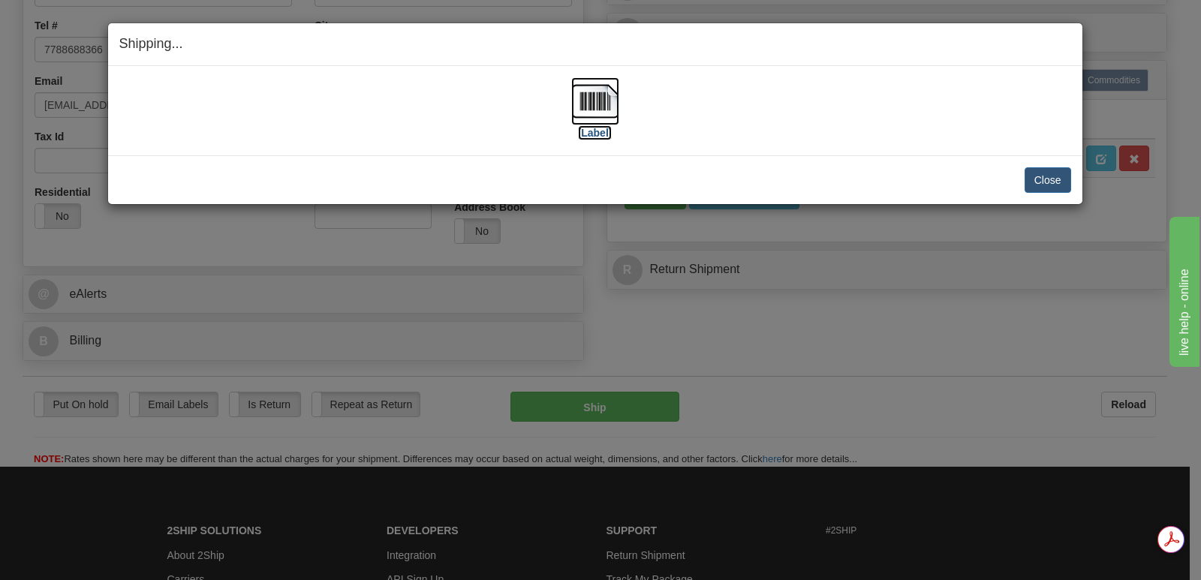
click at [596, 95] on img at bounding box center [595, 101] width 48 height 48
click at [1052, 175] on button "Close" at bounding box center [1048, 180] width 47 height 26
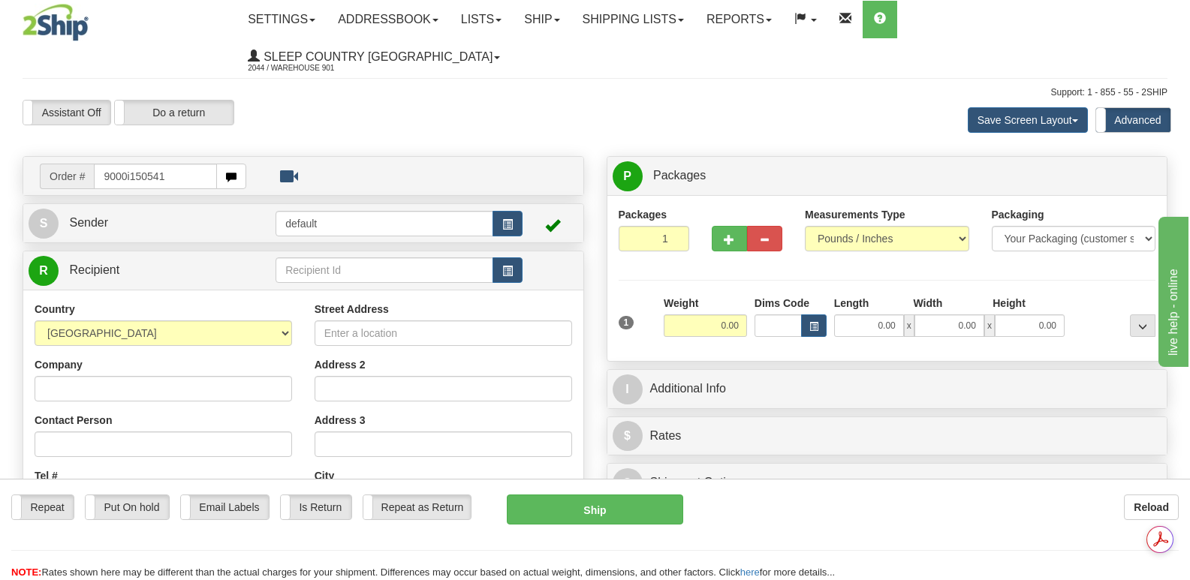
type input "9000i150541"
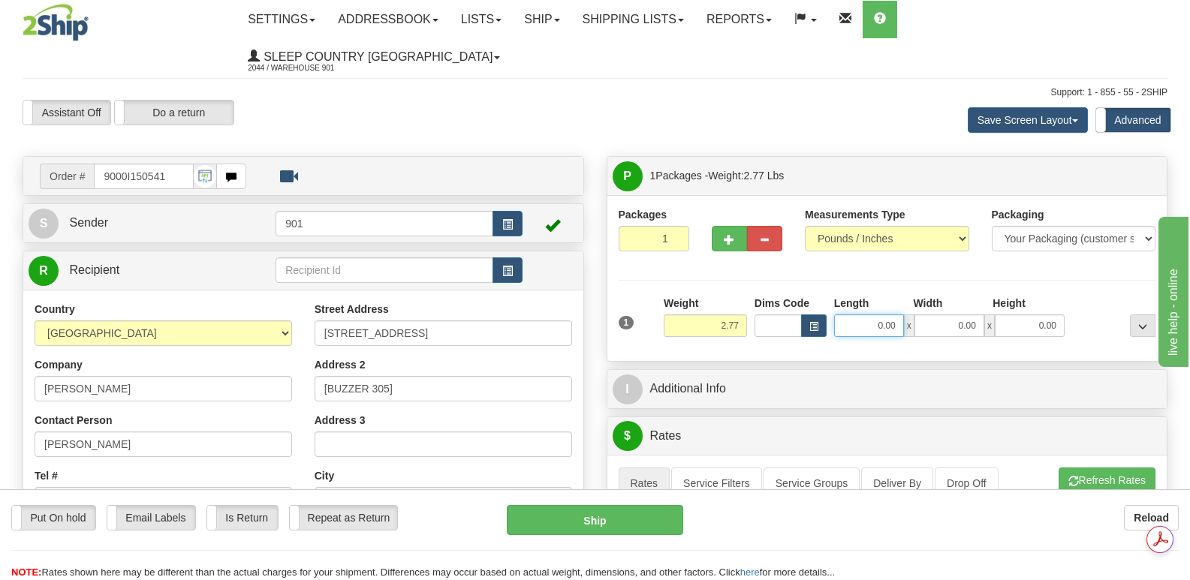
click at [851, 315] on input "0.00" at bounding box center [869, 326] width 70 height 23
type input "9.00"
click at [935, 315] on input "0.00" at bounding box center [949, 326] width 70 height 23
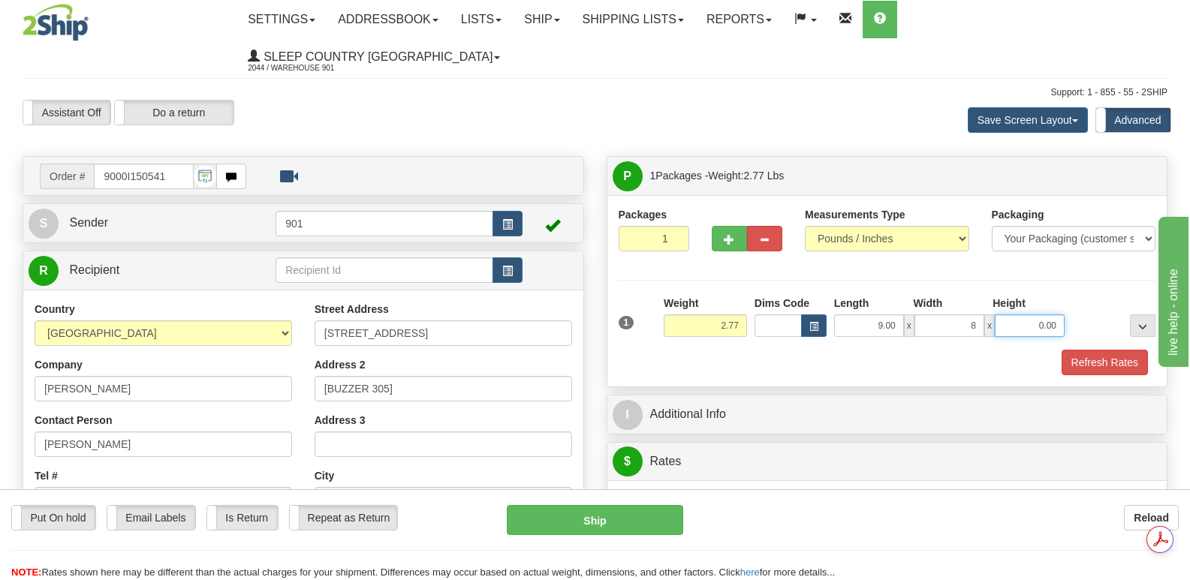
type input "8.00"
click at [1019, 315] on input "0.00" at bounding box center [1030, 326] width 70 height 23
type input "7.00"
click at [1081, 350] on button "Refresh Rates" at bounding box center [1104, 363] width 86 height 26
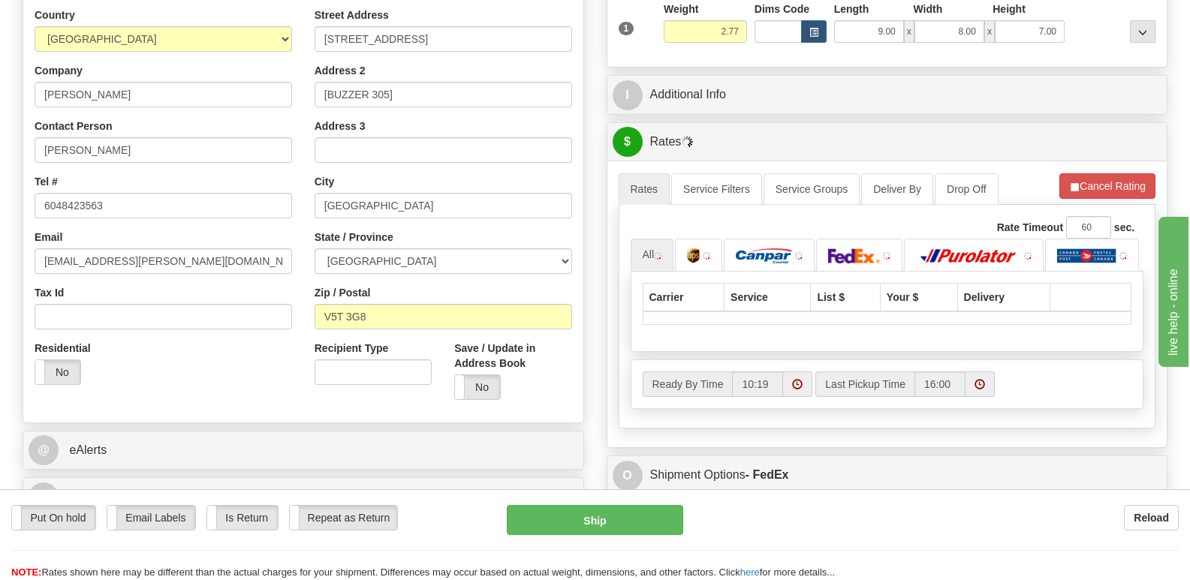
scroll to position [375, 0]
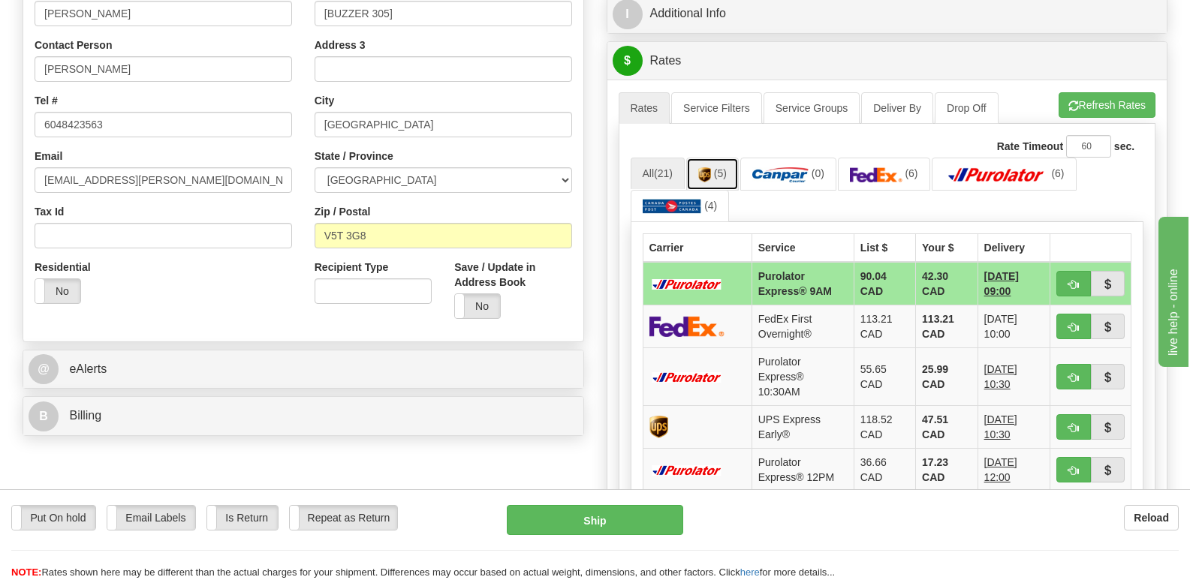
click at [709, 167] on img at bounding box center [704, 174] width 13 height 15
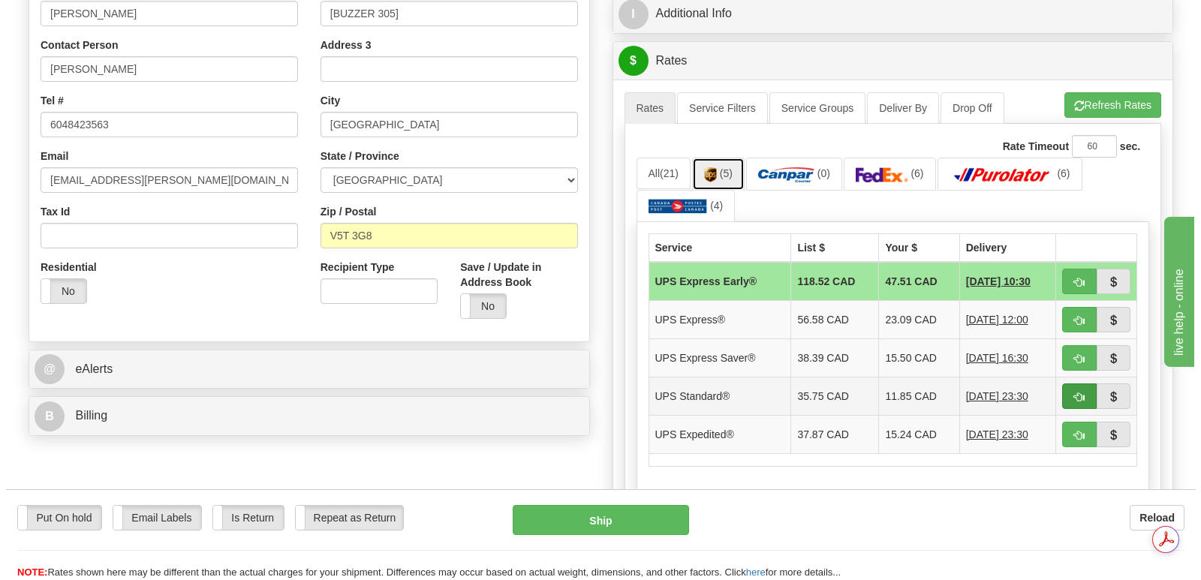
scroll to position [0, 0]
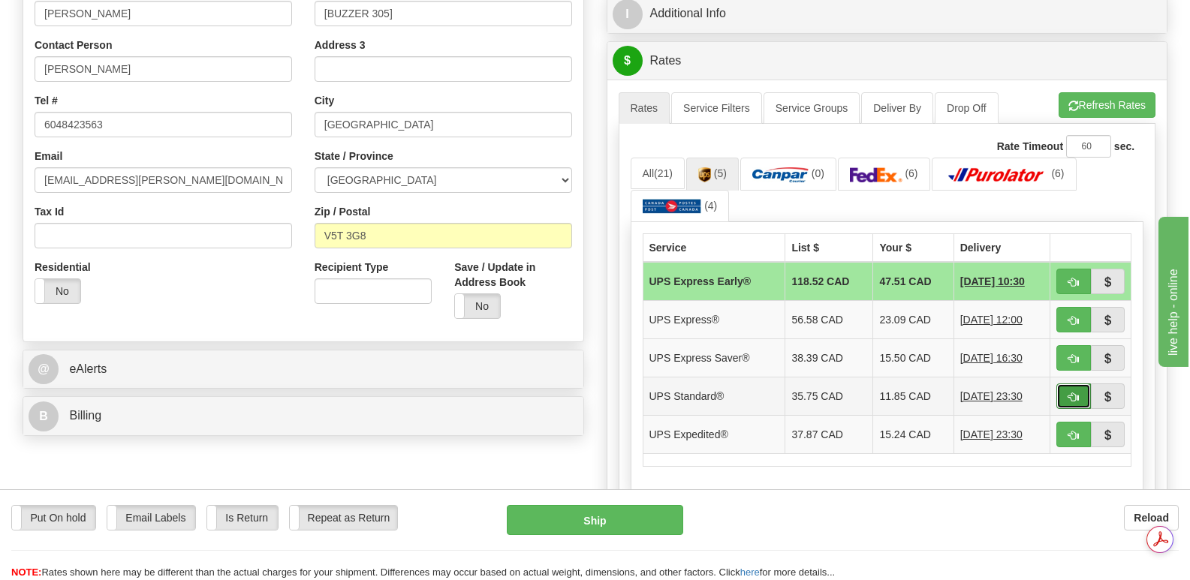
click at [1070, 393] on span "button" at bounding box center [1073, 398] width 11 height 10
type input "11"
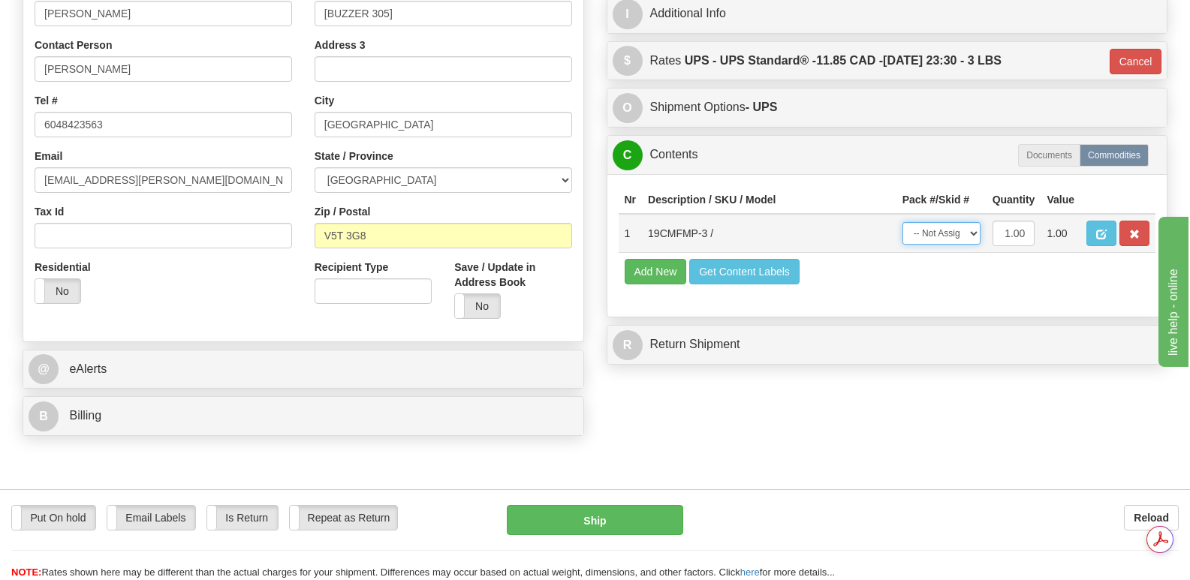
click at [974, 222] on select "-- Not Assigned -- Package 1" at bounding box center [941, 233] width 78 height 23
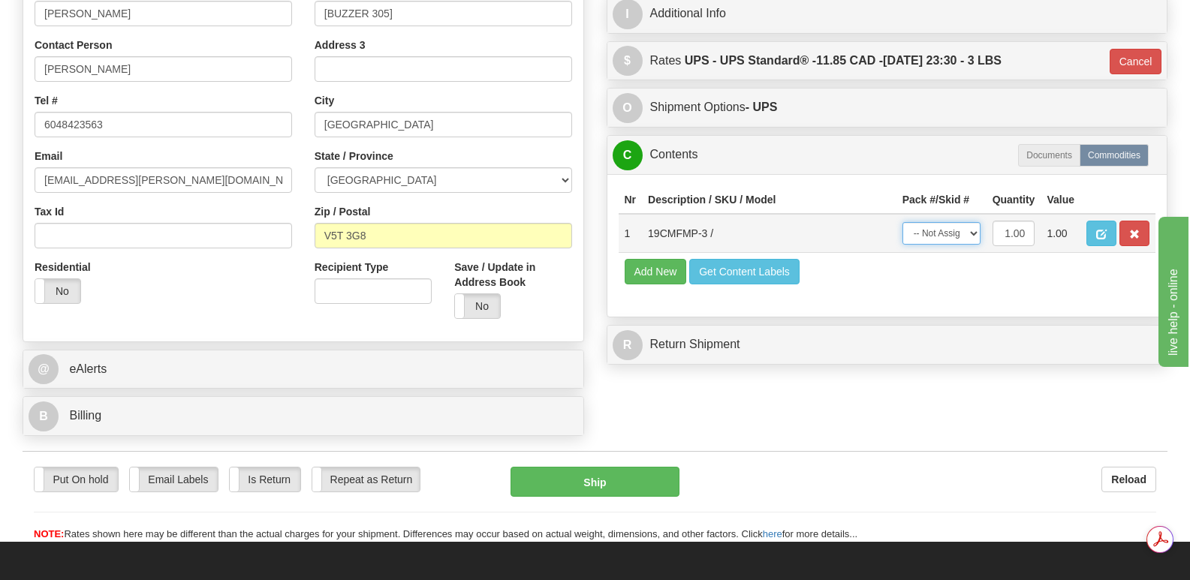
select select "0"
click at [902, 222] on select "-- Not Assigned -- Package 1" at bounding box center [941, 233] width 78 height 23
click at [578, 467] on button "Ship" at bounding box center [594, 482] width 168 height 30
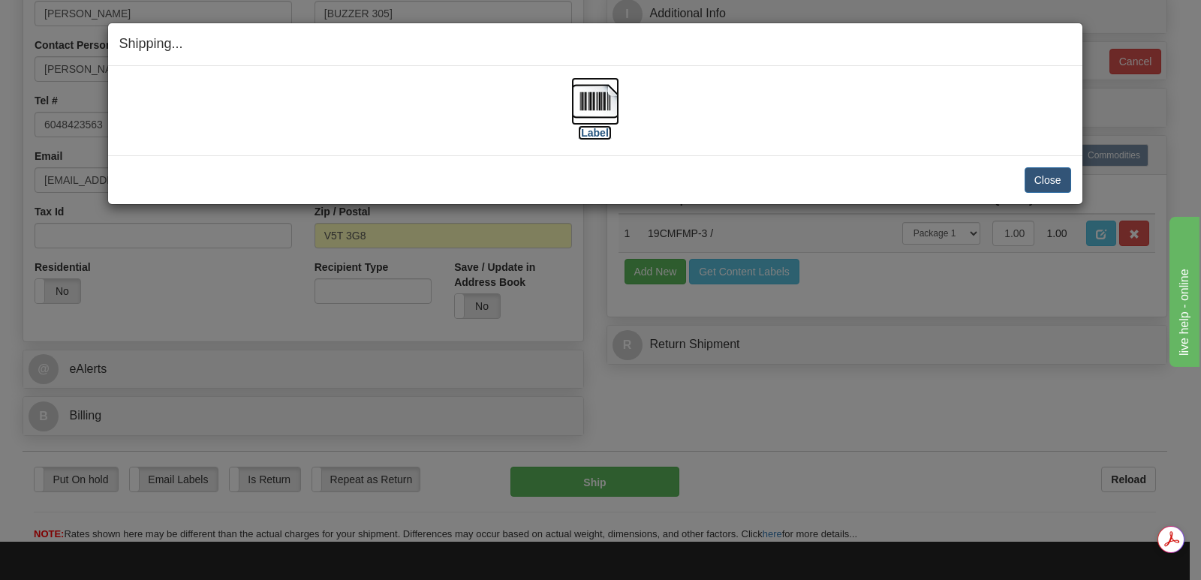
click at [591, 96] on img at bounding box center [595, 101] width 48 height 48
click at [1049, 177] on button "Close" at bounding box center [1048, 180] width 47 height 26
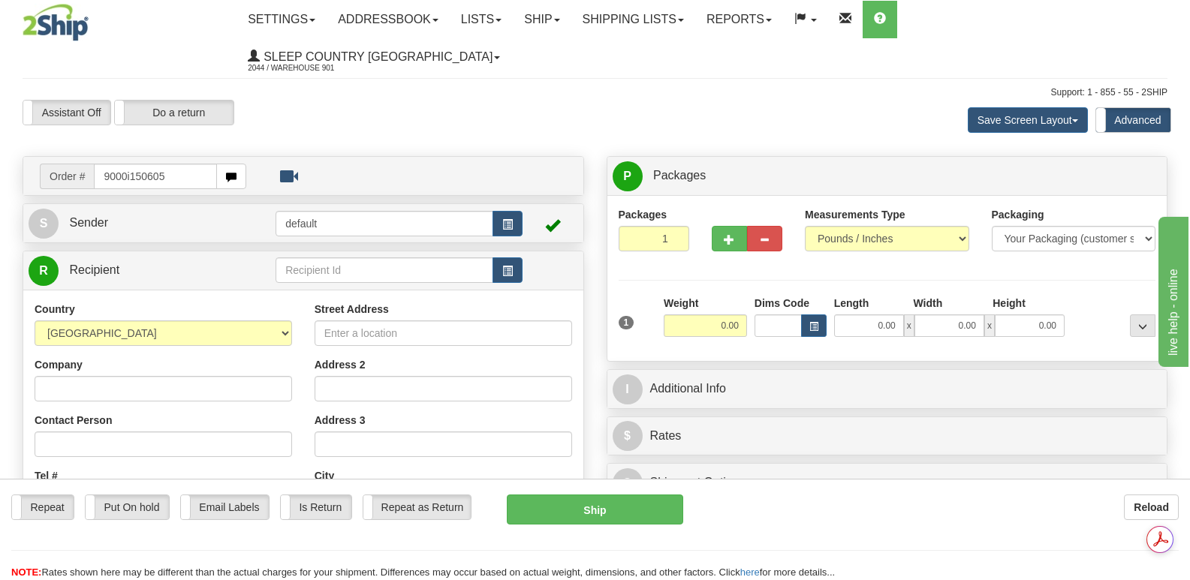
type input "9000i150605"
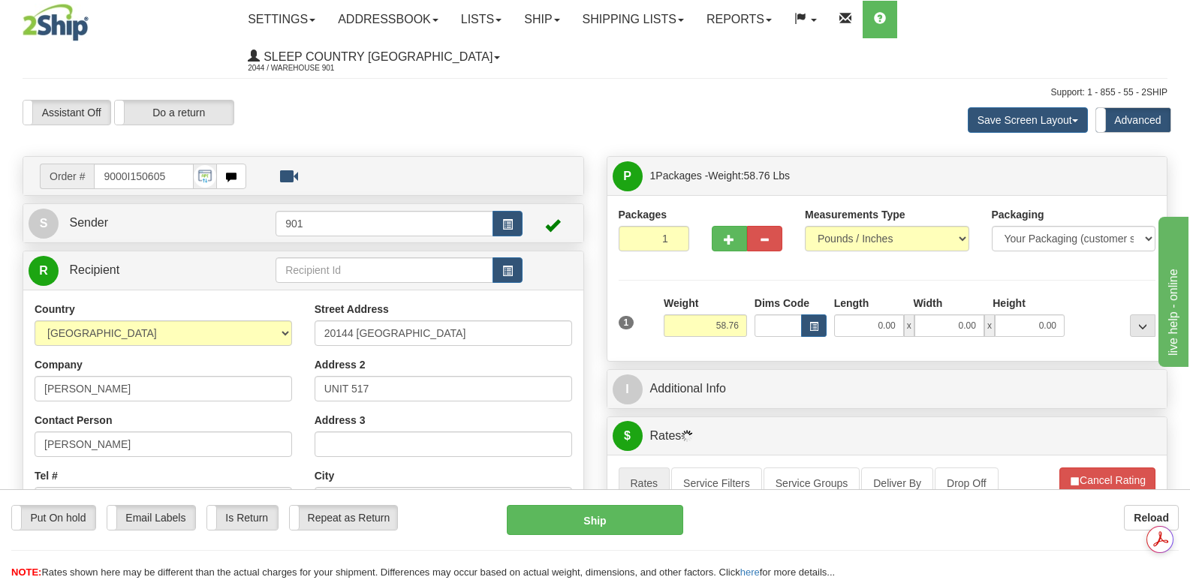
type input "[PERSON_NAME]"
click at [851, 315] on input "0.00" at bounding box center [869, 326] width 70 height 23
type input "42.00"
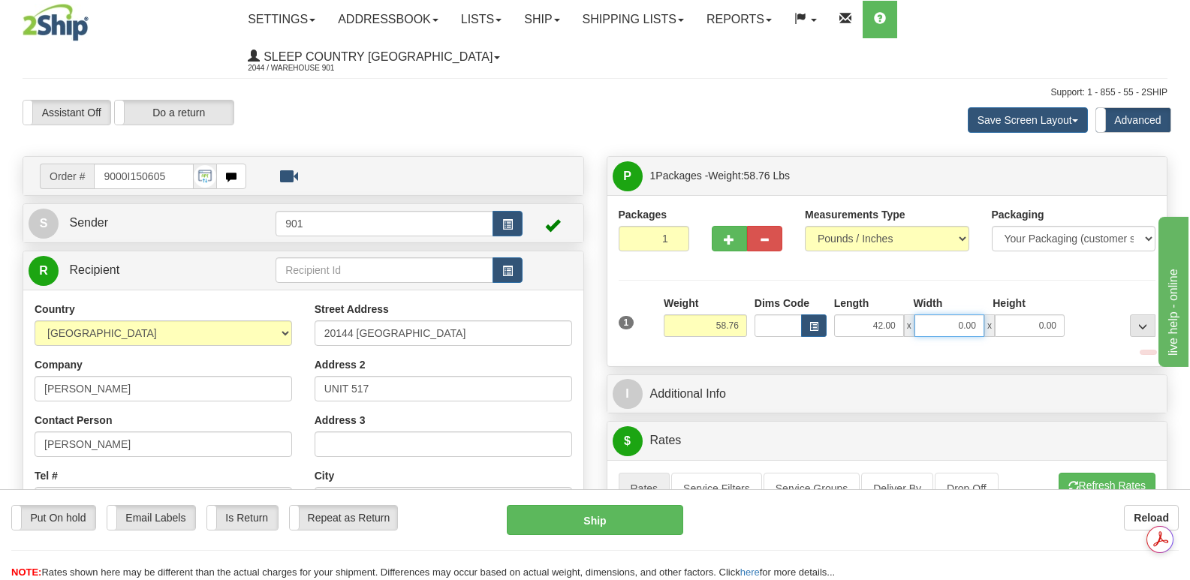
click at [938, 315] on input "0.00" at bounding box center [949, 326] width 70 height 23
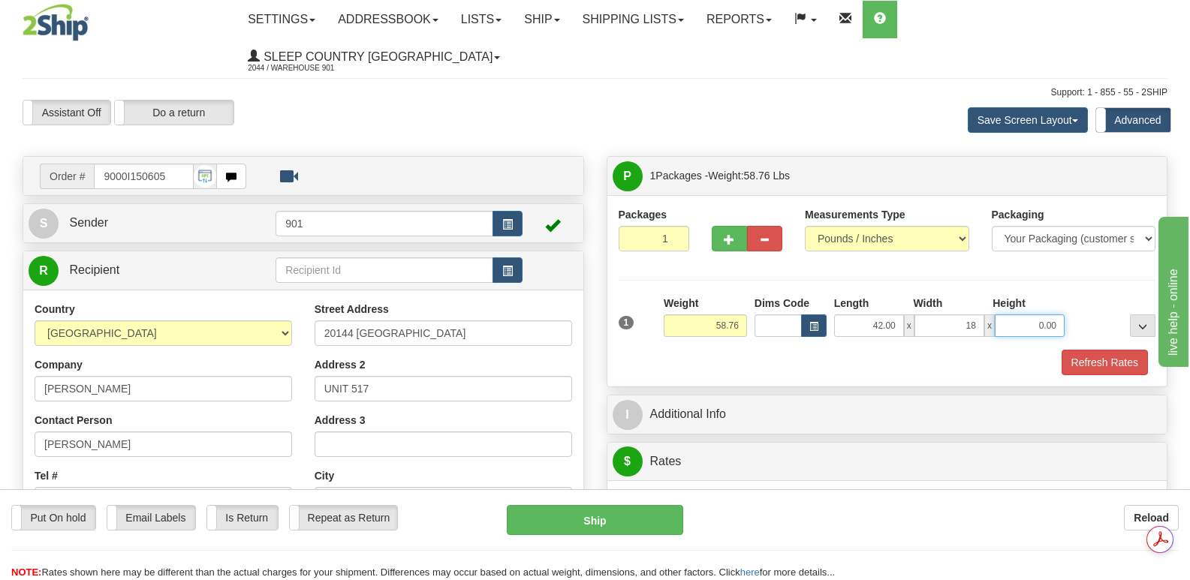
type input "18.00"
click at [1010, 315] on input "0.00" at bounding box center [1030, 326] width 70 height 23
type input "18.00"
click at [1103, 350] on button "Refresh Rates" at bounding box center [1104, 363] width 86 height 26
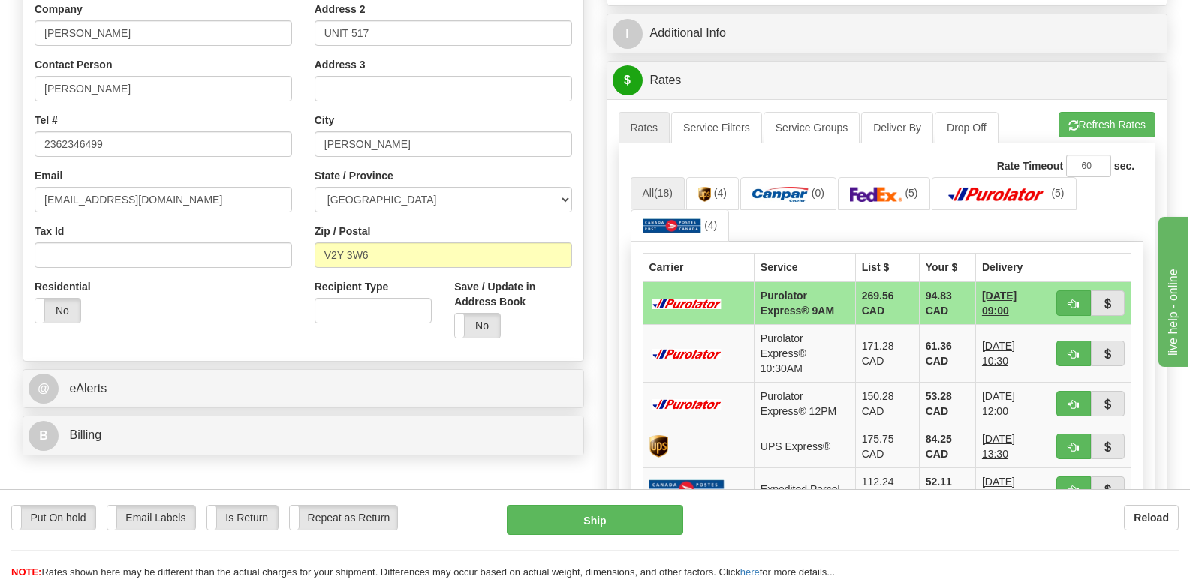
scroll to position [300, 0]
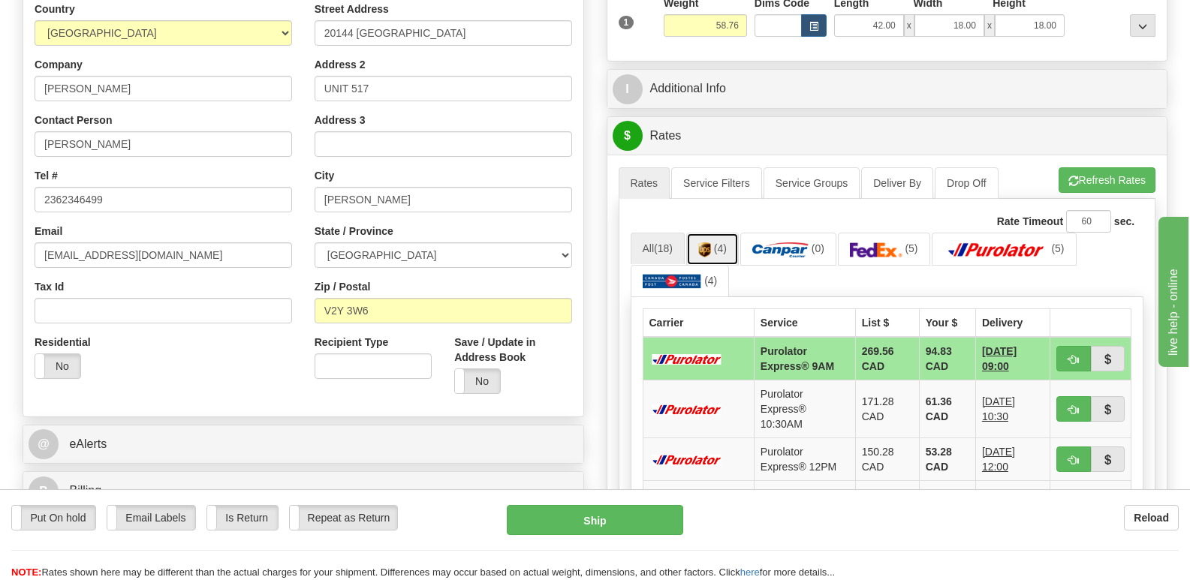
click at [711, 242] on img at bounding box center [704, 249] width 13 height 15
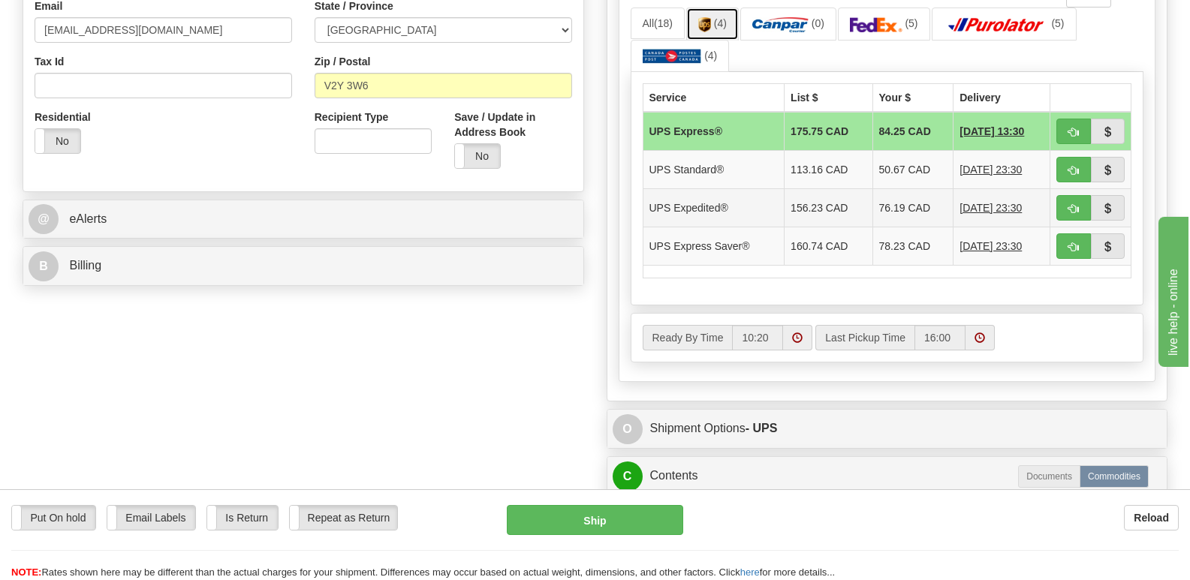
scroll to position [450, 0]
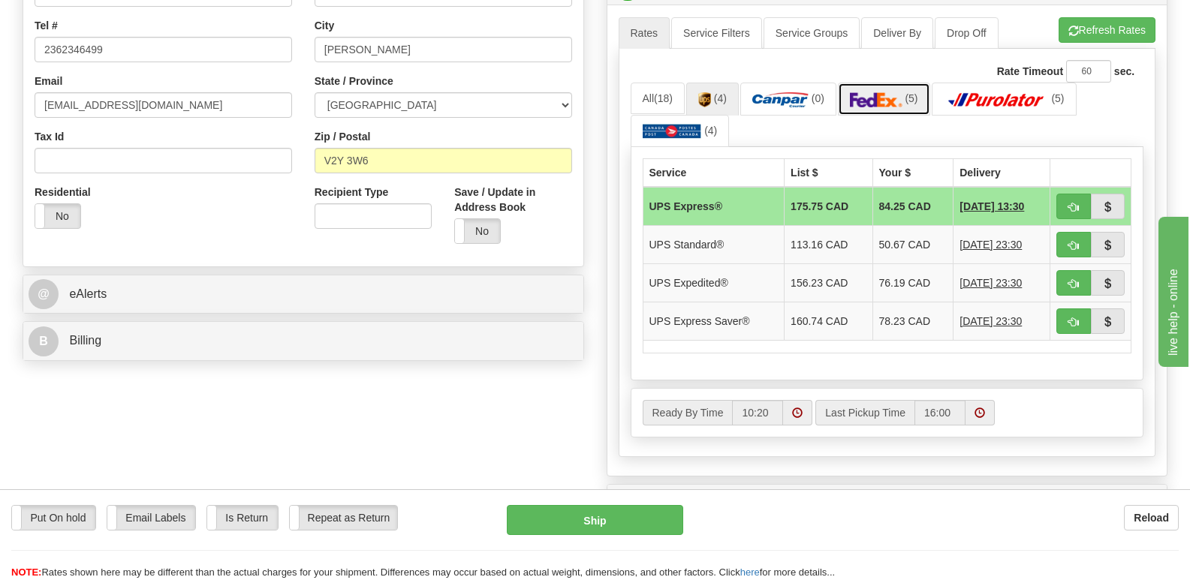
click at [892, 92] on img at bounding box center [876, 99] width 53 height 15
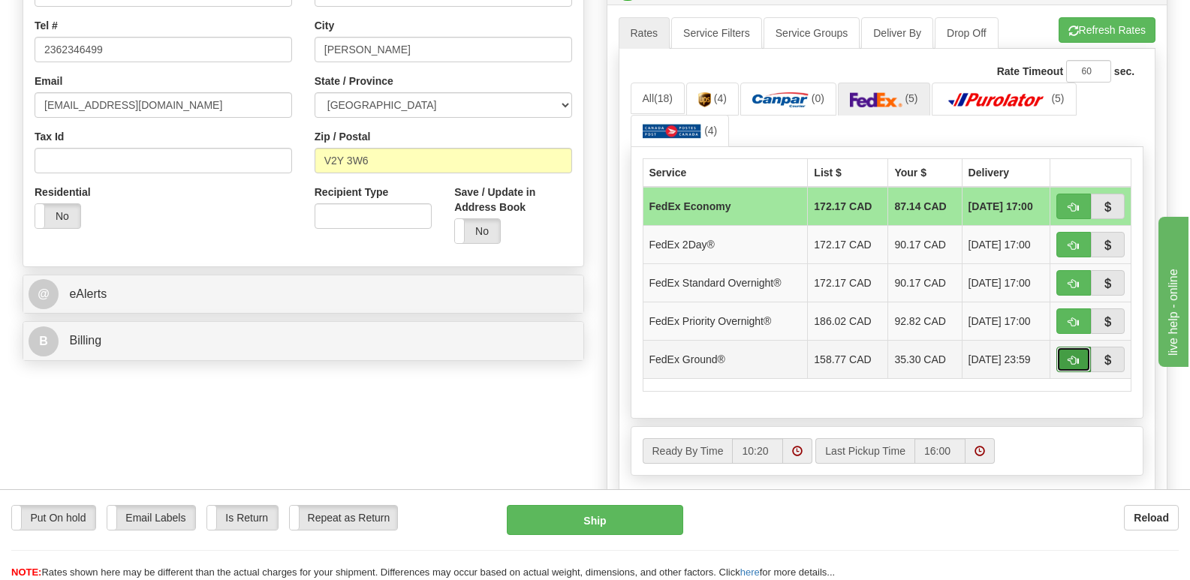
click at [1073, 347] on button "button" at bounding box center [1073, 360] width 35 height 26
type input "92"
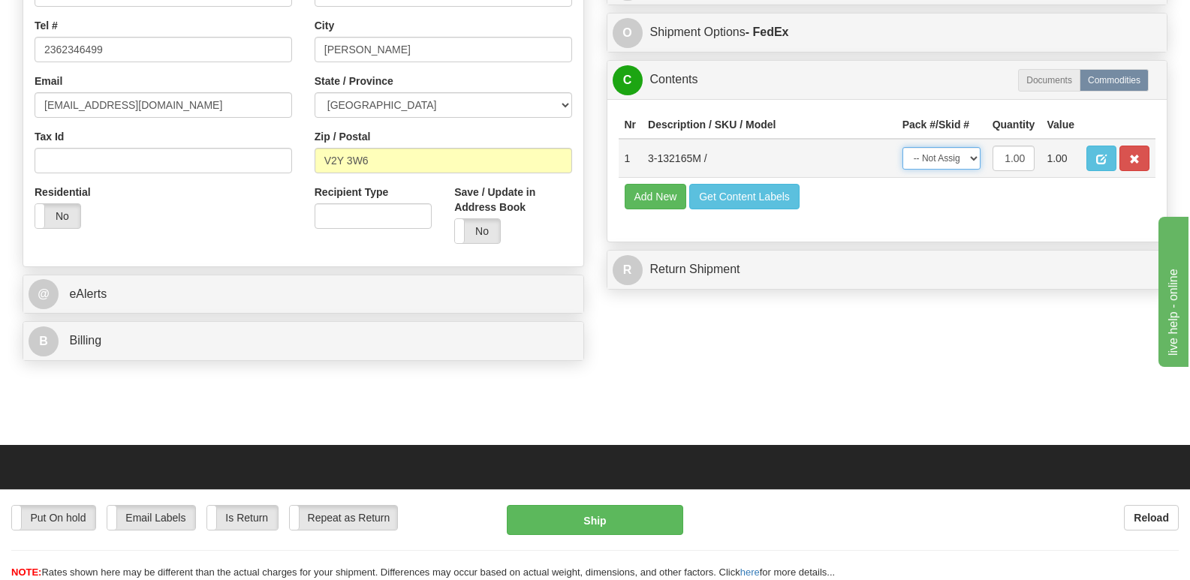
click at [974, 151] on select "-- Not Assigned -- Package 1" at bounding box center [941, 158] width 78 height 23
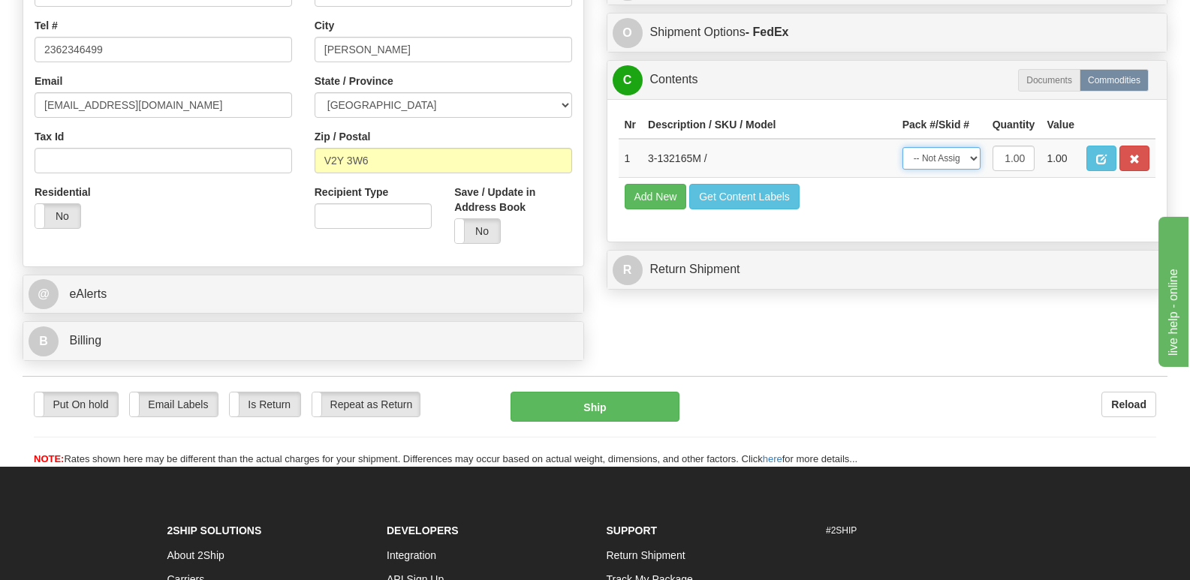
select select "0"
click at [902, 147] on select "-- Not Assigned -- Package 1" at bounding box center [941, 158] width 78 height 23
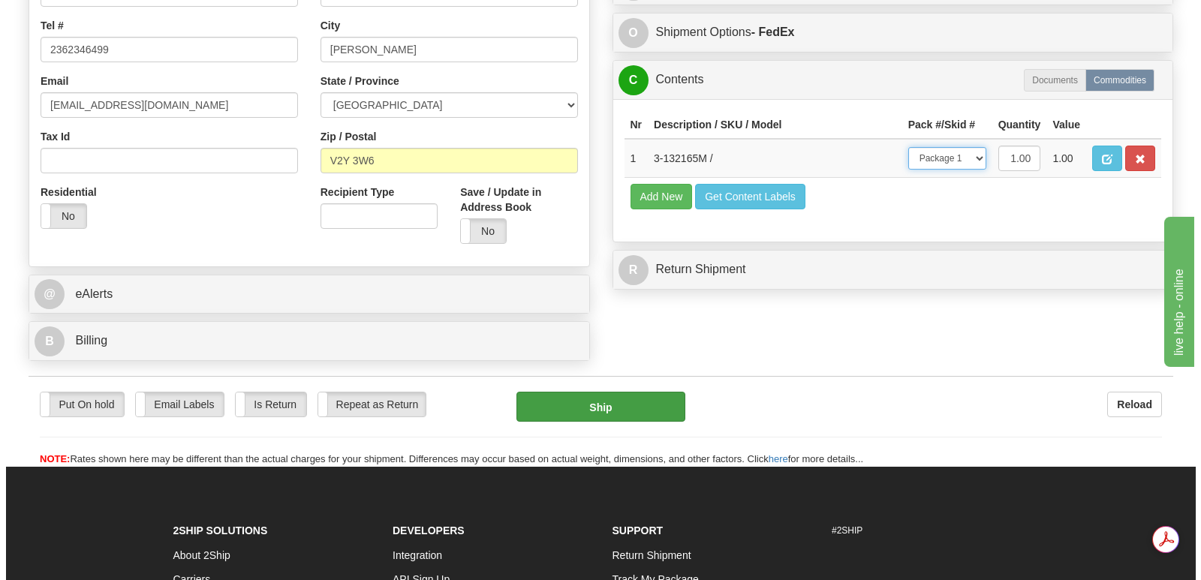
scroll to position [0, 0]
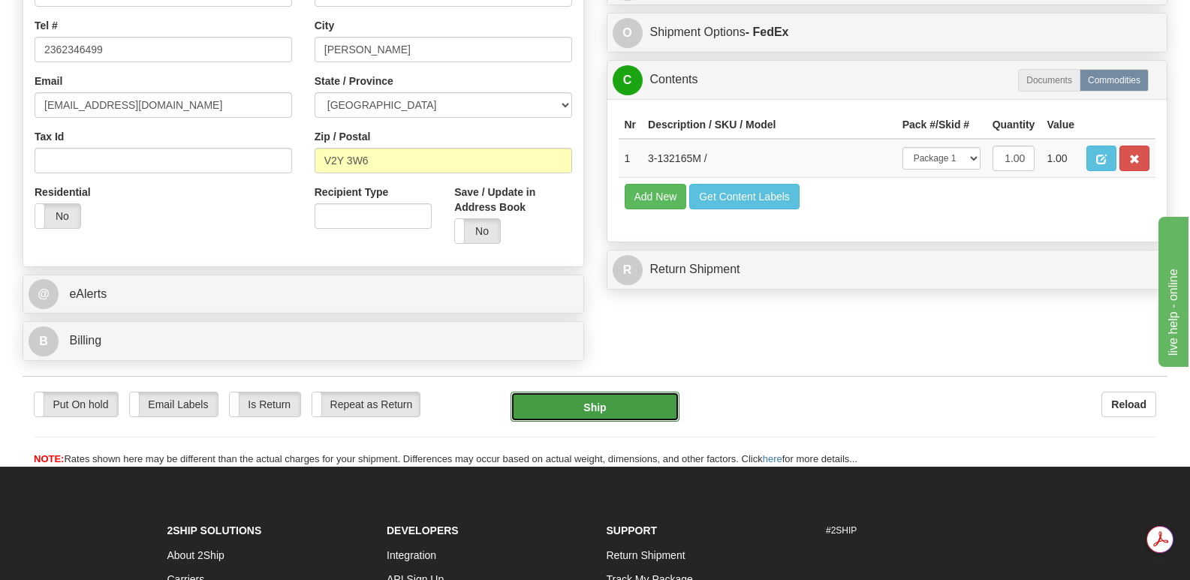
click at [614, 392] on button "Ship" at bounding box center [594, 407] width 168 height 30
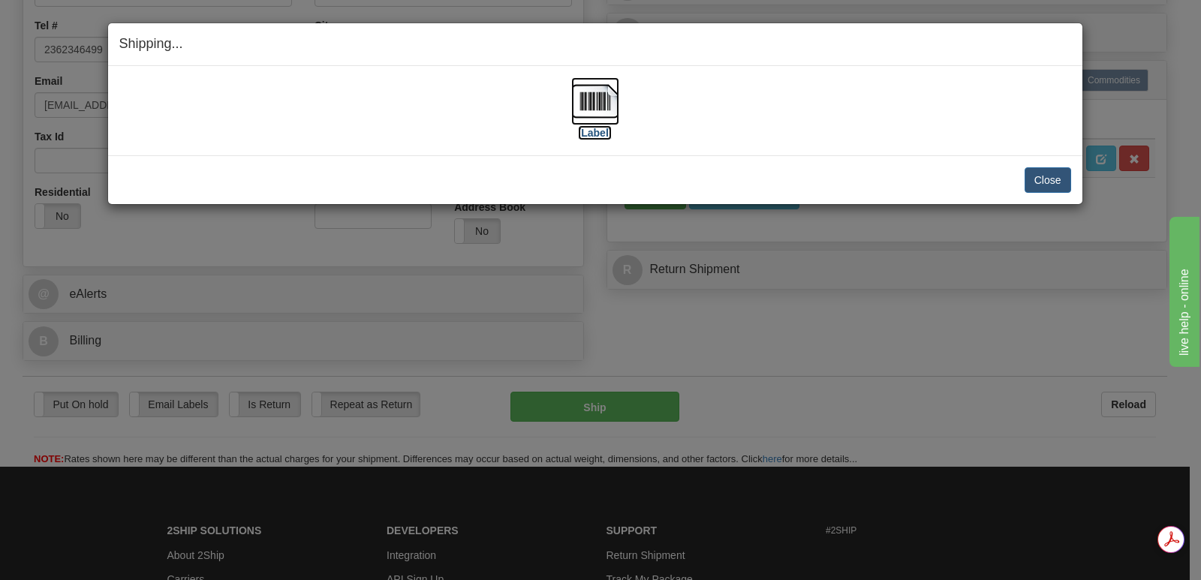
click at [594, 100] on img at bounding box center [595, 101] width 48 height 48
click at [1046, 173] on button "Close" at bounding box center [1048, 180] width 47 height 26
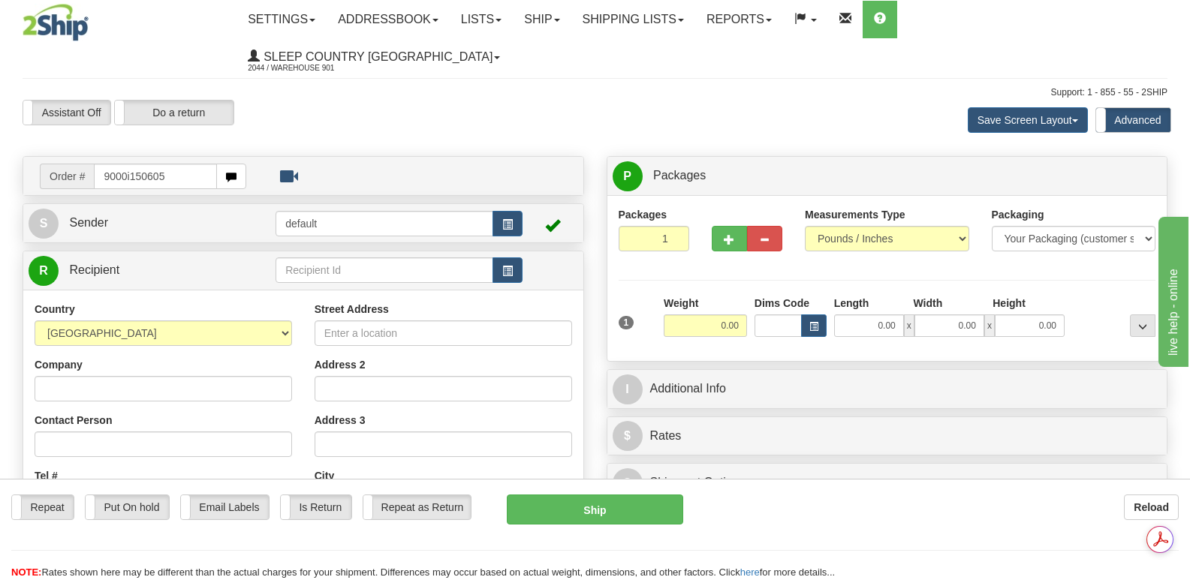
type input "9000i150605"
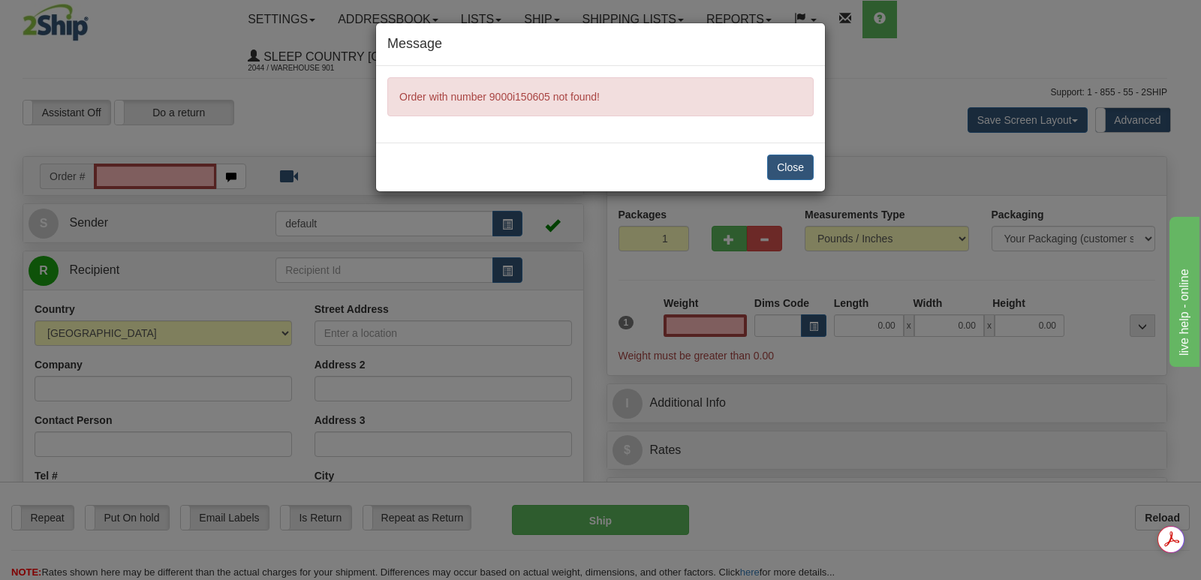
type input "0.00"
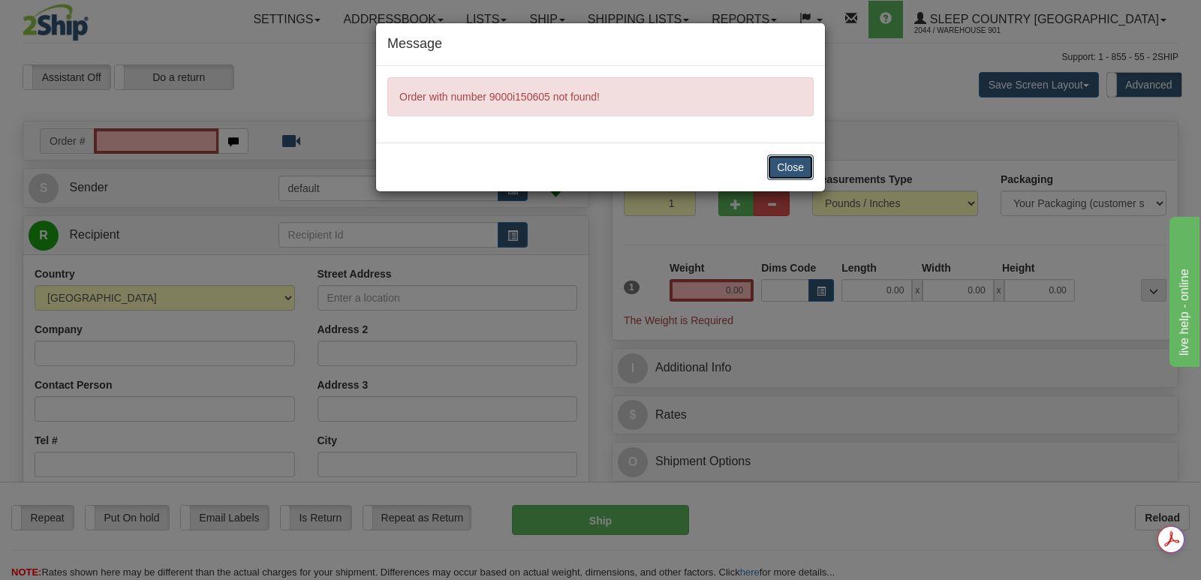
click at [784, 162] on button "Close" at bounding box center [790, 168] width 47 height 26
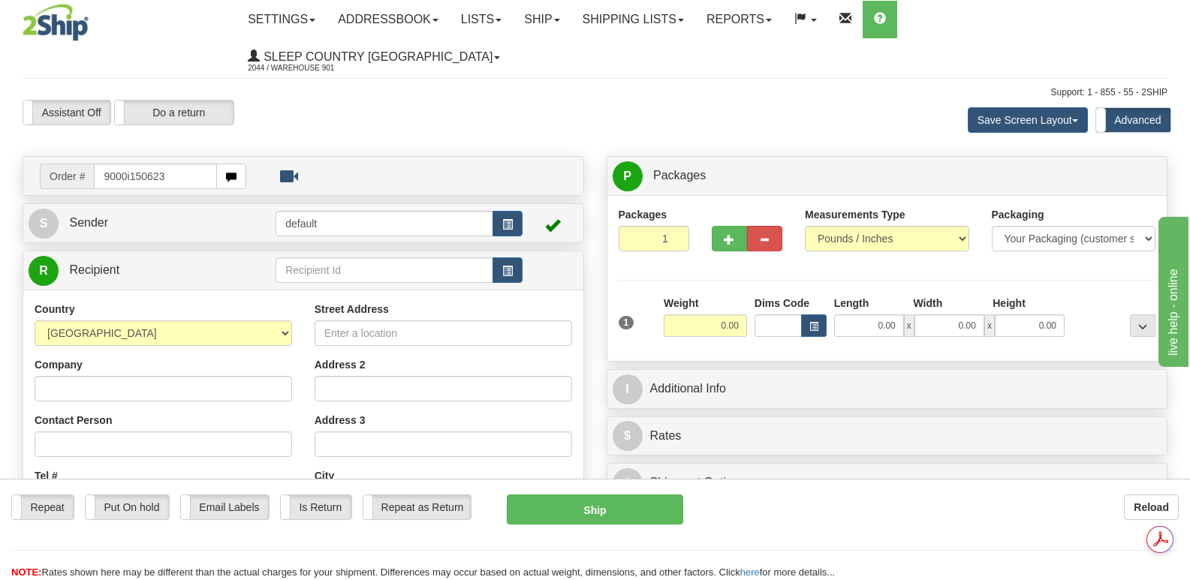
type input "9000i150623"
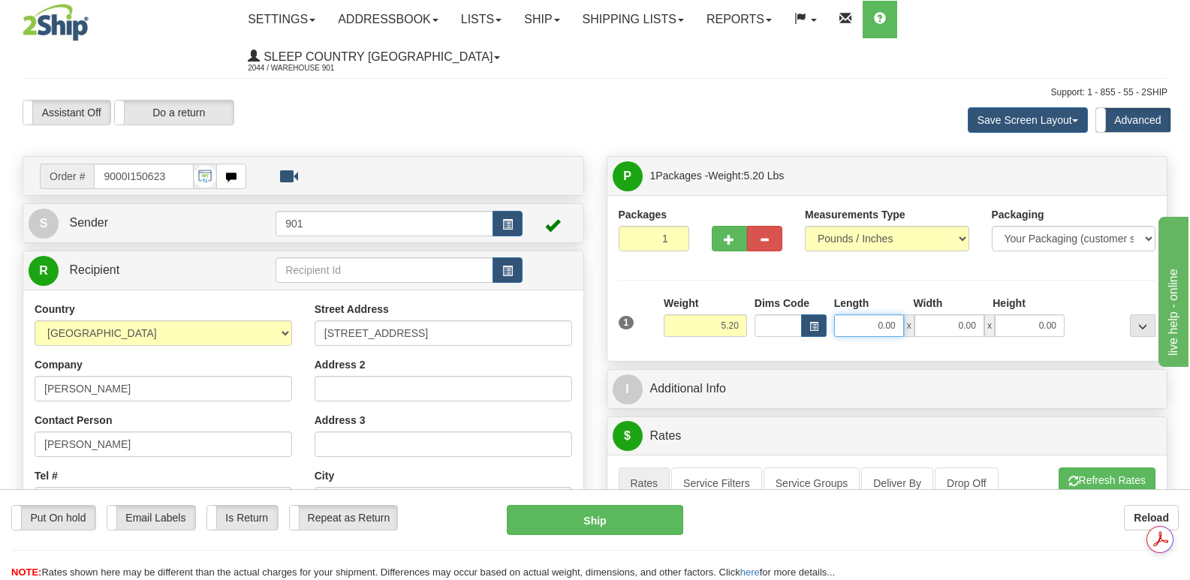
click at [845, 315] on input "0.00" at bounding box center [869, 326] width 70 height 23
type input "25.00"
click at [927, 315] on input "0.00" at bounding box center [949, 326] width 70 height 23
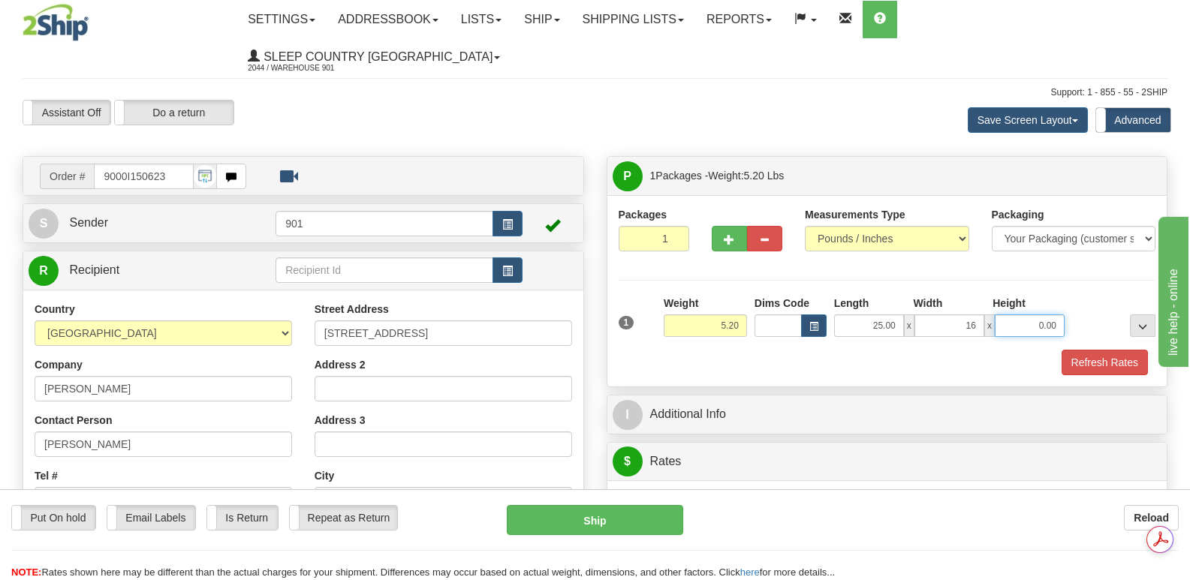
type input "16.00"
click at [1015, 315] on input "0.00" at bounding box center [1030, 326] width 70 height 23
type input "7.00"
click at [1103, 350] on button "Refresh Rates" at bounding box center [1104, 363] width 86 height 26
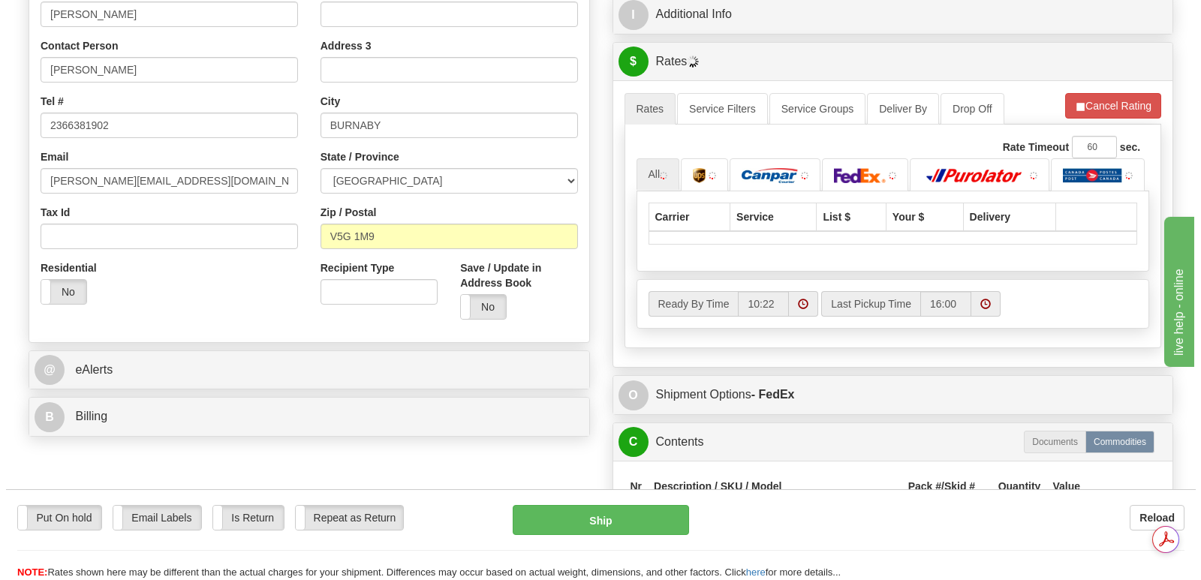
scroll to position [375, 0]
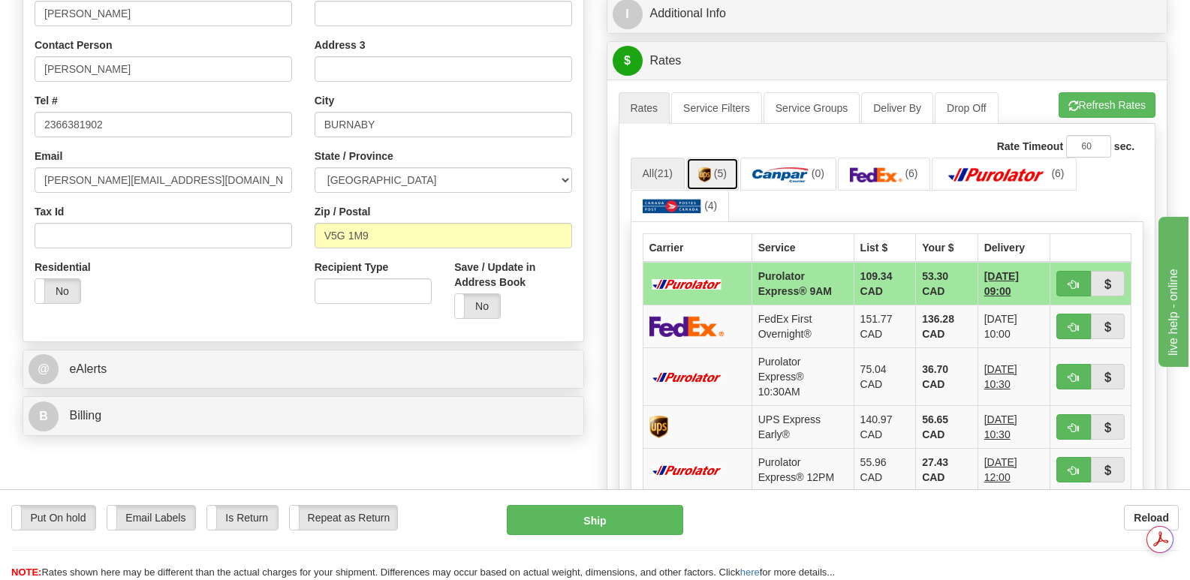
click at [709, 167] on img at bounding box center [704, 174] width 13 height 15
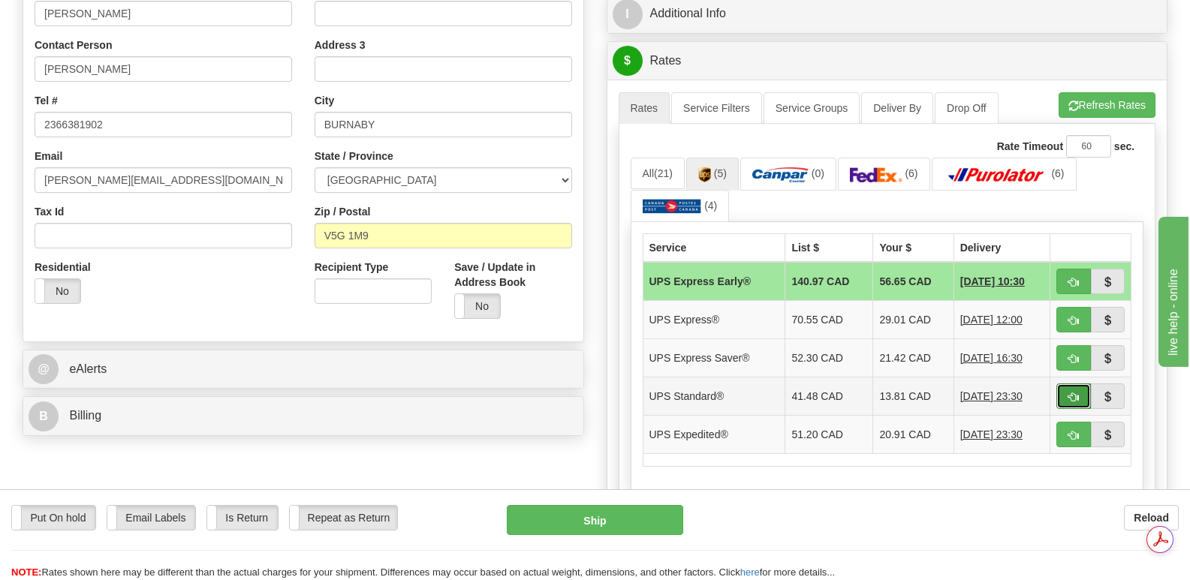
click at [1072, 393] on span "button" at bounding box center [1073, 398] width 11 height 10
type input "11"
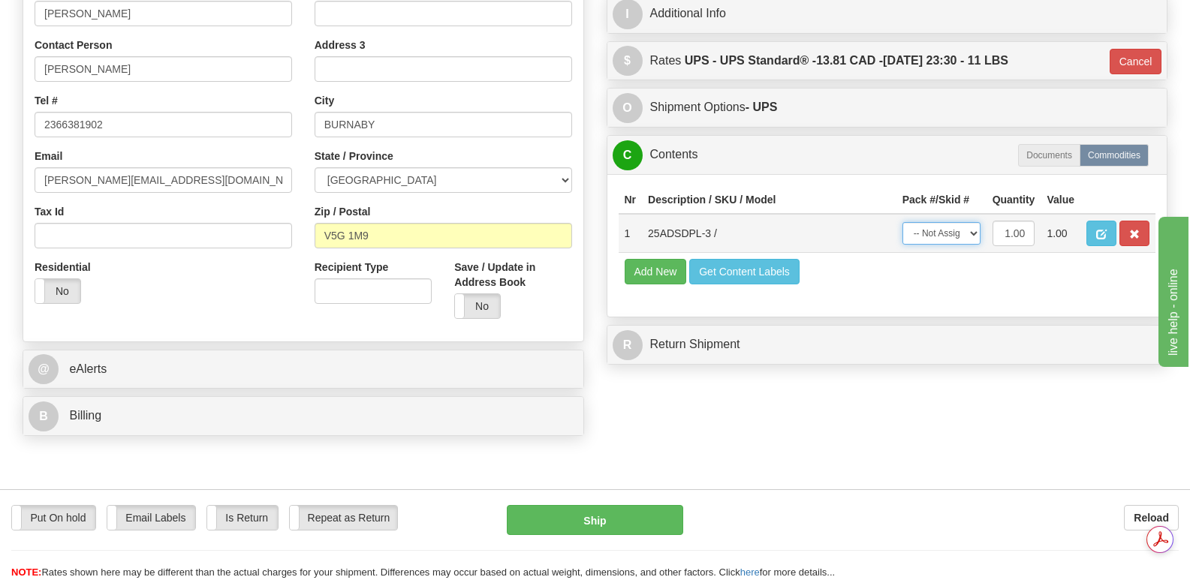
click at [974, 222] on select "-- Not Assigned -- Package 1" at bounding box center [941, 233] width 78 height 23
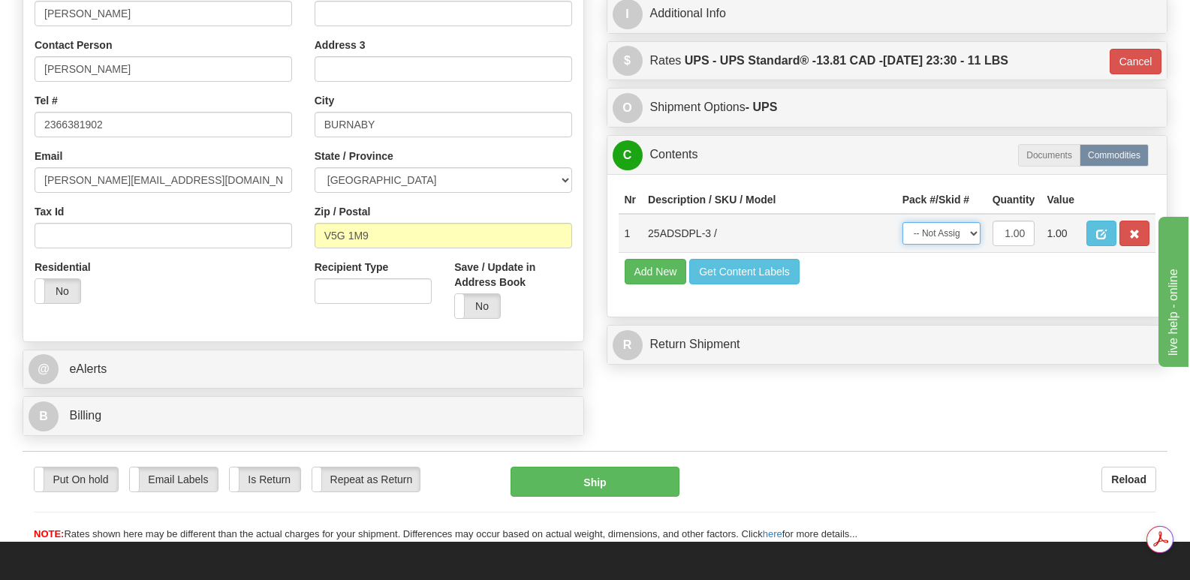
select select "0"
click at [902, 222] on select "-- Not Assigned -- Package 1" at bounding box center [941, 233] width 78 height 23
click at [595, 467] on button "Ship" at bounding box center [594, 482] width 168 height 30
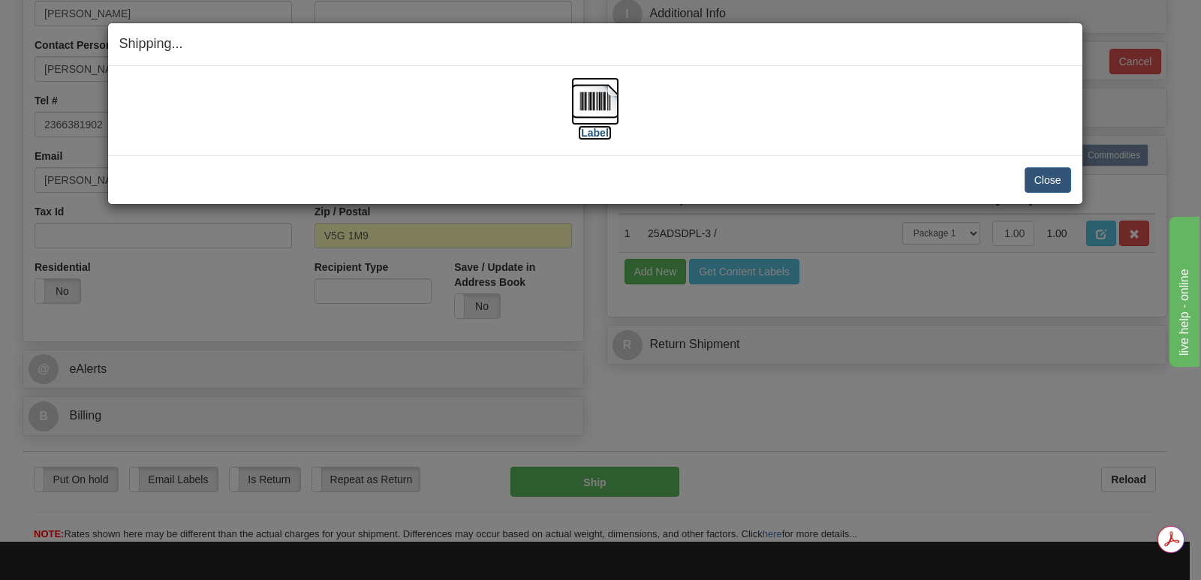
click at [585, 96] on img at bounding box center [595, 101] width 48 height 48
click at [1047, 177] on button "Close" at bounding box center [1048, 180] width 47 height 26
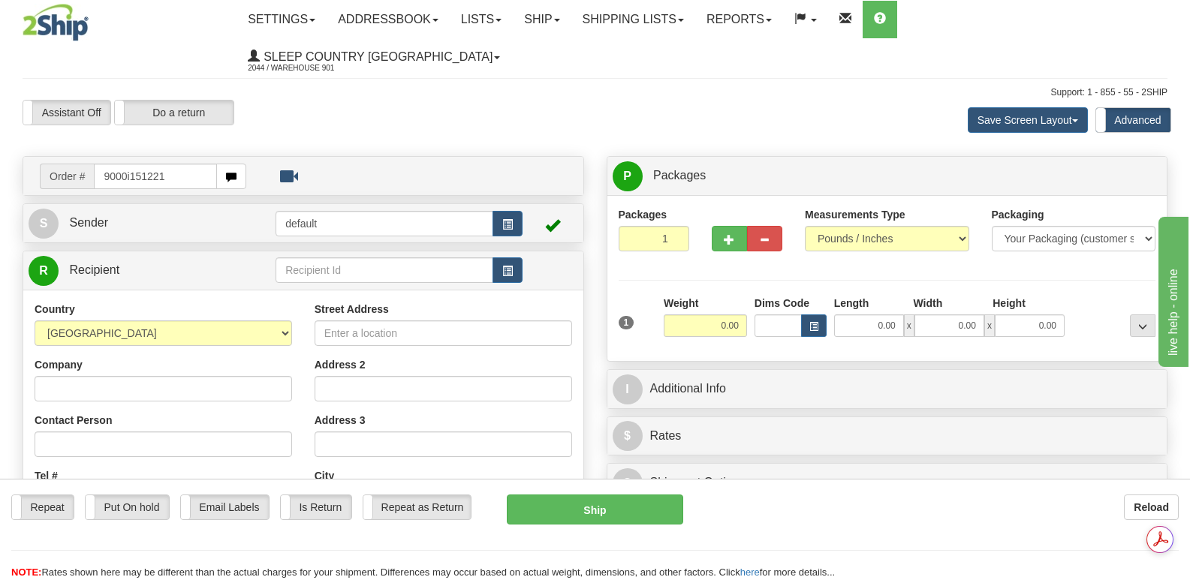
type input "9000i151221"
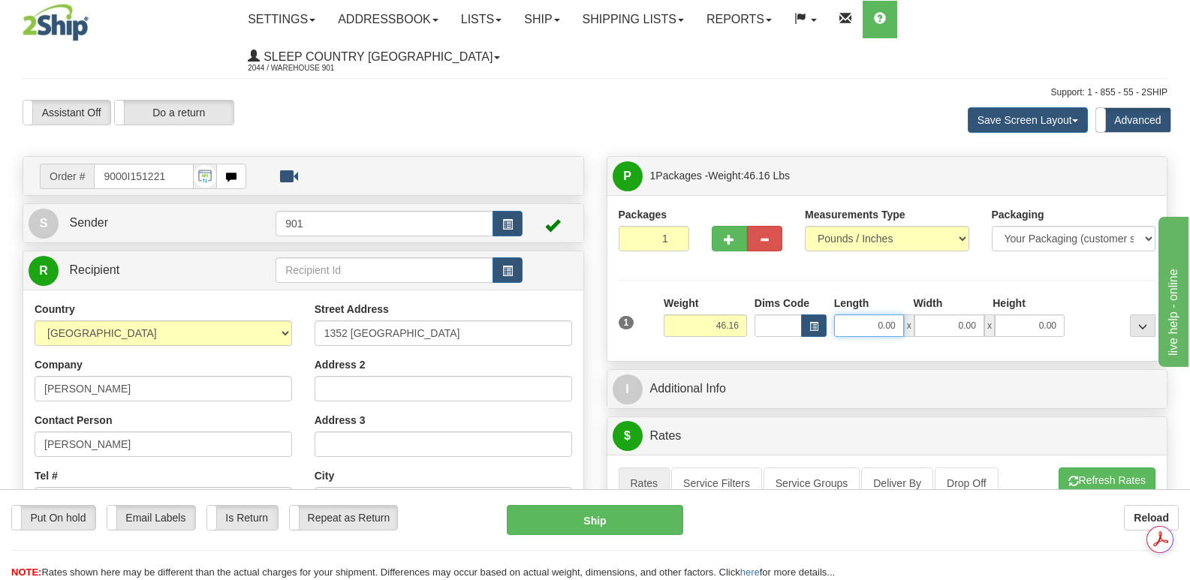
click at [846, 315] on input "0.00" at bounding box center [869, 326] width 70 height 23
type input "42.00"
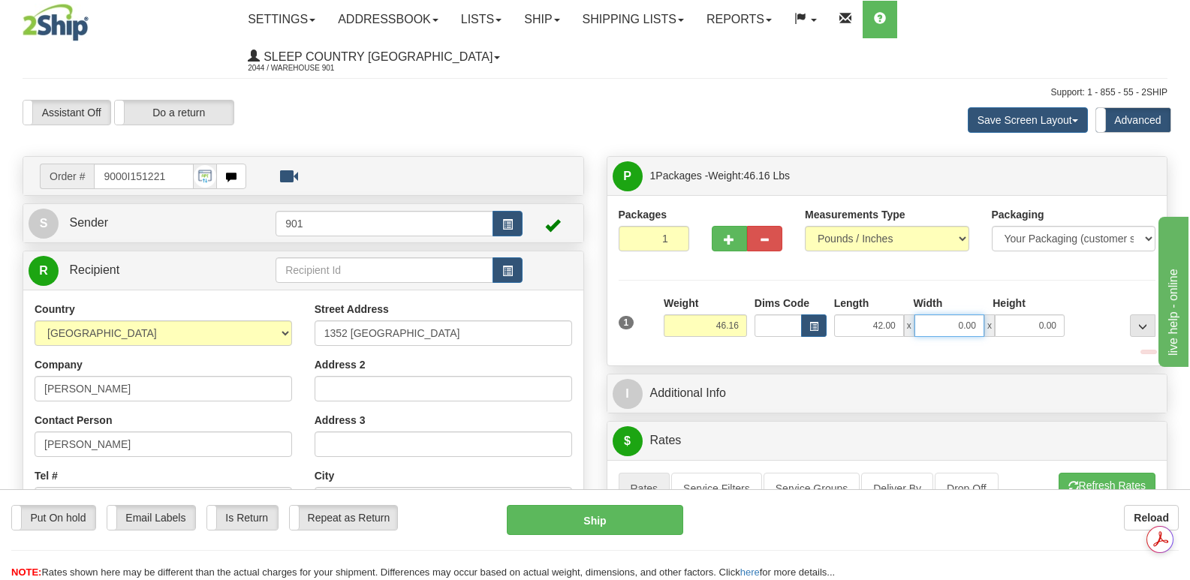
click at [935, 315] on input "0.00" at bounding box center [949, 326] width 70 height 23
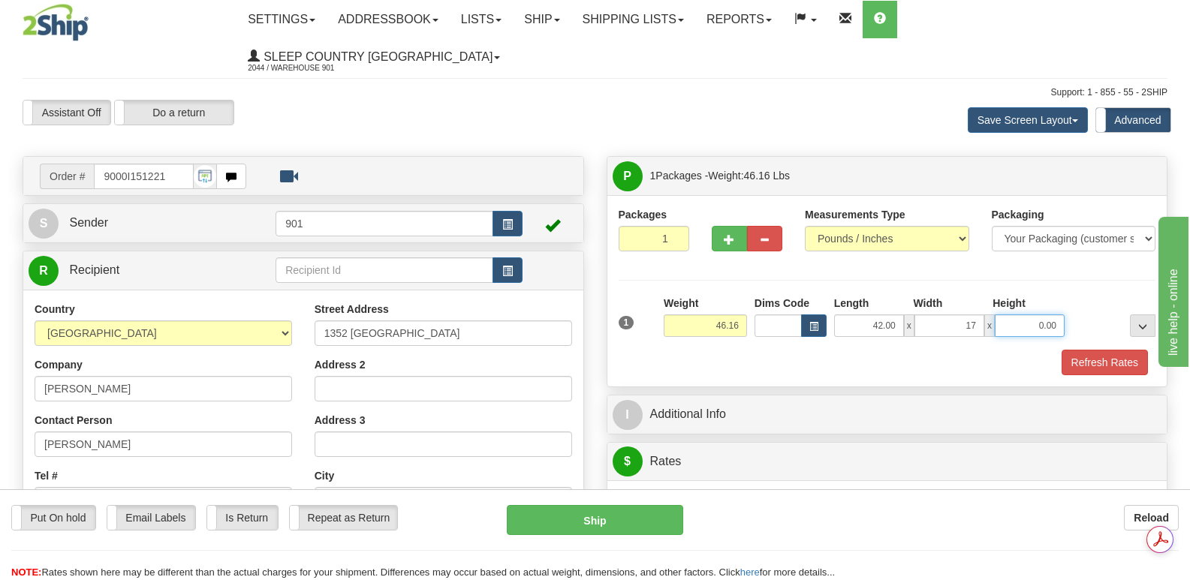
type input "17.00"
click at [1009, 315] on input "0.00" at bounding box center [1030, 326] width 70 height 23
type input "17.00"
click at [1093, 350] on button "Refresh Rates" at bounding box center [1104, 363] width 86 height 26
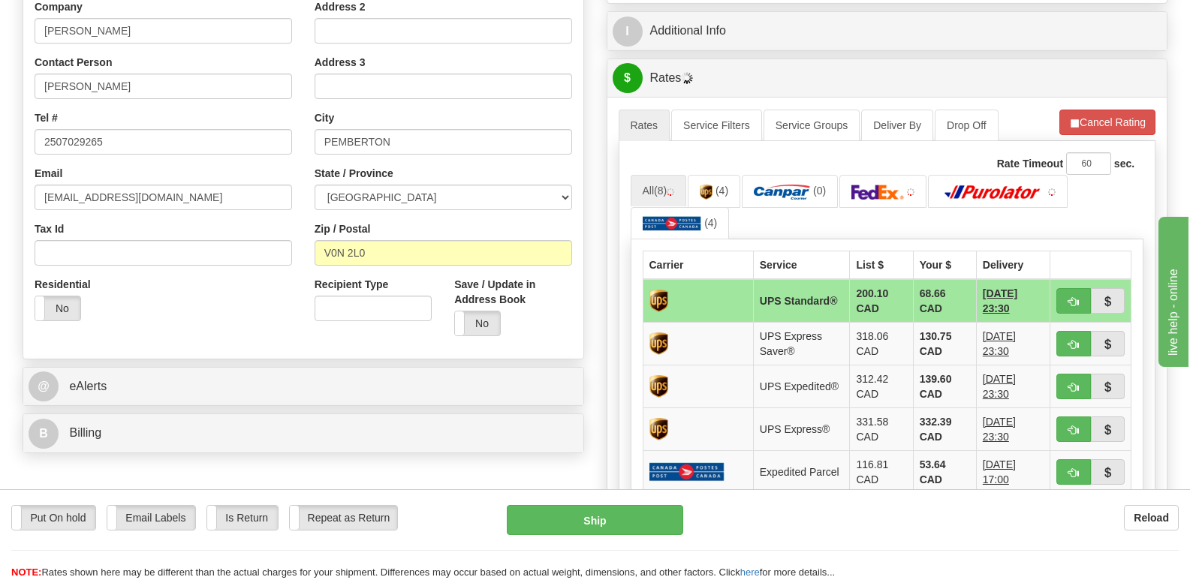
scroll to position [375, 0]
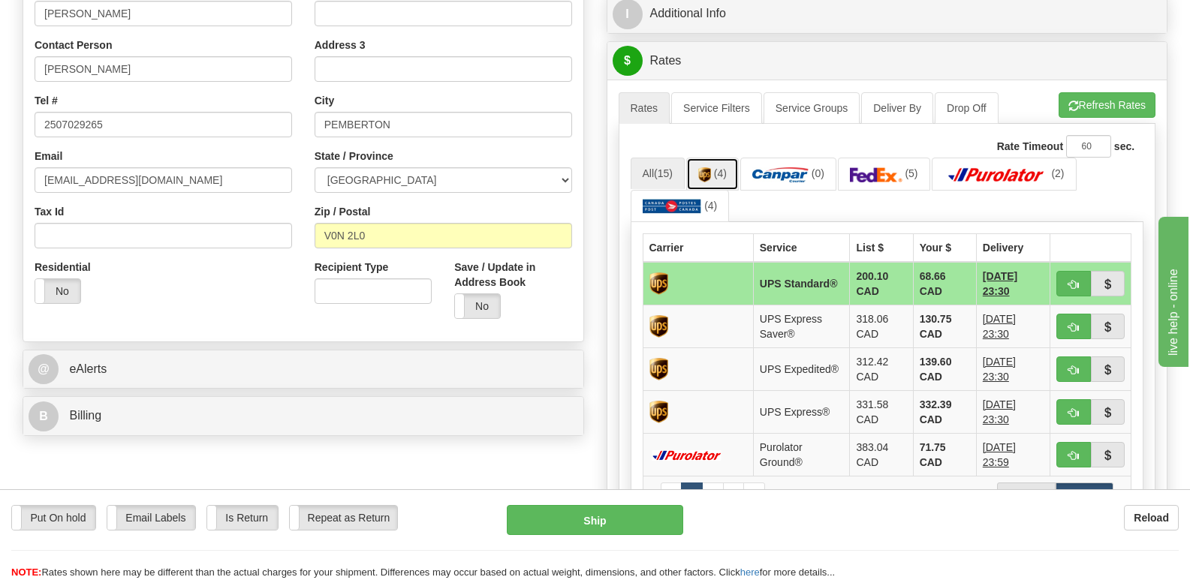
click at [711, 167] on img at bounding box center [704, 174] width 13 height 15
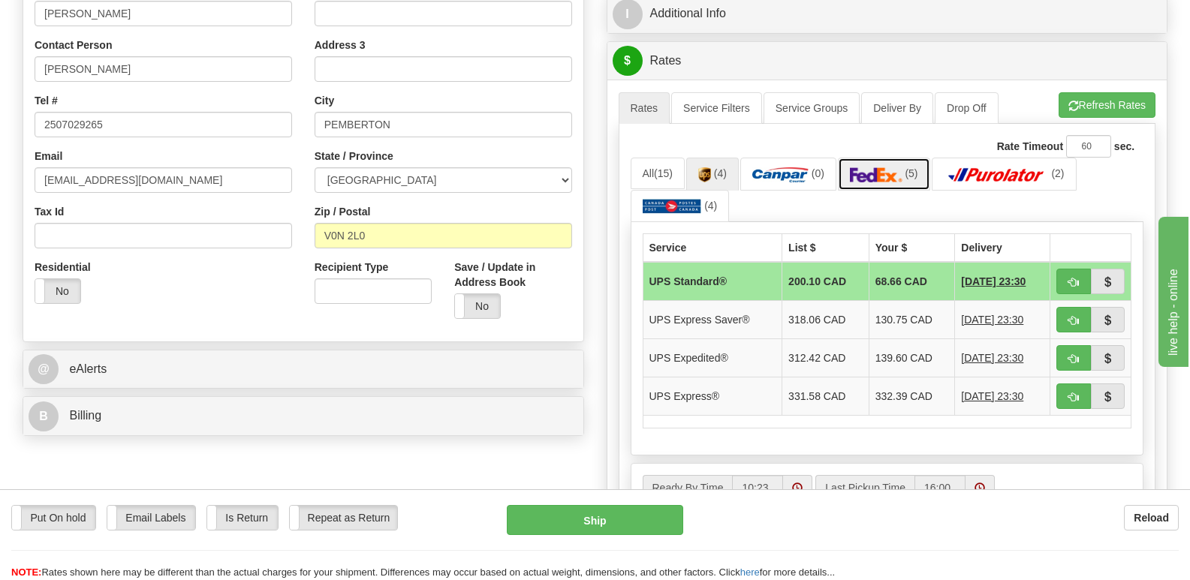
click at [881, 167] on img at bounding box center [876, 174] width 53 height 15
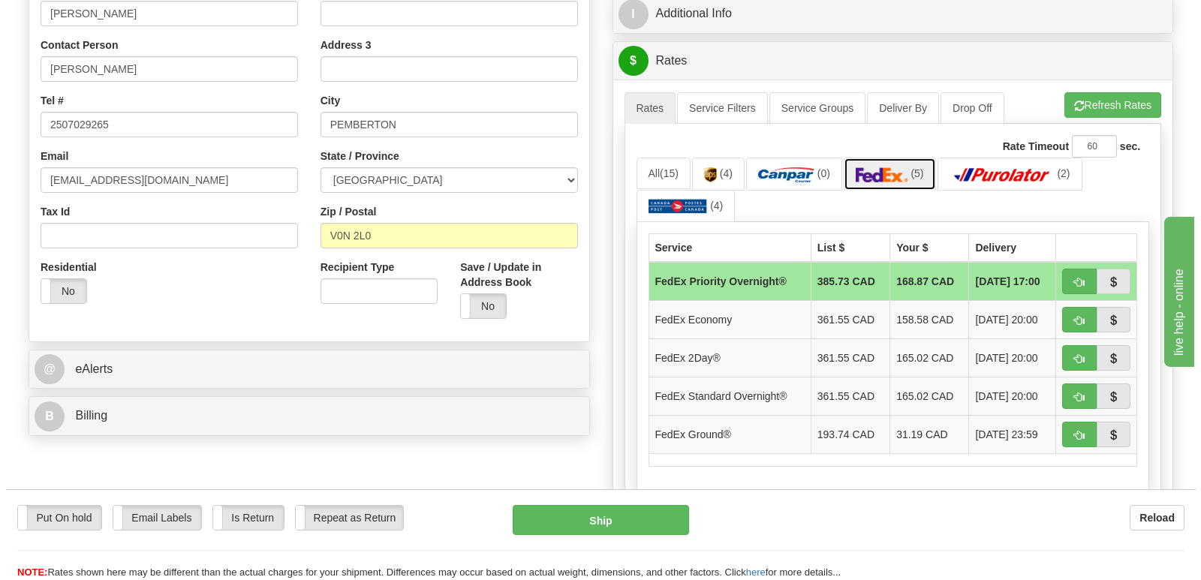
scroll to position [0, 0]
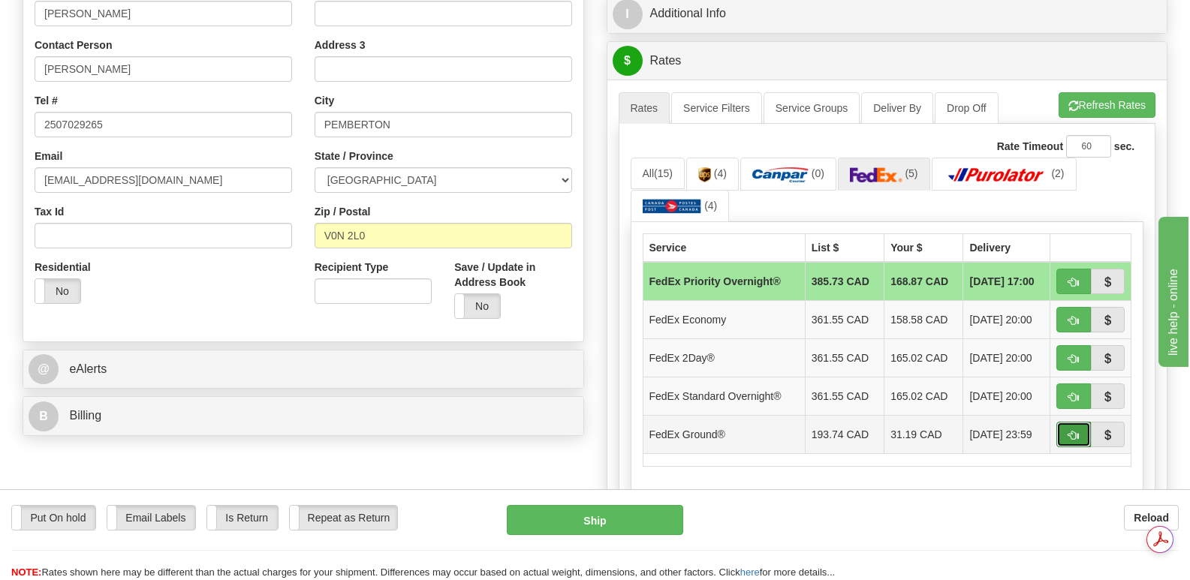
click at [1072, 431] on span "button" at bounding box center [1073, 436] width 11 height 10
type input "92"
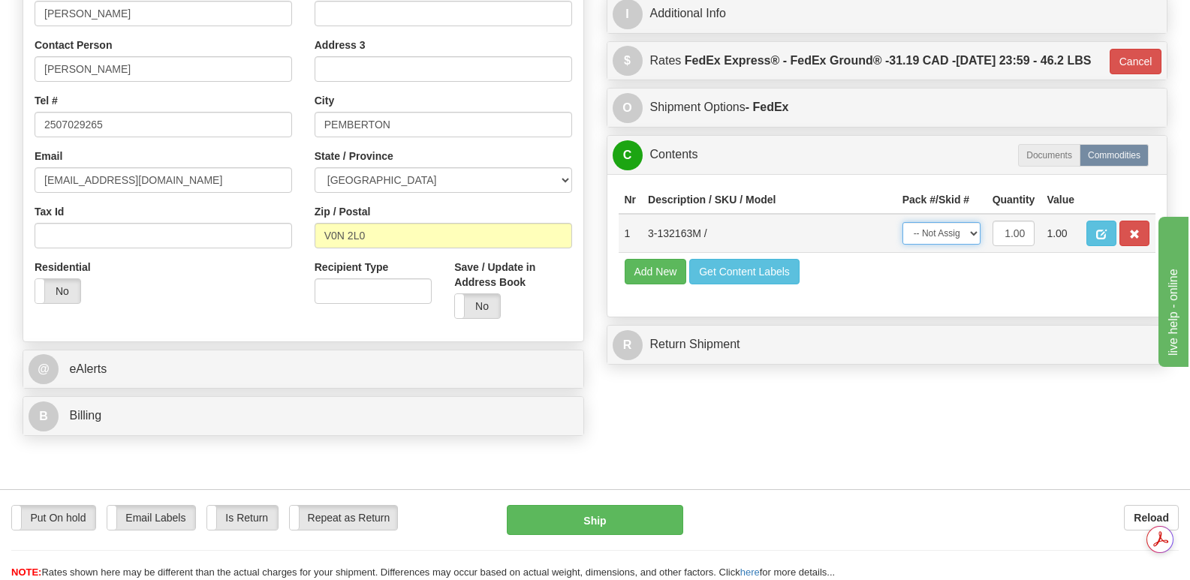
click at [971, 226] on select "-- Not Assigned -- Package 1" at bounding box center [941, 233] width 78 height 23
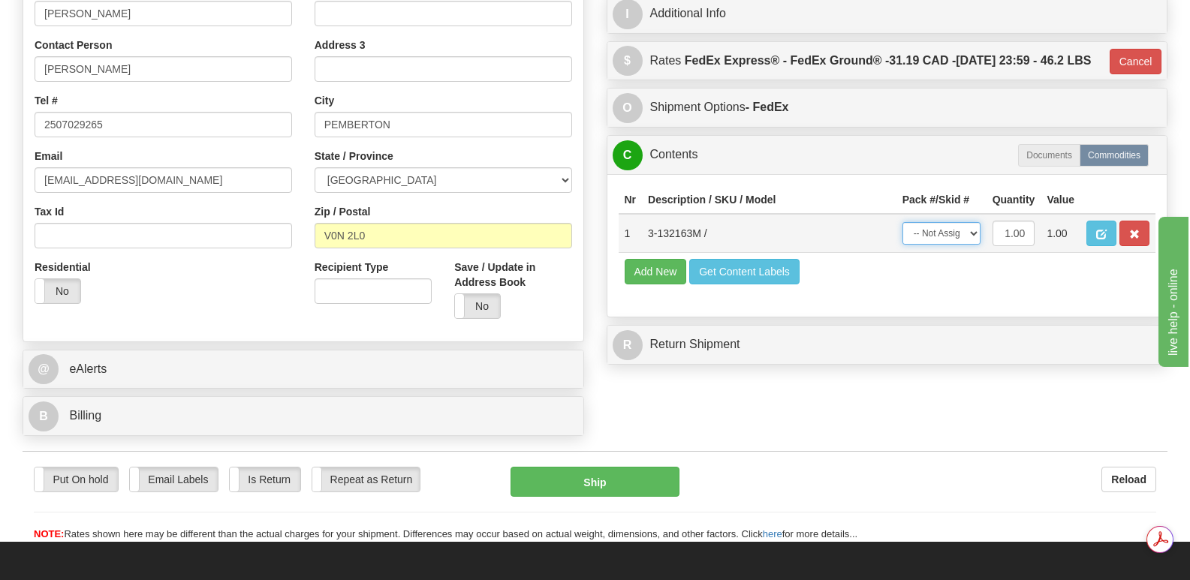
select select "0"
click at [902, 222] on select "-- Not Assigned -- Package 1" at bounding box center [941, 233] width 78 height 23
click at [628, 467] on button "Ship" at bounding box center [594, 482] width 168 height 30
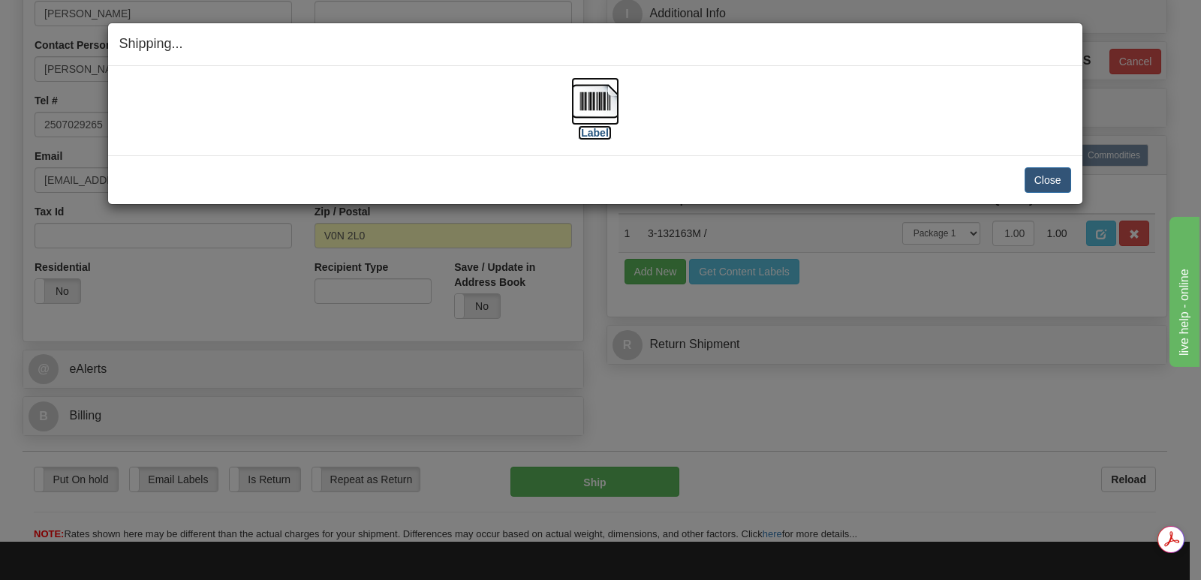
click at [598, 100] on img at bounding box center [595, 101] width 48 height 48
click at [1044, 177] on button "Close" at bounding box center [1048, 180] width 47 height 26
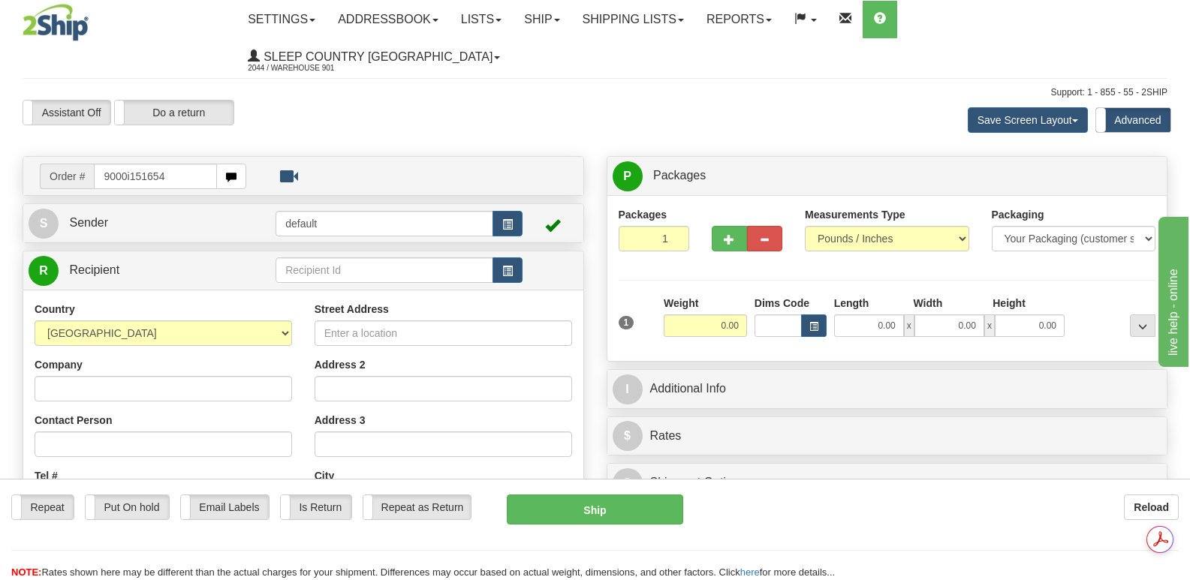
type input "9000i151654"
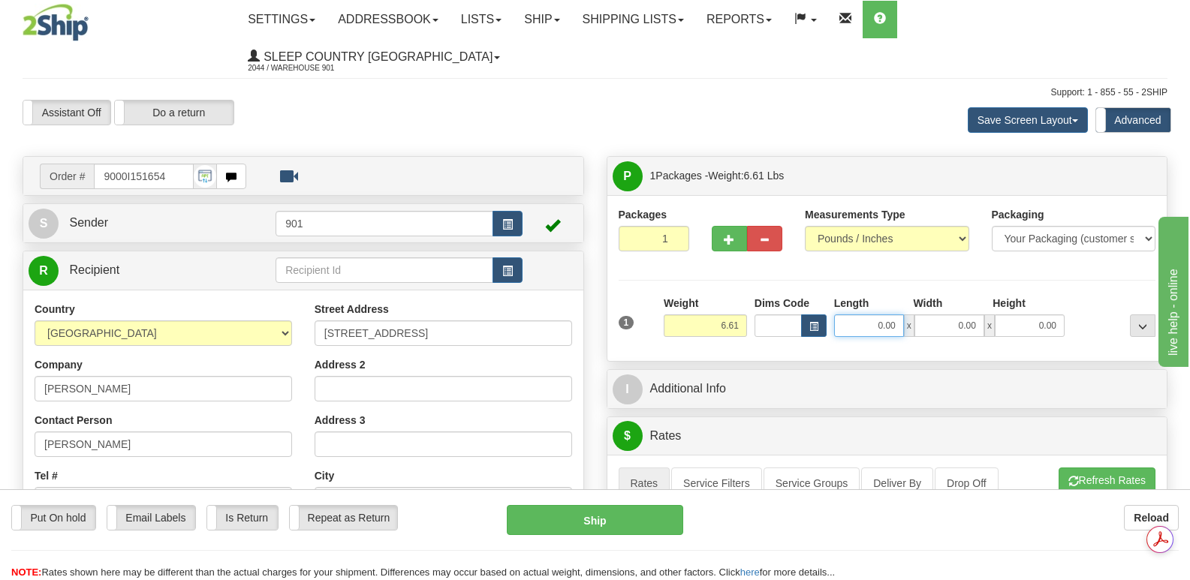
click at [851, 315] on input "0.00" at bounding box center [869, 326] width 70 height 23
type input "13.00"
click at [933, 315] on input "0.00" at bounding box center [949, 326] width 70 height 23
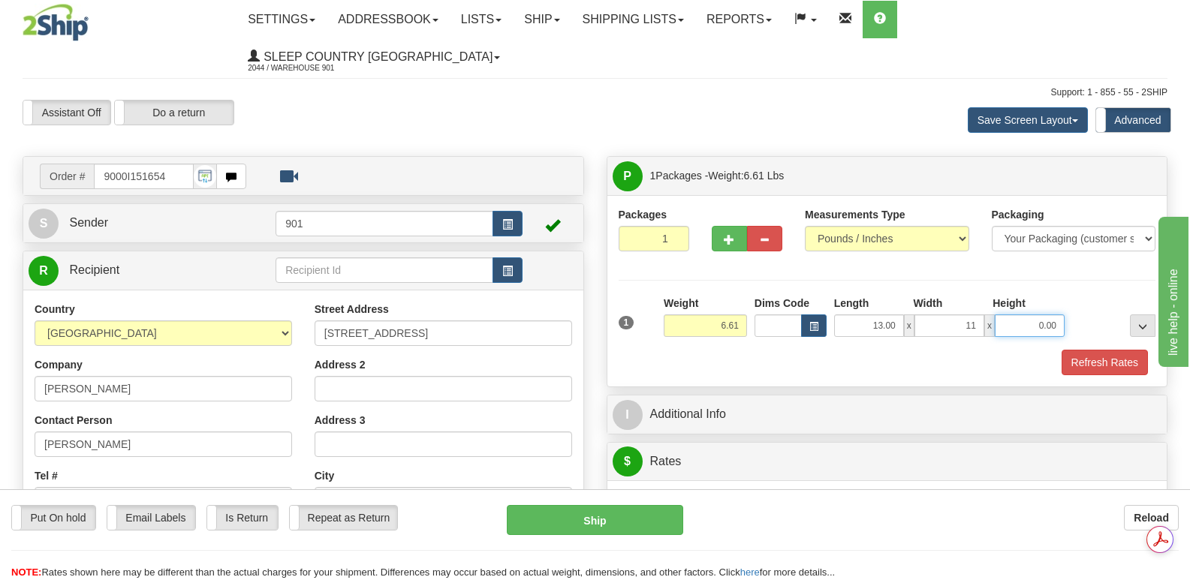
type input "11.00"
click at [1016, 315] on input "0.00" at bounding box center [1030, 326] width 70 height 23
type input "4.00"
click at [1100, 350] on button "Refresh Rates" at bounding box center [1104, 363] width 86 height 26
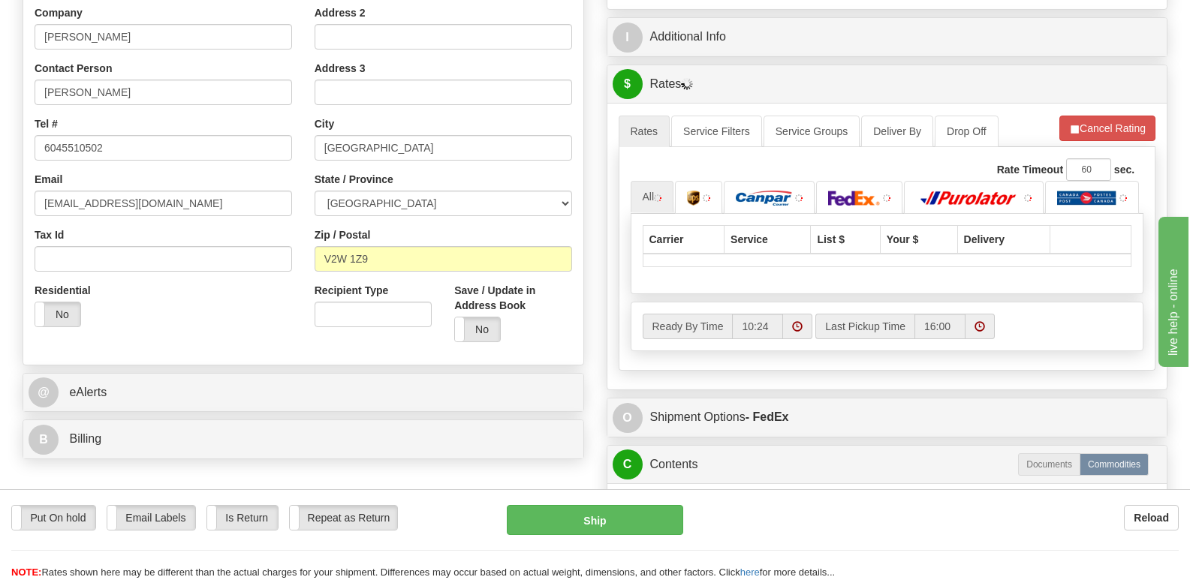
scroll to position [375, 0]
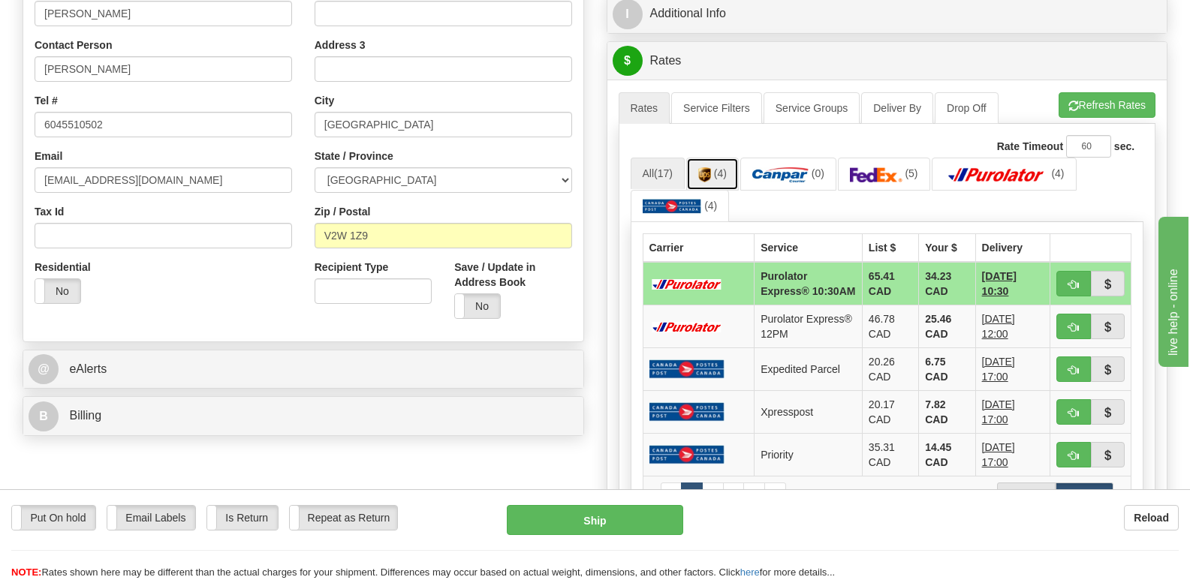
click at [711, 167] on img at bounding box center [704, 174] width 13 height 15
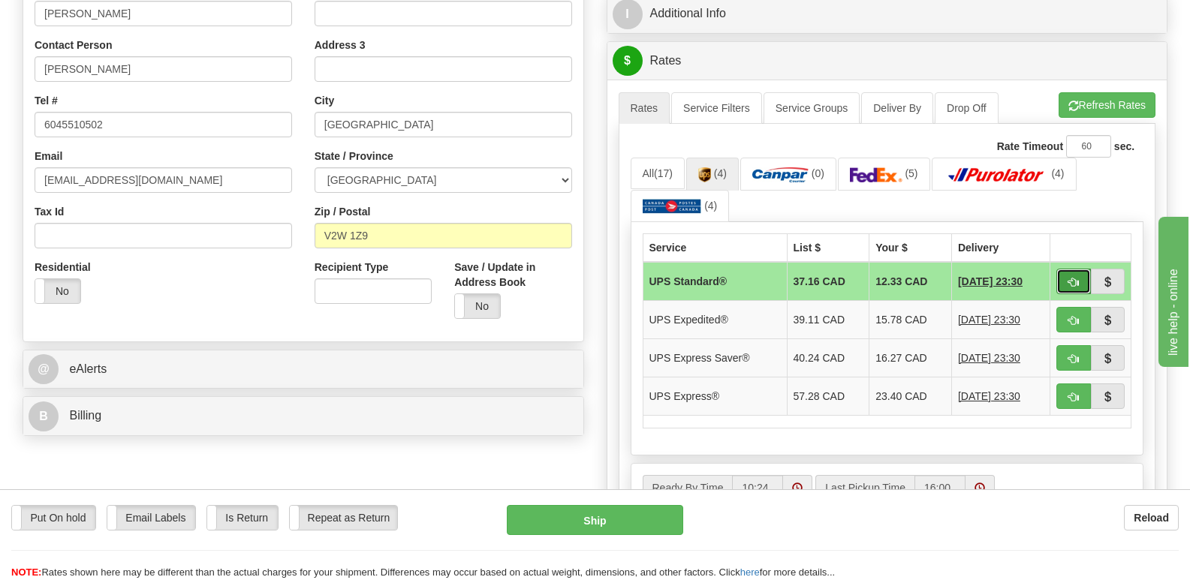
click at [1067, 269] on button "button" at bounding box center [1073, 282] width 35 height 26
type input "11"
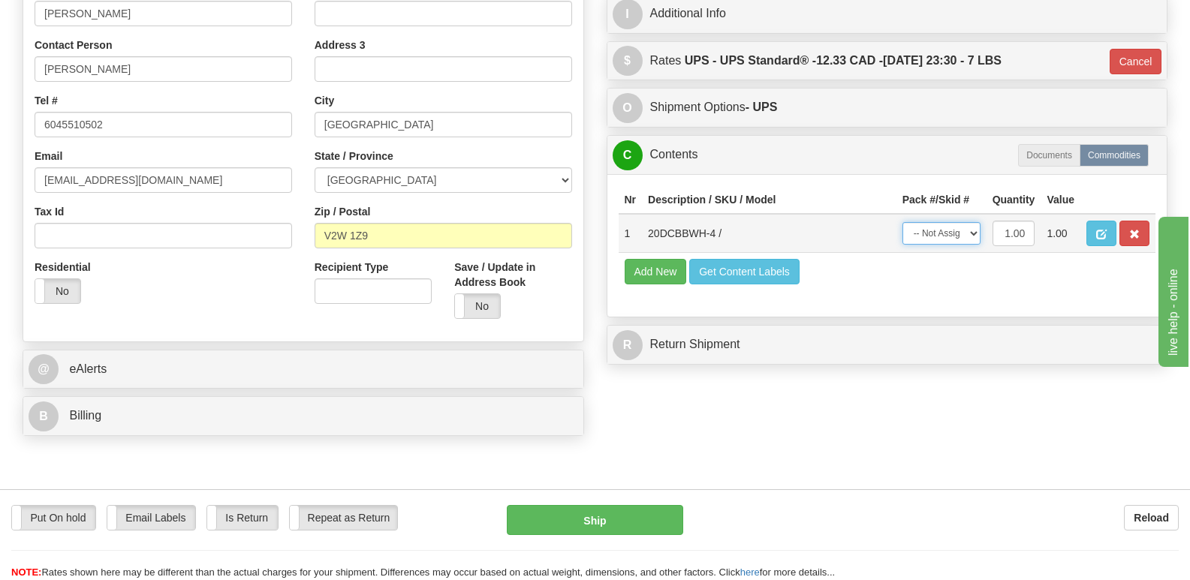
click at [971, 222] on select "-- Not Assigned -- Package 1" at bounding box center [941, 233] width 78 height 23
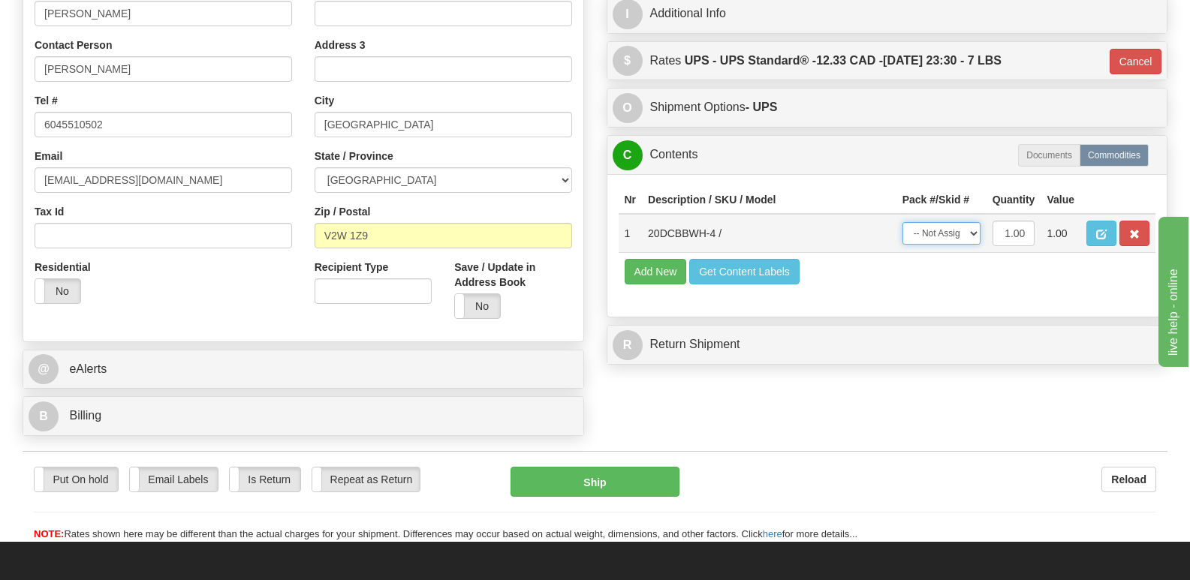
select select "0"
click at [902, 222] on select "-- Not Assigned -- Package 1" at bounding box center [941, 233] width 78 height 23
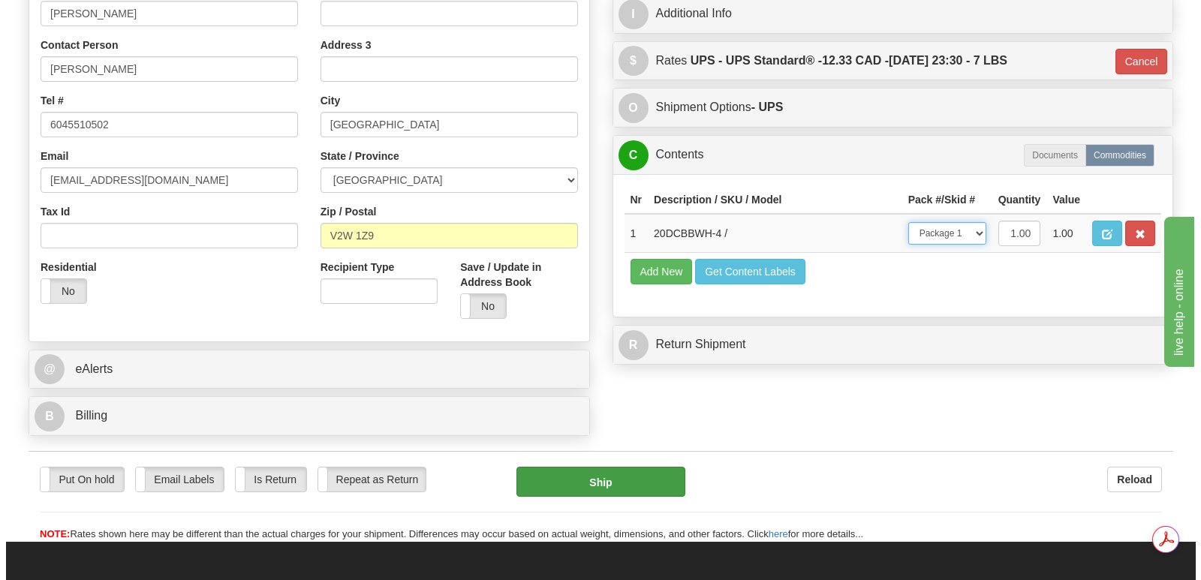
scroll to position [0, 0]
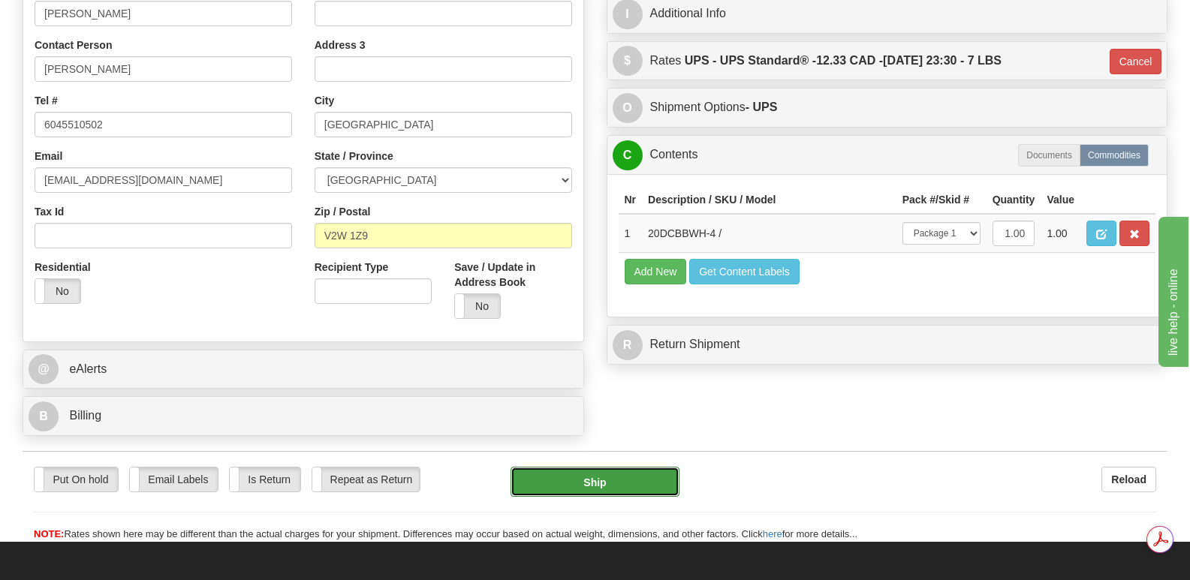
click at [589, 467] on button "Ship" at bounding box center [594, 482] width 168 height 30
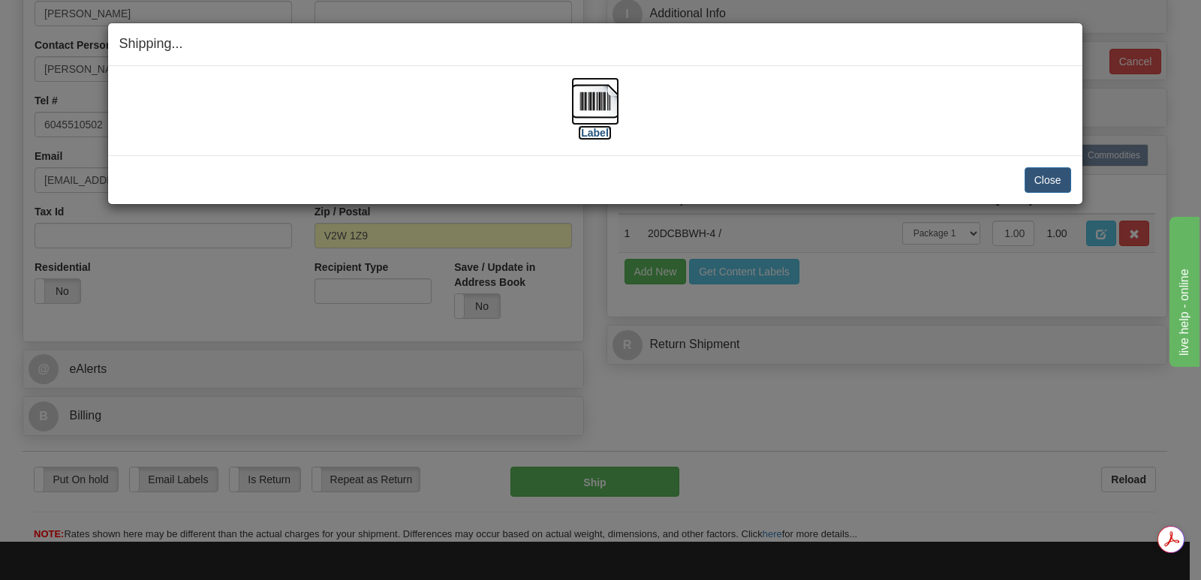
click at [589, 99] on img at bounding box center [595, 101] width 48 height 48
click at [1048, 178] on button "Close" at bounding box center [1048, 180] width 47 height 26
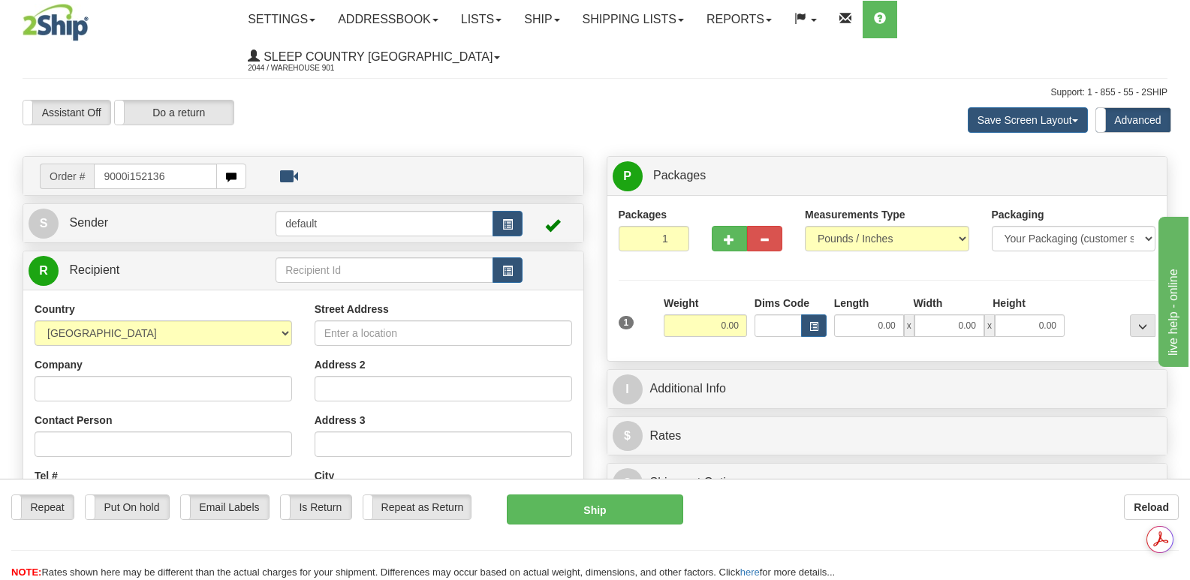
type input "9000i152136"
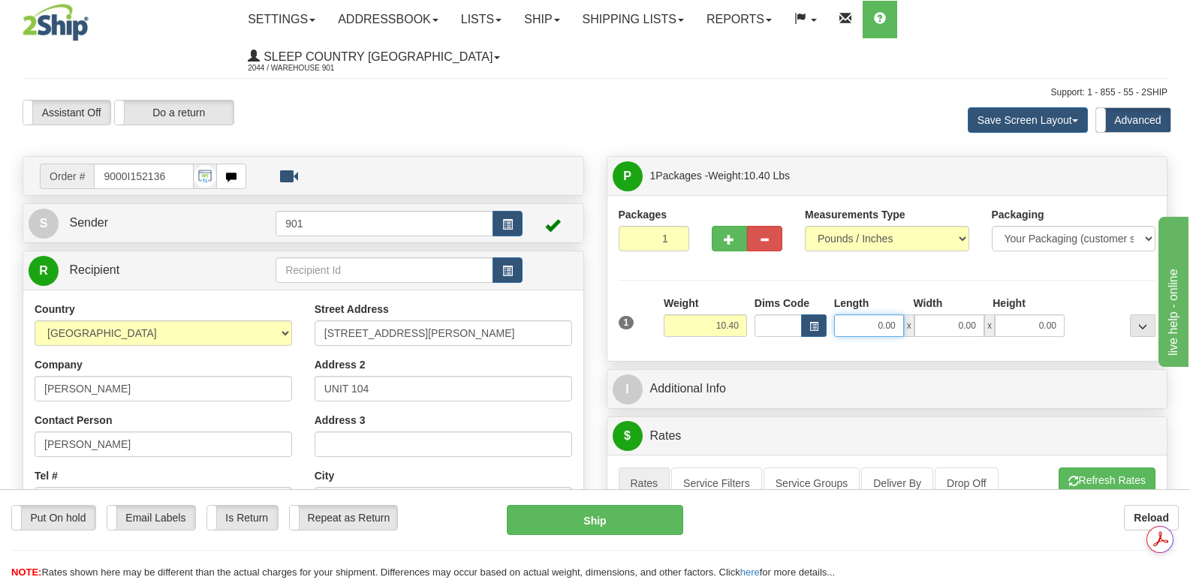
click at [851, 315] on input "0.00" at bounding box center [869, 326] width 70 height 23
type input "25.00"
click at [937, 315] on input "0.00" at bounding box center [949, 326] width 70 height 23
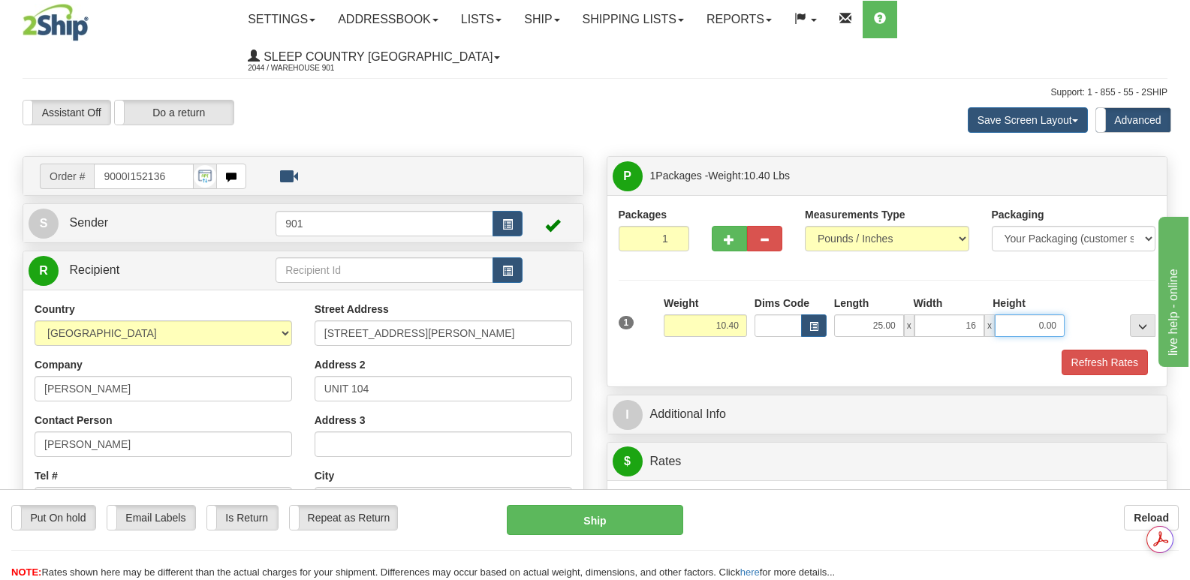
type input "16.00"
click at [1012, 315] on input "0.00" at bounding box center [1030, 326] width 70 height 23
type input "14.00"
click at [1098, 350] on button "Refresh Rates" at bounding box center [1104, 363] width 86 height 26
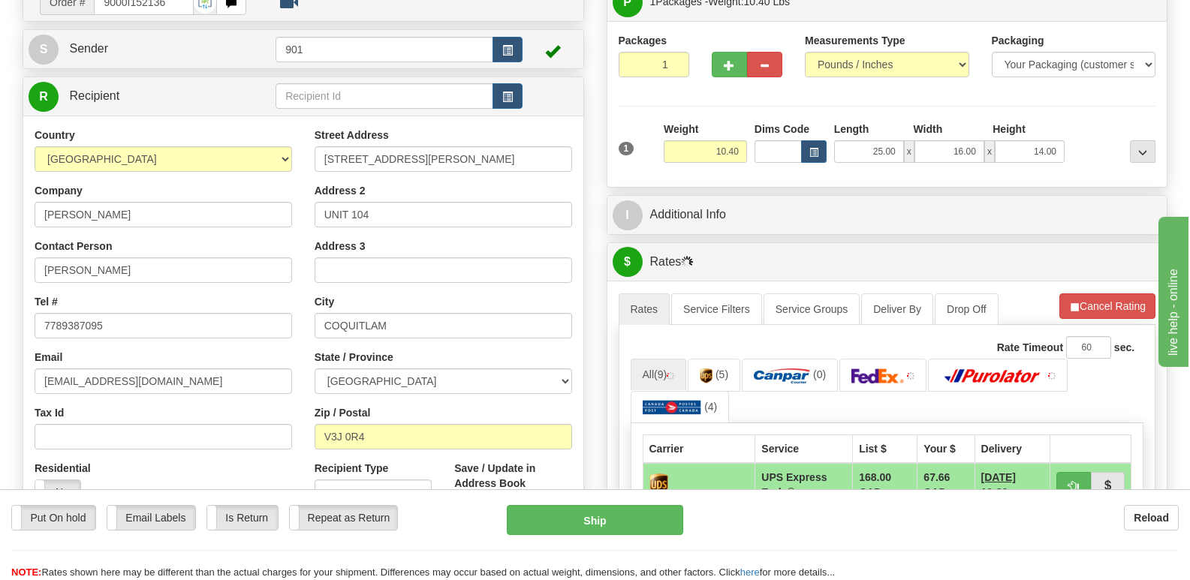
scroll to position [300, 0]
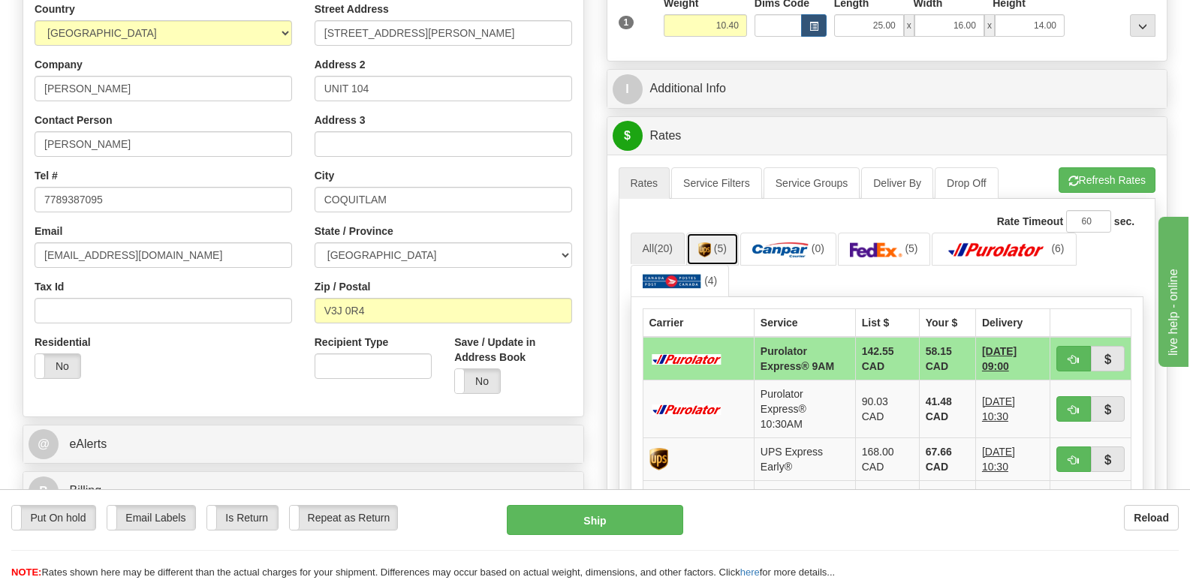
click at [708, 233] on link "(5)" at bounding box center [712, 249] width 53 height 32
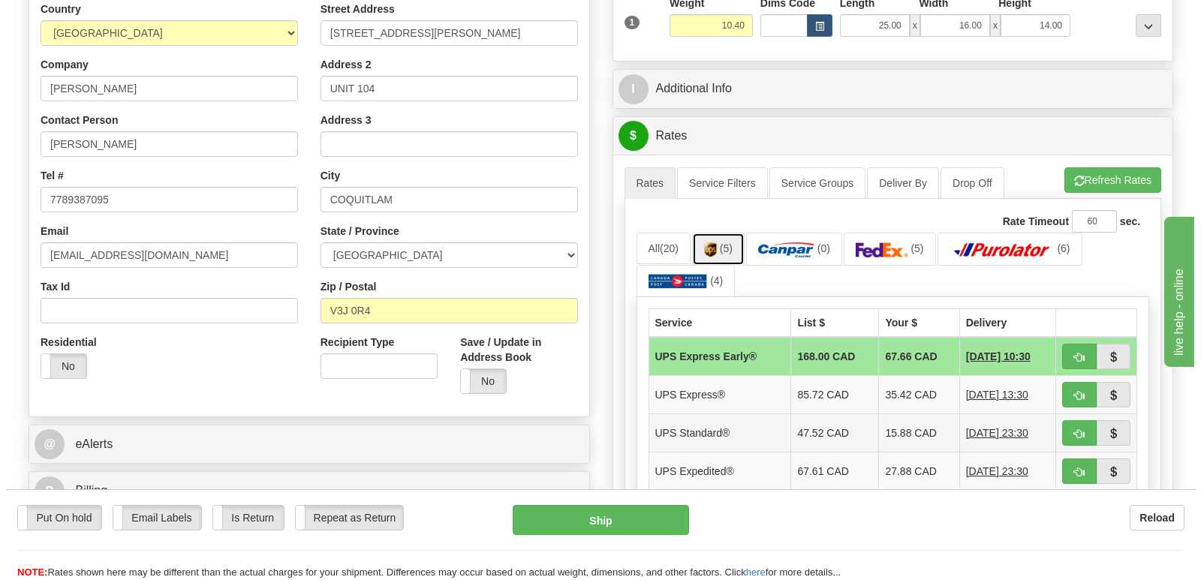
scroll to position [0, 0]
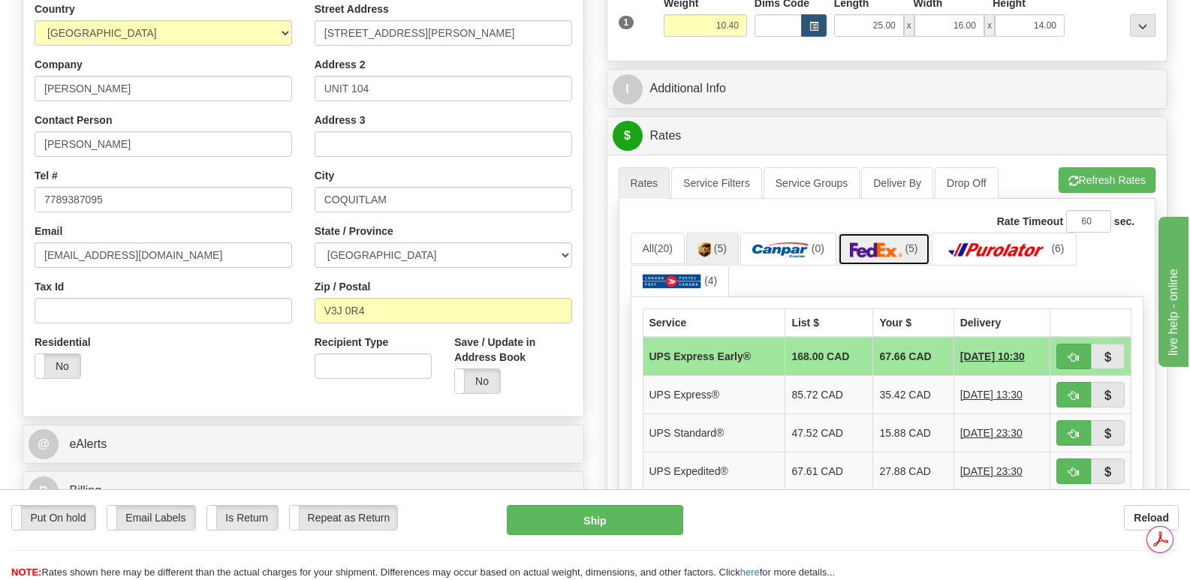
click at [875, 242] on img at bounding box center [876, 249] width 53 height 15
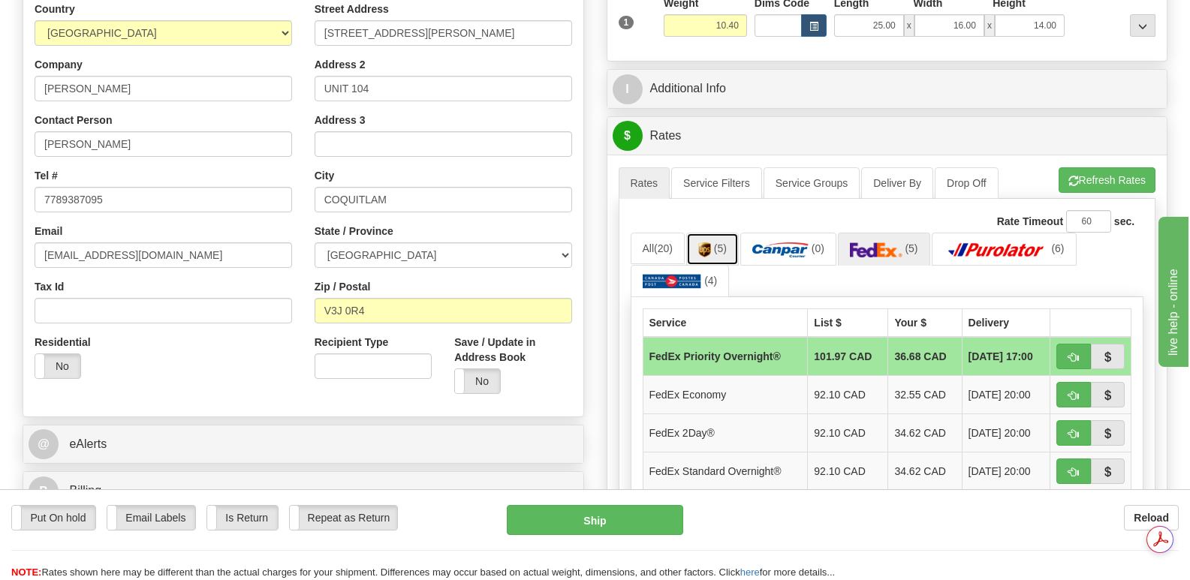
click at [710, 242] on img at bounding box center [704, 249] width 13 height 15
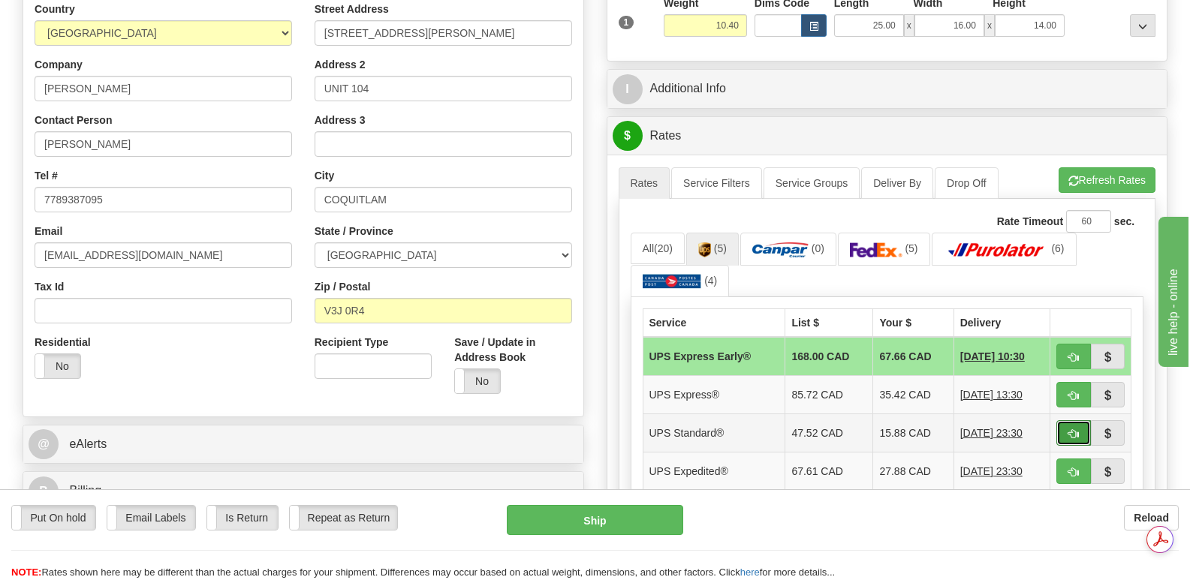
click at [1070, 429] on span "button" at bounding box center [1073, 434] width 11 height 10
type input "11"
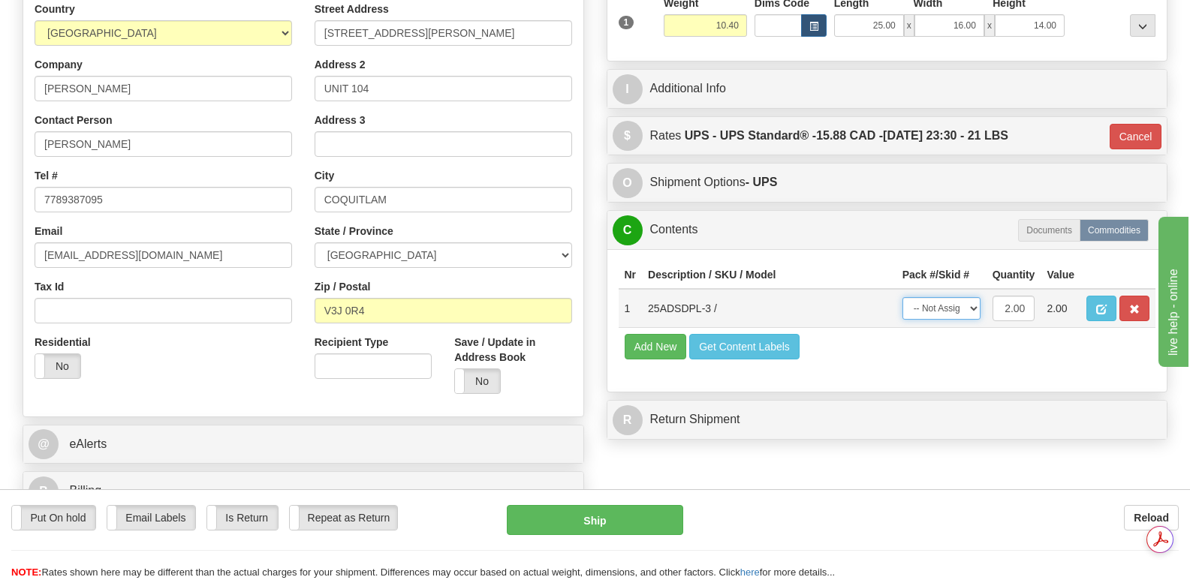
click at [972, 297] on select "-- Not Assigned -- Package 1" at bounding box center [941, 308] width 78 height 23
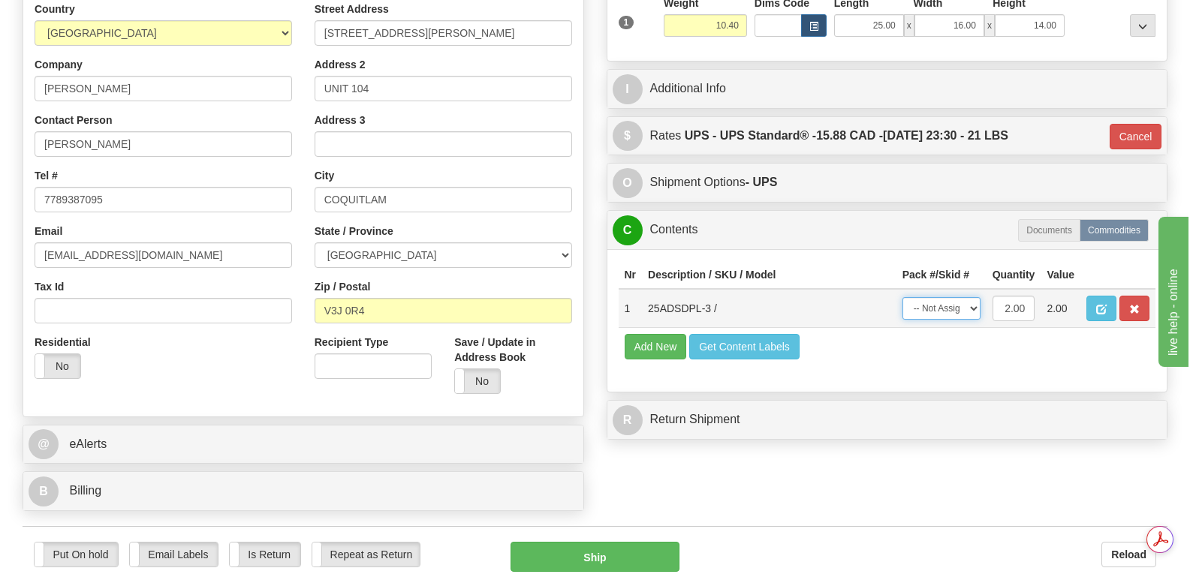
select select "0"
click at [902, 297] on select "-- Not Assigned -- Package 1" at bounding box center [941, 308] width 78 height 23
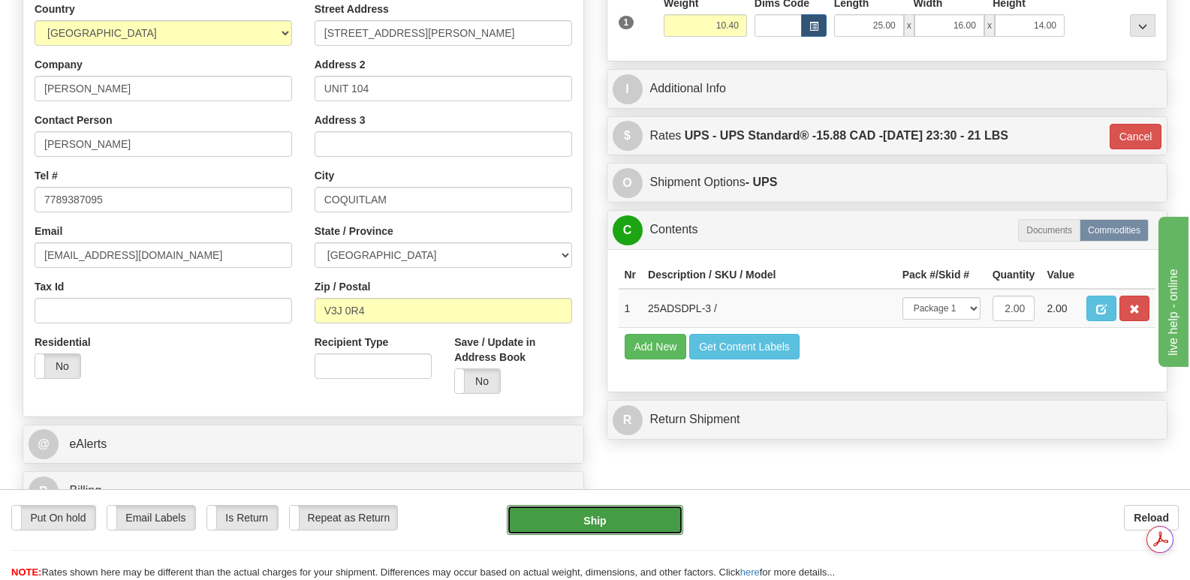
click at [598, 516] on button "Ship" at bounding box center [595, 520] width 176 height 30
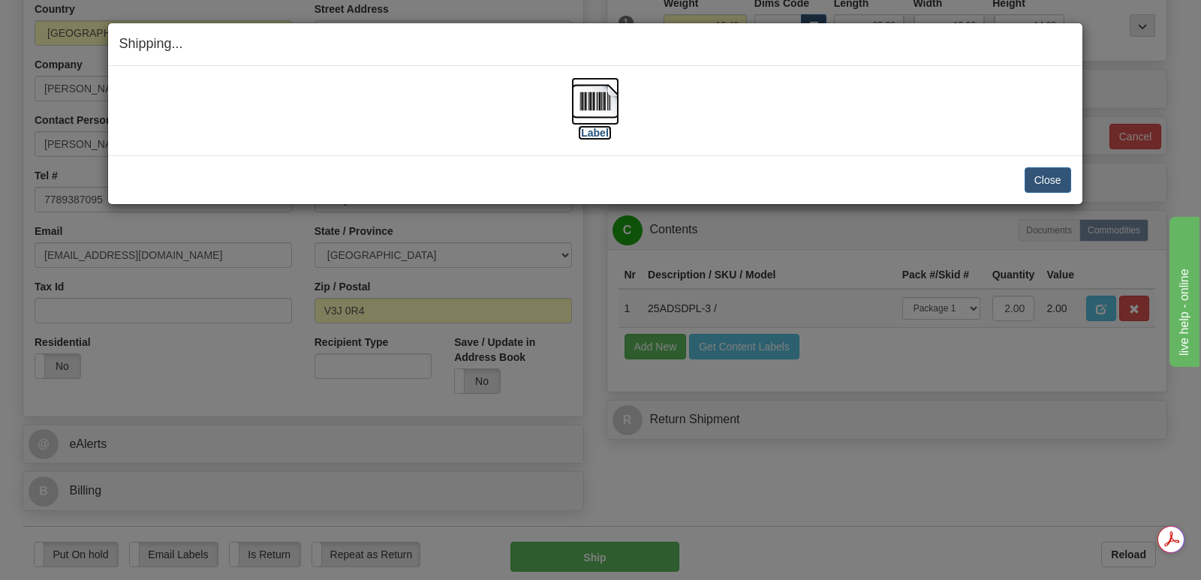
click at [595, 100] on img at bounding box center [595, 101] width 48 height 48
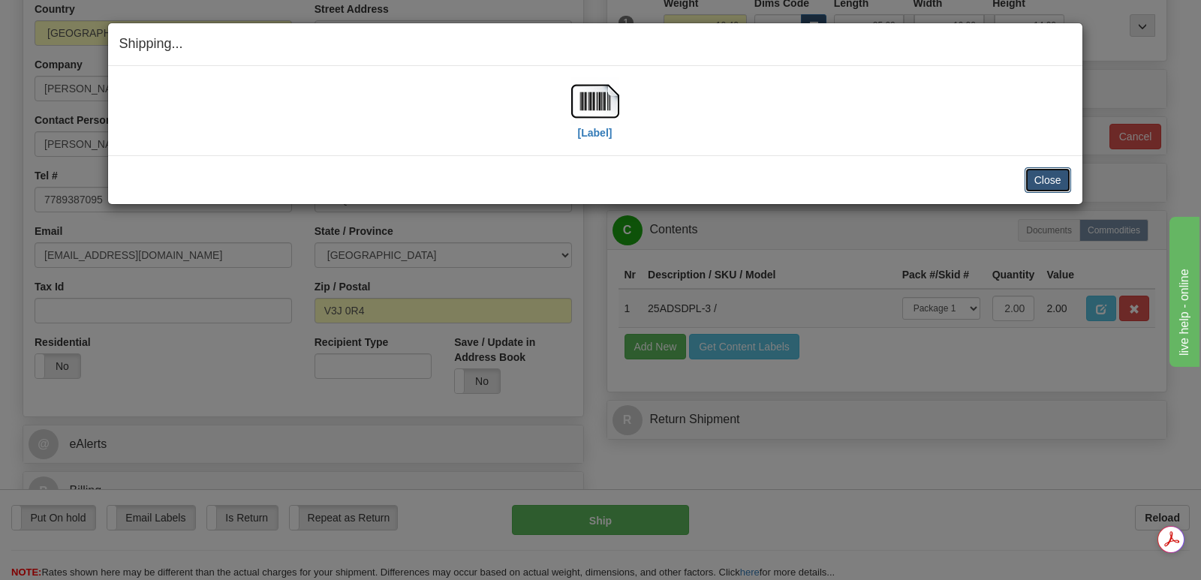
click at [1046, 175] on button "Close" at bounding box center [1048, 180] width 47 height 26
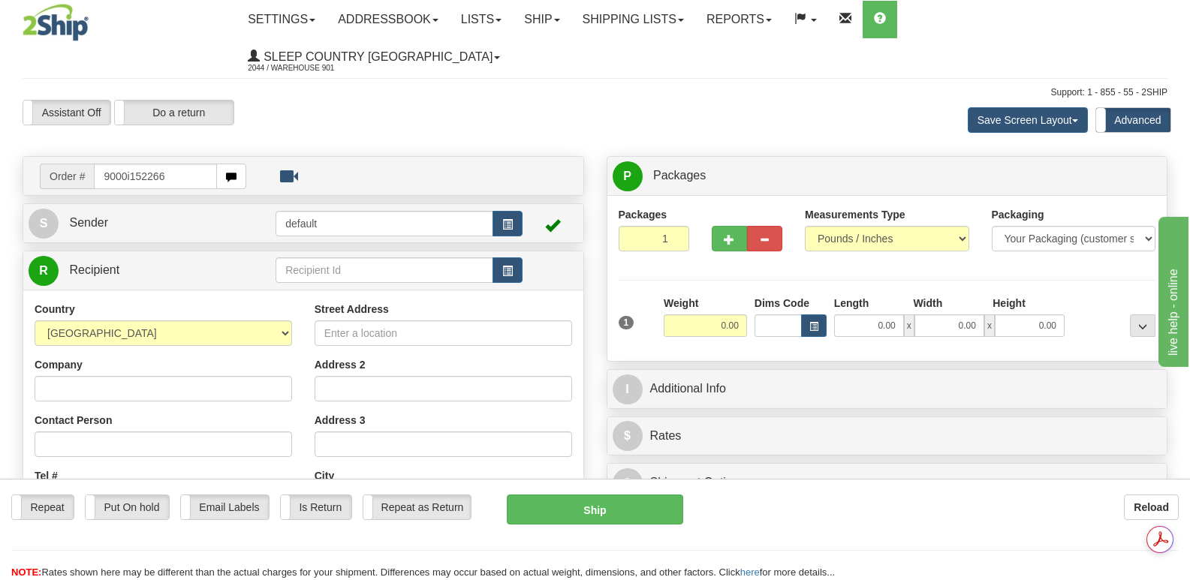
type input "9000i152266"
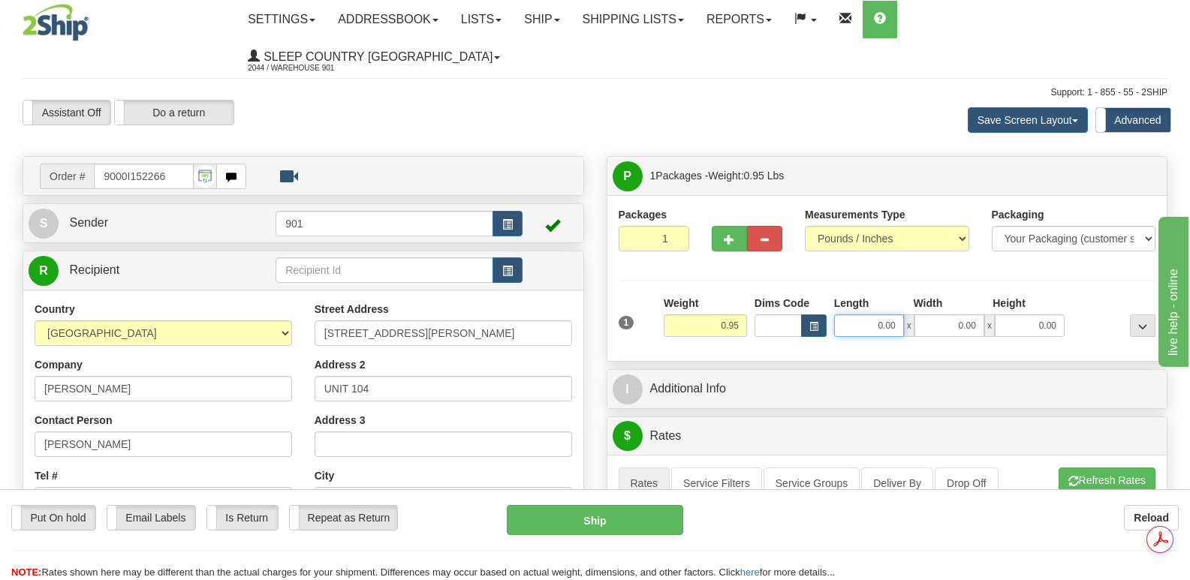
click at [853, 315] on input "0.00" at bounding box center [869, 326] width 70 height 23
type input "7.00"
click at [935, 315] on input "0.00" at bounding box center [949, 326] width 70 height 23
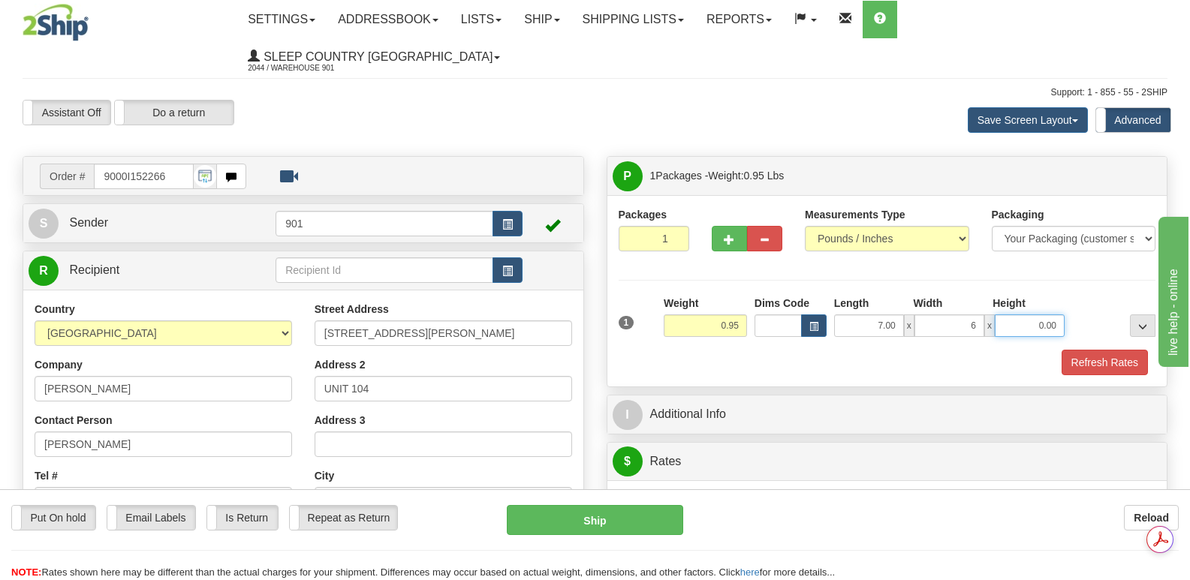
type input "6.00"
click at [1009, 315] on input "0.00" at bounding box center [1030, 326] width 70 height 23
type input "3.00"
click at [1098, 350] on button "Refresh Rates" at bounding box center [1104, 363] width 86 height 26
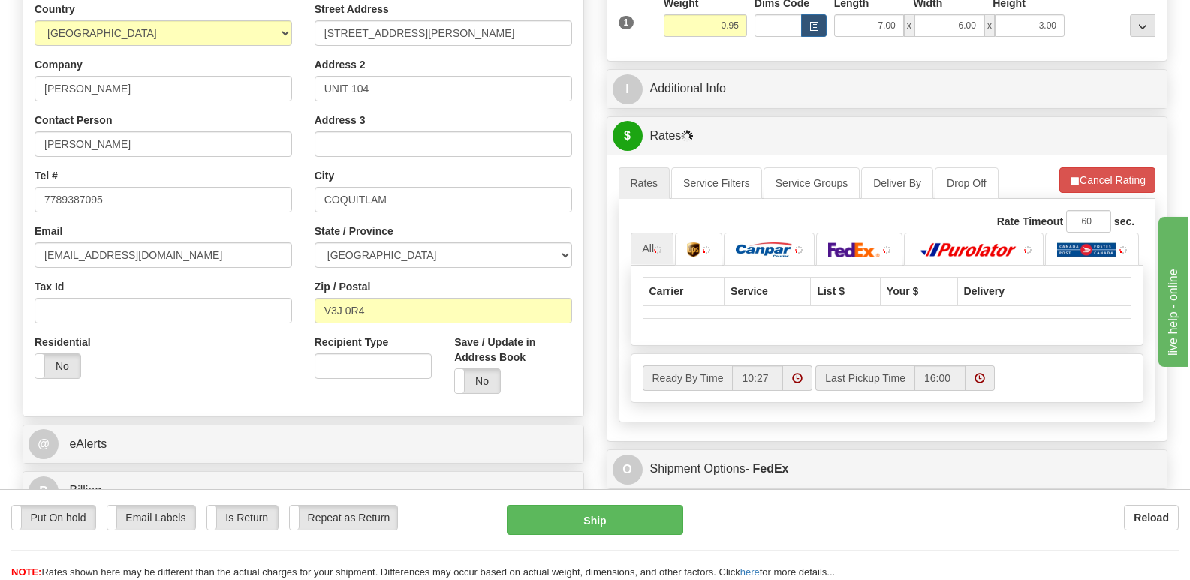
scroll to position [375, 0]
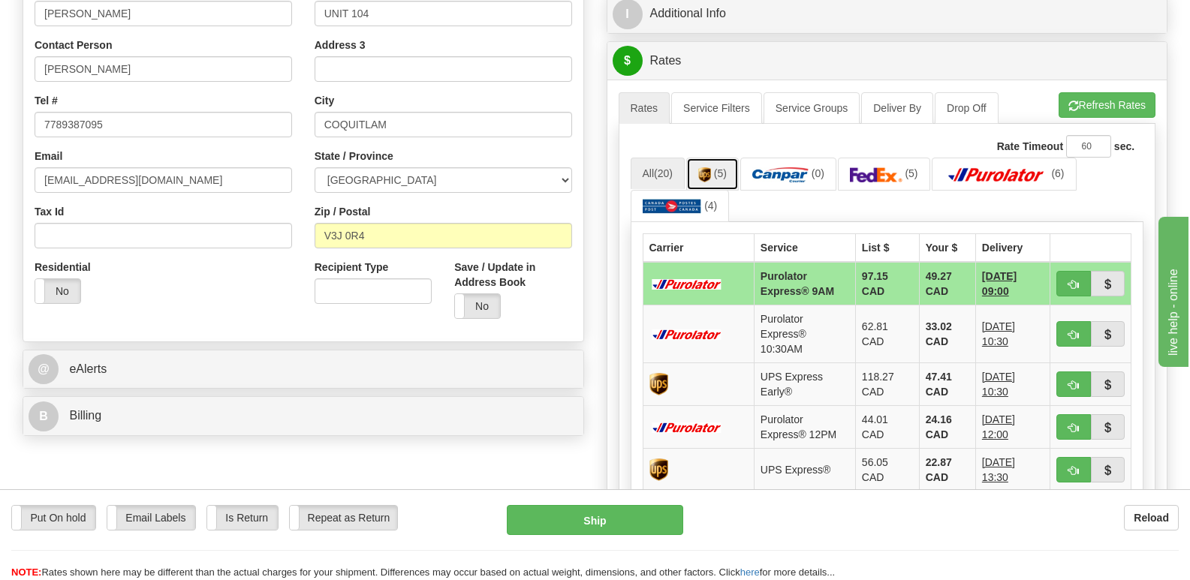
click at [711, 167] on img at bounding box center [704, 174] width 13 height 15
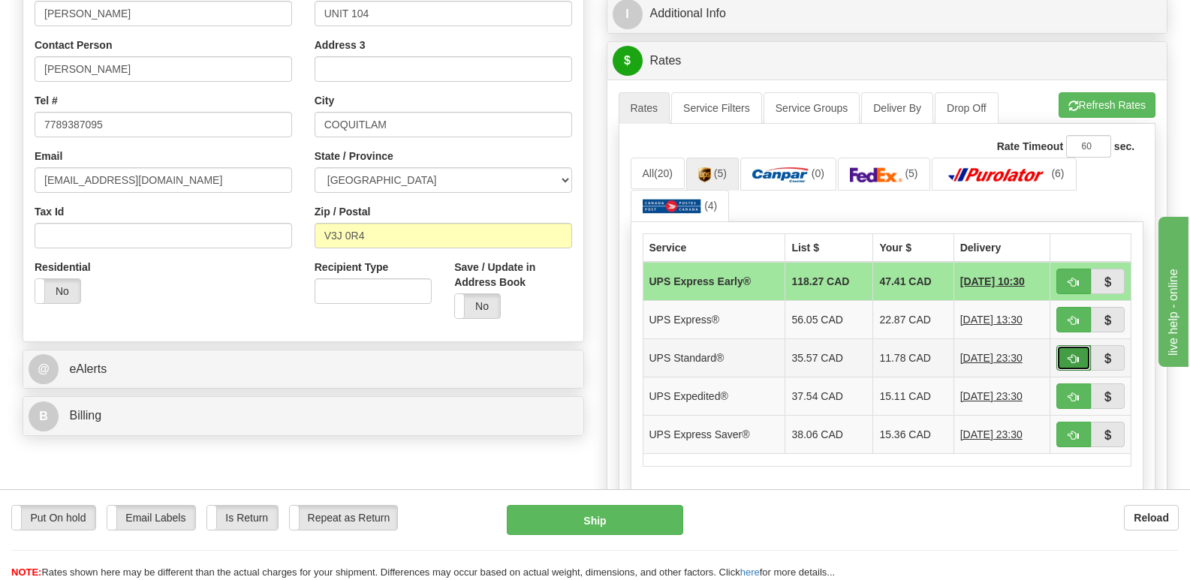
click at [1064, 345] on button "button" at bounding box center [1073, 358] width 35 height 26
type input "11"
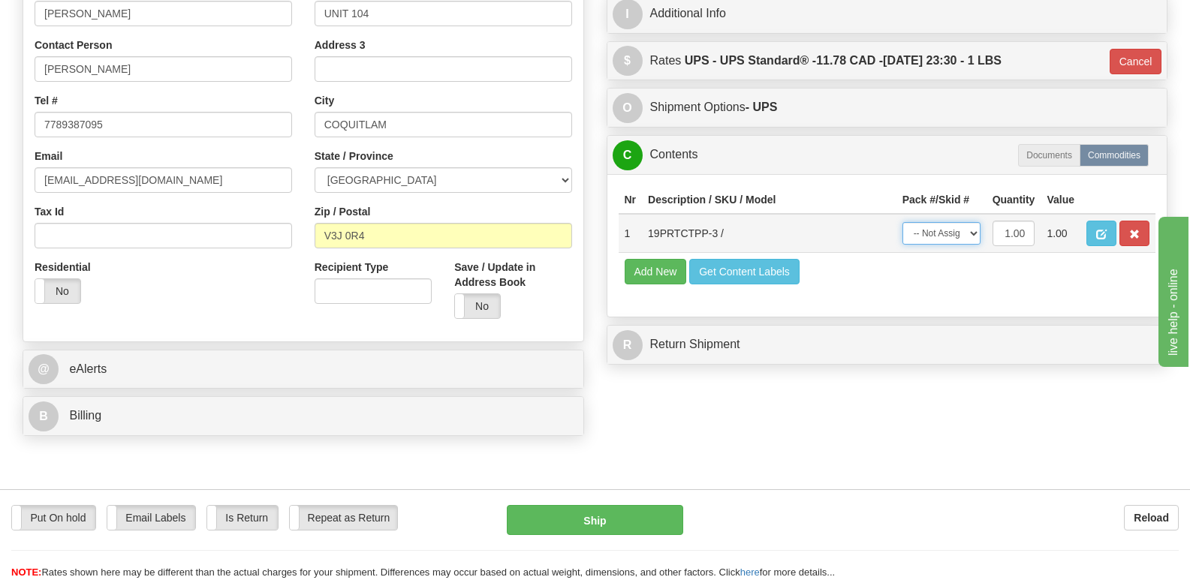
click at [971, 222] on select "-- Not Assigned -- Package 1" at bounding box center [941, 233] width 78 height 23
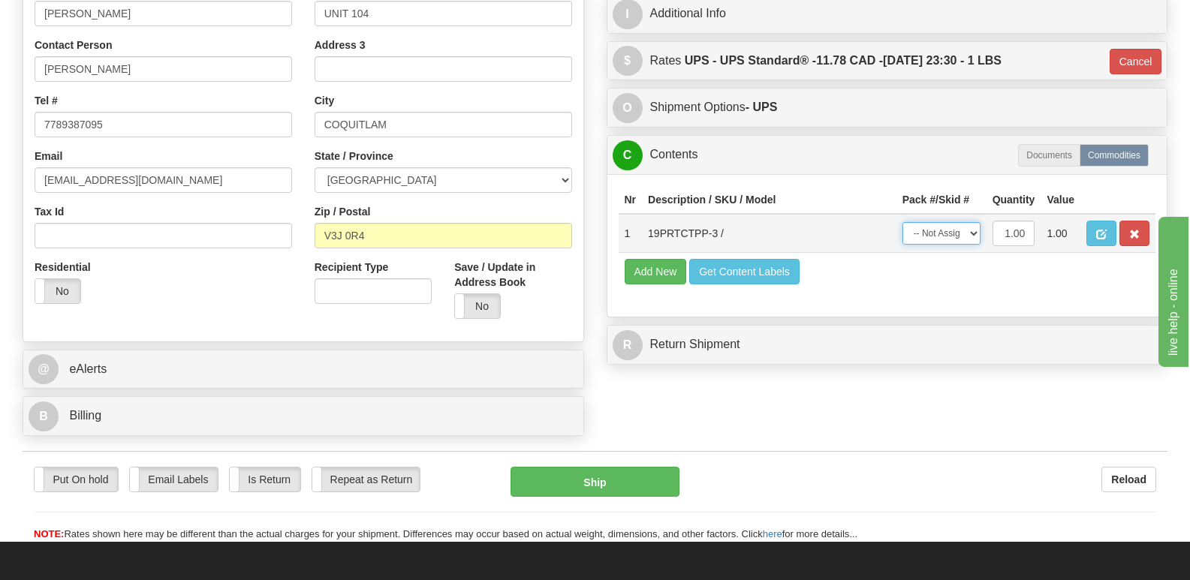
select select "0"
click at [902, 222] on select "-- Not Assigned -- Package 1" at bounding box center [941, 233] width 78 height 23
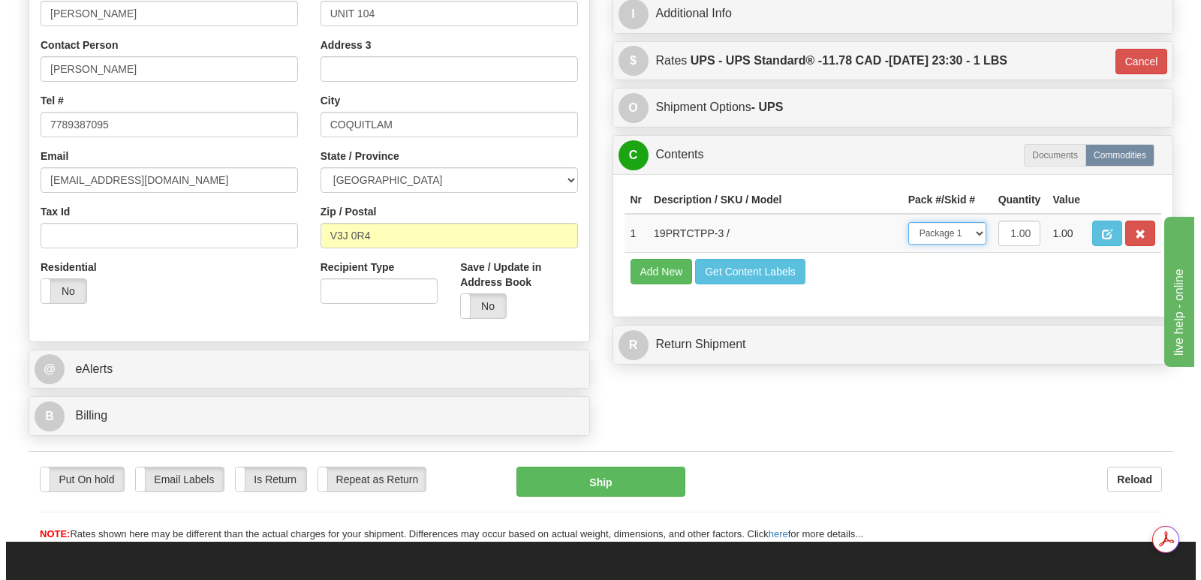
scroll to position [0, 0]
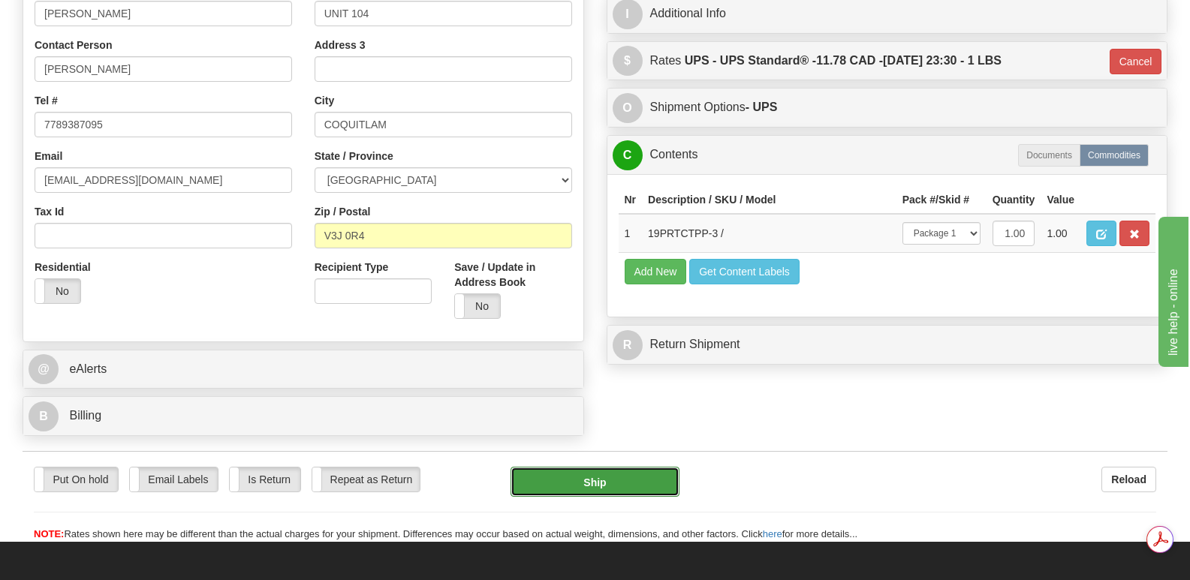
click at [580, 467] on button "Ship" at bounding box center [594, 482] width 168 height 30
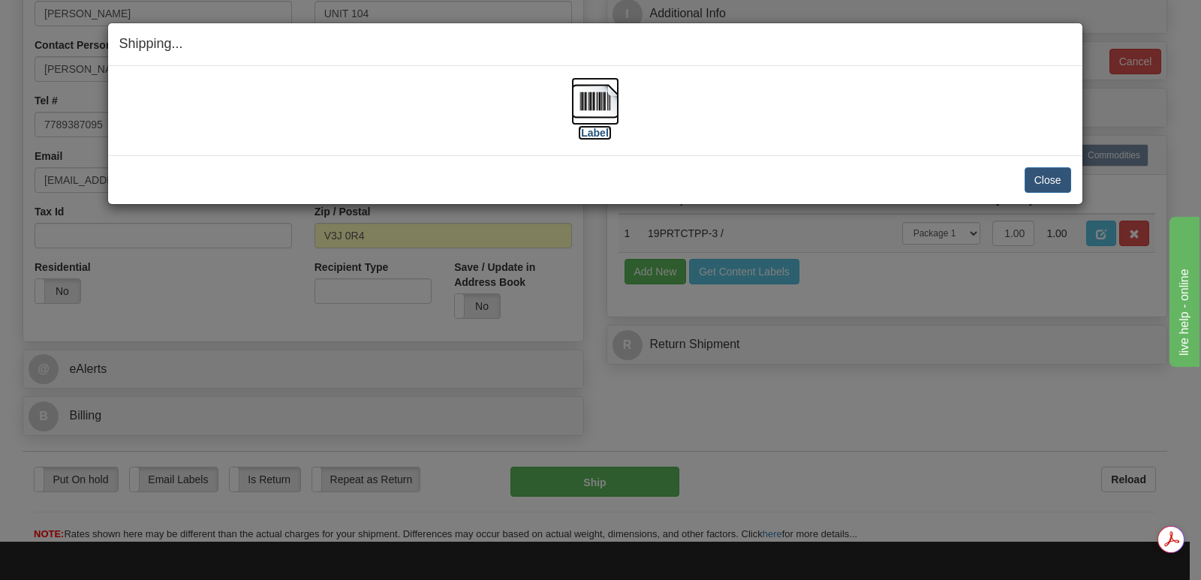
click at [596, 98] on img at bounding box center [595, 101] width 48 height 48
click at [1049, 175] on button "Close" at bounding box center [1048, 180] width 47 height 26
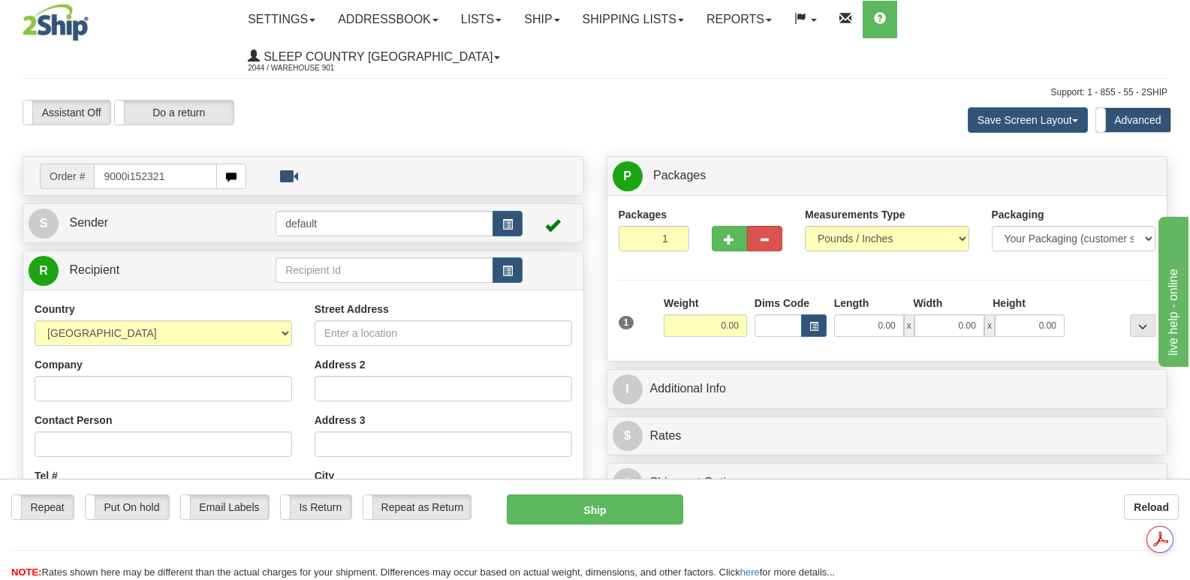
type input "9000i152321"
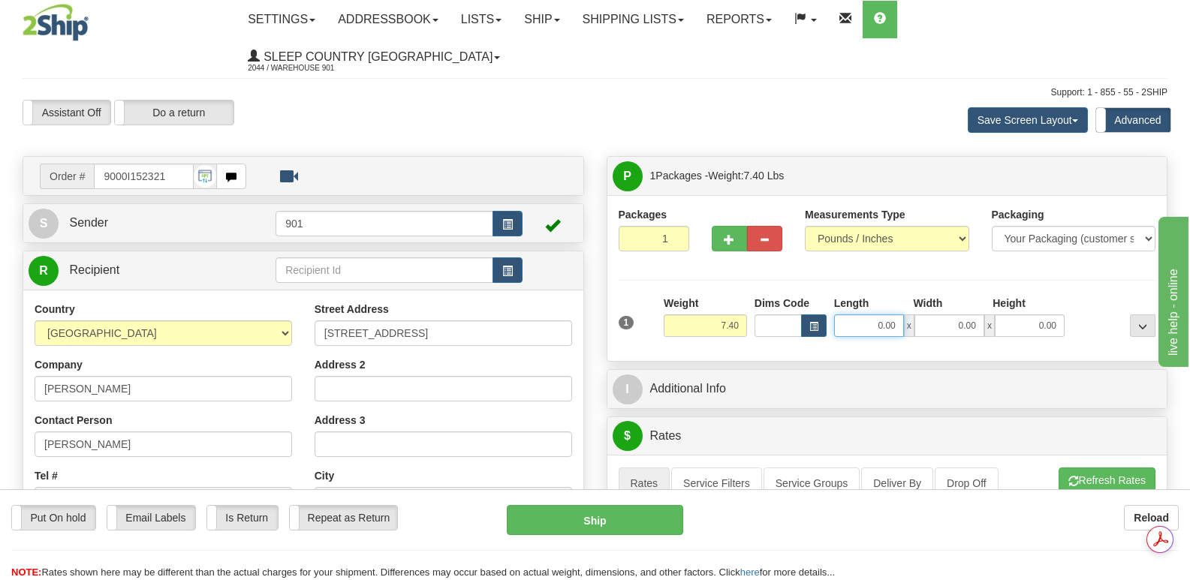
click at [848, 315] on input "0.00" at bounding box center [869, 326] width 70 height 23
type input "18.00"
click at [933, 315] on input "0.00" at bounding box center [949, 326] width 70 height 23
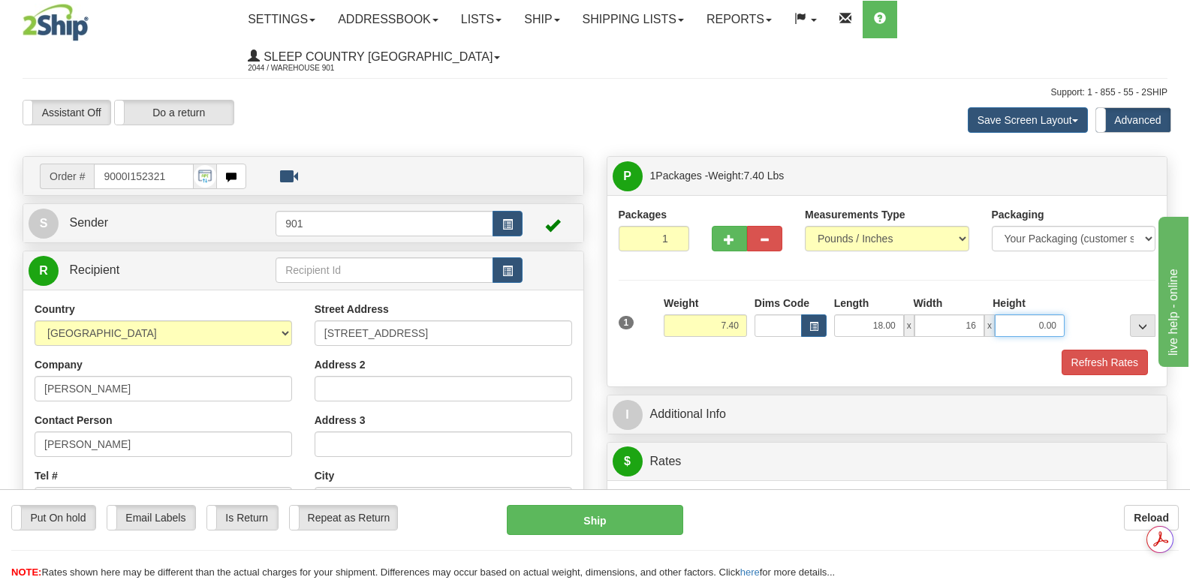
type input "16.00"
click at [1025, 315] on input "0.00" at bounding box center [1030, 326] width 70 height 23
type input "8.00"
click at [1119, 350] on button "Refresh Rates" at bounding box center [1104, 363] width 86 height 26
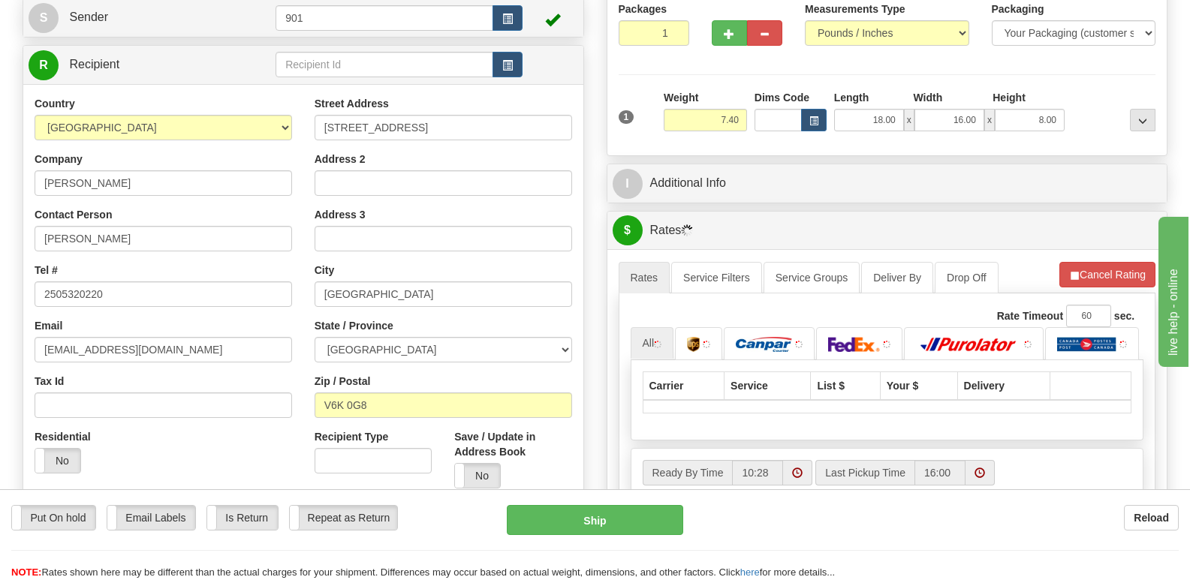
scroll to position [375, 0]
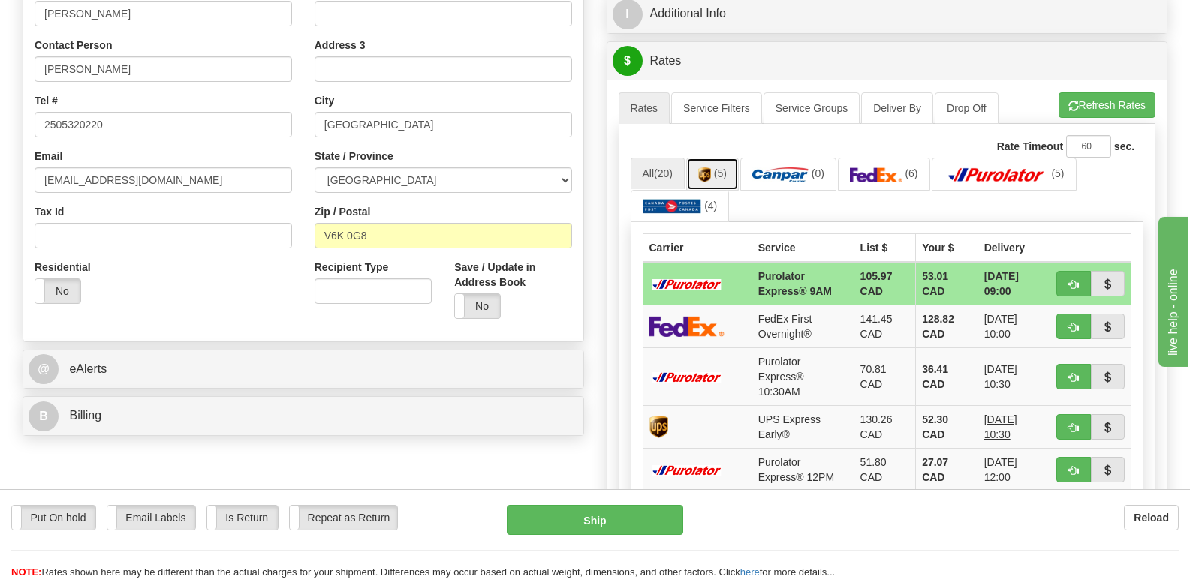
click at [714, 158] on link "(5)" at bounding box center [712, 174] width 53 height 32
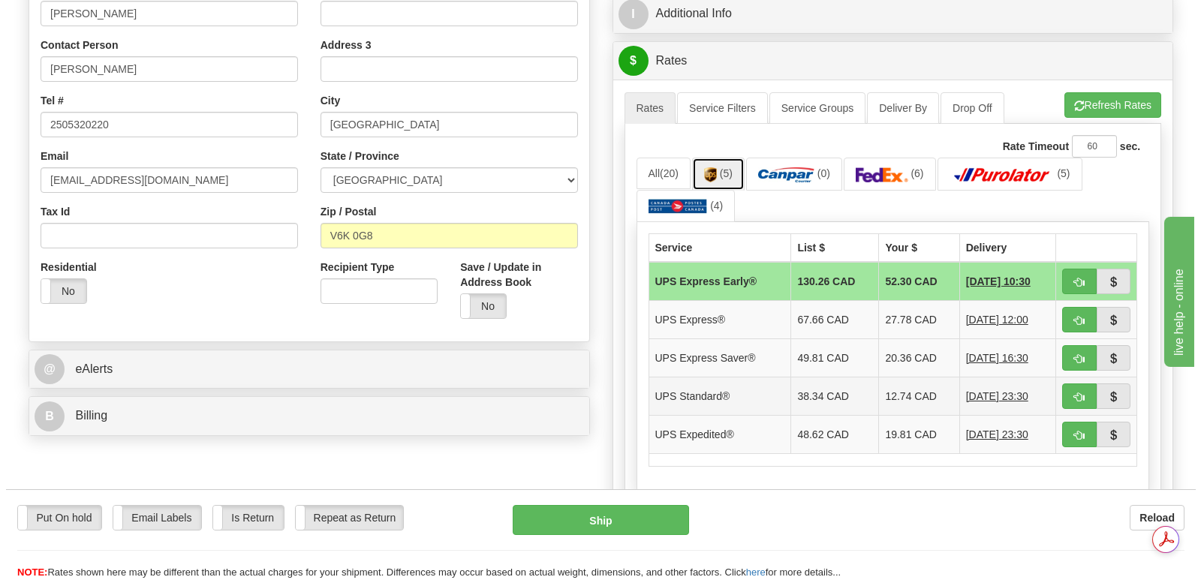
scroll to position [0, 0]
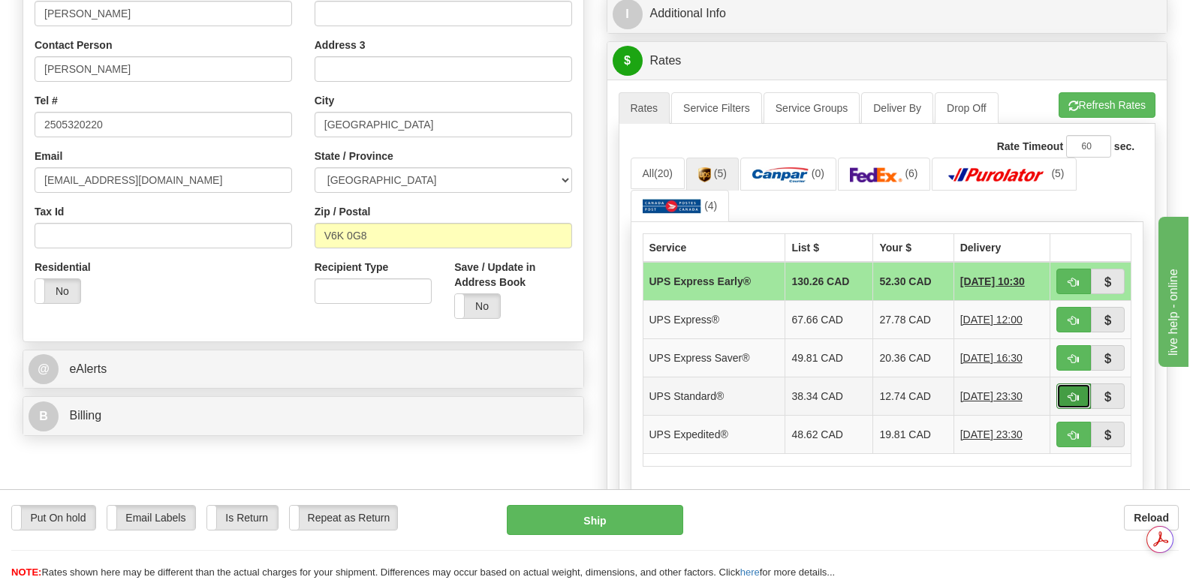
click at [1072, 393] on span "button" at bounding box center [1073, 398] width 11 height 10
type input "11"
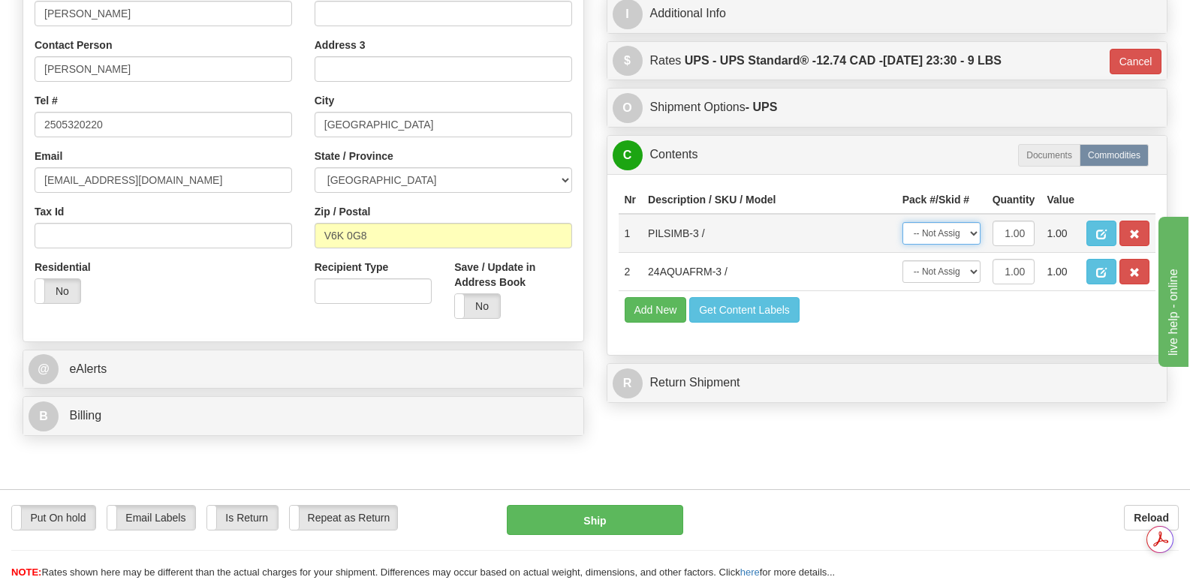
click at [971, 222] on select "-- Not Assigned -- Package 1" at bounding box center [941, 233] width 78 height 23
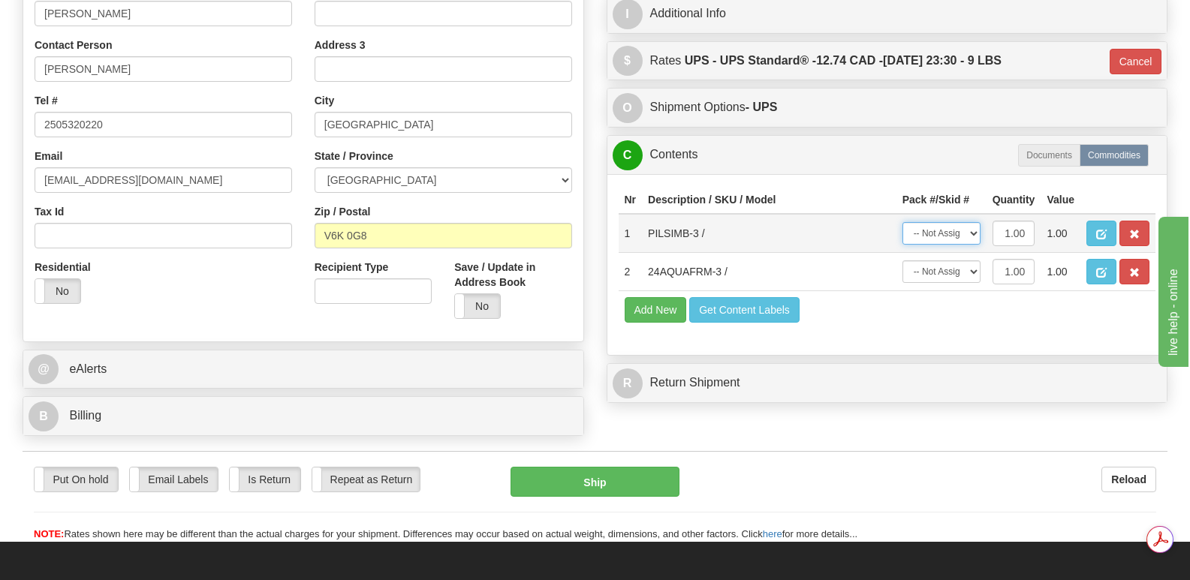
select select "0"
click at [902, 222] on select "-- Not Assigned -- Package 1" at bounding box center [941, 233] width 78 height 23
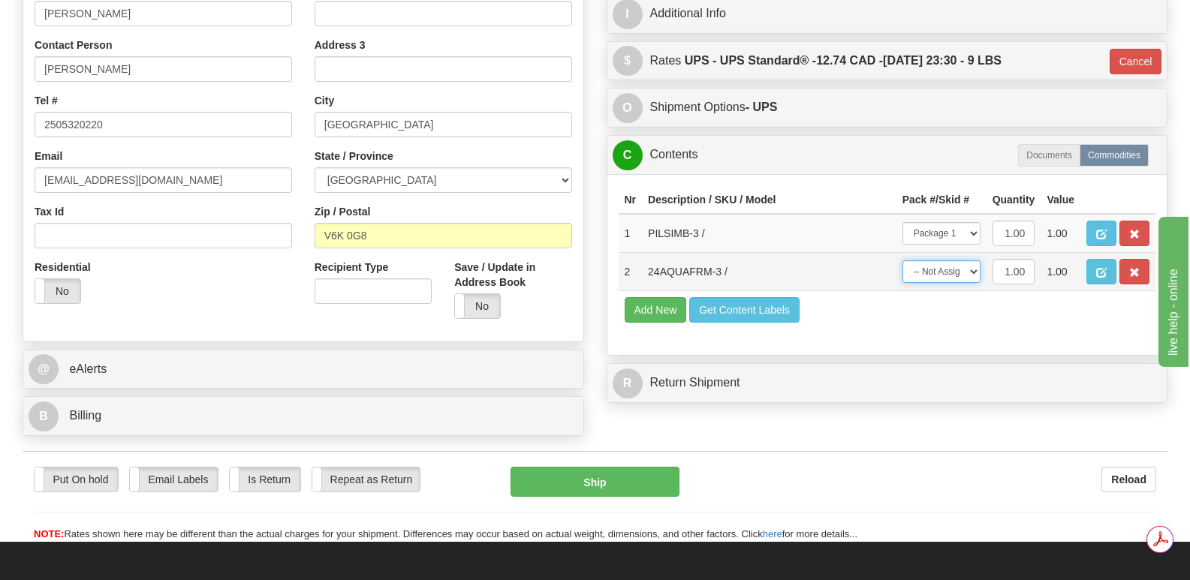
click at [975, 260] on select "-- Not Assigned -- Package 1" at bounding box center [941, 271] width 78 height 23
select select "0"
click at [902, 260] on select "-- Not Assigned -- Package 1" at bounding box center [941, 271] width 78 height 23
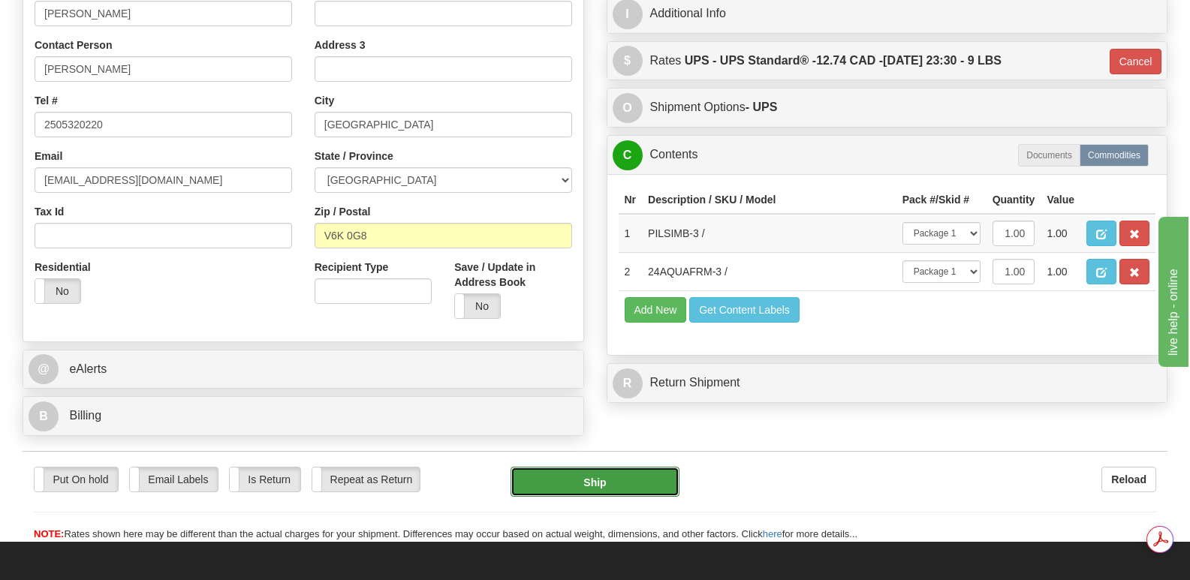
click at [586, 467] on button "Ship" at bounding box center [594, 482] width 168 height 30
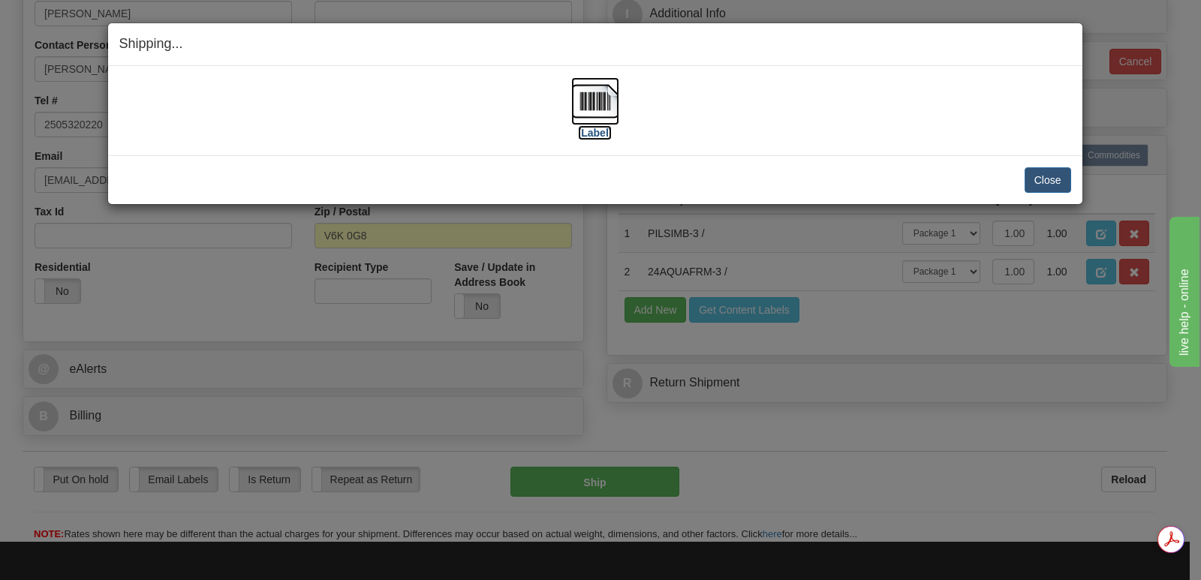
click at [591, 99] on img at bounding box center [595, 101] width 48 height 48
click at [1047, 180] on button "Close" at bounding box center [1048, 180] width 47 height 26
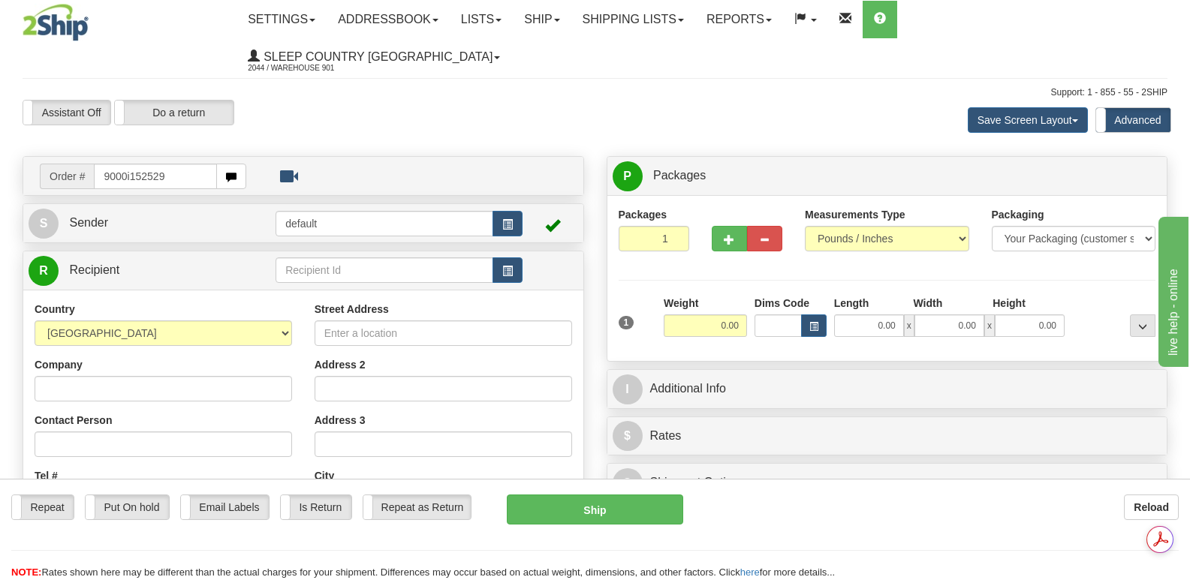
type input "9000i152529"
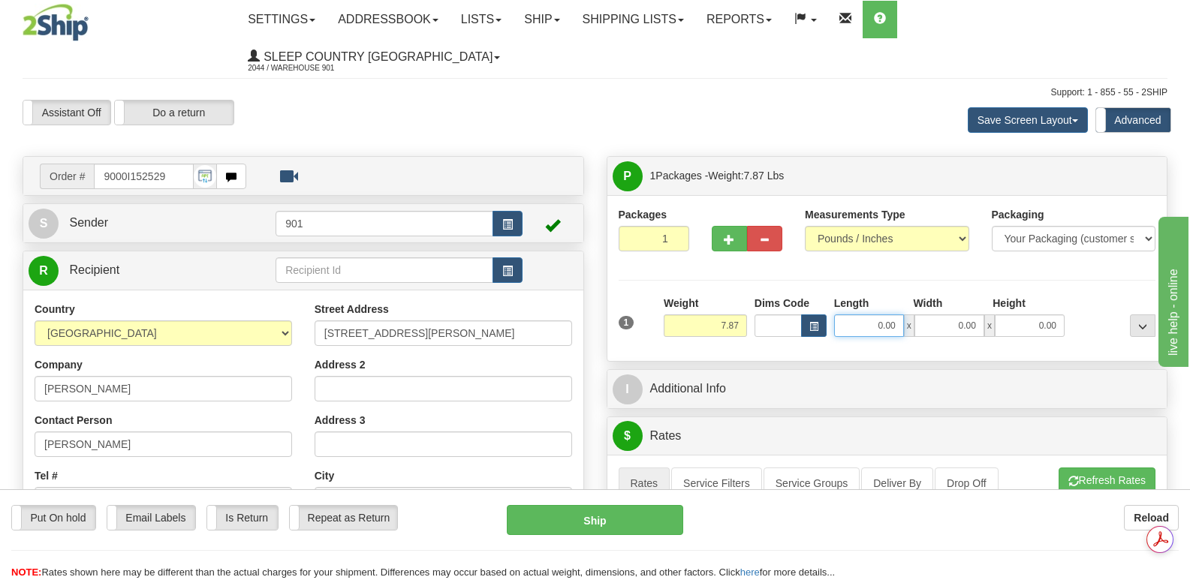
click at [848, 315] on input "0.00" at bounding box center [869, 326] width 70 height 23
type input "13.00"
click at [929, 315] on input "0.00" at bounding box center [949, 326] width 70 height 23
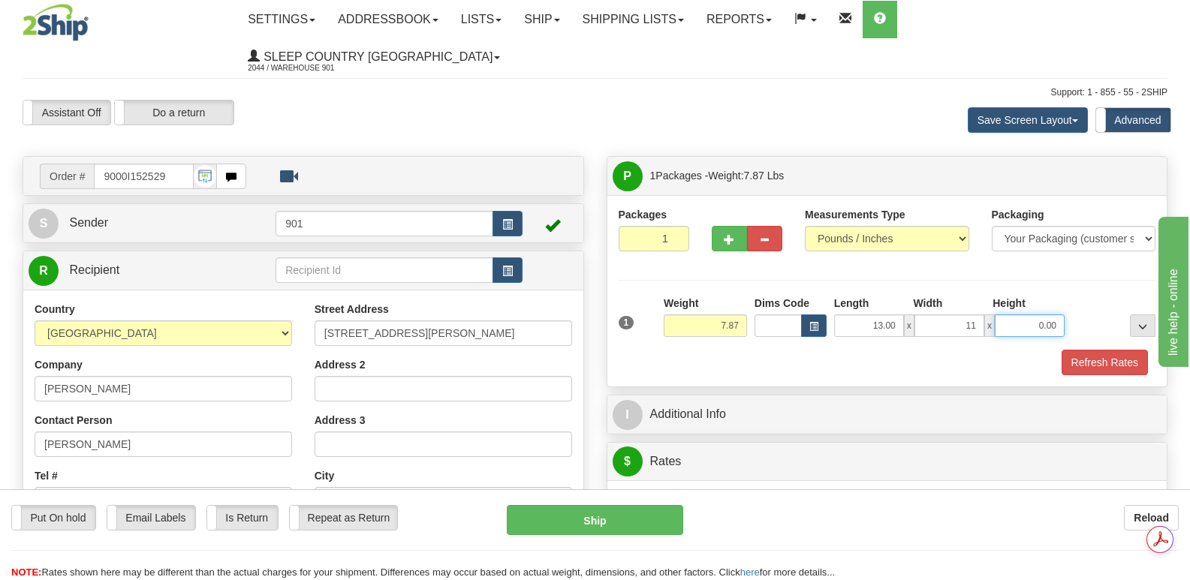
type input "11.00"
click at [1011, 315] on input "0.00" at bounding box center [1030, 326] width 70 height 23
type input "5.00"
click at [1107, 350] on button "Refresh Rates" at bounding box center [1104, 363] width 86 height 26
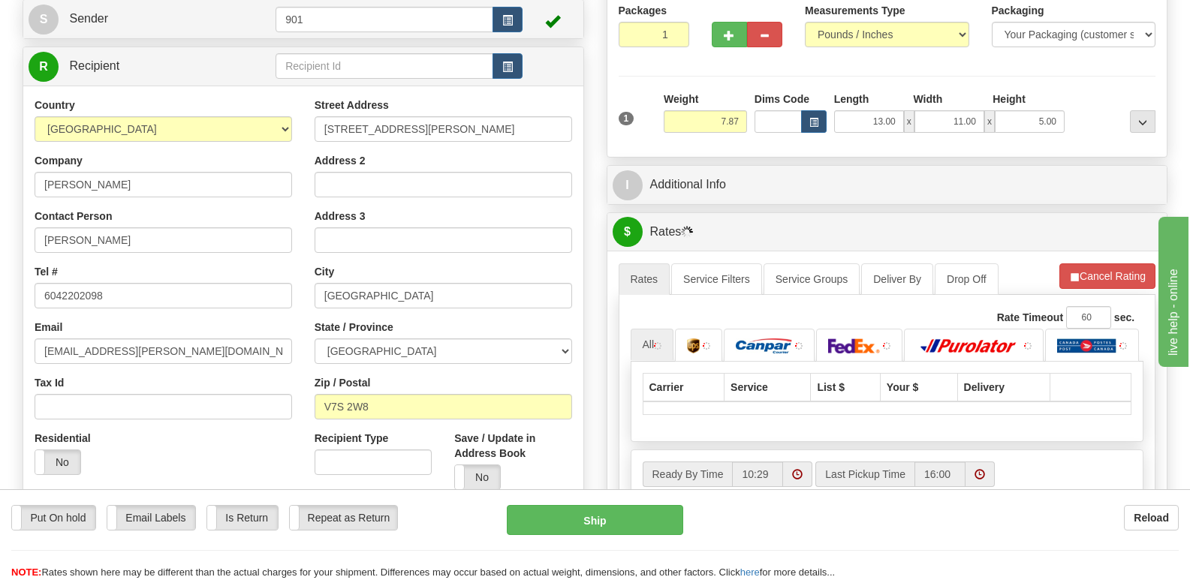
scroll to position [375, 0]
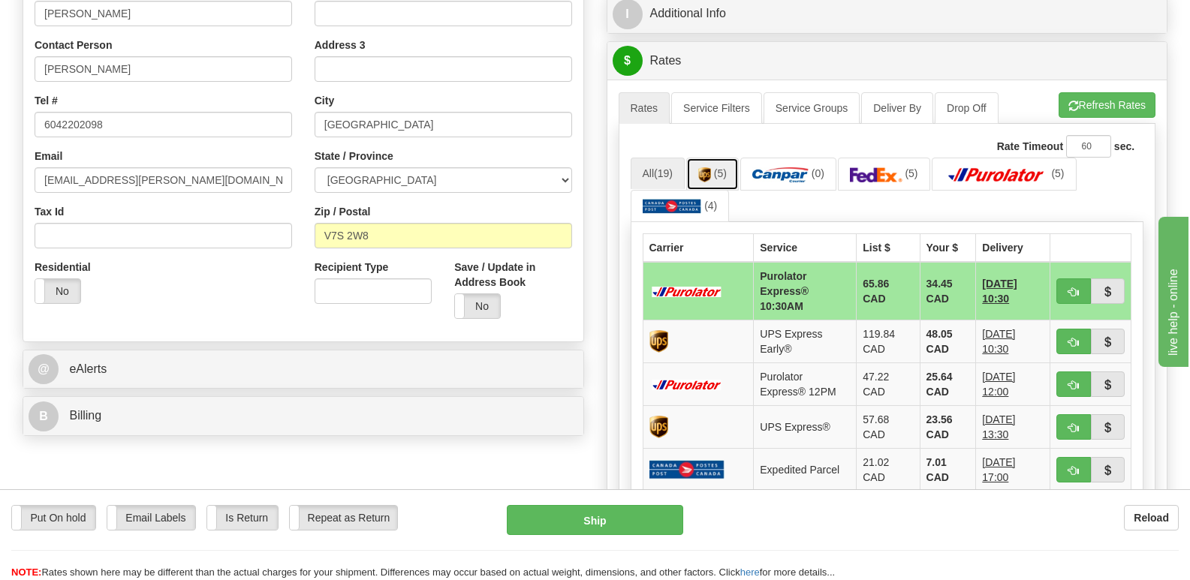
click at [710, 167] on img at bounding box center [704, 174] width 13 height 15
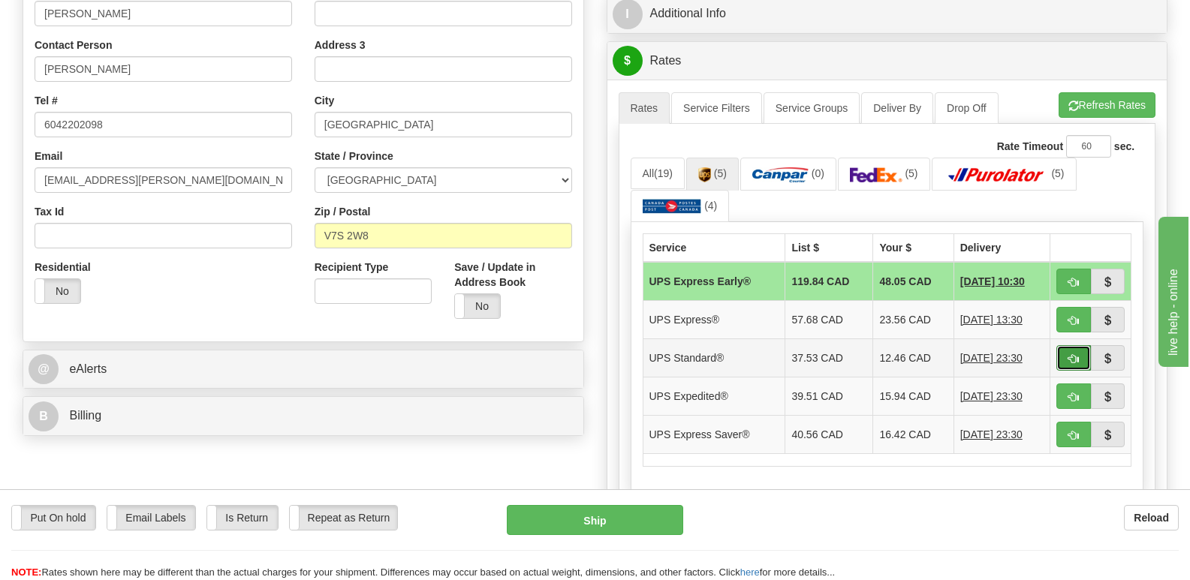
click at [1070, 354] on span "button" at bounding box center [1073, 359] width 11 height 10
type input "11"
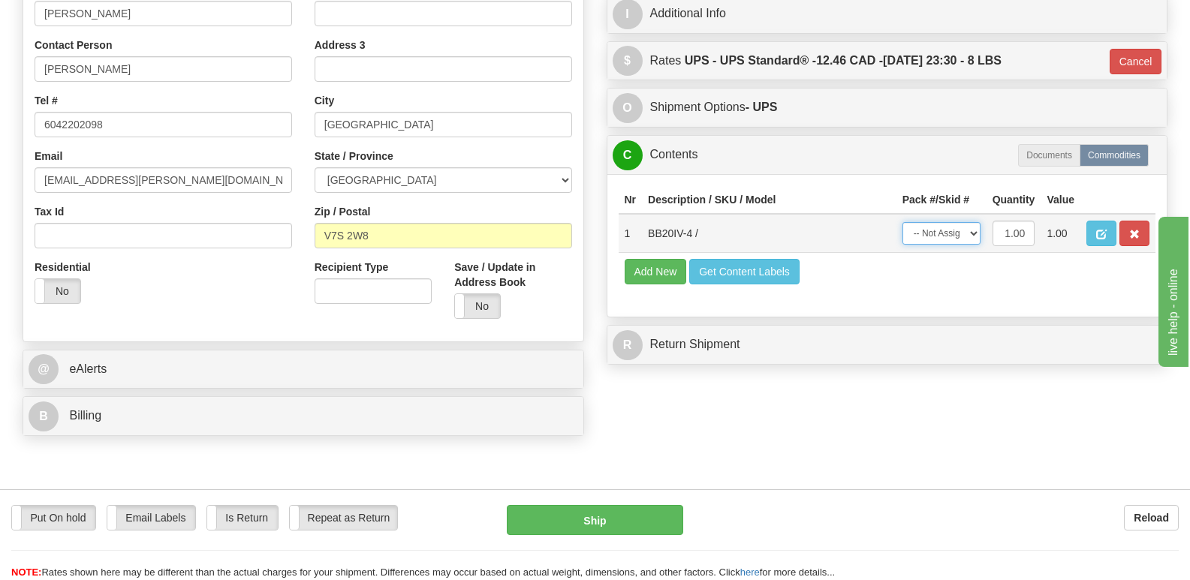
click at [977, 222] on select "-- Not Assigned -- Package 1" at bounding box center [941, 233] width 78 height 23
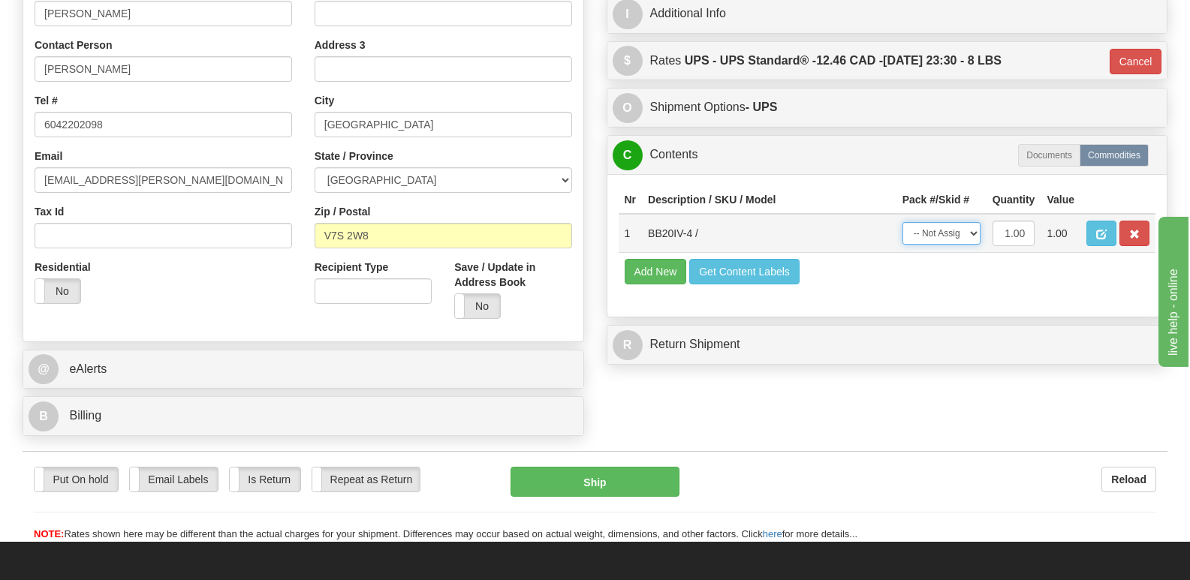
select select "0"
click at [902, 222] on select "-- Not Assigned -- Package 1" at bounding box center [941, 233] width 78 height 23
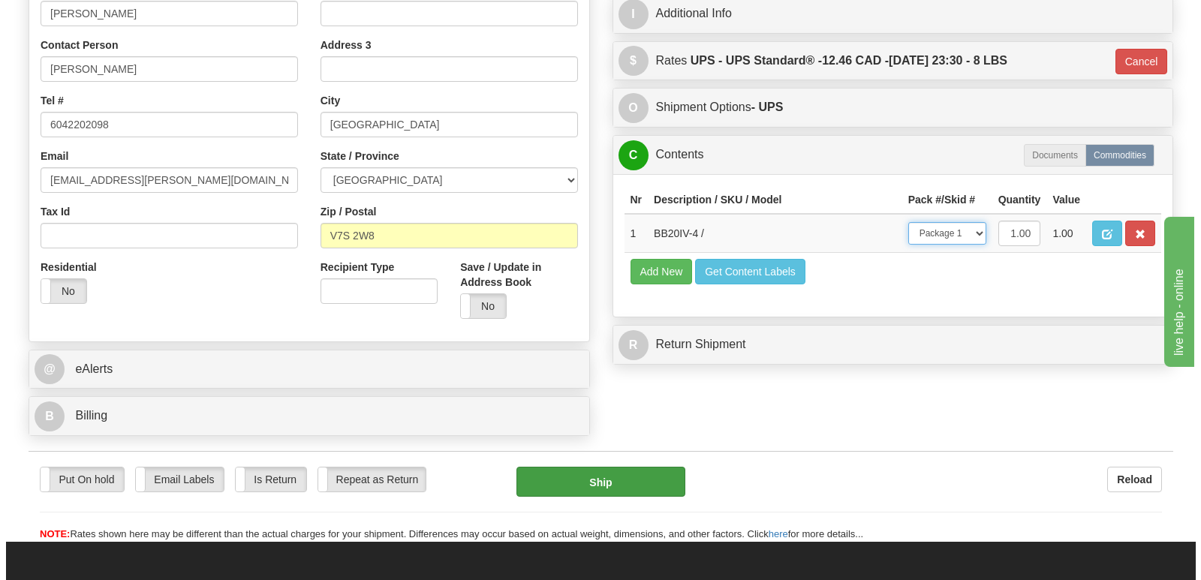
scroll to position [0, 0]
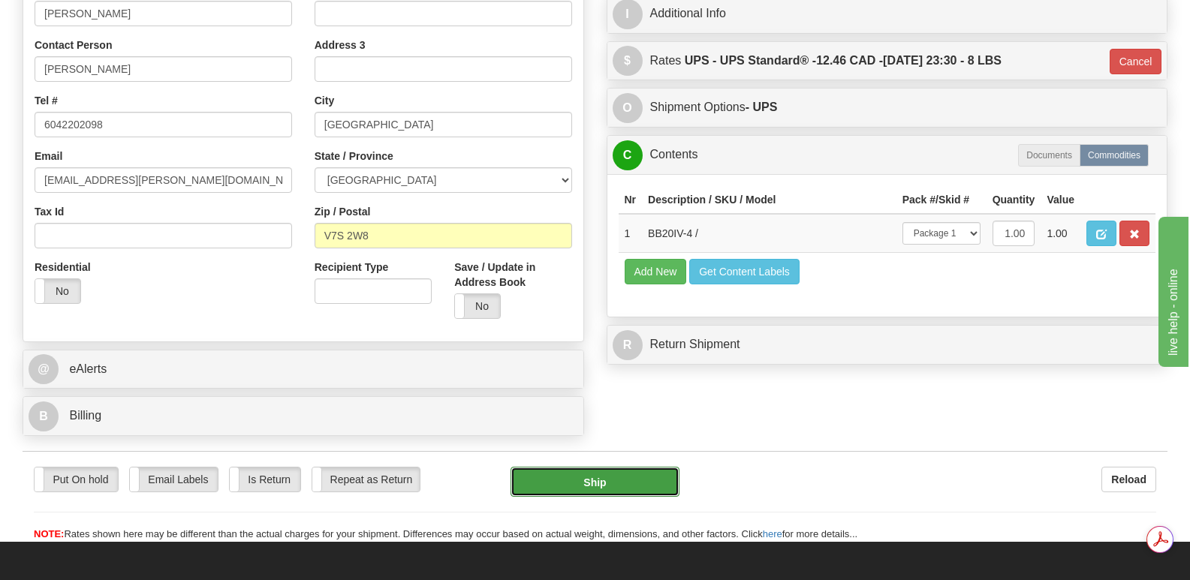
click at [625, 467] on button "Ship" at bounding box center [594, 482] width 168 height 30
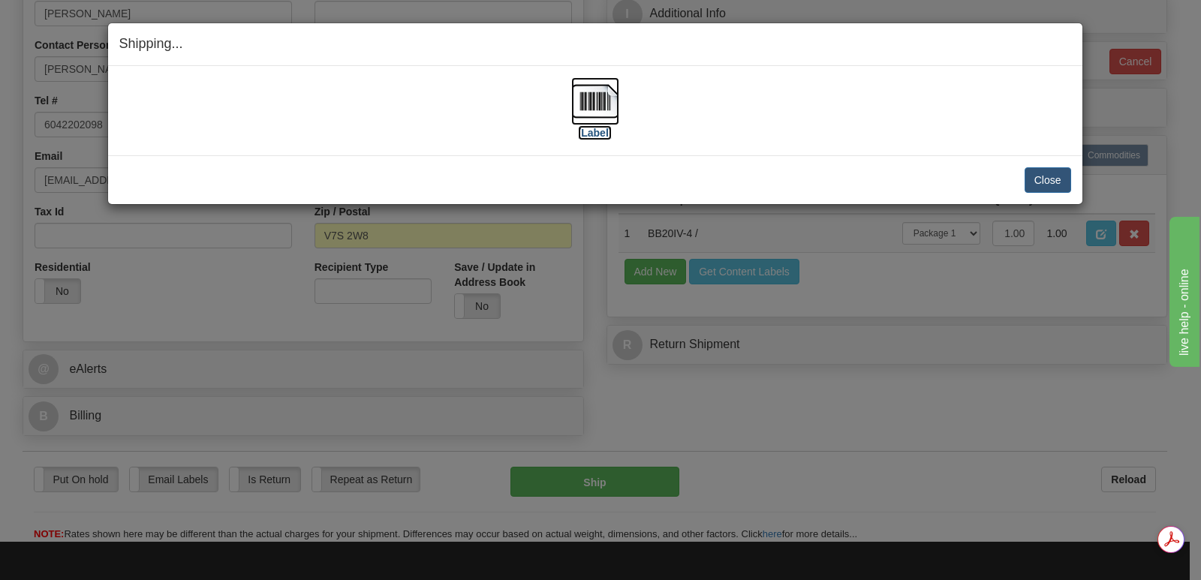
click at [603, 101] on img at bounding box center [595, 101] width 48 height 48
click at [1046, 177] on button "Close" at bounding box center [1048, 180] width 47 height 26
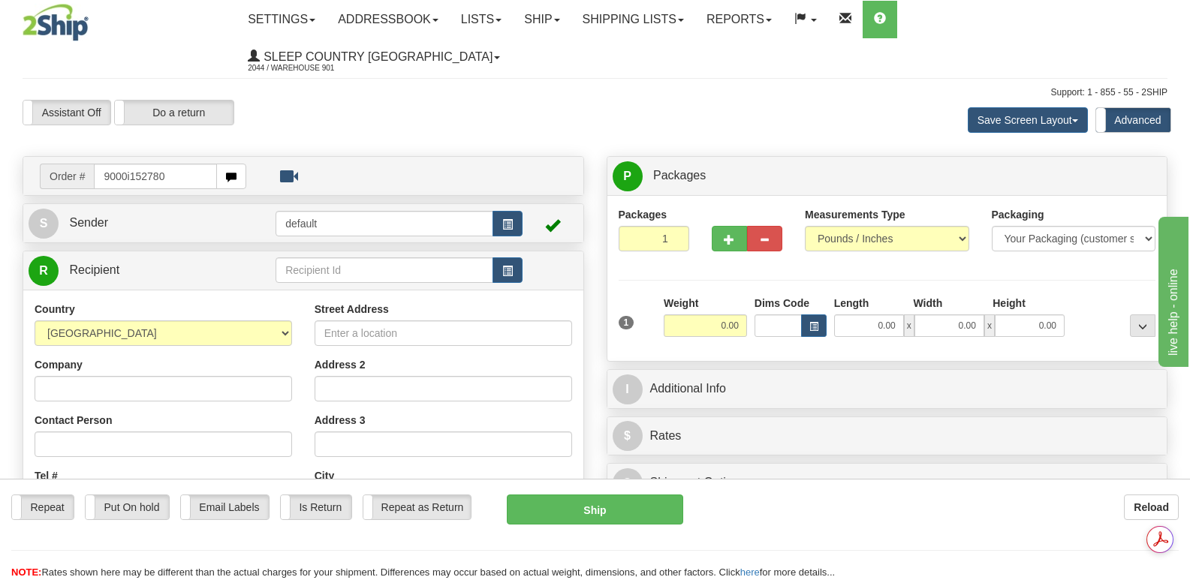
type input "9000i152780"
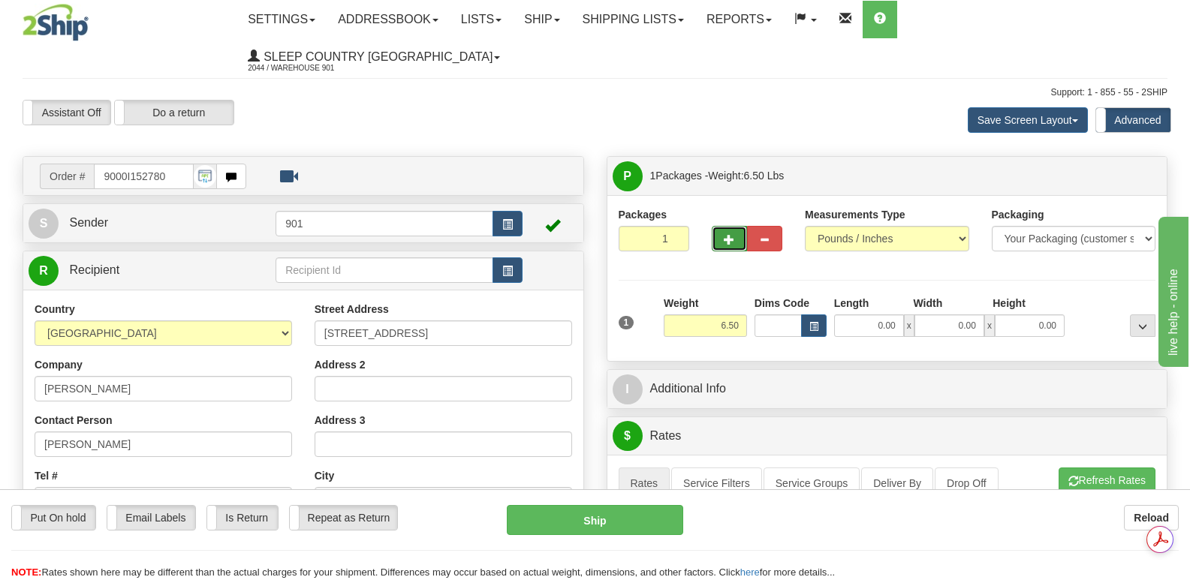
click at [730, 235] on span "button" at bounding box center [729, 240] width 11 height 10
type input "2"
click at [845, 315] on input "0.00" at bounding box center [869, 326] width 70 height 23
type input "26.00"
click at [941, 315] on input "0.00" at bounding box center [949, 326] width 70 height 23
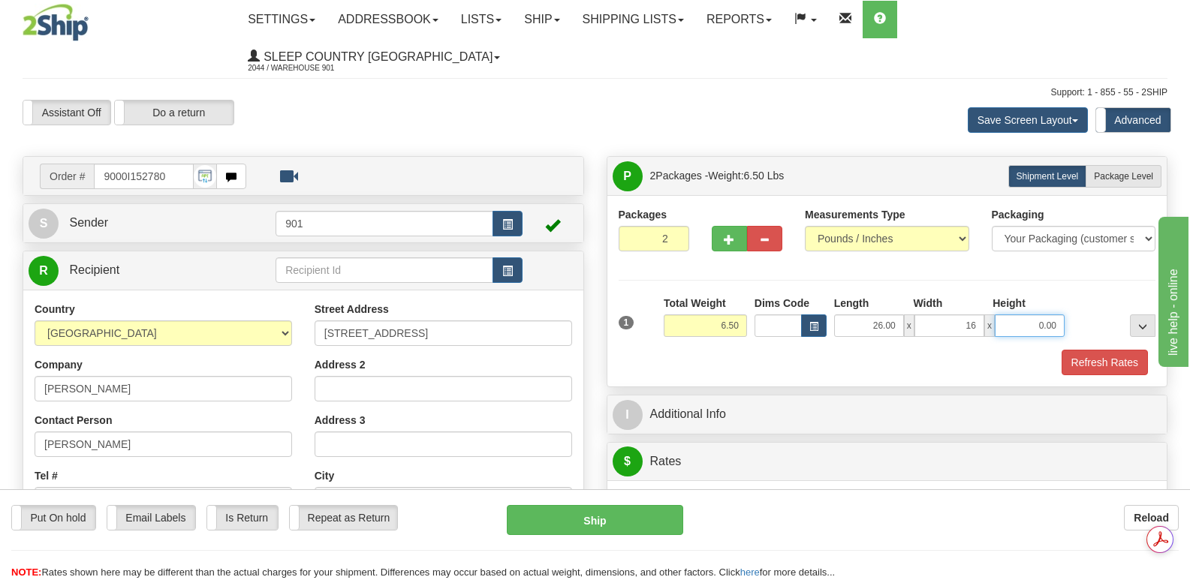
type input "16.00"
click at [1022, 315] on input "0.00" at bounding box center [1030, 326] width 70 height 23
type input "6.00"
click at [1104, 350] on button "Refresh Rates" at bounding box center [1104, 363] width 86 height 26
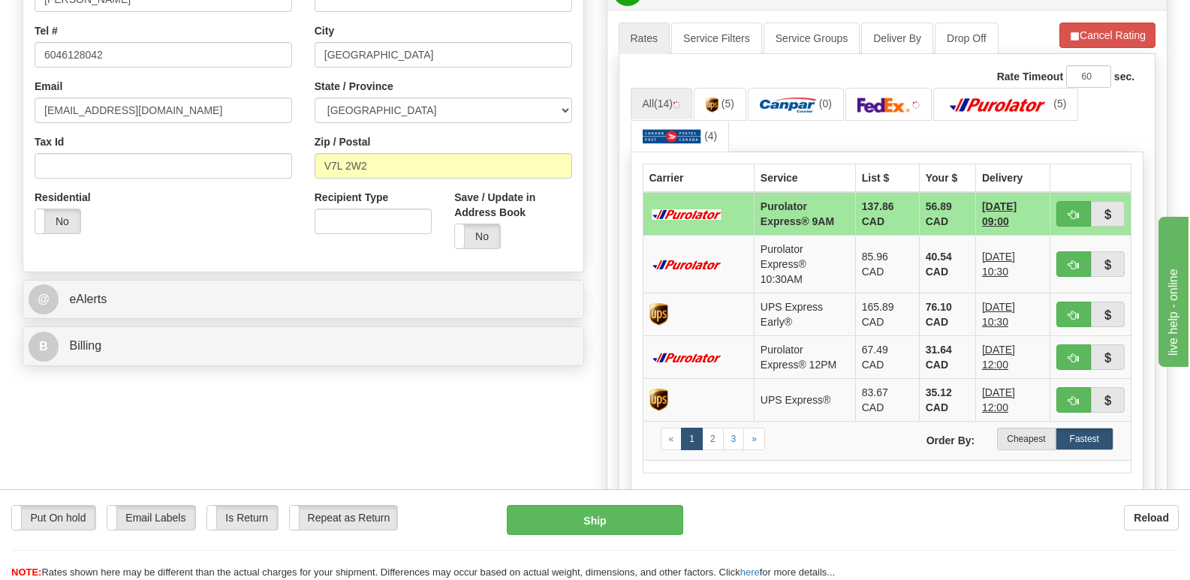
scroll to position [450, 0]
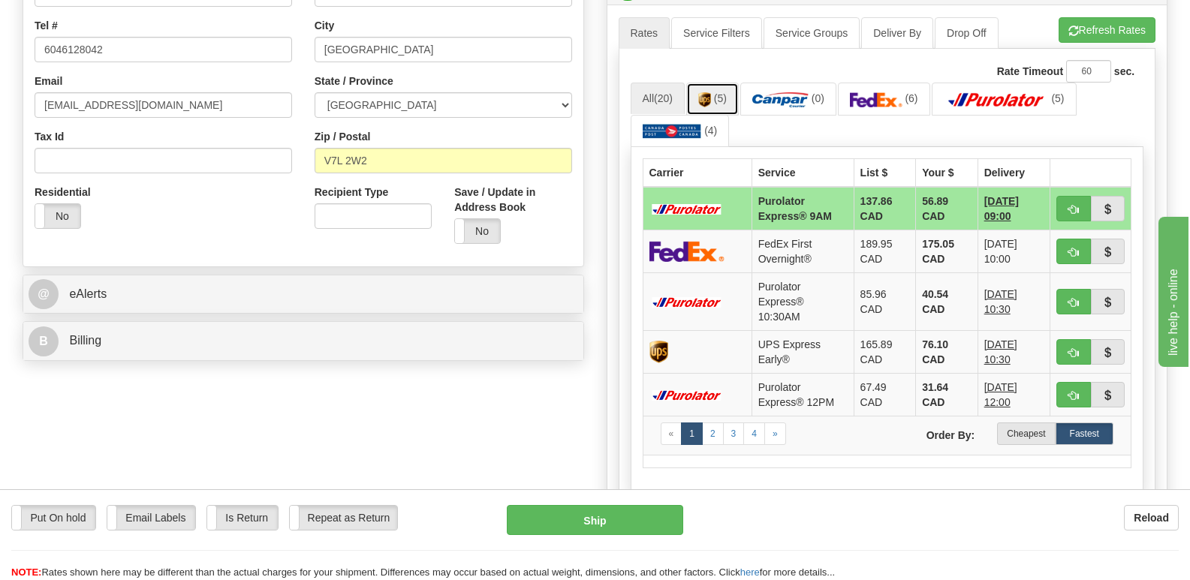
click at [711, 92] on img at bounding box center [704, 99] width 13 height 15
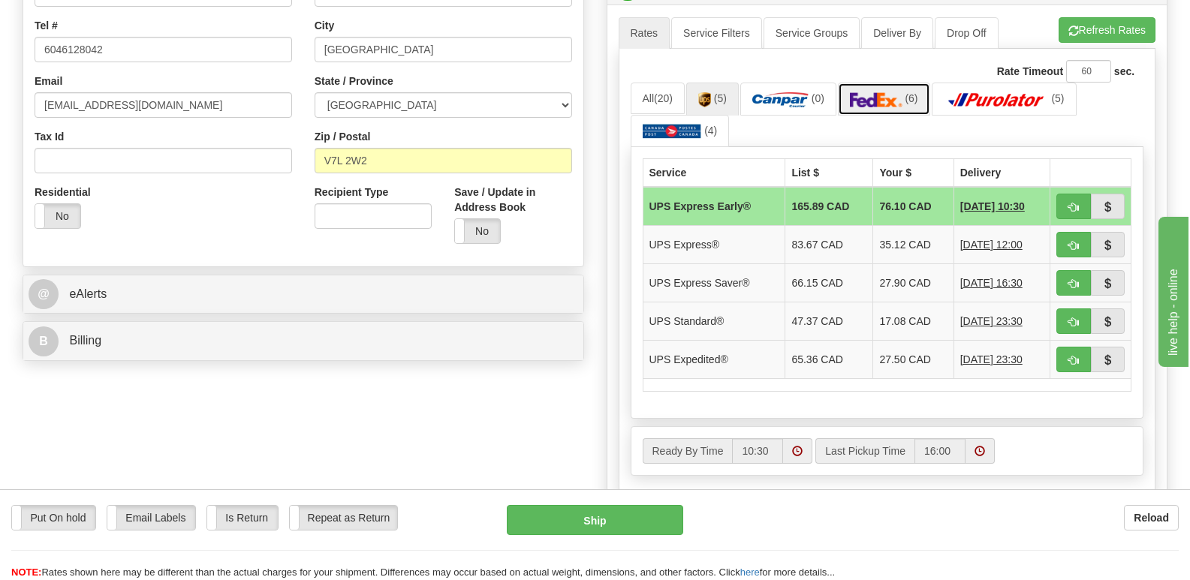
click at [884, 92] on img at bounding box center [876, 99] width 53 height 15
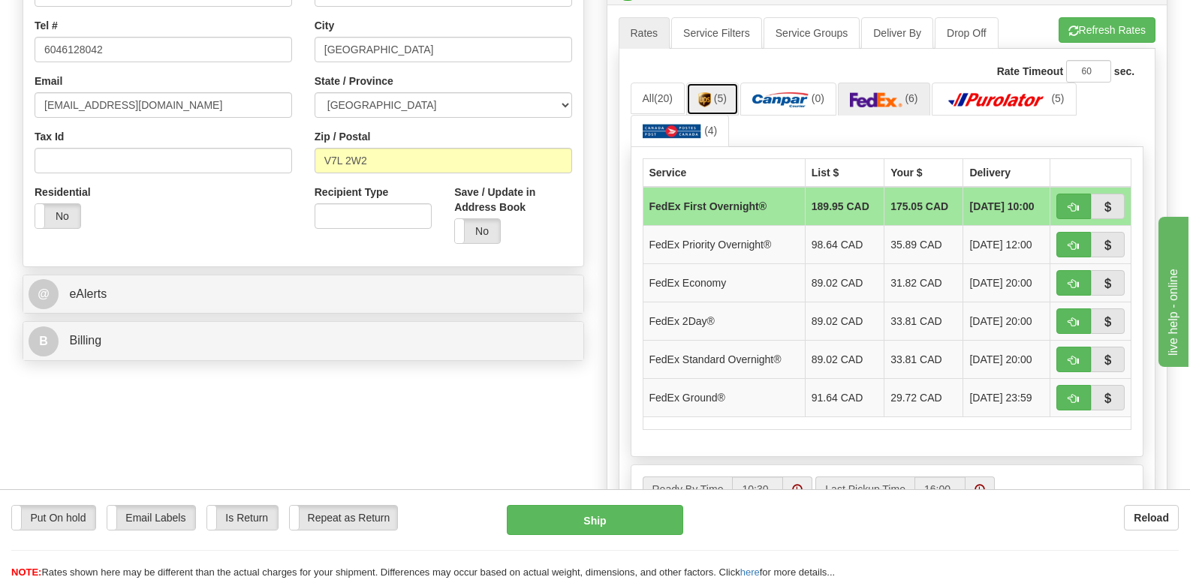
click at [710, 92] on img at bounding box center [704, 99] width 13 height 15
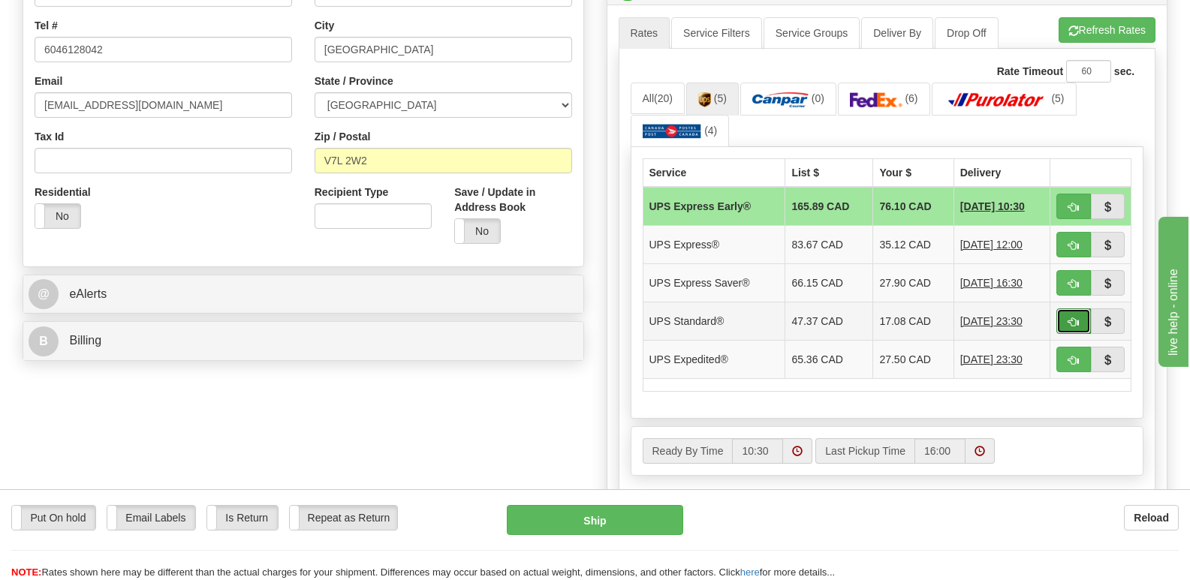
click at [1067, 309] on button "button" at bounding box center [1073, 322] width 35 height 26
type input "11"
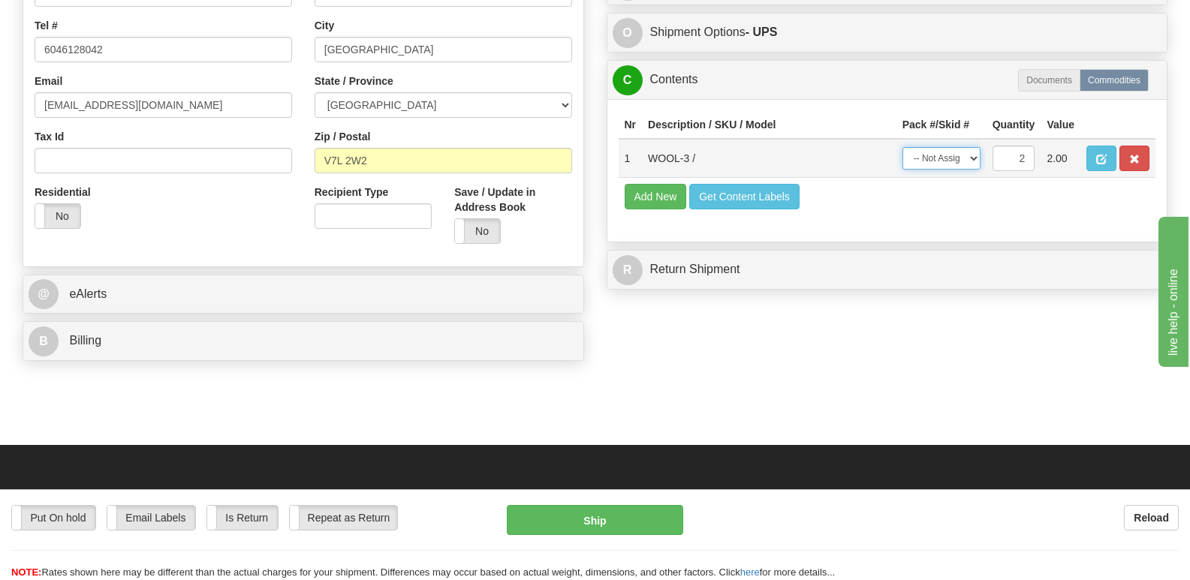
click at [971, 147] on select "-- Not Assigned -- Package 1 Package 2 Split" at bounding box center [941, 158] width 78 height 23
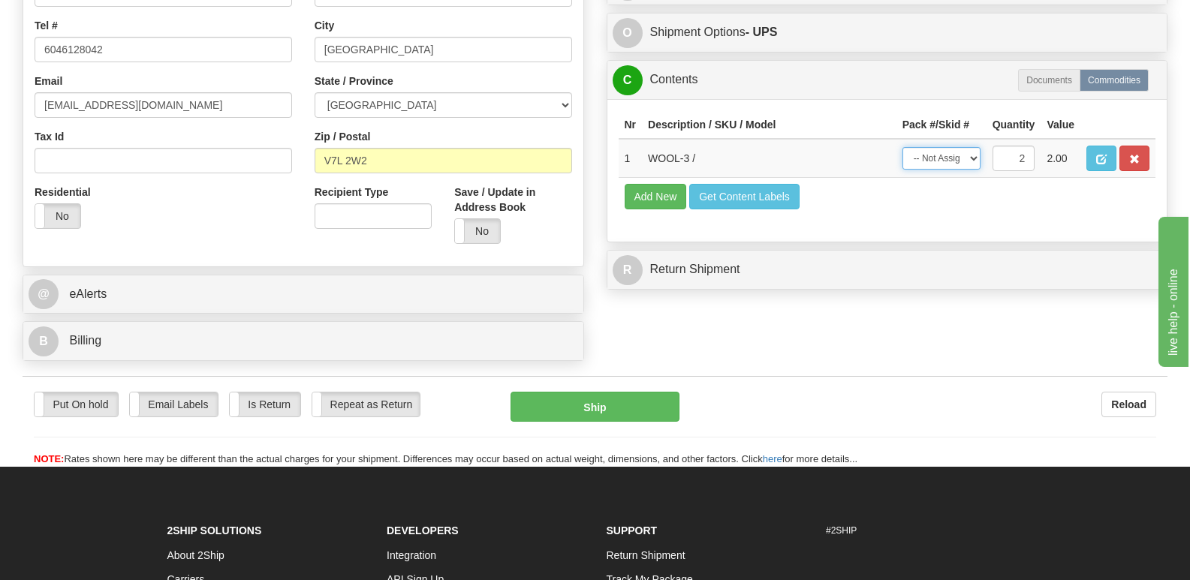
select select "SPLIT"
click at [902, 147] on select "-- Not Assigned -- Package 1 Package 2 Split" at bounding box center [941, 158] width 78 height 23
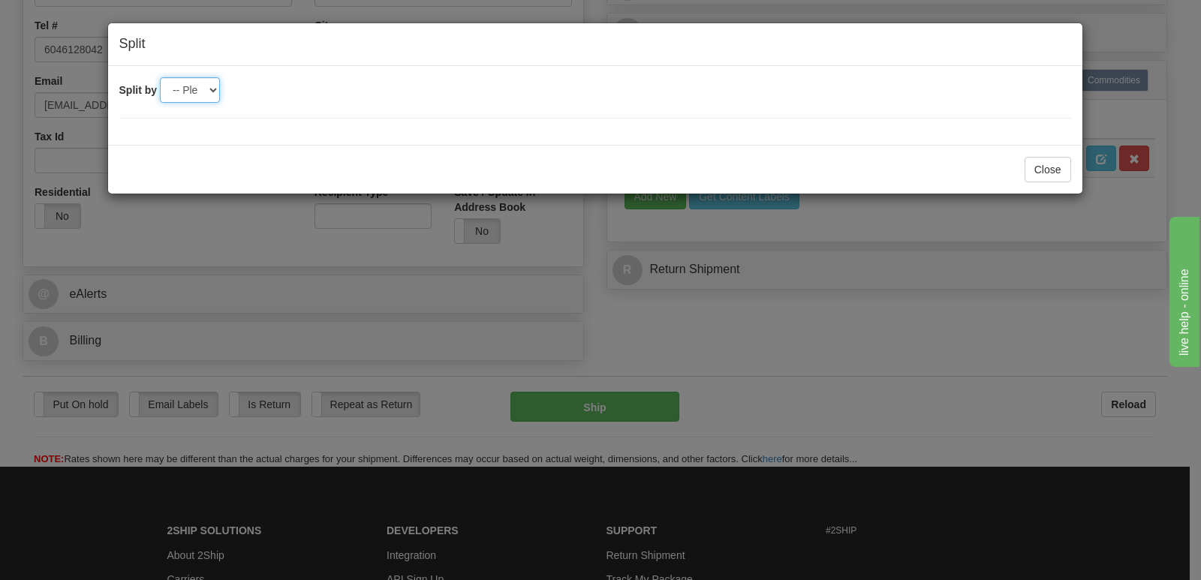
click at [210, 88] on select "-- Please select -- 2" at bounding box center [190, 90] width 60 height 26
select select "2"
click at [160, 77] on select "-- Please select -- 2" at bounding box center [190, 90] width 60 height 26
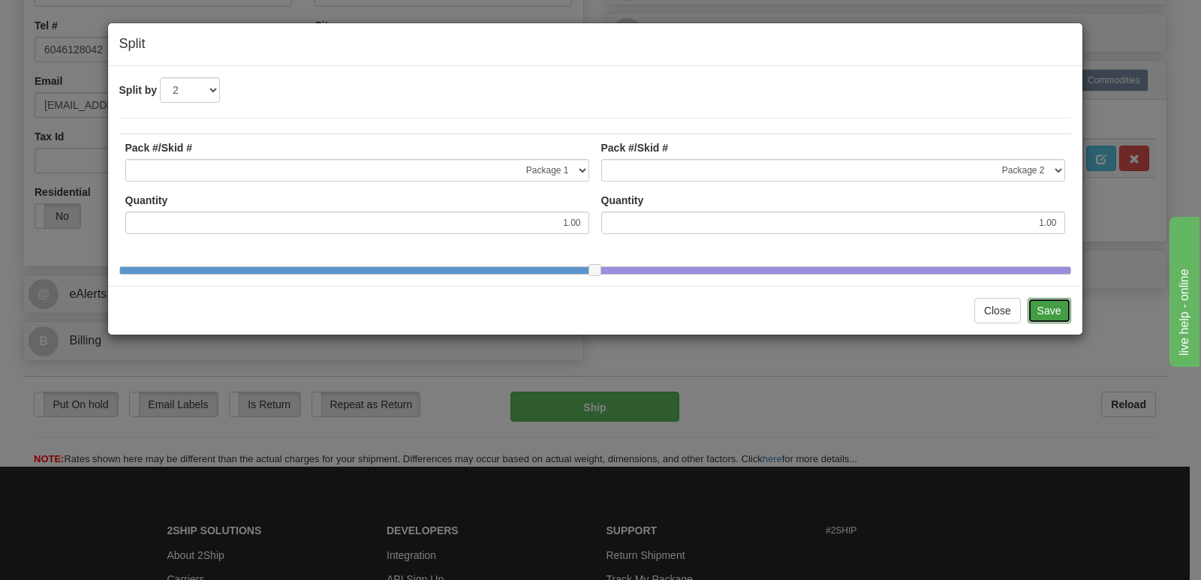
click at [1049, 318] on button "Save" at bounding box center [1050, 311] width 44 height 26
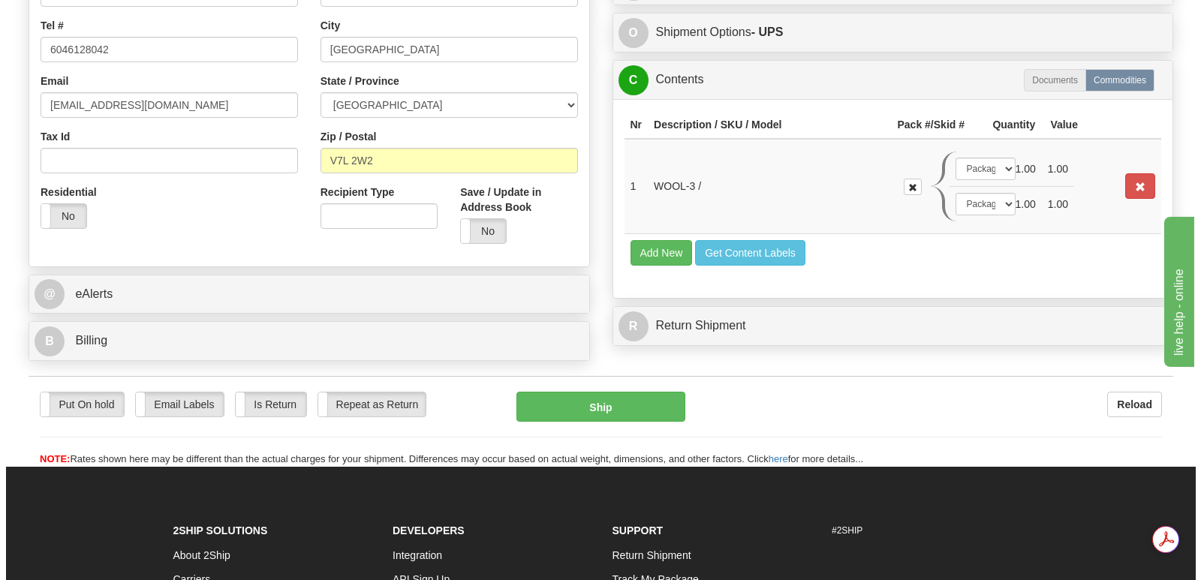
scroll to position [0, 0]
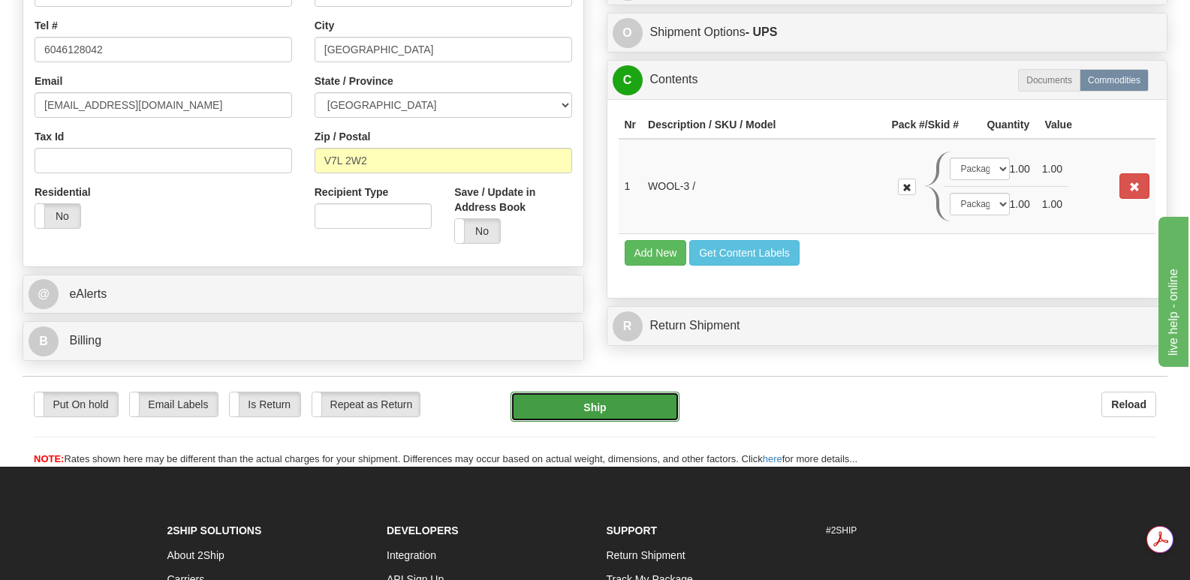
click at [589, 392] on button "Ship" at bounding box center [594, 407] width 168 height 30
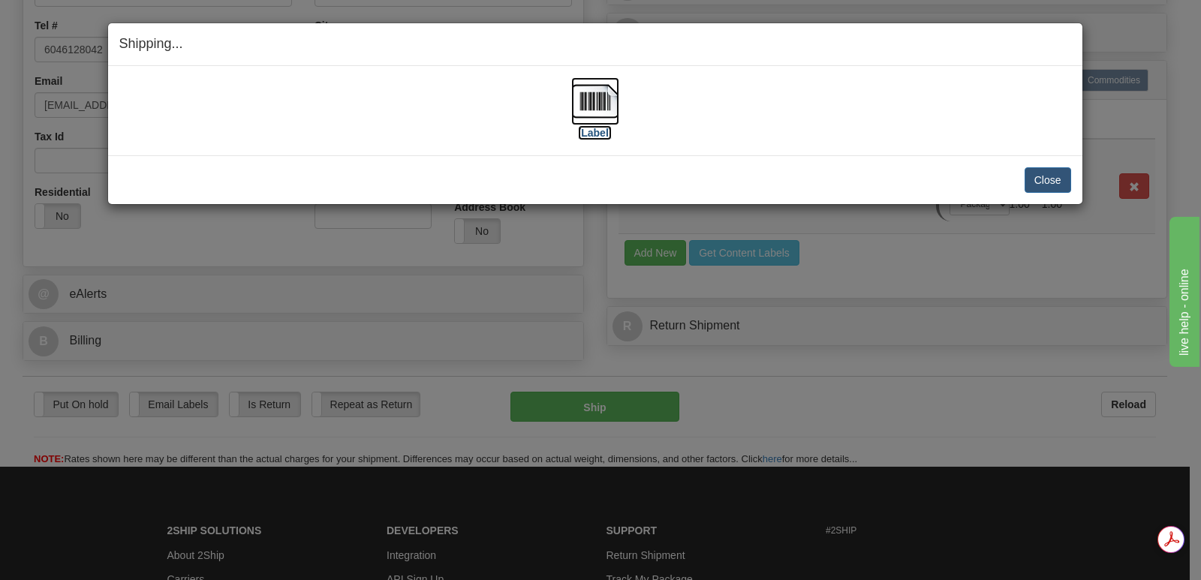
click at [593, 101] on img at bounding box center [595, 101] width 48 height 48
click at [1039, 177] on button "Close" at bounding box center [1048, 180] width 47 height 26
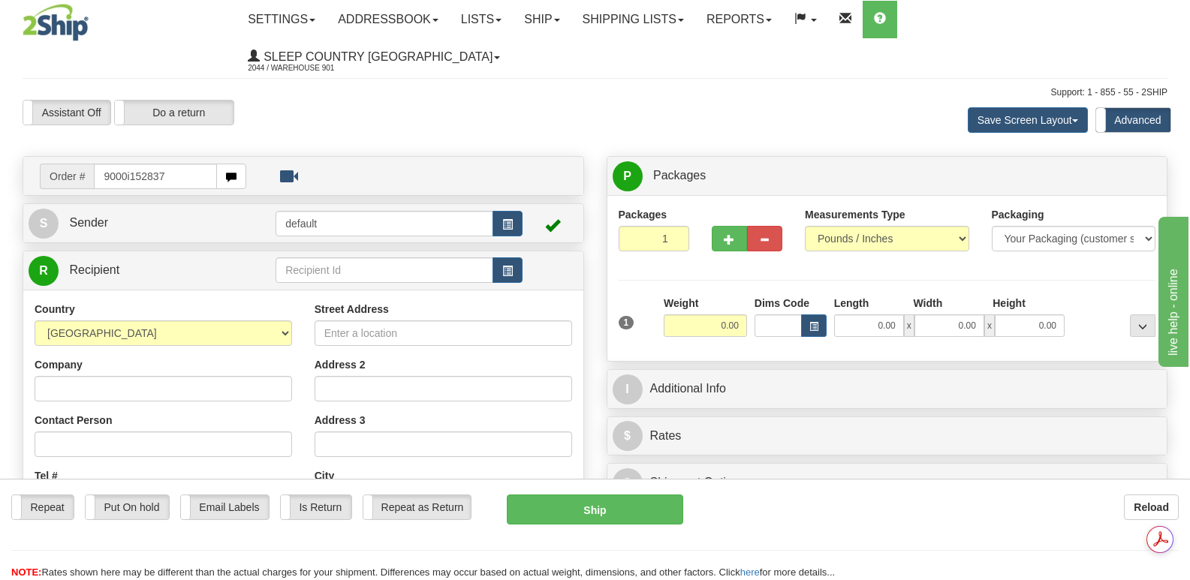
type input "9000i152837"
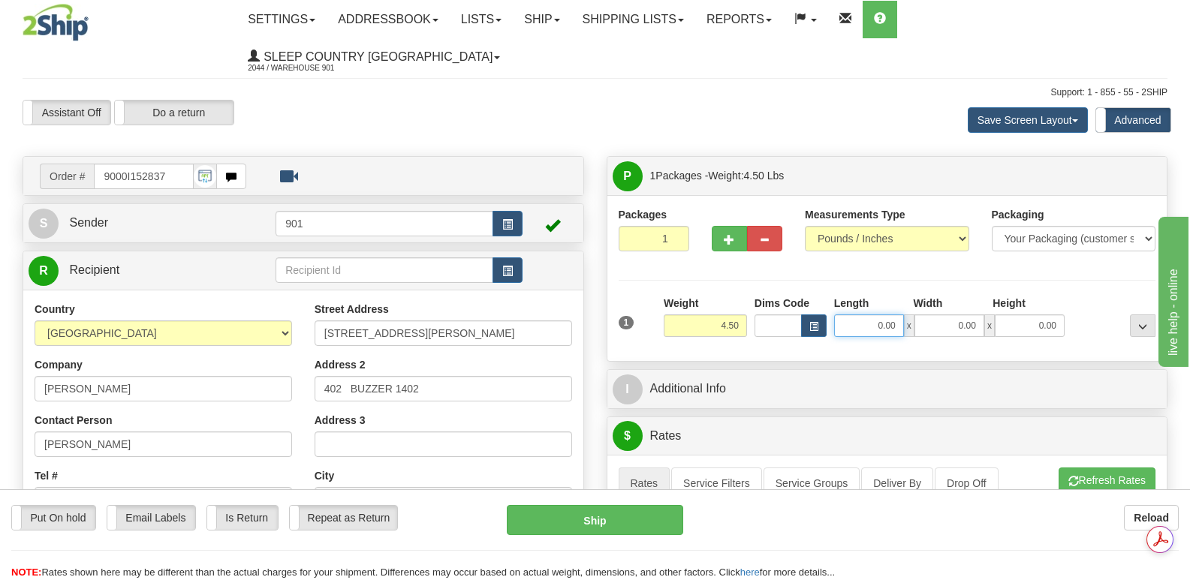
click at [853, 315] on input "0.00" at bounding box center [869, 326] width 70 height 23
type input "22.00"
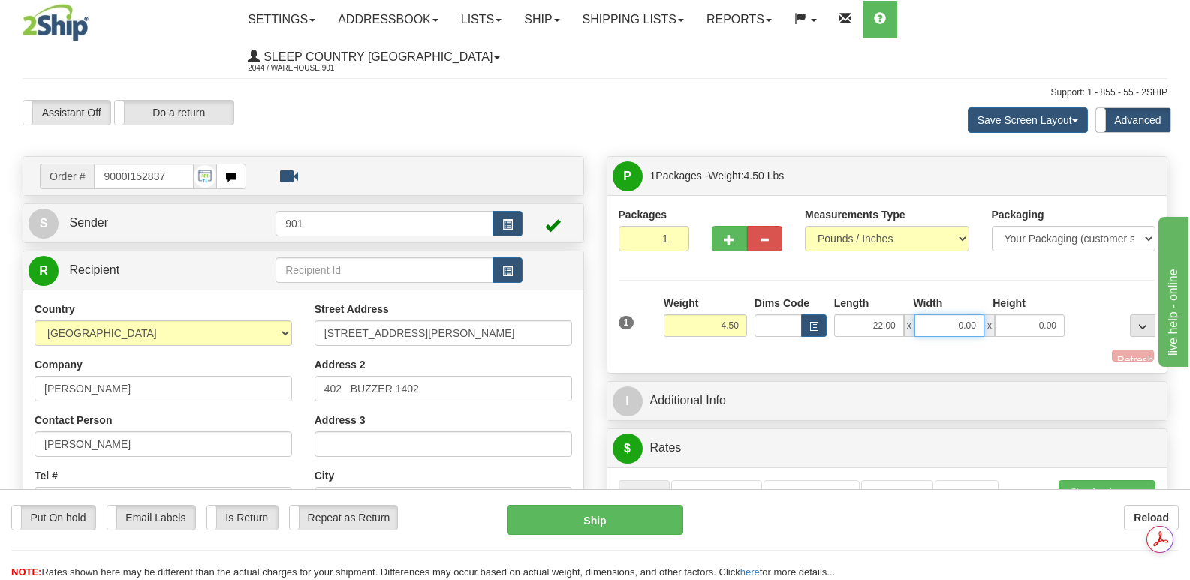
click at [936, 315] on input "0.00" at bounding box center [949, 326] width 70 height 23
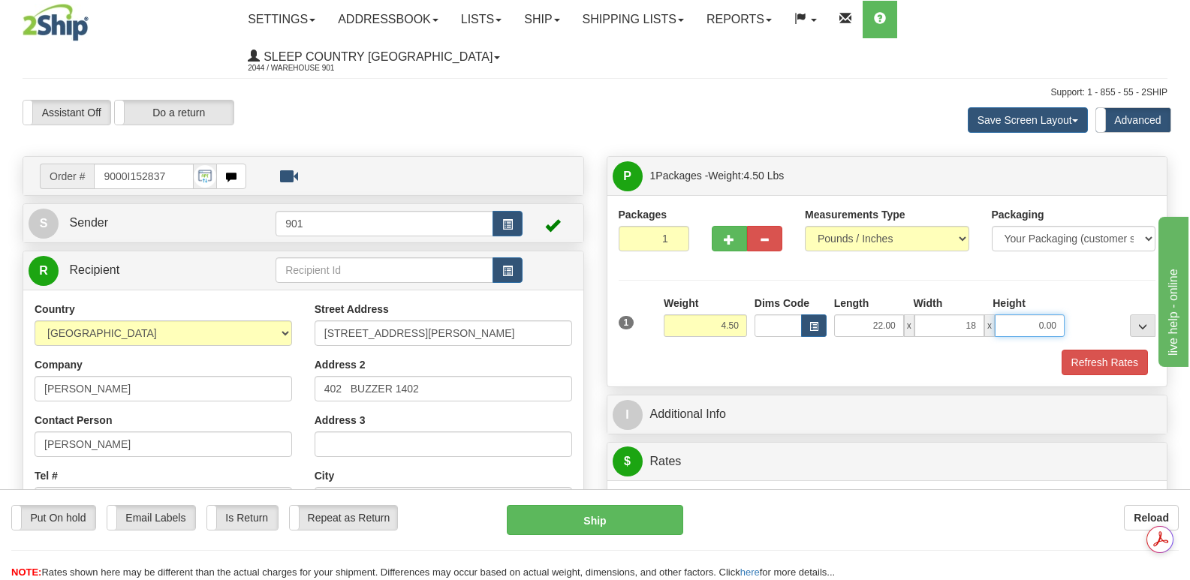
type input "18.00"
click at [1011, 315] on input "0.00" at bounding box center [1030, 326] width 70 height 23
type input "7.00"
click at [1116, 350] on button "Refresh Rates" at bounding box center [1104, 363] width 86 height 26
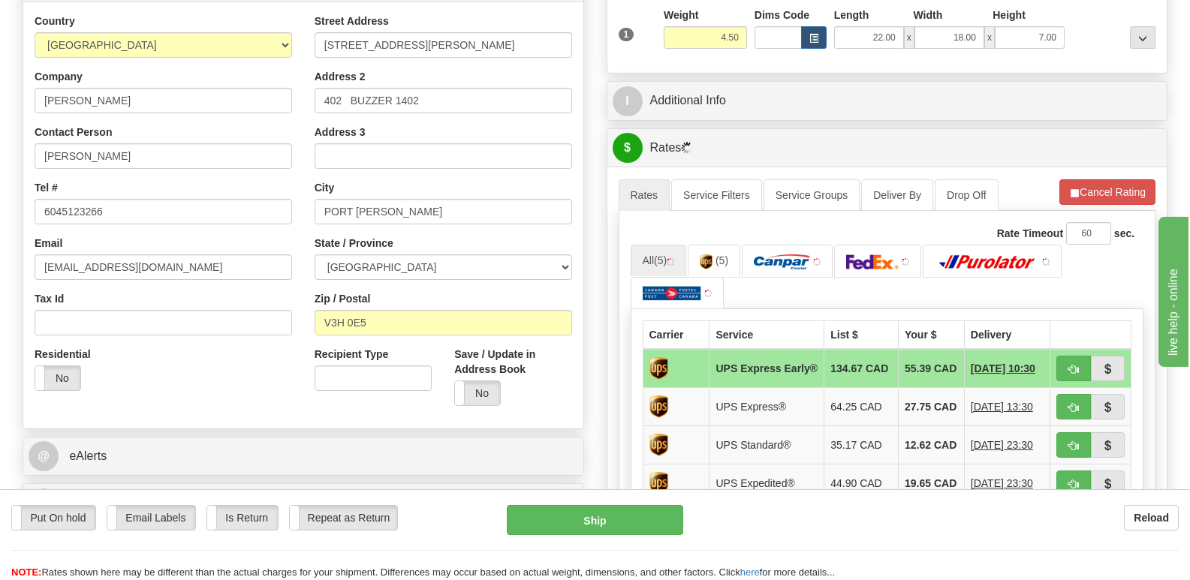
scroll to position [300, 0]
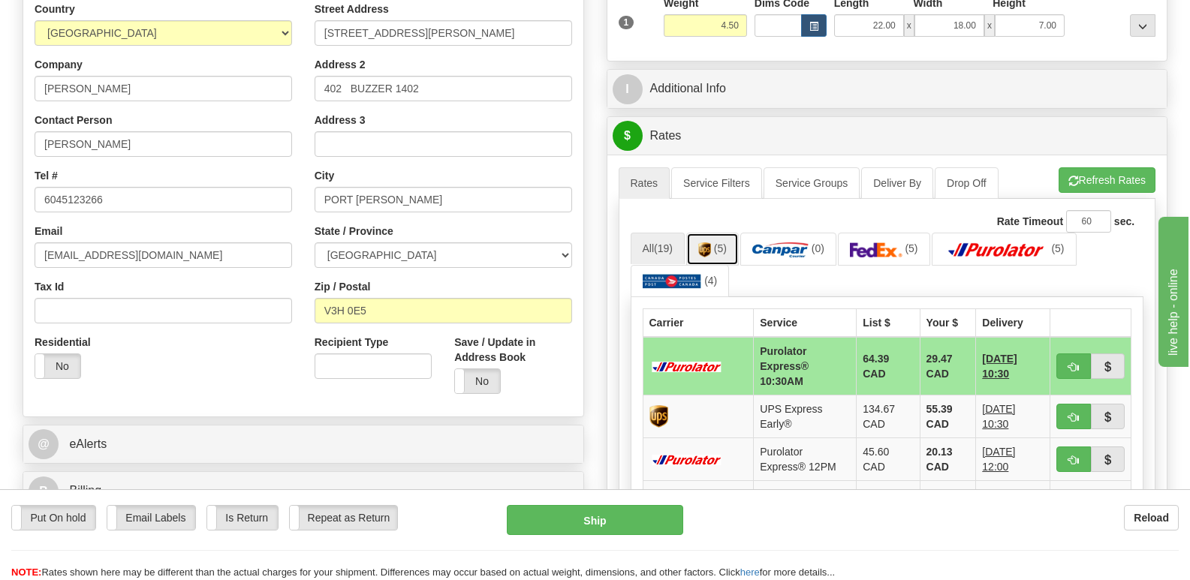
click at [715, 233] on link "(5)" at bounding box center [712, 249] width 53 height 32
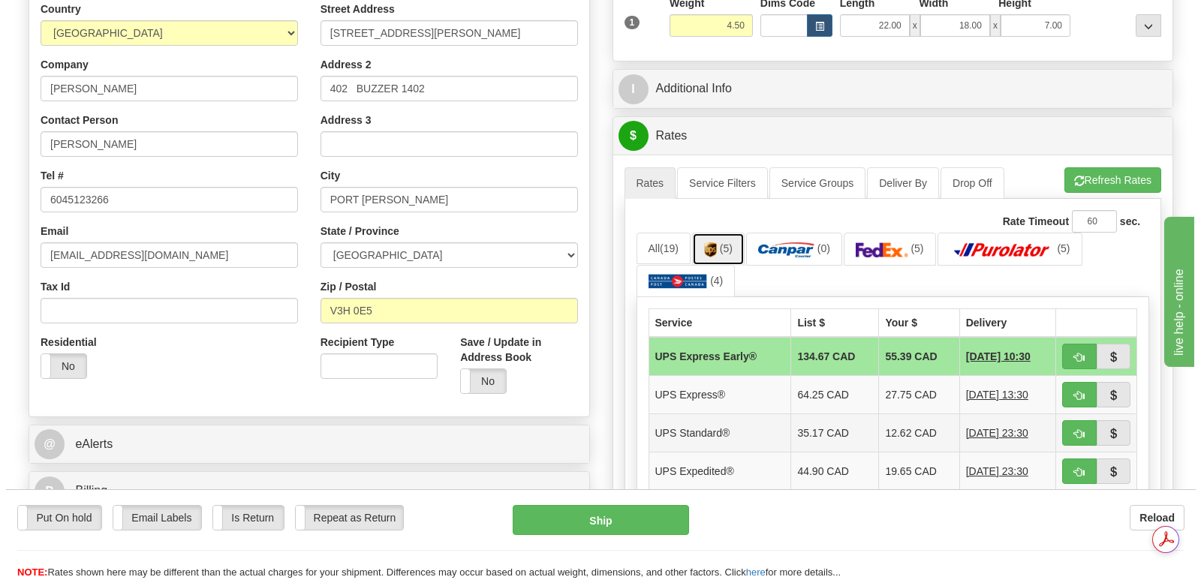
scroll to position [0, 0]
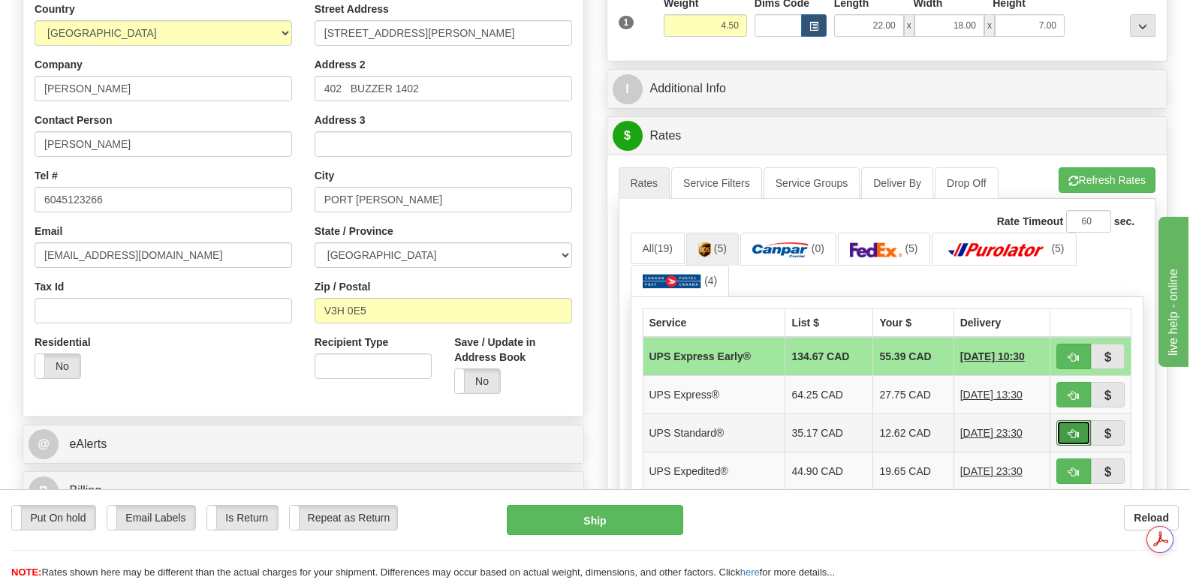
click at [1068, 429] on span "button" at bounding box center [1073, 434] width 11 height 10
type input "11"
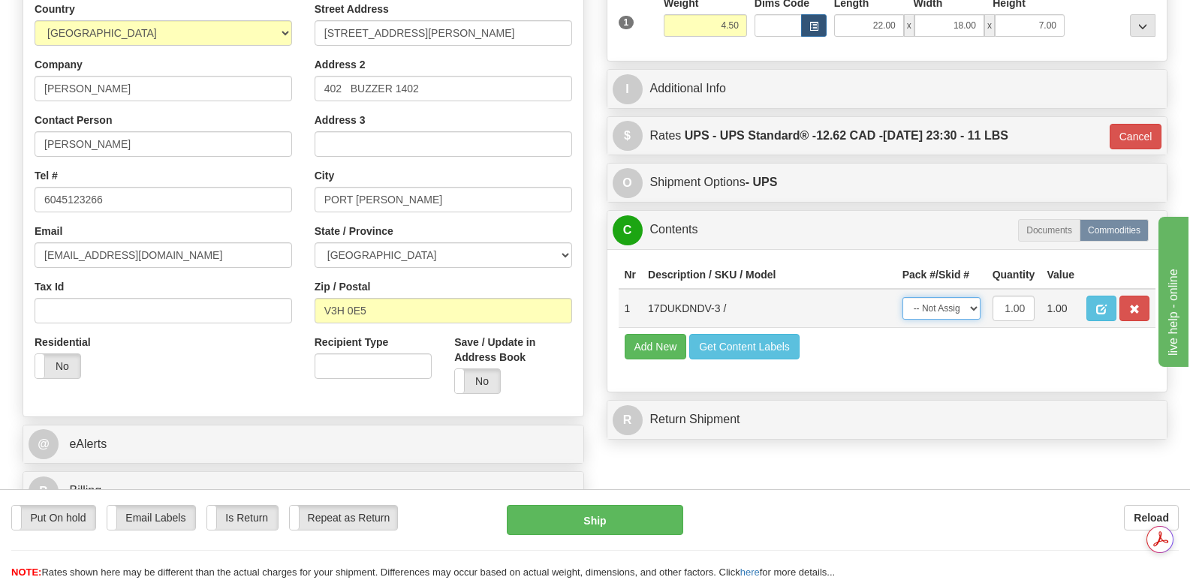
click at [971, 297] on select "-- Not Assigned -- Package 1" at bounding box center [941, 308] width 78 height 23
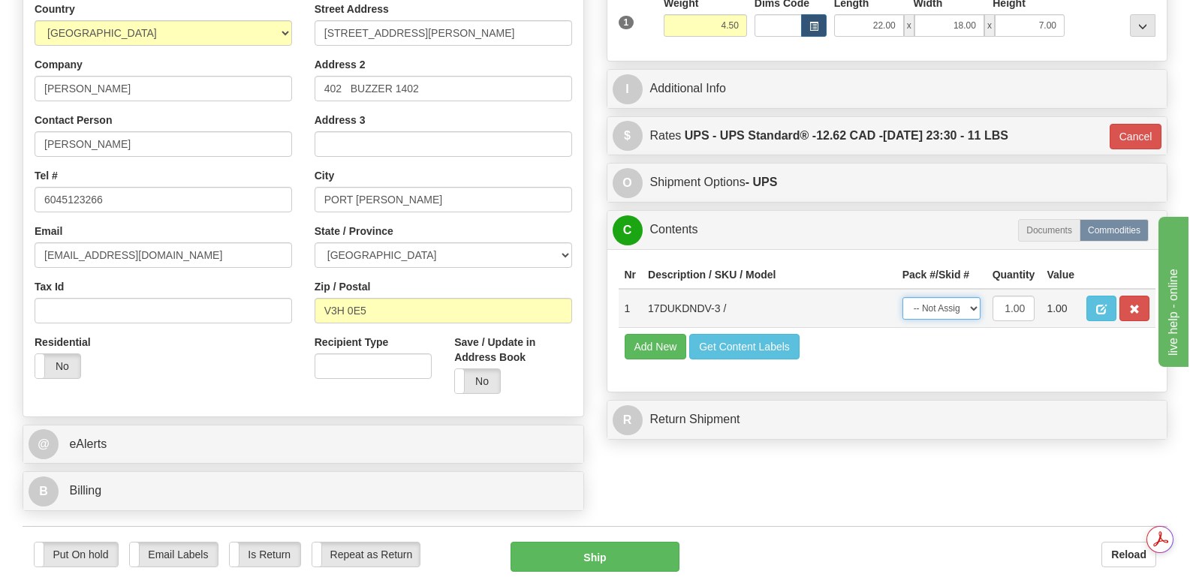
select select "0"
click at [902, 297] on select "-- Not Assigned -- Package 1" at bounding box center [941, 308] width 78 height 23
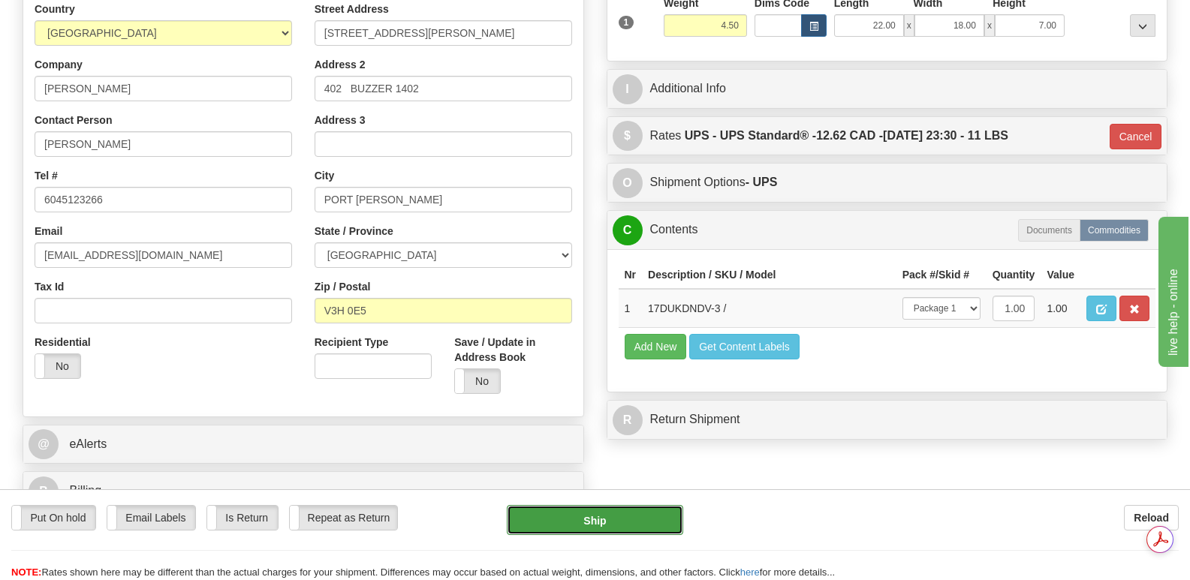
click at [628, 514] on button "Ship" at bounding box center [595, 520] width 176 height 30
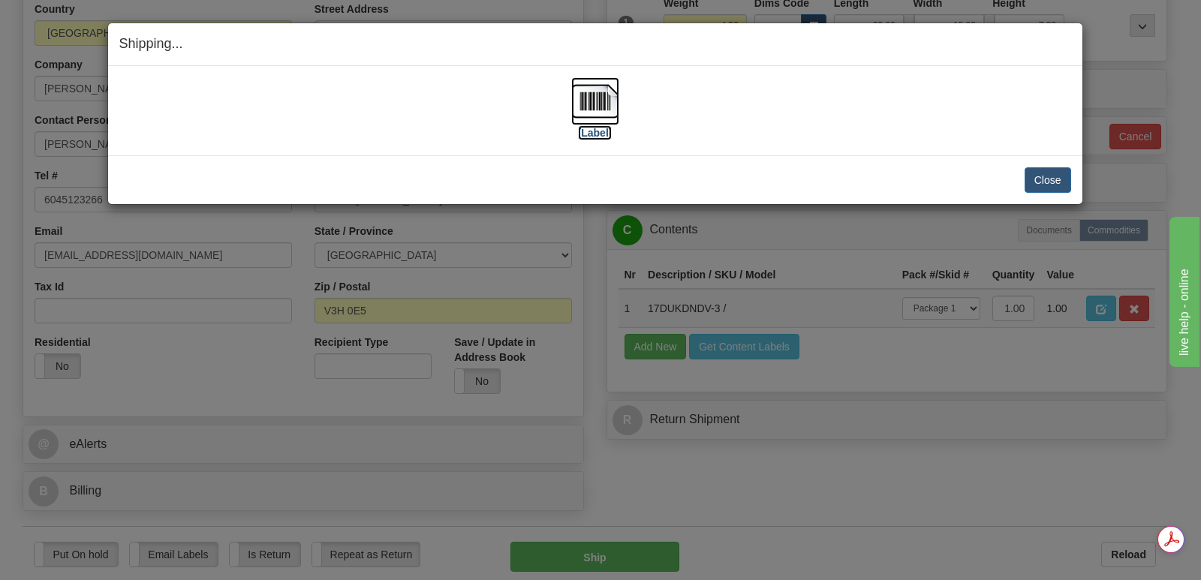
click at [598, 94] on img at bounding box center [595, 101] width 48 height 48
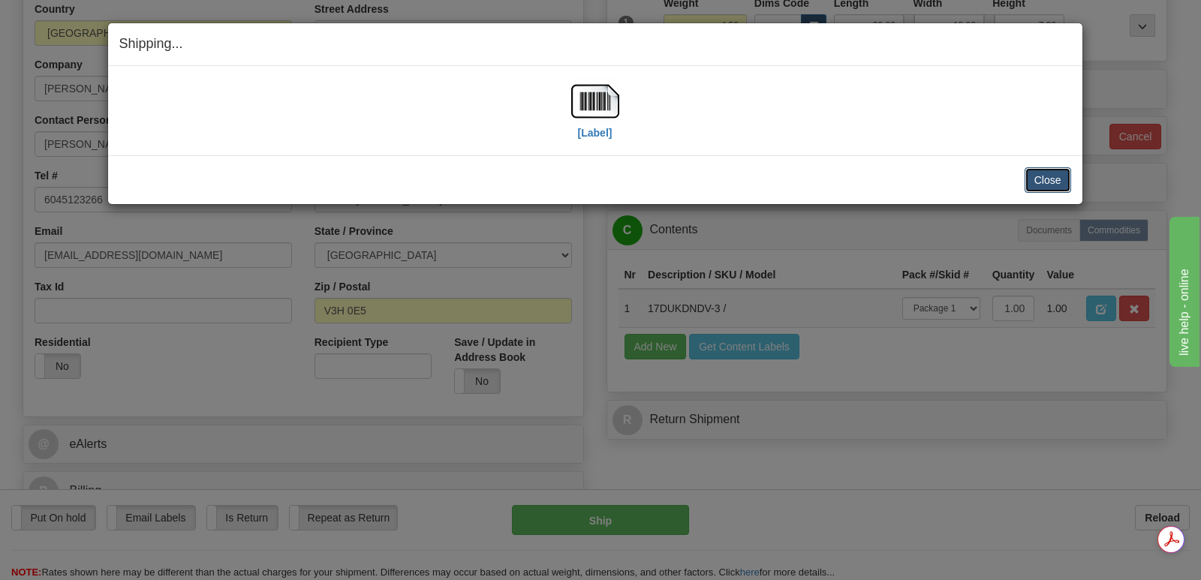
click at [1049, 177] on button "Close" at bounding box center [1048, 180] width 47 height 26
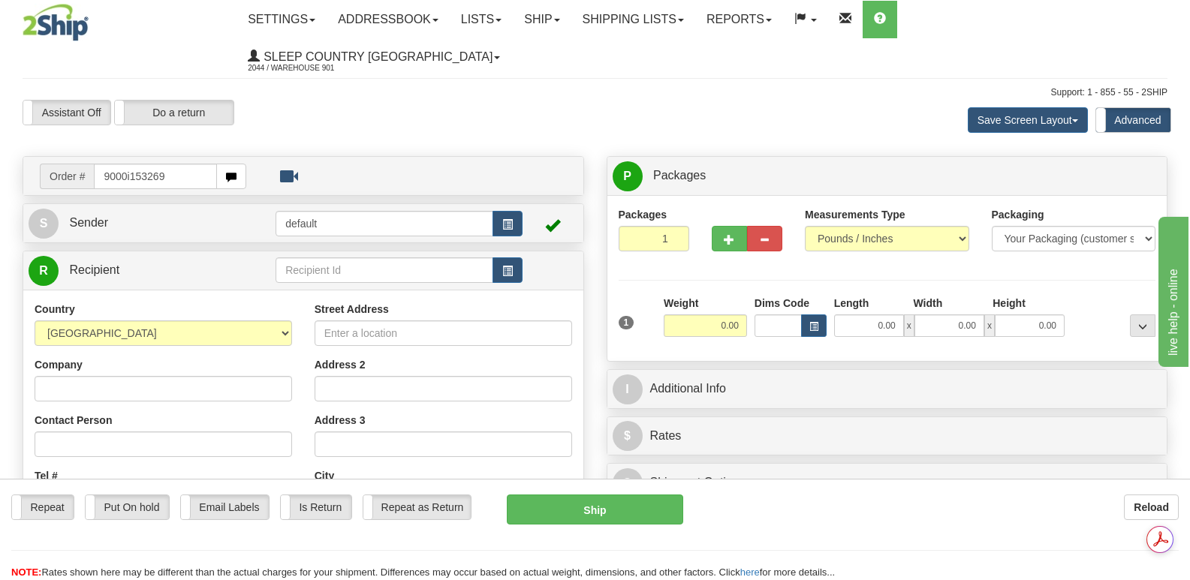
type input "9000i153269"
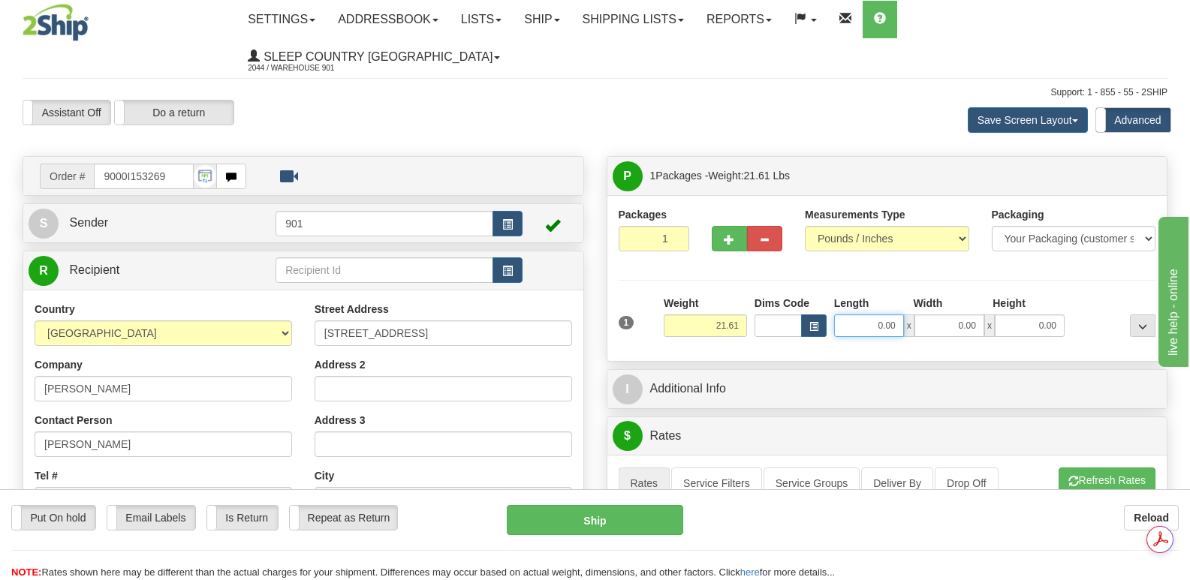
click at [854, 315] on input "0.00" at bounding box center [869, 326] width 70 height 23
type input "23.00"
click at [938, 315] on input "0.00" at bounding box center [949, 326] width 70 height 23
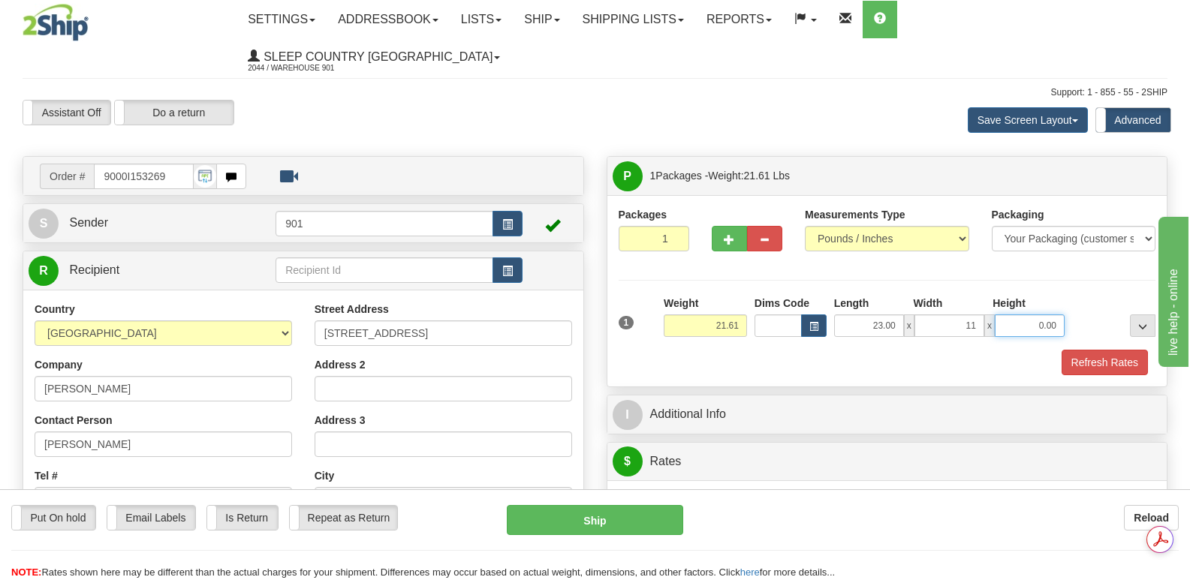
type input "11.00"
click at [1011, 315] on input "0.00" at bounding box center [1030, 326] width 70 height 23
type input "11.00"
click at [1099, 350] on button "Refresh Rates" at bounding box center [1104, 363] width 86 height 26
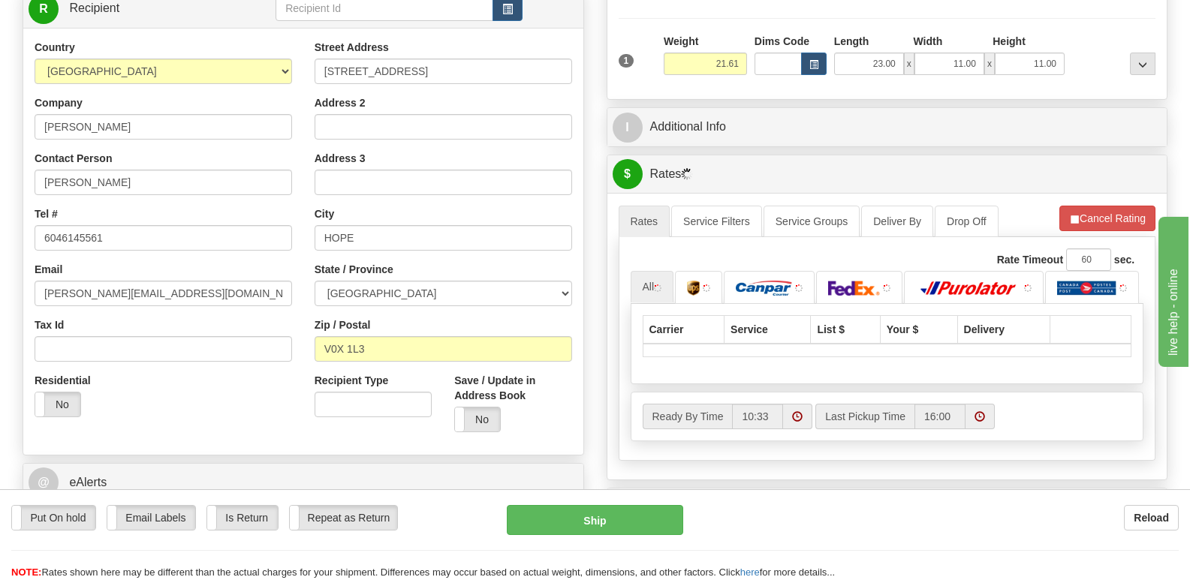
scroll to position [450, 0]
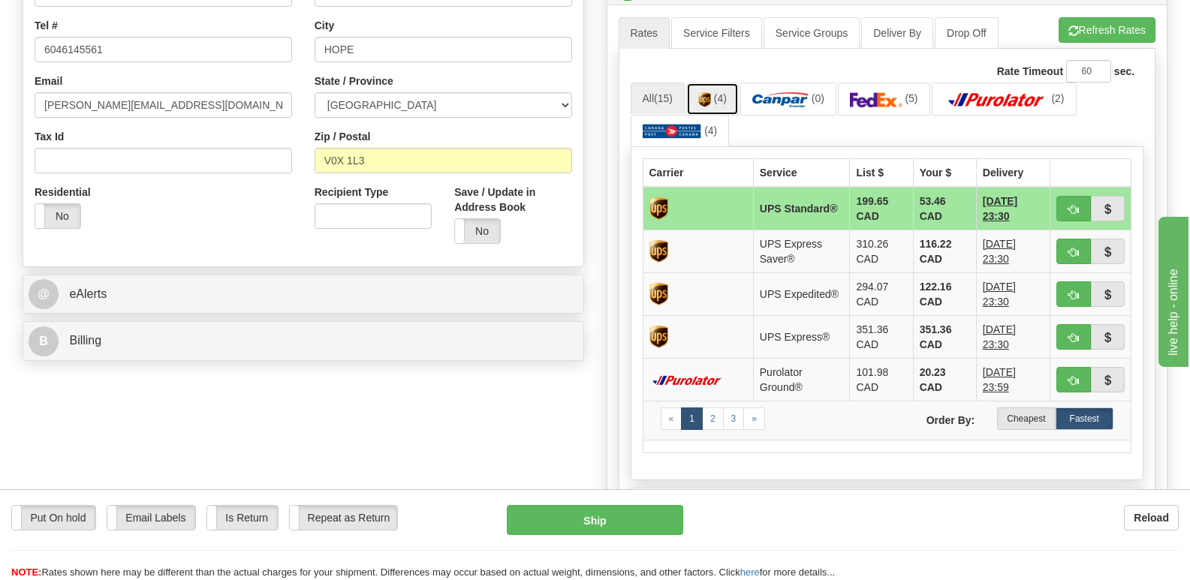
click at [715, 83] on link "(4)" at bounding box center [712, 99] width 53 height 32
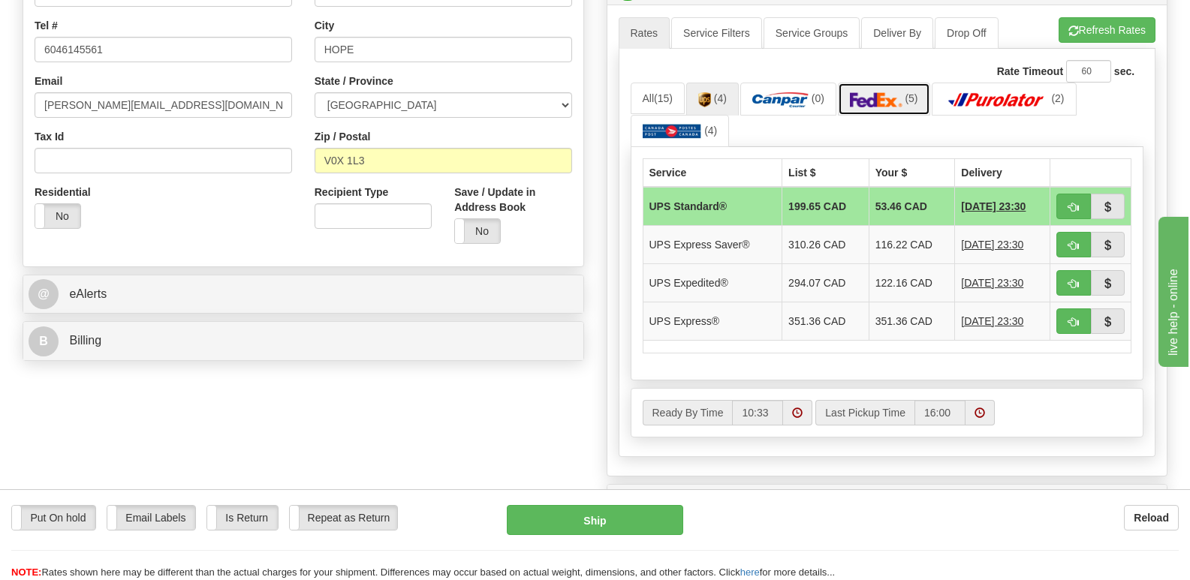
click at [887, 92] on img at bounding box center [876, 99] width 53 height 15
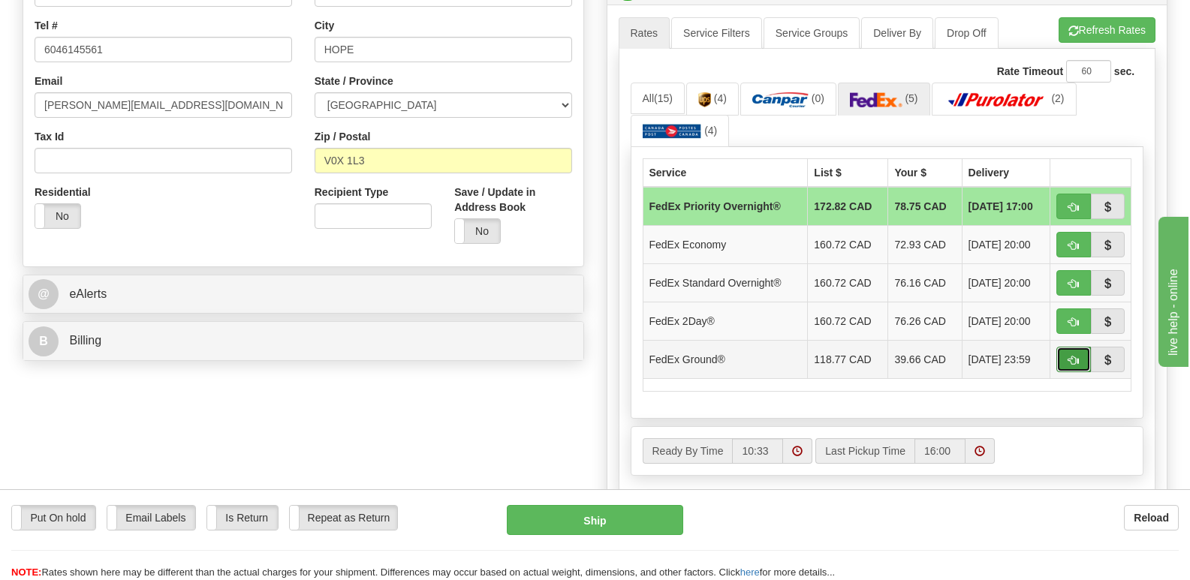
click at [1073, 356] on span "button" at bounding box center [1073, 361] width 11 height 10
type input "92"
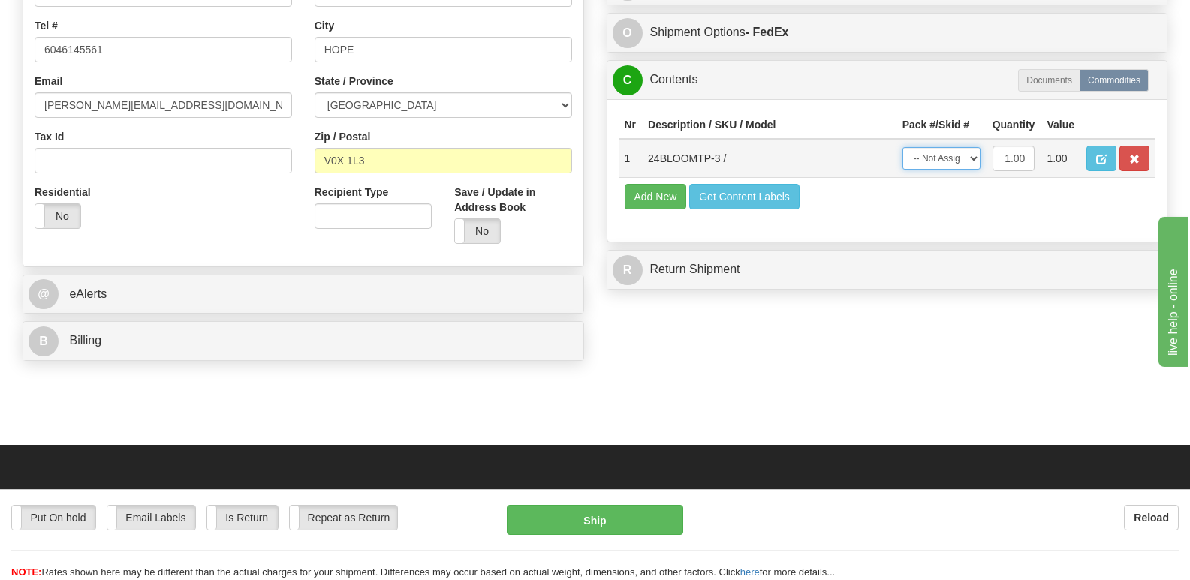
click at [972, 153] on select "-- Not Assigned -- Package 1" at bounding box center [941, 158] width 78 height 23
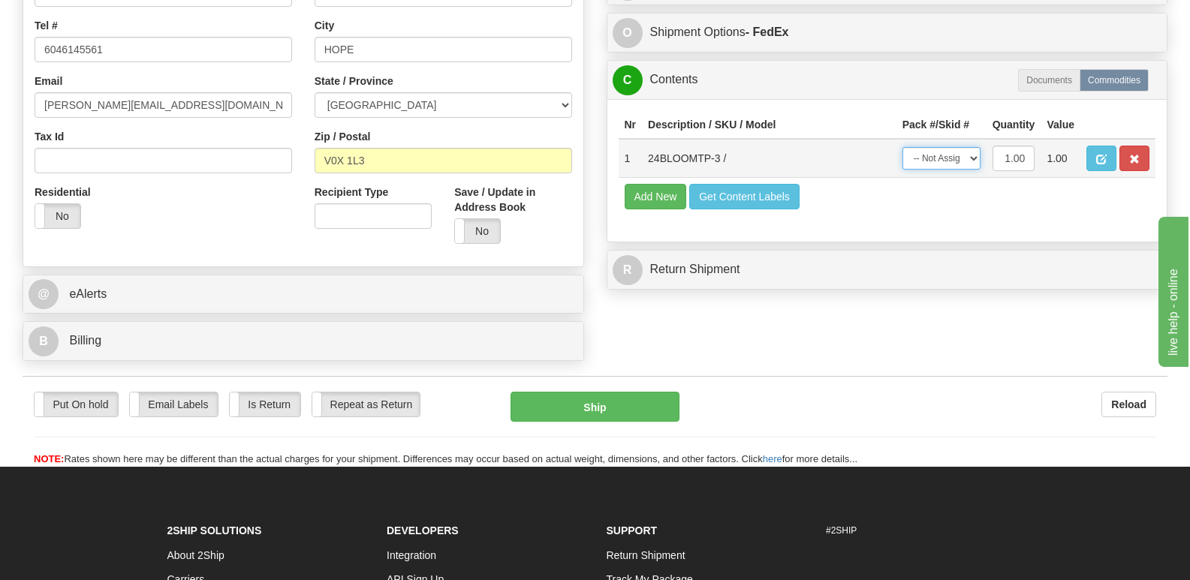
select select "0"
click at [902, 147] on select "-- Not Assigned -- Package 1" at bounding box center [941, 158] width 78 height 23
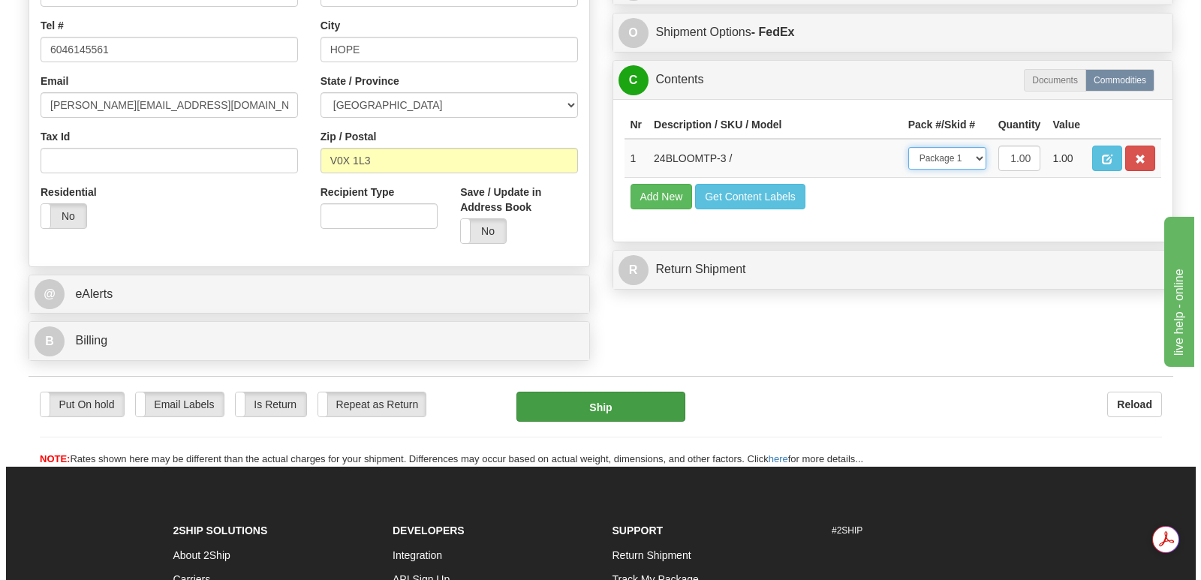
scroll to position [0, 0]
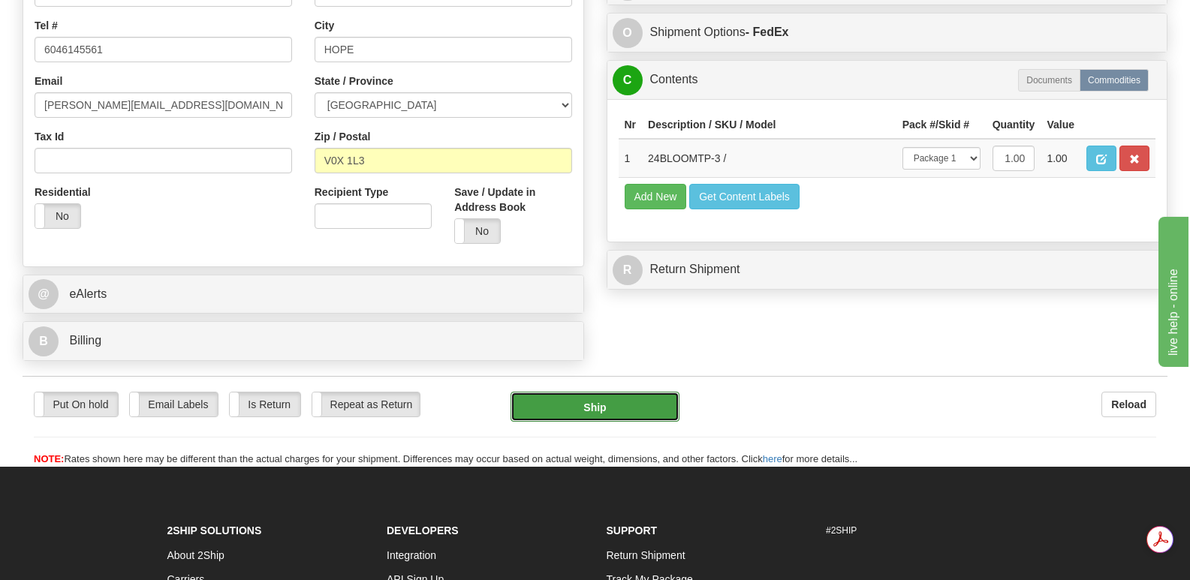
click at [569, 392] on button "Ship" at bounding box center [594, 407] width 168 height 30
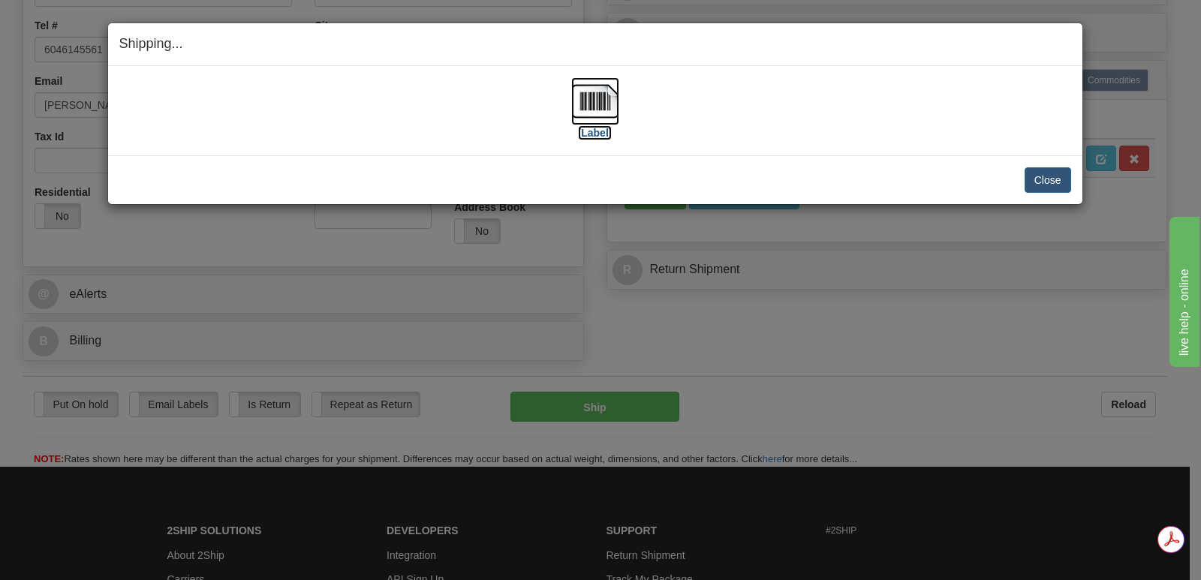
click at [592, 96] on img at bounding box center [595, 101] width 48 height 48
click at [1050, 177] on button "Close" at bounding box center [1048, 180] width 47 height 26
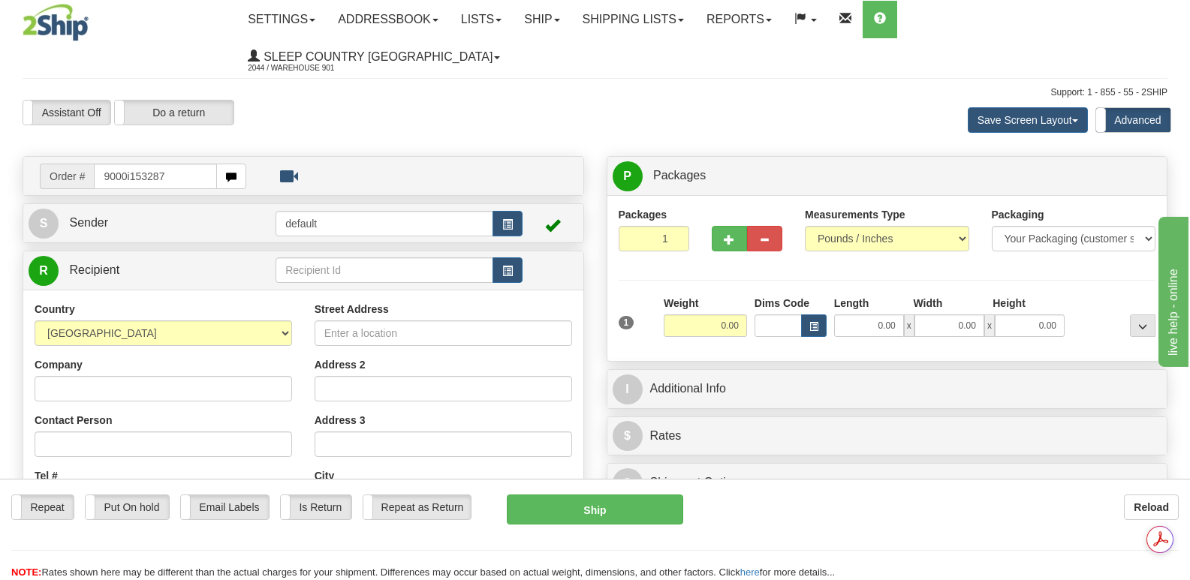
type input "9000i153287"
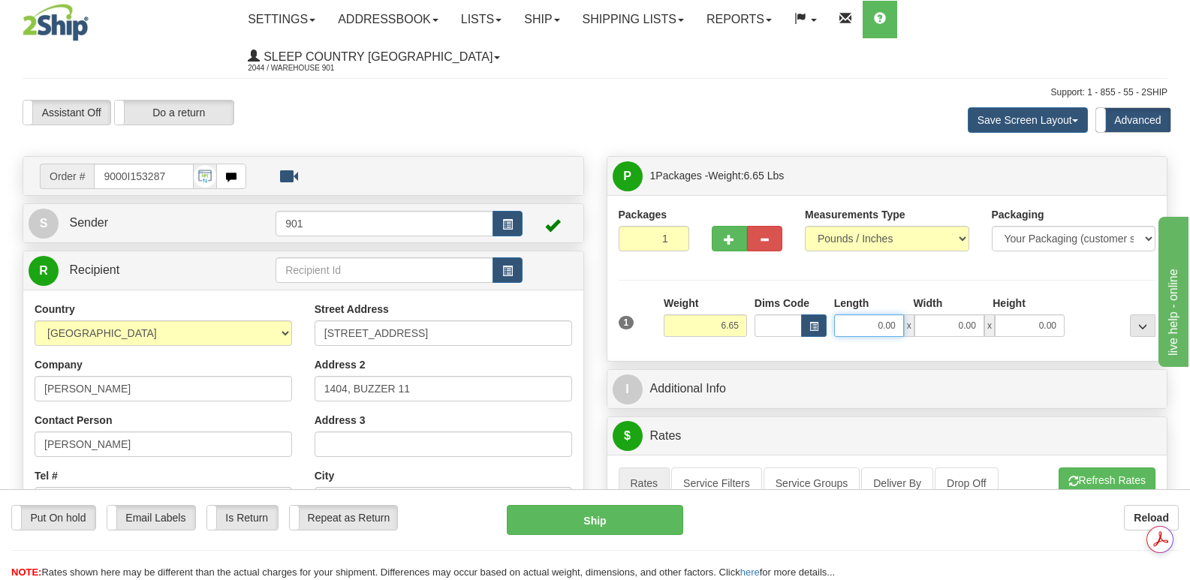
click at [849, 315] on input "0.00" at bounding box center [869, 326] width 70 height 23
type input "13.00"
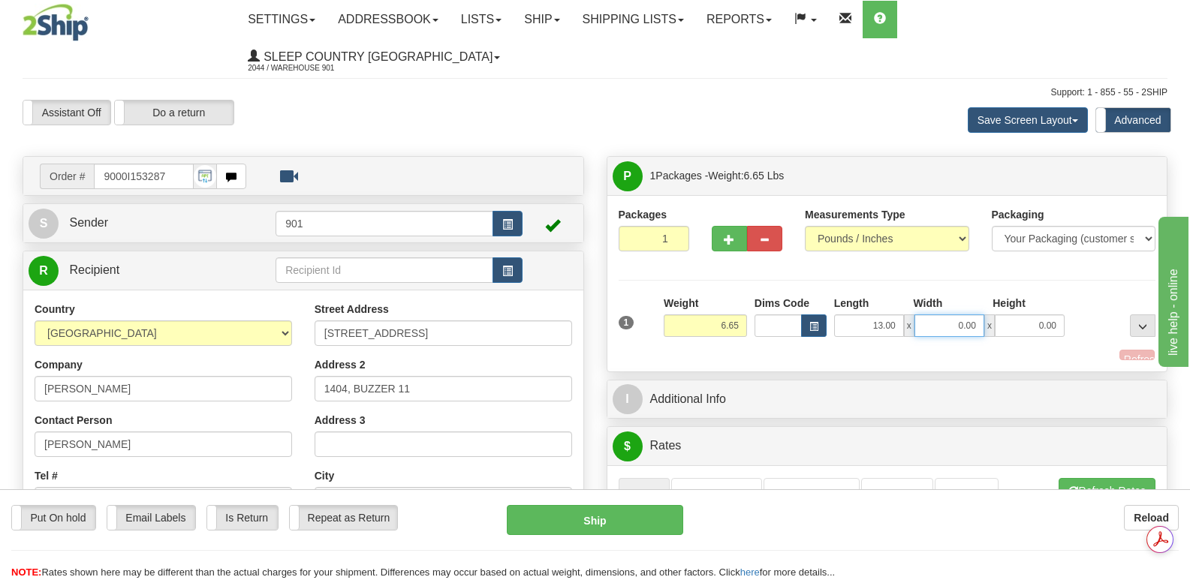
click at [930, 315] on input "0.00" at bounding box center [949, 326] width 70 height 23
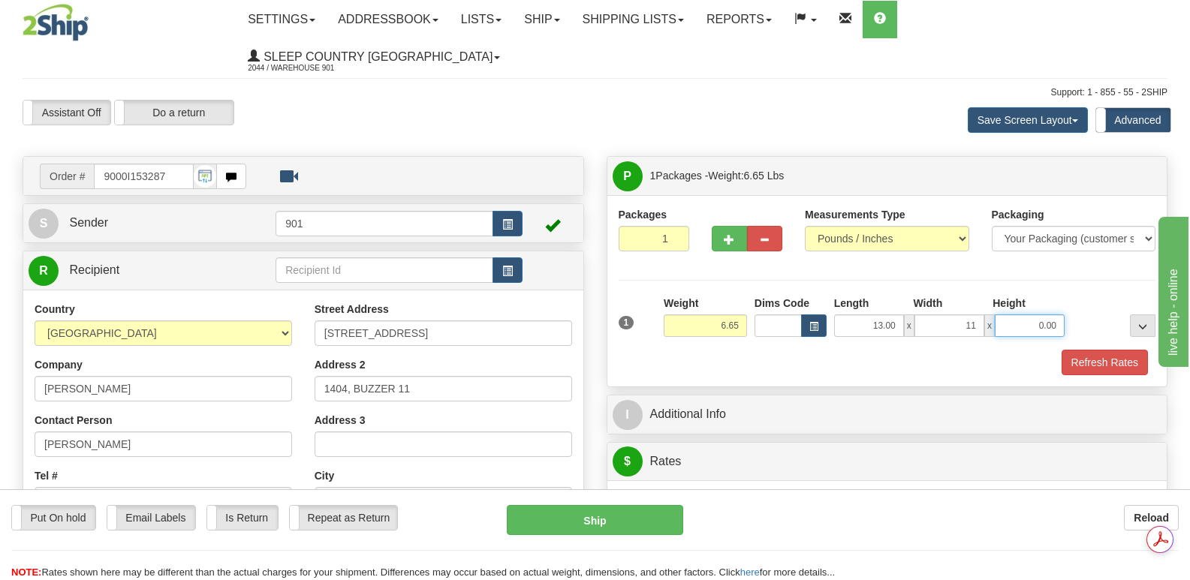
type input "11.00"
click at [1012, 315] on input "0.00" at bounding box center [1030, 326] width 70 height 23
type input "4.00"
drag, startPoint x: 1101, startPoint y: 321, endPoint x: 1072, endPoint y: 303, distance: 34.4
click at [1102, 350] on button "Refresh Rates" at bounding box center [1104, 363] width 86 height 26
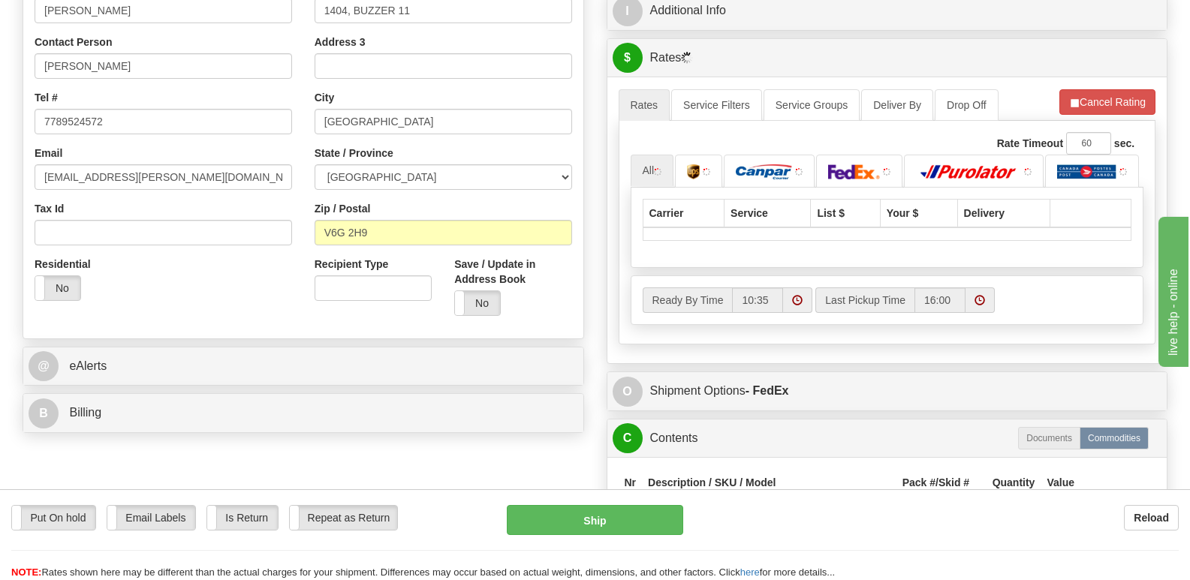
scroll to position [450, 0]
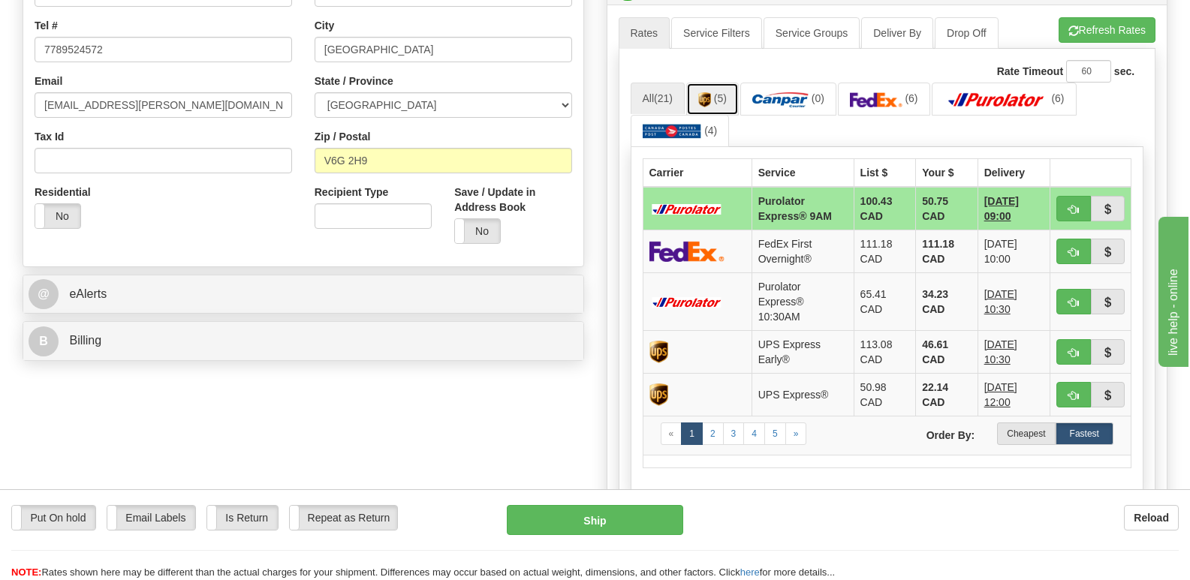
click at [720, 92] on span "(5)" at bounding box center [720, 98] width 13 height 12
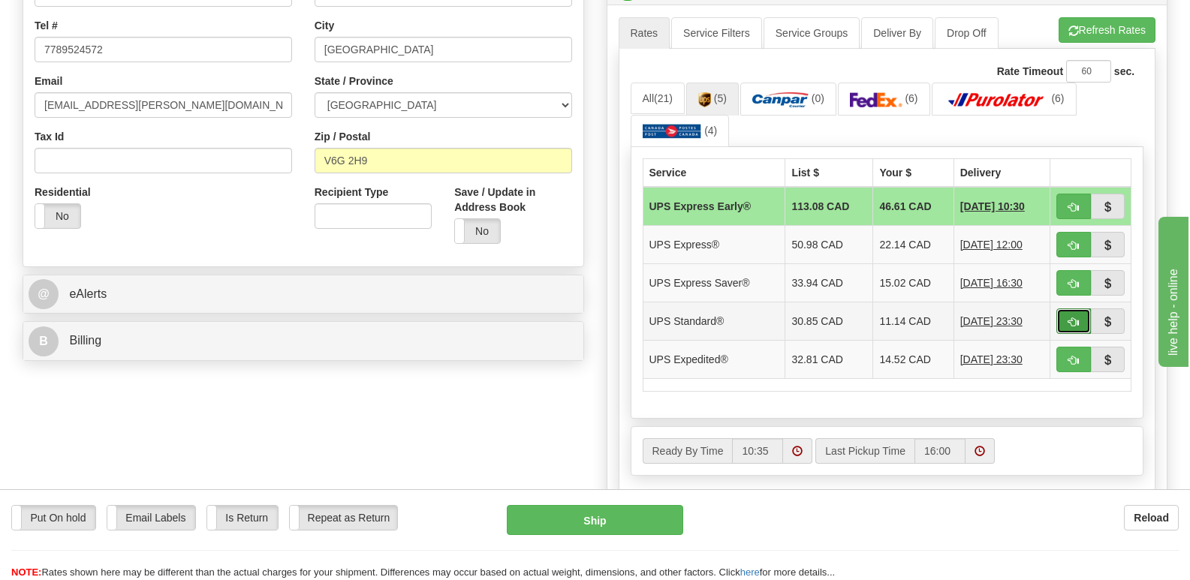
click at [1068, 318] on span "button" at bounding box center [1073, 323] width 11 height 10
type input "11"
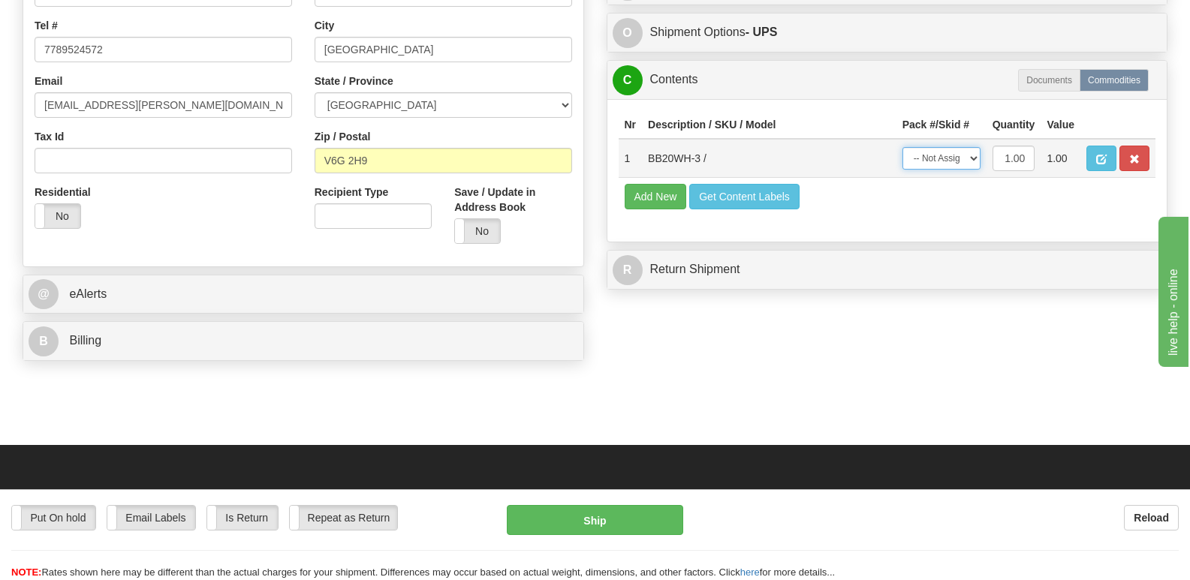
click at [971, 147] on select "-- Not Assigned -- Package 1" at bounding box center [941, 158] width 78 height 23
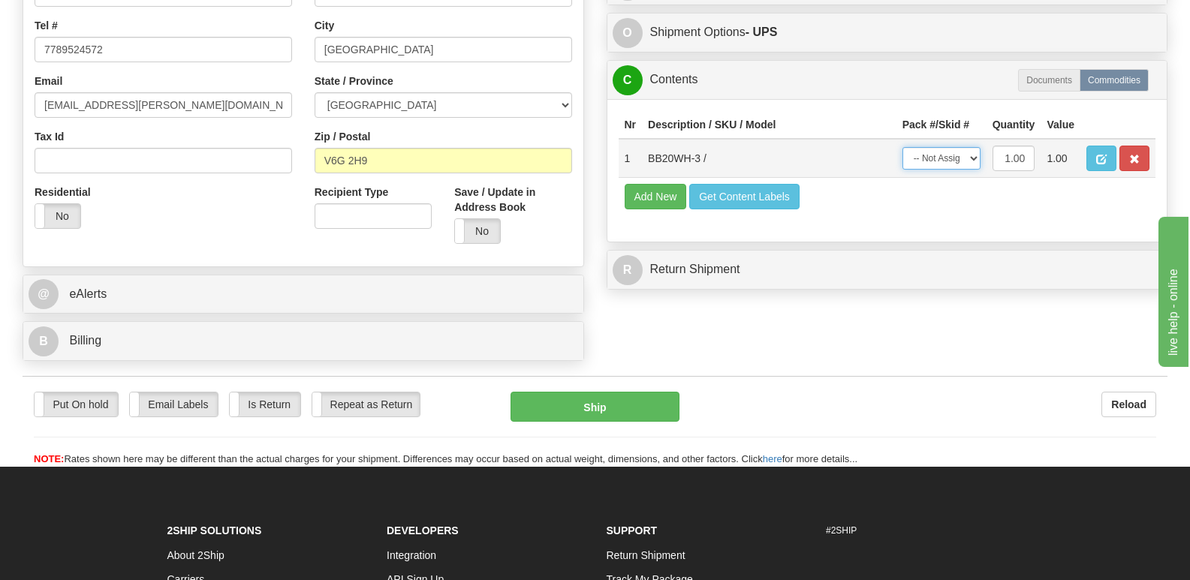
select select "0"
click at [902, 147] on select "-- Not Assigned -- Package 1" at bounding box center [941, 158] width 78 height 23
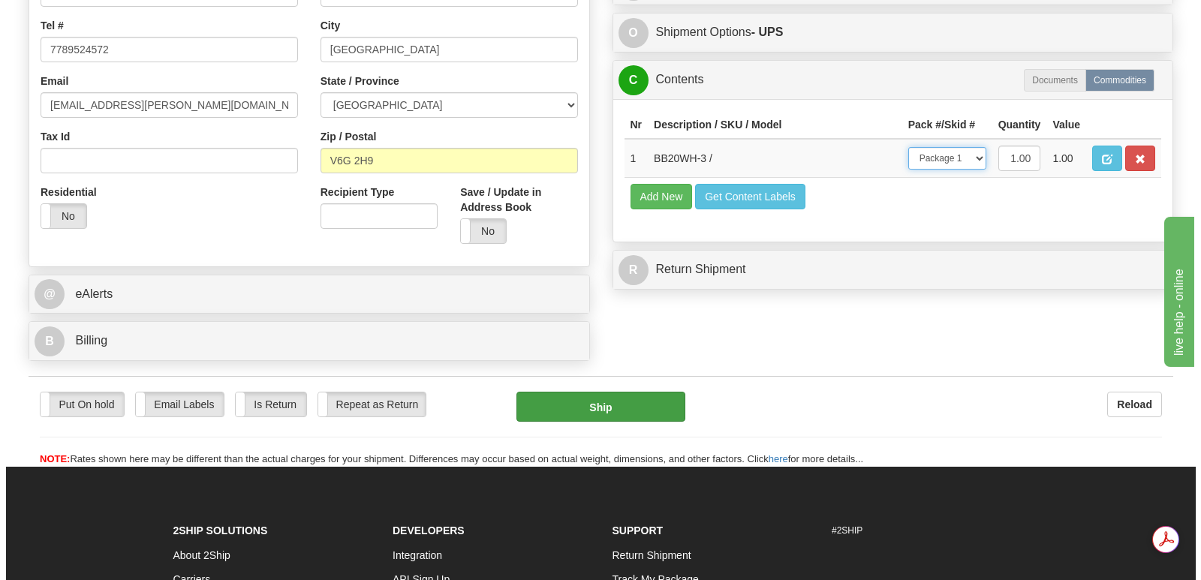
scroll to position [0, 0]
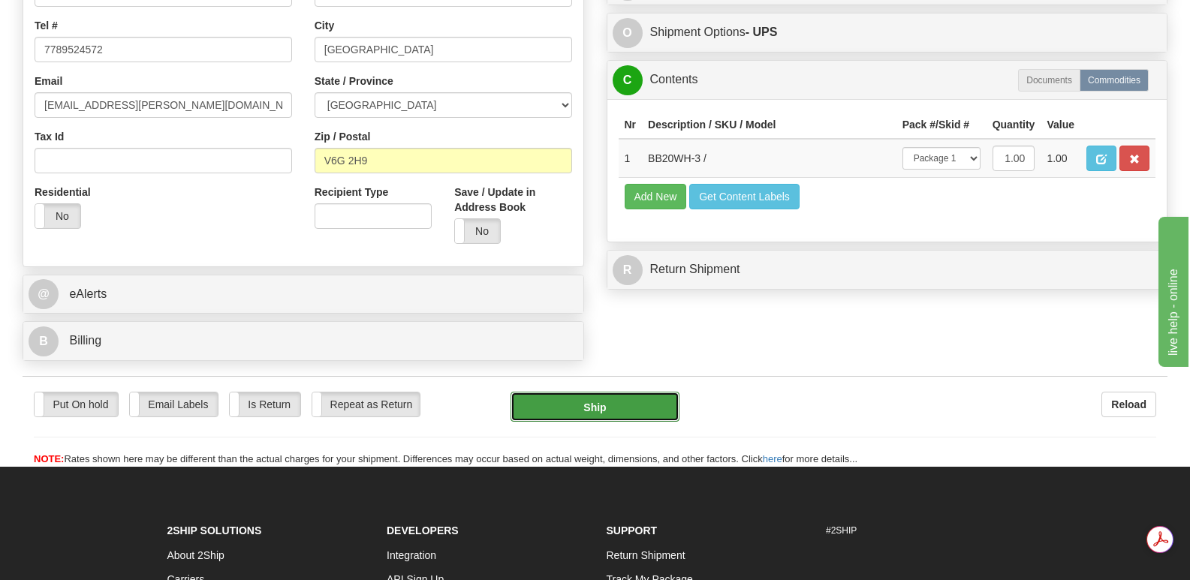
click at [593, 392] on button "Ship" at bounding box center [594, 407] width 168 height 30
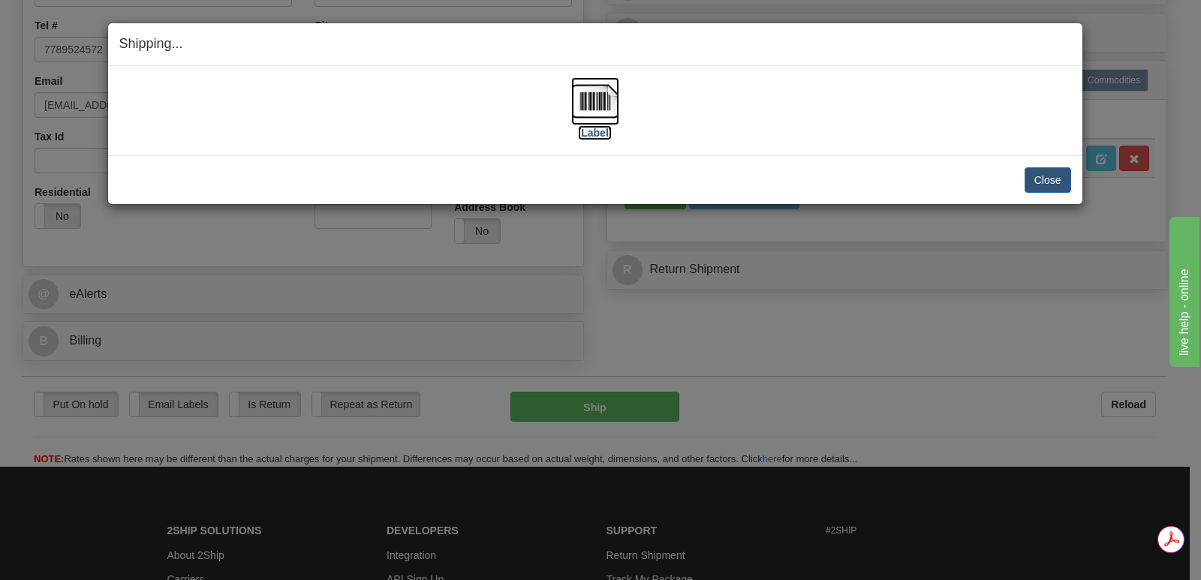
click at [598, 100] on img at bounding box center [595, 101] width 48 height 48
click at [1047, 176] on button "Close" at bounding box center [1048, 180] width 47 height 26
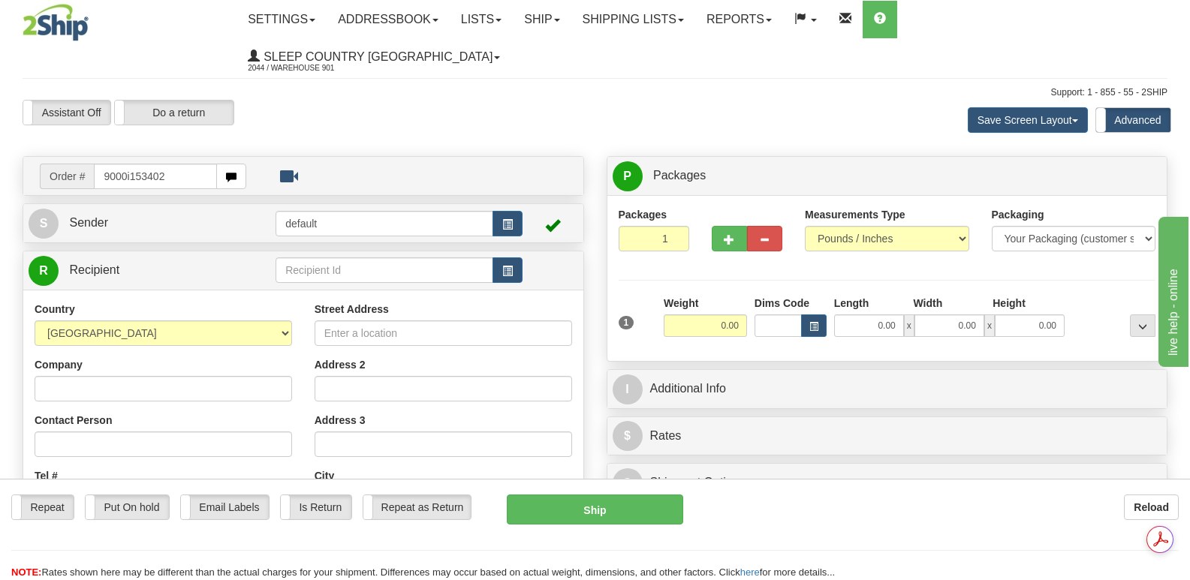
type input "9000i153402"
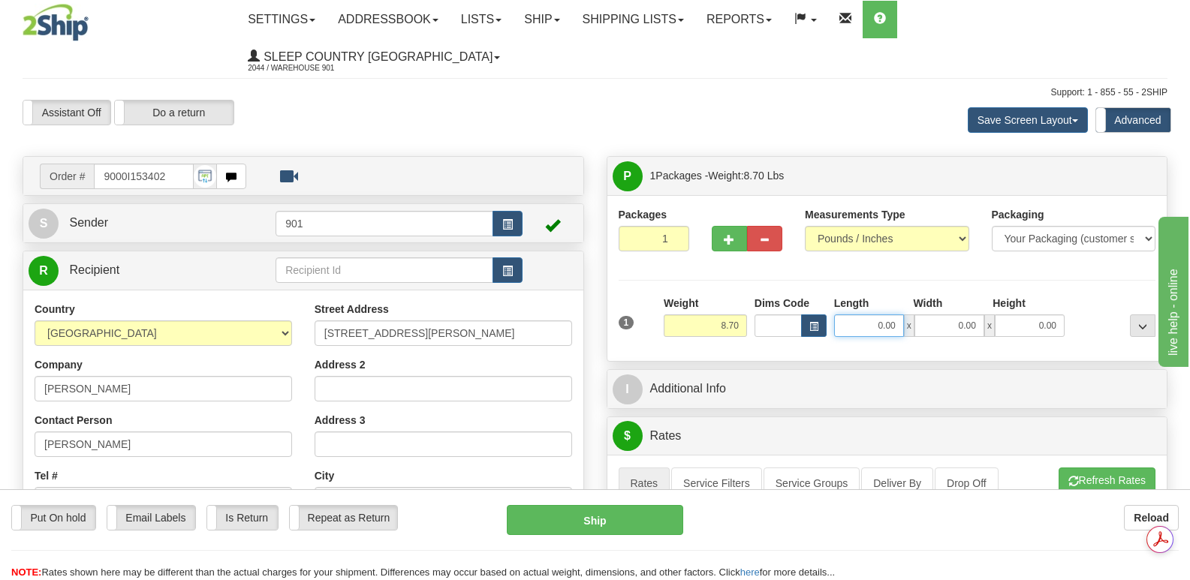
click at [845, 315] on input "0.00" at bounding box center [869, 326] width 70 height 23
type input "13.00"
click at [933, 315] on input "0.00" at bounding box center [949, 326] width 70 height 23
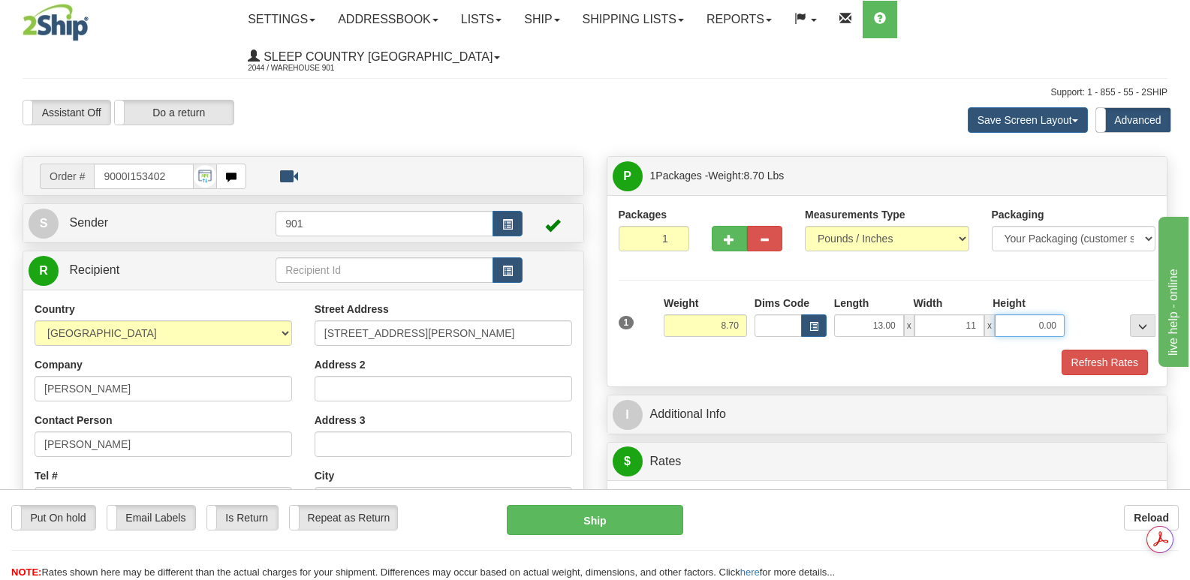
type input "11.00"
click at [1004, 315] on input "0.00" at bounding box center [1030, 326] width 70 height 23
type input "7.00"
click at [1098, 350] on button "Refresh Rates" at bounding box center [1104, 363] width 86 height 26
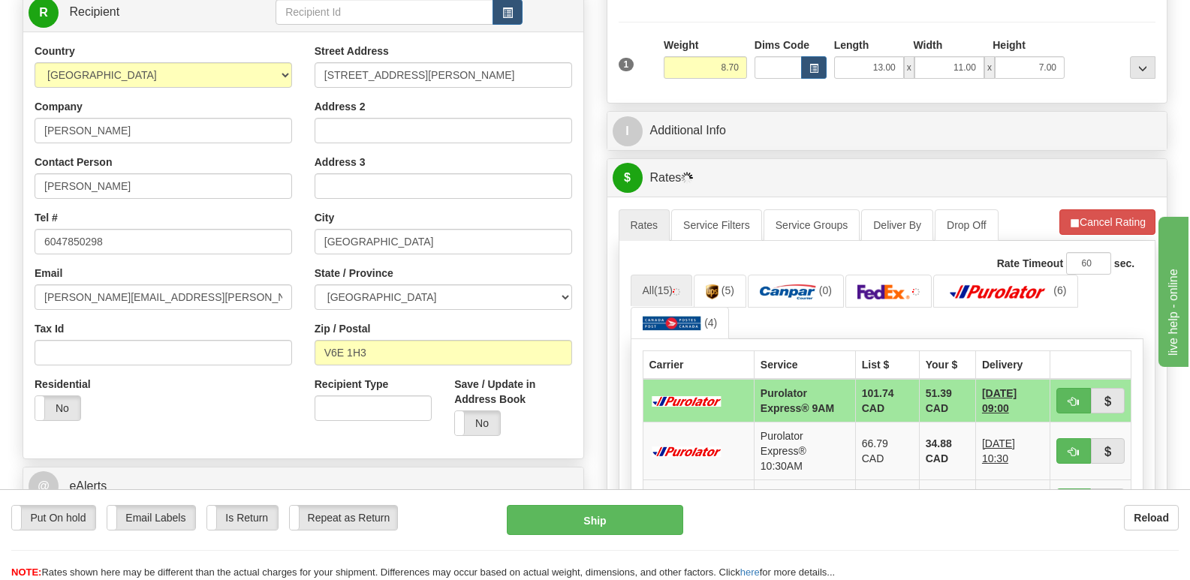
scroll to position [375, 0]
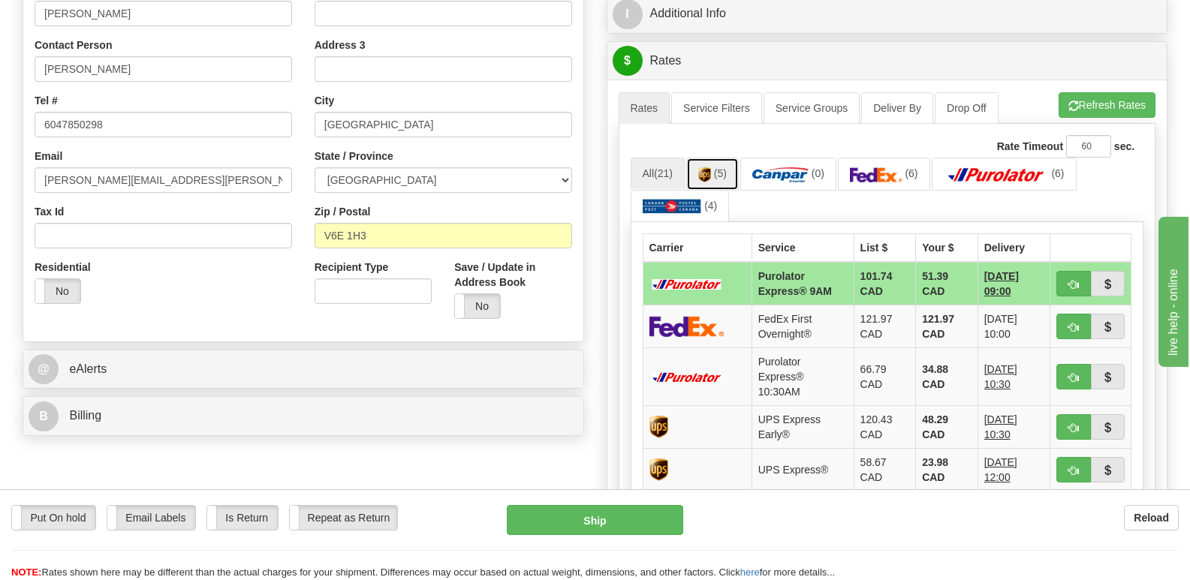
click at [704, 167] on img at bounding box center [704, 174] width 13 height 15
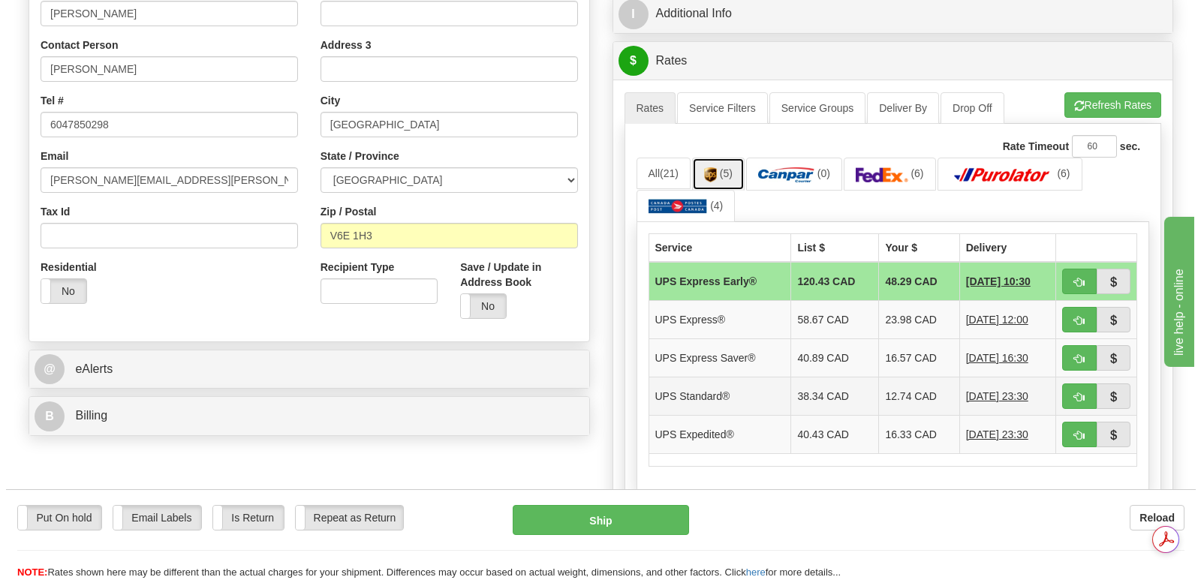
scroll to position [0, 0]
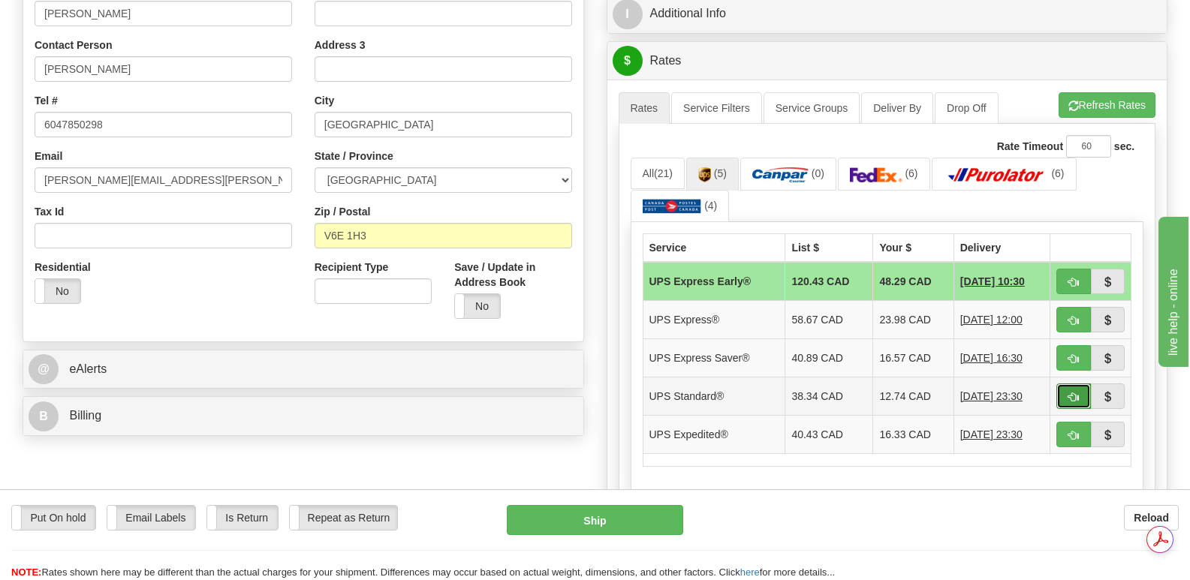
click at [1073, 393] on span "button" at bounding box center [1073, 398] width 11 height 10
type input "11"
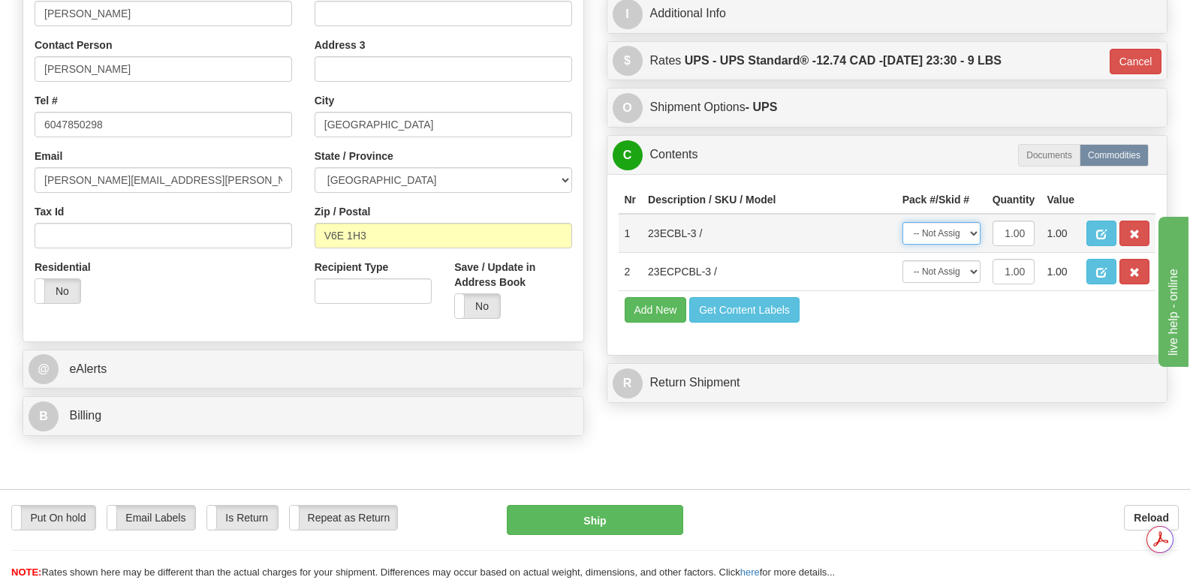
click at [974, 222] on select "-- Not Assigned -- Package 1" at bounding box center [941, 233] width 78 height 23
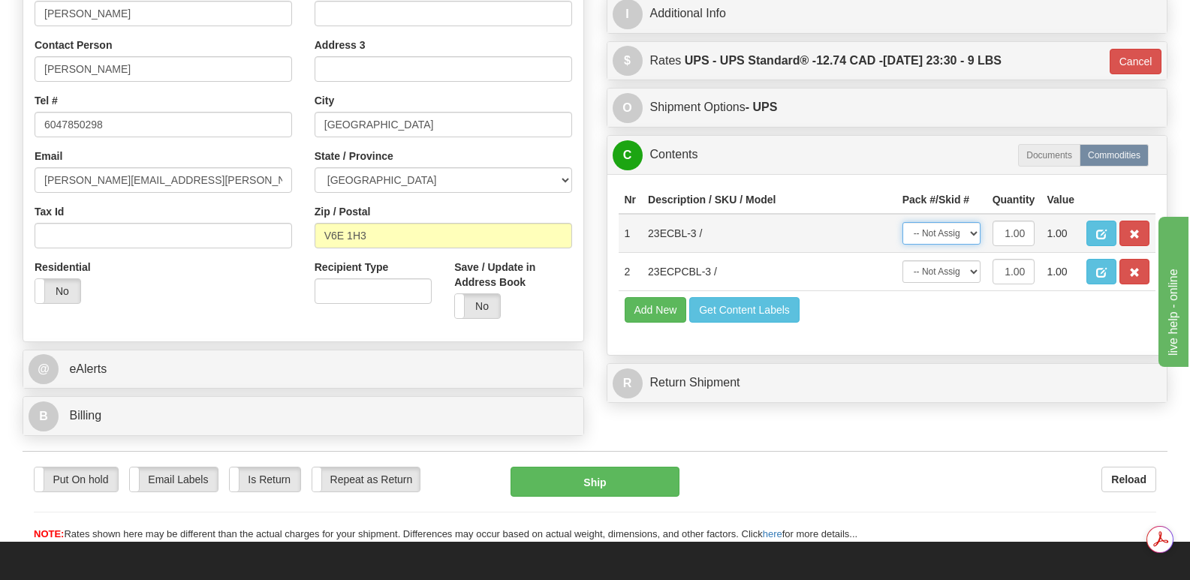
select select "0"
click at [902, 222] on select "-- Not Assigned -- Package 1" at bounding box center [941, 233] width 78 height 23
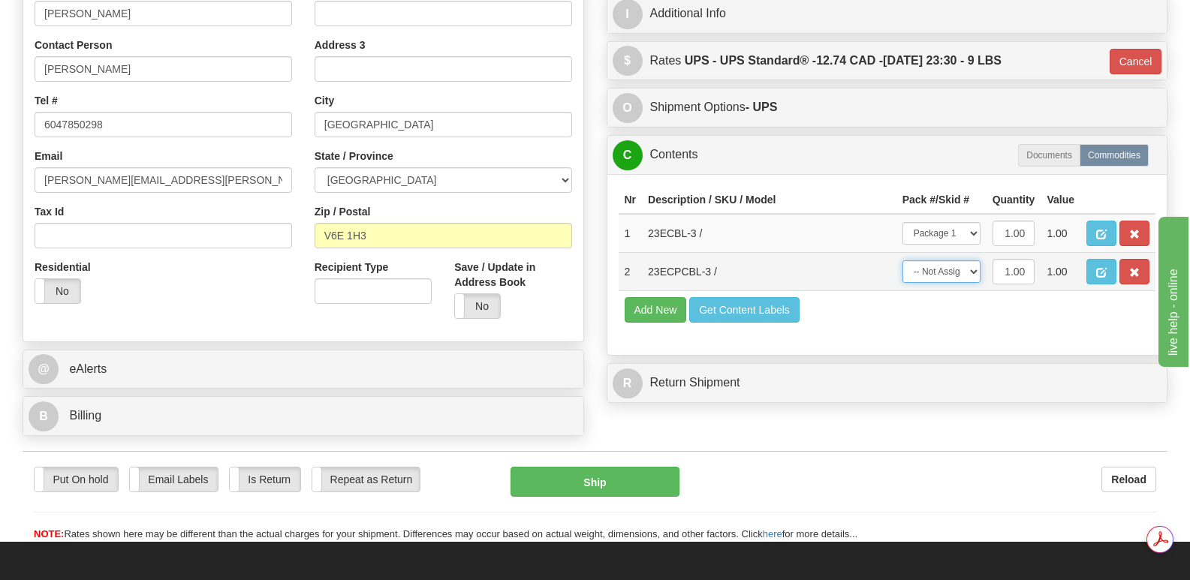
click at [978, 260] on select "-- Not Assigned -- Package 1" at bounding box center [941, 271] width 78 height 23
select select "0"
click at [902, 260] on select "-- Not Assigned -- Package 1" at bounding box center [941, 271] width 78 height 23
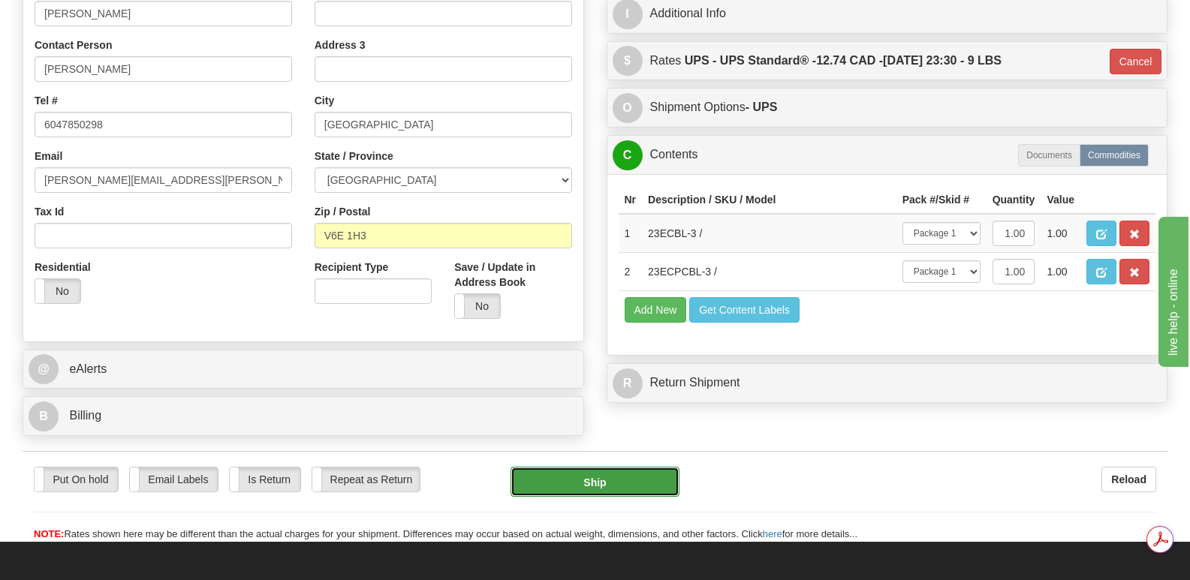
click at [578, 467] on button "Ship" at bounding box center [594, 482] width 168 height 30
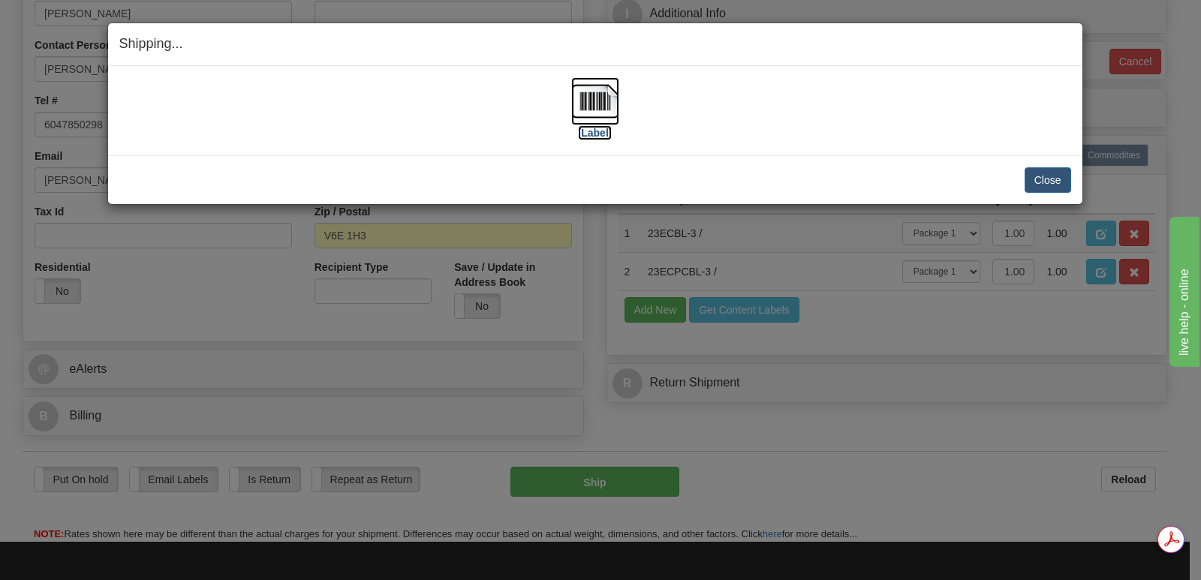
click at [601, 100] on img at bounding box center [595, 101] width 48 height 48
click at [1034, 178] on button "Close" at bounding box center [1048, 180] width 47 height 26
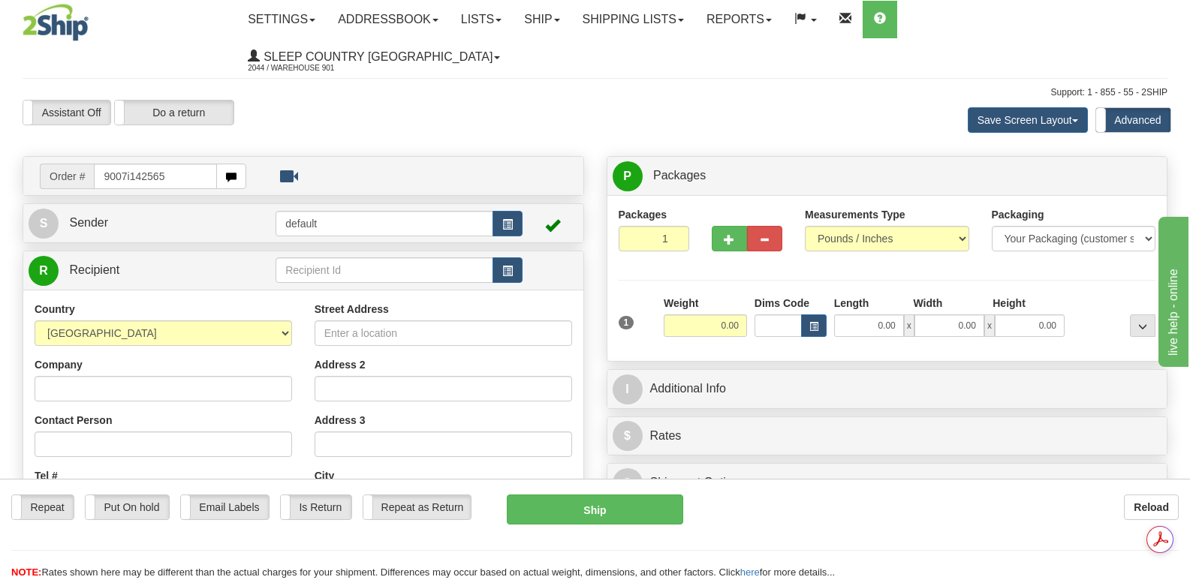
type input "9007i142565"
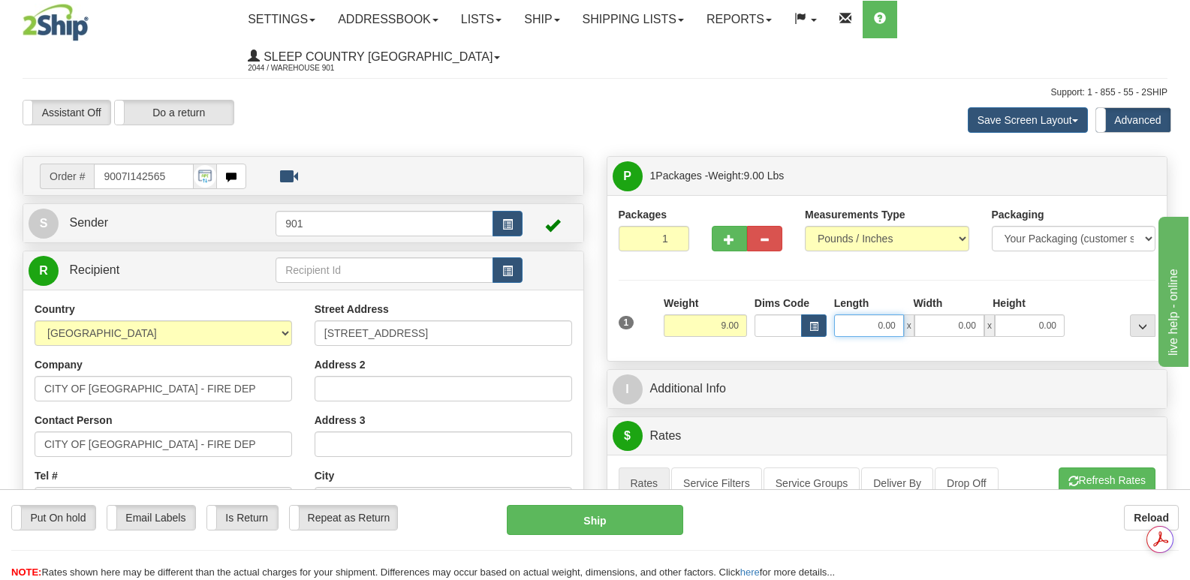
click at [846, 315] on input "0.00" at bounding box center [869, 326] width 70 height 23
type input "11.00"
click at [944, 315] on input "0.00" at bounding box center [949, 326] width 70 height 23
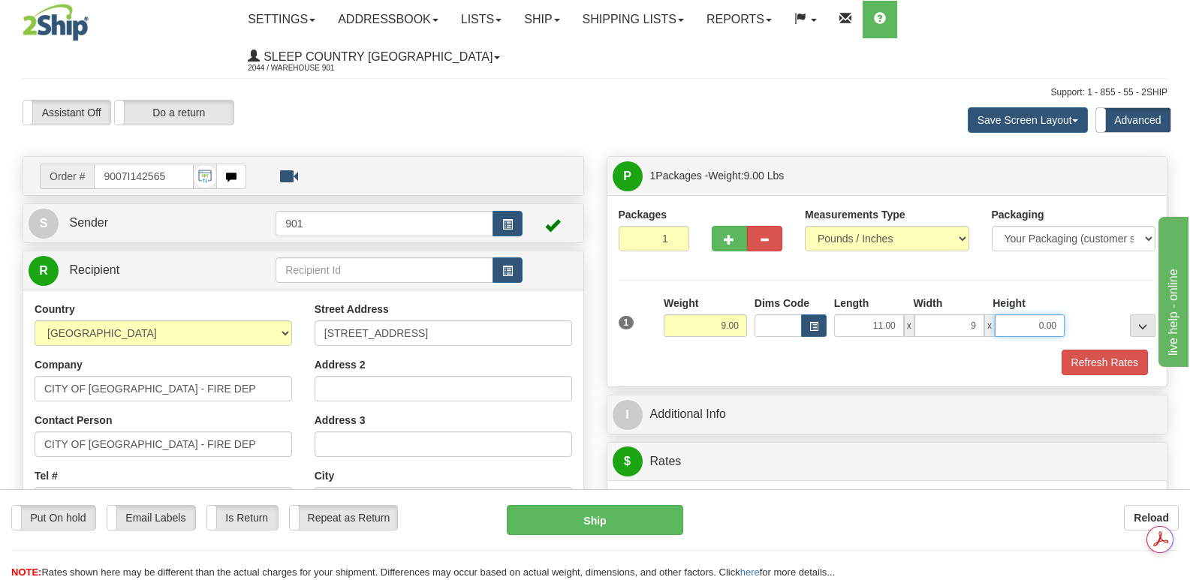
type input "9.00"
click at [1016, 315] on input "0.00" at bounding box center [1030, 326] width 70 height 23
type input "9.00"
click at [1091, 350] on button "Refresh Rates" at bounding box center [1104, 363] width 86 height 26
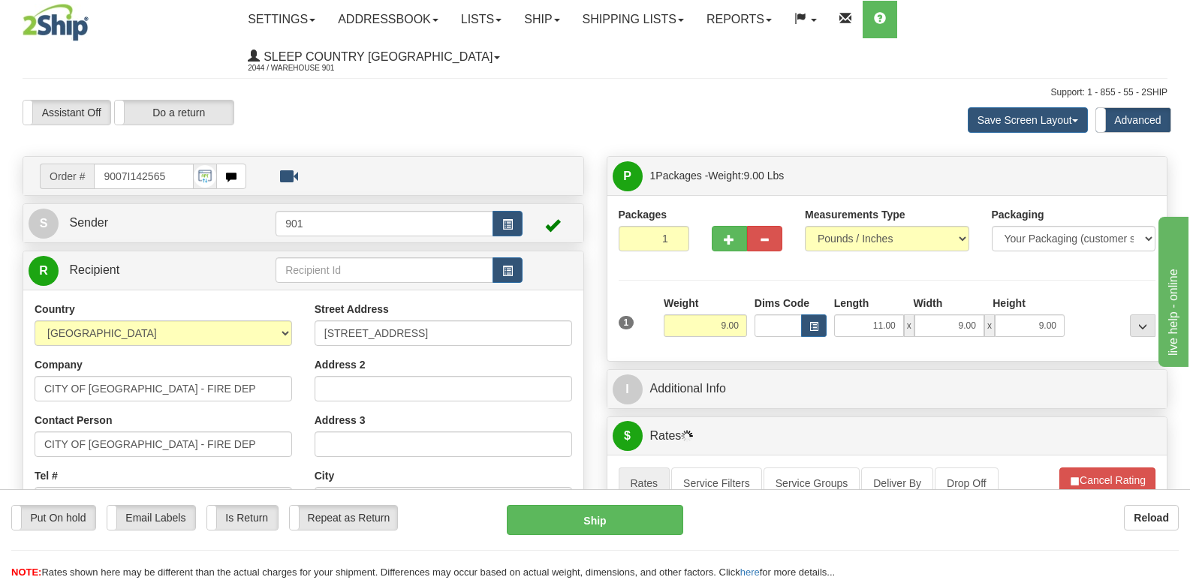
scroll to position [375, 0]
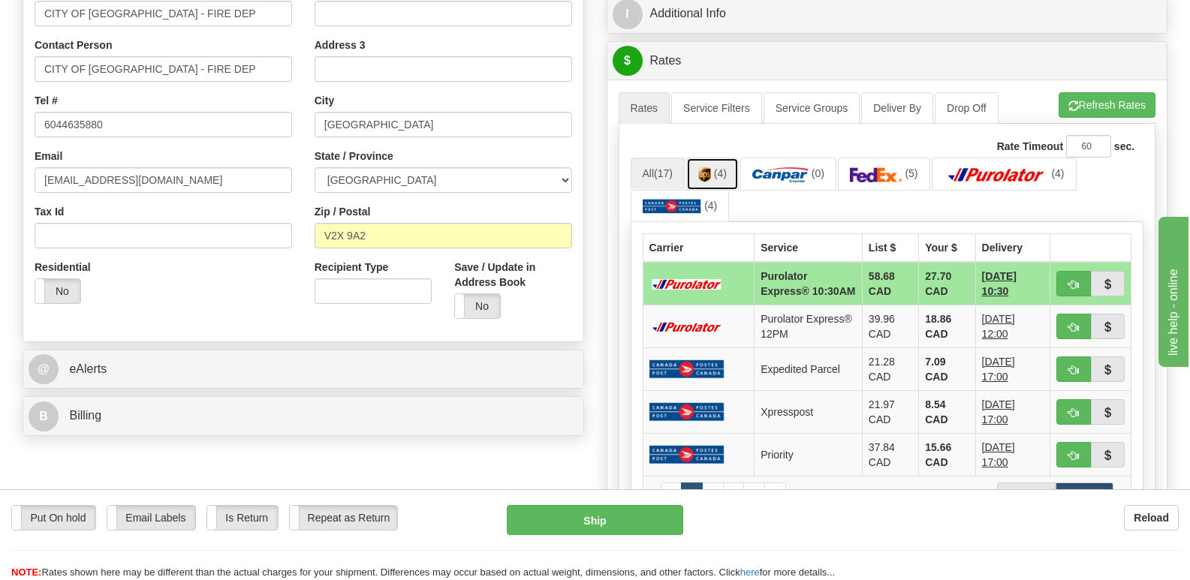
click at [715, 158] on link "(4)" at bounding box center [712, 174] width 53 height 32
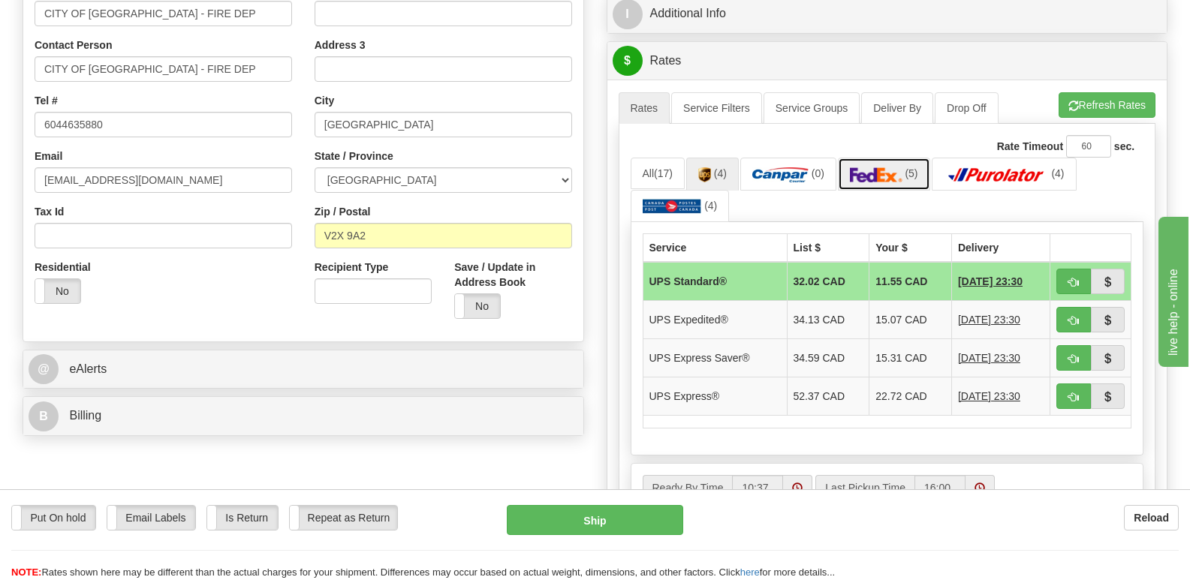
click at [878, 167] on img at bounding box center [876, 174] width 53 height 15
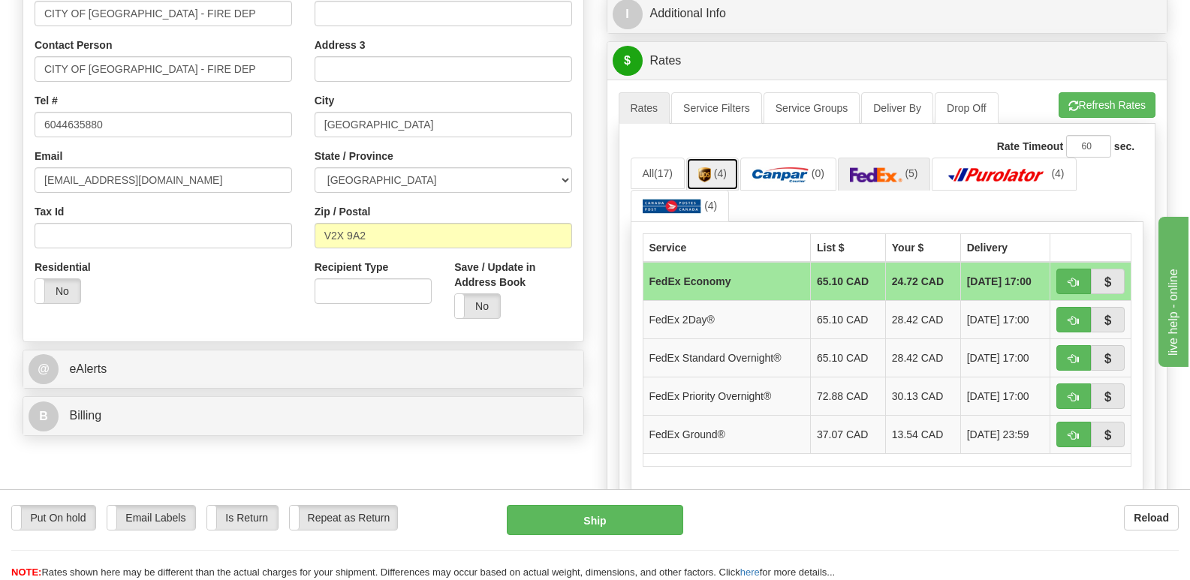
click at [711, 167] on img at bounding box center [704, 174] width 13 height 15
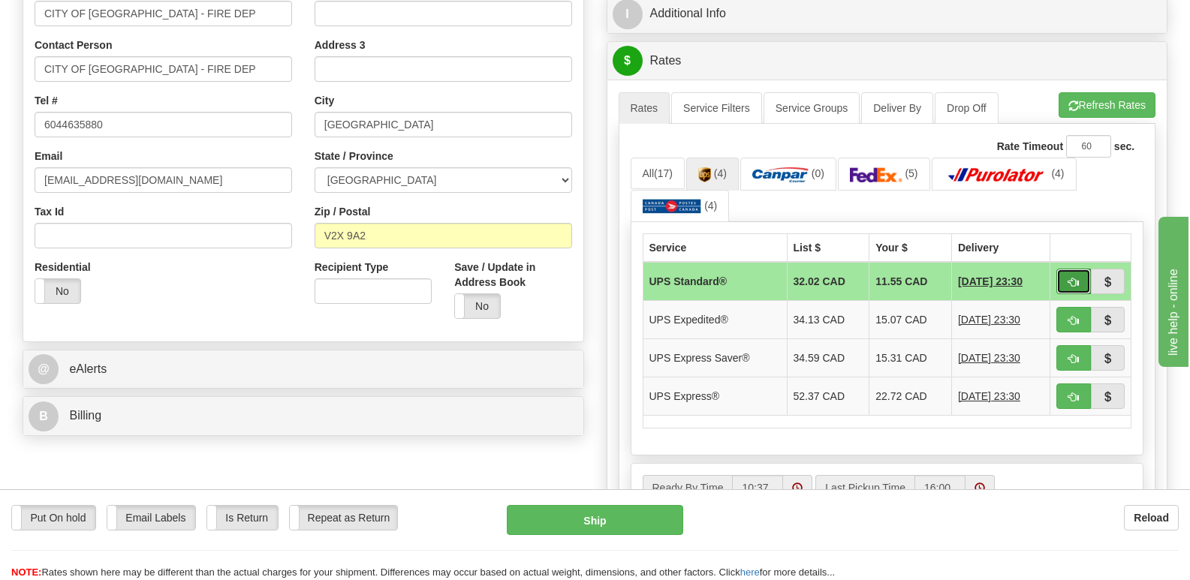
click at [1077, 278] on span "button" at bounding box center [1073, 283] width 11 height 10
type input "11"
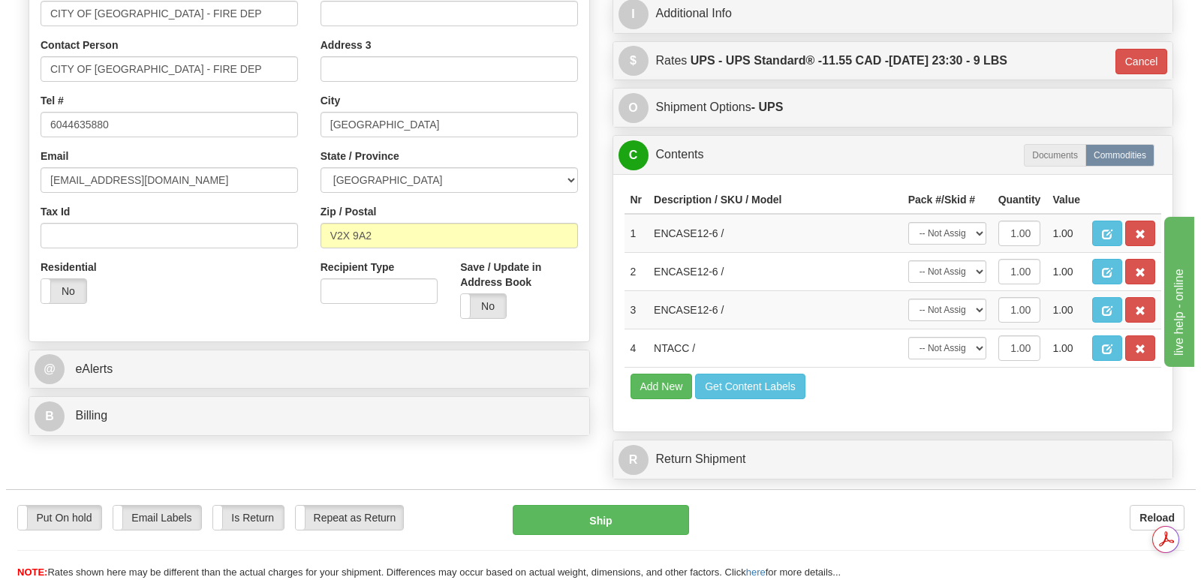
scroll to position [0, 0]
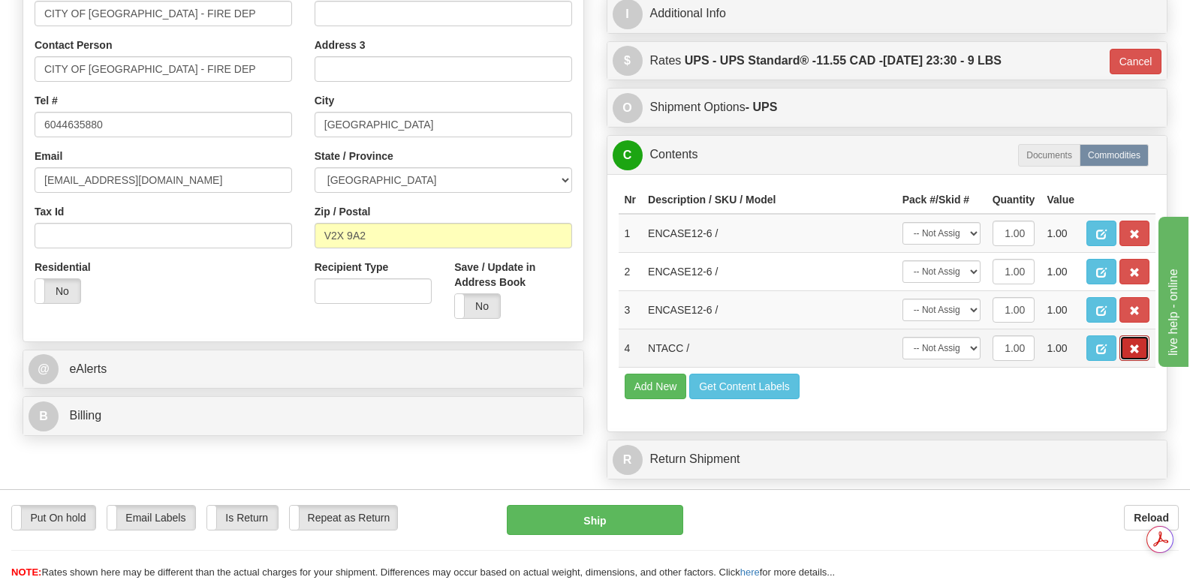
click at [1136, 345] on span "button" at bounding box center [1134, 350] width 11 height 10
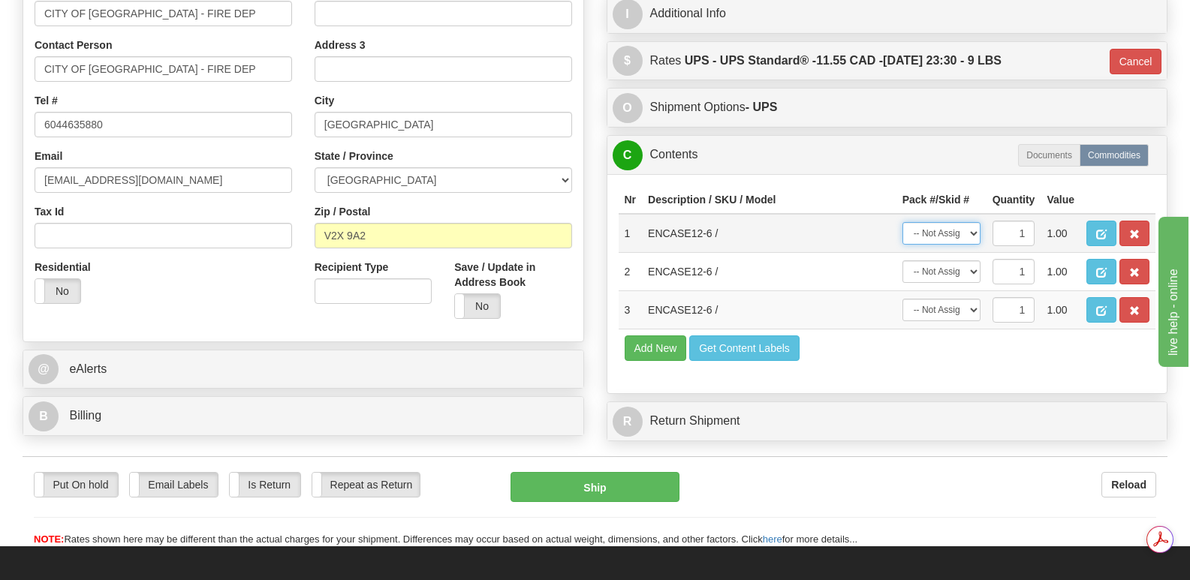
click at [975, 222] on select "-- Not Assigned -- Package 1" at bounding box center [941, 233] width 78 height 23
select select "0"
click at [902, 222] on select "-- Not Assigned -- Package 1" at bounding box center [941, 233] width 78 height 23
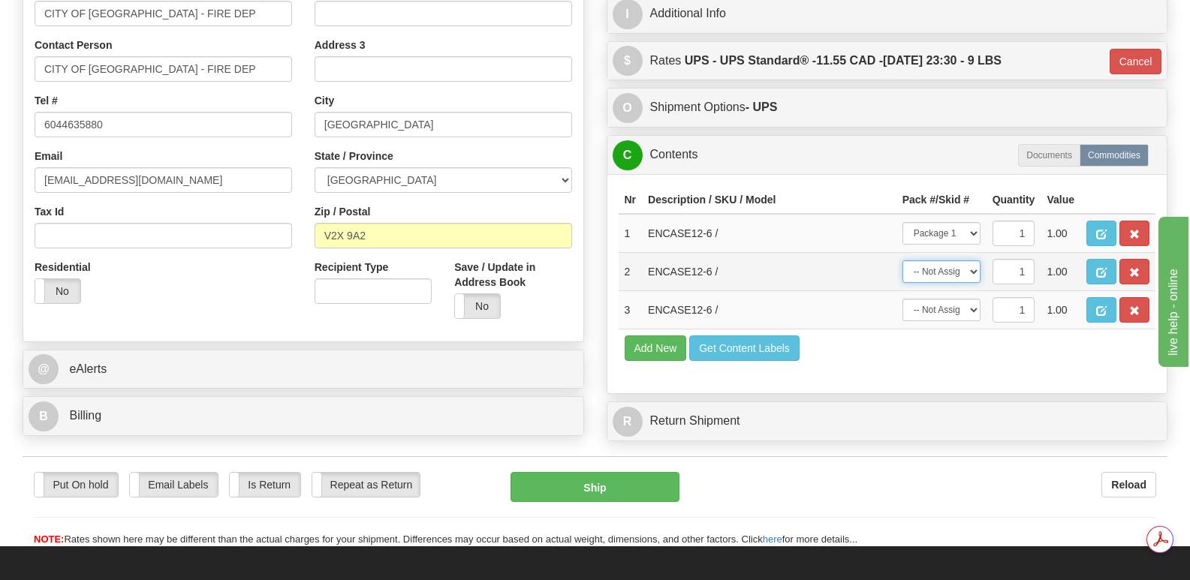
click at [972, 260] on select "-- Not Assigned -- Package 1" at bounding box center [941, 271] width 78 height 23
select select "0"
click at [902, 260] on select "-- Not Assigned -- Package 1" at bounding box center [941, 271] width 78 height 23
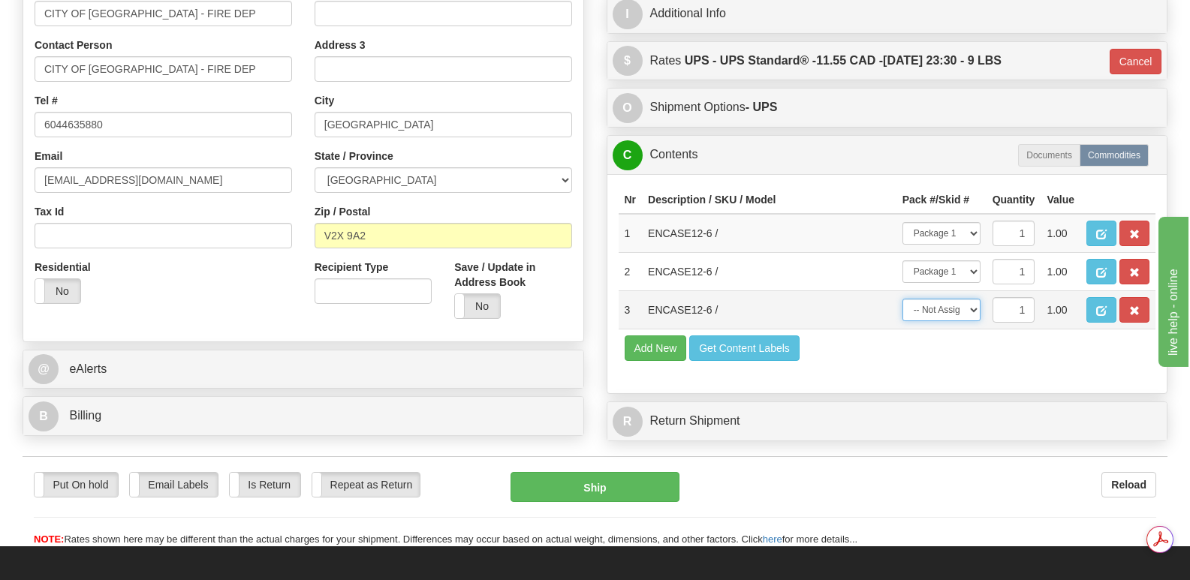
click at [972, 299] on select "-- Not Assigned -- Package 1" at bounding box center [941, 310] width 78 height 23
select select "0"
click at [902, 299] on select "-- Not Assigned -- Package 1" at bounding box center [941, 310] width 78 height 23
click at [611, 472] on button "Ship" at bounding box center [594, 487] width 168 height 30
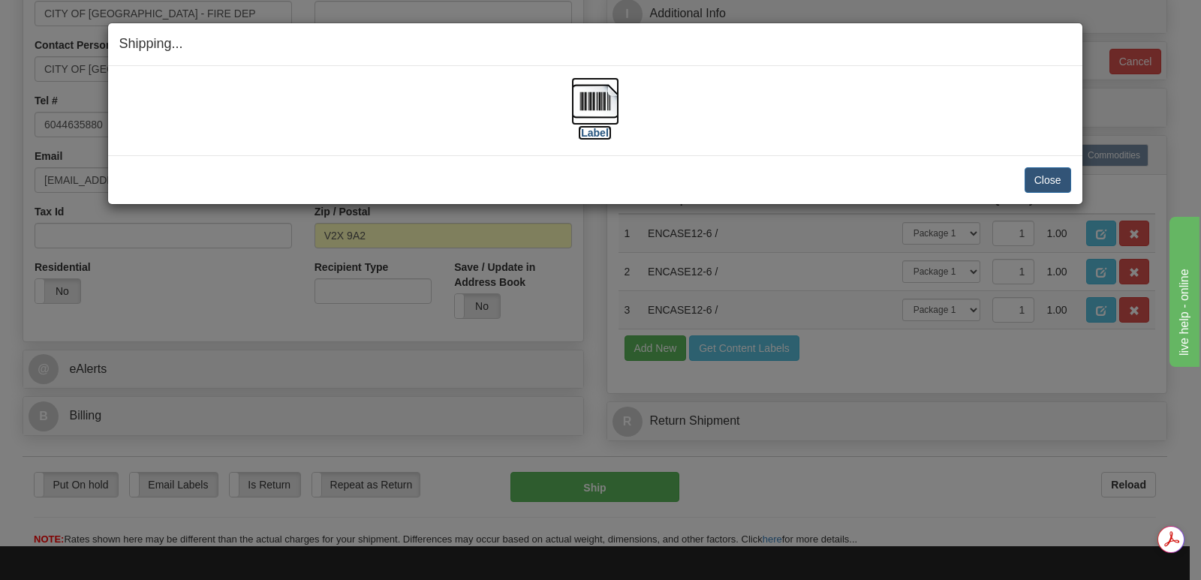
click at [597, 101] on img at bounding box center [595, 101] width 48 height 48
click at [1046, 179] on button "Close" at bounding box center [1048, 180] width 47 height 26
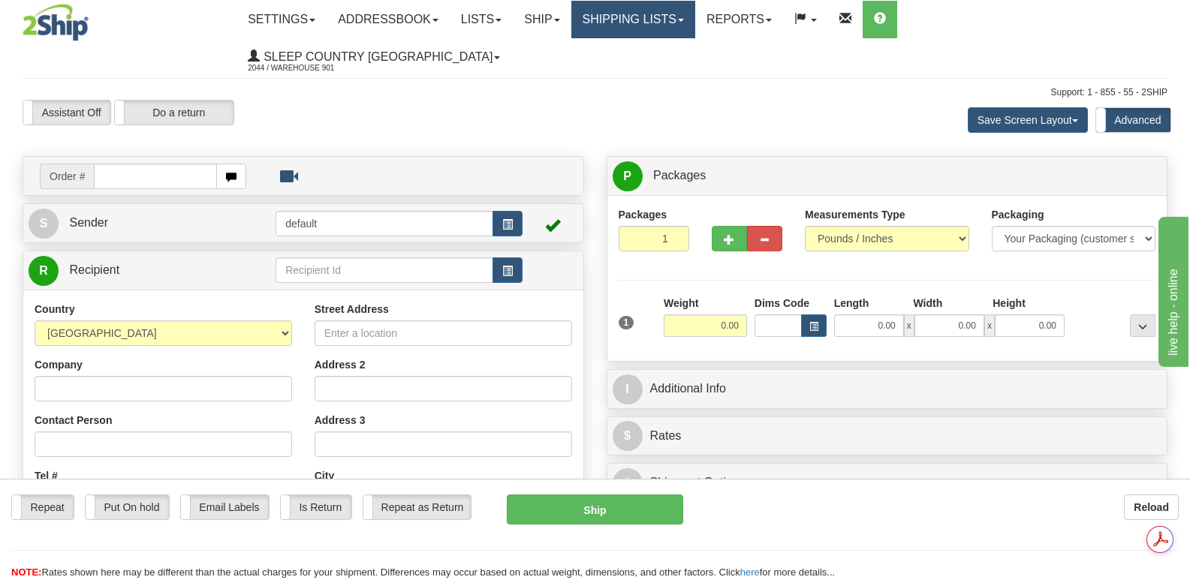
click at [682, 17] on link "Shipping lists" at bounding box center [633, 20] width 124 height 38
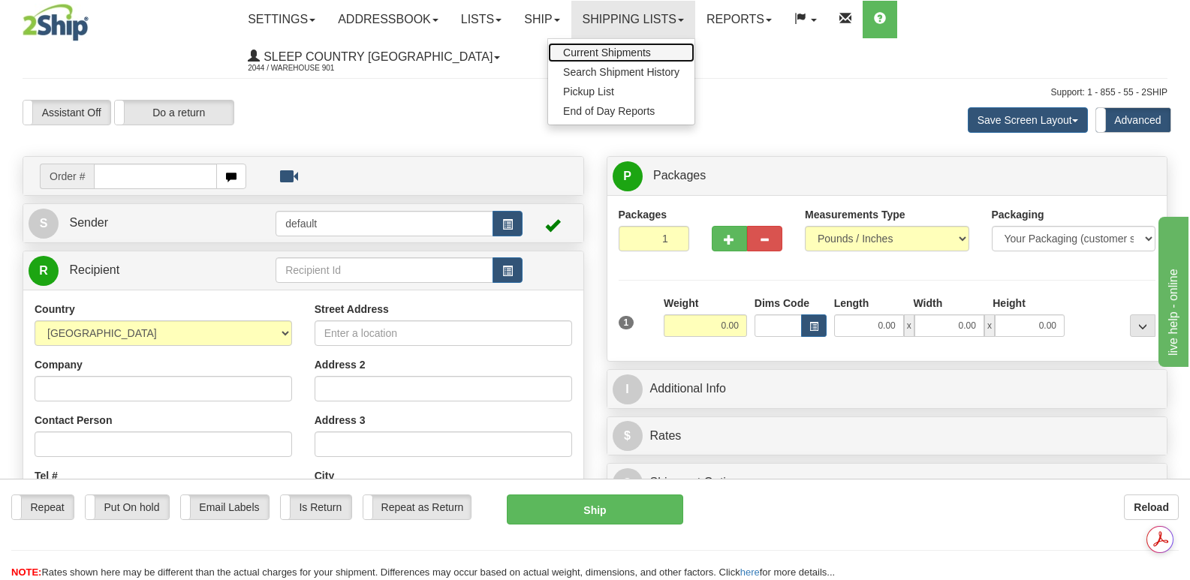
click at [651, 51] on span "Current Shipments" at bounding box center [607, 53] width 88 height 12
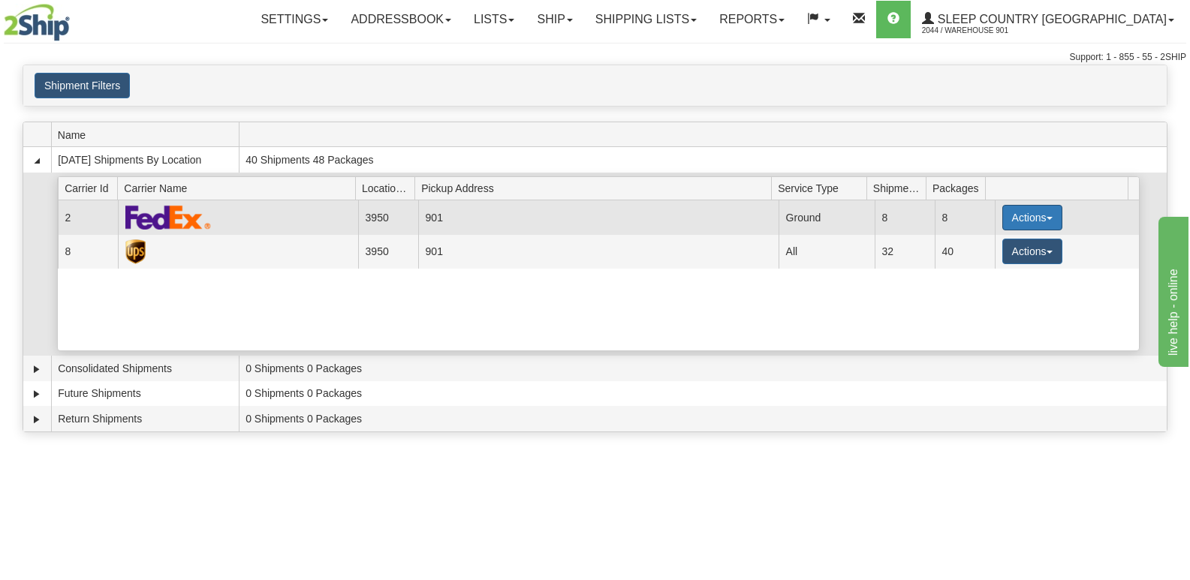
click at [1042, 215] on button "Actions" at bounding box center [1032, 218] width 60 height 26
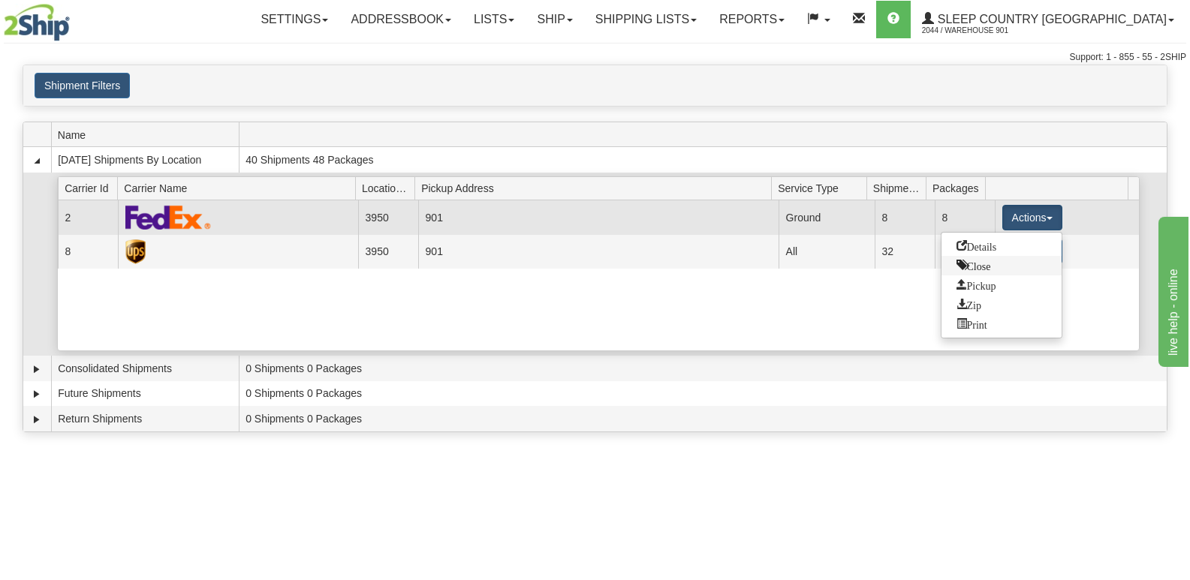
click at [979, 265] on span "Close" at bounding box center [973, 265] width 35 height 11
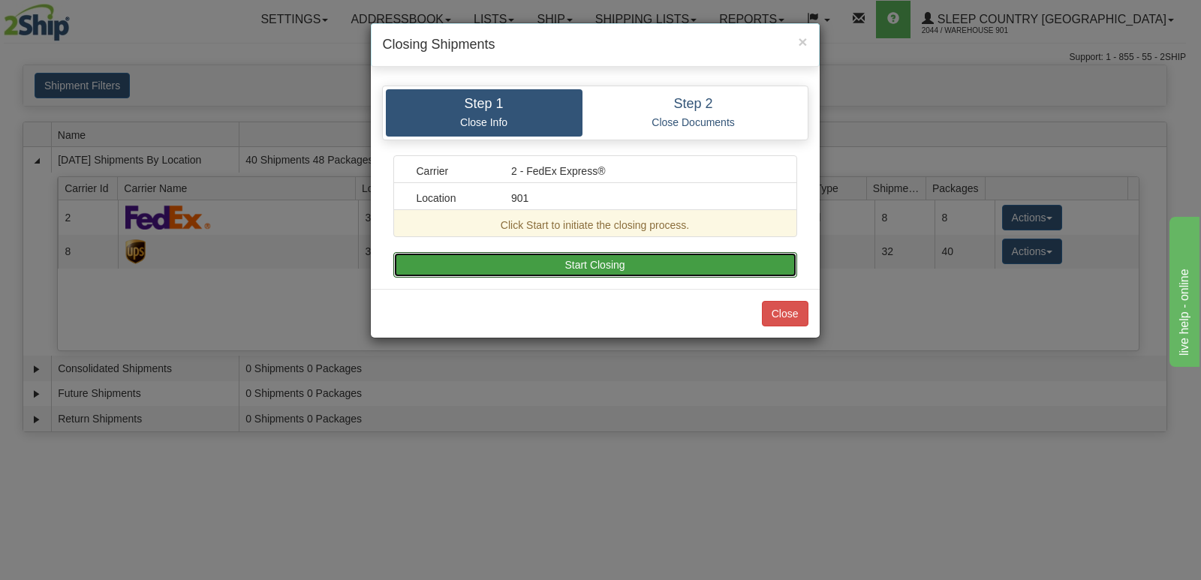
click at [636, 260] on button "Start Closing" at bounding box center [595, 265] width 404 height 26
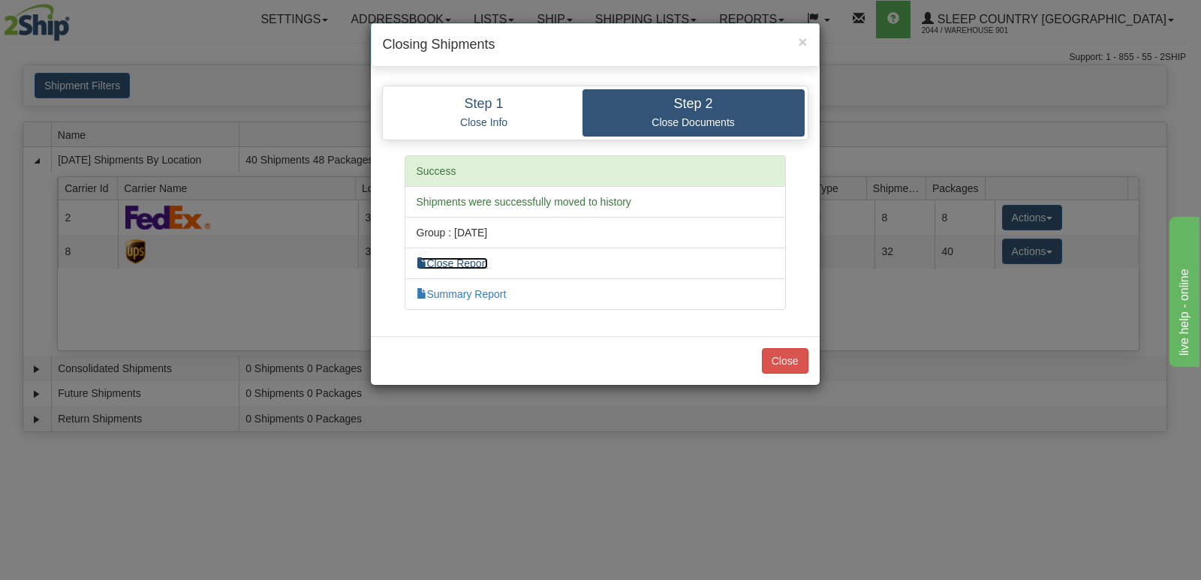
click at [460, 260] on link "Close Report" at bounding box center [453, 263] width 72 height 12
click at [473, 291] on link "Summary Report" at bounding box center [462, 294] width 90 height 12
click at [784, 356] on button "Close" at bounding box center [785, 361] width 47 height 26
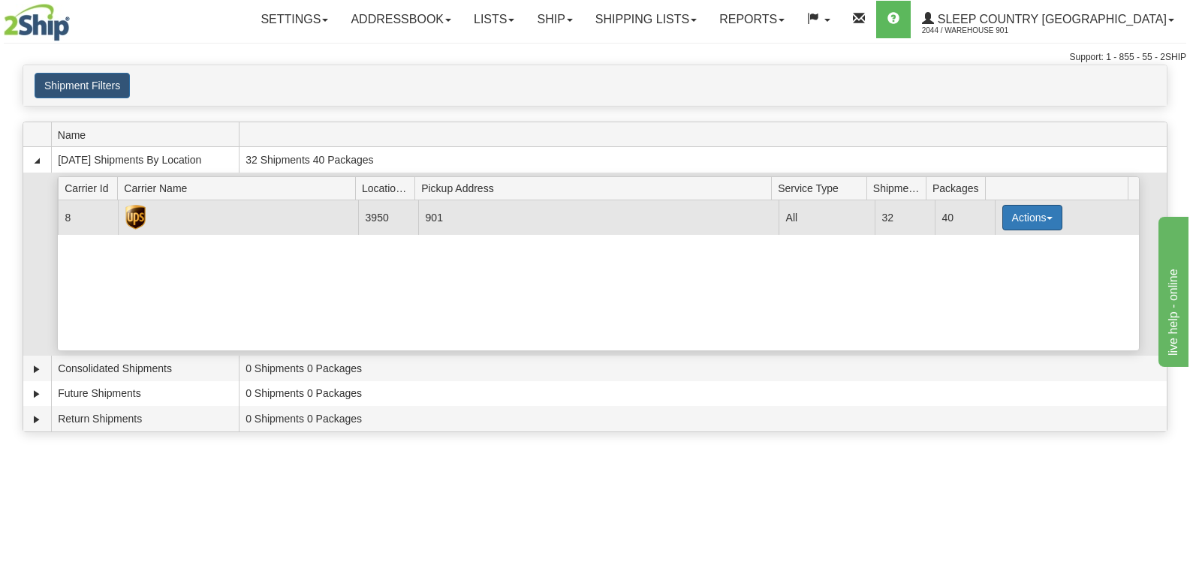
click at [1042, 216] on button "Actions" at bounding box center [1032, 218] width 60 height 26
click at [973, 266] on span "Close" at bounding box center [973, 265] width 35 height 11
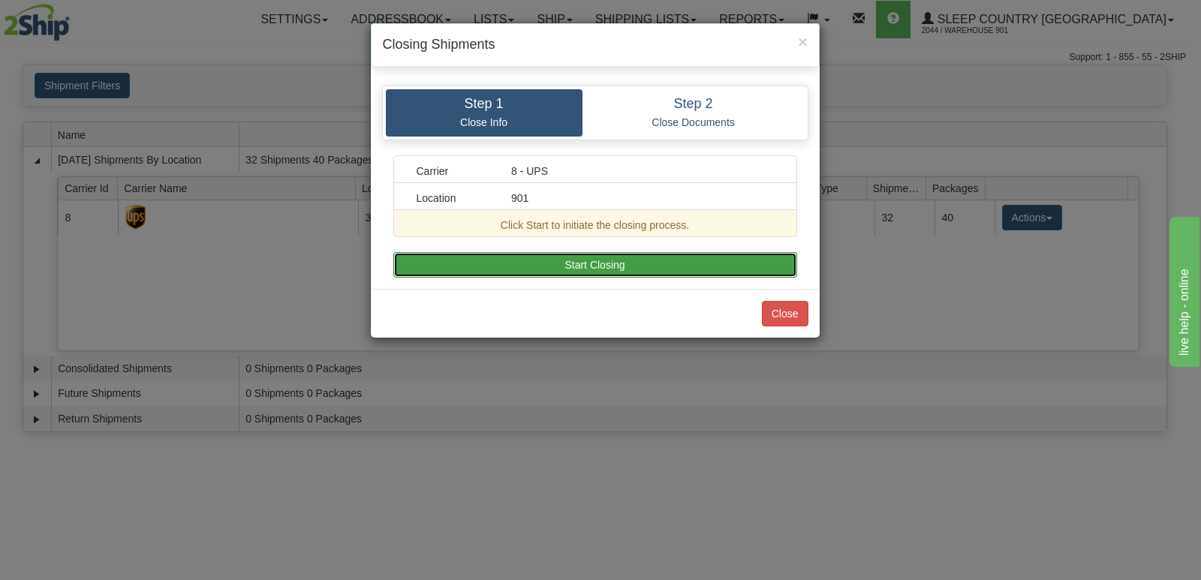
click at [628, 263] on button "Start Closing" at bounding box center [595, 265] width 404 height 26
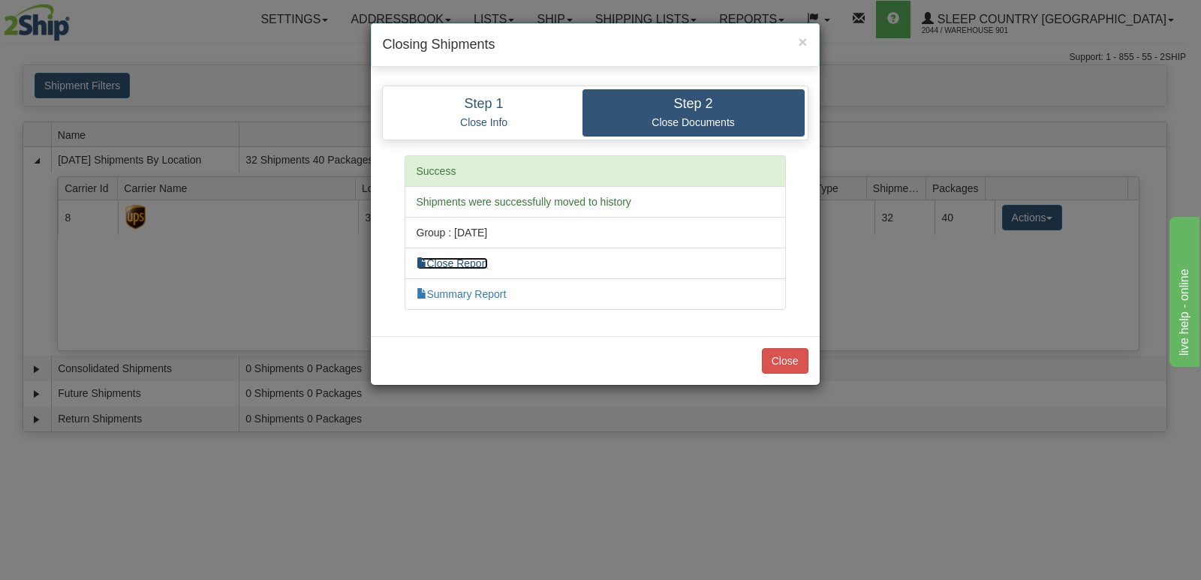
click at [471, 266] on link "Close Report" at bounding box center [453, 263] width 72 height 12
click at [479, 291] on link "Summary Report" at bounding box center [462, 294] width 90 height 12
click at [781, 355] on button "Close" at bounding box center [785, 361] width 47 height 26
